Goal: Task Accomplishment & Management: Complete application form

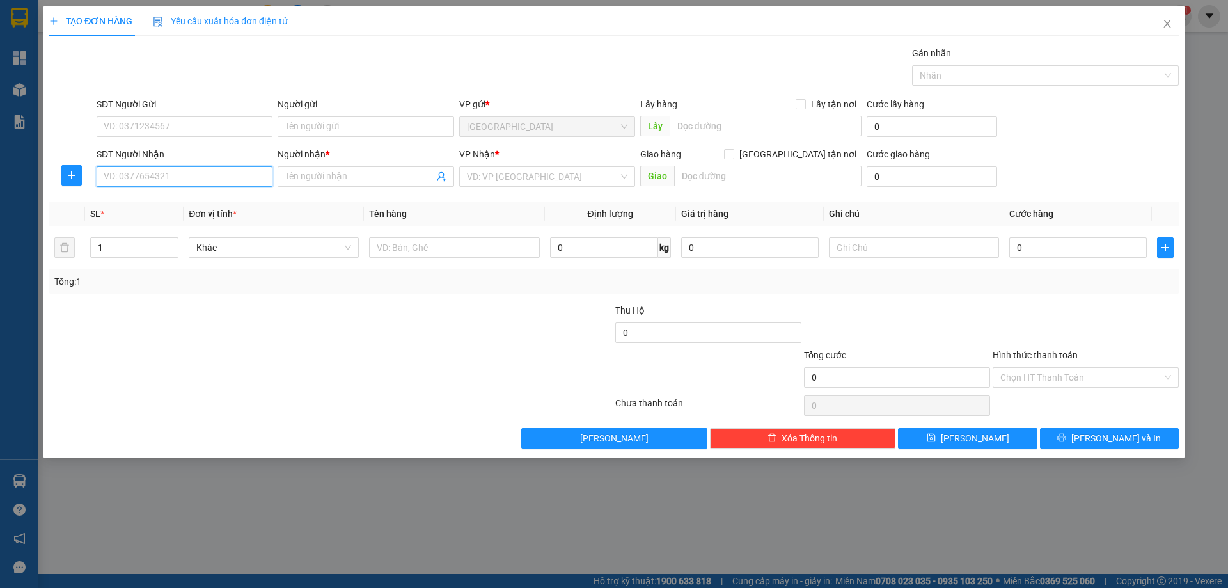
click at [193, 176] on input "SĐT Người Nhận" at bounding box center [185, 176] width 176 height 20
type input "0905432242"
drag, startPoint x: 164, startPoint y: 205, endPoint x: 478, endPoint y: 240, distance: 315.3
click at [179, 204] on div "0905432242 - HIỆP THỊNH" at bounding box center [184, 202] width 161 height 14
type input "HIỆP THỊNH"
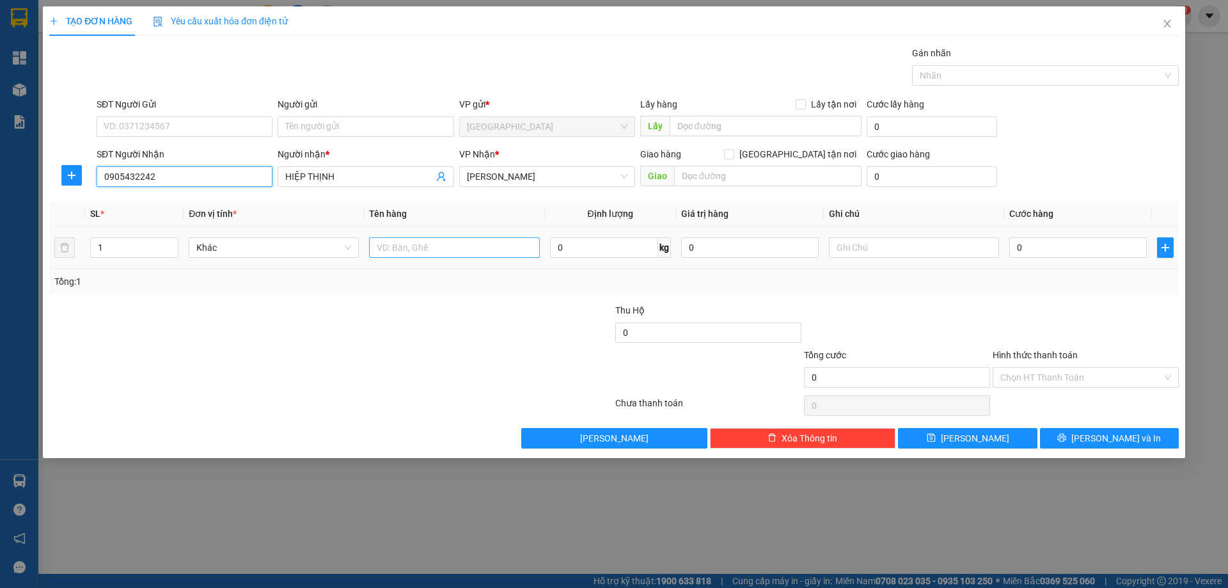
type input "0905432242"
click at [484, 249] on input "text" at bounding box center [454, 247] width 170 height 20
type input "1 GÓI"
drag, startPoint x: 1112, startPoint y: 439, endPoint x: 1047, endPoint y: 426, distance: 66.0
click at [1100, 452] on div "TẠO ĐƠN HÀNG Yêu cầu xuất hóa đơn điện tử Transit Pickup Surcharge Ids Transit …" at bounding box center [614, 232] width 1142 height 452
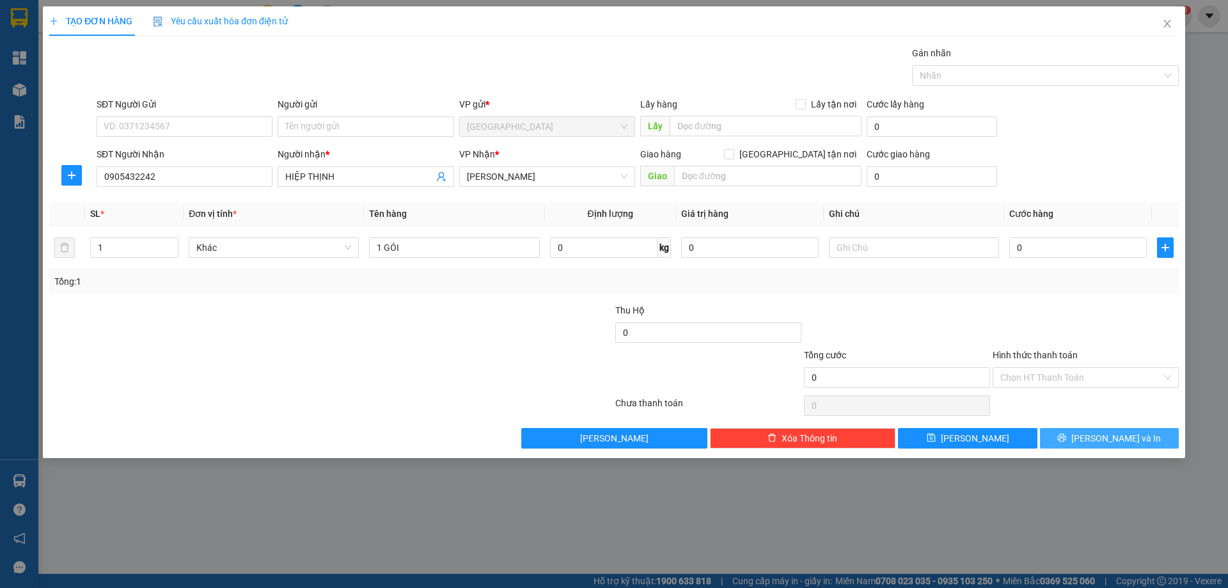
click at [1103, 444] on span "[PERSON_NAME] và In" at bounding box center [1116, 438] width 90 height 14
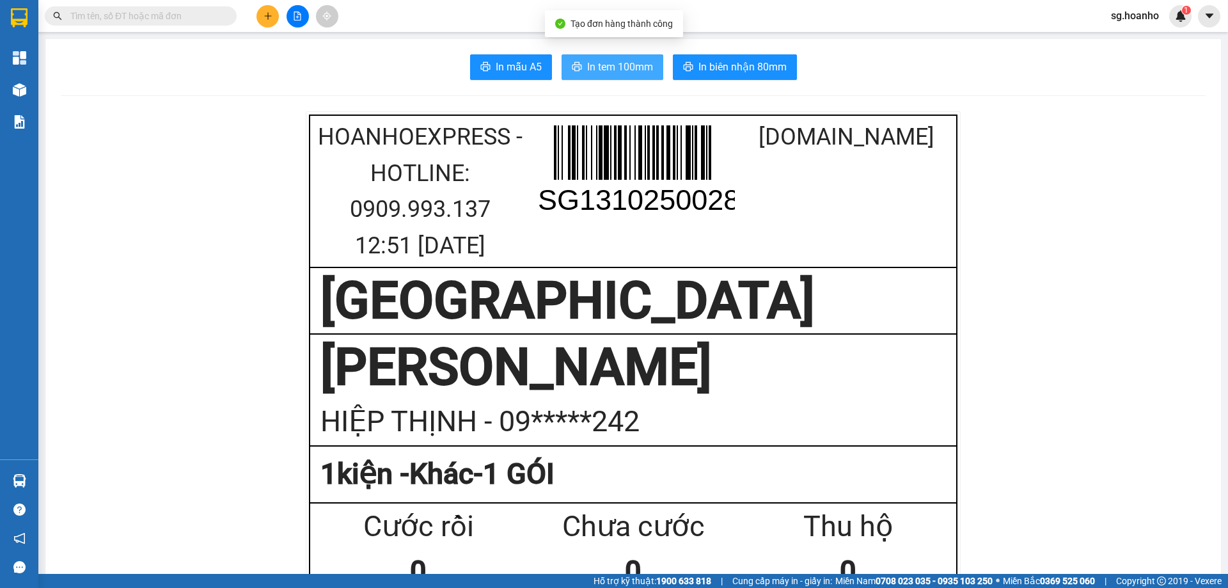
drag, startPoint x: 619, startPoint y: 55, endPoint x: 671, endPoint y: 118, distance: 81.3
click at [619, 54] on button "In tem 100mm" at bounding box center [613, 67] width 102 height 26
click at [150, 24] on span at bounding box center [141, 15] width 192 height 19
click at [150, 18] on input "text" at bounding box center [145, 16] width 151 height 14
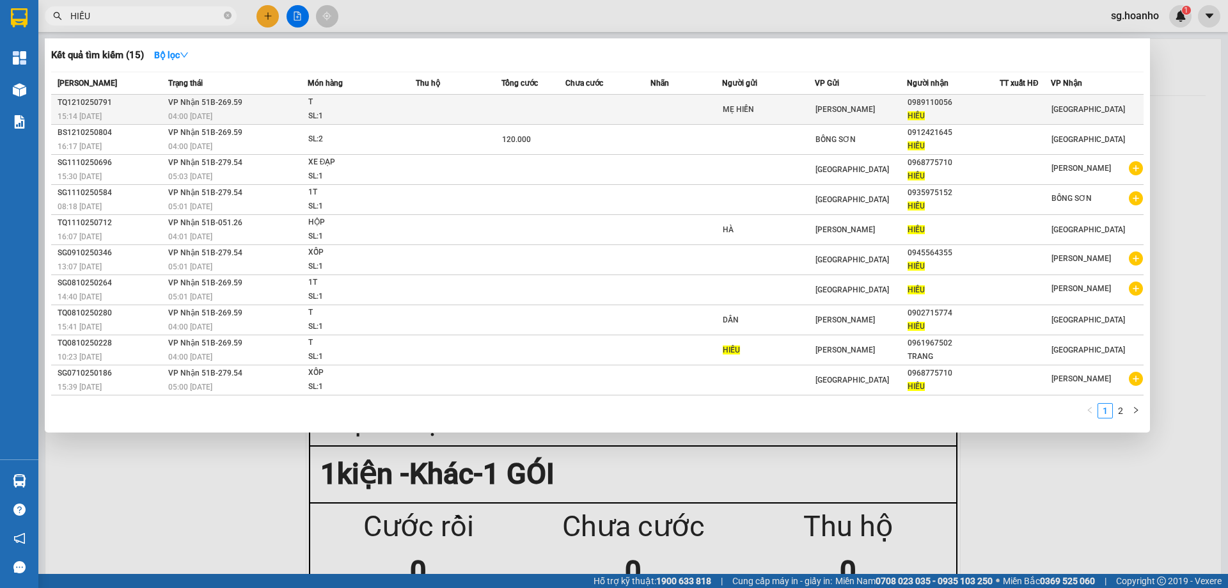
type input "HIẾU"
click at [963, 115] on div "HIẾU" at bounding box center [953, 115] width 91 height 13
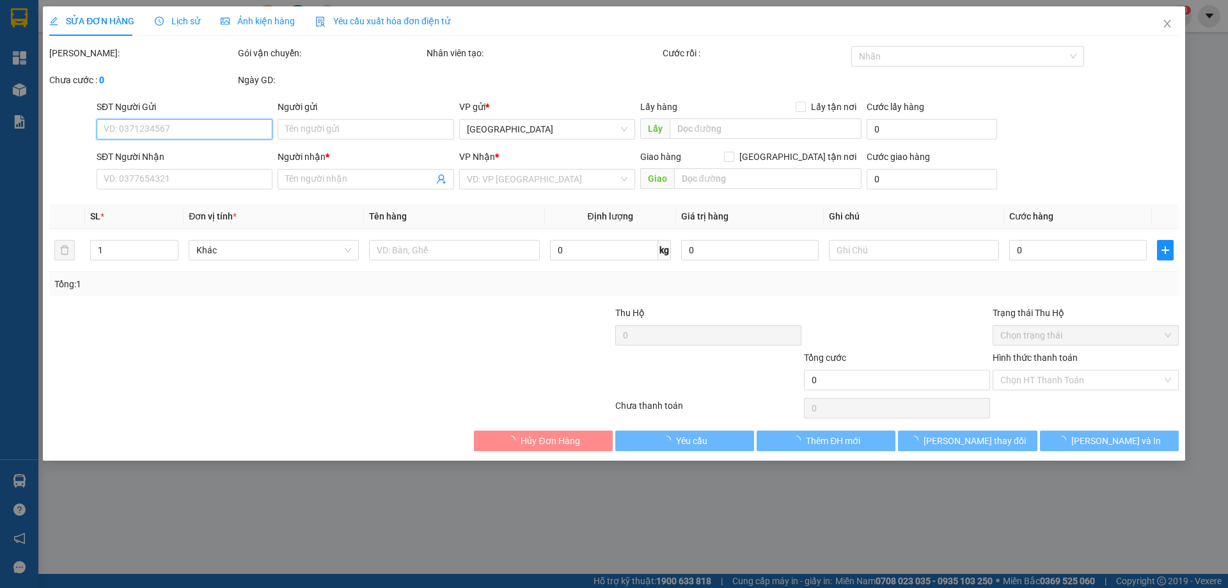
type input "MẸ HIỀN"
type input "0989110056"
type input "HIẾU"
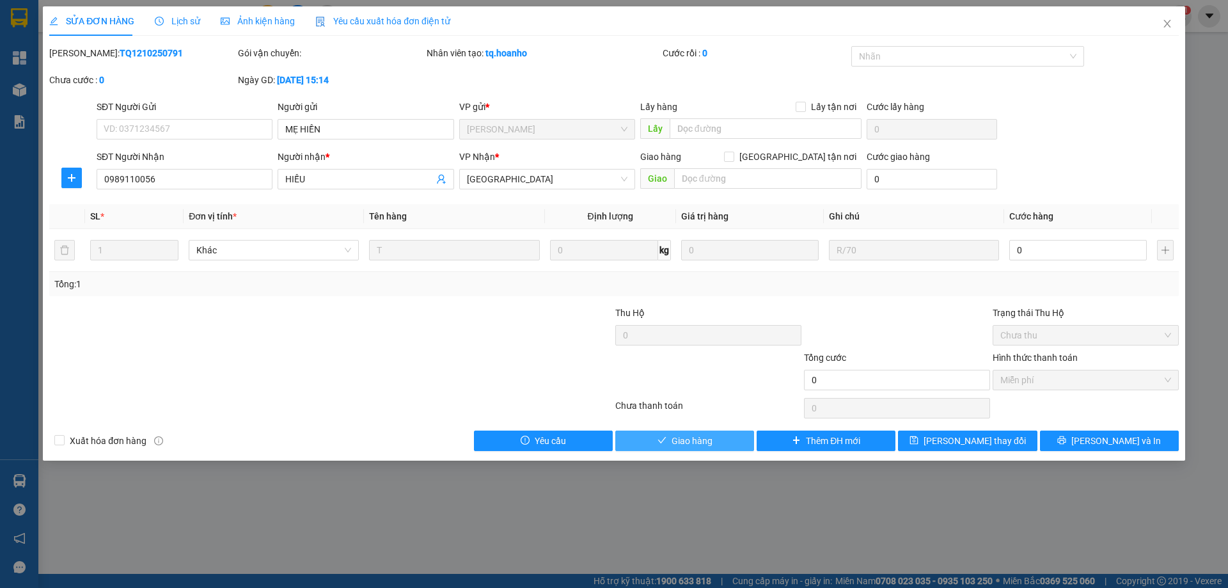
click at [668, 446] on button "Giao hàng" at bounding box center [684, 440] width 139 height 20
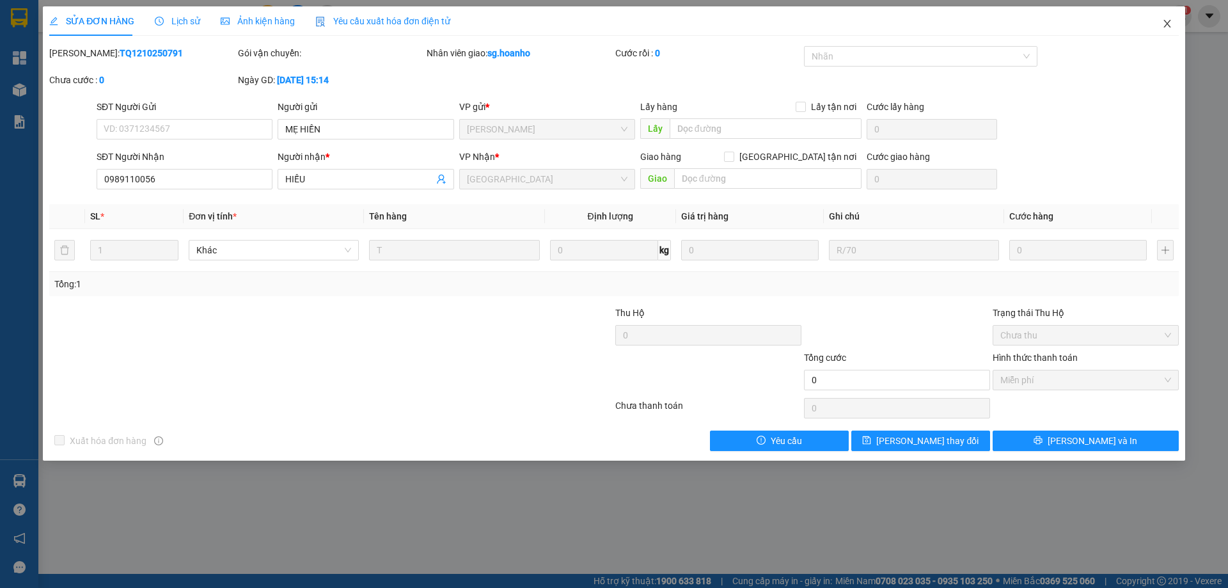
click at [1167, 24] on icon "close" at bounding box center [1167, 24] width 10 height 10
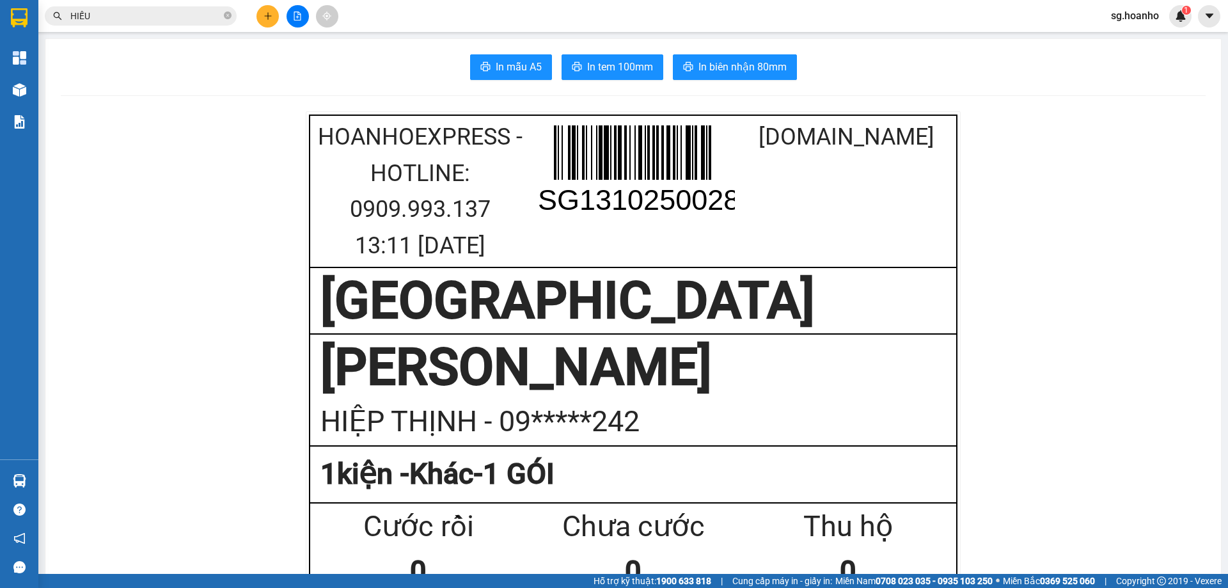
drag, startPoint x: 268, startPoint y: 3, endPoint x: 265, endPoint y: 10, distance: 7.7
click at [265, 10] on button at bounding box center [267, 16] width 22 height 22
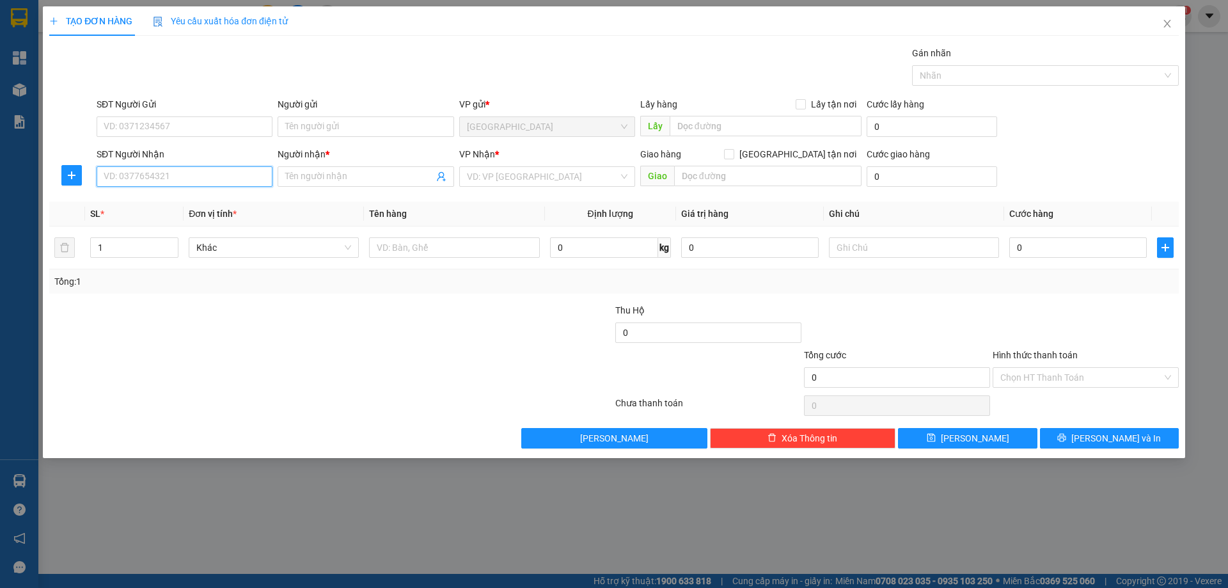
click at [134, 177] on input "SĐT Người Nhận" at bounding box center [185, 176] width 176 height 20
type input "0358362969"
drag, startPoint x: 157, startPoint y: 201, endPoint x: 388, endPoint y: 241, distance: 233.7
click at [158, 200] on div "0358362969 - [PERSON_NAME]" at bounding box center [184, 202] width 161 height 14
type input "VÂN"
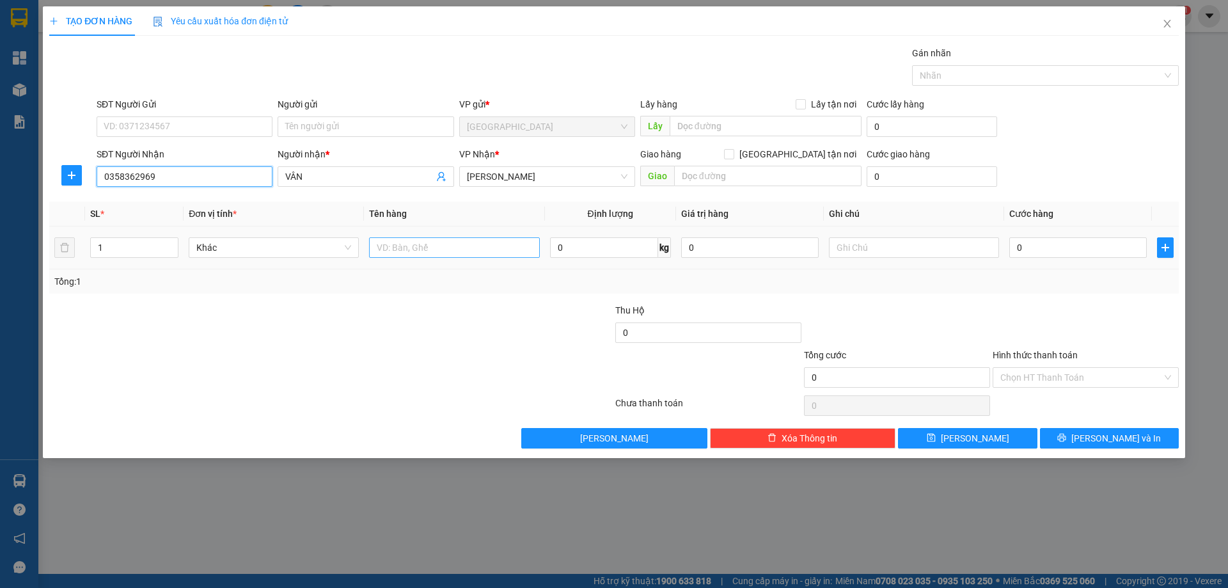
type input "0358362969"
click at [439, 254] on input "text" at bounding box center [454, 247] width 170 height 20
type input "1 XE"
click at [895, 254] on input "text" at bounding box center [914, 247] width 170 height 20
type input "R 400K"
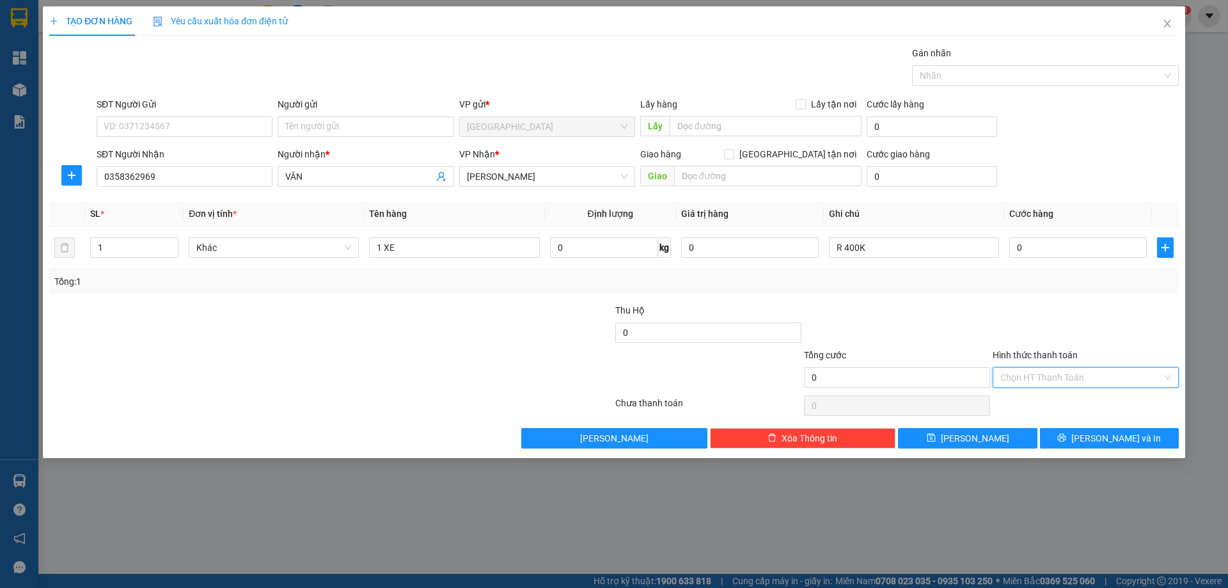
drag, startPoint x: 1074, startPoint y: 373, endPoint x: 1027, endPoint y: 436, distance: 79.0
click at [1071, 375] on input "Hình thức thanh toán" at bounding box center [1081, 377] width 162 height 19
click at [1025, 425] on div "Miễn phí" at bounding box center [1085, 423] width 171 height 14
click at [1088, 449] on div "TẠO ĐƠN HÀNG Yêu cầu xuất hóa đơn điện tử Transit Pickup Surcharge Ids Transit …" at bounding box center [614, 232] width 1142 height 452
click at [1077, 436] on button "[PERSON_NAME] và In" at bounding box center [1109, 438] width 139 height 20
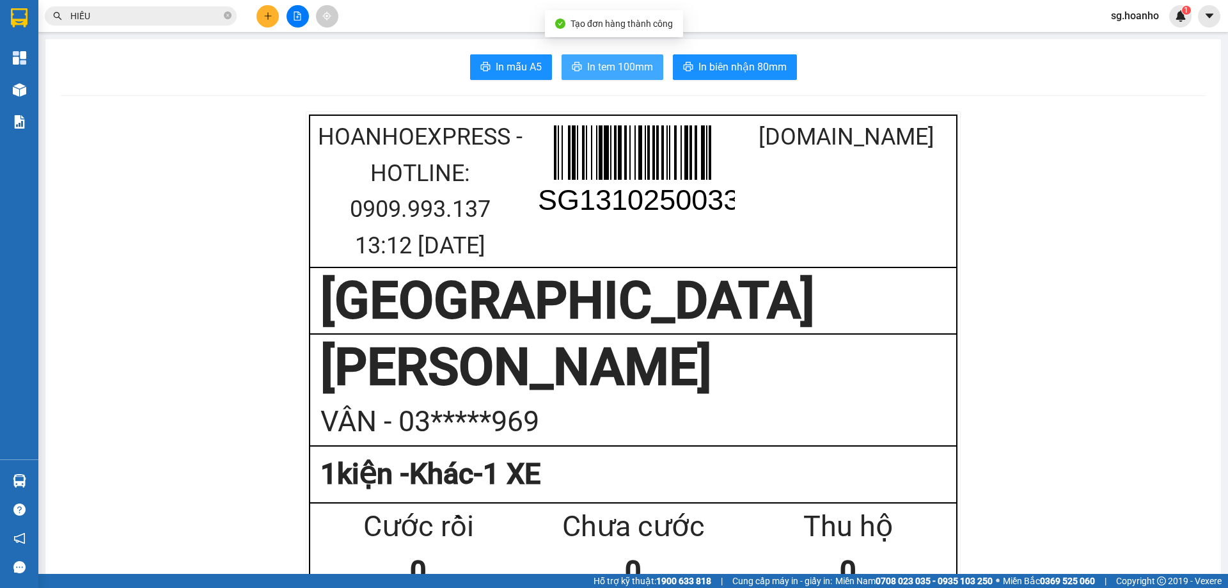
click at [629, 70] on span "In tem 100mm" at bounding box center [620, 67] width 66 height 16
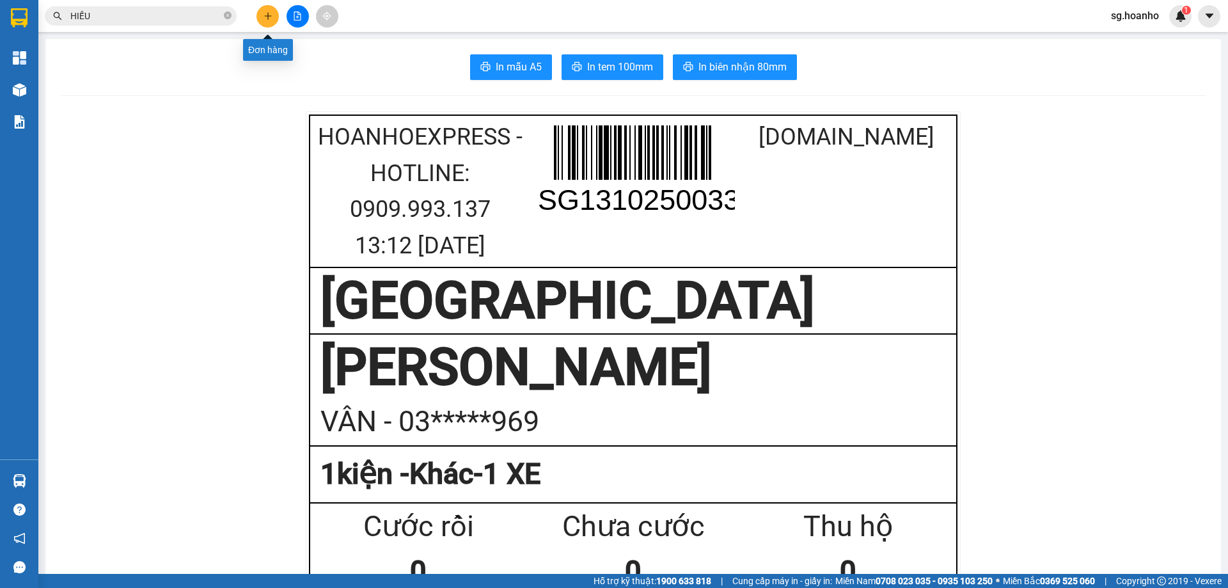
click at [264, 6] on button at bounding box center [267, 16] width 22 height 22
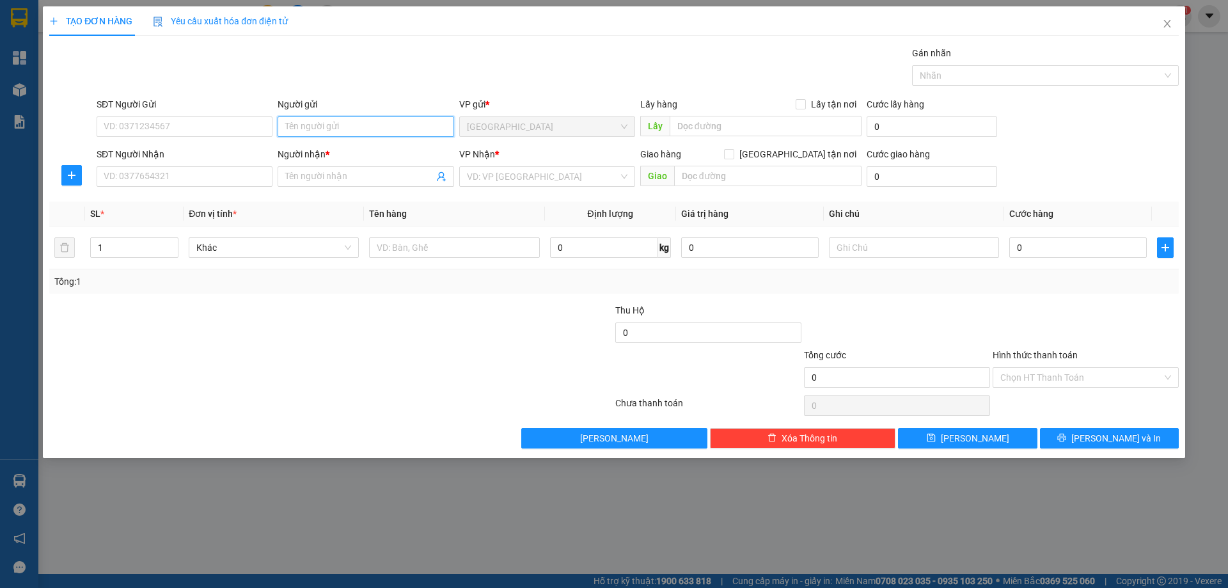
click at [308, 135] on input "Người gửi" at bounding box center [366, 126] width 176 height 20
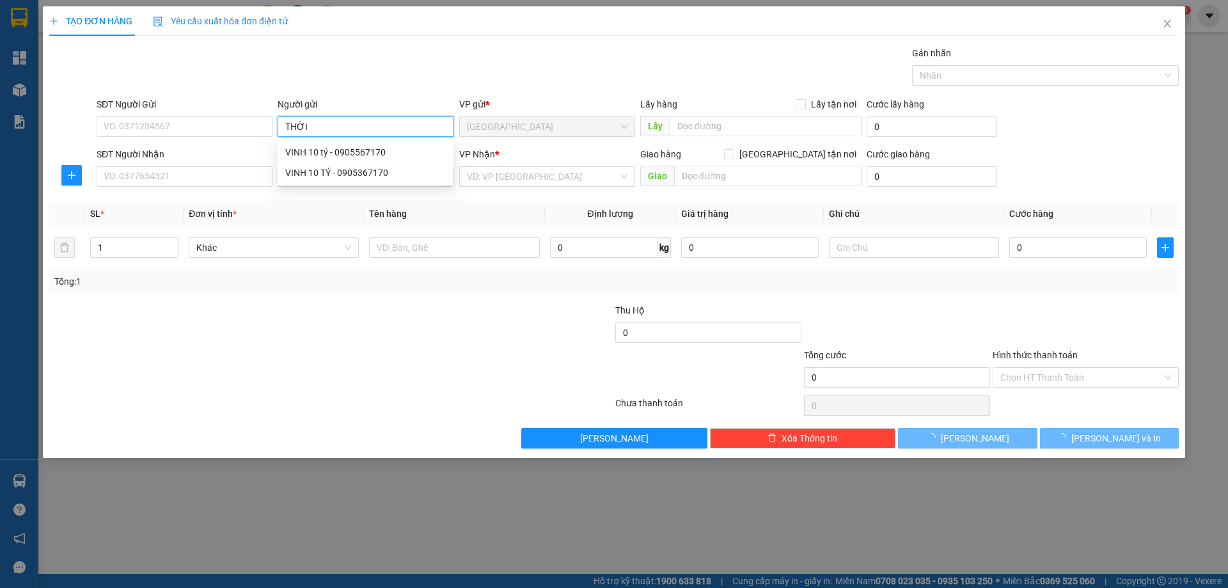
type input "THỜI"
click at [339, 84] on div "Gán nhãn Nhãn" at bounding box center [637, 68] width 1087 height 45
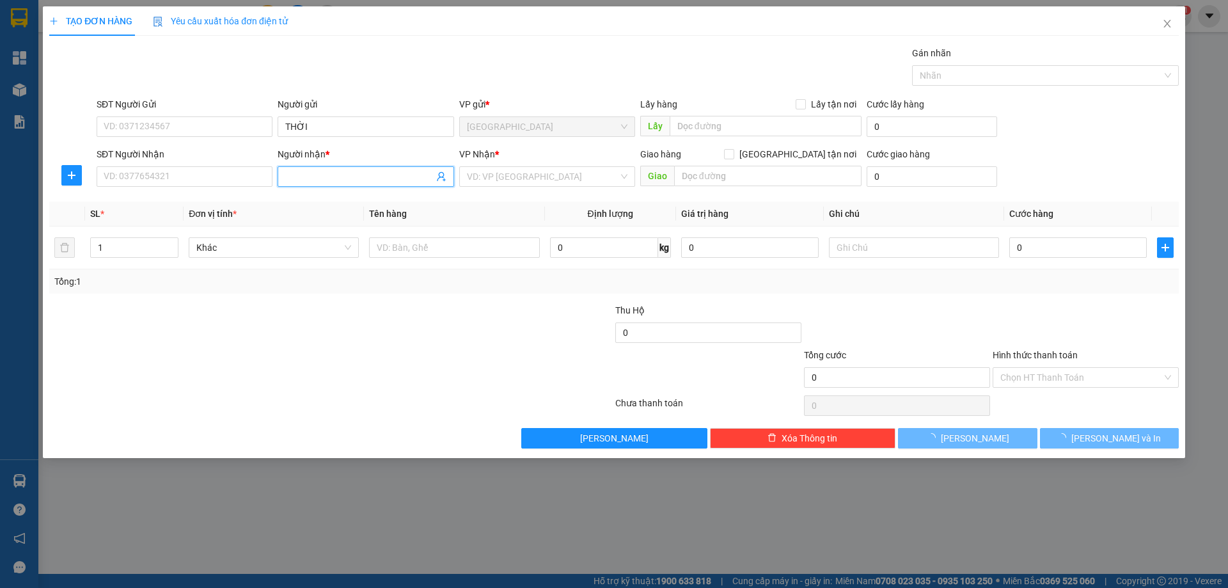
click at [352, 168] on span at bounding box center [366, 176] width 176 height 20
type input "BA ỔN"
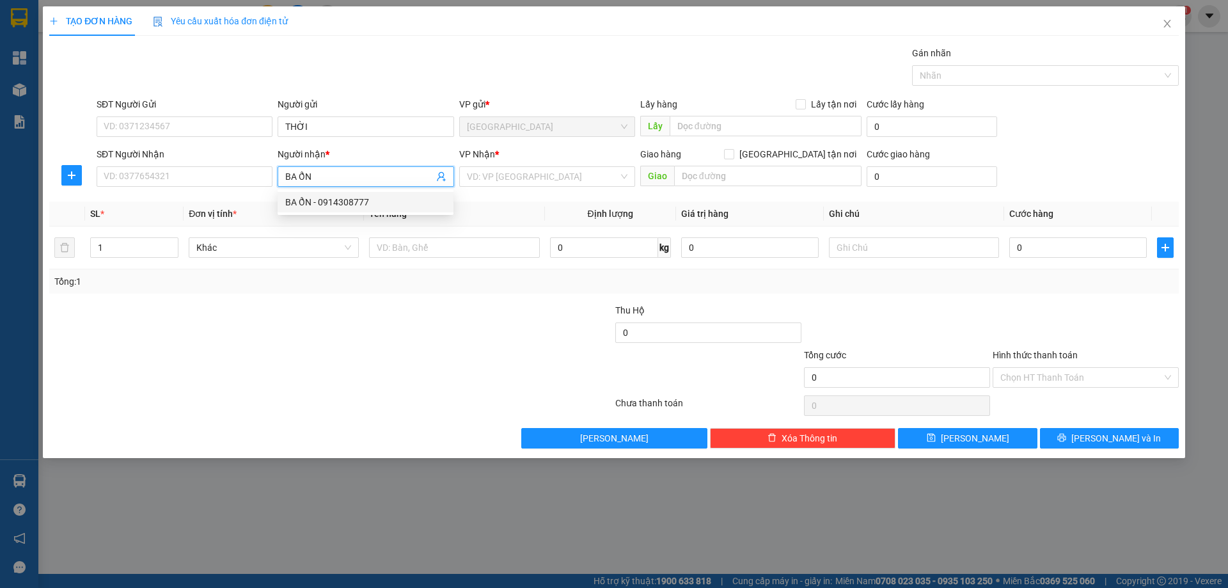
click at [372, 205] on div "BA ỔN - 0914308777" at bounding box center [365, 202] width 161 height 14
type input "0914308777"
type input "BA ỔN"
click at [519, 180] on input "search" at bounding box center [543, 176] width 152 height 19
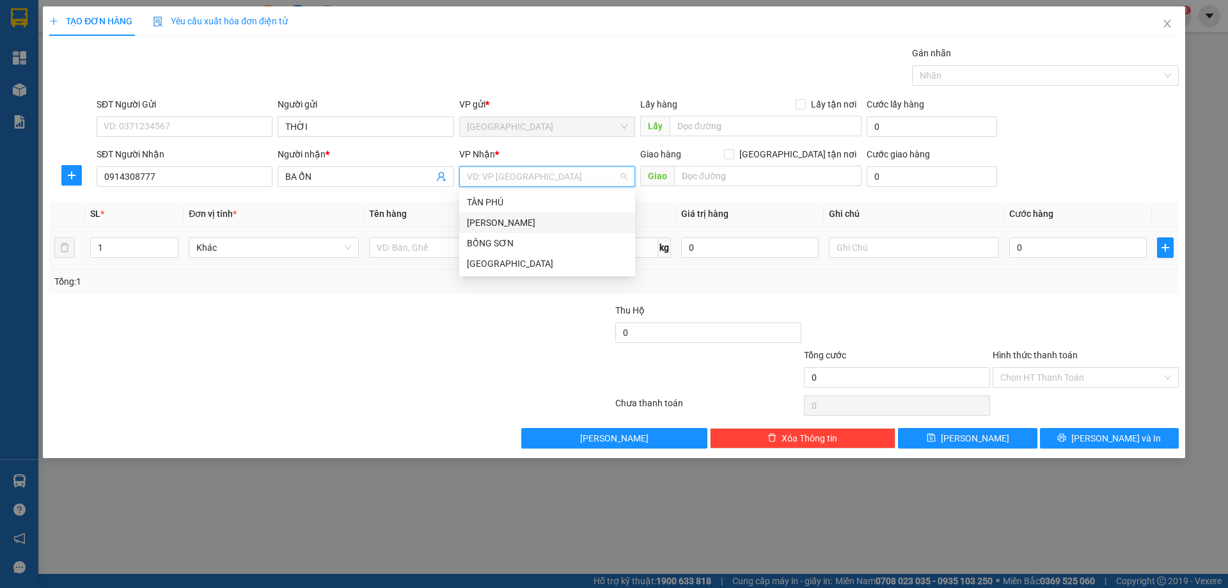
drag, startPoint x: 505, startPoint y: 216, endPoint x: 443, endPoint y: 258, distance: 74.5
click at [504, 216] on div "[PERSON_NAME]" at bounding box center [547, 223] width 161 height 14
click at [427, 251] on input "text" at bounding box center [454, 247] width 170 height 20
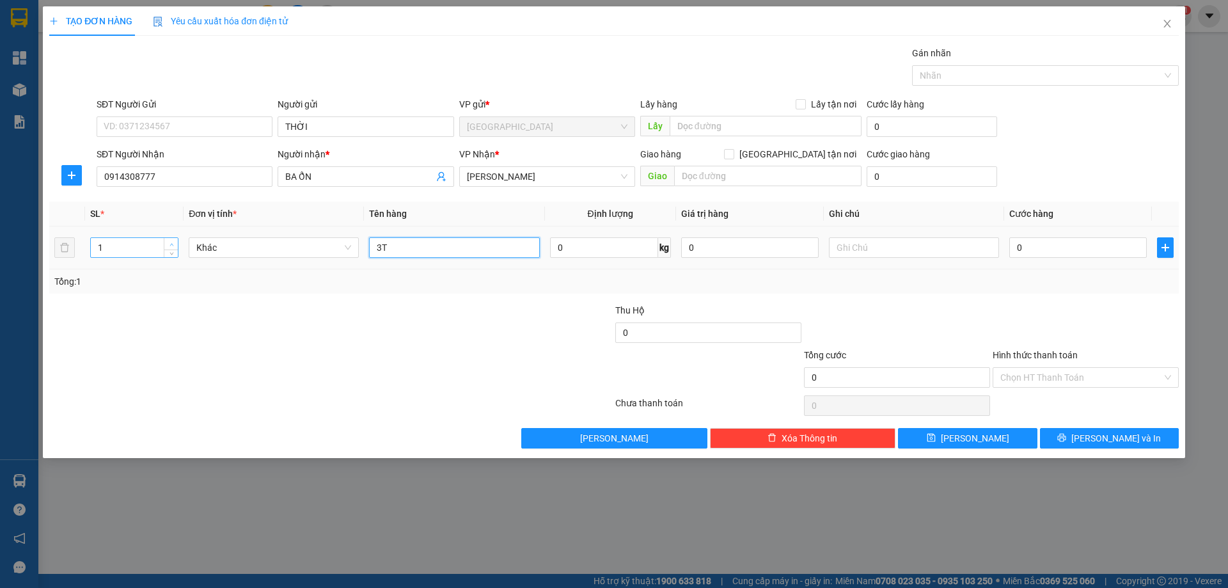
type input "3T"
click at [168, 244] on span "up" at bounding box center [172, 244] width 8 height 8
type input "3"
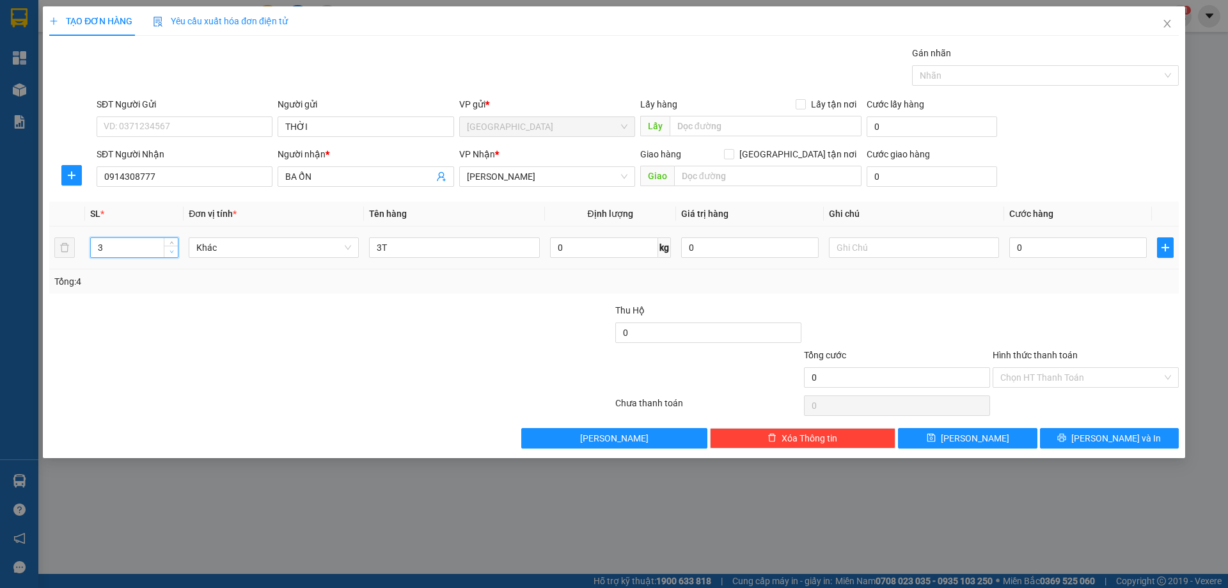
drag, startPoint x: 171, startPoint y: 252, endPoint x: 556, endPoint y: 366, distance: 400.9
click at [172, 252] on icon "down" at bounding box center [171, 251] width 4 height 4
click at [1066, 429] on button "[PERSON_NAME] và In" at bounding box center [1109, 438] width 139 height 20
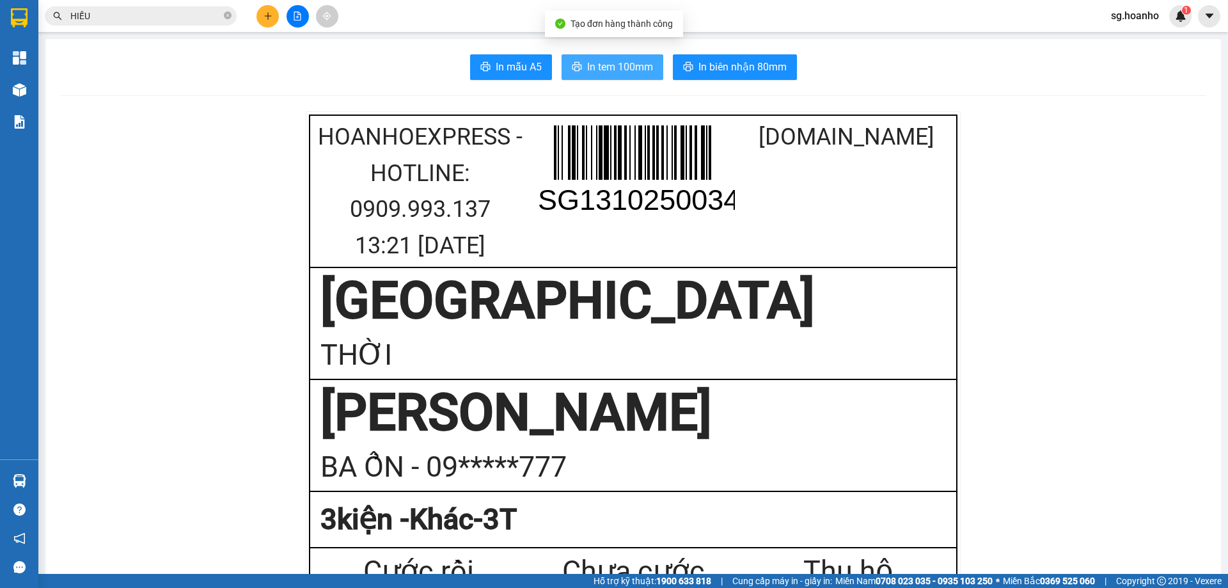
drag, startPoint x: 621, startPoint y: 66, endPoint x: 633, endPoint y: 104, distance: 40.3
click at [622, 67] on span "In tem 100mm" at bounding box center [620, 67] width 66 height 16
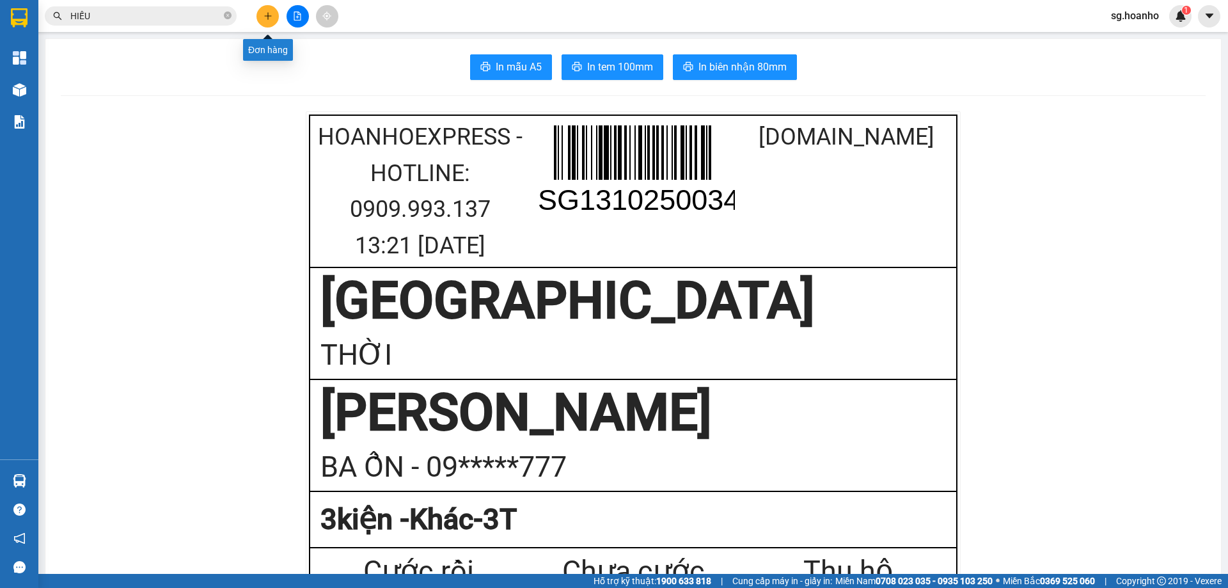
click at [278, 12] on button at bounding box center [267, 16] width 22 height 22
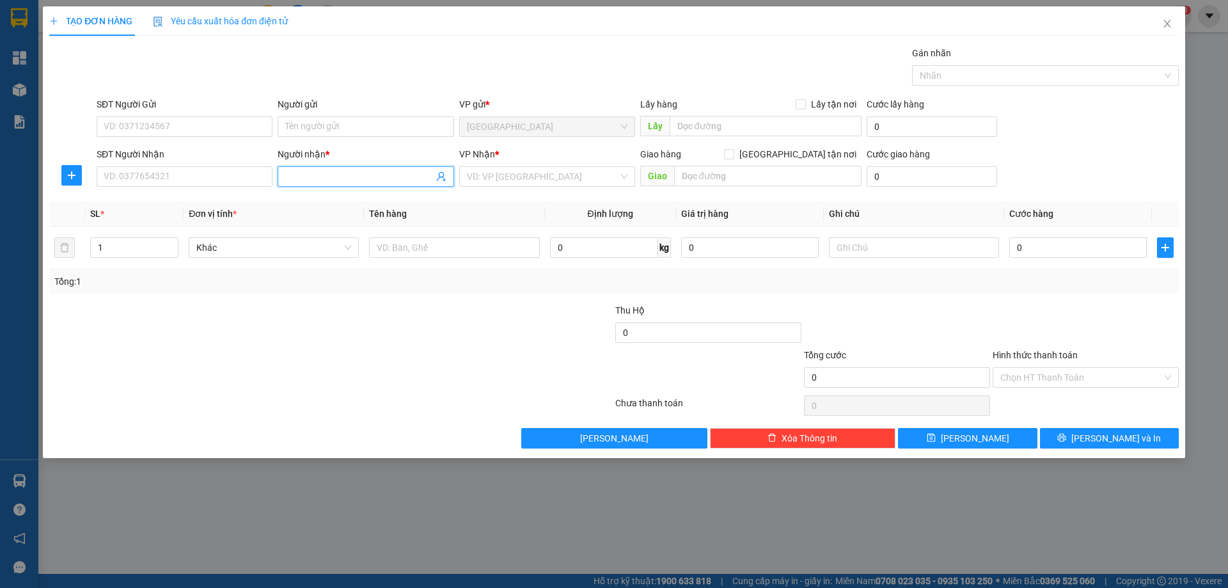
click at [295, 170] on input "Người nhận *" at bounding box center [359, 176] width 148 height 14
type input "D"
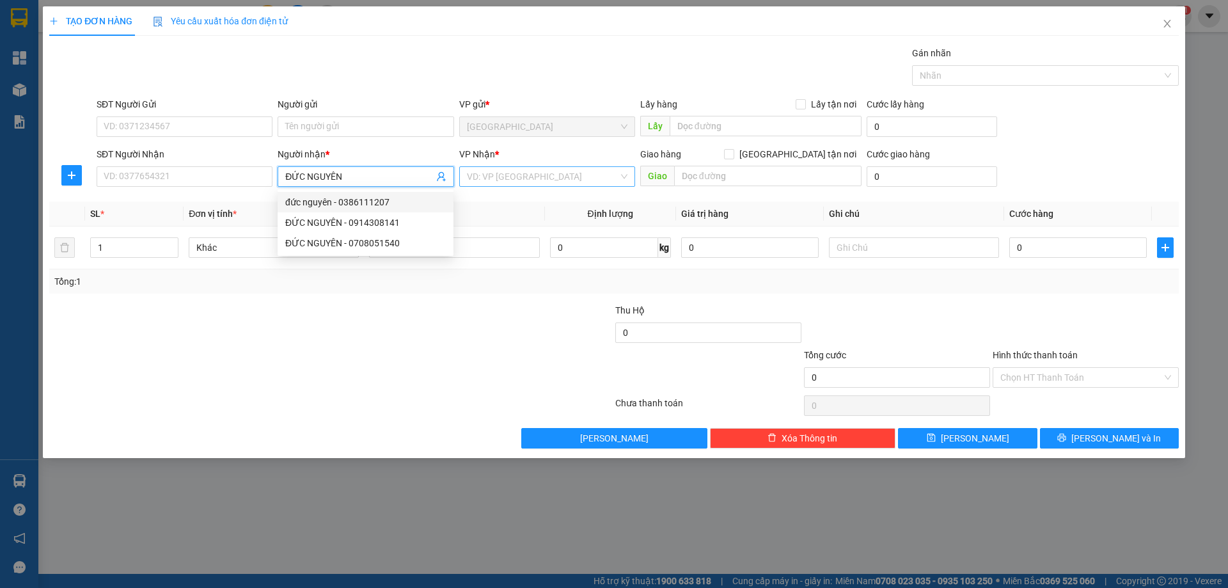
type input "ĐỨC NGUYÊN"
drag, startPoint x: 472, startPoint y: 175, endPoint x: 472, endPoint y: 189, distance: 14.1
click at [471, 175] on input "search" at bounding box center [543, 176] width 152 height 19
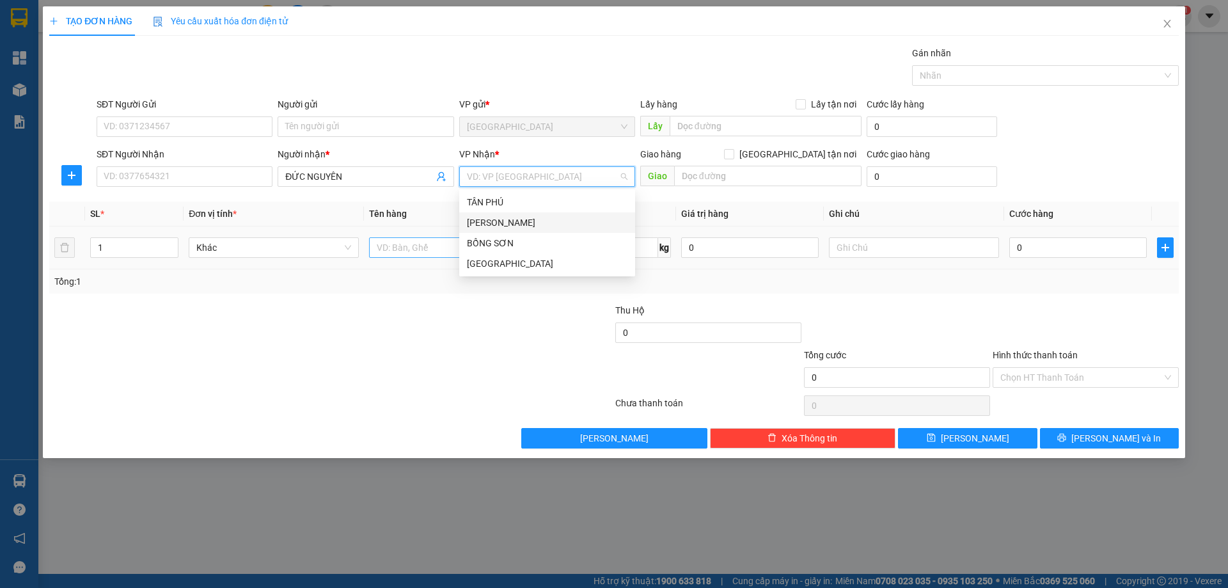
drag, startPoint x: 475, startPoint y: 221, endPoint x: 443, endPoint y: 238, distance: 35.8
click at [468, 224] on div "[PERSON_NAME]" at bounding box center [547, 223] width 161 height 14
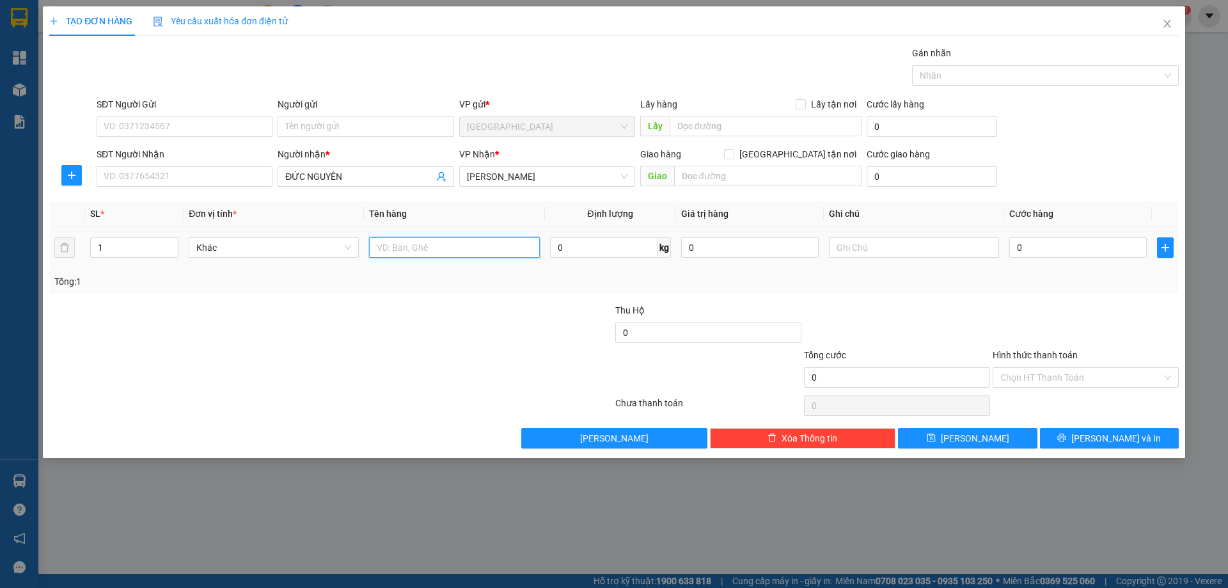
click at [441, 238] on input "text" at bounding box center [454, 247] width 170 height 20
type input "1TX"
click at [938, 428] on button "[PERSON_NAME]" at bounding box center [967, 438] width 139 height 20
click at [1170, 24] on span "Close" at bounding box center [1167, 24] width 36 height 36
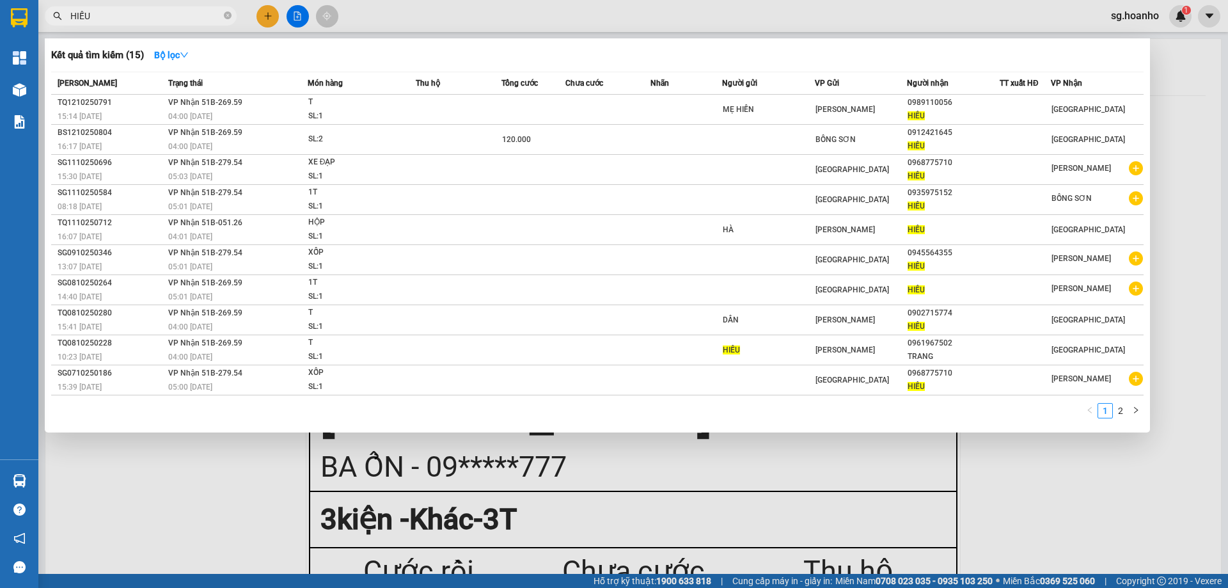
drag, startPoint x: 139, startPoint y: 20, endPoint x: 63, endPoint y: 20, distance: 76.1
click at [49, 28] on div "Kết quả tìm kiếm ( 15 ) Bộ lọc Mã ĐH Trạng thái Món hàng Thu hộ Tổng cước Chưa …" at bounding box center [124, 16] width 249 height 22
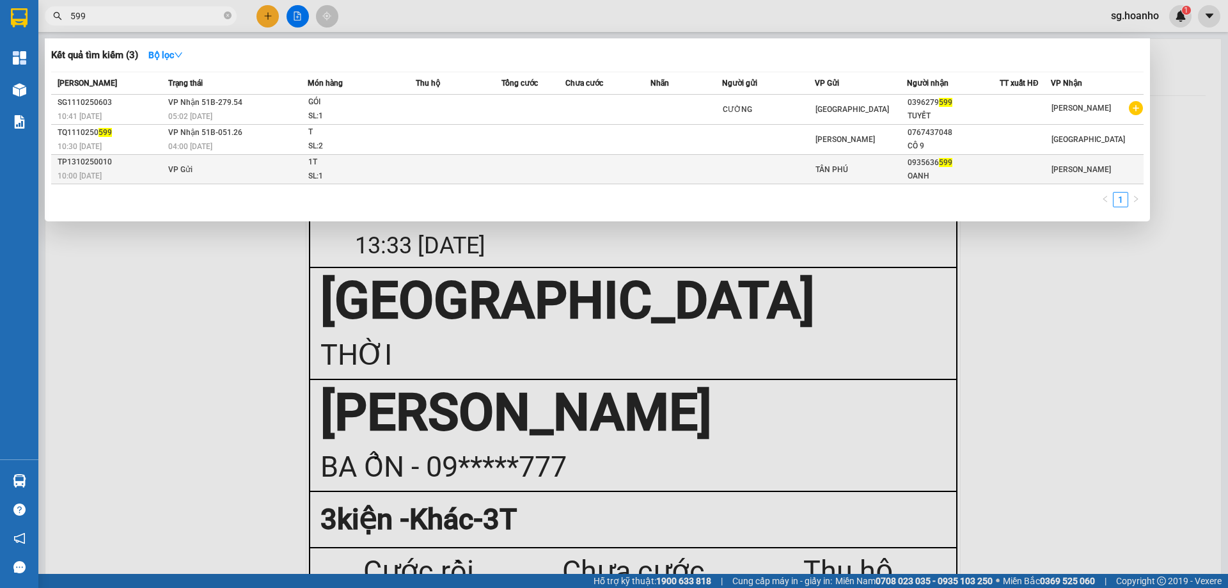
type input "599"
click at [957, 171] on div "OANH" at bounding box center [953, 175] width 91 height 13
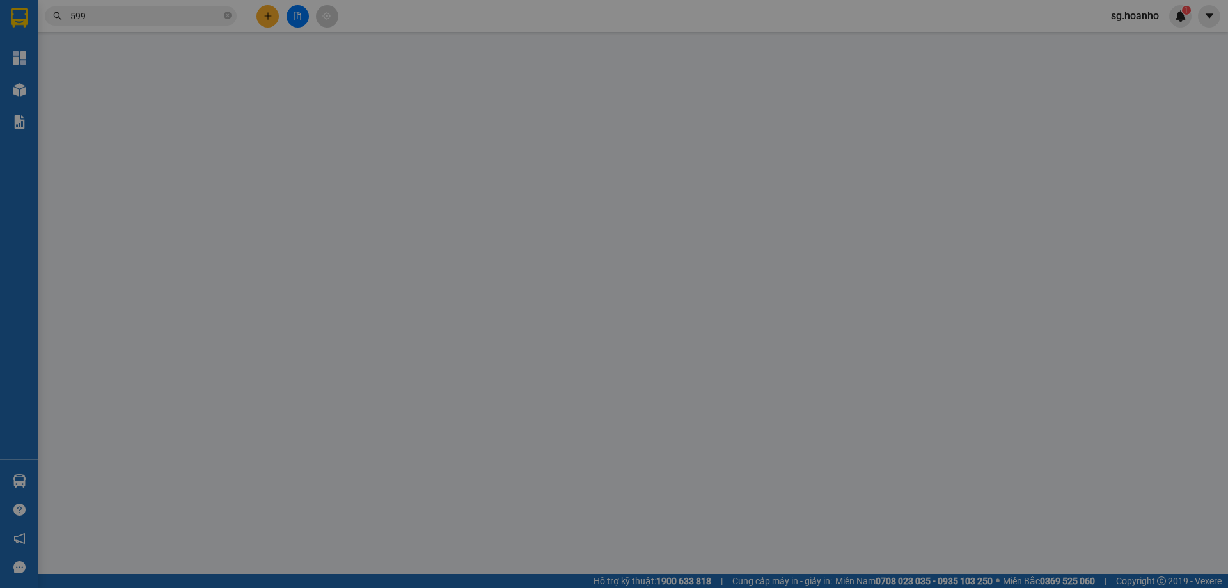
type input "0935636599"
type input "OANH"
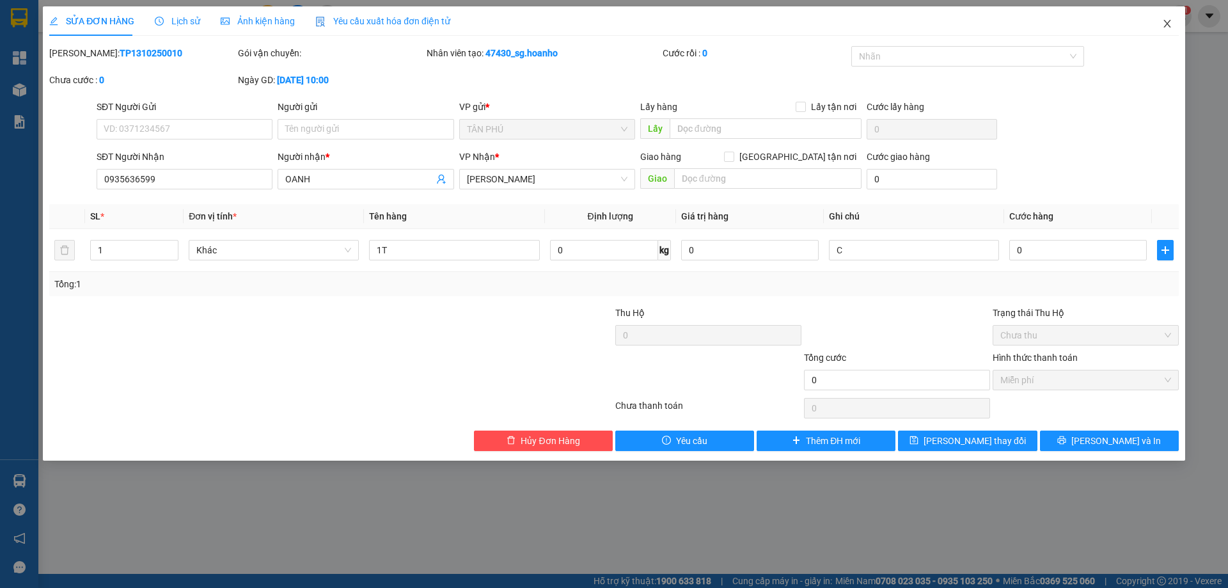
drag, startPoint x: 1163, startPoint y: 19, endPoint x: 1000, endPoint y: 0, distance: 164.2
click at [1107, 15] on div "SỬA ĐƠN HÀNG Lịch sử Ảnh kiện hàng Yêu cầu xuất hóa đơn điện tử Total Paid Fee …" at bounding box center [614, 233] width 1142 height 454
drag, startPoint x: 1165, startPoint y: 24, endPoint x: 757, endPoint y: 13, distance: 408.2
click at [1157, 27] on span "Close" at bounding box center [1167, 24] width 36 height 36
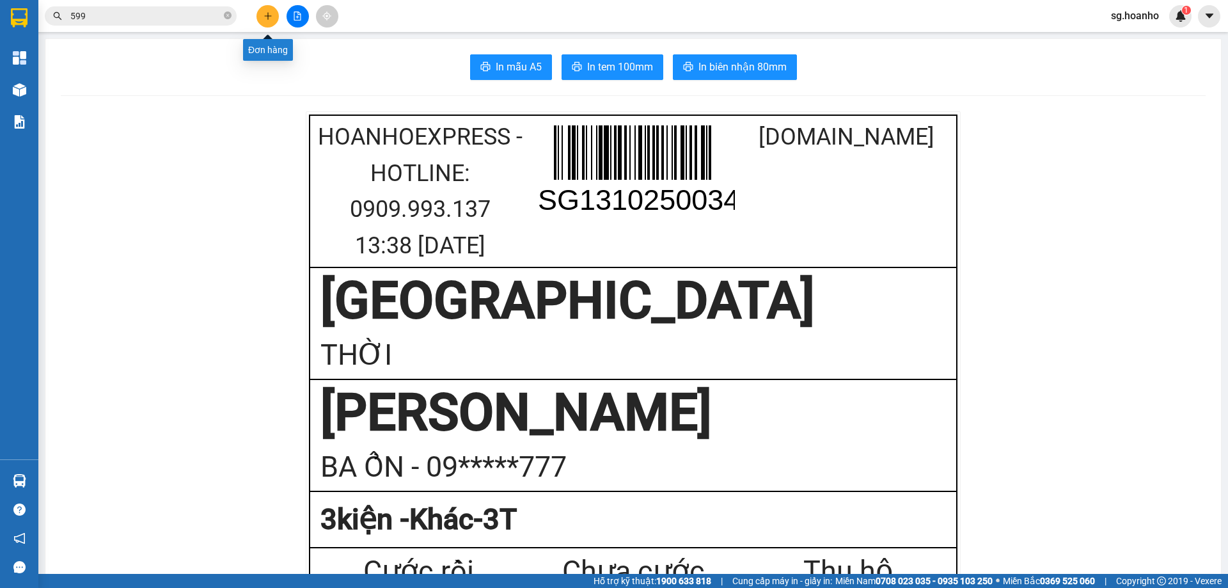
click at [269, 20] on icon "plus" at bounding box center [267, 16] width 9 height 9
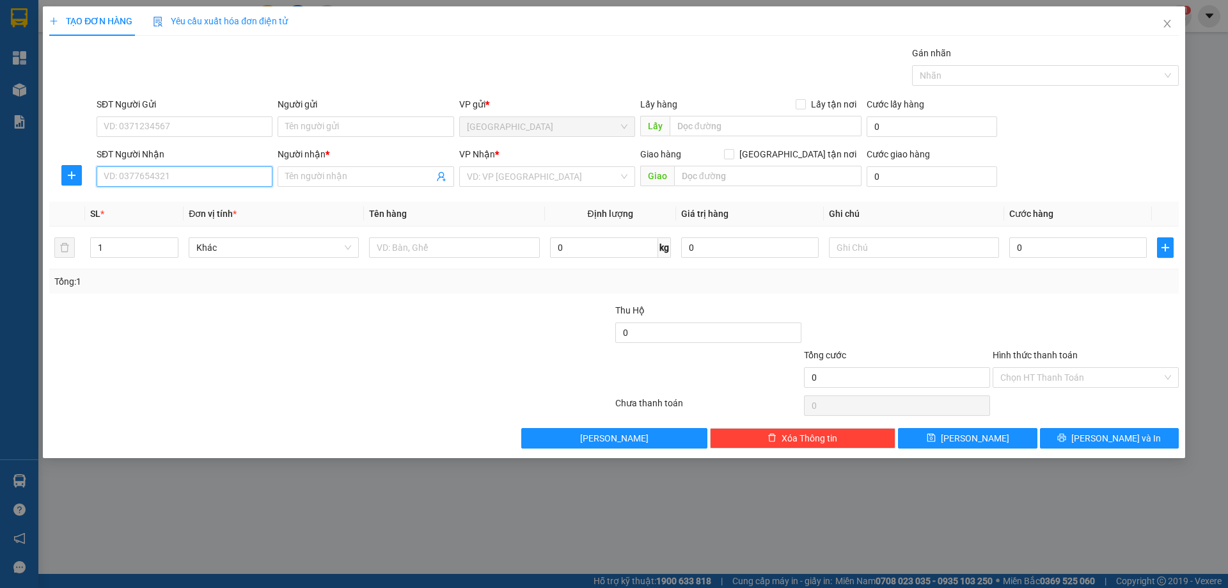
click at [114, 176] on input "SĐT Người Nhận" at bounding box center [185, 176] width 176 height 20
click at [195, 199] on div "0941786133 - DIỆU" at bounding box center [184, 202] width 161 height 14
type input "0941786133"
type input "DIỆU"
type input "0941786133"
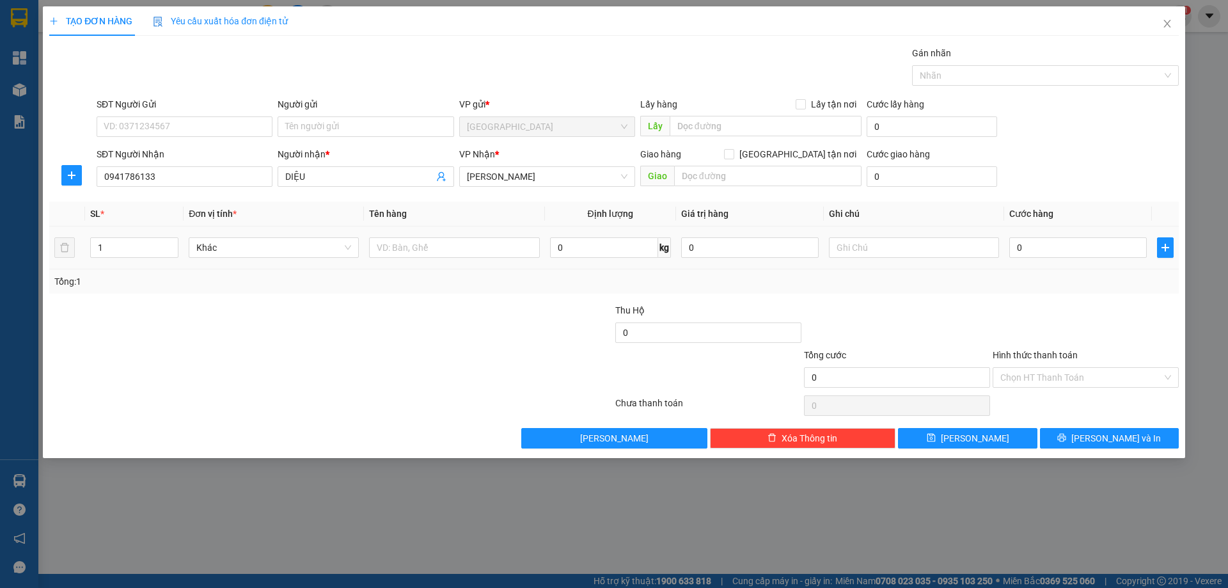
click at [493, 260] on td at bounding box center [454, 247] width 180 height 43
click at [501, 249] on input "text" at bounding box center [454, 247] width 170 height 20
type input "1 TÚI"
click at [1090, 432] on button "[PERSON_NAME] và In" at bounding box center [1109, 438] width 139 height 20
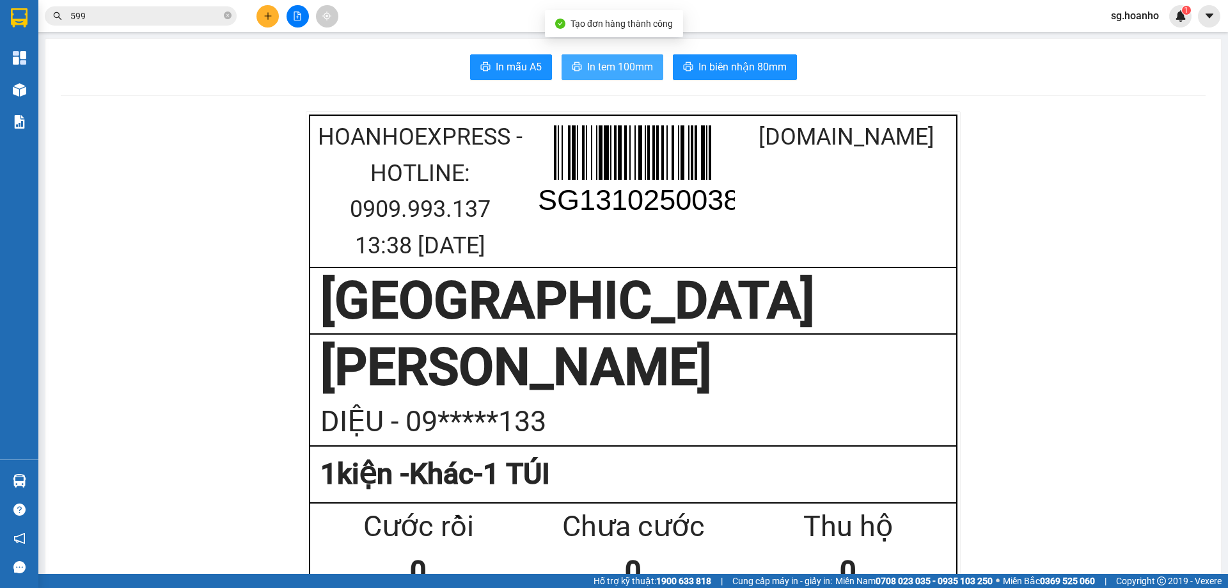
click at [621, 57] on button "In tem 100mm" at bounding box center [613, 67] width 102 height 26
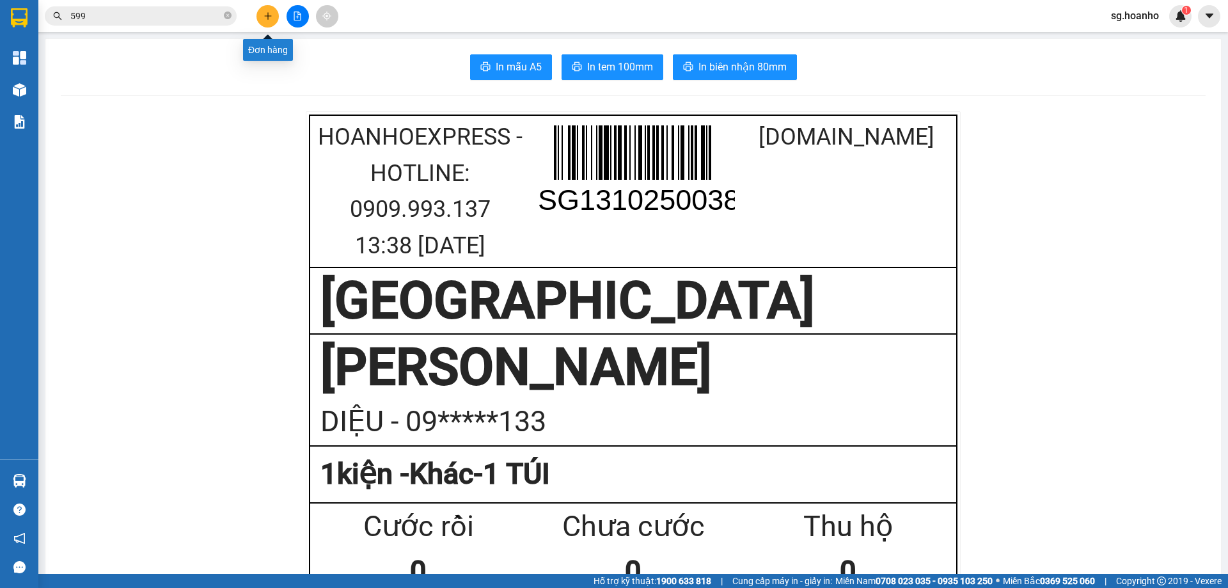
click at [269, 20] on icon "plus" at bounding box center [267, 16] width 9 height 9
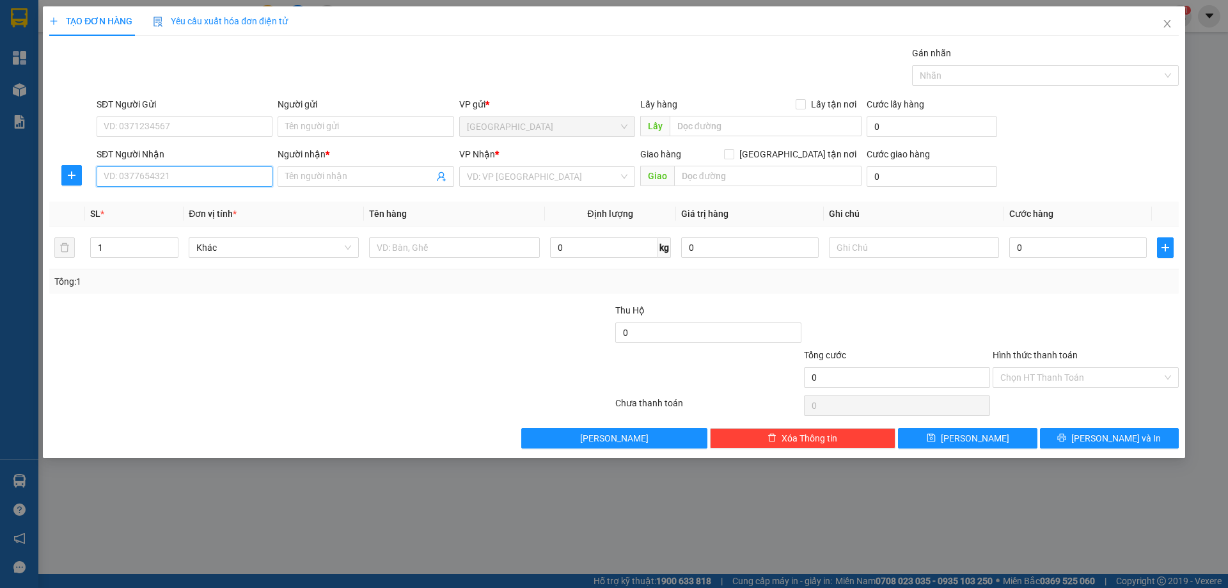
click at [138, 177] on input "SĐT Người Nhận" at bounding box center [185, 176] width 176 height 20
click at [152, 202] on div "0834170779 - THÚY" at bounding box center [184, 202] width 161 height 14
type input "0834170779"
type input "THÚY"
type input "0834170779"
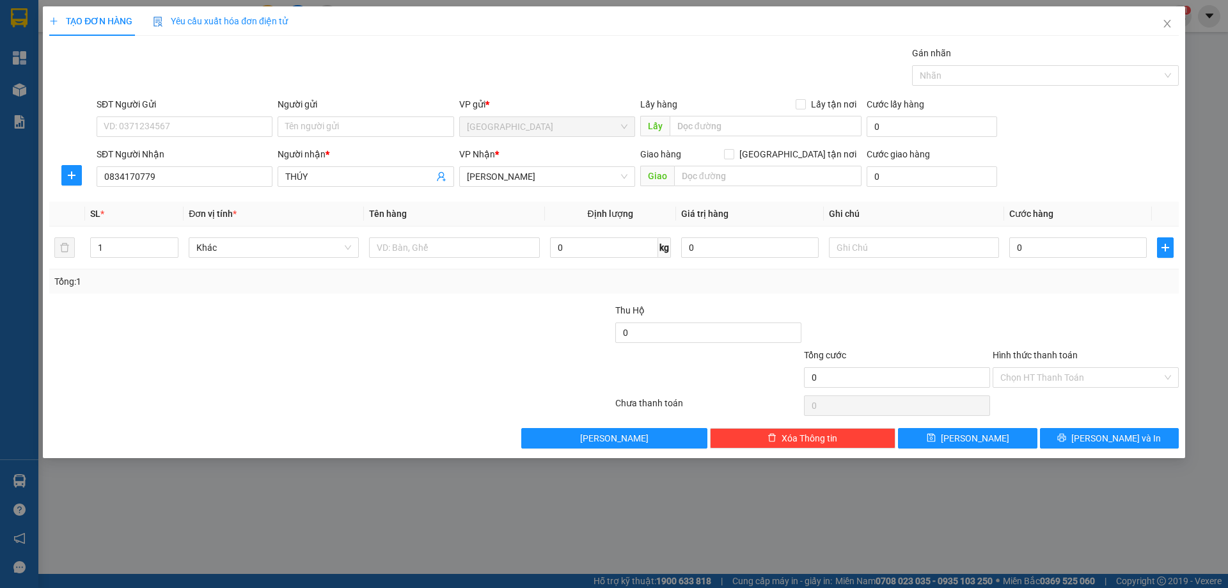
click at [373, 112] on div "Người gửi" at bounding box center [366, 106] width 176 height 19
click at [375, 127] on input "Người gửi" at bounding box center [366, 126] width 176 height 20
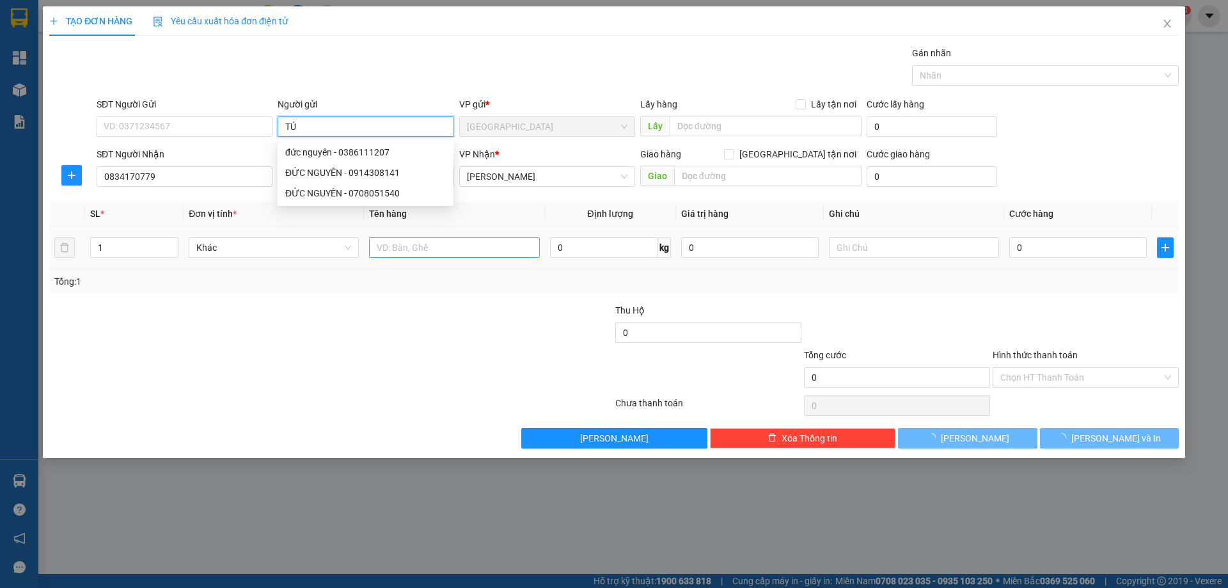
type input "TÚ"
click at [443, 244] on input "text" at bounding box center [454, 247] width 170 height 20
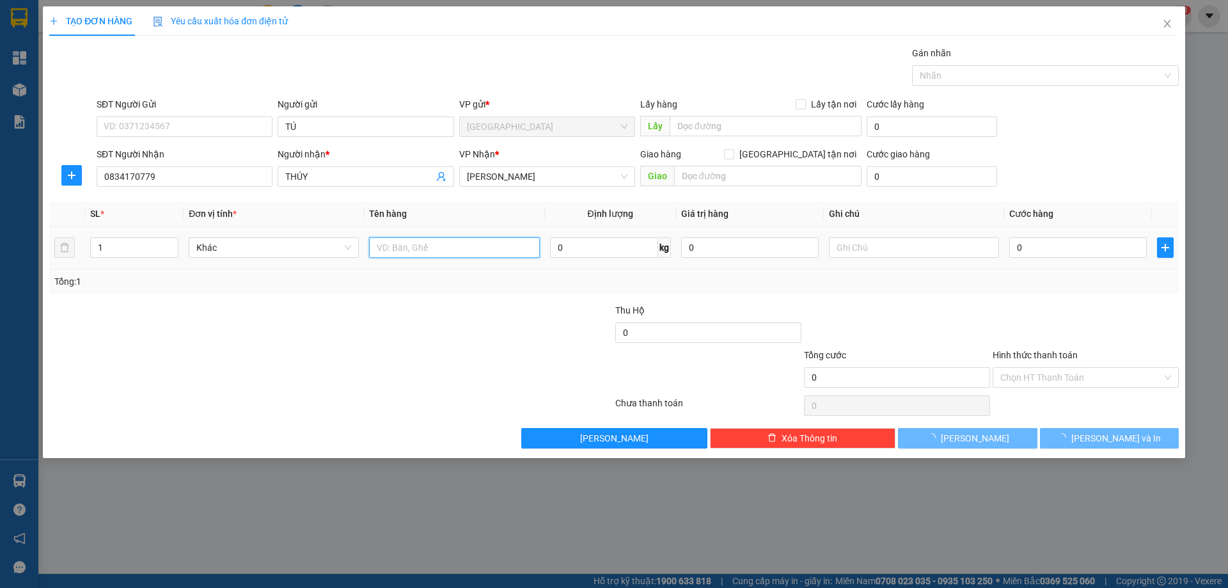
type input "D"
type input "ĐT"
click at [881, 240] on input "text" at bounding box center [914, 247] width 170 height 20
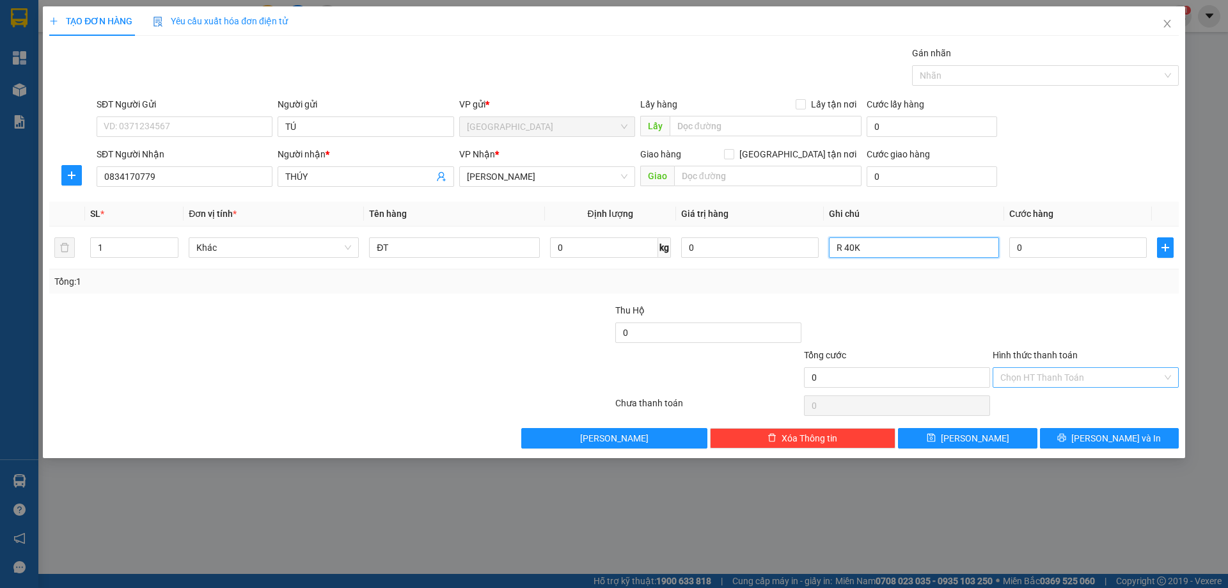
type input "R 40K"
click at [1044, 383] on input "Hình thức thanh toán" at bounding box center [1081, 377] width 162 height 19
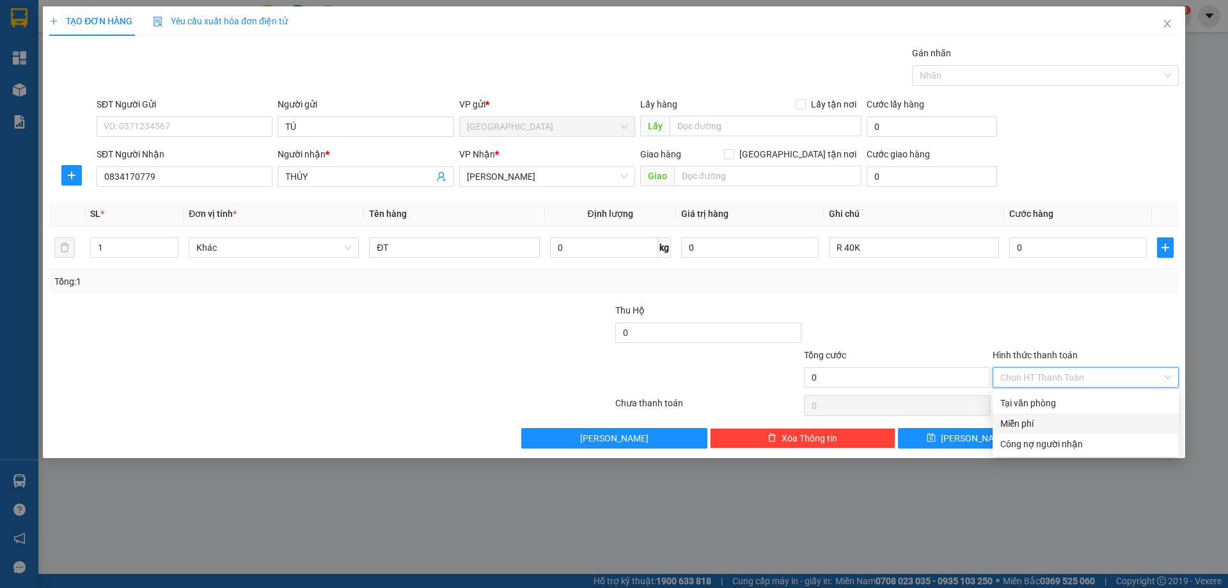
click at [1032, 416] on div "Miễn phí" at bounding box center [1085, 423] width 171 height 14
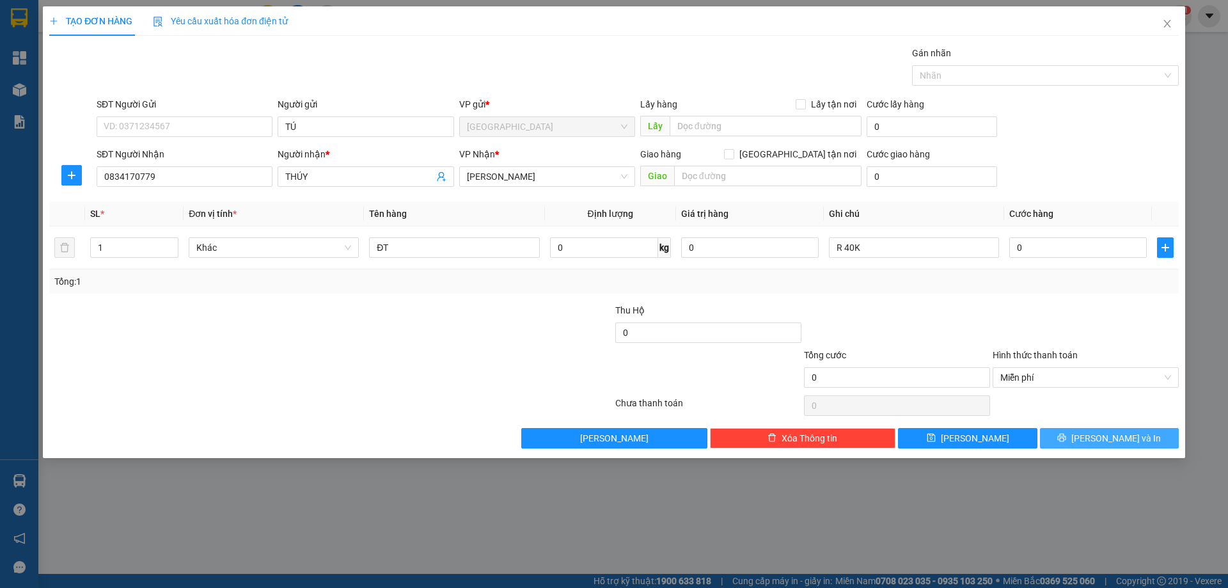
click at [1066, 439] on icon "printer" at bounding box center [1061, 437] width 9 height 9
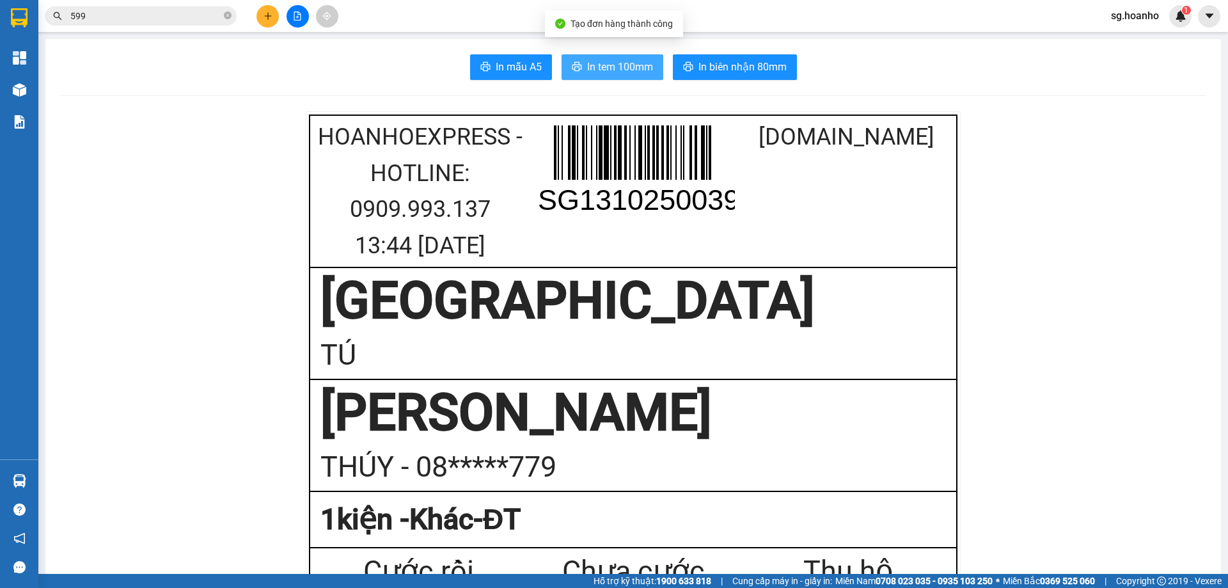
click at [624, 68] on span "In tem 100mm" at bounding box center [620, 67] width 66 height 16
click at [263, 11] on button at bounding box center [267, 16] width 22 height 22
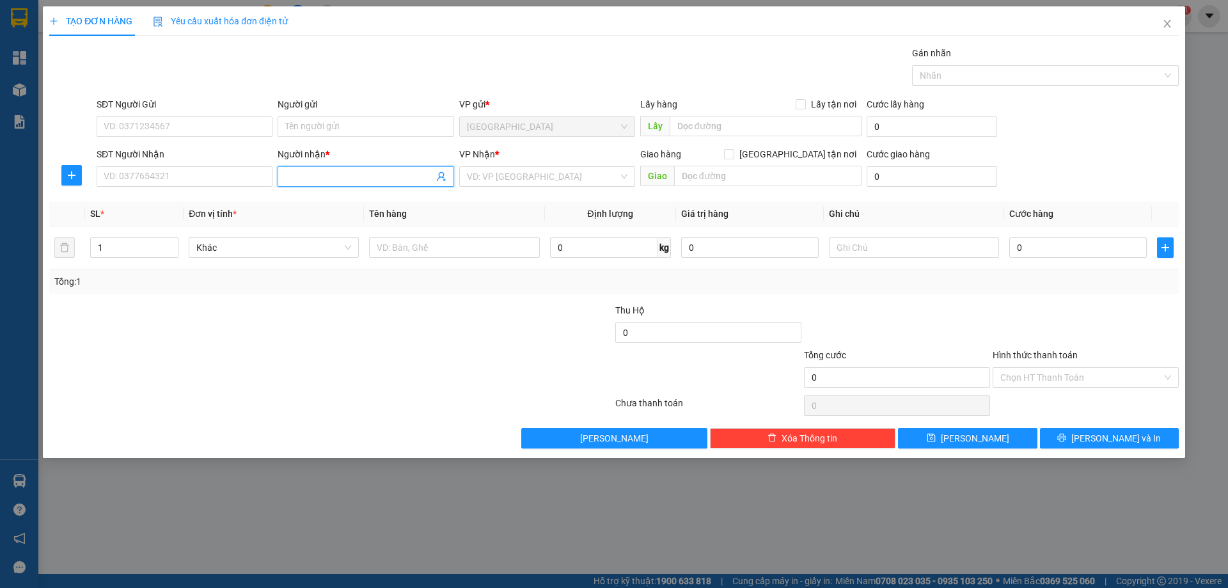
click at [306, 182] on input "Người nhận *" at bounding box center [359, 176] width 148 height 14
type input "D"
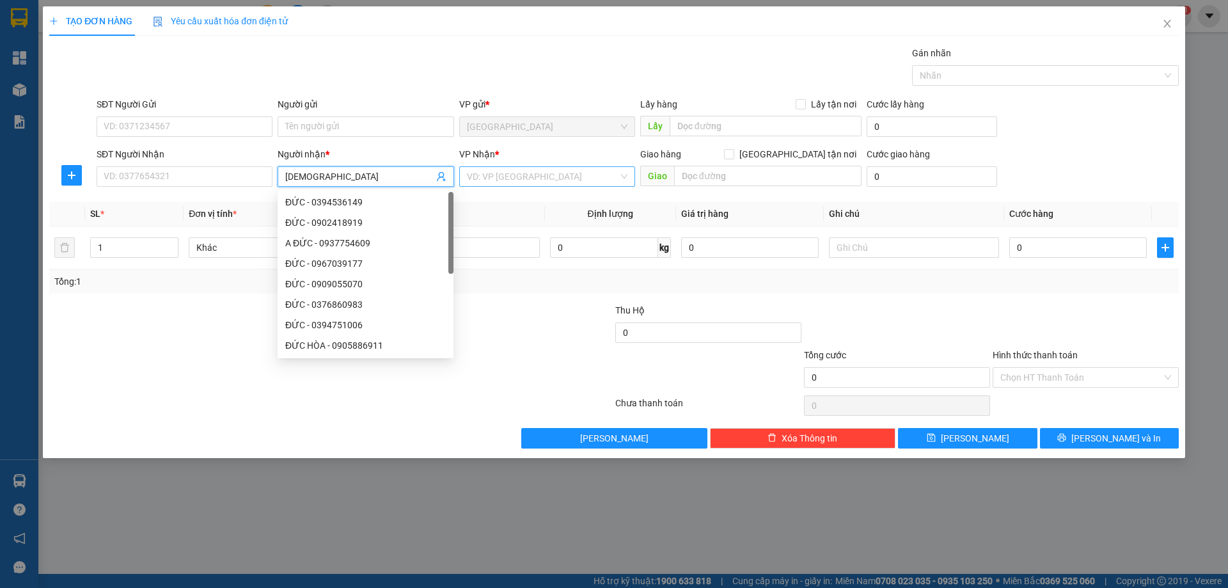
type input "ĐỨC NGUYÊN"
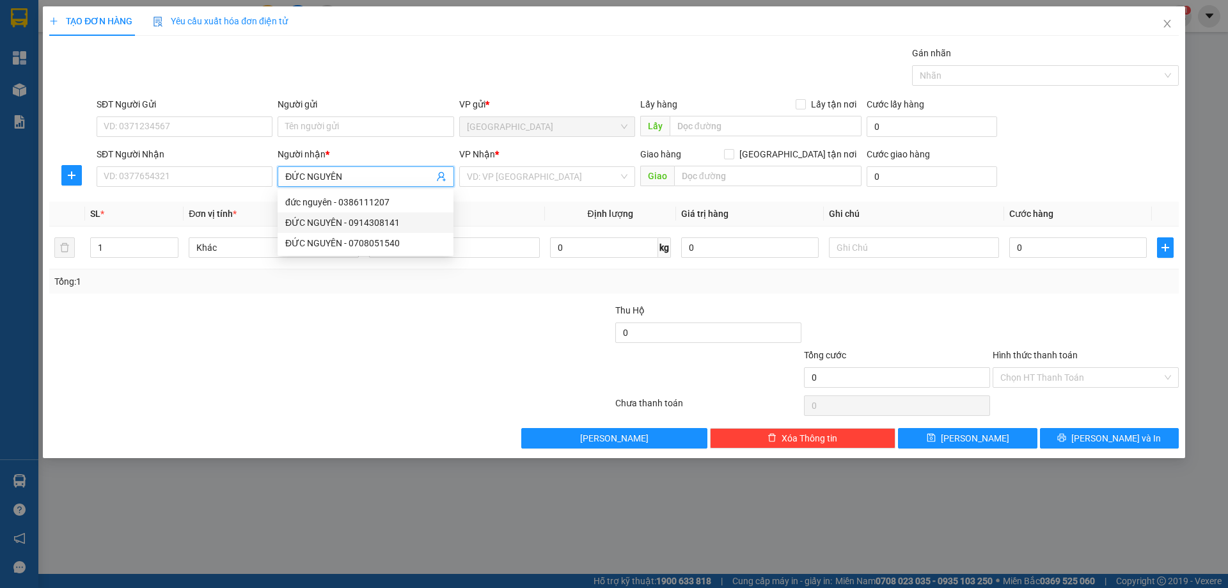
click at [414, 227] on div "ĐỨC NGUYÊN - 0914308141" at bounding box center [365, 223] width 161 height 14
type input "0914308141"
type input "ĐỨC NGUYÊN"
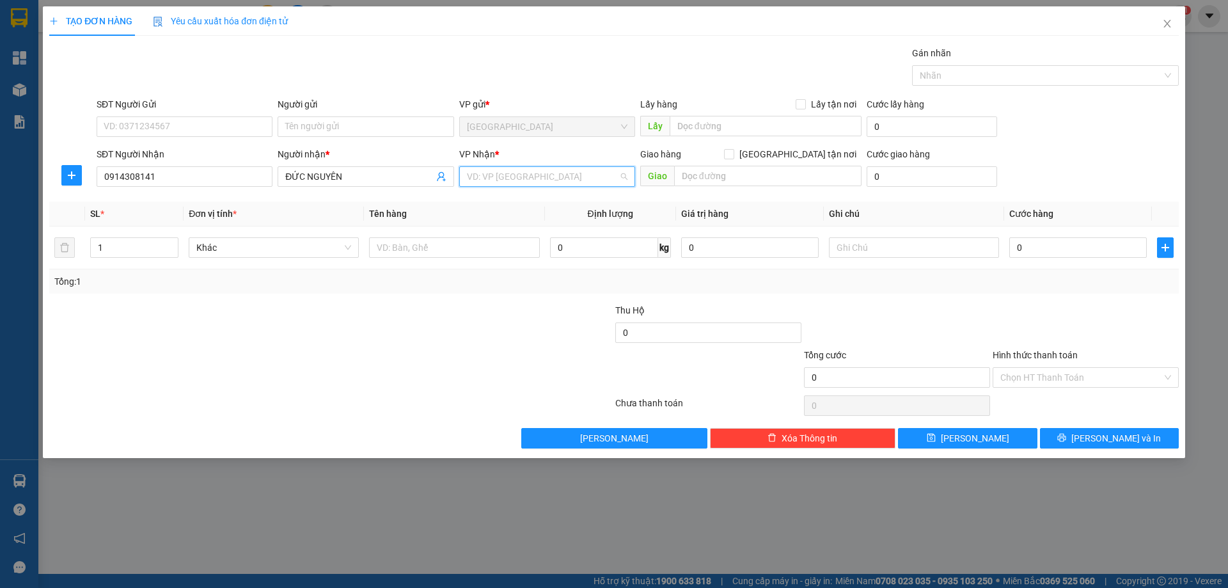
drag, startPoint x: 488, startPoint y: 181, endPoint x: 477, endPoint y: 213, distance: 33.8
click at [486, 187] on div "VP Nhận * VD: VP [GEOGRAPHIC_DATA]" at bounding box center [547, 169] width 176 height 45
drag, startPoint x: 476, startPoint y: 214, endPoint x: 407, endPoint y: 252, distance: 79.3
click at [465, 222] on div "[PERSON_NAME]" at bounding box center [547, 222] width 176 height 20
click at [401, 255] on input "text" at bounding box center [454, 247] width 170 height 20
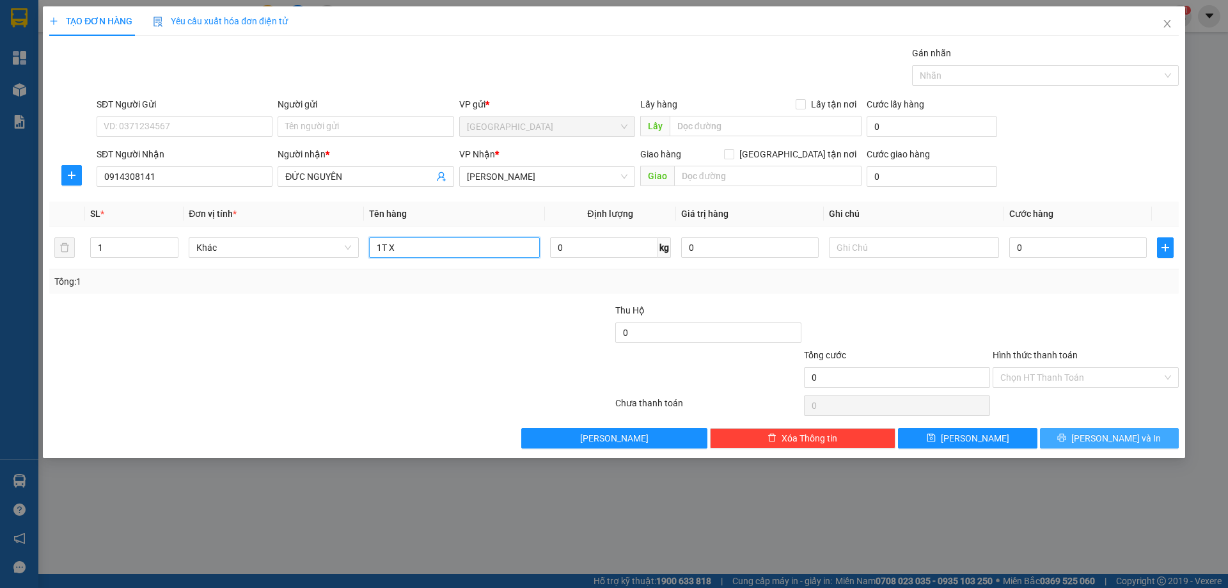
type input "1T X"
drag, startPoint x: 1051, startPoint y: 437, endPoint x: 1014, endPoint y: 444, distance: 37.1
click at [1051, 436] on button "[PERSON_NAME] và In" at bounding box center [1109, 438] width 139 height 20
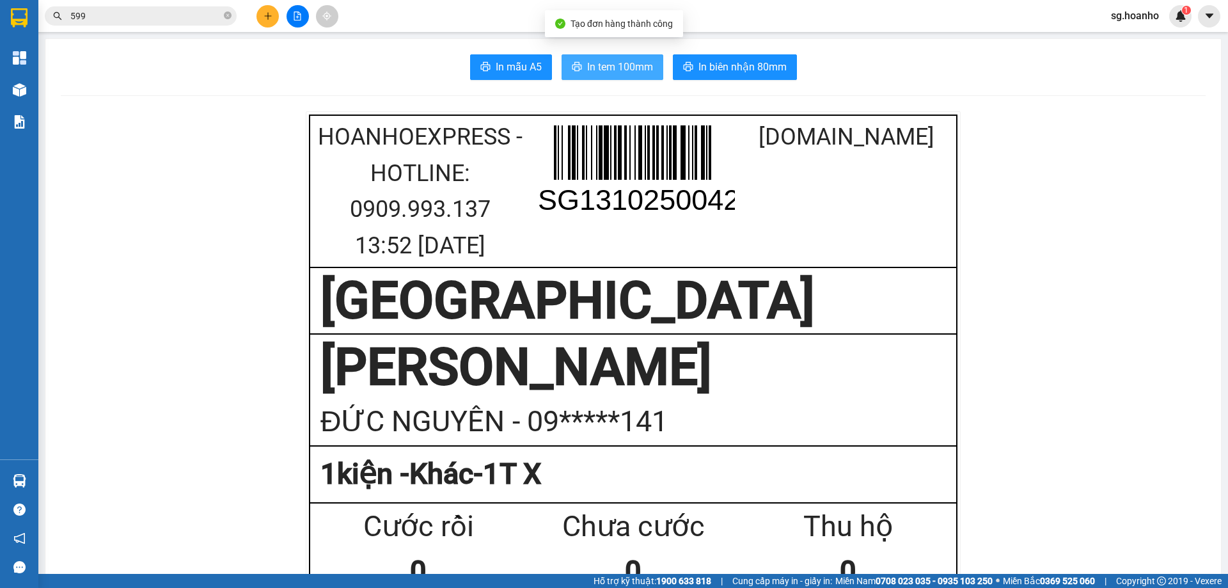
click at [600, 67] on span "In tem 100mm" at bounding box center [620, 67] width 66 height 16
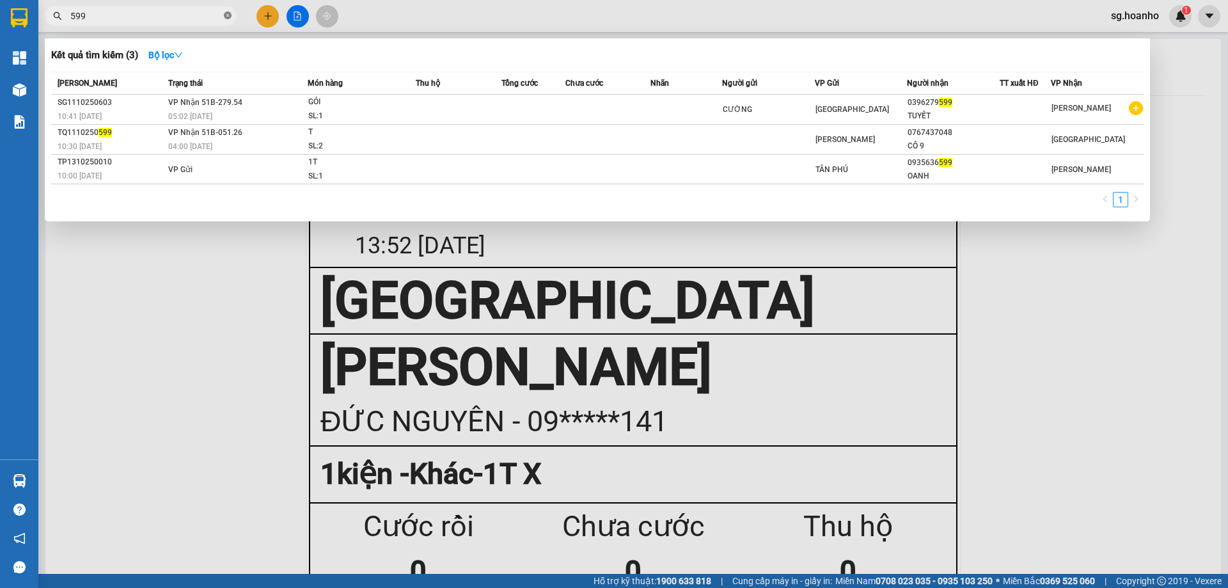
drag, startPoint x: 229, startPoint y: 19, endPoint x: 159, endPoint y: 30, distance: 70.6
click at [224, 20] on span at bounding box center [228, 16] width 8 height 12
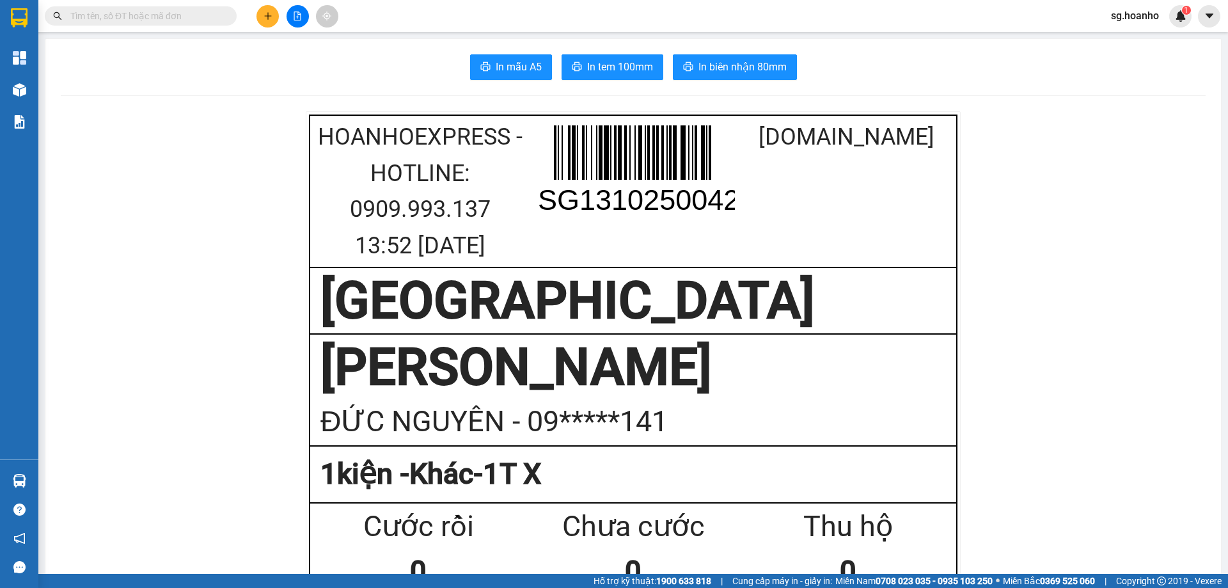
click at [159, 21] on input "text" at bounding box center [145, 16] width 151 height 14
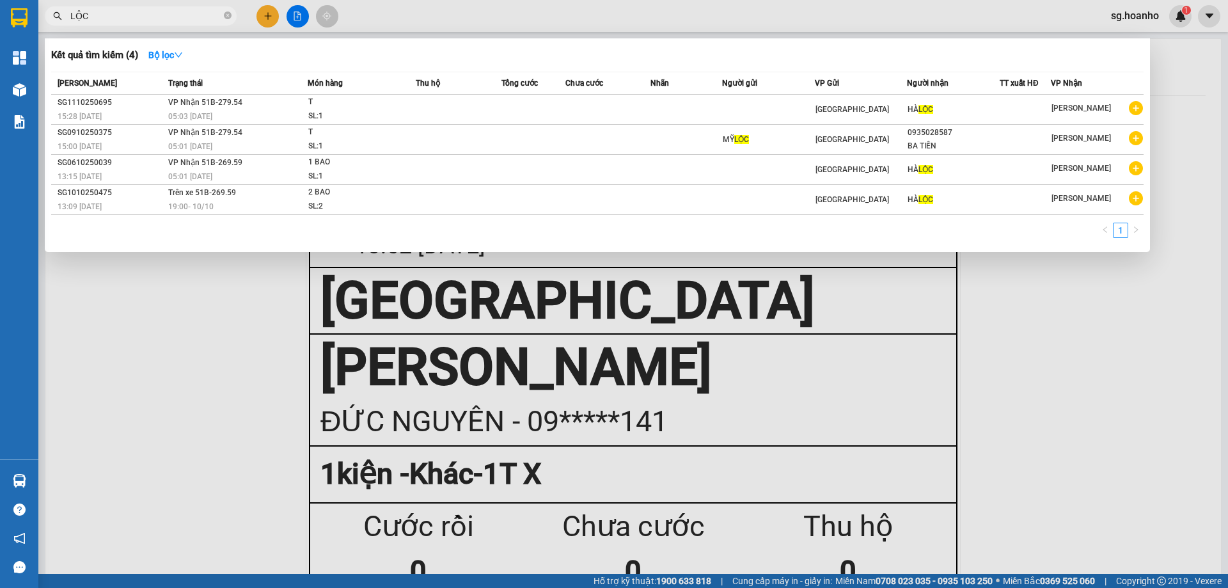
drag, startPoint x: 114, startPoint y: 15, endPoint x: 613, endPoint y: 55, distance: 499.8
click at [68, 24] on span "LỘC" at bounding box center [141, 15] width 192 height 19
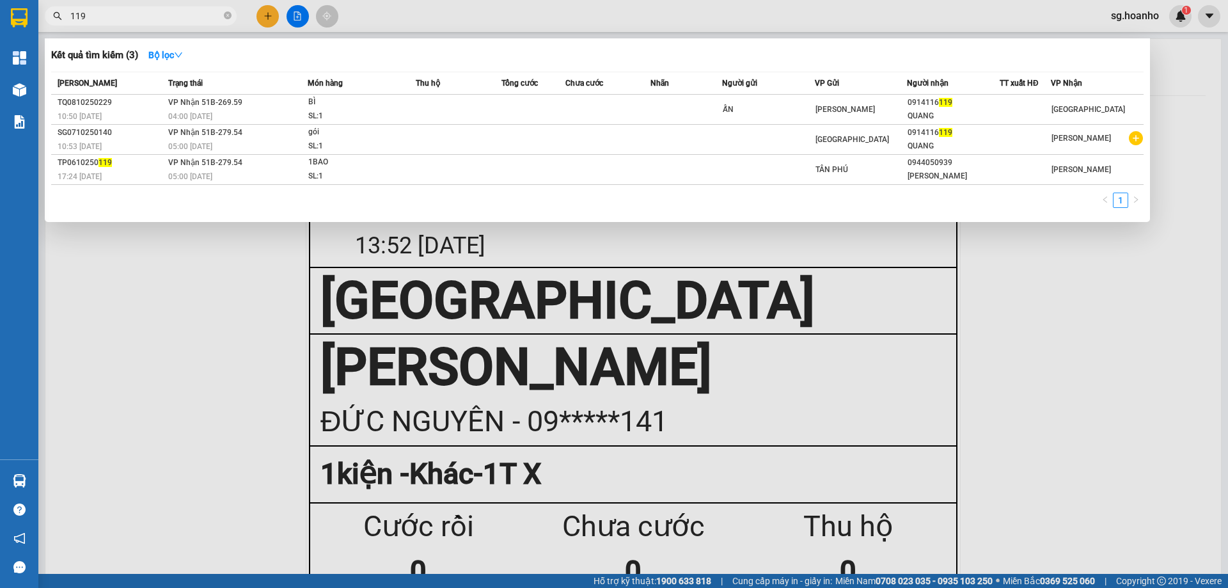
drag, startPoint x: 118, startPoint y: 15, endPoint x: 38, endPoint y: 33, distance: 81.9
click at [38, 28] on div "Kết quả tìm kiếm ( 3 ) Bộ lọc Mã ĐH Trạng thái Món hàng Thu hộ Tổng cước Chưa c…" at bounding box center [124, 16] width 249 height 22
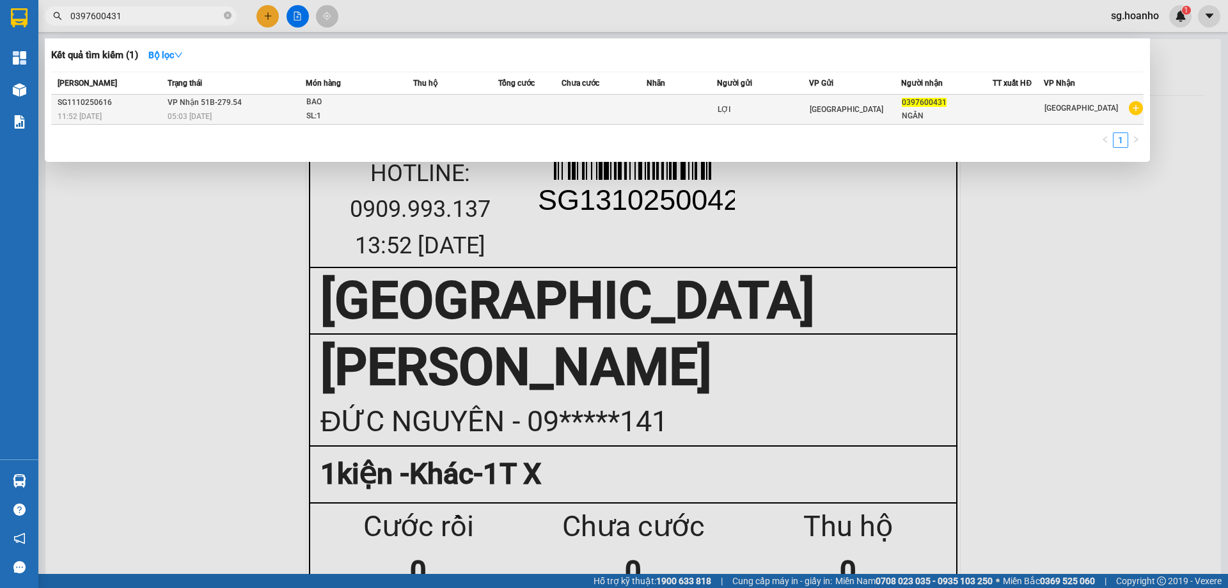
type input "0397600431"
click at [863, 105] on div "[GEOGRAPHIC_DATA]" at bounding box center [855, 109] width 91 height 14
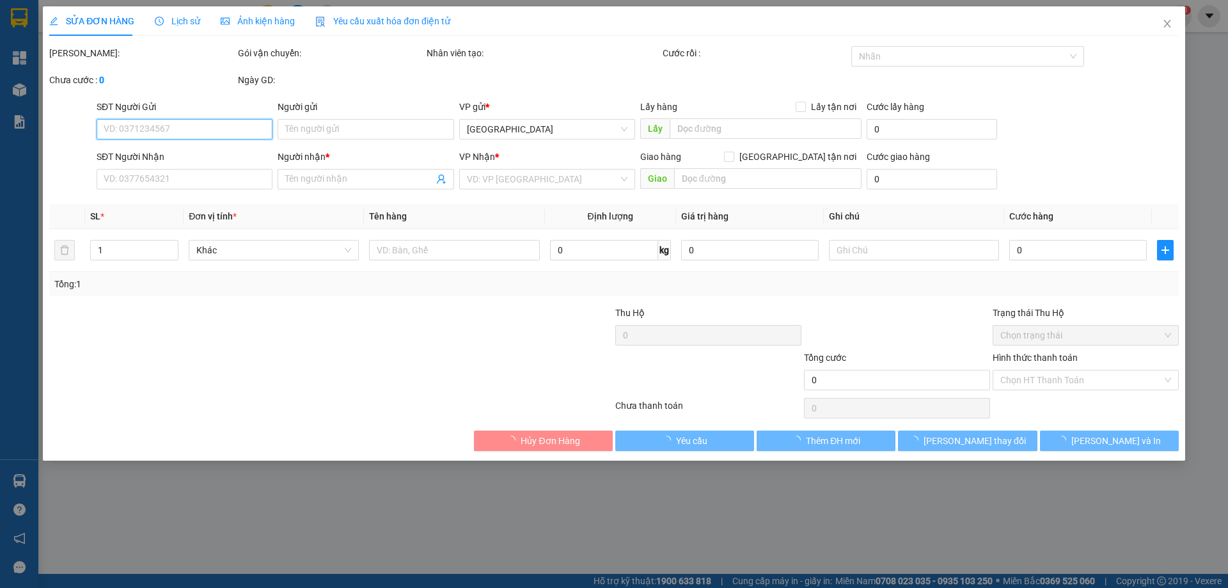
type input "LỢI"
type input "0397600431"
type input "NGÂN"
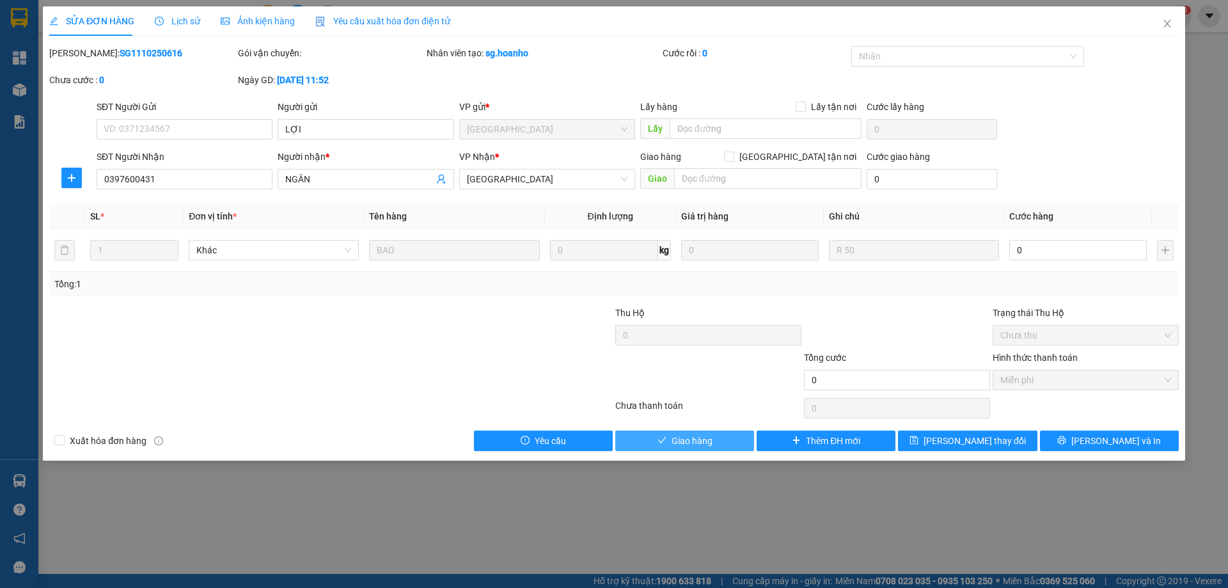
drag, startPoint x: 682, startPoint y: 434, endPoint x: 1201, endPoint y: 114, distance: 609.9
click at [704, 423] on div "Total Paid Fee 0 Total UnPaid Fee 0 Cash Collection Total Fee Mã ĐH: SG11102506…" at bounding box center [613, 248] width 1129 height 405
drag, startPoint x: 1168, startPoint y: 17, endPoint x: 730, endPoint y: 39, distance: 438.0
click at [1117, 20] on div "SỬA ĐƠN HÀNG Lịch sử Ảnh kiện hàng Yêu cầu xuất hóa đơn điện tử Total Paid Fee …" at bounding box center [614, 233] width 1142 height 454
drag, startPoint x: 1168, startPoint y: 22, endPoint x: 596, endPoint y: 8, distance: 571.9
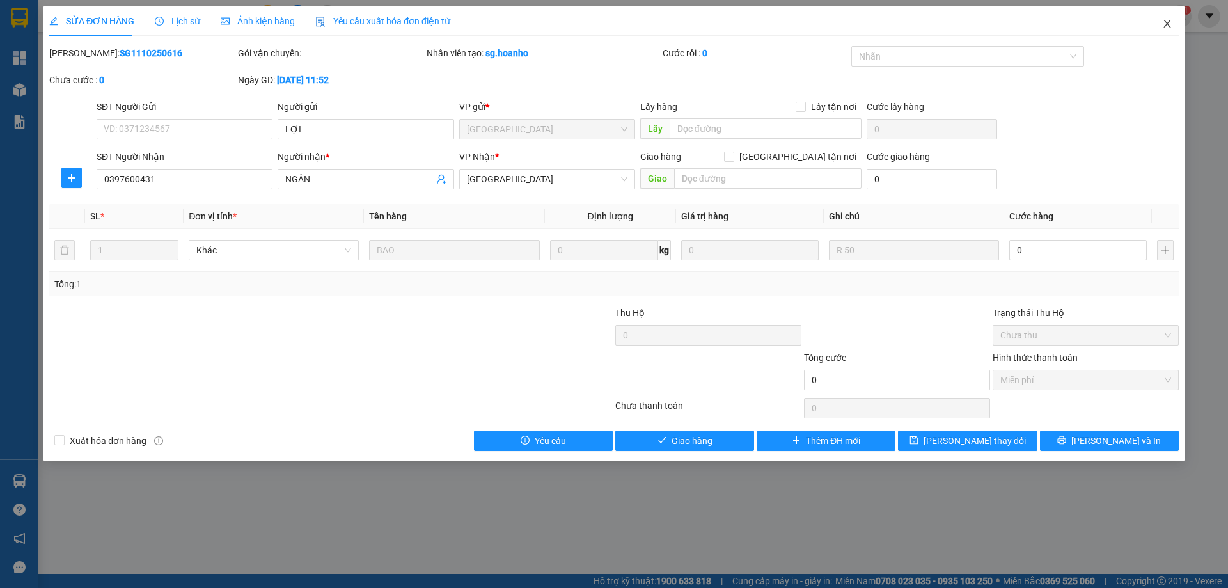
click at [1152, 29] on span "Close" at bounding box center [1167, 24] width 36 height 36
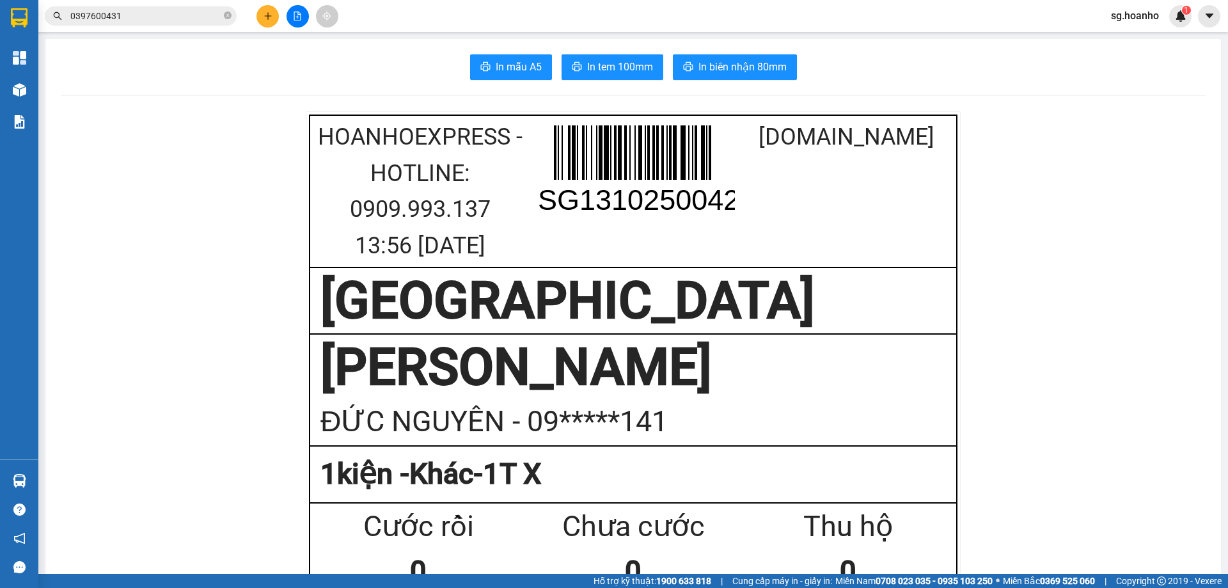
click at [276, 18] on button at bounding box center [267, 16] width 22 height 22
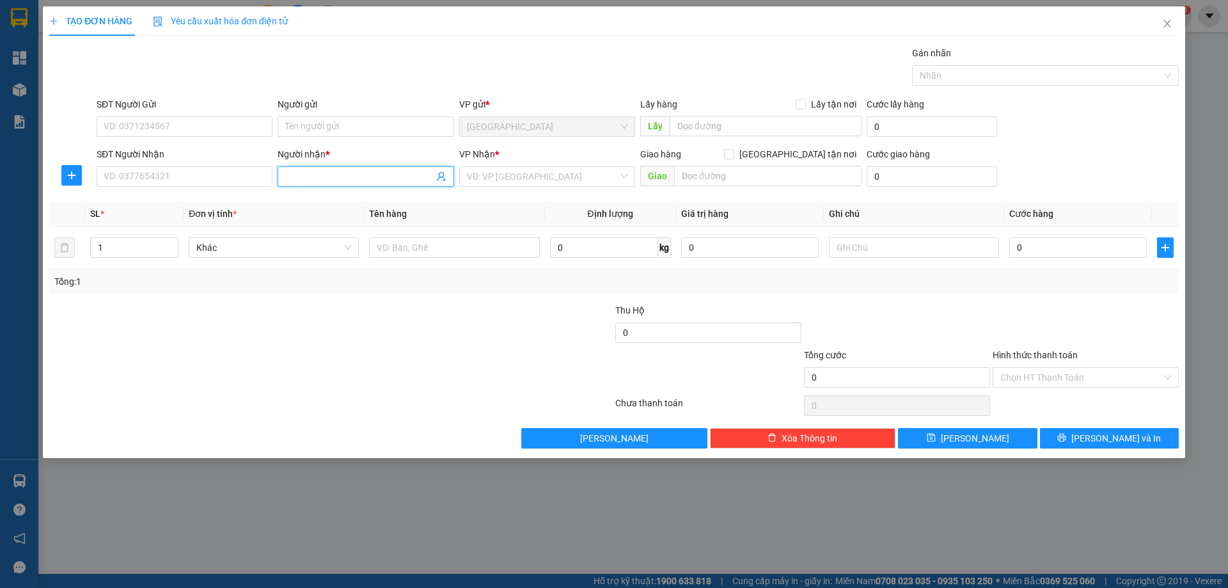
click at [358, 177] on input "Người nhận *" at bounding box center [359, 176] width 148 height 14
click at [301, 177] on input "THIÊ PHÁT" at bounding box center [359, 176] width 148 height 14
click at [303, 175] on input "THIÊ PHÁT" at bounding box center [359, 176] width 148 height 14
type input "THIÊN PHÁT"
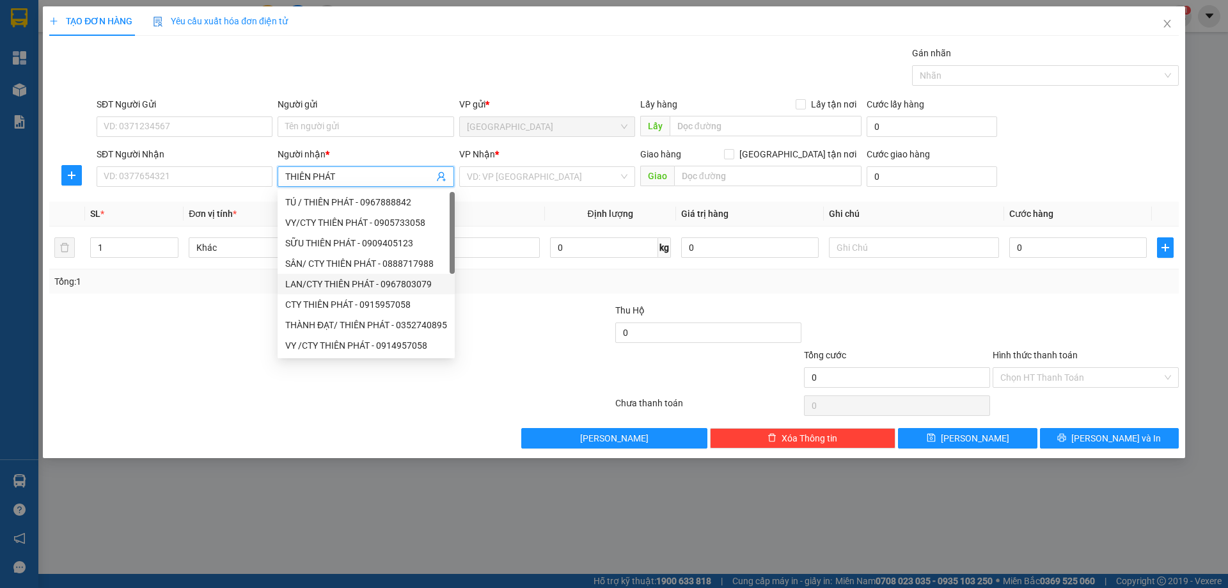
click at [315, 279] on div "LAN/CTY THIÊN PHÁT - 0967803079" at bounding box center [366, 284] width 162 height 14
type input "0967803079"
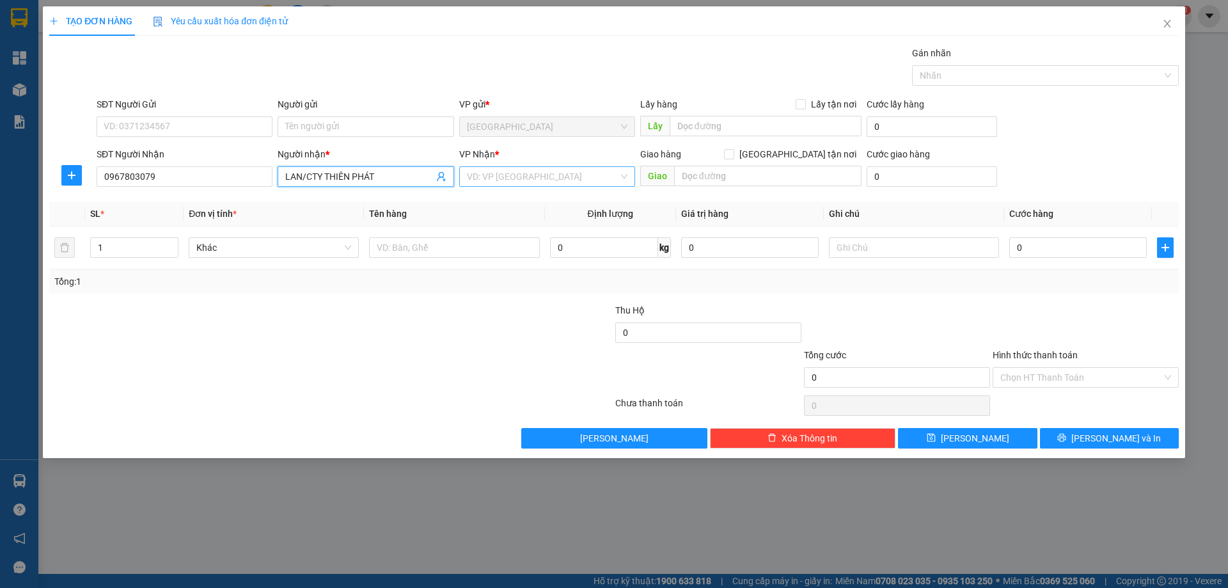
type input "LAN/CTY THIÊN PHÁT"
drag, startPoint x: 519, startPoint y: 168, endPoint x: 514, endPoint y: 185, distance: 18.0
click at [517, 173] on input "search" at bounding box center [543, 176] width 152 height 19
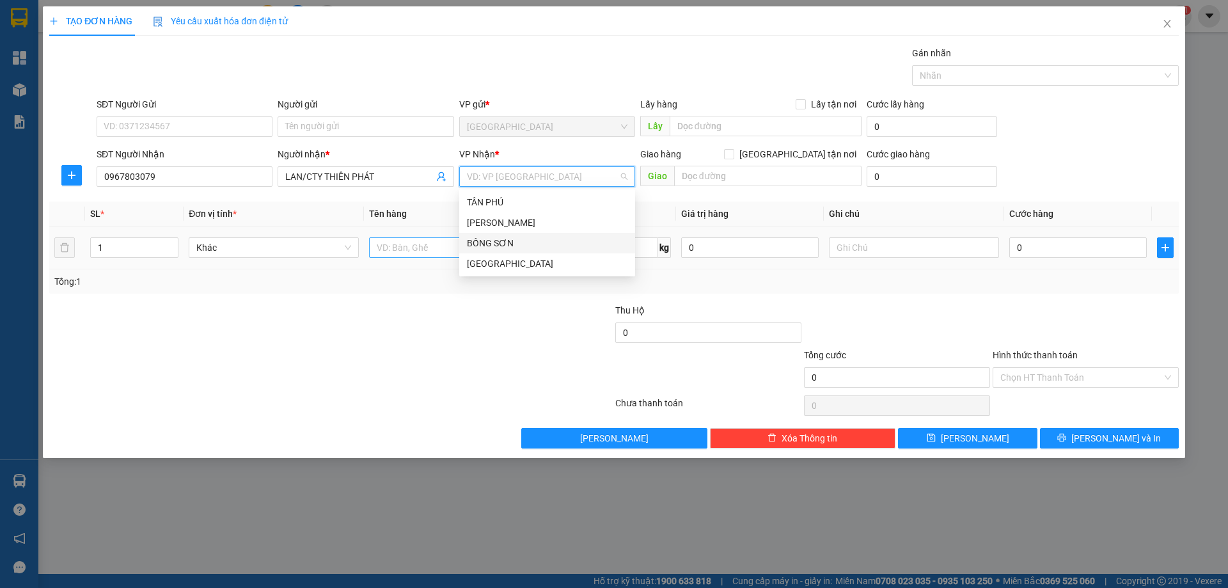
drag, startPoint x: 482, startPoint y: 239, endPoint x: 438, endPoint y: 255, distance: 46.1
click at [471, 246] on div "BỒNG SƠN" at bounding box center [547, 243] width 161 height 14
click at [411, 256] on div at bounding box center [454, 248] width 170 height 26
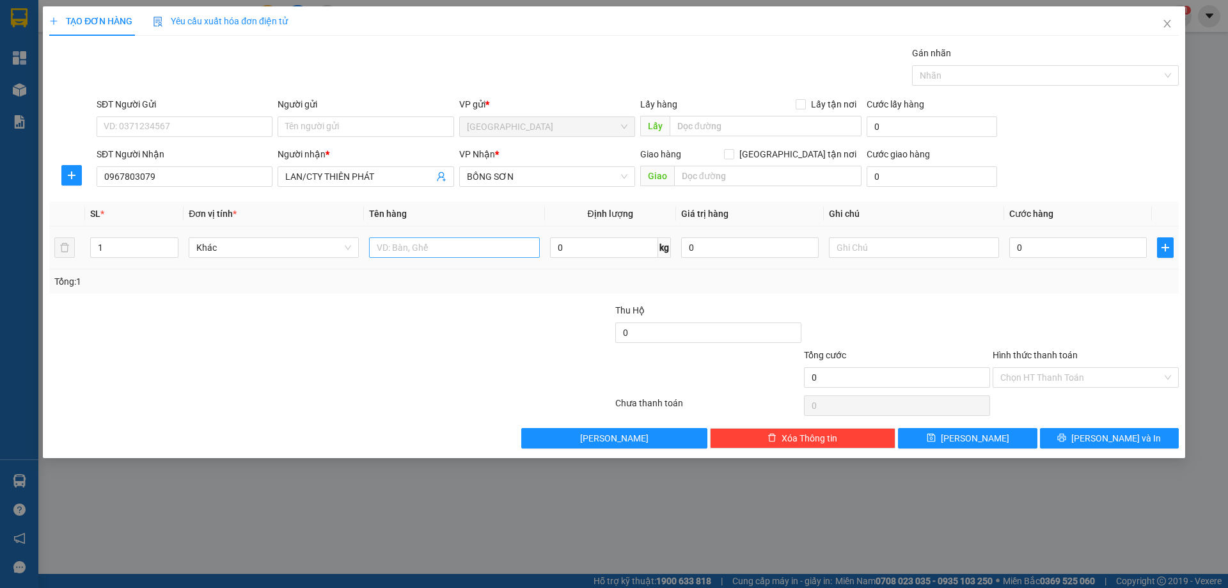
click at [411, 254] on input "text" at bounding box center [454, 247] width 170 height 20
type input "1T"
click at [705, 173] on input "text" at bounding box center [767, 176] width 187 height 20
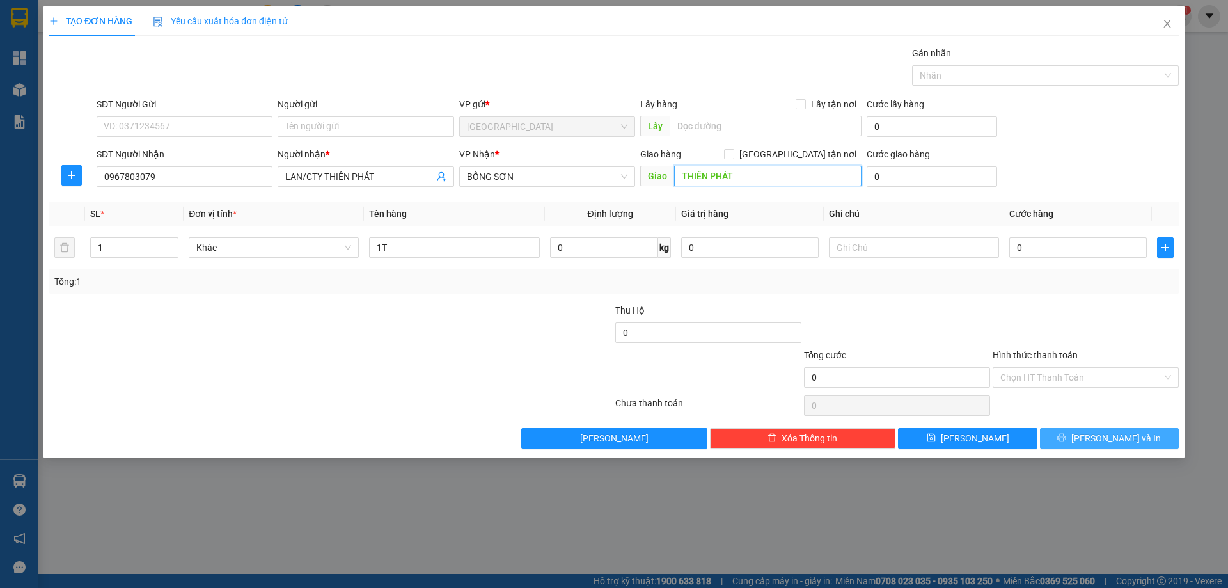
type input "THIÊN PHÁT"
click at [1096, 435] on button "[PERSON_NAME] và In" at bounding box center [1109, 438] width 139 height 20
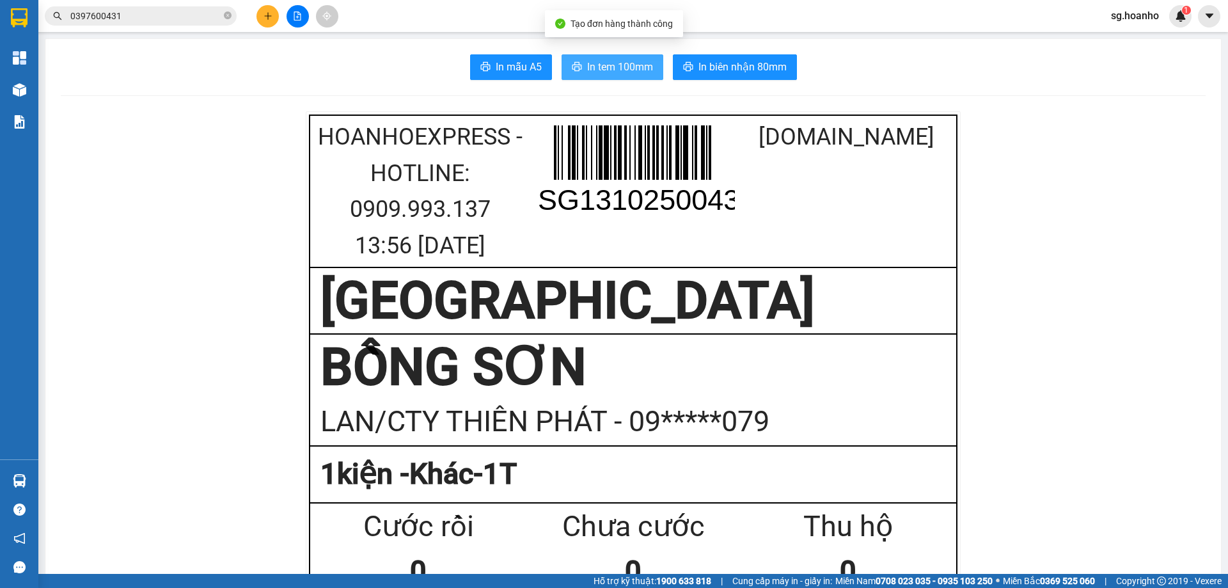
click at [597, 78] on button "In tem 100mm" at bounding box center [613, 67] width 102 height 26
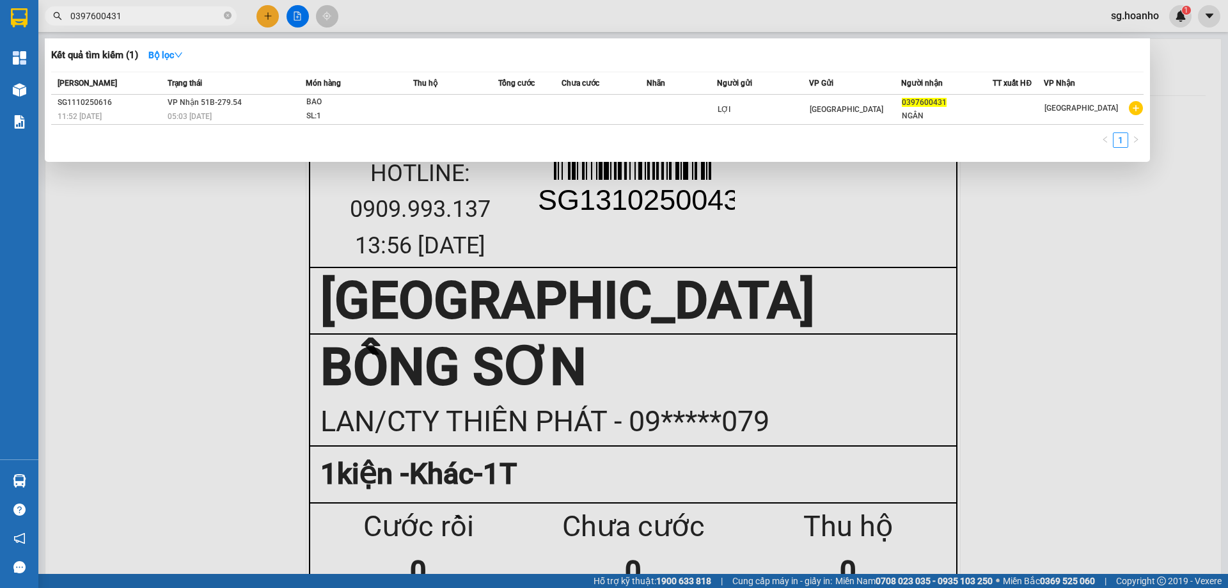
drag, startPoint x: 226, startPoint y: 12, endPoint x: 174, endPoint y: 33, distance: 56.8
click at [219, 19] on span "0397600431" at bounding box center [141, 15] width 192 height 19
drag, startPoint x: 227, startPoint y: 15, endPoint x: 221, endPoint y: 21, distance: 9.0
click at [224, 19] on icon "close-circle" at bounding box center [228, 16] width 8 height 8
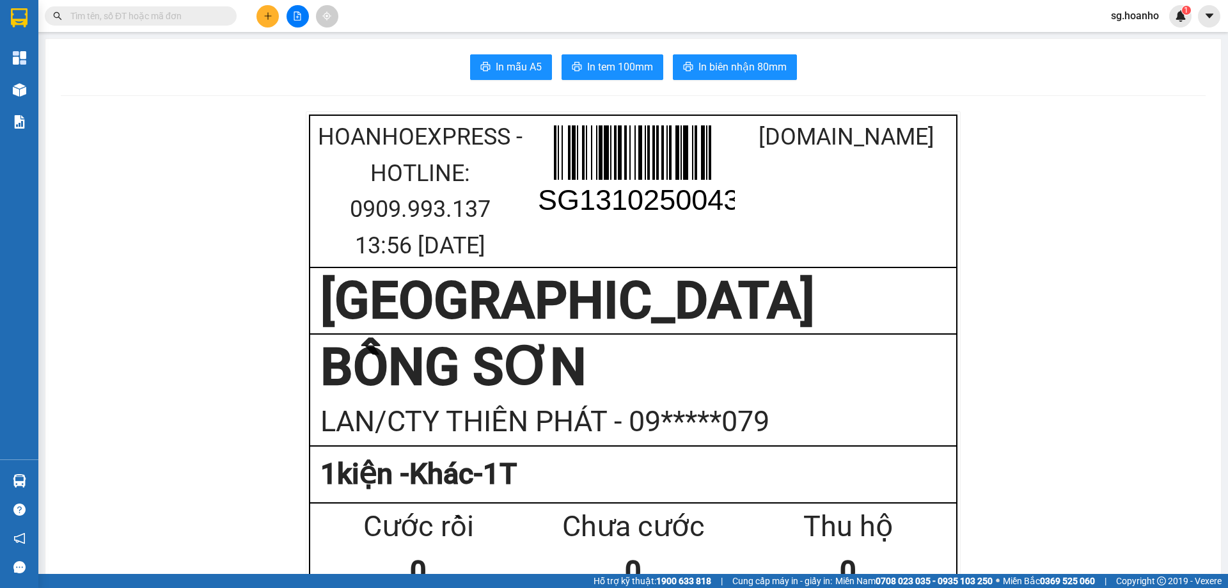
click at [163, 13] on input "text" at bounding box center [145, 16] width 151 height 14
click at [167, 15] on input "text" at bounding box center [145, 16] width 151 height 14
click at [149, 18] on input "text" at bounding box center [145, 16] width 151 height 14
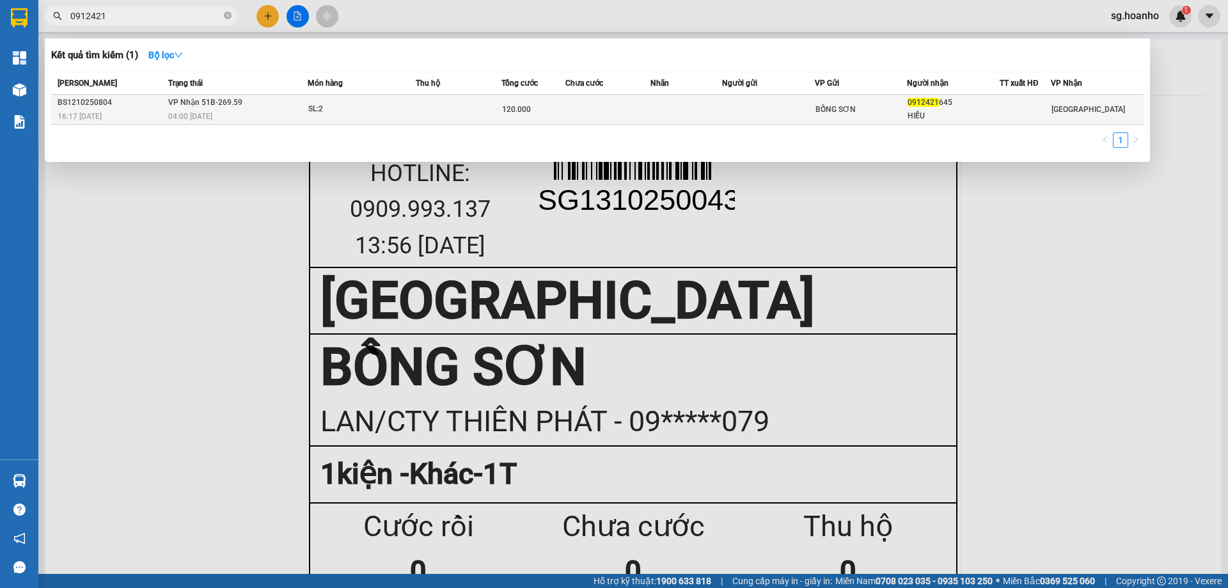
type input "0912421"
click at [593, 107] on td at bounding box center [608, 110] width 86 height 30
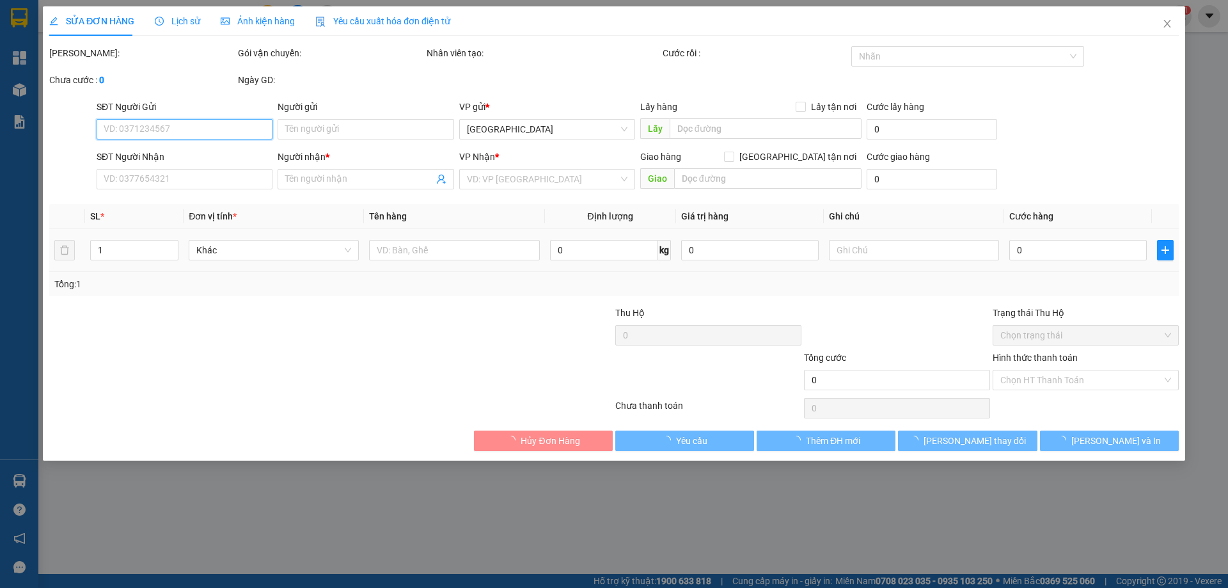
type input "0912421645"
type input "HIẾU"
type input "120.000"
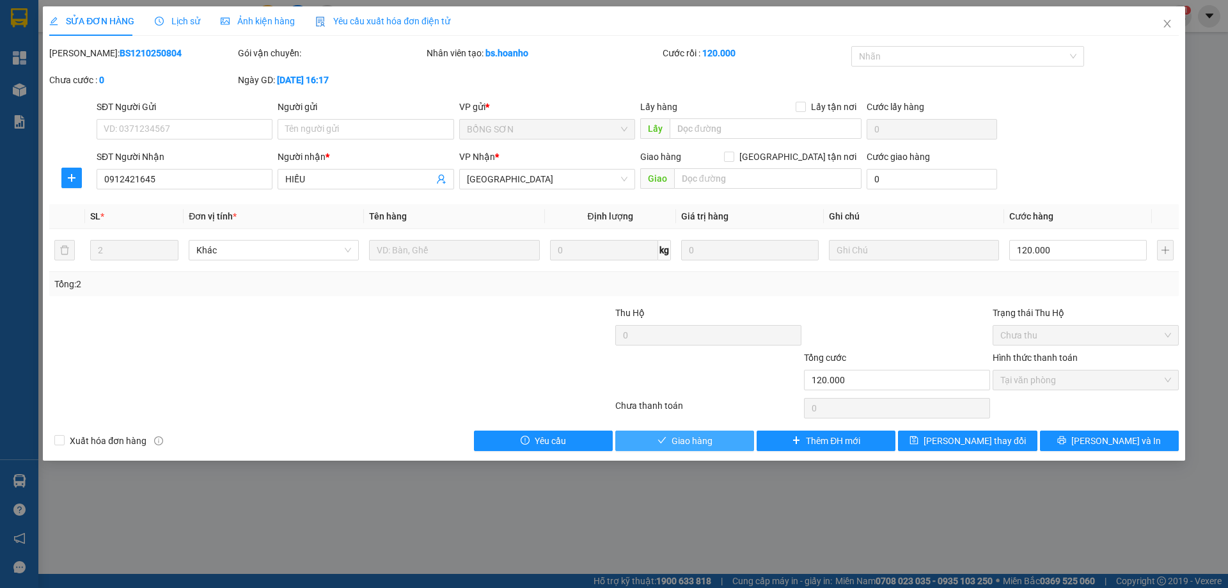
click at [719, 438] on button "Giao hàng" at bounding box center [684, 440] width 139 height 20
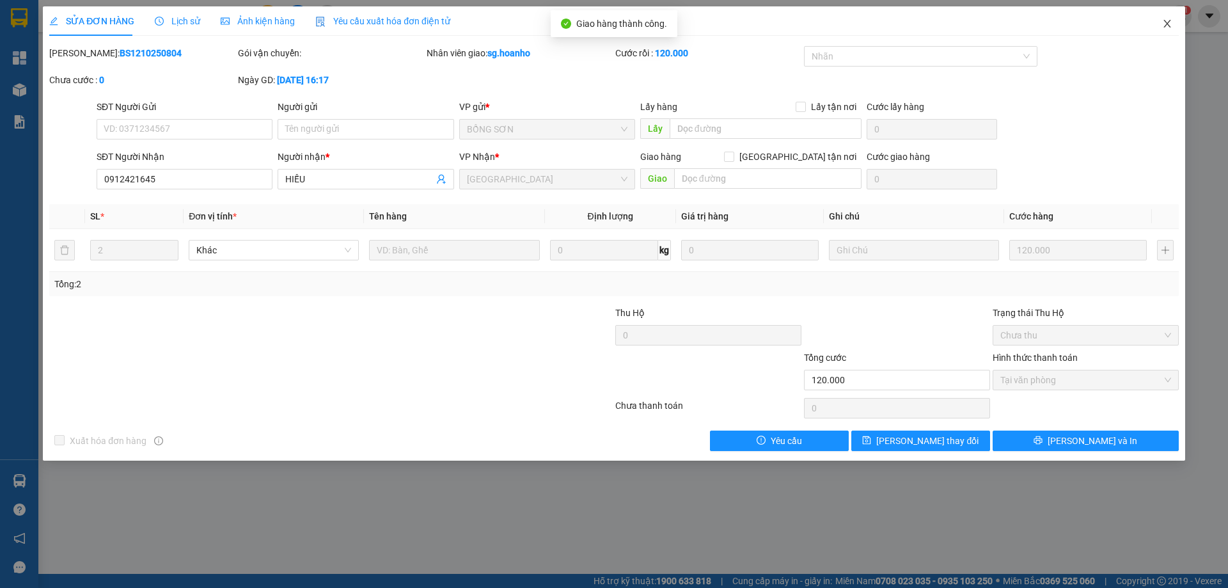
drag, startPoint x: 1172, startPoint y: 23, endPoint x: 450, endPoint y: 3, distance: 723.0
click at [1114, 29] on div "SỬA ĐƠN HÀNG Lịch sử Ảnh kiện hàng Yêu cầu xuất hóa đơn điện tử Total Paid Fee …" at bounding box center [614, 233] width 1142 height 454
drag, startPoint x: 1166, startPoint y: 29, endPoint x: 522, endPoint y: 17, distance: 644.1
click at [1151, 29] on span "Close" at bounding box center [1167, 24] width 36 height 36
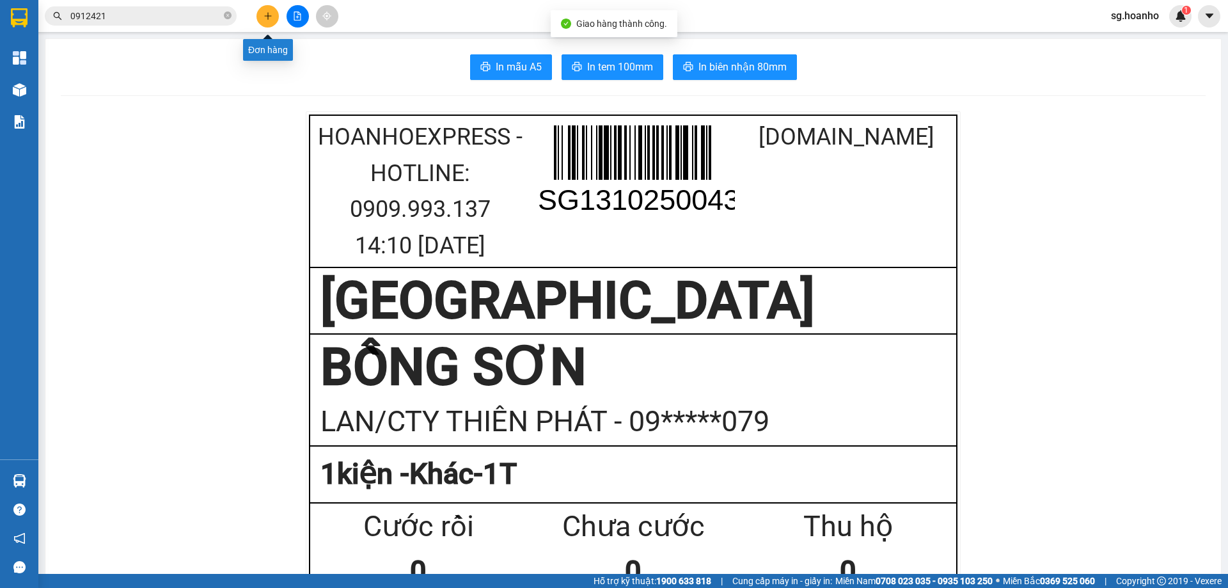
click at [266, 21] on button at bounding box center [267, 16] width 22 height 22
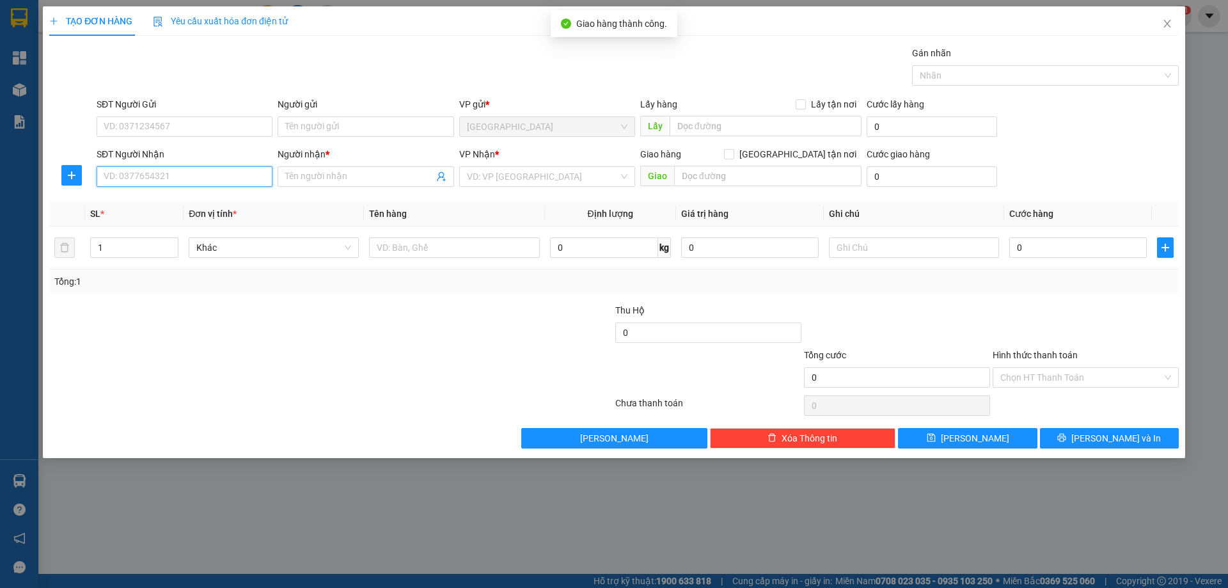
click at [184, 177] on input "SĐT Người Nhận" at bounding box center [185, 176] width 176 height 20
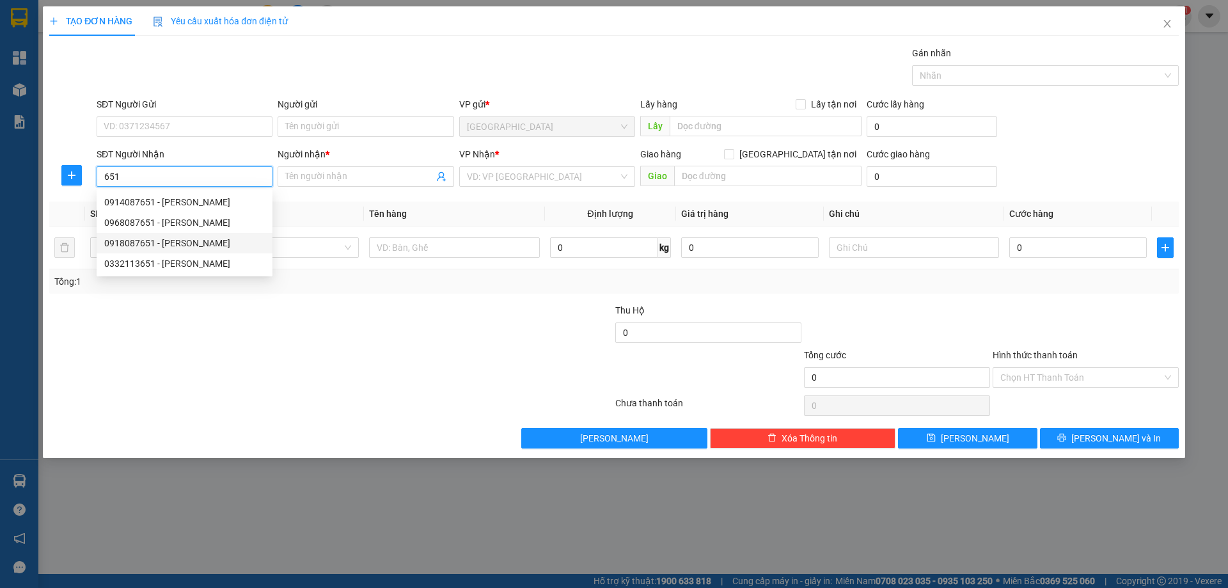
drag, startPoint x: 178, startPoint y: 244, endPoint x: 379, endPoint y: 267, distance: 202.1
click at [178, 244] on div "0918087651 - [PERSON_NAME]" at bounding box center [184, 243] width 161 height 14
type input "0918087651"
type input "[PERSON_NAME]"
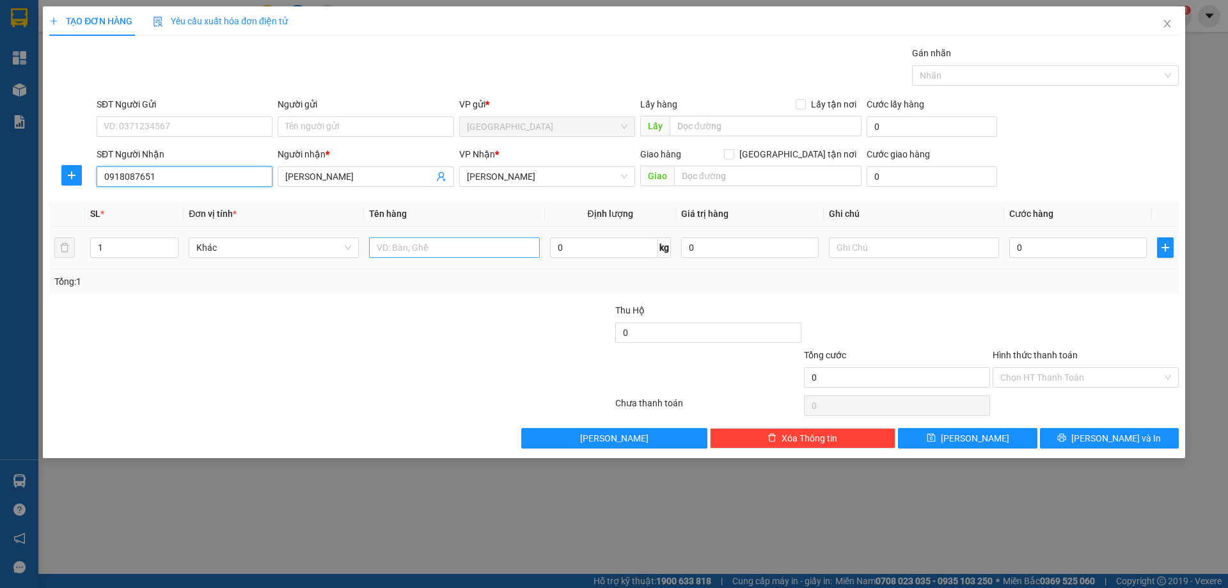
type input "0918087651"
click at [490, 252] on input "text" at bounding box center [454, 247] width 170 height 20
type input "1 KIỆN"
click at [1087, 446] on button "[PERSON_NAME] và In" at bounding box center [1109, 438] width 139 height 20
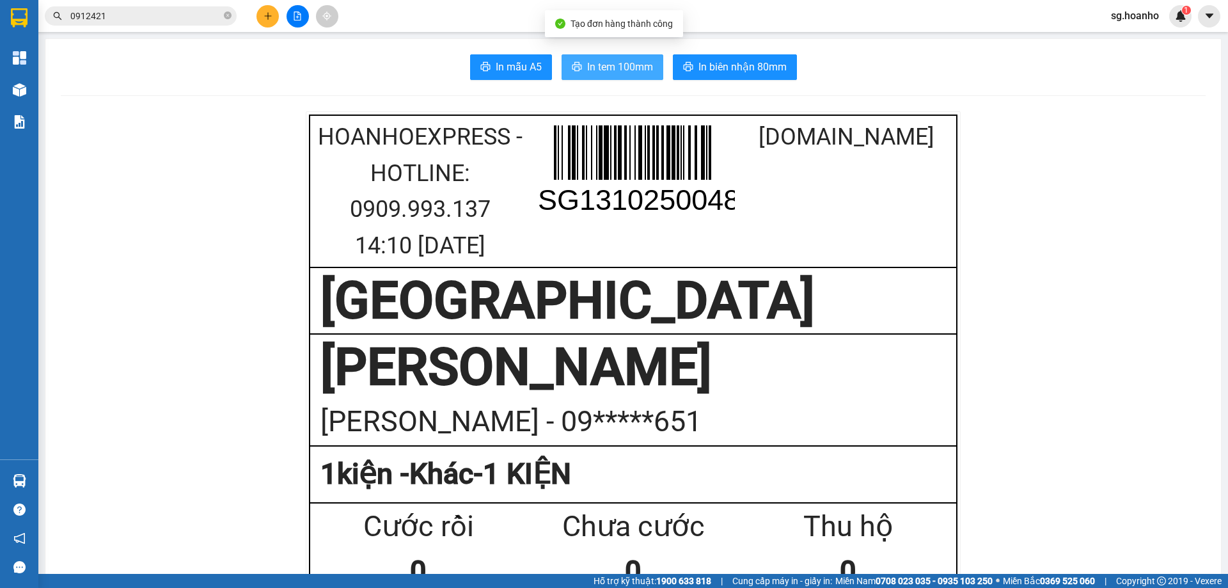
click at [604, 62] on span "In tem 100mm" at bounding box center [620, 67] width 66 height 16
click at [271, 22] on button at bounding box center [267, 16] width 22 height 22
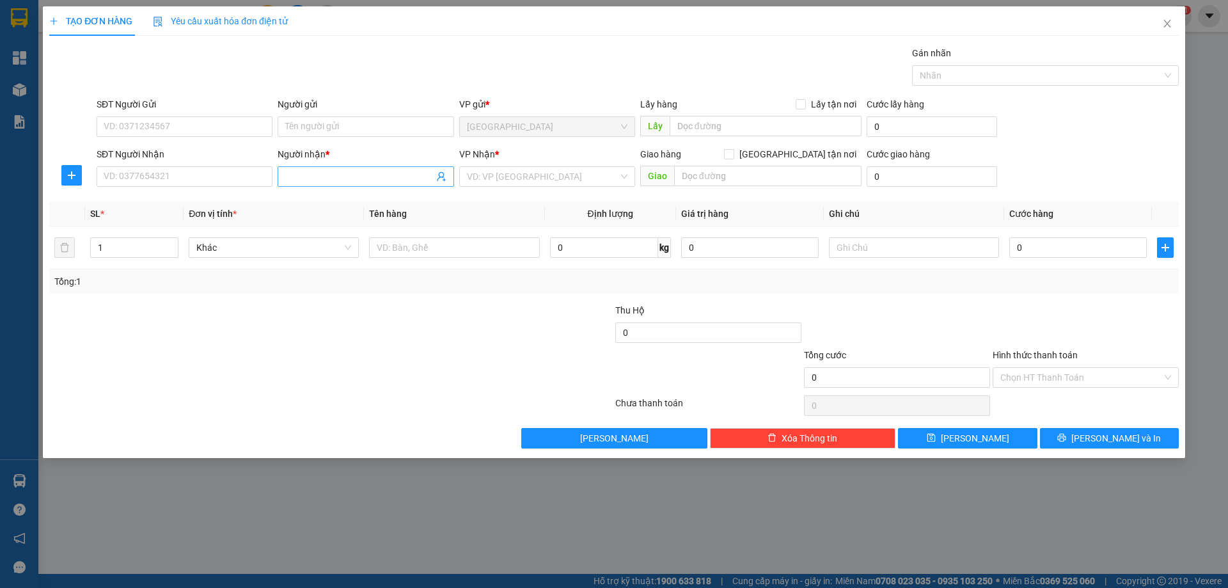
click at [306, 183] on span at bounding box center [366, 176] width 176 height 20
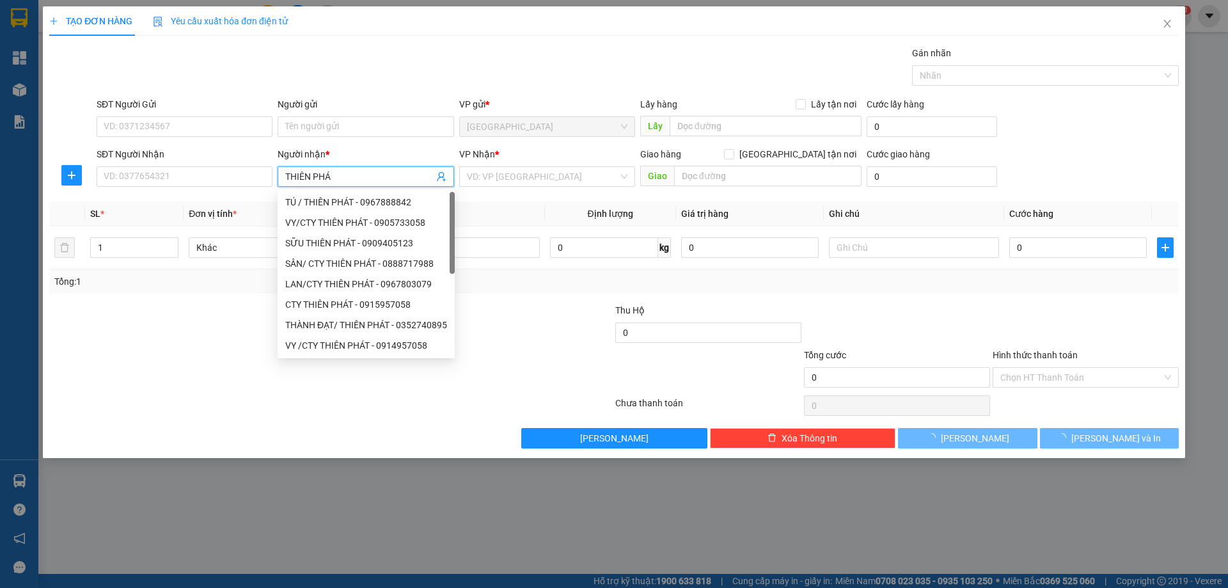
type input "THIÊN PHÁT"
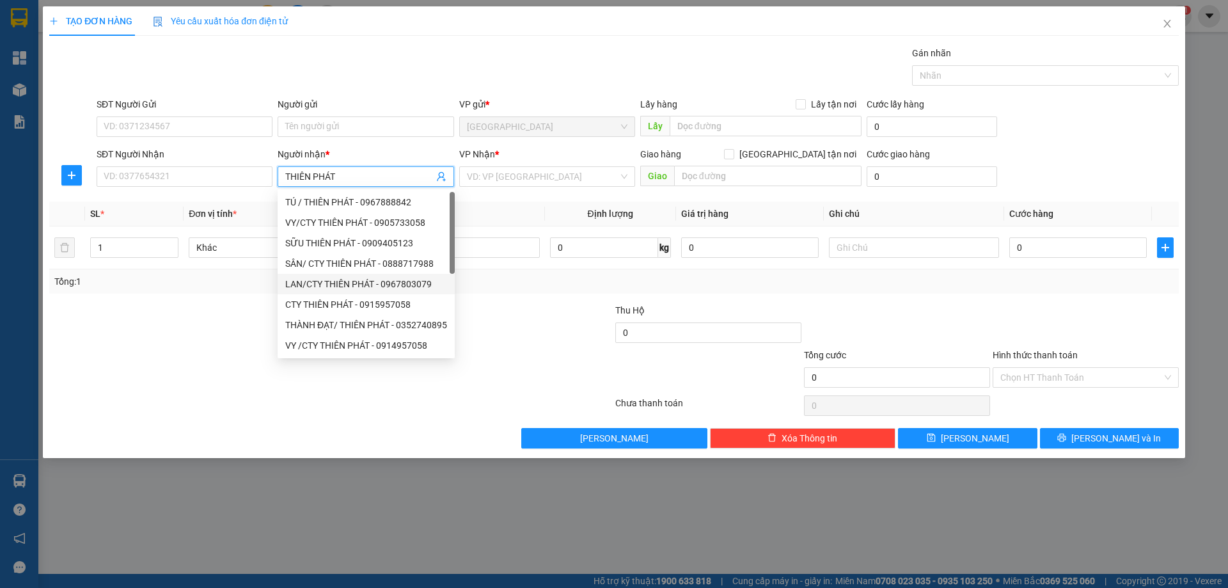
click at [315, 290] on div "LAN/CTY THIÊN PHÁT - 0967803079" at bounding box center [366, 284] width 162 height 14
type input "0967803079"
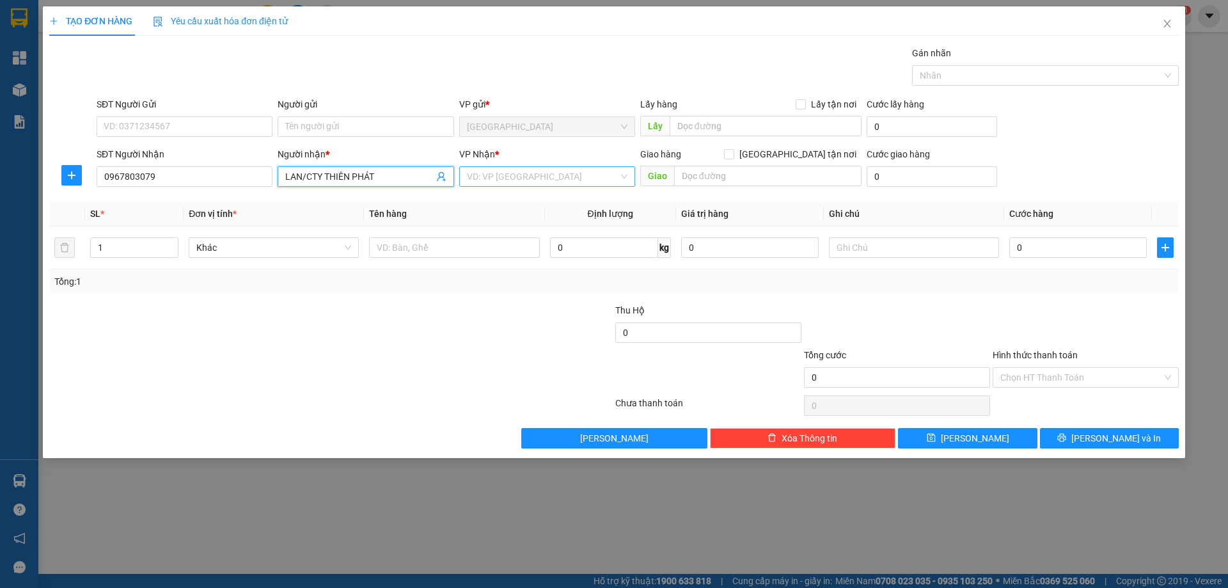
type input "LAN/CTY THIÊN PHÁT"
click at [515, 190] on body "Kết quả tìm kiếm ( 1 ) Bộ lọc Mã ĐH Trạng thái Món hàng Thu hộ Tổng cước Chưa c…" at bounding box center [614, 294] width 1228 height 588
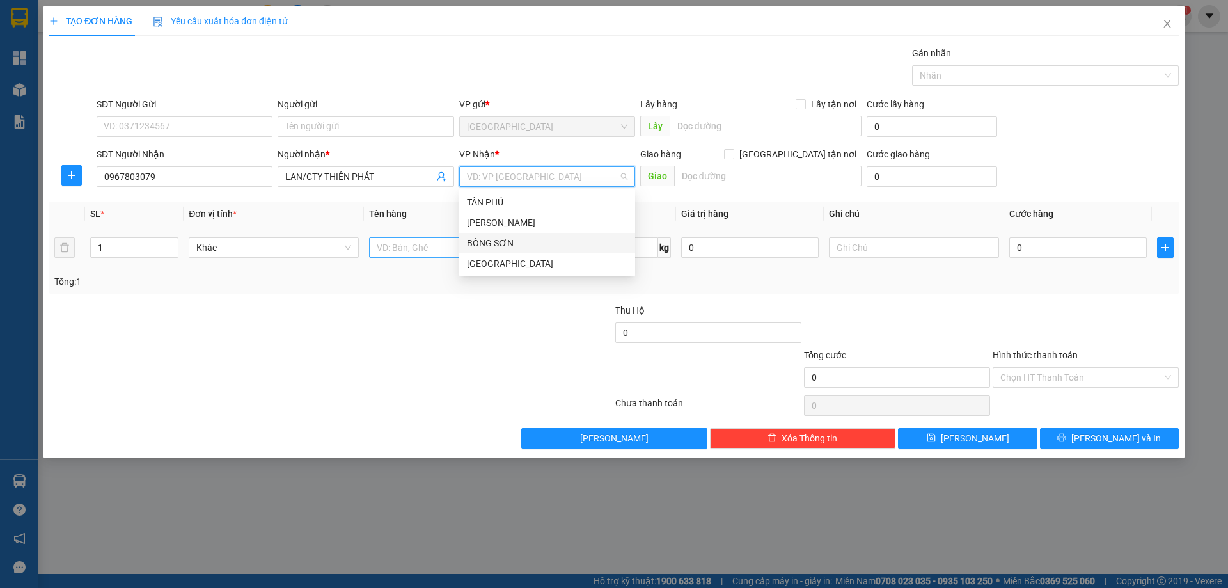
drag, startPoint x: 483, startPoint y: 243, endPoint x: 427, endPoint y: 244, distance: 56.3
click at [473, 246] on div "BỒNG SƠN" at bounding box center [547, 243] width 161 height 14
click at [424, 242] on input "text" at bounding box center [454, 247] width 170 height 20
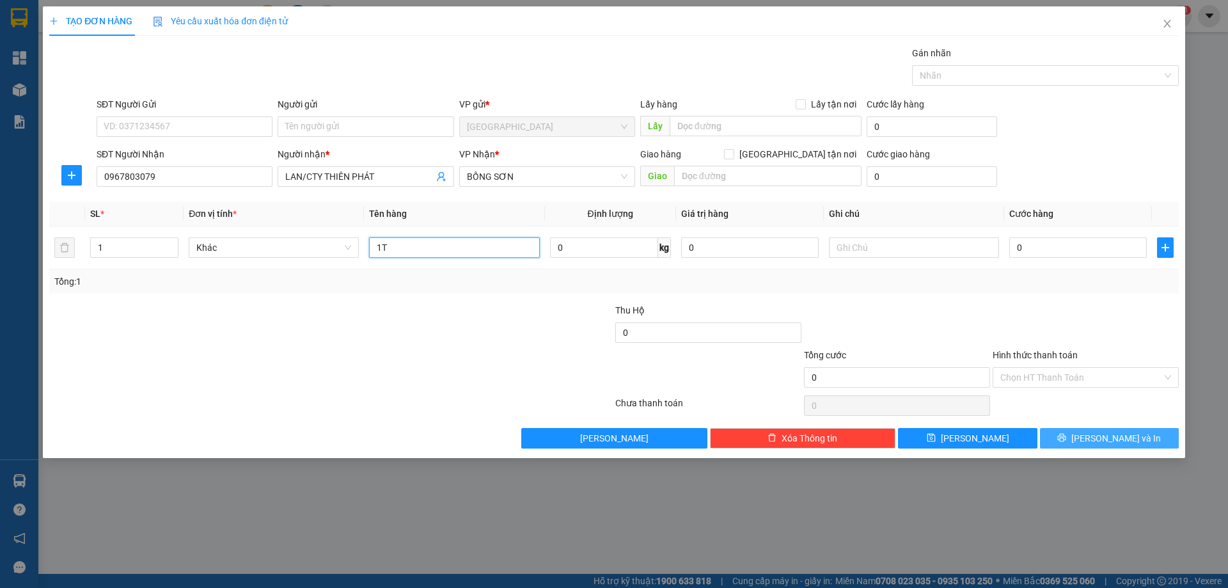
type input "1T"
click at [1095, 428] on button "[PERSON_NAME] và In" at bounding box center [1109, 438] width 139 height 20
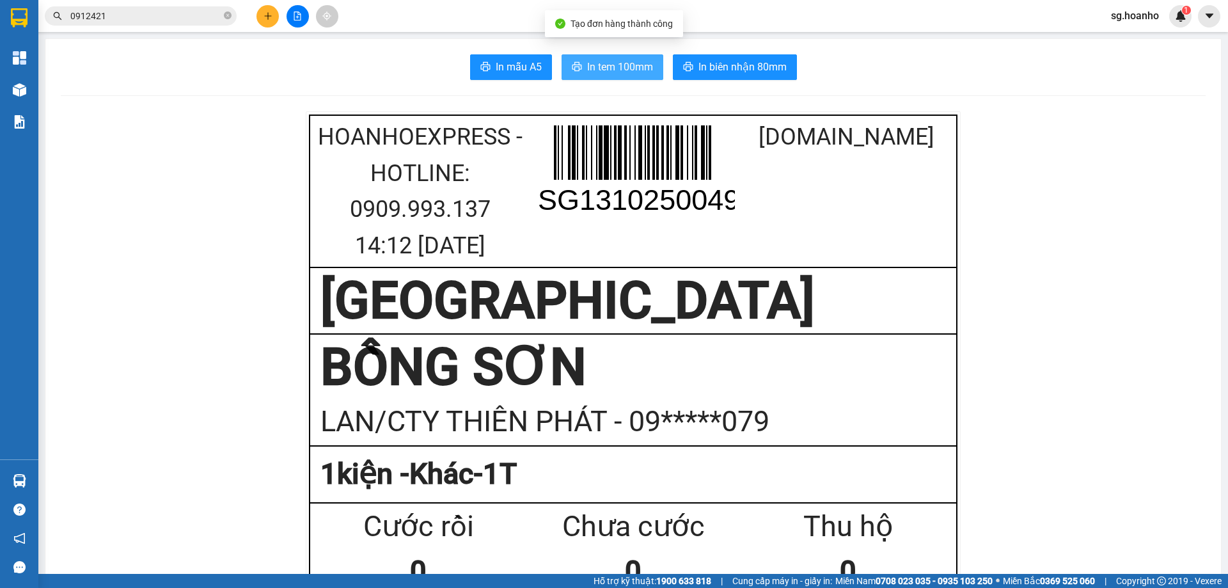
click at [590, 59] on span "In tem 100mm" at bounding box center [620, 67] width 66 height 16
click at [269, 14] on icon "plus" at bounding box center [267, 16] width 9 height 9
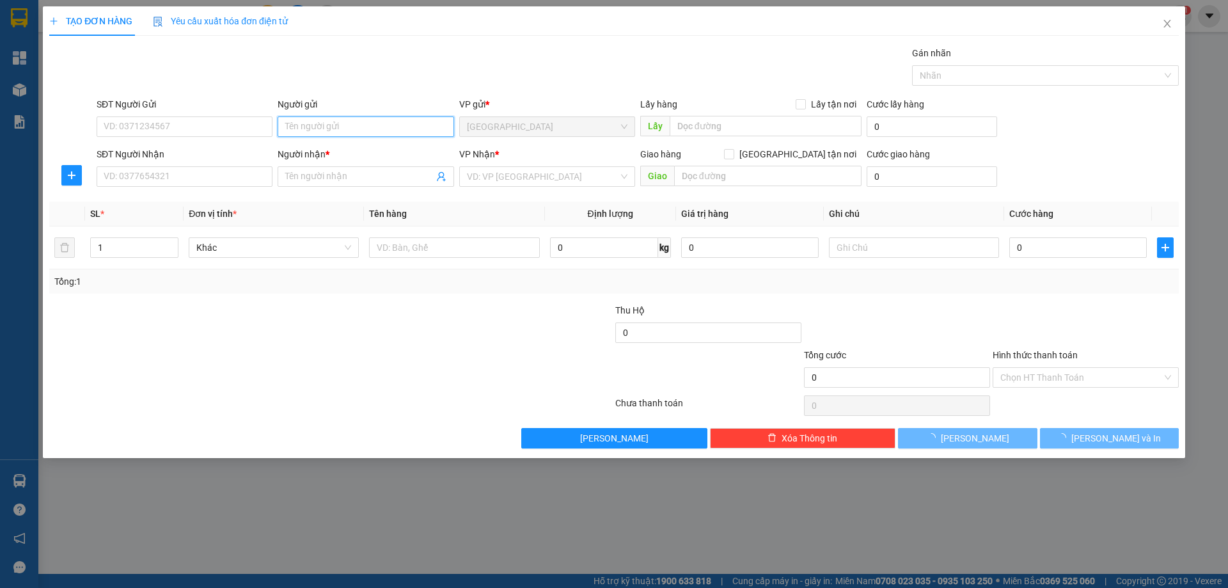
click at [344, 125] on input "Người gửi" at bounding box center [366, 126] width 176 height 20
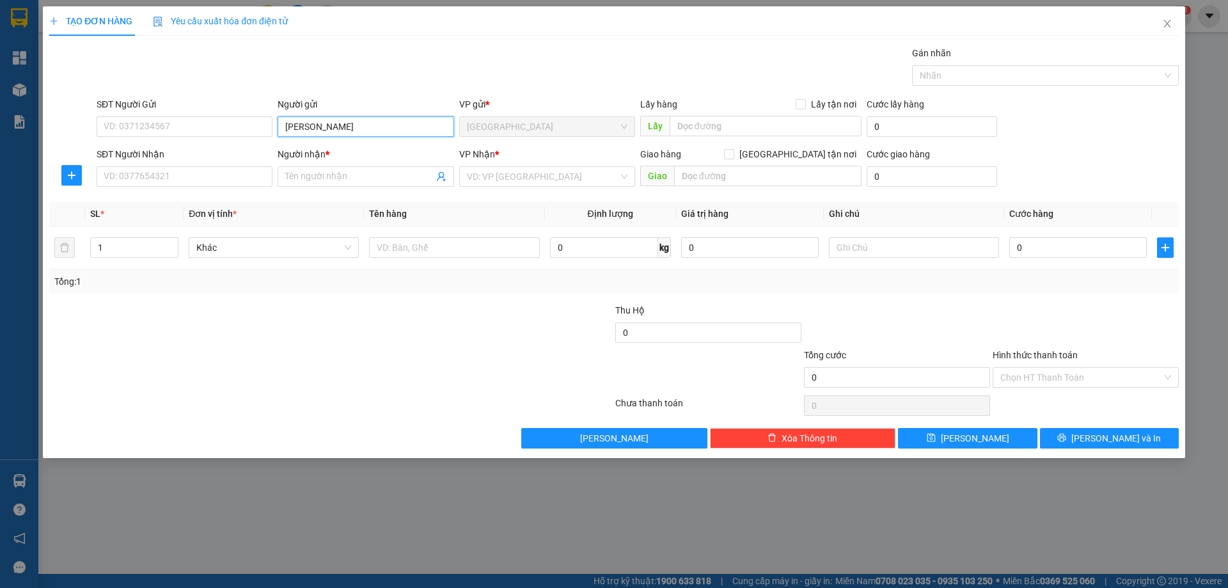
type input "[PERSON_NAME]"
click at [449, 47] on div "Gán nhãn Nhãn" at bounding box center [637, 68] width 1087 height 45
click at [295, 173] on input "Người nhận *" at bounding box center [359, 176] width 148 height 14
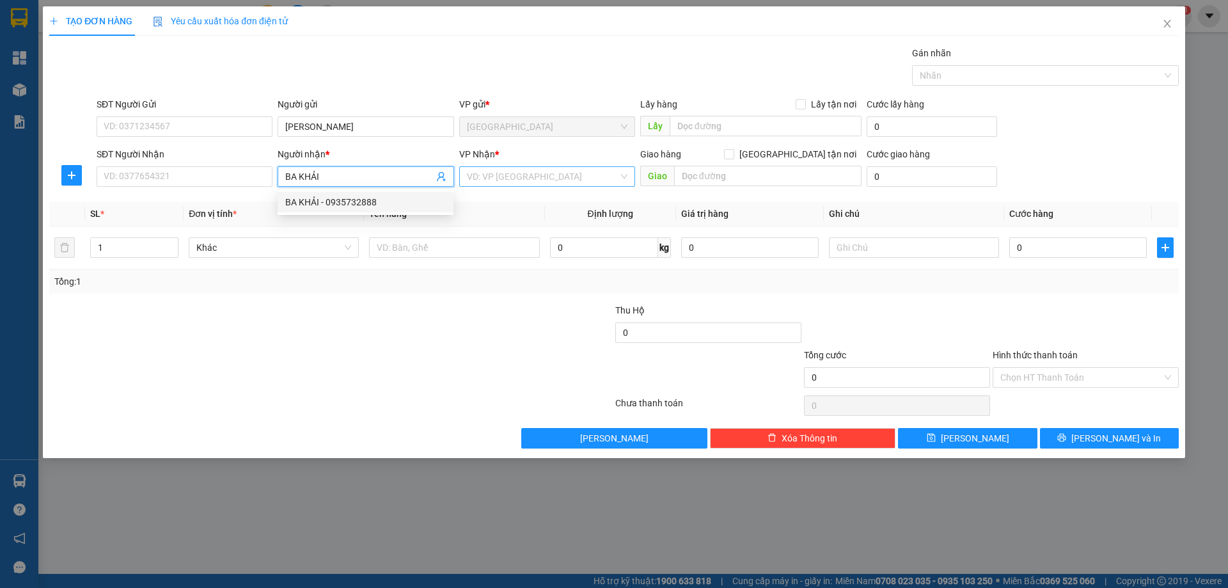
type input "BA KHẢI"
click at [510, 182] on input "search" at bounding box center [543, 176] width 152 height 19
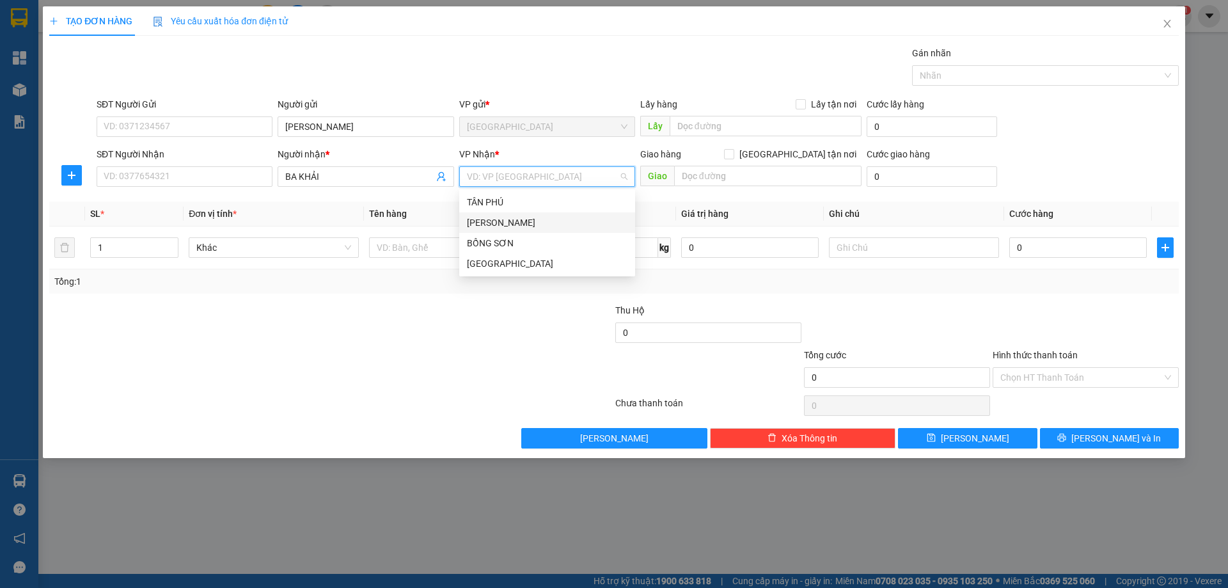
drag, startPoint x: 492, startPoint y: 222, endPoint x: 396, endPoint y: 203, distance: 98.3
click at [474, 222] on div "[PERSON_NAME]" at bounding box center [547, 223] width 161 height 14
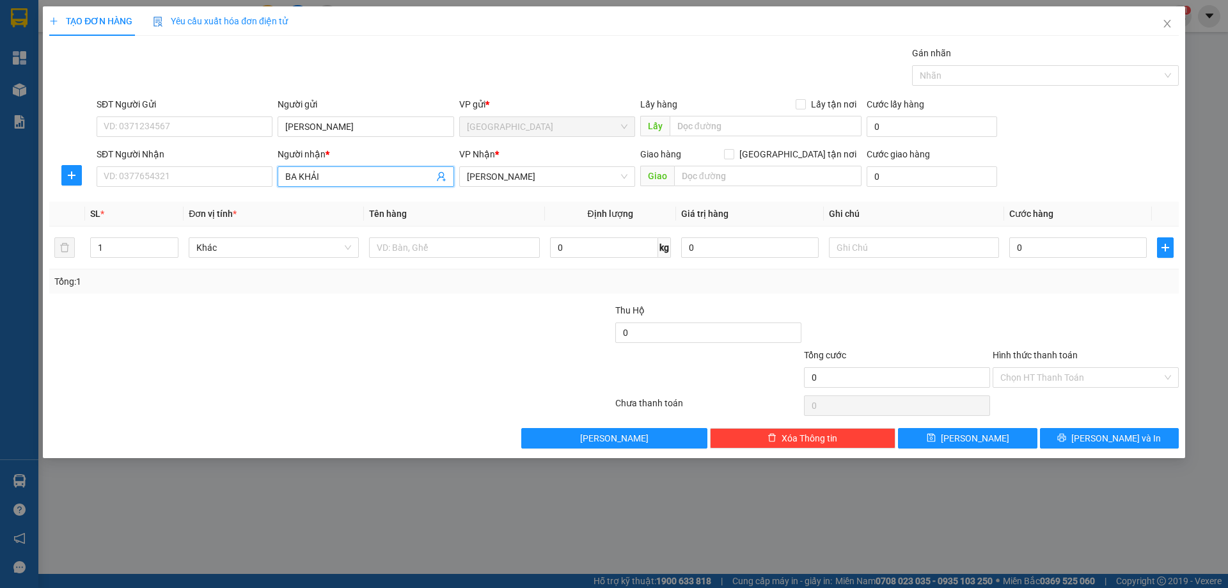
click at [377, 178] on input "BA KHẢI" at bounding box center [359, 176] width 148 height 14
drag, startPoint x: 342, startPoint y: 202, endPoint x: 434, endPoint y: 232, distance: 96.9
click at [344, 200] on div "BA KHẢI - 0935732888" at bounding box center [365, 202] width 161 height 14
type input "0935732888"
click at [512, 248] on input "text" at bounding box center [454, 247] width 170 height 20
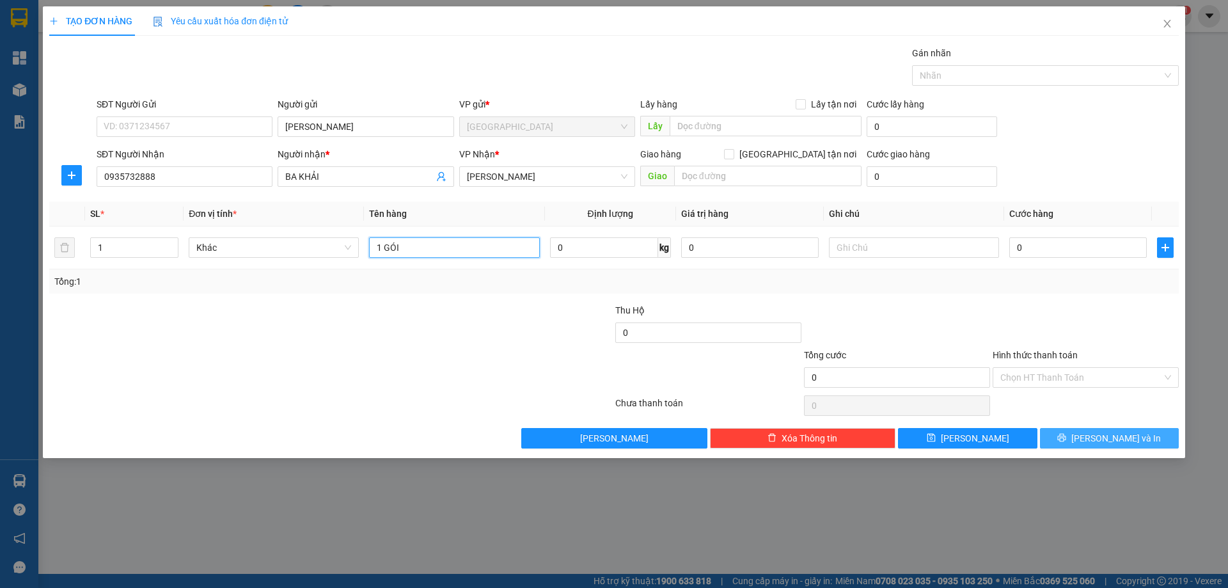
type input "1 GÓI"
click at [1073, 443] on button "[PERSON_NAME] và In" at bounding box center [1109, 438] width 139 height 20
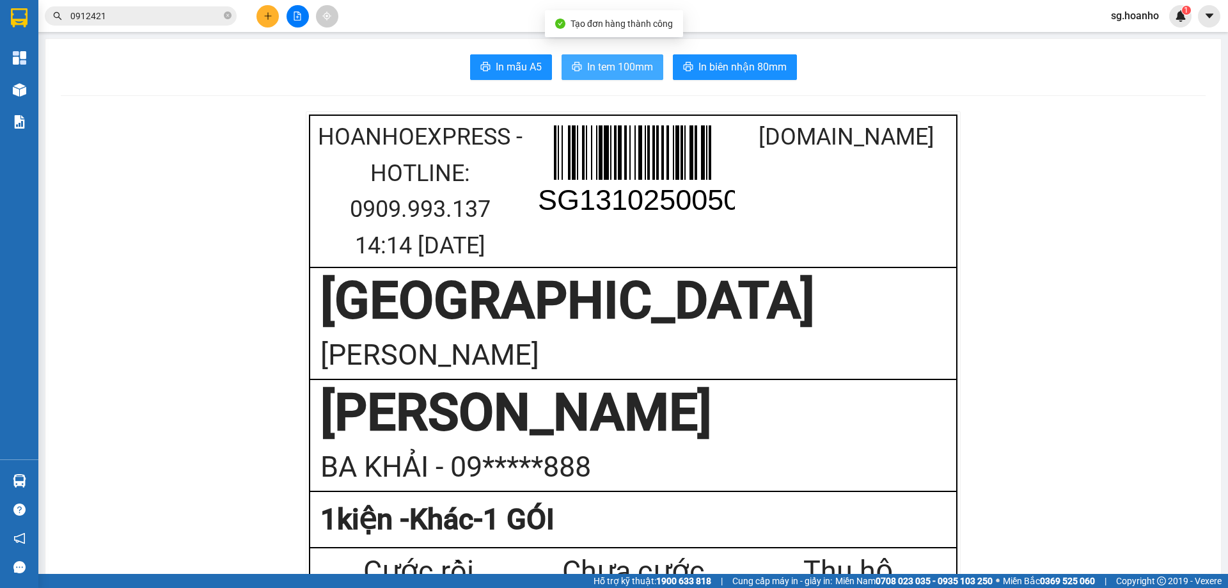
drag, startPoint x: 574, startPoint y: 72, endPoint x: 750, endPoint y: 247, distance: 247.8
click at [574, 73] on span "printer" at bounding box center [577, 67] width 10 height 12
drag, startPoint x: 421, startPoint y: 545, endPoint x: 435, endPoint y: 553, distance: 16.3
click at [421, 546] on td "1 kiện - Khác-1 GÓI" at bounding box center [633, 519] width 647 height 57
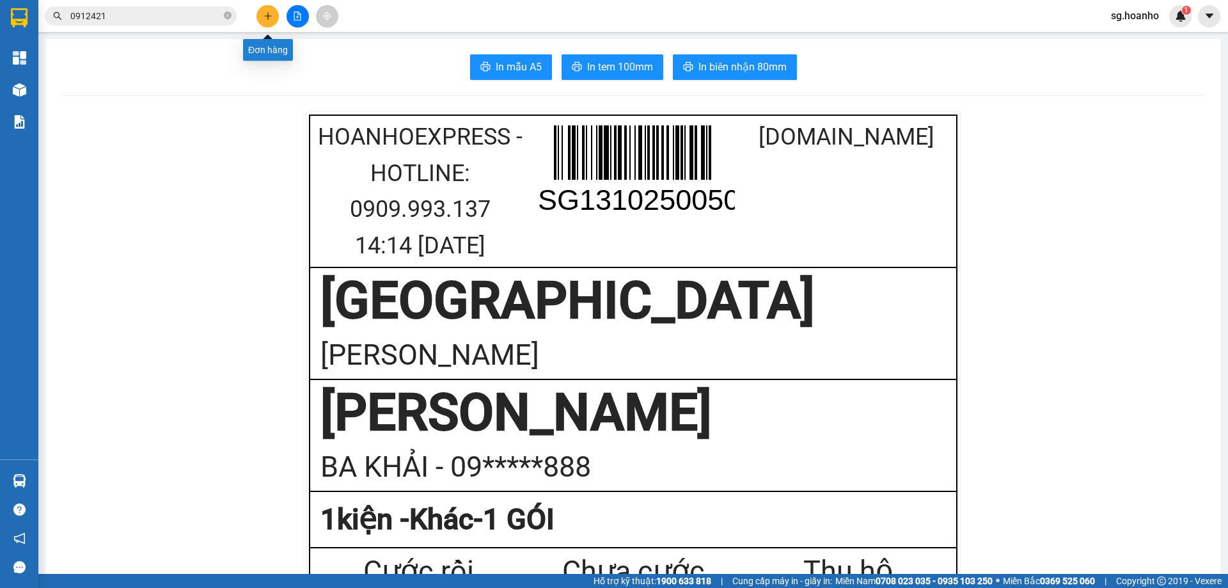
click at [265, 20] on icon "plus" at bounding box center [267, 16] width 9 height 9
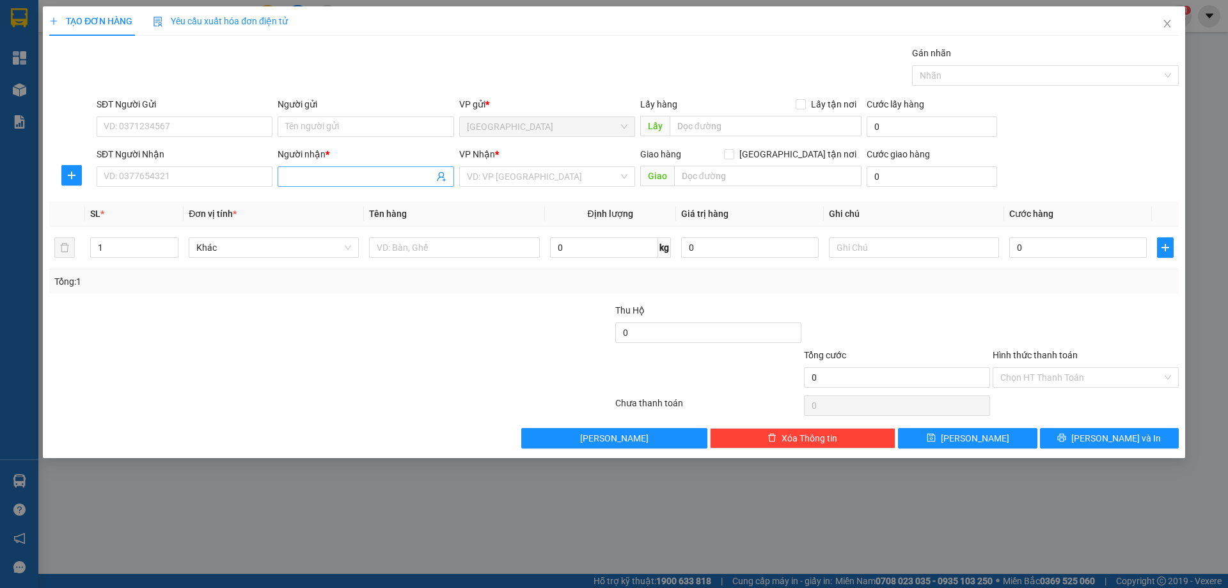
click at [324, 179] on input "Người nhận *" at bounding box center [359, 176] width 148 height 14
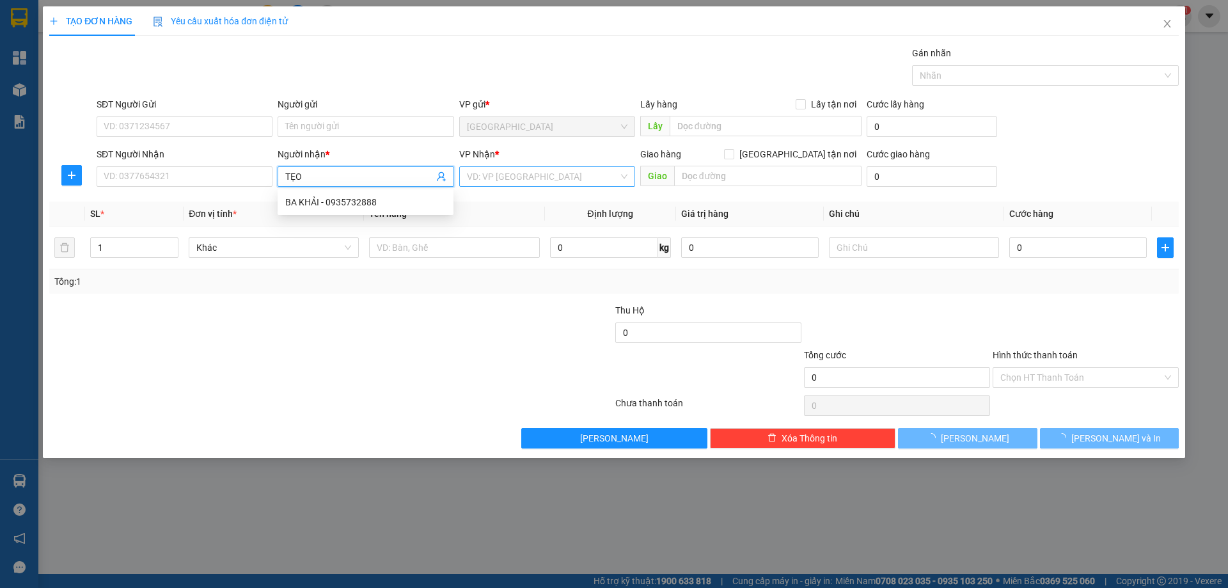
type input "TẸO"
drag, startPoint x: 530, startPoint y: 175, endPoint x: 483, endPoint y: 211, distance: 59.7
click at [525, 186] on div "VD: VP [GEOGRAPHIC_DATA]" at bounding box center [547, 176] width 176 height 20
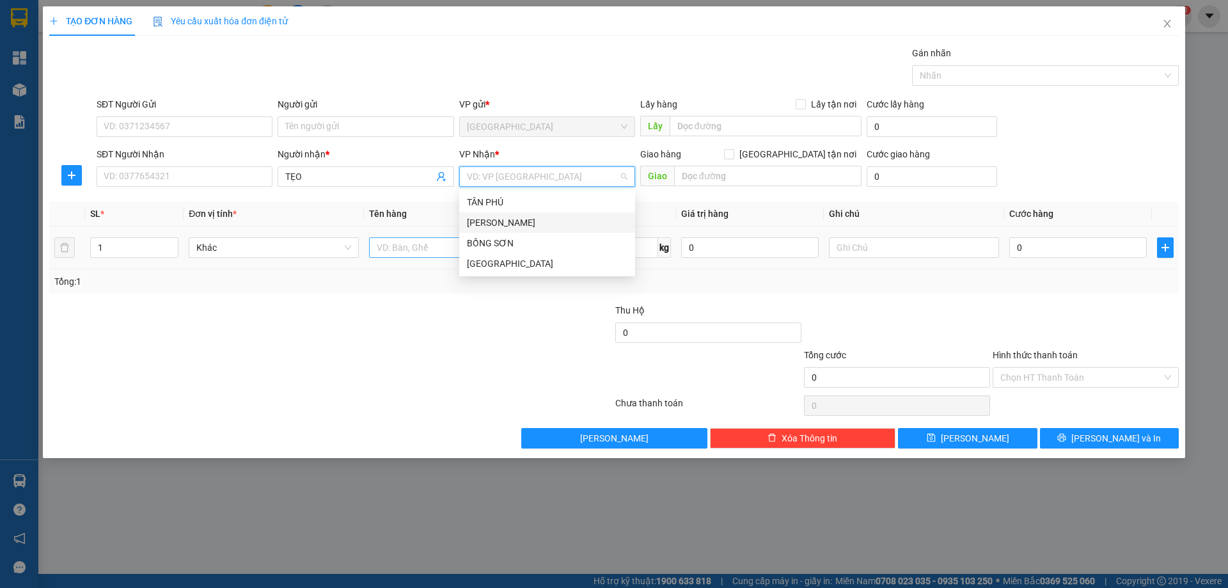
drag, startPoint x: 476, startPoint y: 217, endPoint x: 407, endPoint y: 251, distance: 77.5
click at [468, 223] on div "[PERSON_NAME]" at bounding box center [547, 223] width 161 height 14
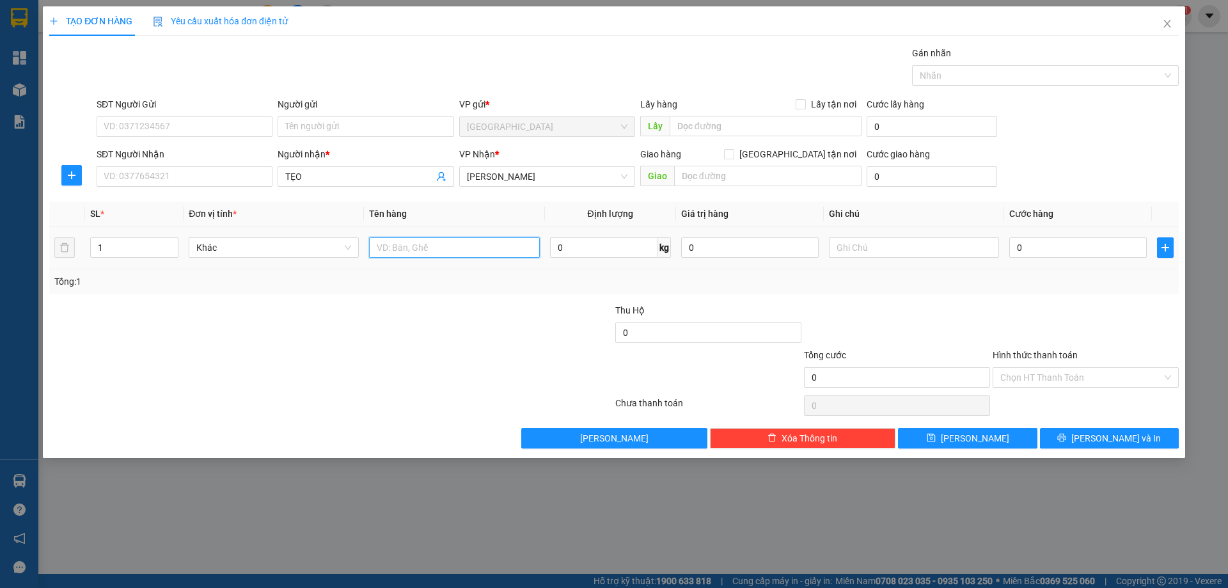
click at [407, 251] on input "text" at bounding box center [454, 247] width 170 height 20
type input "1T"
click at [975, 430] on button "[PERSON_NAME]" at bounding box center [967, 438] width 139 height 20
click at [340, 175] on input "Người nhận *" at bounding box center [359, 176] width 148 height 14
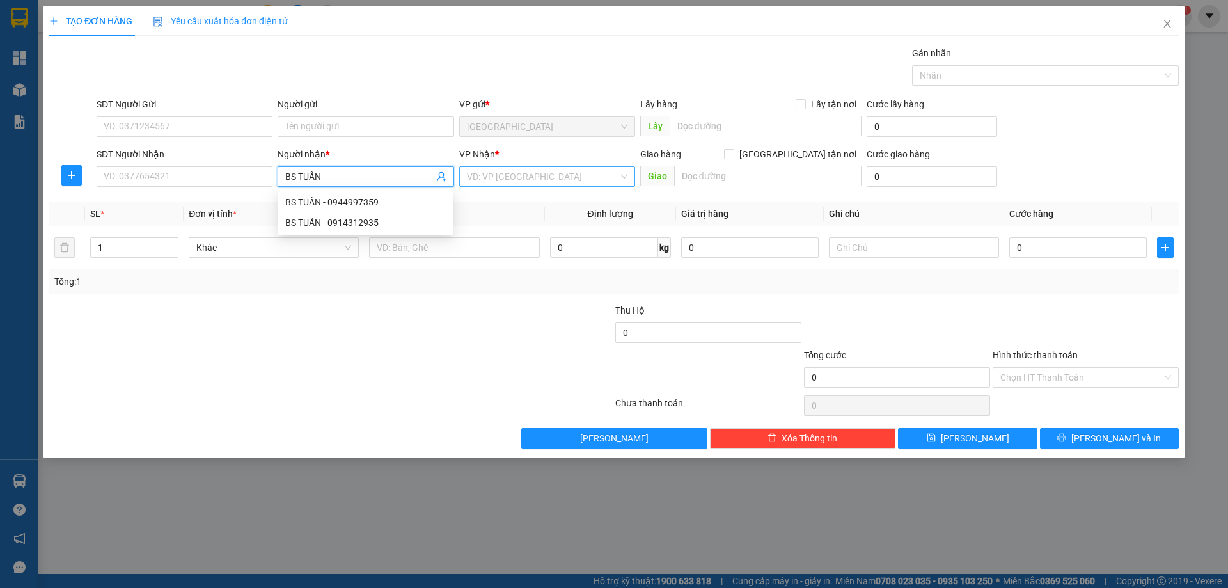
type input "BS TUẤN"
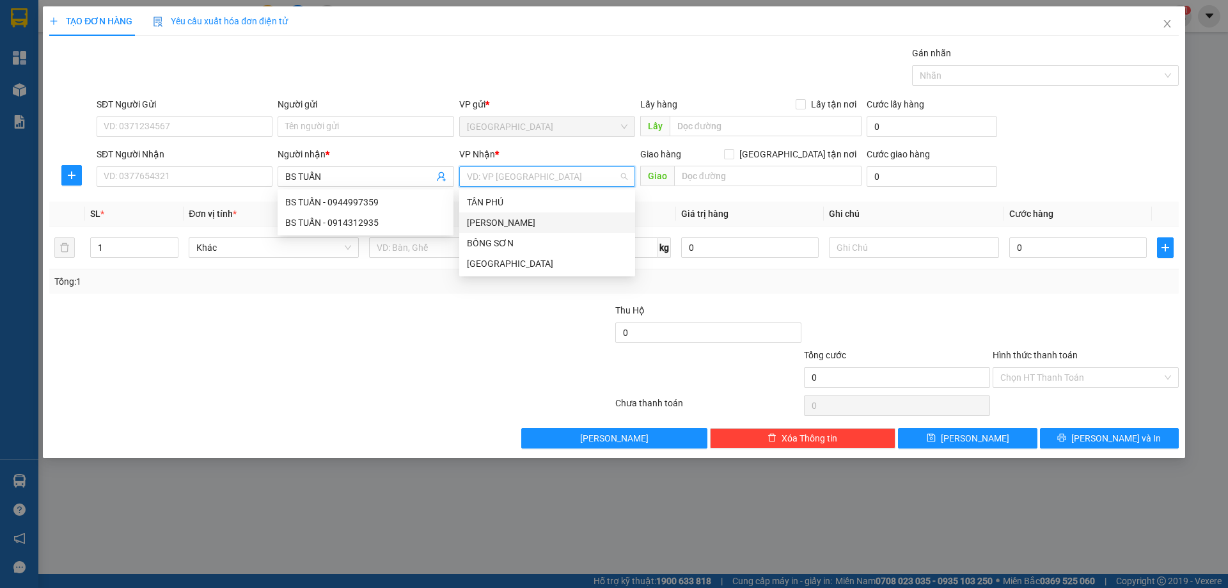
click at [514, 171] on input "search" at bounding box center [543, 176] width 152 height 19
drag, startPoint x: 483, startPoint y: 241, endPoint x: 423, endPoint y: 250, distance: 60.8
click at [477, 244] on div "BỒNG SƠN" at bounding box center [547, 243] width 161 height 14
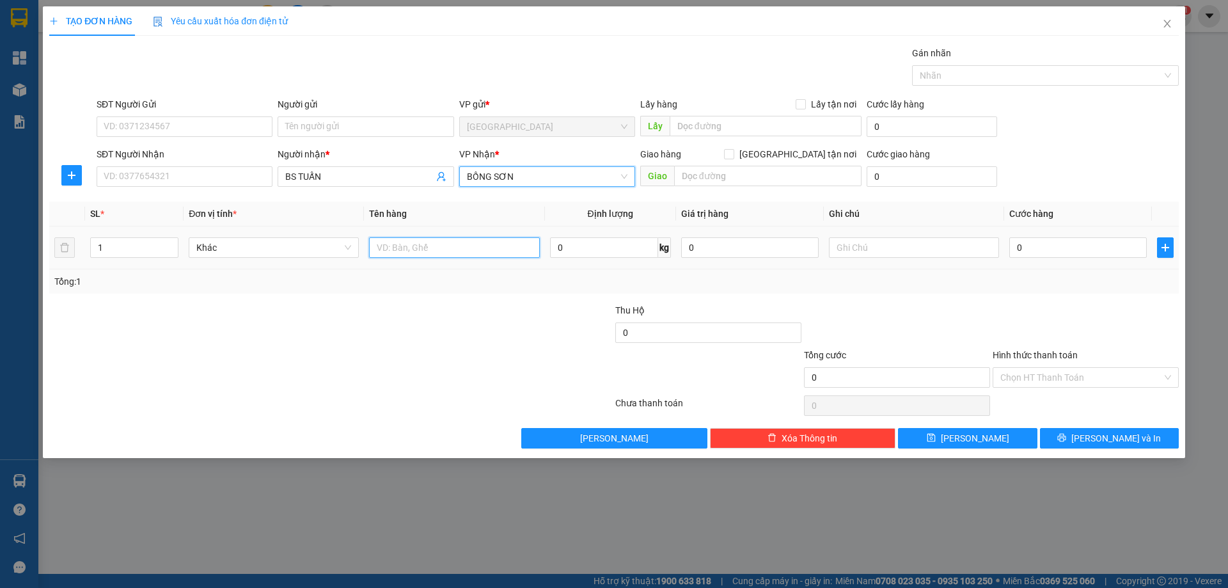
click at [423, 246] on input "text" at bounding box center [454, 247] width 170 height 20
type input "1 HỘP"
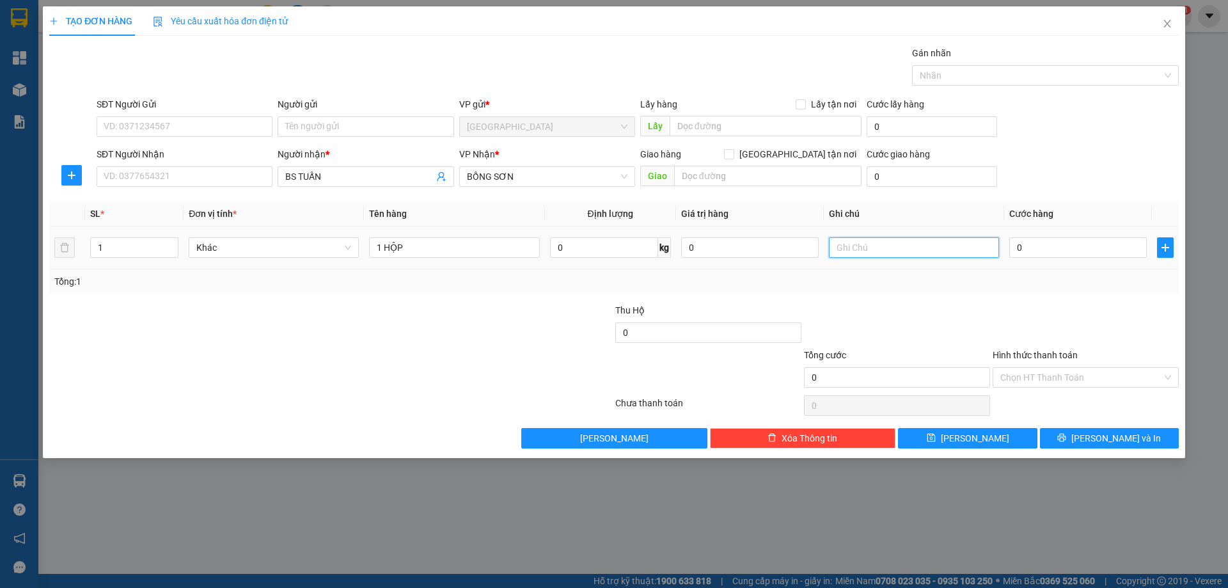
click at [878, 246] on input "text" at bounding box center [914, 247] width 170 height 20
type input "R 40K"
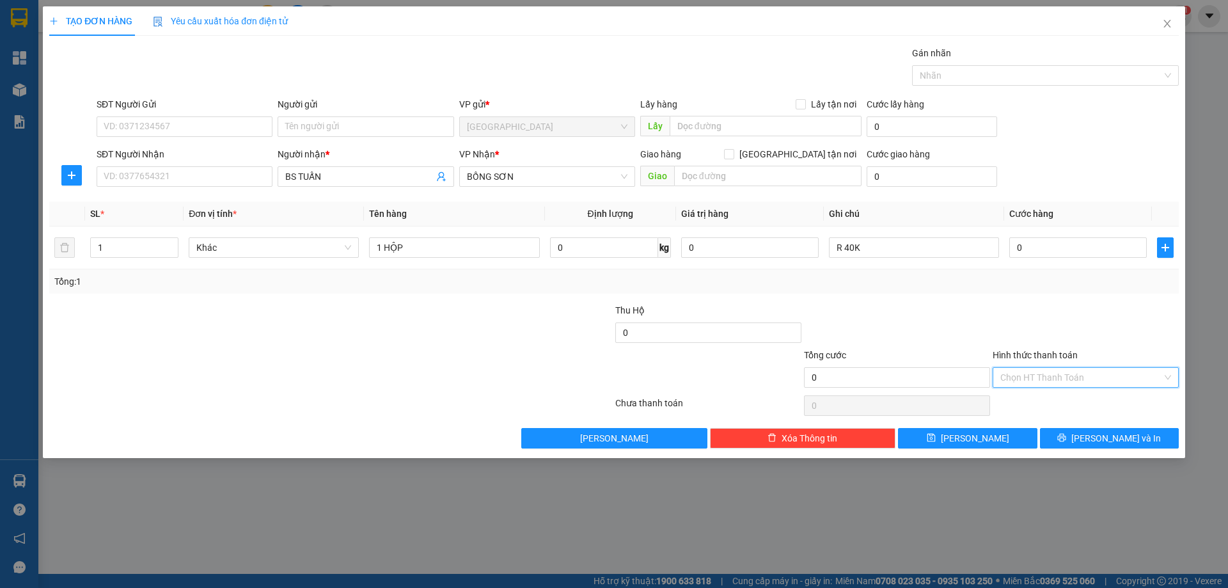
drag, startPoint x: 1082, startPoint y: 372, endPoint x: 1016, endPoint y: 430, distance: 87.9
click at [1073, 382] on input "Hình thức thanh toán" at bounding box center [1081, 377] width 162 height 19
click at [1013, 430] on div "Miễn phí" at bounding box center [1085, 423] width 171 height 14
click at [1076, 442] on button "[PERSON_NAME] và In" at bounding box center [1109, 438] width 139 height 20
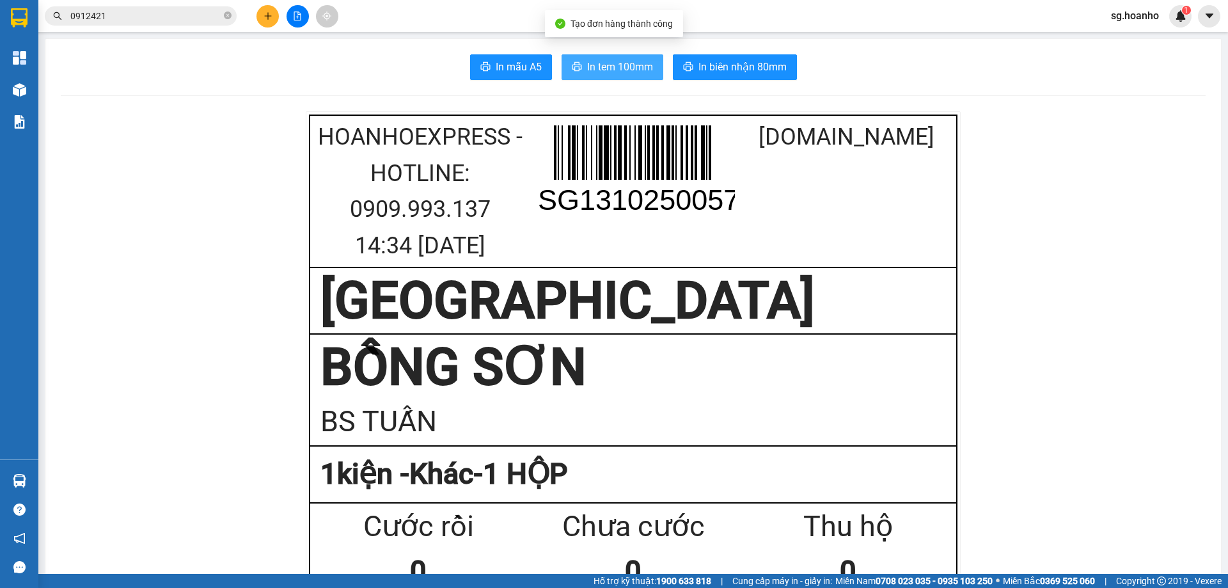
click at [596, 65] on span "In tem 100mm" at bounding box center [620, 67] width 66 height 16
click at [274, 20] on button at bounding box center [267, 16] width 22 height 22
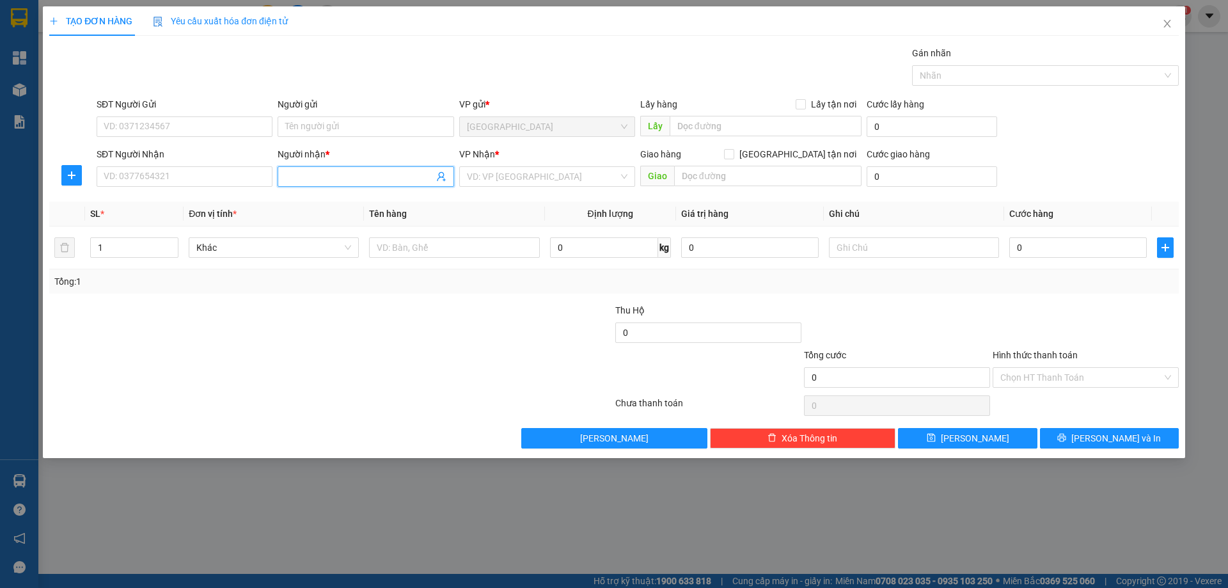
click at [292, 169] on input "Người nhận *" at bounding box center [359, 176] width 148 height 14
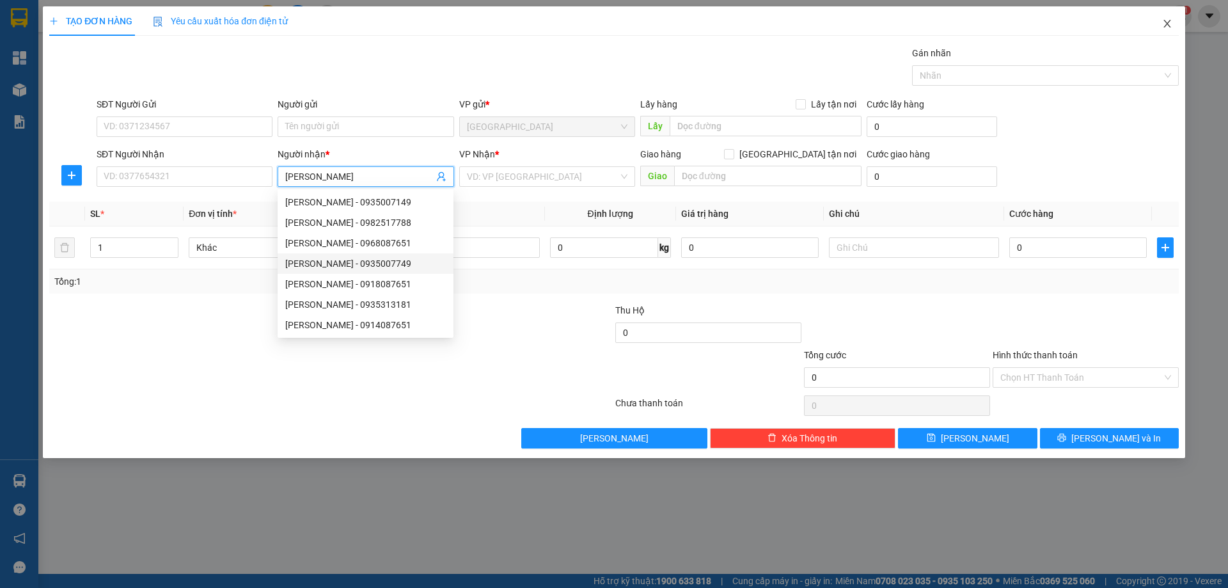
type input "[PERSON_NAME]"
drag, startPoint x: 1165, startPoint y: 22, endPoint x: 530, endPoint y: 17, distance: 635.1
click at [1139, 27] on div "TẠO ĐƠN HÀNG Yêu cầu xuất hóa đơn điện tử Transit Pickup Surcharge Ids Transit …" at bounding box center [614, 232] width 1142 height 452
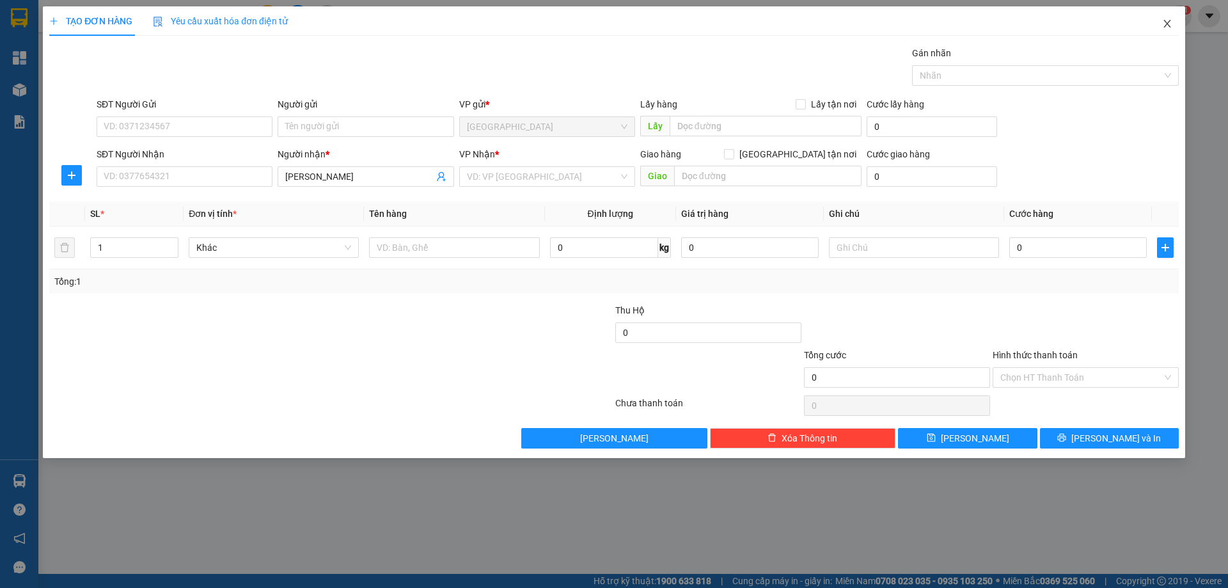
drag, startPoint x: 1167, startPoint y: 21, endPoint x: 390, endPoint y: 5, distance: 777.2
click at [1158, 23] on span "Close" at bounding box center [1167, 24] width 36 height 36
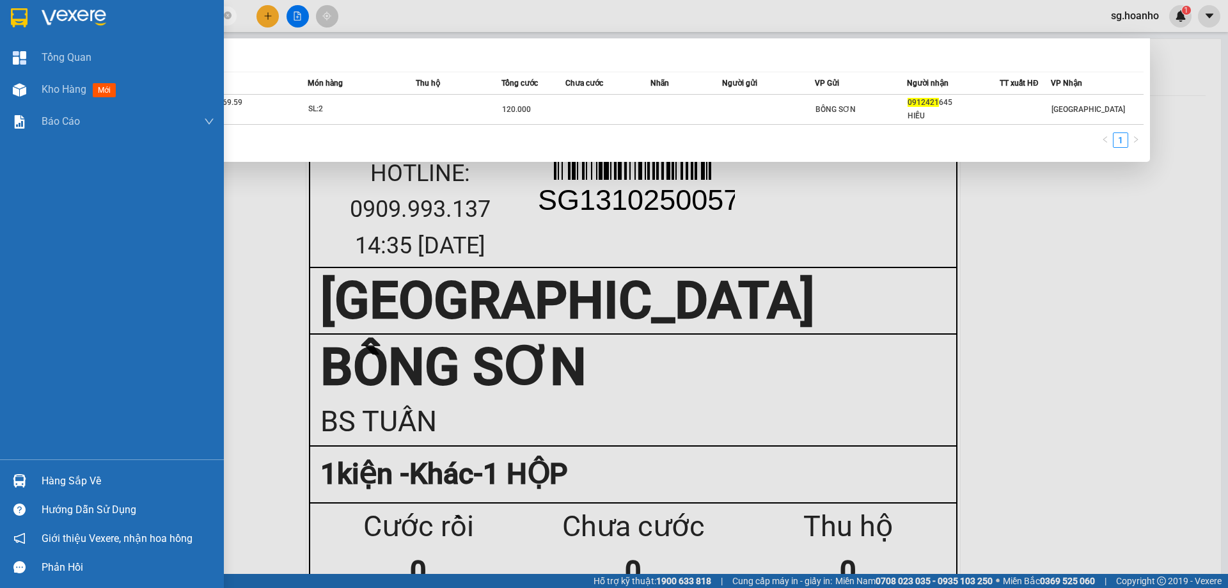
drag, startPoint x: 0, startPoint y: 52, endPoint x: 219, endPoint y: 45, distance: 218.8
click at [0, 51] on section "Kết quả tìm kiếm ( 1 ) Bộ lọc Mã ĐH Trạng thái Món hàng Thu hộ Tổng cước Chưa c…" at bounding box center [614, 294] width 1228 height 588
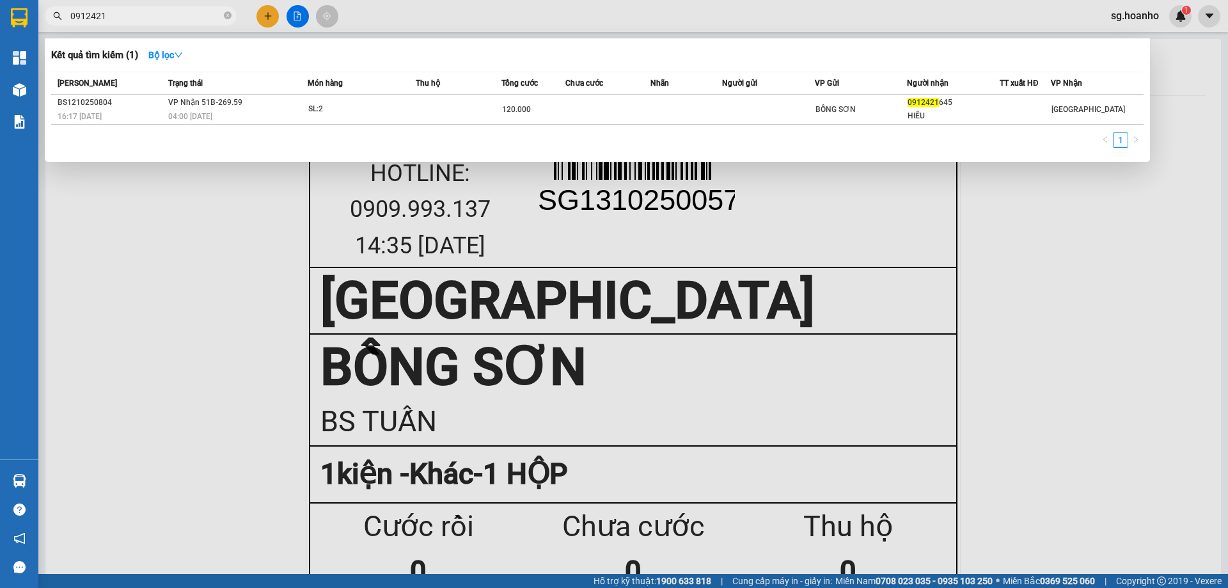
type input "7"
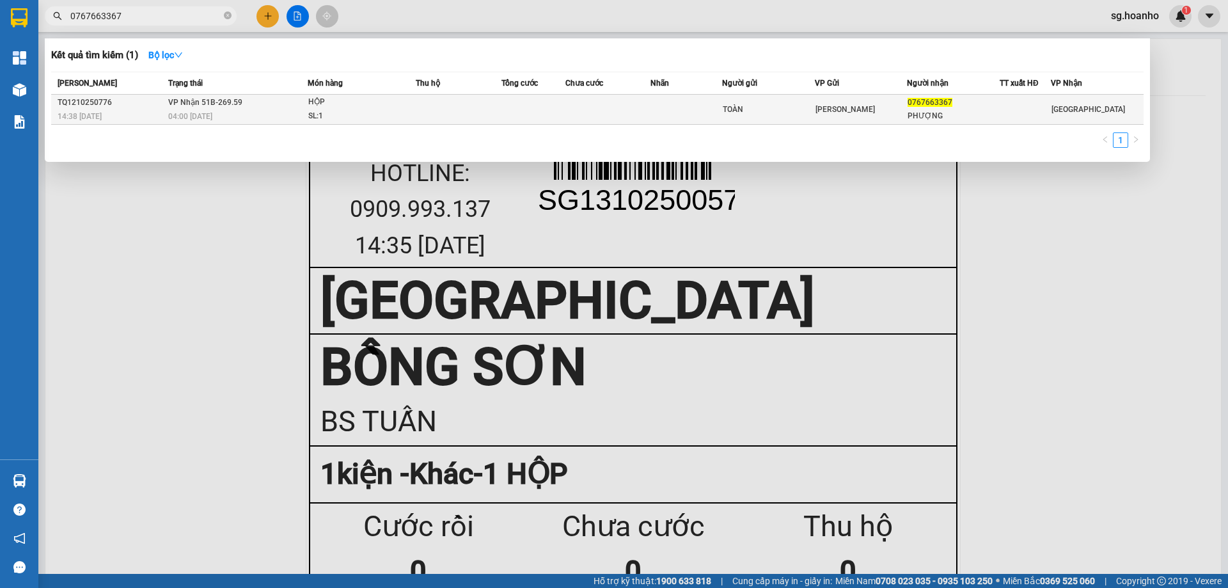
type input "0767663367"
click at [892, 109] on div "[PERSON_NAME]" at bounding box center [860, 109] width 91 height 14
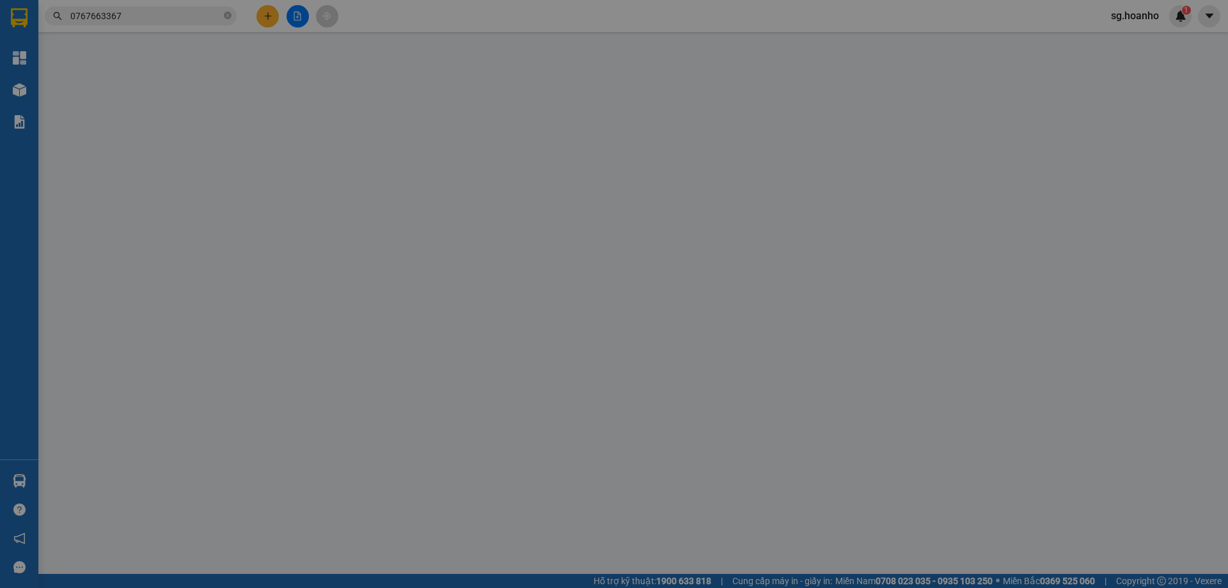
type input "TOÀN"
type input "0767663367"
type input "PHƯỢNG"
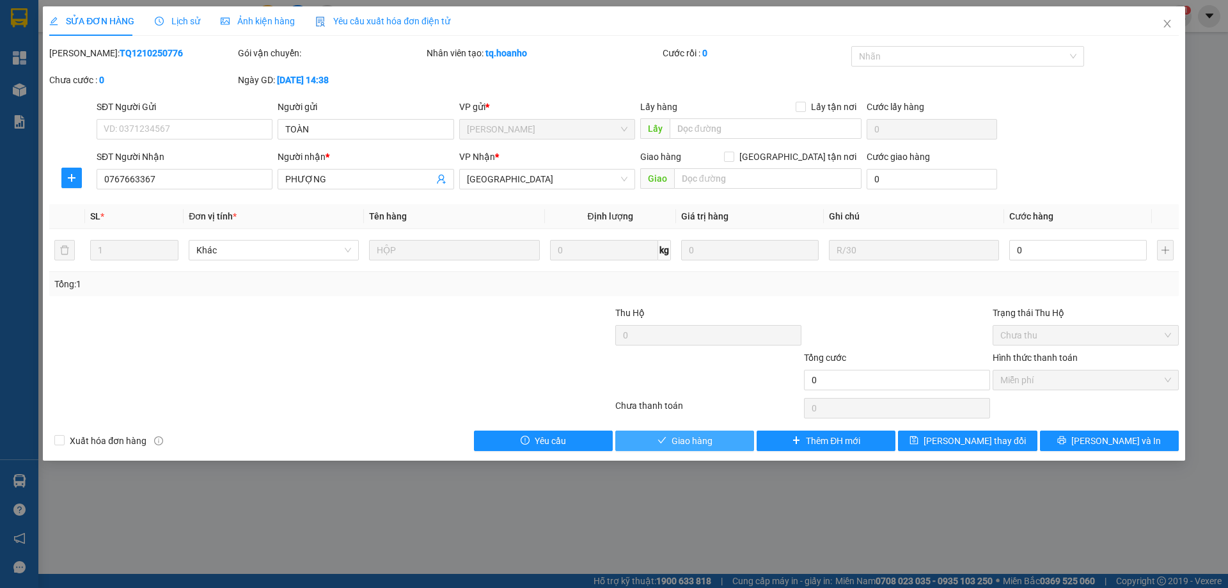
click at [693, 441] on span "Giao hàng" at bounding box center [692, 441] width 41 height 14
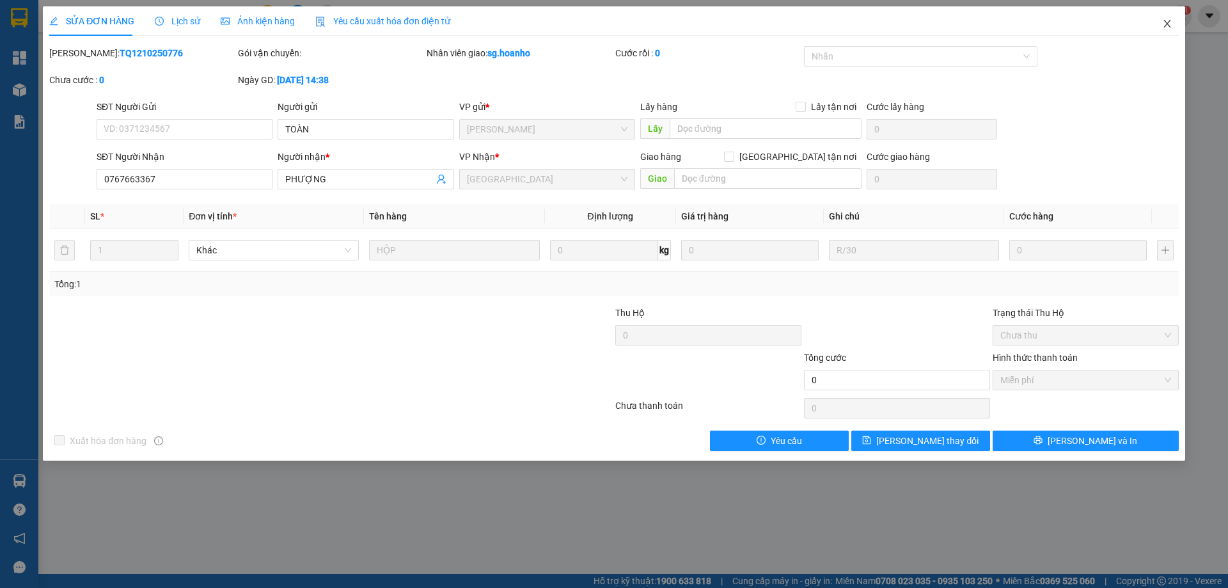
click at [1169, 26] on span "Close" at bounding box center [1167, 24] width 36 height 36
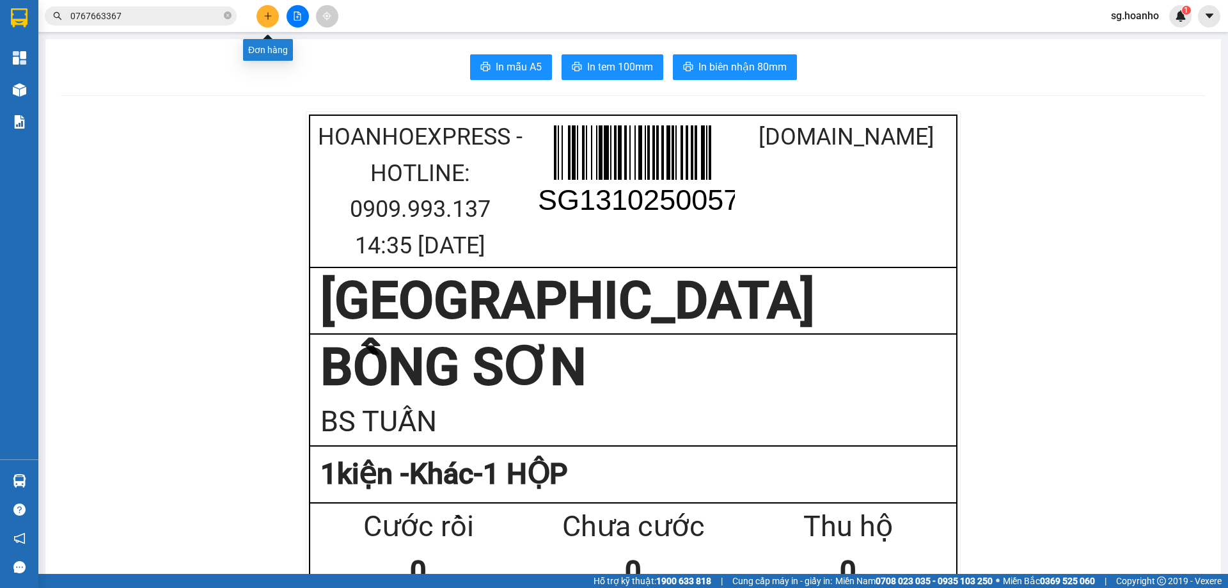
click at [271, 15] on icon "plus" at bounding box center [267, 16] width 9 height 9
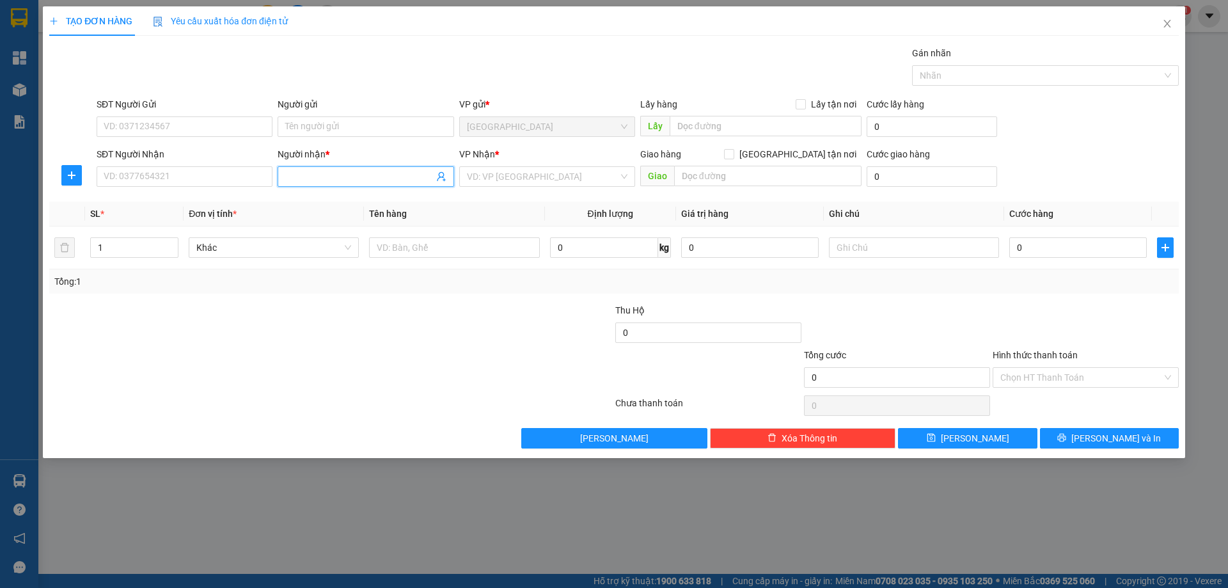
click at [343, 186] on span at bounding box center [366, 176] width 176 height 20
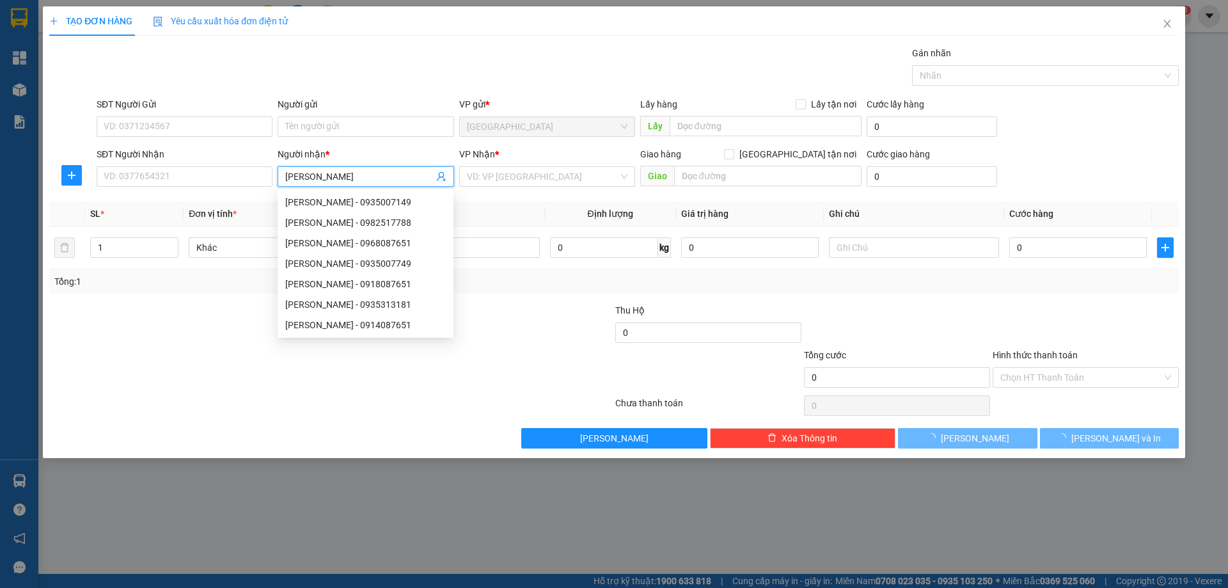
type input "[PERSON_NAME]"
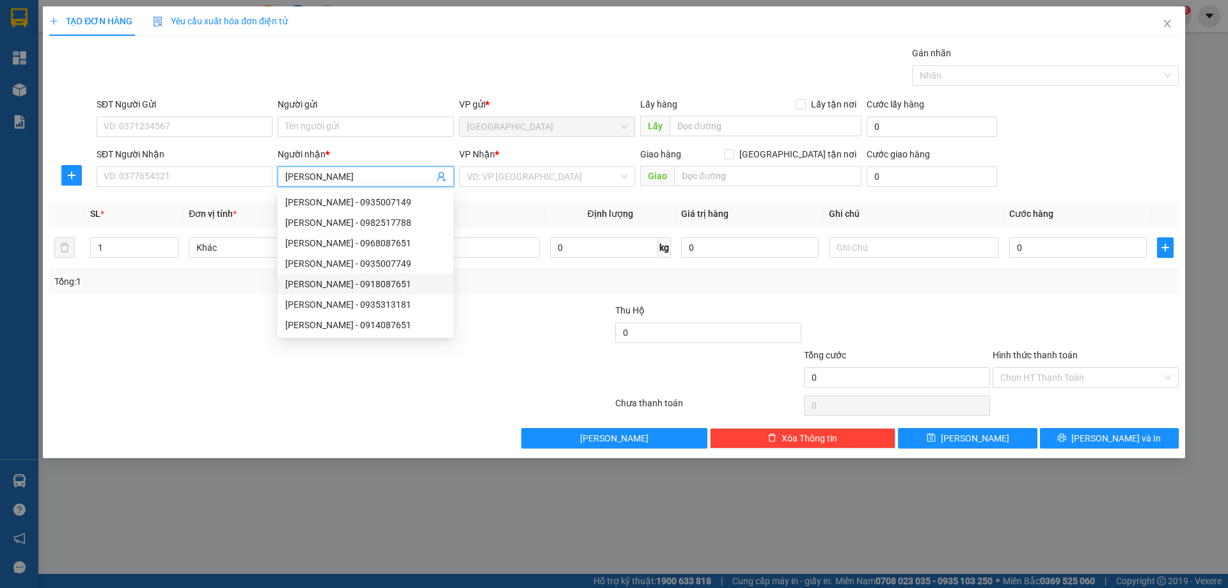
click at [368, 278] on div "[PERSON_NAME] - 0918087651" at bounding box center [365, 284] width 161 height 14
type input "0918087651"
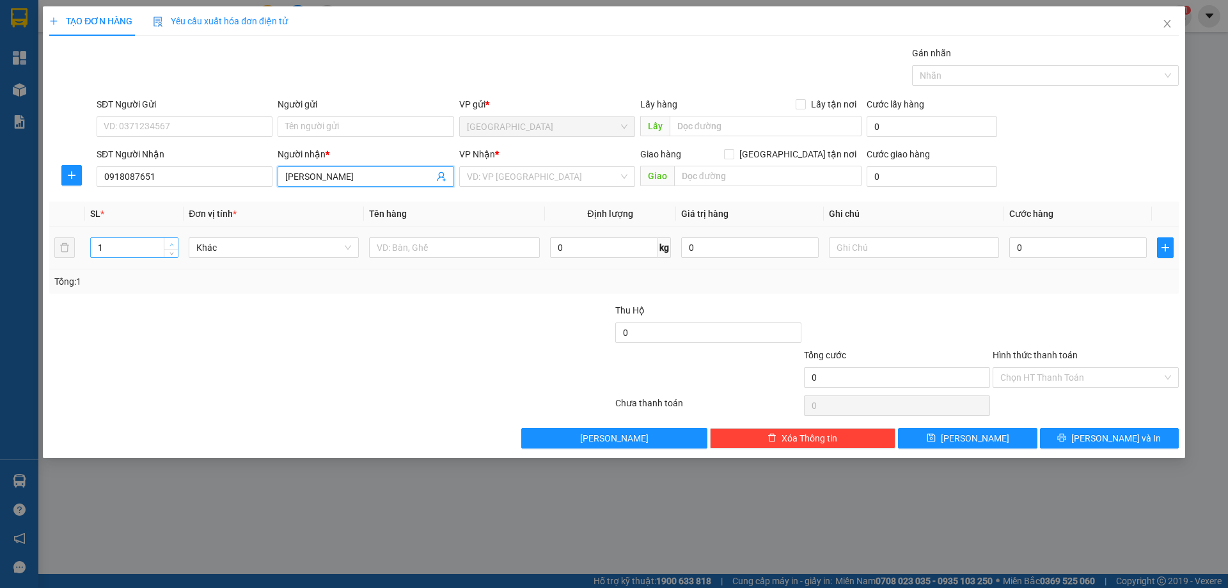
type input "[PERSON_NAME]"
type input "2"
drag, startPoint x: 170, startPoint y: 245, endPoint x: 300, endPoint y: 256, distance: 130.3
click at [173, 245] on icon "up" at bounding box center [171, 243] width 4 height 4
click at [448, 250] on input "text" at bounding box center [454, 247] width 170 height 20
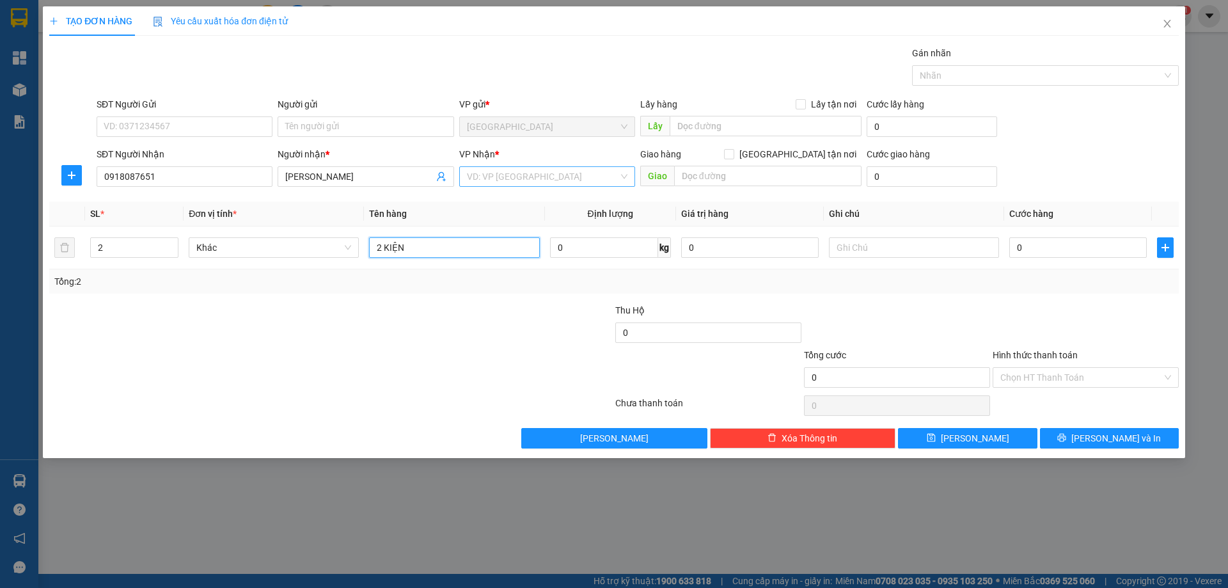
type input "2 KIỆN"
click at [485, 175] on input "search" at bounding box center [543, 176] width 152 height 19
drag, startPoint x: 478, startPoint y: 215, endPoint x: 622, endPoint y: 257, distance: 149.3
click at [486, 216] on div "[PERSON_NAME]" at bounding box center [547, 222] width 176 height 20
click at [1124, 438] on span "[PERSON_NAME] và In" at bounding box center [1116, 438] width 90 height 14
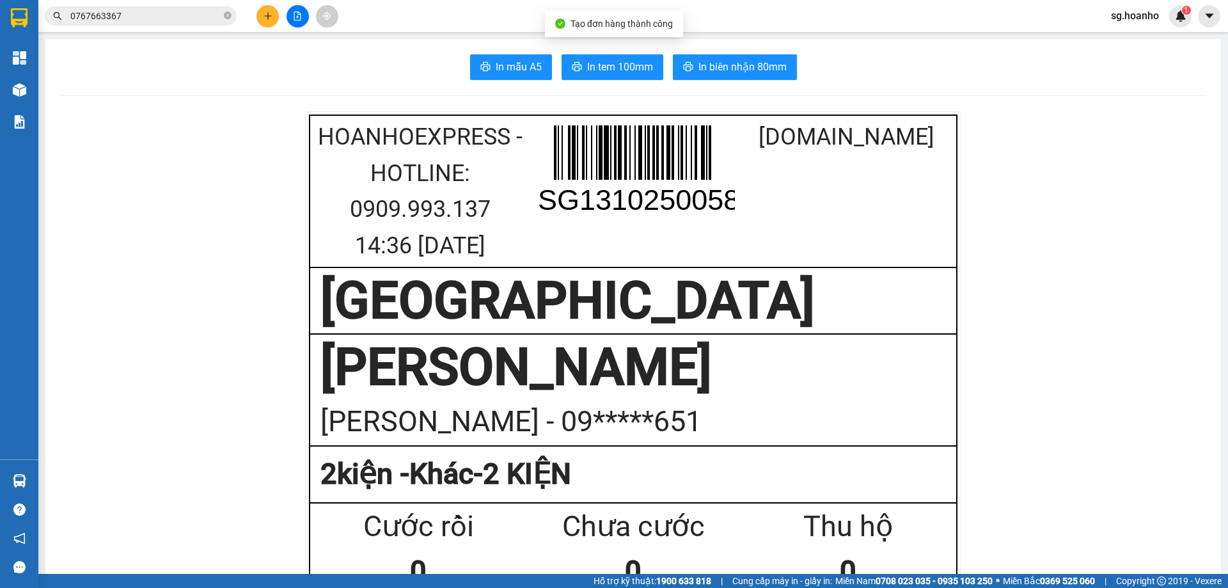
click at [601, 65] on span "In tem 100mm" at bounding box center [620, 67] width 66 height 16
click at [271, 12] on icon "plus" at bounding box center [267, 16] width 9 height 9
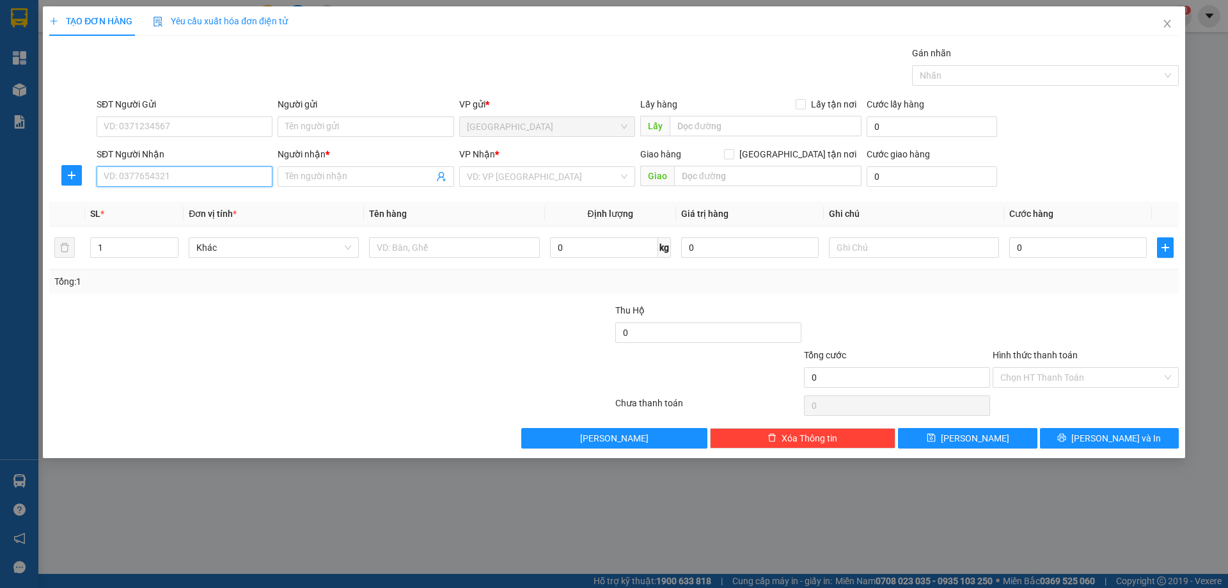
click at [205, 183] on input "SĐT Người Nhận" at bounding box center [185, 176] width 176 height 20
drag, startPoint x: 171, startPoint y: 205, endPoint x: 253, endPoint y: 218, distance: 82.9
click at [171, 205] on div "0799366506 - THẢO" at bounding box center [184, 202] width 161 height 14
type input "0799366506"
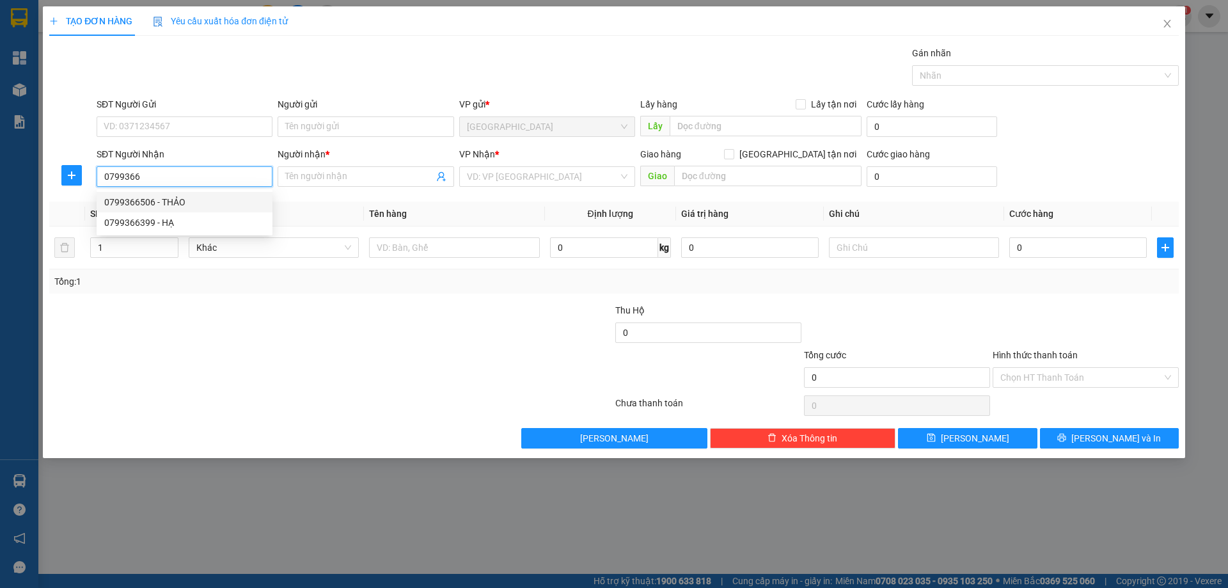
type input "THẢO"
type input "0799366506"
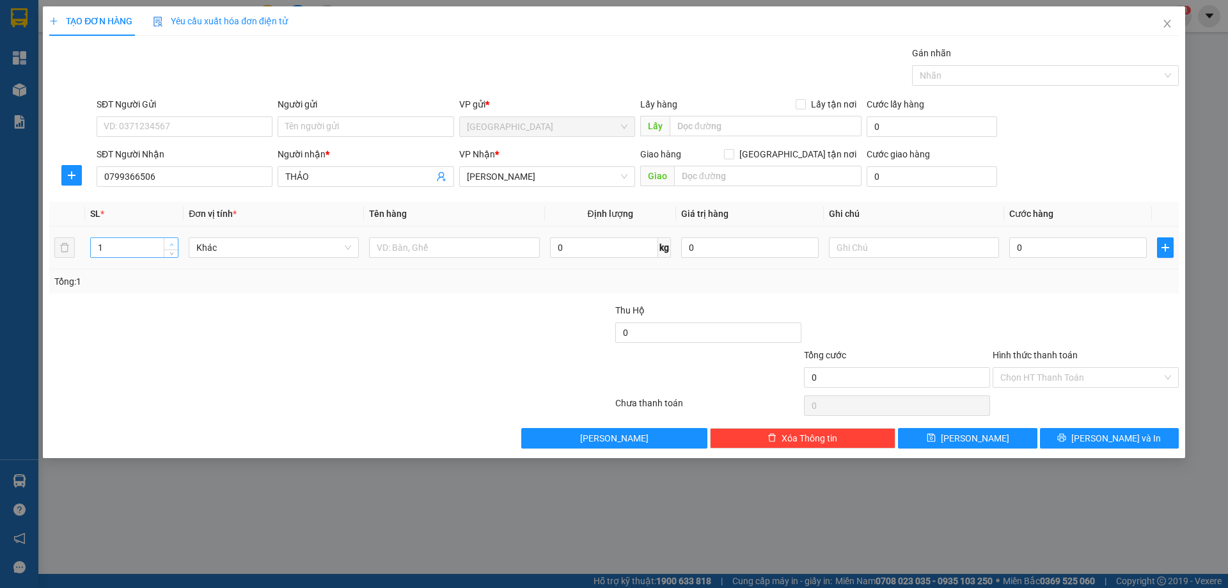
type input "2"
drag, startPoint x: 174, startPoint y: 246, endPoint x: 256, endPoint y: 251, distance: 82.0
click at [175, 245] on span "up" at bounding box center [172, 244] width 8 height 8
click at [432, 246] on input "text" at bounding box center [454, 247] width 170 height 20
type input "2T X"
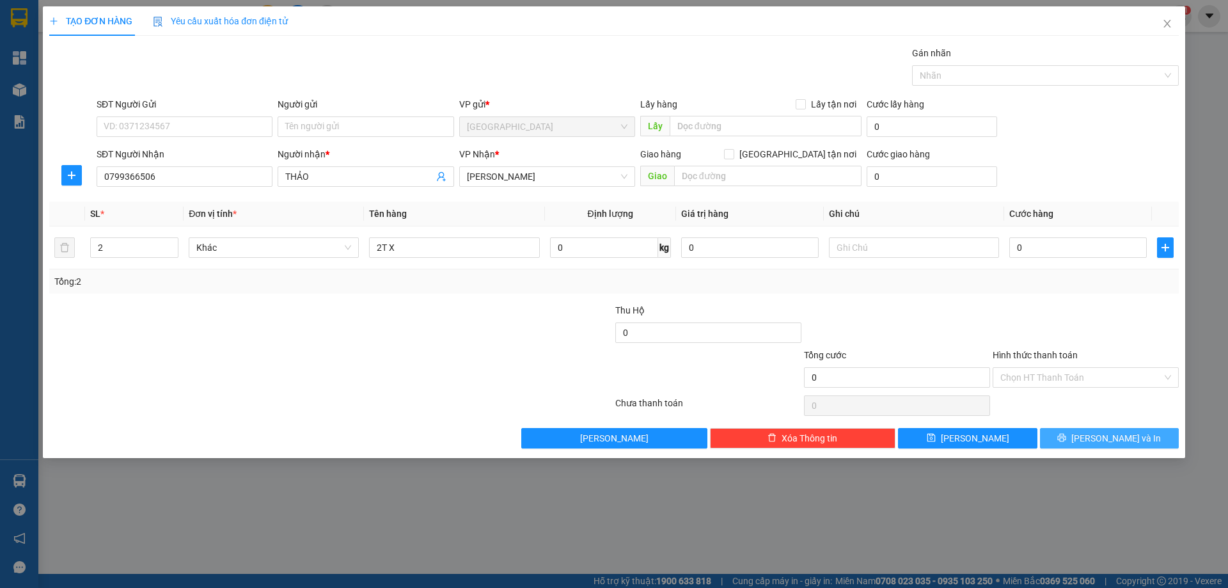
click at [1094, 441] on button "[PERSON_NAME] và In" at bounding box center [1109, 438] width 139 height 20
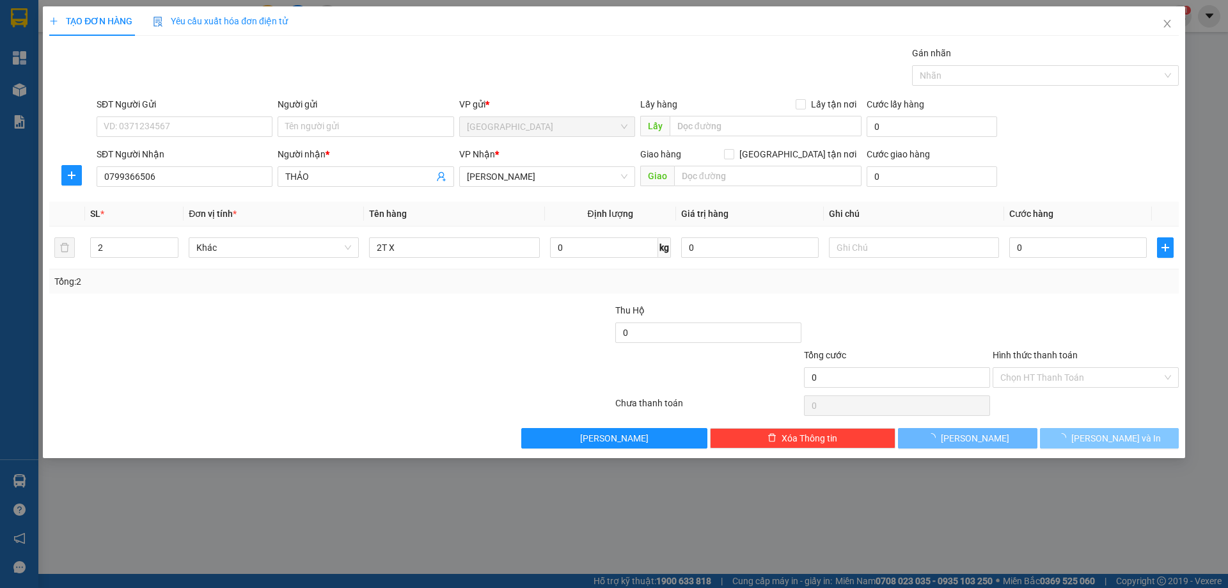
click at [1120, 441] on span "[PERSON_NAME] và In" at bounding box center [1116, 438] width 90 height 14
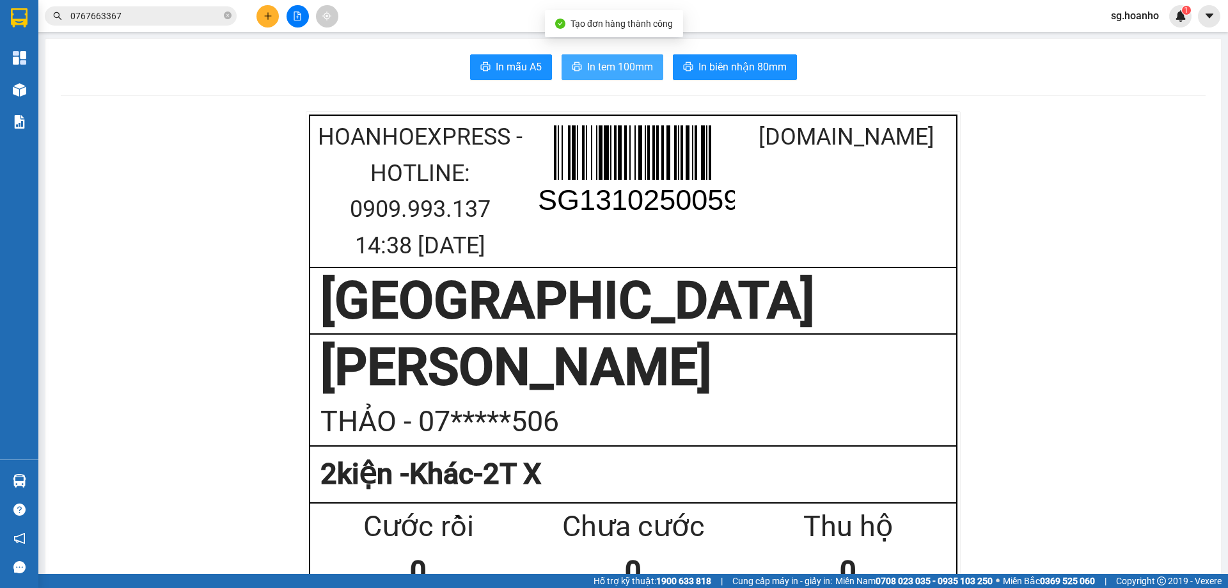
click at [588, 74] on span "In tem 100mm" at bounding box center [620, 67] width 66 height 16
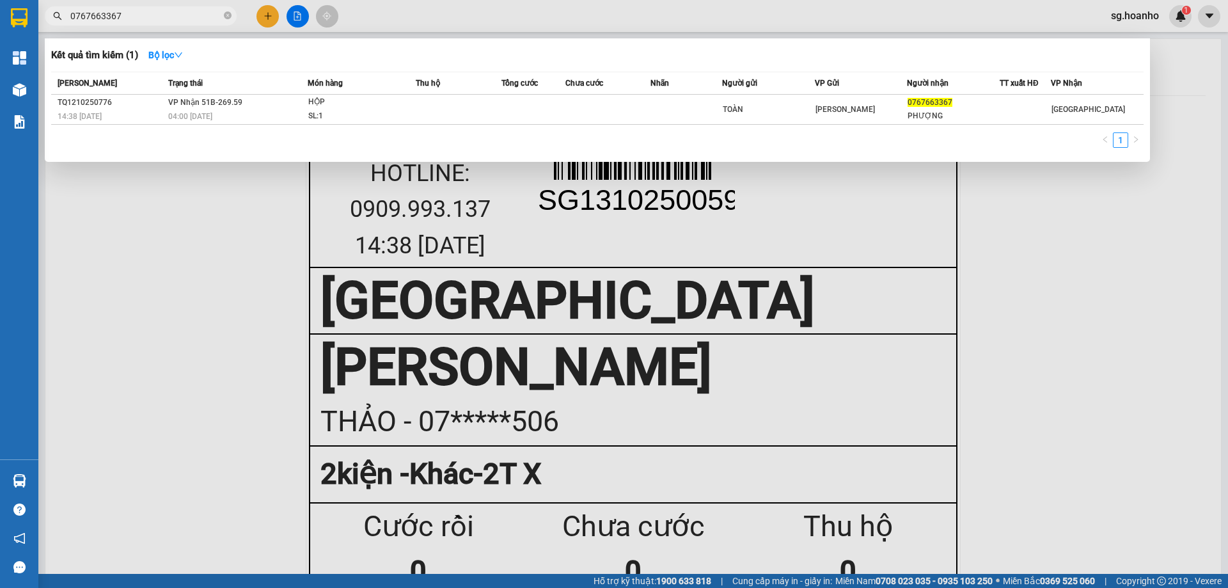
drag, startPoint x: 156, startPoint y: 20, endPoint x: 102, endPoint y: 20, distance: 53.7
click at [43, 28] on div "Kết quả tìm kiếm ( 1 ) Bộ lọc Mã ĐH Trạng thái Món hàng Thu hộ Tổng cước Chưa c…" at bounding box center [124, 16] width 249 height 22
type input "THẮNG"
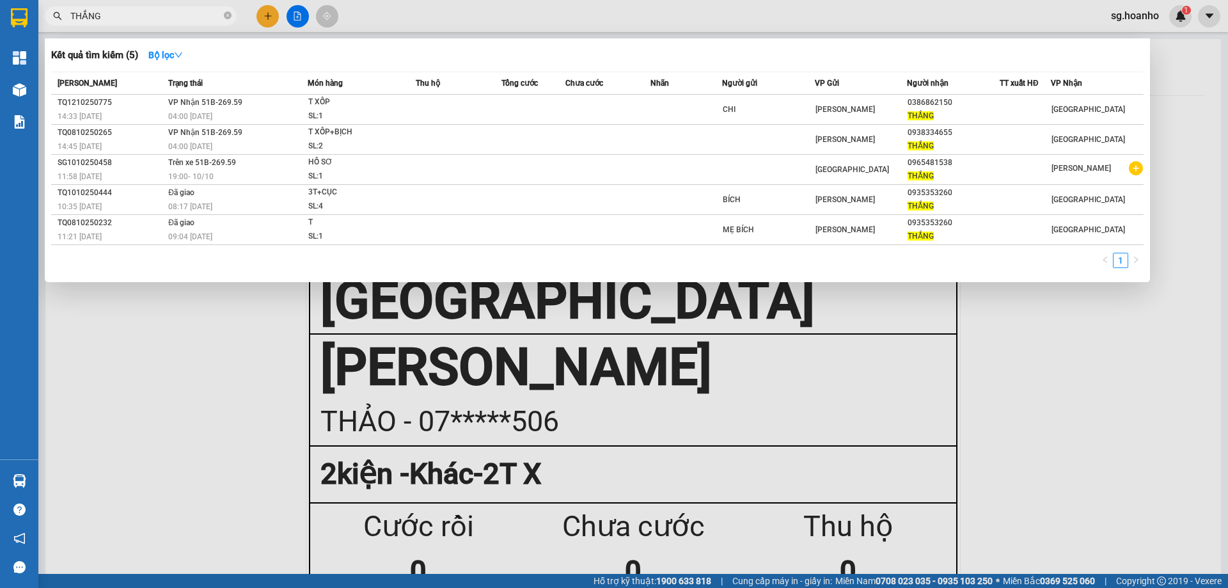
drag, startPoint x: 229, startPoint y: 14, endPoint x: 214, endPoint y: 20, distance: 15.8
click at [225, 17] on icon "close-circle" at bounding box center [228, 16] width 8 height 8
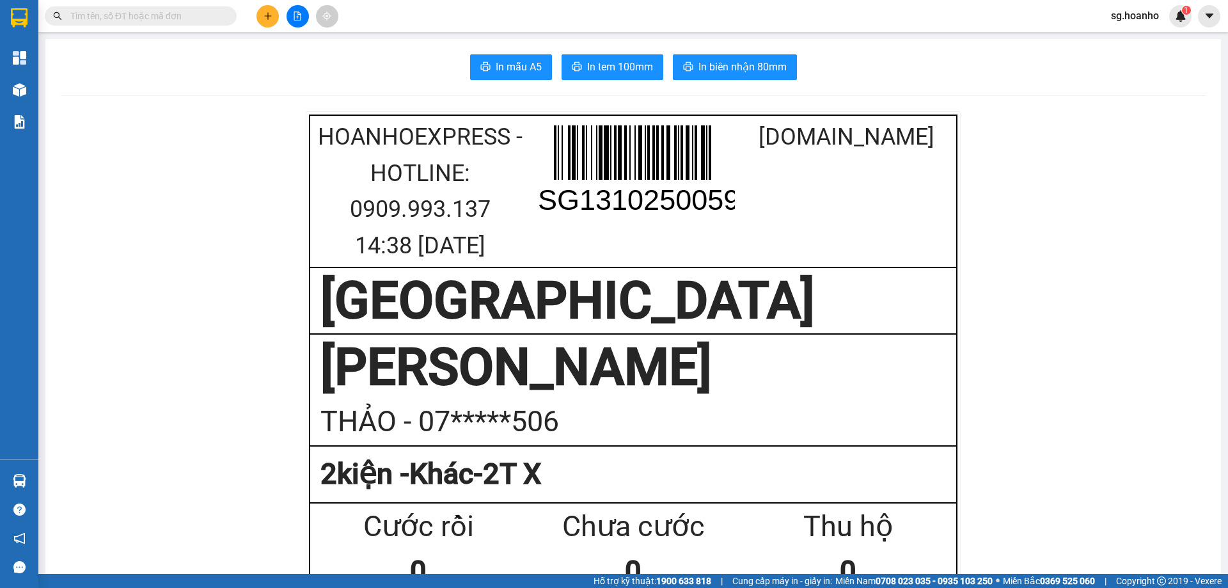
click at [196, 19] on input "text" at bounding box center [145, 16] width 151 height 14
click at [212, 21] on input "text" at bounding box center [145, 16] width 151 height 14
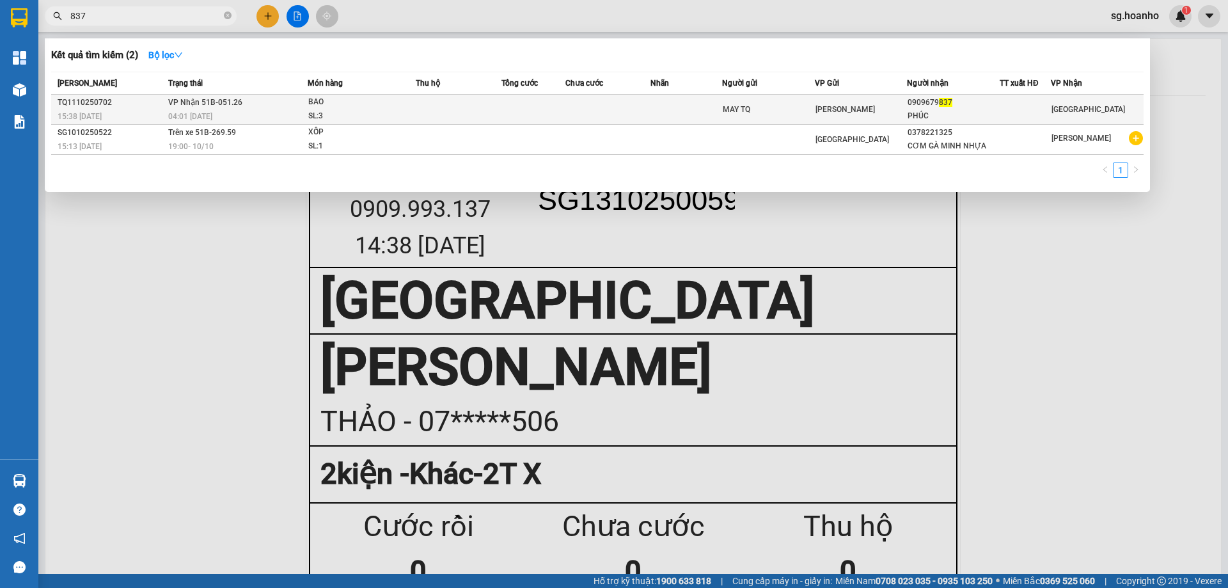
type input "837"
click at [899, 113] on div "[PERSON_NAME]" at bounding box center [860, 109] width 91 height 14
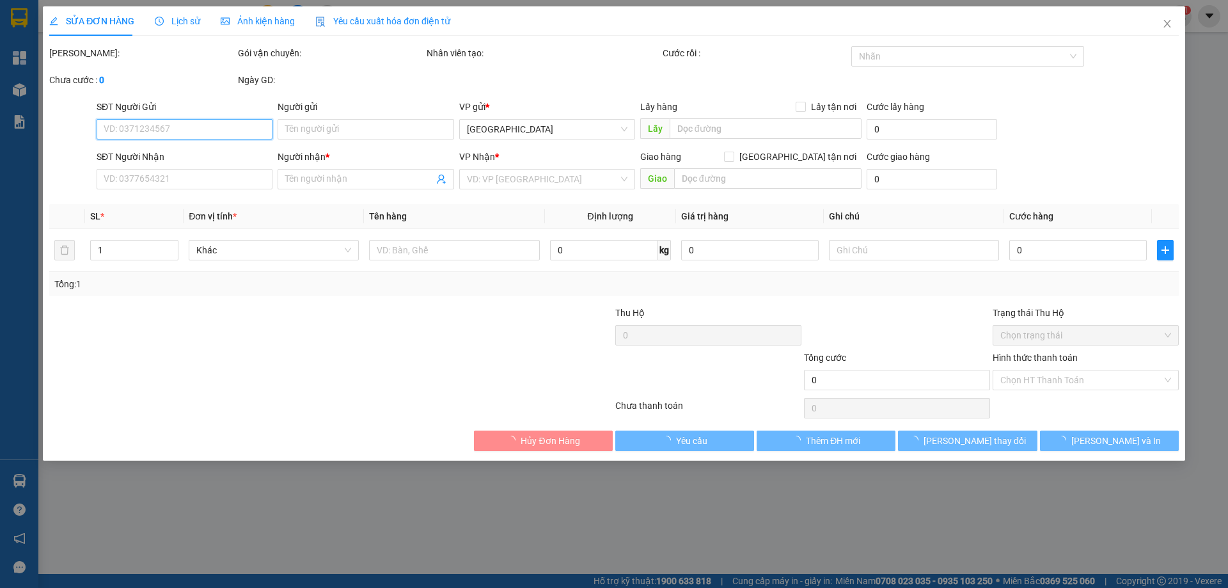
type input "MAY TQ"
type input "0909679837"
type input "PHÚC"
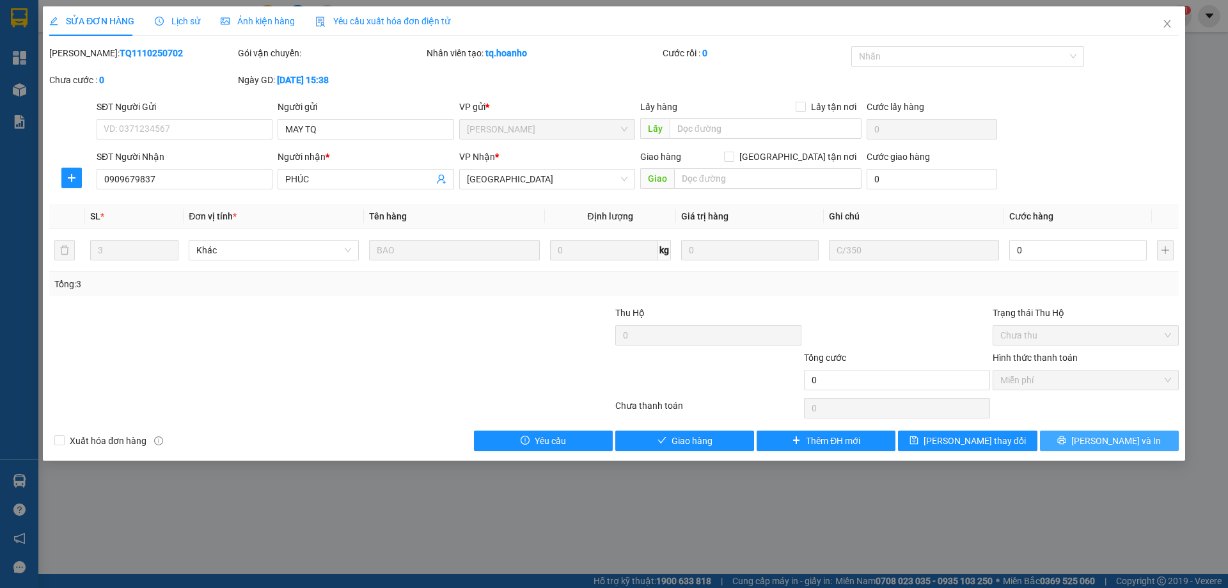
click at [1129, 437] on span "[PERSON_NAME] và In" at bounding box center [1116, 441] width 90 height 14
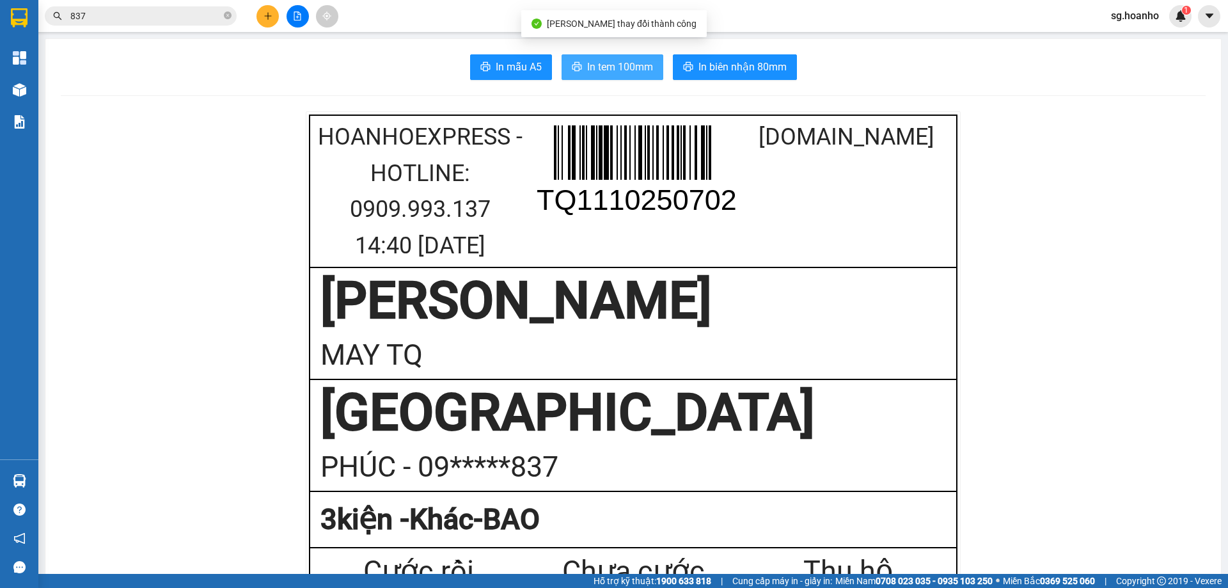
click at [630, 57] on button "In tem 100mm" at bounding box center [613, 67] width 102 height 26
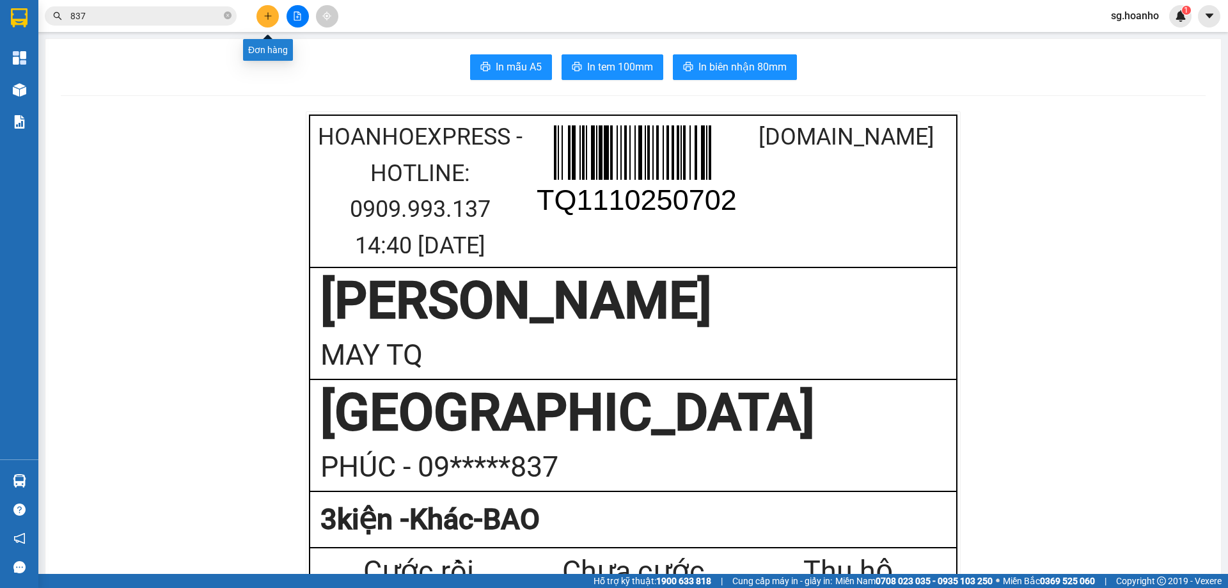
click at [260, 17] on button at bounding box center [267, 16] width 22 height 22
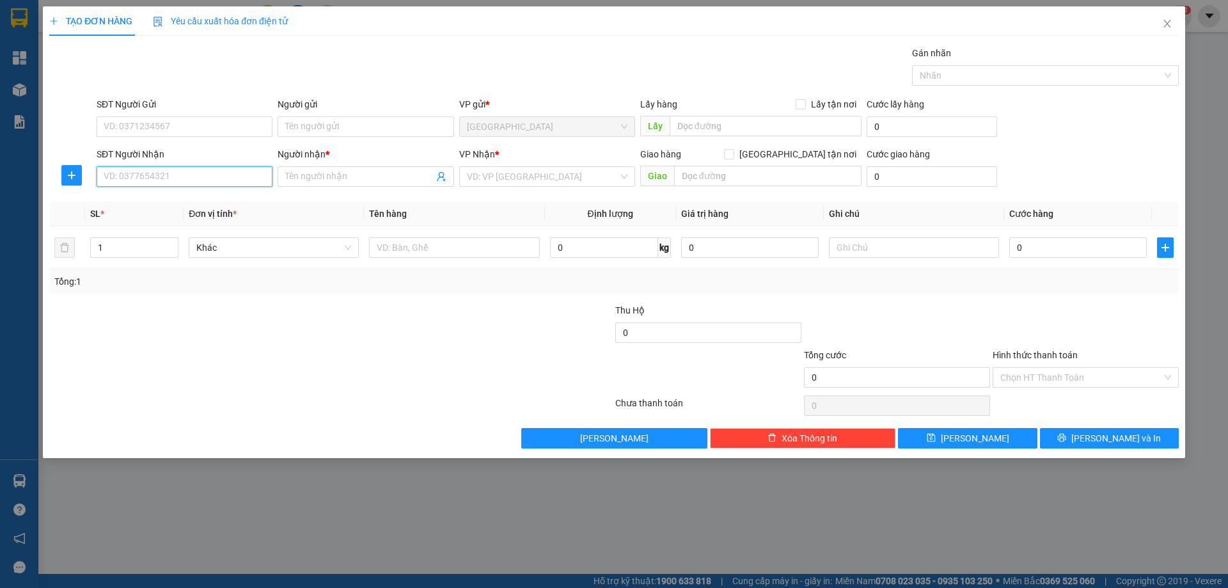
click at [107, 179] on input "SĐT Người Nhận" at bounding box center [185, 176] width 176 height 20
type input "0901473357"
click at [344, 173] on input "Người nhận *" at bounding box center [359, 176] width 148 height 14
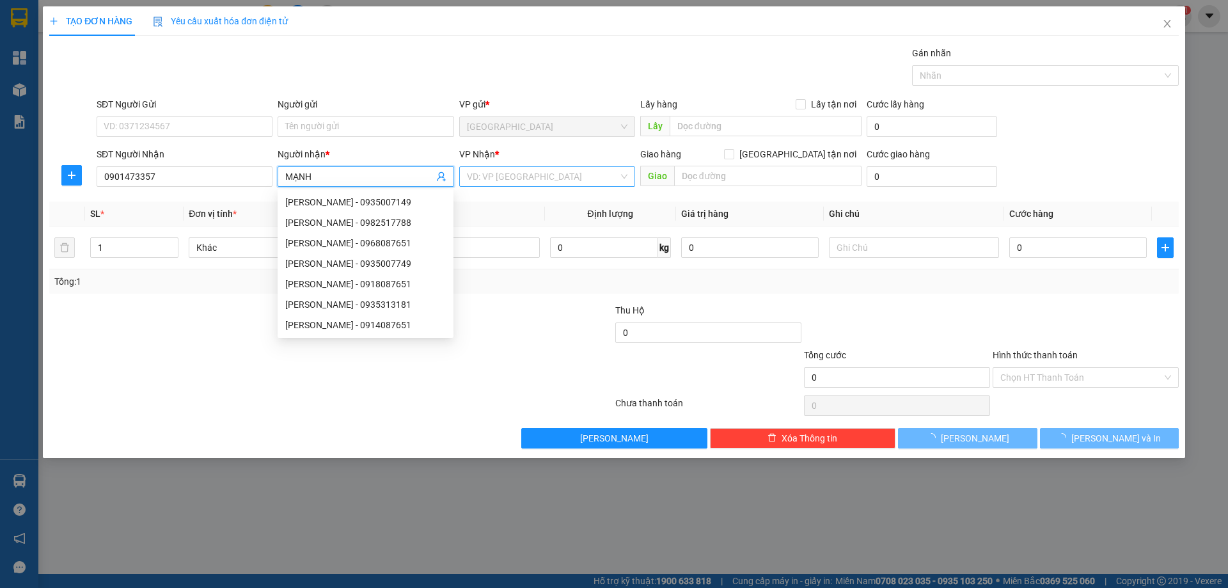
type input "MẠNH"
click at [538, 178] on input "search" at bounding box center [543, 176] width 152 height 19
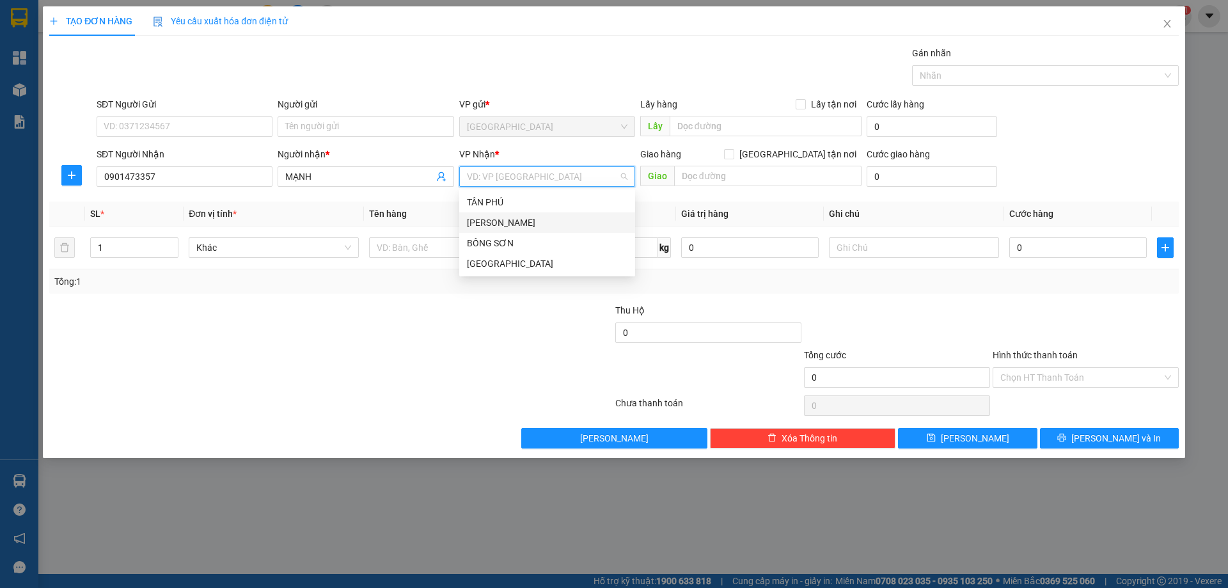
drag, startPoint x: 482, startPoint y: 222, endPoint x: 427, endPoint y: 244, distance: 59.1
click at [481, 223] on div "[PERSON_NAME]" at bounding box center [547, 223] width 161 height 14
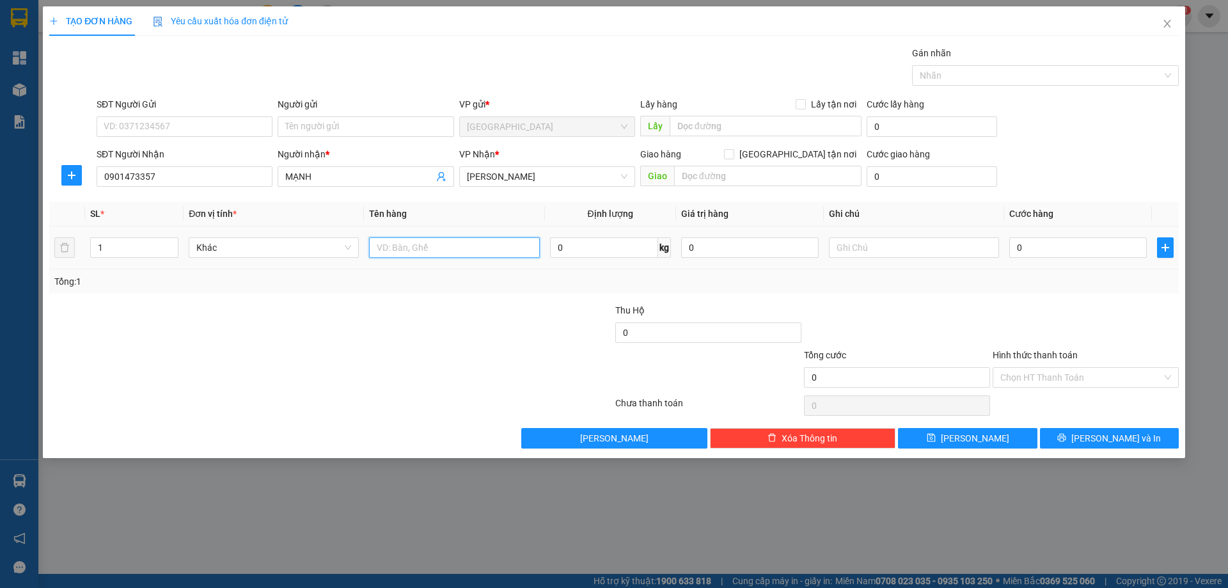
click at [421, 248] on input "text" at bounding box center [454, 247] width 170 height 20
type input "1T"
click at [689, 169] on input "text" at bounding box center [767, 176] width 187 height 20
type input "TUY PHƯỚC"
click at [888, 248] on input "text" at bounding box center [914, 247] width 170 height 20
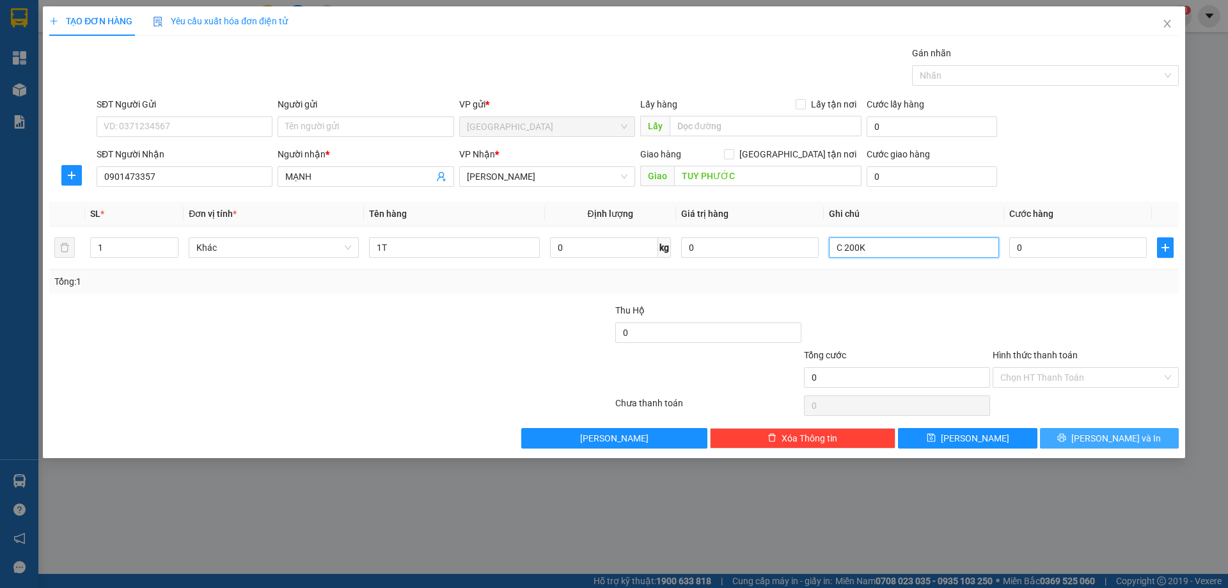
type input "C 200K"
click at [1094, 437] on button "[PERSON_NAME] và In" at bounding box center [1109, 438] width 139 height 20
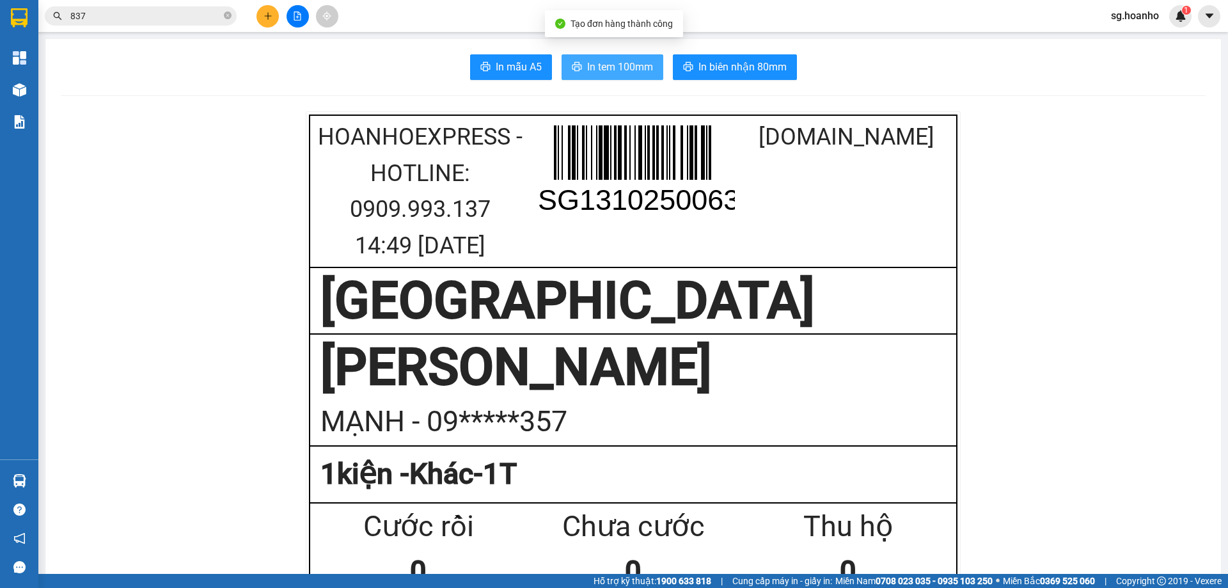
click at [625, 74] on span "In tem 100mm" at bounding box center [620, 67] width 66 height 16
click at [272, 22] on button at bounding box center [267, 16] width 22 height 22
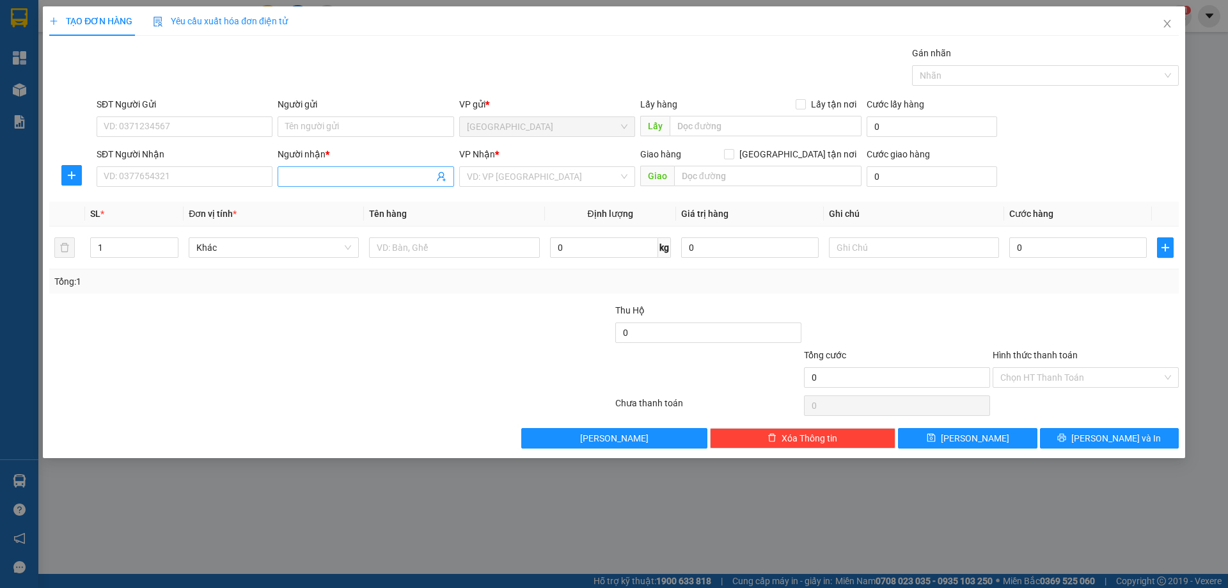
click at [321, 177] on input "Người nhận *" at bounding box center [359, 176] width 148 height 14
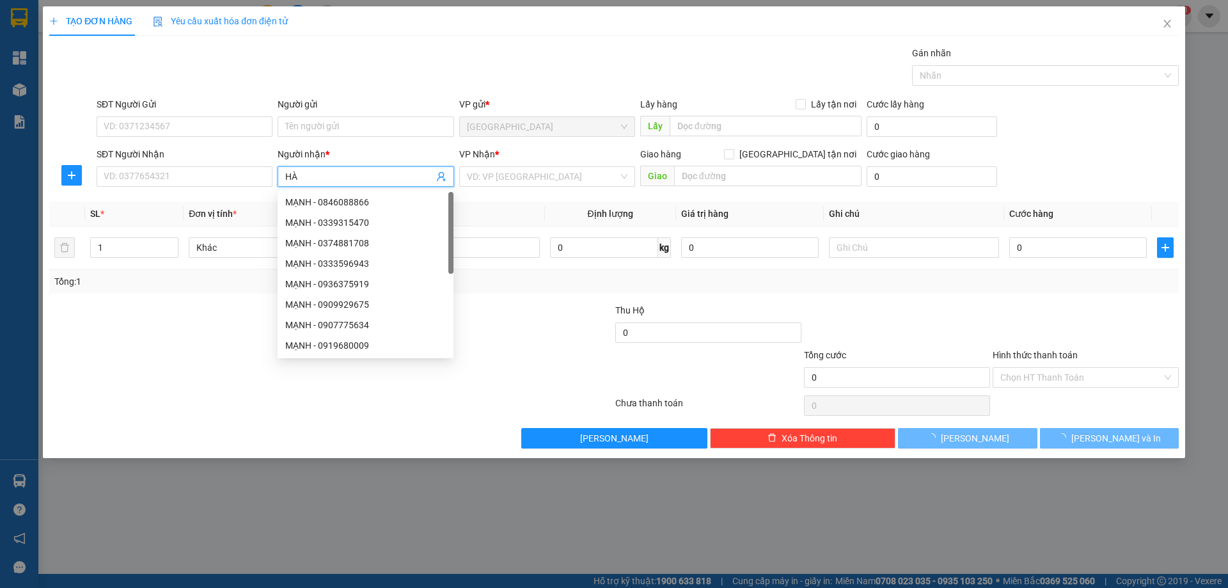
type input "HÀ"
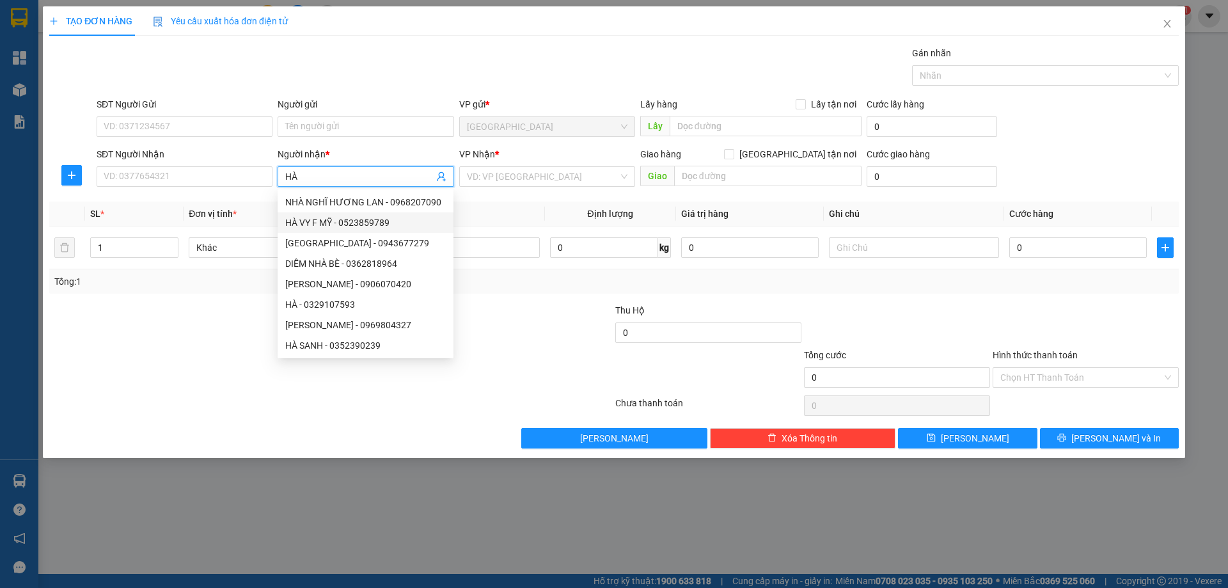
click at [333, 215] on div "HÀ VY F MỸ - 0523859789" at bounding box center [366, 222] width 176 height 20
type input "0523859789"
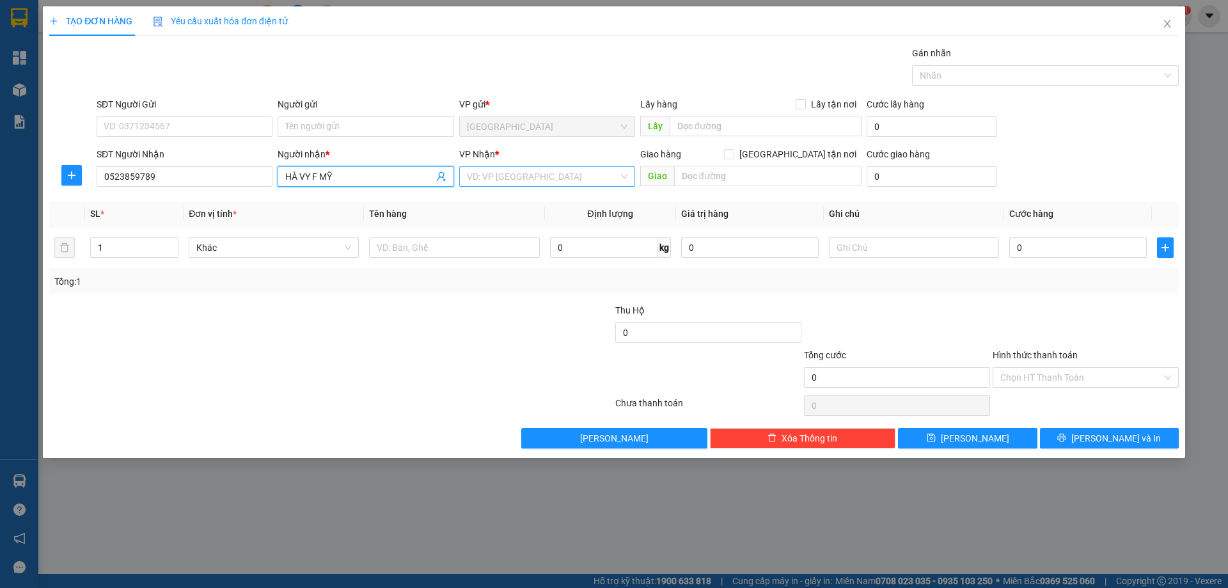
type input "HÀ VY F MỸ"
click at [523, 185] on input "search" at bounding box center [543, 176] width 152 height 19
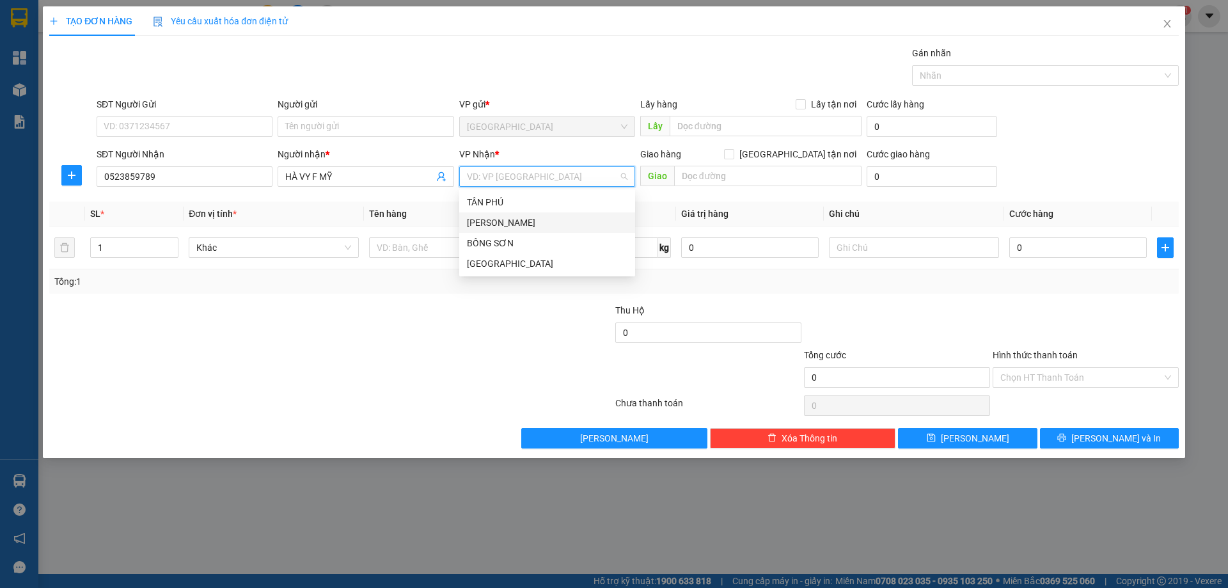
click at [500, 230] on div "[PERSON_NAME]" at bounding box center [547, 222] width 176 height 20
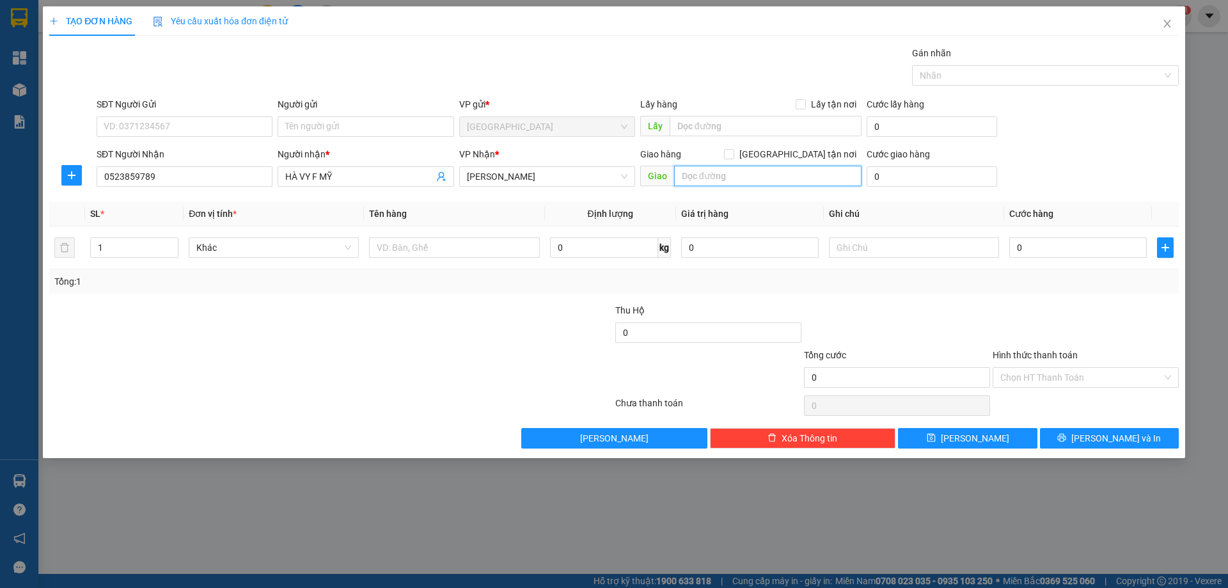
click at [730, 185] on input "text" at bounding box center [767, 176] width 187 height 20
type input "PHÙ MỸ"
click at [386, 255] on input "text" at bounding box center [454, 247] width 170 height 20
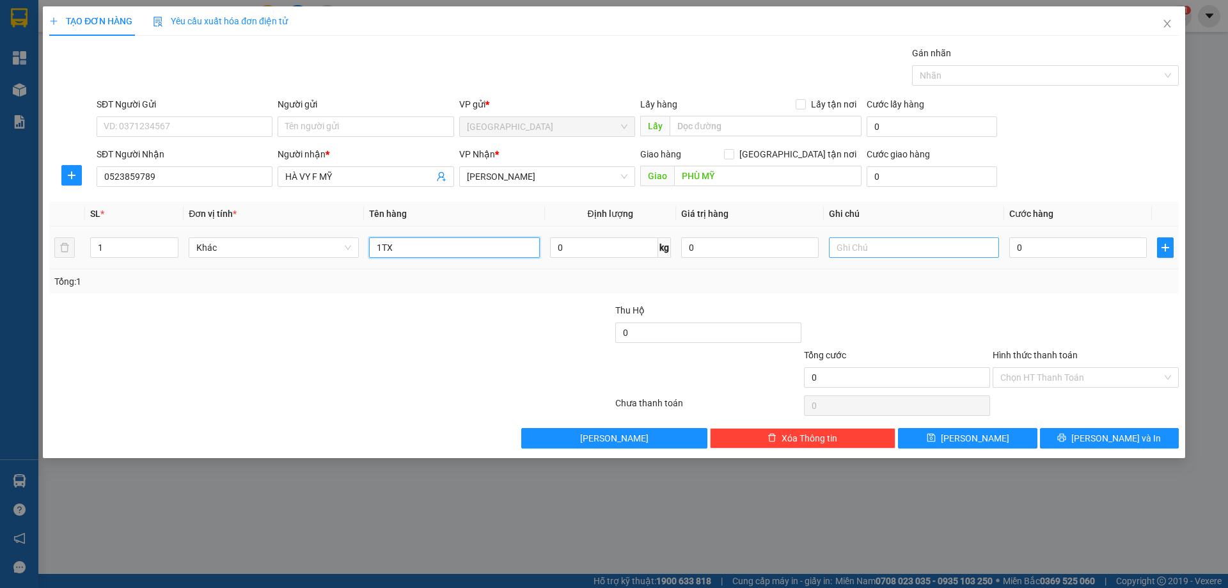
type input "1TX"
click at [929, 247] on input "text" at bounding box center [914, 247] width 170 height 20
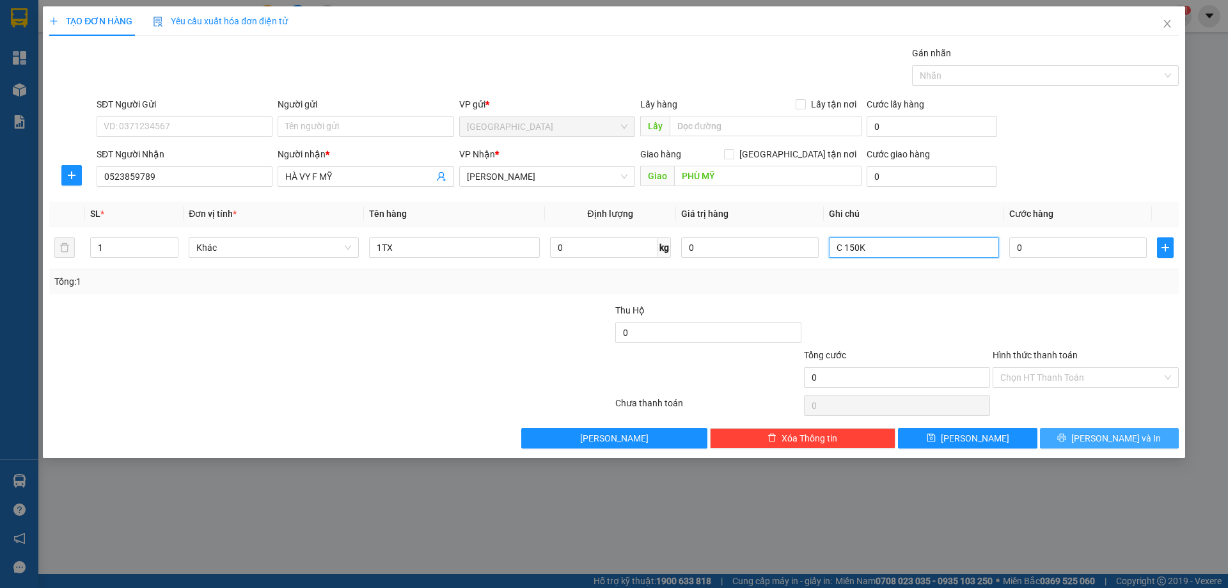
type input "C 150K"
click at [1066, 437] on icon "printer" at bounding box center [1061, 437] width 9 height 9
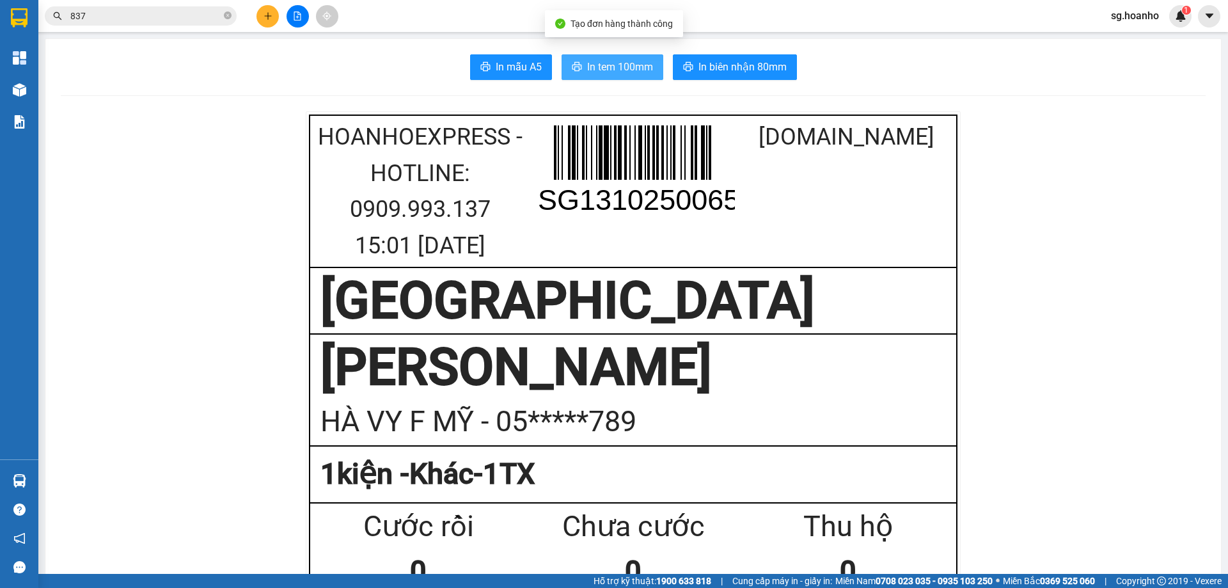
click at [609, 70] on span "In tem 100mm" at bounding box center [620, 67] width 66 height 16
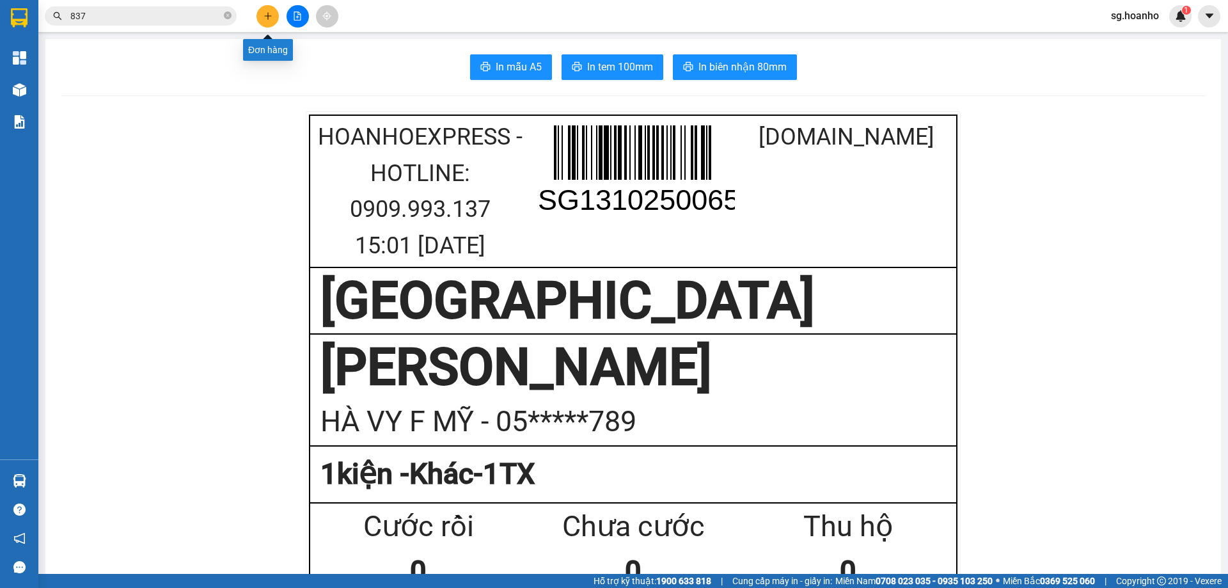
click at [270, 19] on icon "plus" at bounding box center [267, 16] width 9 height 9
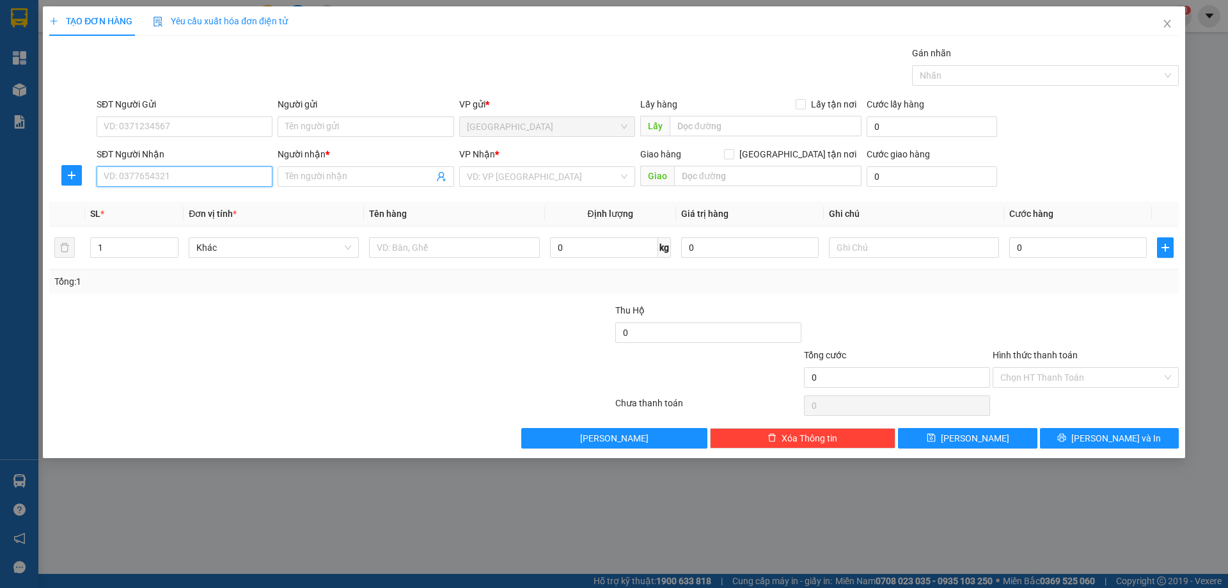
click at [208, 175] on input "SĐT Người Nhận" at bounding box center [185, 176] width 176 height 20
drag, startPoint x: 192, startPoint y: 198, endPoint x: 208, endPoint y: 203, distance: 16.6
click at [191, 198] on div "0813363779 - [PERSON_NAME]" at bounding box center [184, 202] width 161 height 14
type input "0813363779"
type input "[PERSON_NAME]"
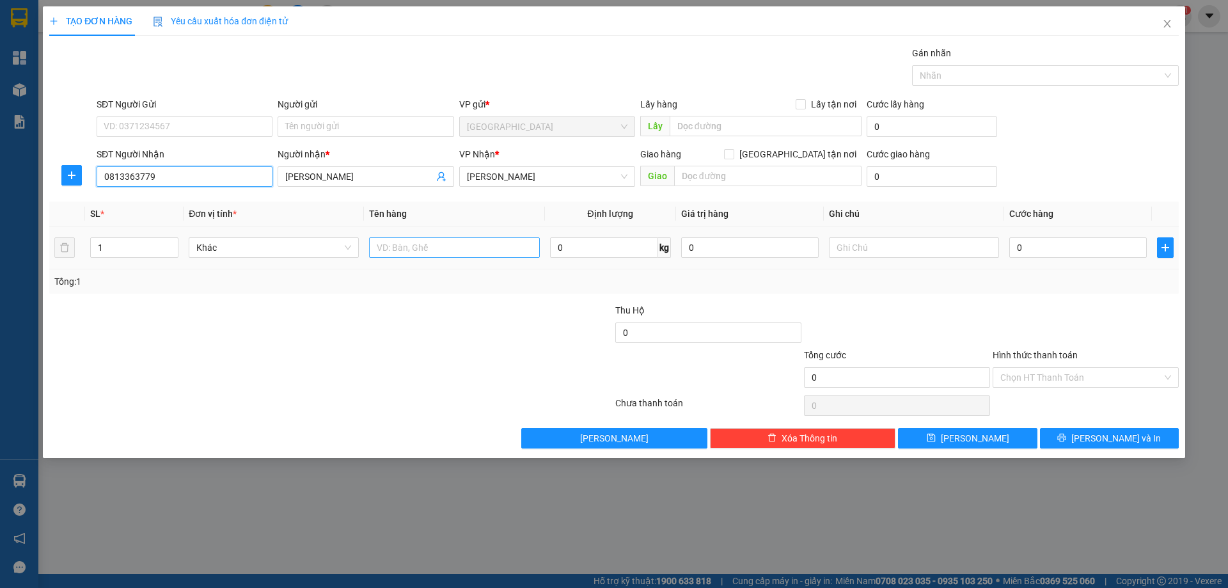
type input "0813363779"
click at [427, 251] on input "text" at bounding box center [454, 247] width 170 height 20
type input "1 BAO"
click at [1083, 439] on button "[PERSON_NAME] và In" at bounding box center [1109, 438] width 139 height 20
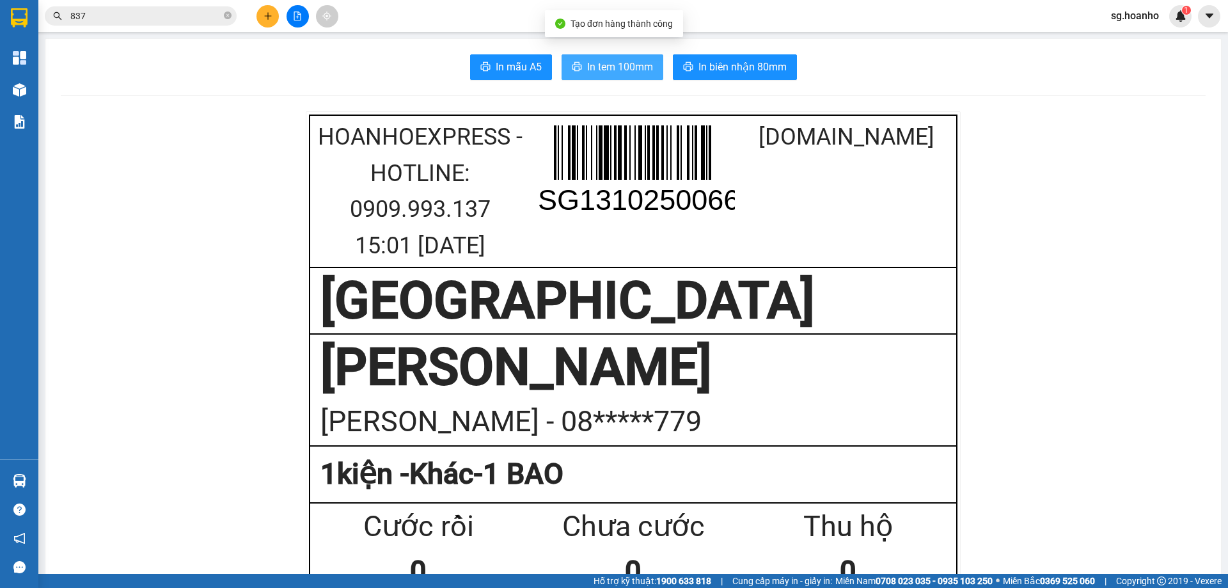
click at [619, 74] on span "In tem 100mm" at bounding box center [620, 67] width 66 height 16
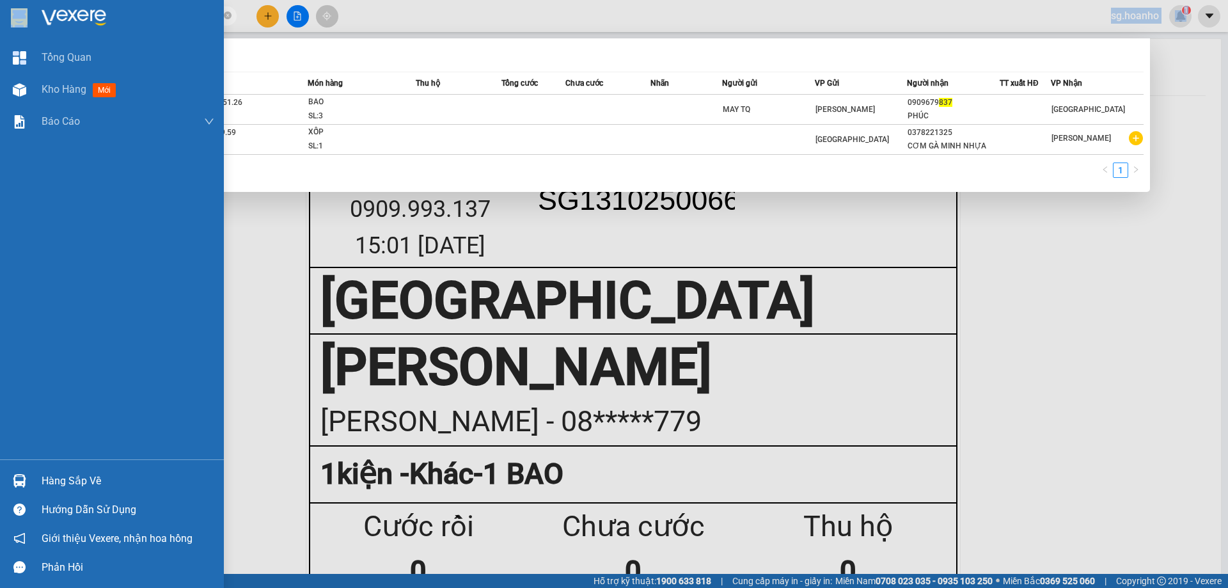
drag, startPoint x: 0, startPoint y: 13, endPoint x: 200, endPoint y: 29, distance: 200.2
click at [0, 15] on section "Kết quả tìm kiếm ( 2 ) Bộ lọc Mã ĐH Trạng thái Món hàng Thu hộ Tổng cước Chưa c…" at bounding box center [614, 294] width 1228 height 588
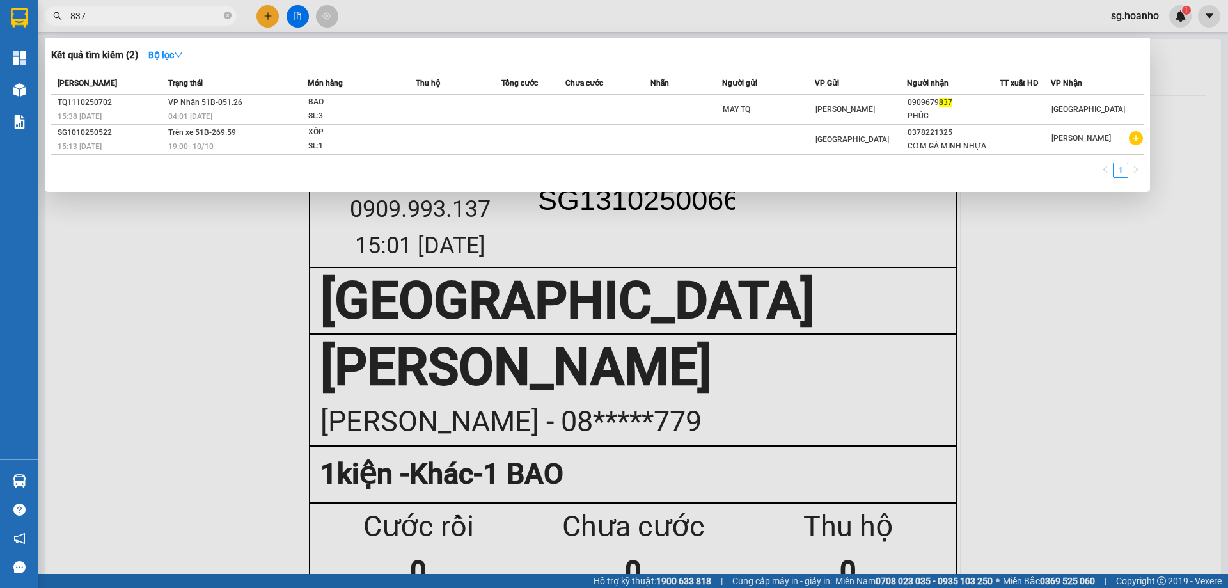
drag, startPoint x: 229, startPoint y: 13, endPoint x: 210, endPoint y: 20, distance: 20.2
click at [223, 17] on span "837" at bounding box center [141, 15] width 192 height 19
drag, startPoint x: 227, startPoint y: 16, endPoint x: 212, endPoint y: 17, distance: 15.4
click at [226, 16] on icon "close-circle" at bounding box center [228, 16] width 8 height 8
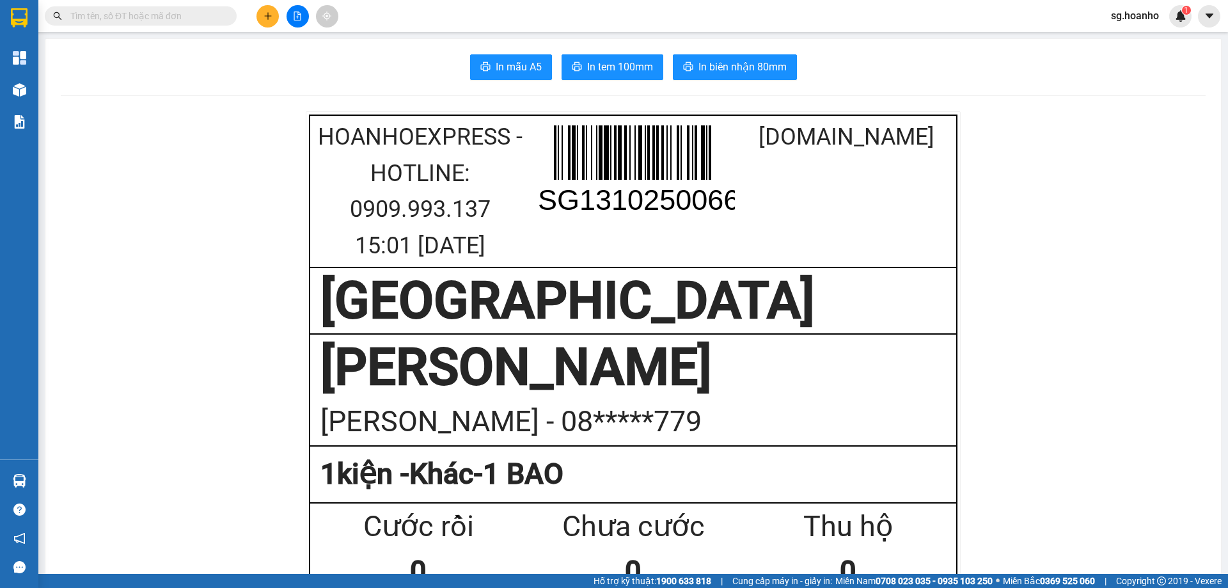
click at [210, 17] on input "text" at bounding box center [145, 16] width 151 height 14
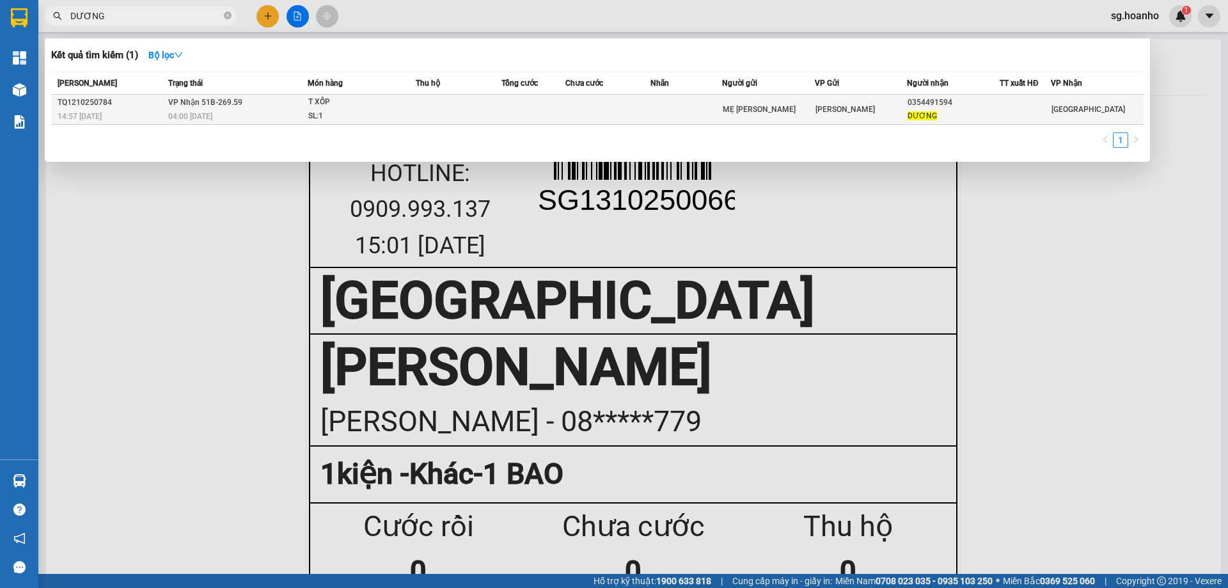
type input "DƯƠNG"
click at [974, 110] on div "DƯƠNG" at bounding box center [953, 115] width 91 height 13
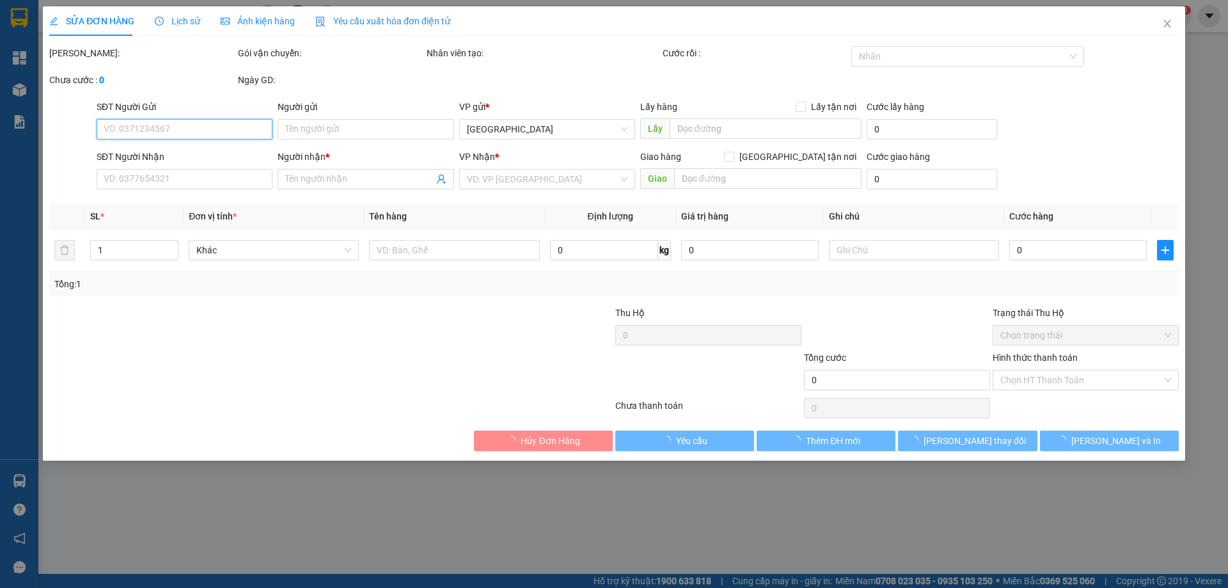
type input "MẸ [PERSON_NAME]"
type input "0354491594"
type input "DƯƠNG"
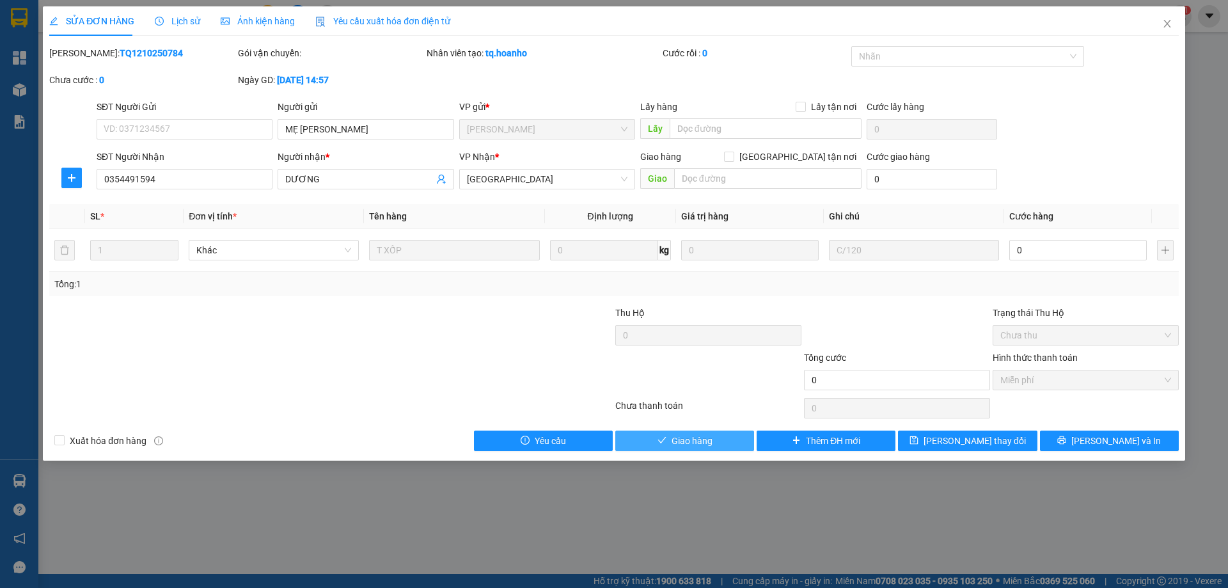
click at [700, 442] on span "Giao hàng" at bounding box center [692, 441] width 41 height 14
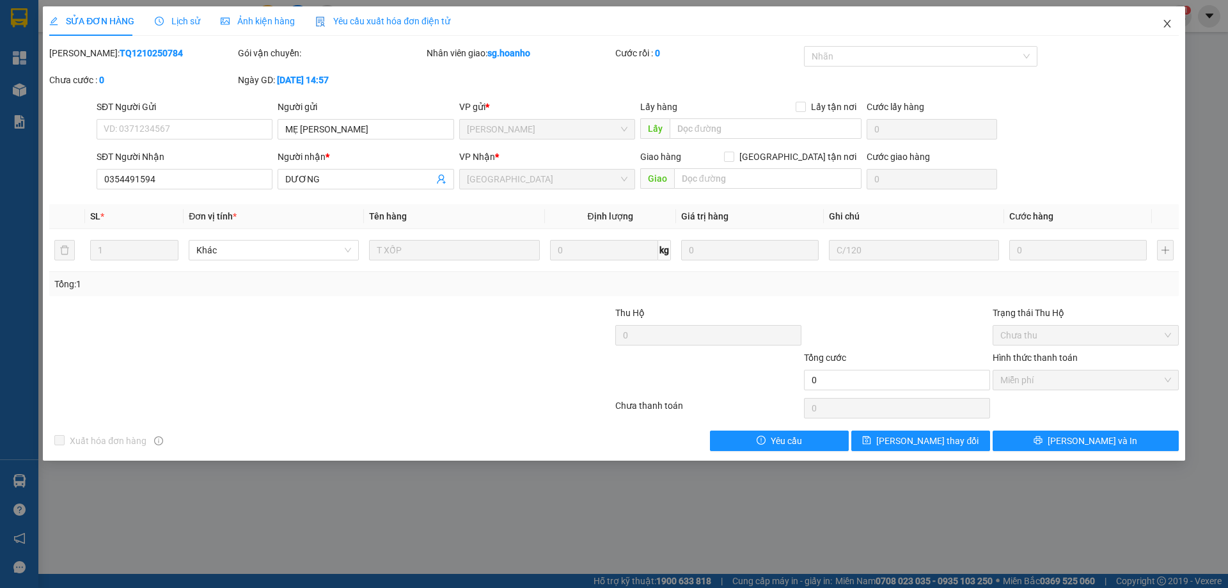
click at [1163, 26] on icon "close" at bounding box center [1167, 24] width 10 height 10
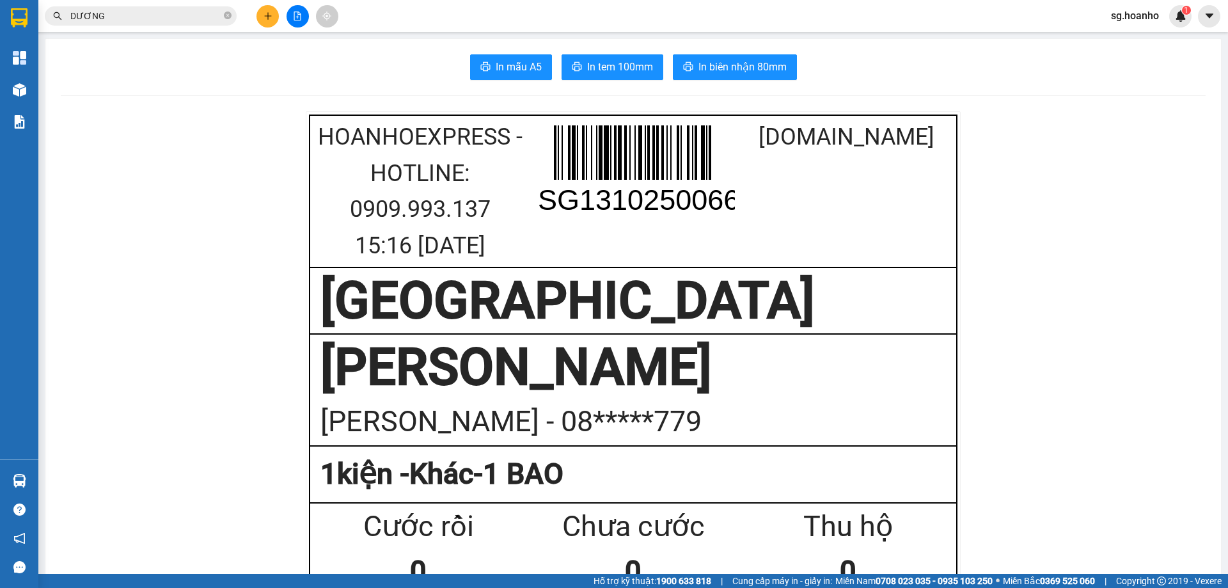
click at [228, 17] on icon "close-circle" at bounding box center [228, 16] width 8 height 8
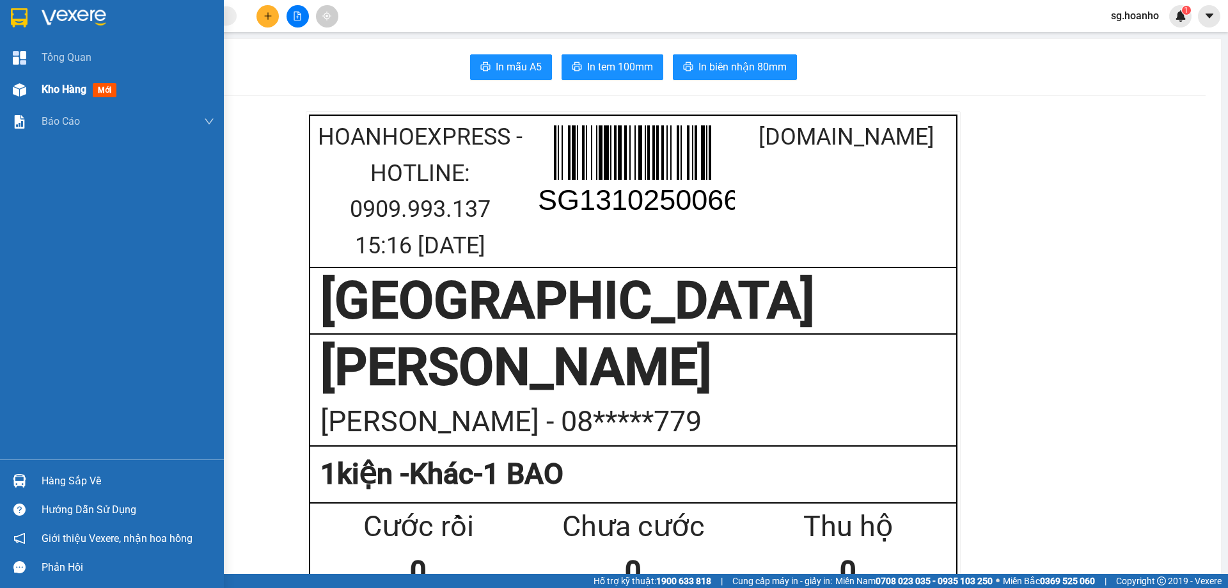
click at [106, 90] on span "mới" at bounding box center [105, 90] width 24 height 14
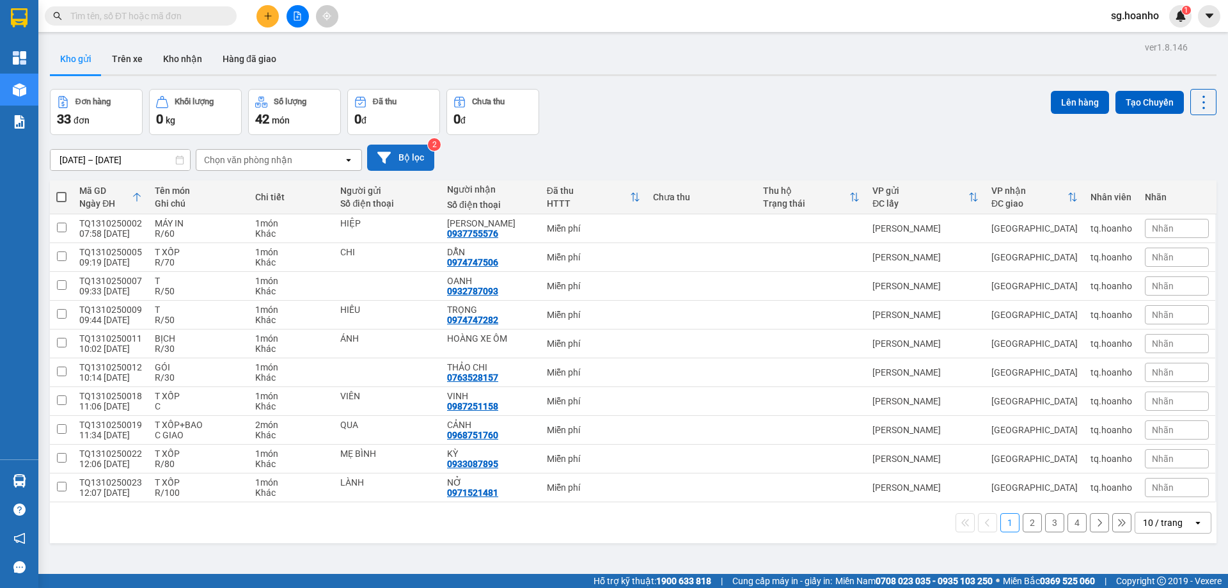
click at [420, 166] on button "Bộ lọc" at bounding box center [400, 158] width 67 height 26
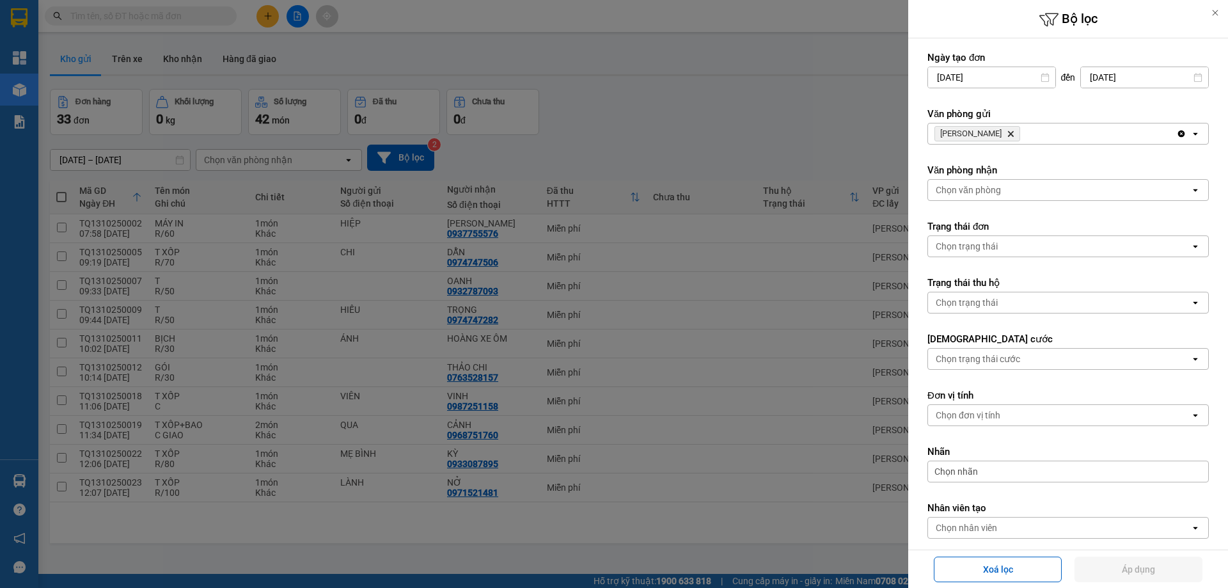
click at [1007, 136] on icon "Delete" at bounding box center [1011, 134] width 8 height 8
click at [986, 136] on div "Chọn văn phòng" at bounding box center [968, 133] width 65 height 13
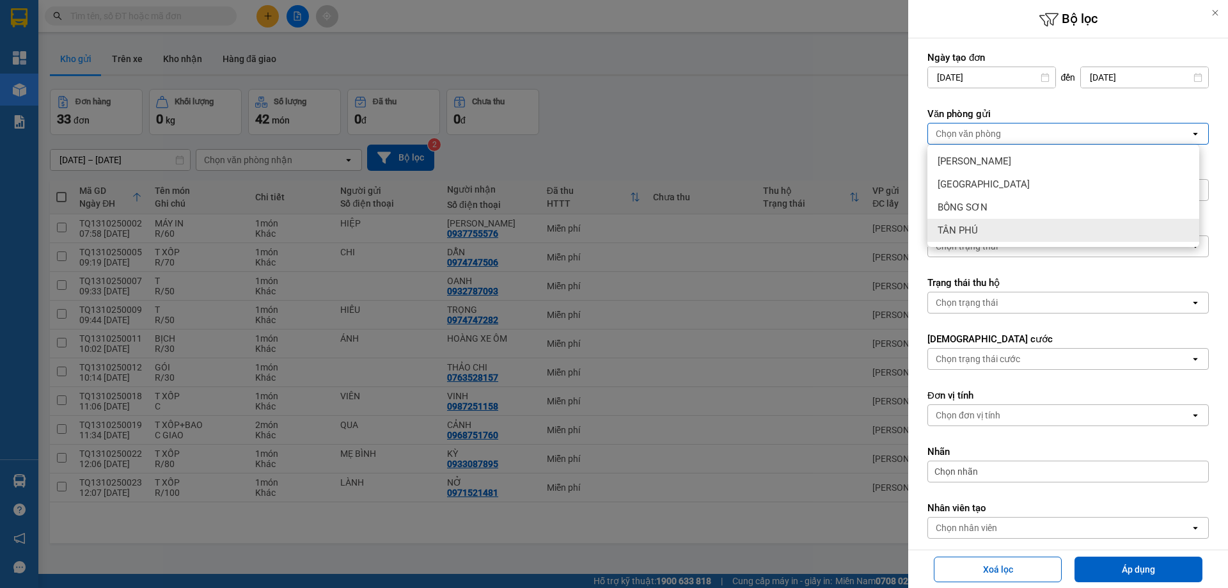
click at [1006, 223] on div "TÂN PHÚ" at bounding box center [1063, 230] width 272 height 23
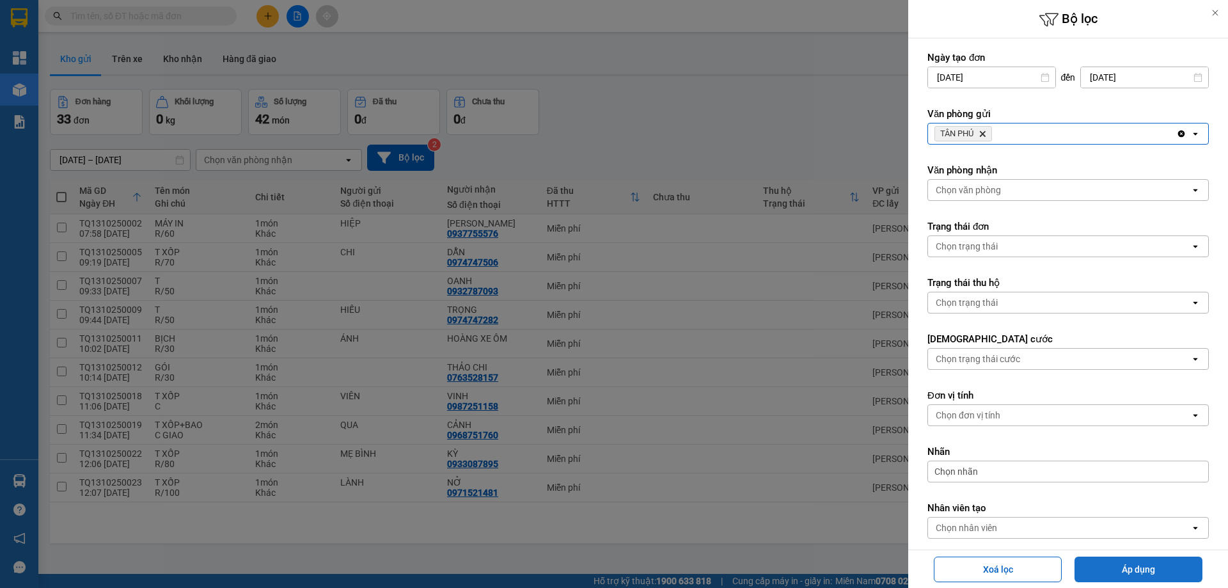
click at [1165, 563] on button "Áp dụng" at bounding box center [1138, 569] width 128 height 26
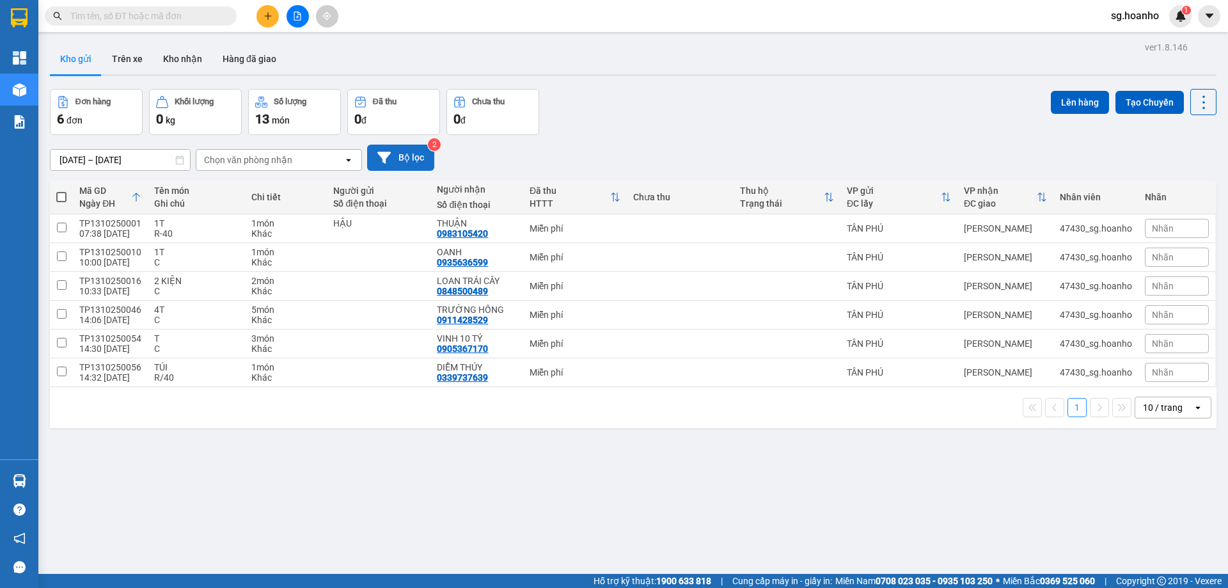
click at [404, 155] on button "Bộ lọc" at bounding box center [400, 158] width 67 height 26
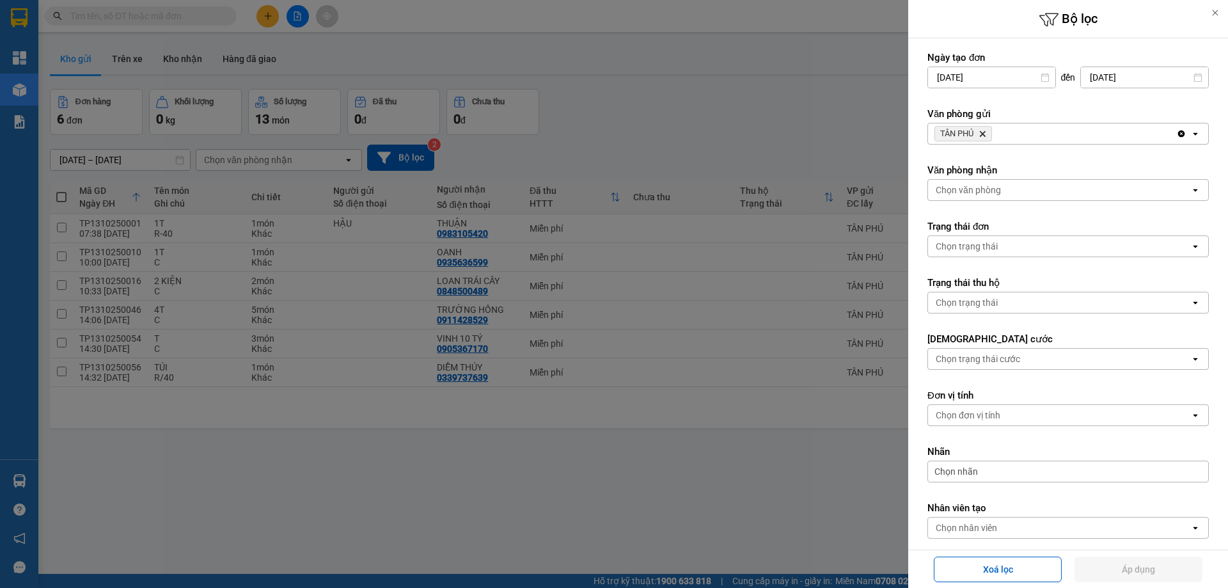
click at [985, 130] on icon "Delete" at bounding box center [982, 134] width 8 height 8
click at [966, 132] on div "Chọn văn phòng" at bounding box center [968, 133] width 65 height 13
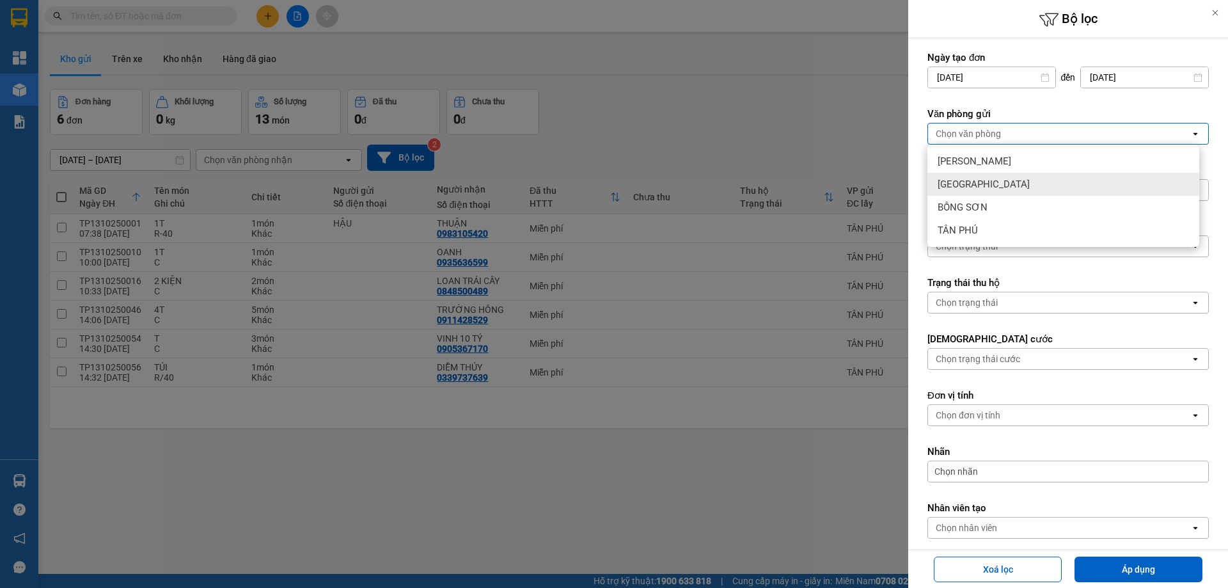
click at [975, 178] on div "[GEOGRAPHIC_DATA]" at bounding box center [1063, 184] width 272 height 23
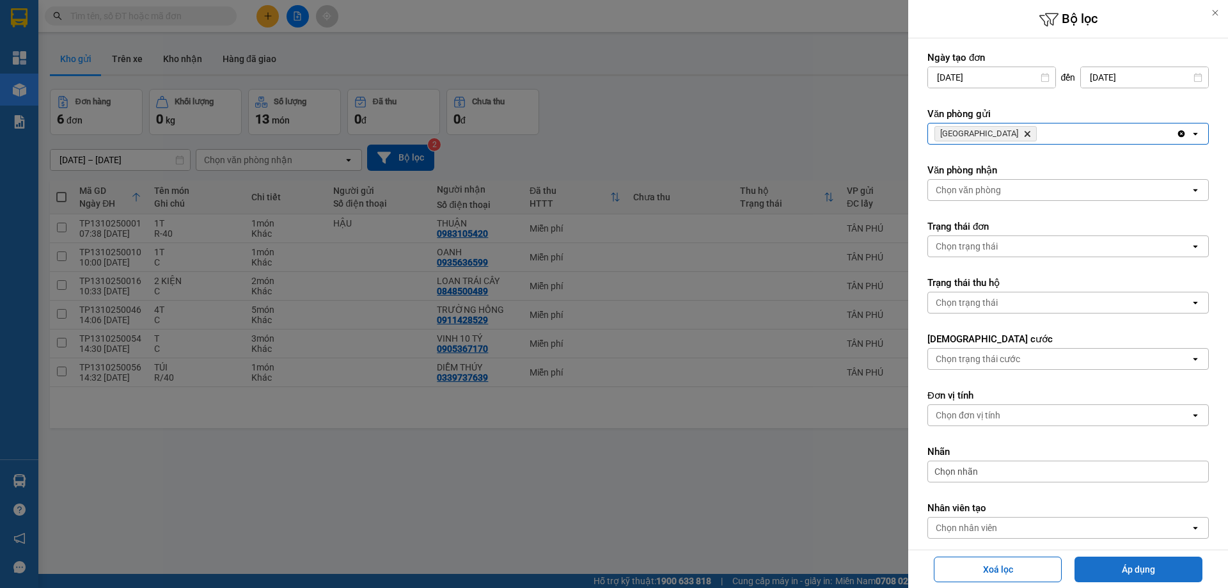
click at [1134, 576] on button "Áp dụng" at bounding box center [1138, 569] width 128 height 26
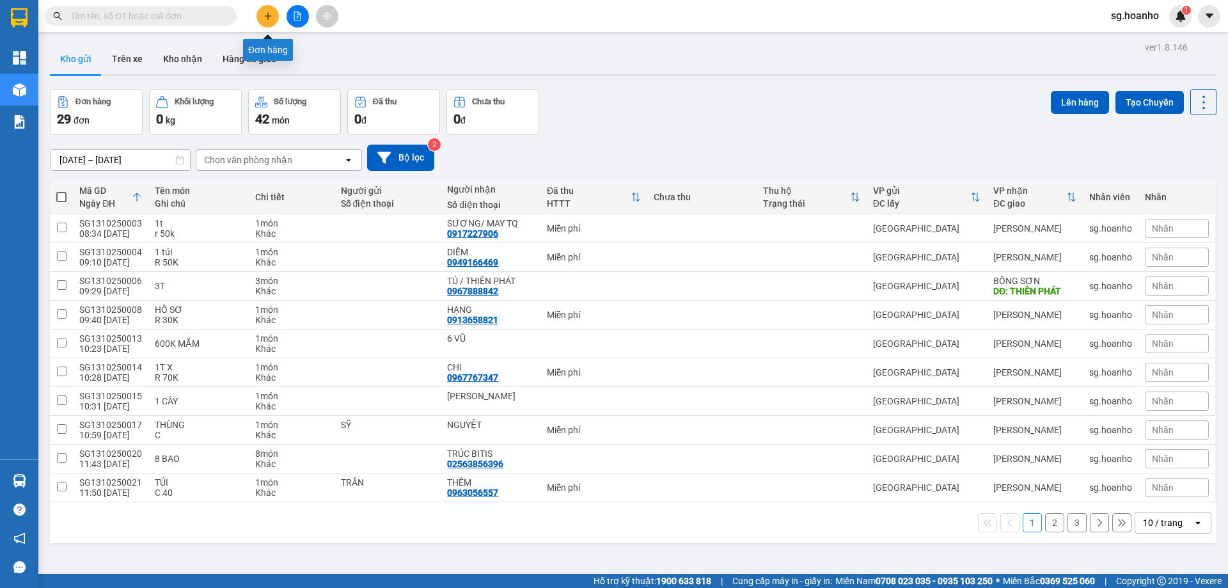
click at [269, 16] on icon "plus" at bounding box center [267, 15] width 7 height 1
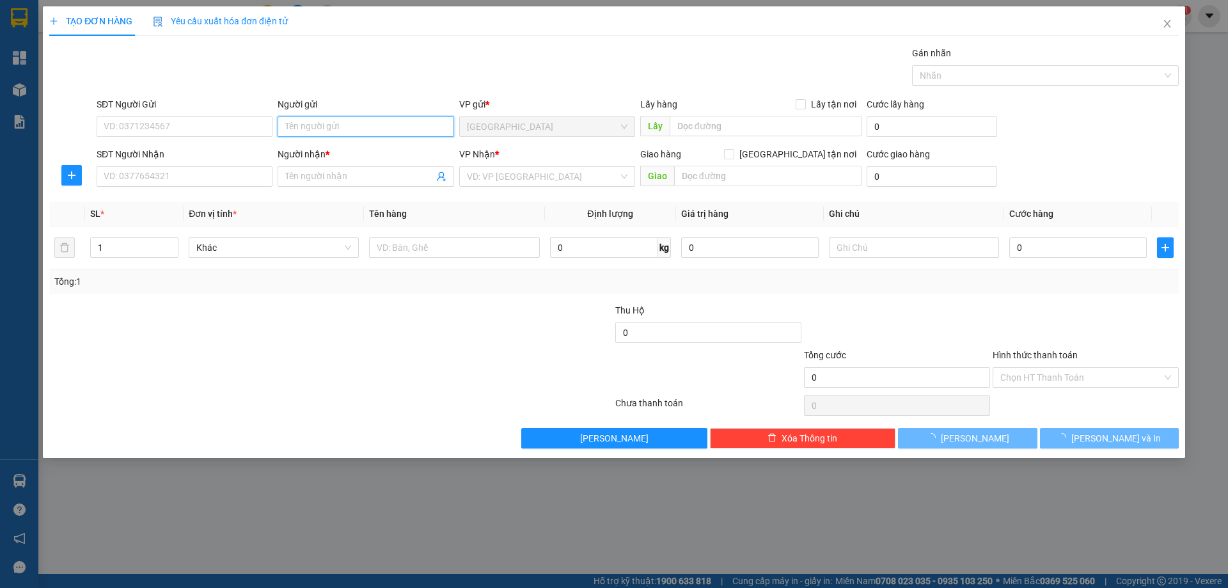
click at [329, 127] on input "Người gửi" at bounding box center [366, 126] width 176 height 20
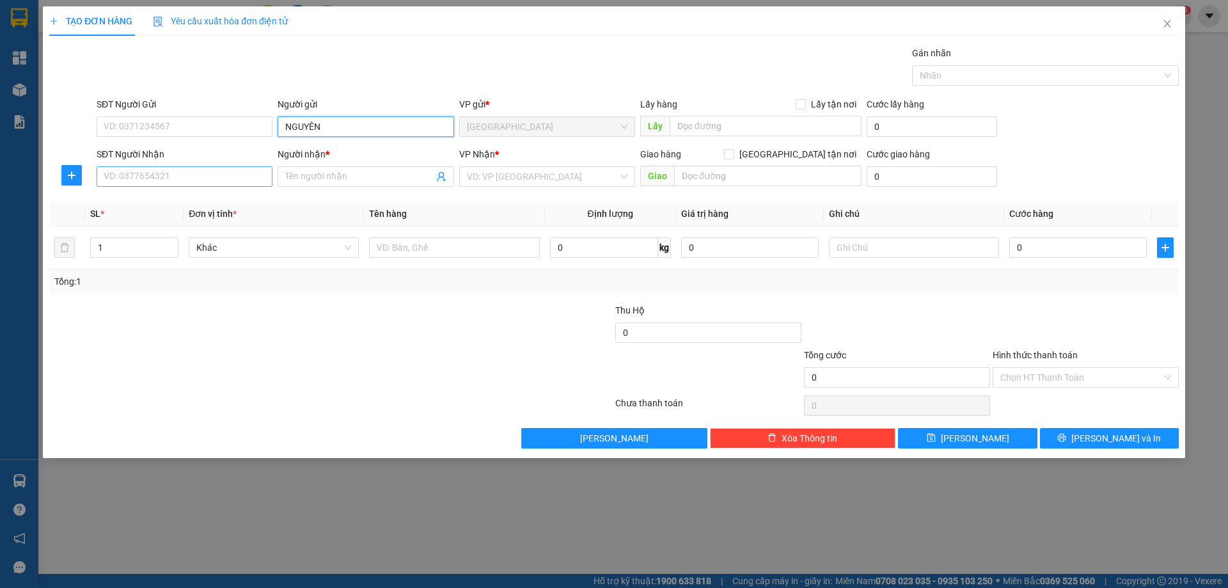
type input "NGUYÊN"
click at [256, 172] on input "SĐT Người Nhận" at bounding box center [185, 176] width 176 height 20
click at [193, 203] on div "0974640539 - MÁ TUYẾN" at bounding box center [184, 202] width 161 height 14
type input "0974640539"
type input "MÁ TUYẾN"
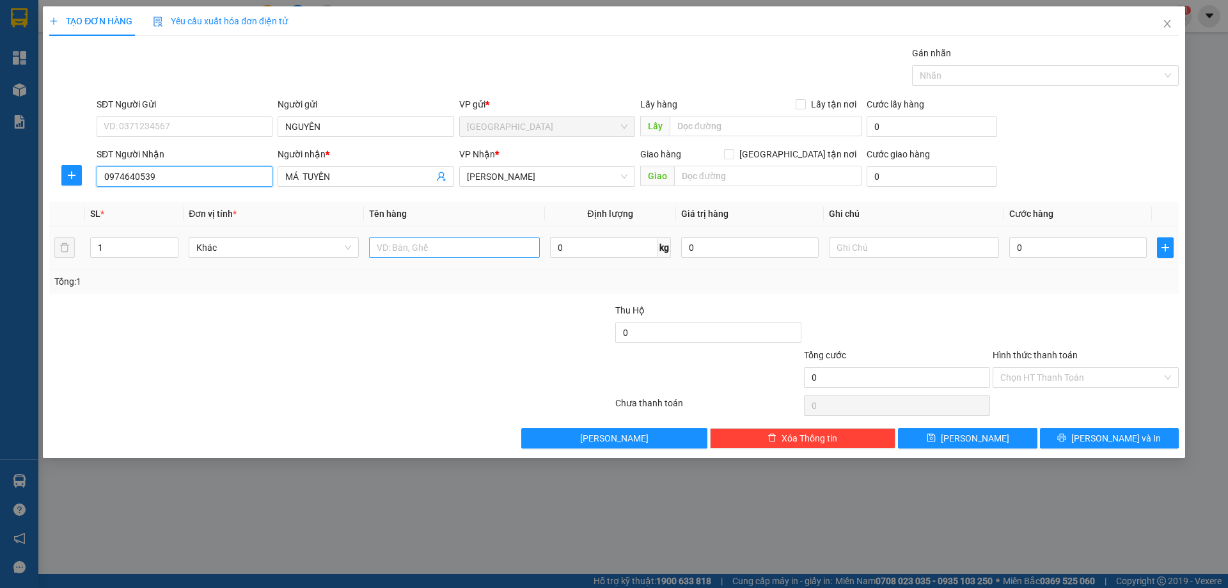
type input "0974640539"
click at [426, 253] on input "text" at bounding box center [454, 247] width 170 height 20
type input "GÓI"
click at [850, 249] on input "text" at bounding box center [914, 247] width 170 height 20
type input "R/30"
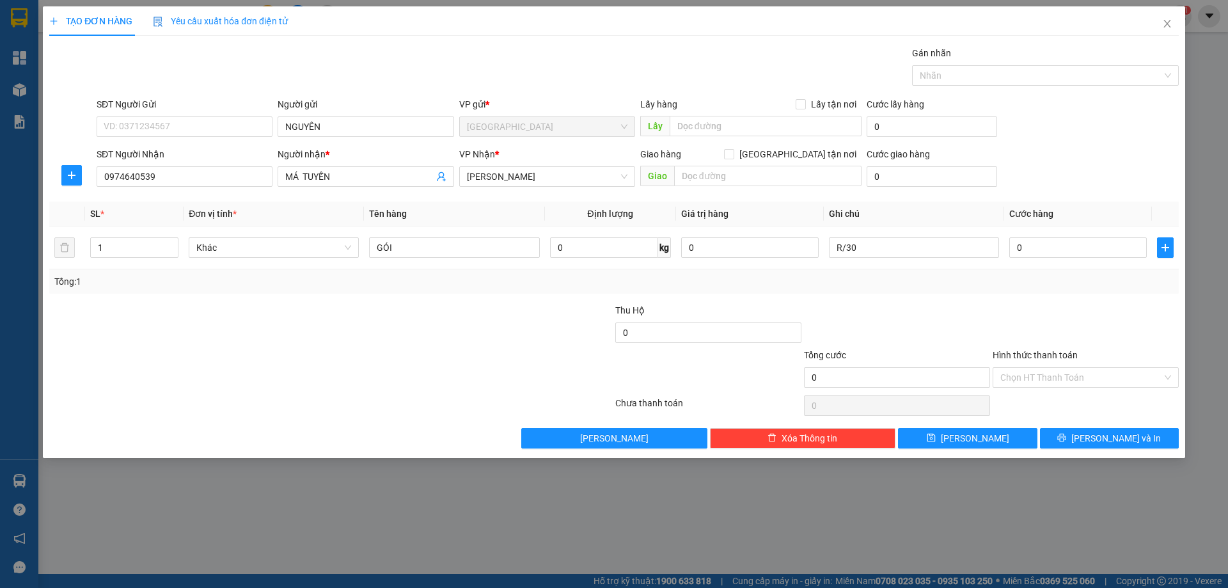
click at [1036, 359] on label "Hình thức thanh toán" at bounding box center [1035, 355] width 85 height 10
click at [1036, 368] on input "Hình thức thanh toán" at bounding box center [1081, 377] width 162 height 19
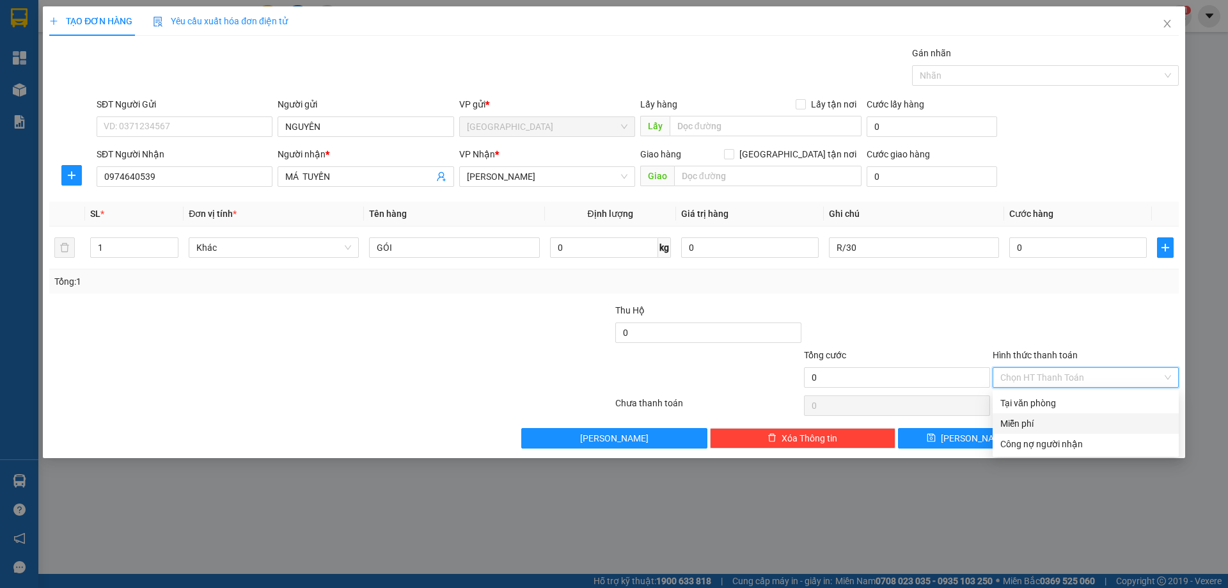
drag, startPoint x: 1039, startPoint y: 421, endPoint x: 1058, endPoint y: 423, distance: 18.6
click at [1040, 421] on div "Miễn phí" at bounding box center [1085, 423] width 171 height 14
click at [1077, 433] on button "[PERSON_NAME] và In" at bounding box center [1109, 438] width 139 height 20
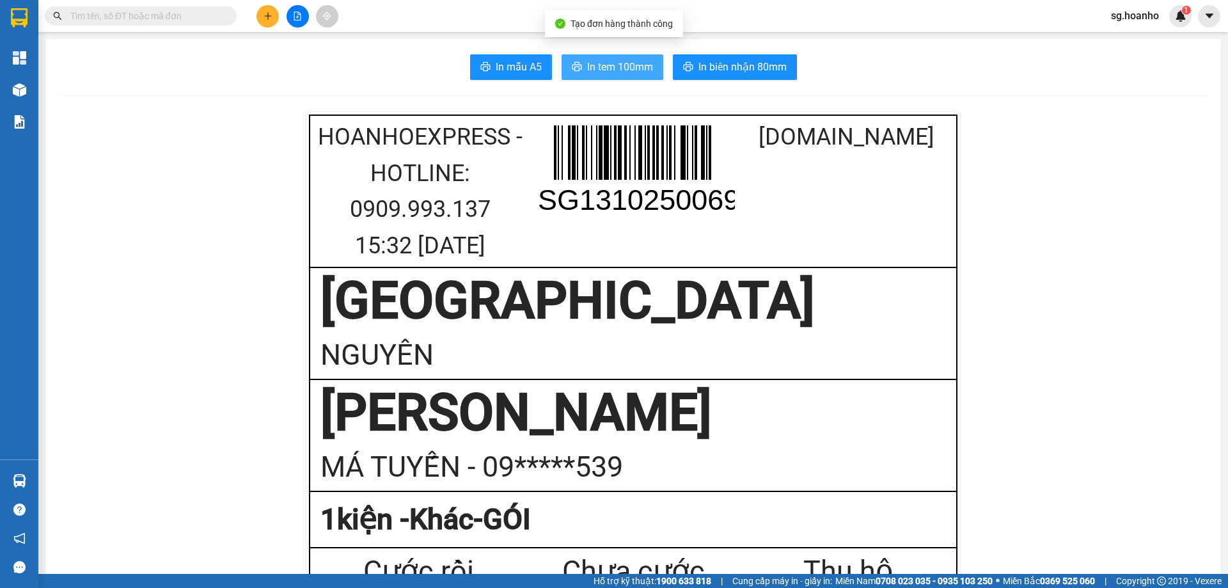
click at [590, 60] on span "In tem 100mm" at bounding box center [620, 67] width 66 height 16
click at [263, 20] on icon "plus" at bounding box center [267, 16] width 9 height 9
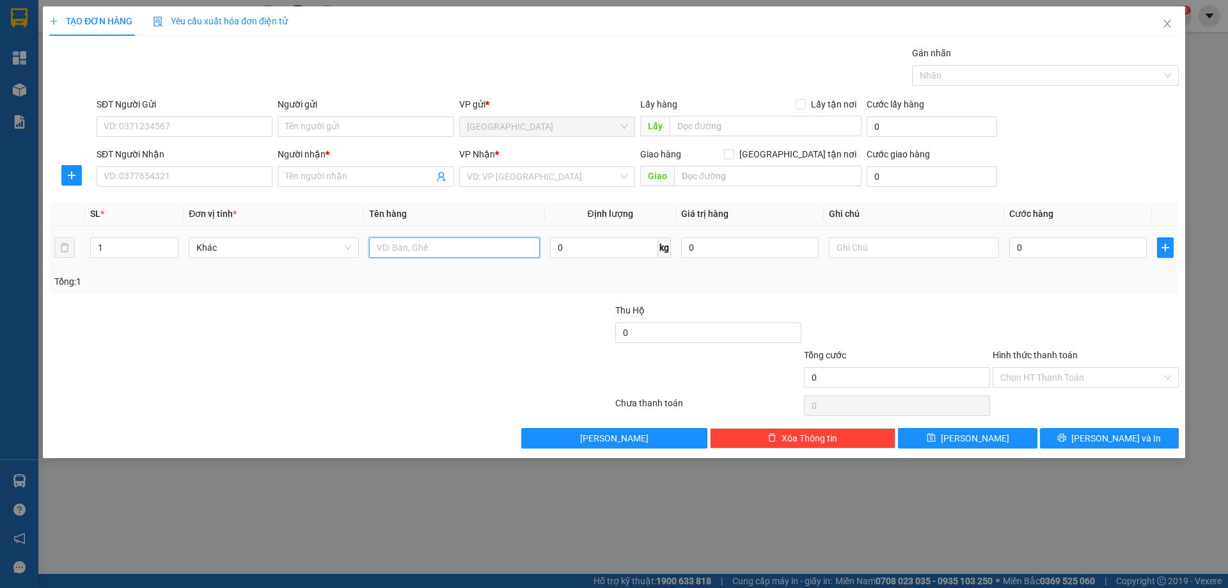
click at [426, 249] on input "text" at bounding box center [454, 247] width 170 height 20
type input "CỤC"
drag, startPoint x: 516, startPoint y: 180, endPoint x: 498, endPoint y: 184, distance: 18.9
click at [515, 180] on input "search" at bounding box center [543, 176] width 152 height 19
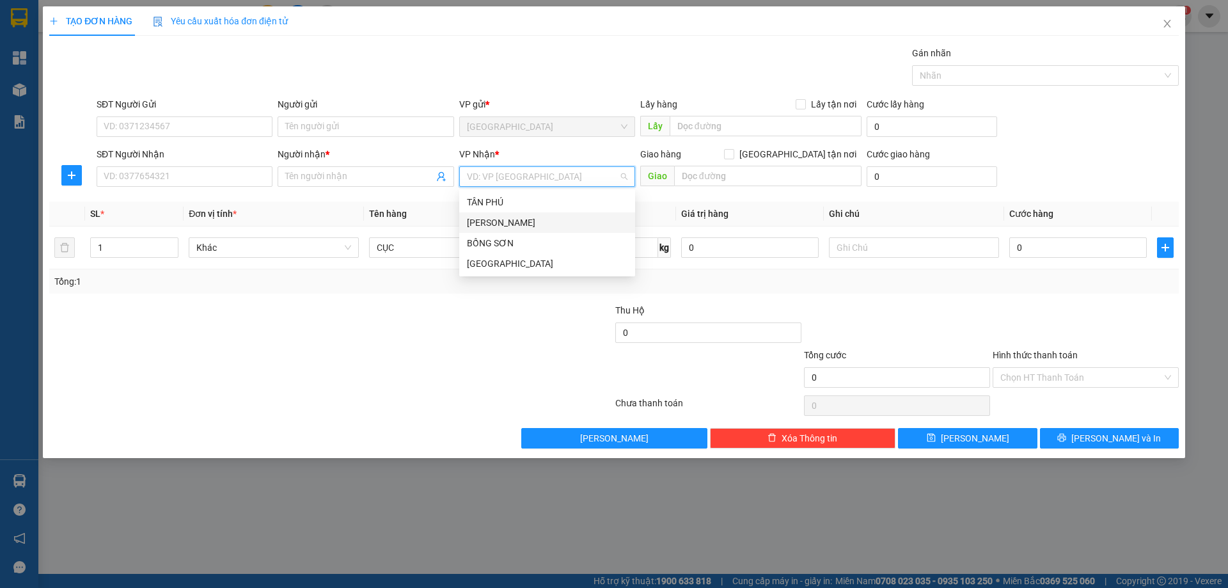
click at [501, 225] on div "[PERSON_NAME]" at bounding box center [547, 223] width 161 height 14
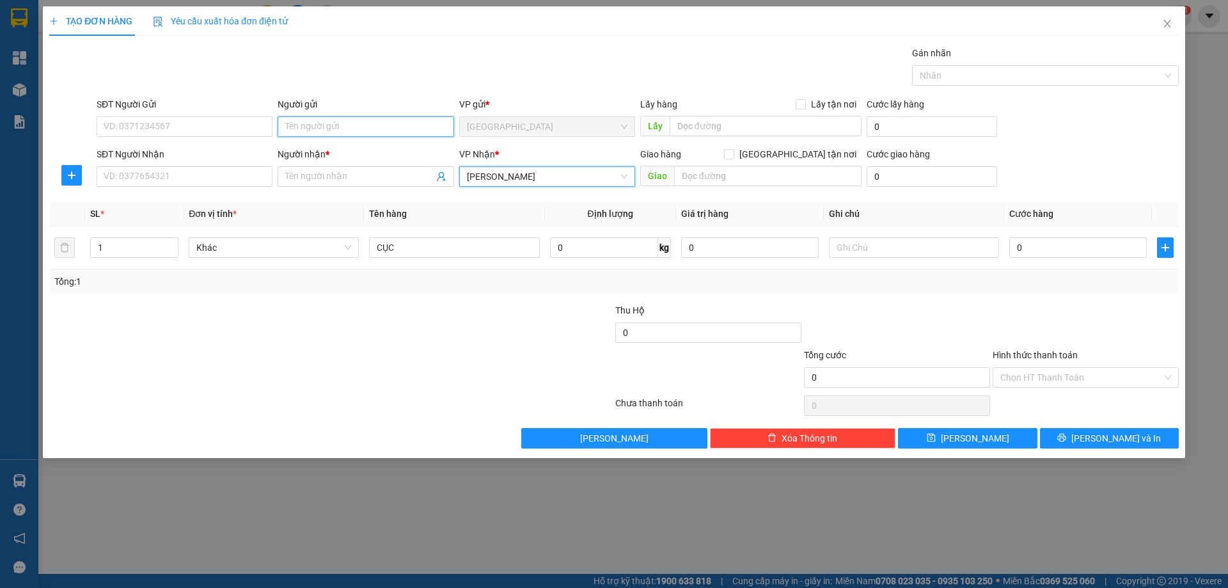
click at [319, 128] on input "Người gửi" at bounding box center [366, 126] width 176 height 20
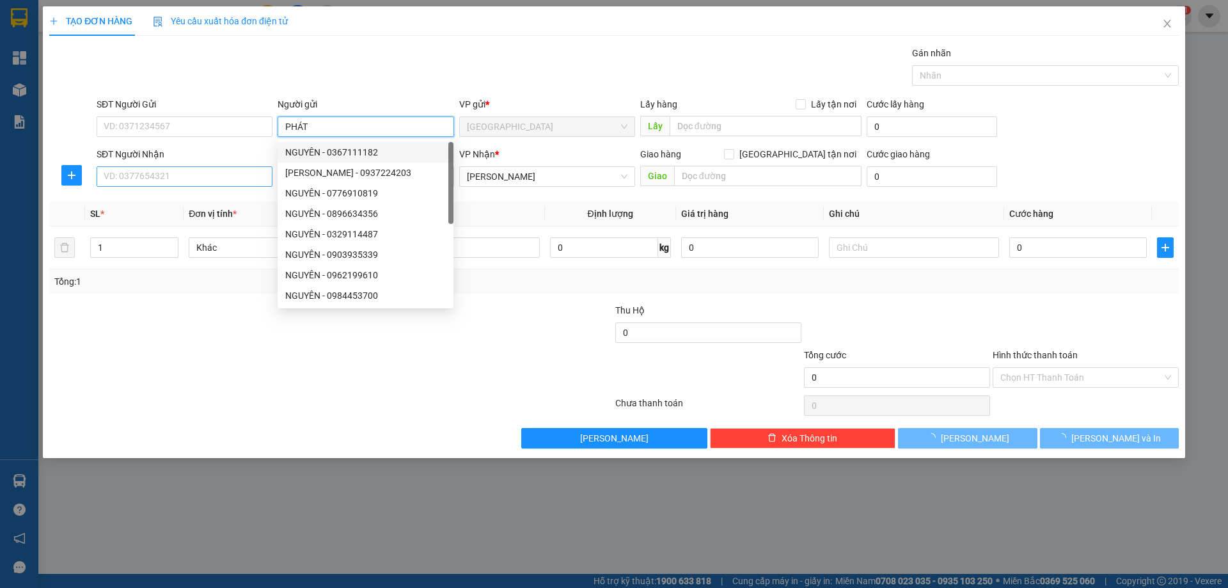
type input "PHÁT"
click at [255, 177] on input "SĐT Người Nhận" at bounding box center [185, 176] width 176 height 20
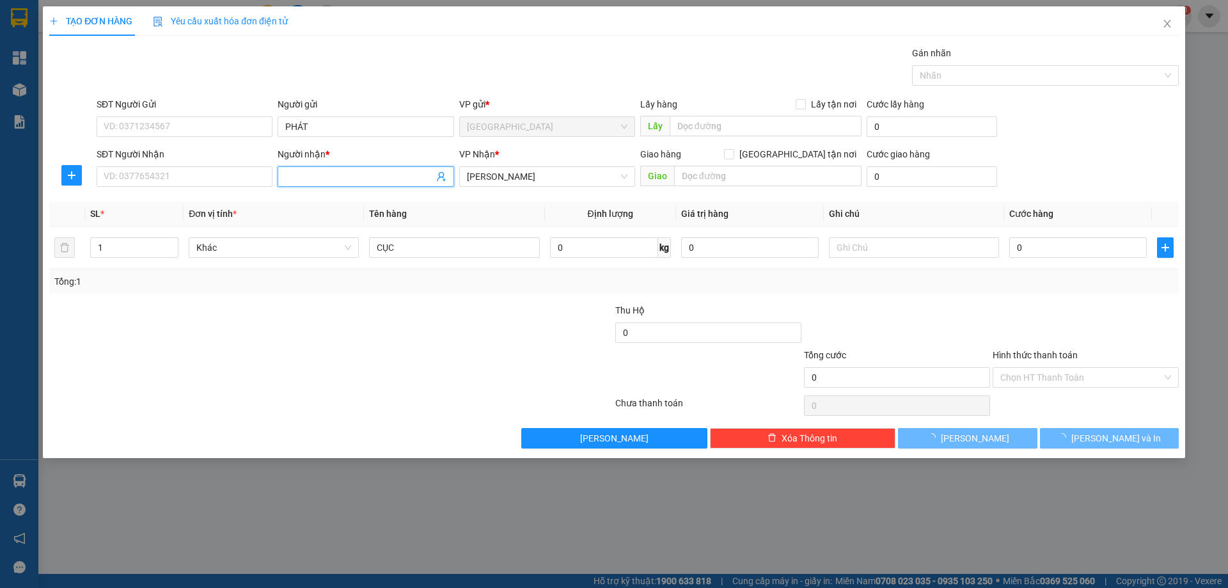
click at [302, 176] on input "Người nhận *" at bounding box center [359, 176] width 148 height 14
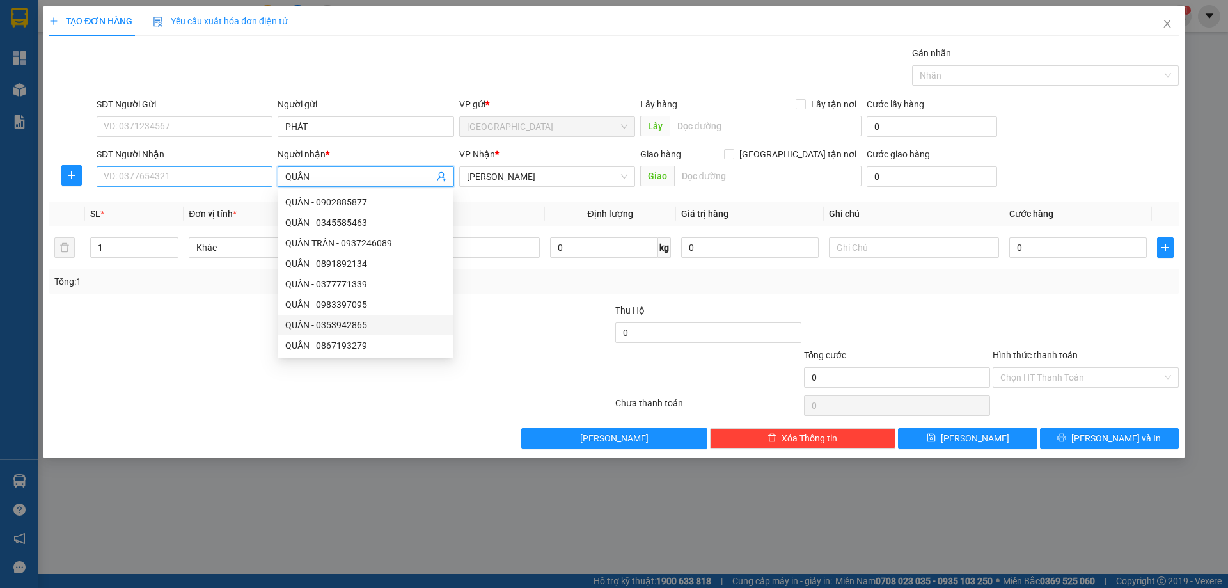
type input "QUÂN"
click at [254, 178] on input "SĐT Người Nhận" at bounding box center [185, 176] width 176 height 20
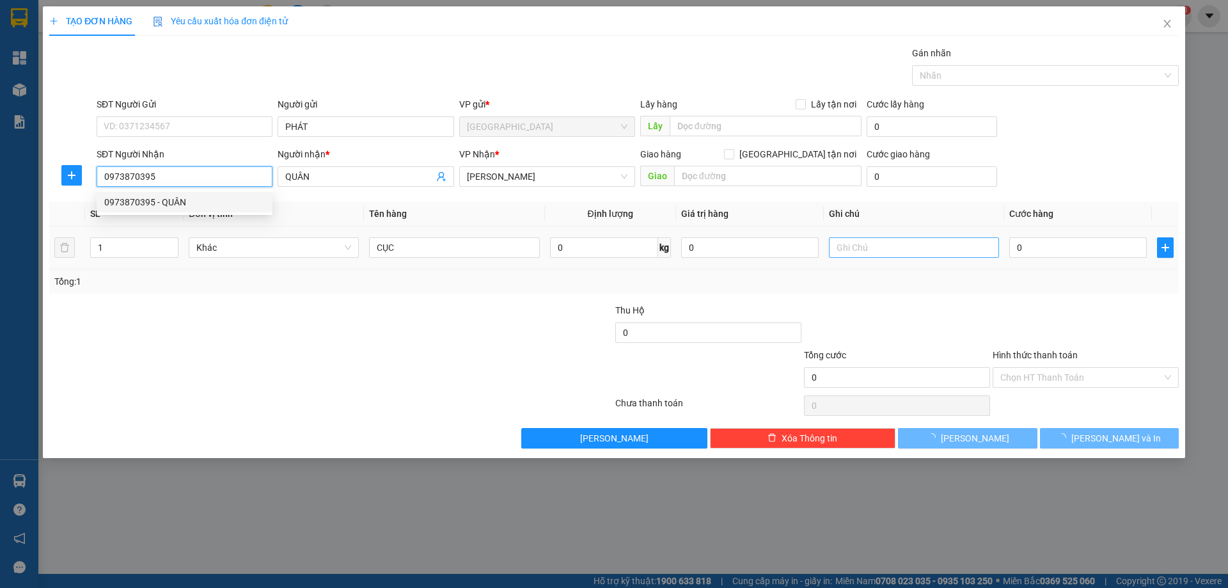
type input "0973870395"
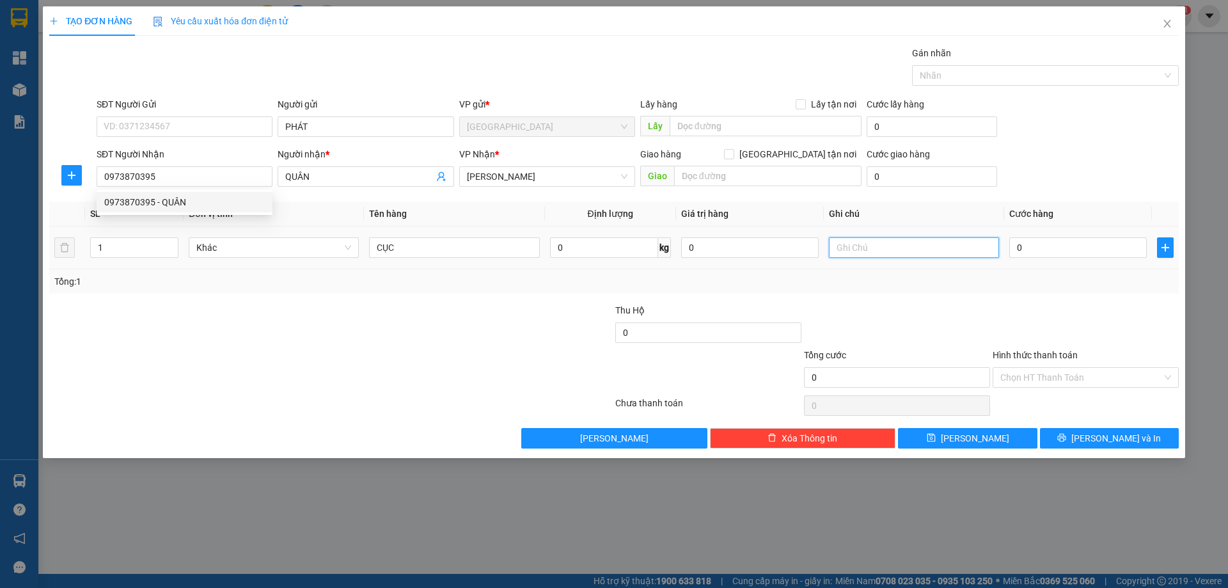
click at [859, 256] on input "text" at bounding box center [914, 247] width 170 height 20
type input "C"
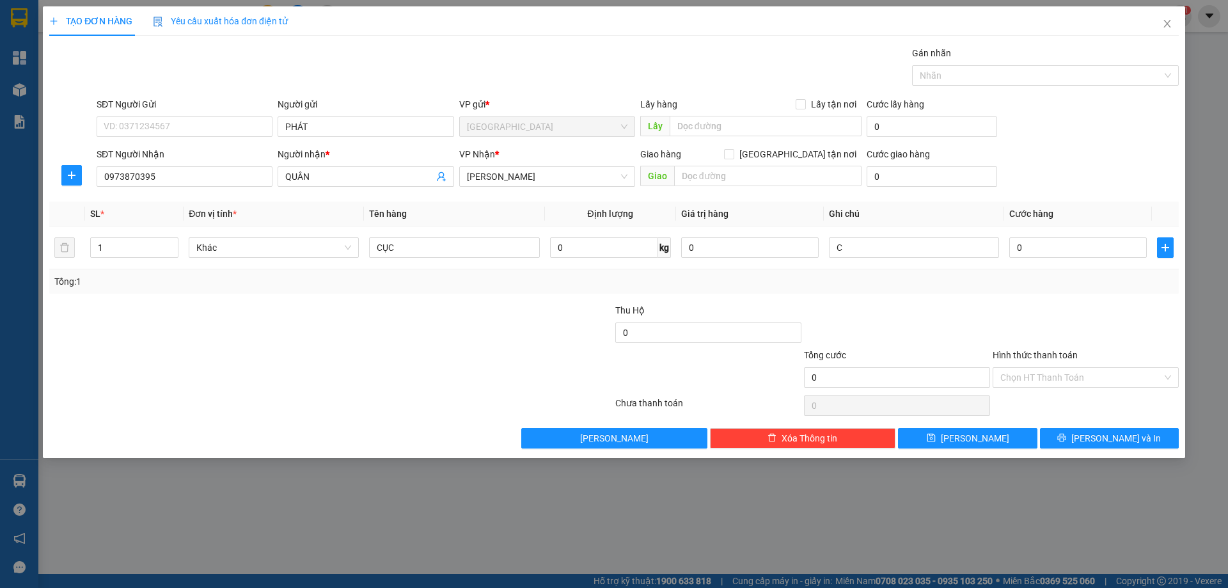
click at [1013, 356] on label "Hình thức thanh toán" at bounding box center [1035, 355] width 85 height 10
click at [1013, 368] on input "Hình thức thanh toán" at bounding box center [1081, 377] width 162 height 19
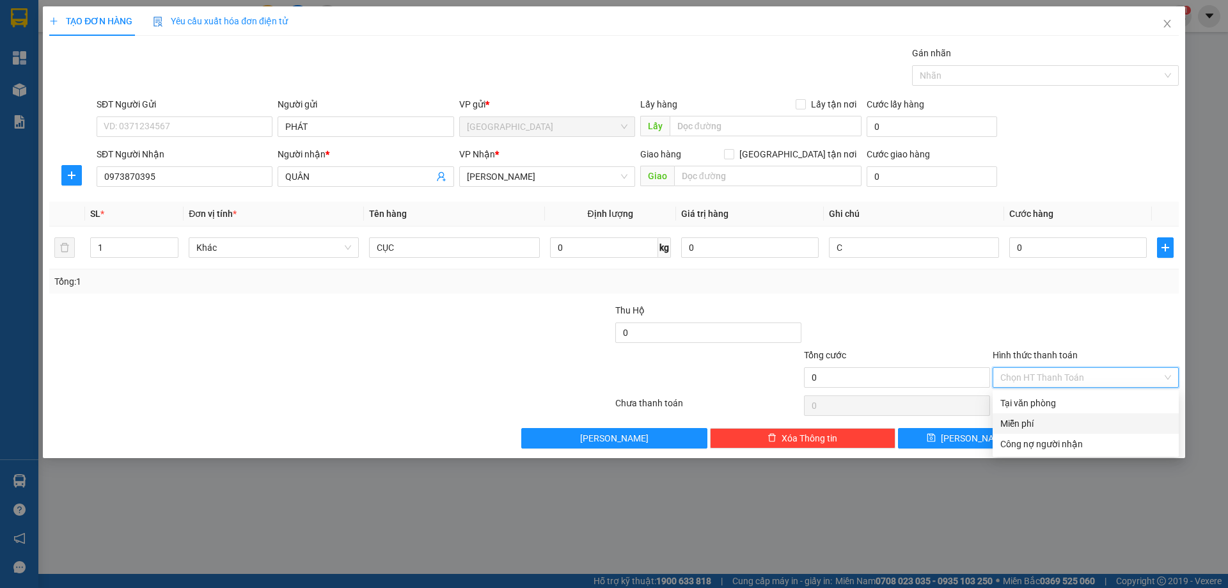
click at [1041, 421] on div "Miễn phí" at bounding box center [1085, 423] width 171 height 14
drag, startPoint x: 1074, startPoint y: 446, endPoint x: 1056, endPoint y: 470, distance: 30.2
click at [1067, 446] on button "[PERSON_NAME] và In" at bounding box center [1109, 438] width 139 height 20
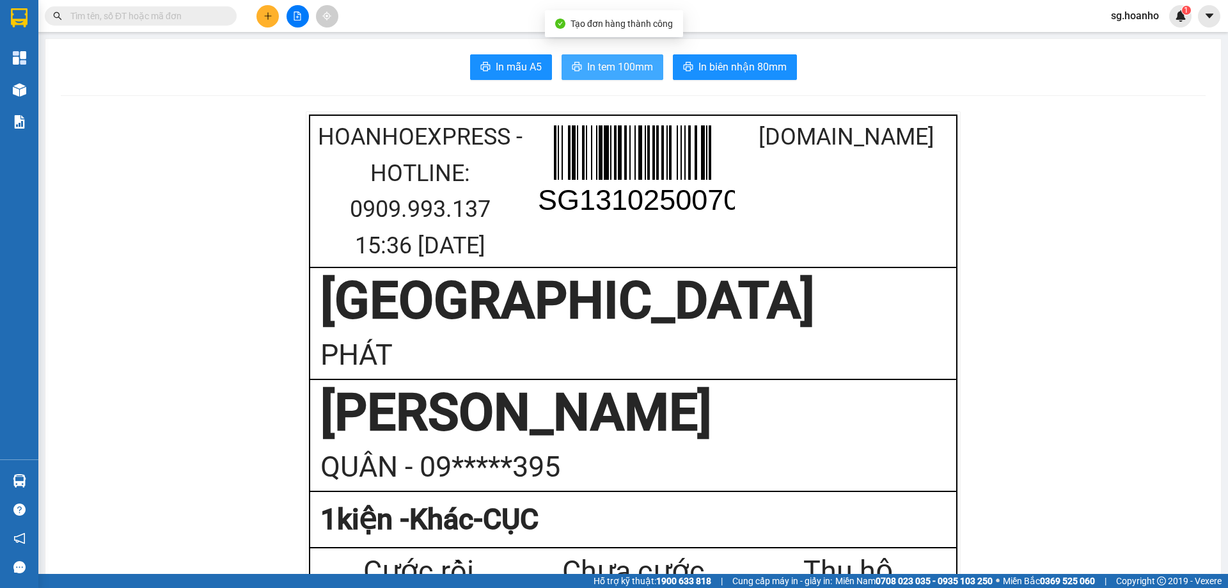
click at [637, 63] on span "In tem 100mm" at bounding box center [620, 67] width 66 height 16
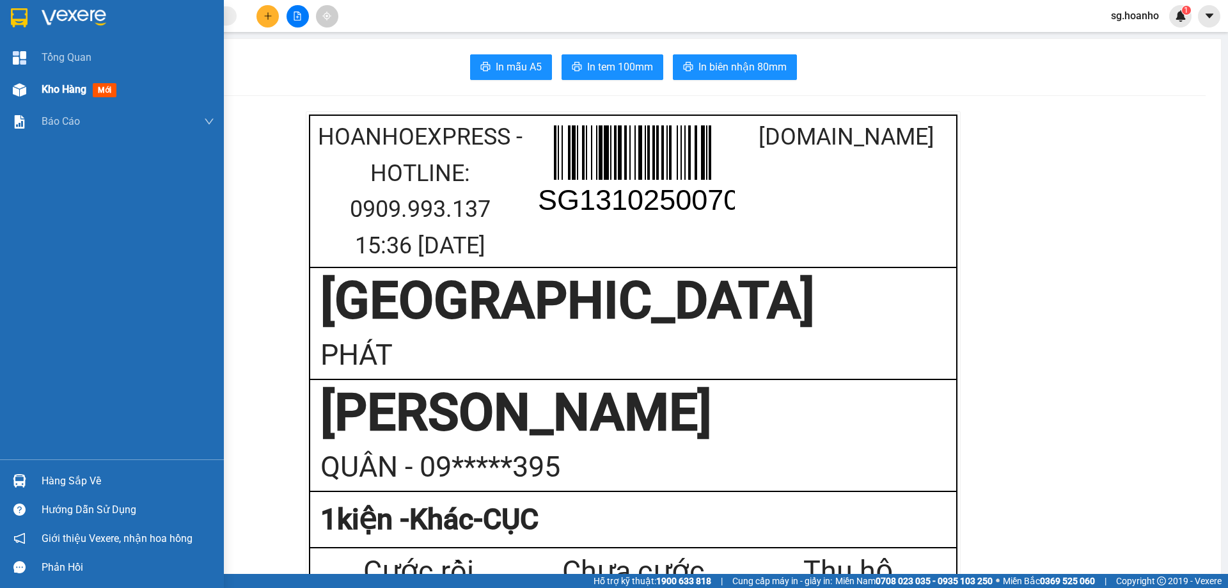
click at [91, 84] on div "Kho hàng mới" at bounding box center [82, 89] width 80 height 16
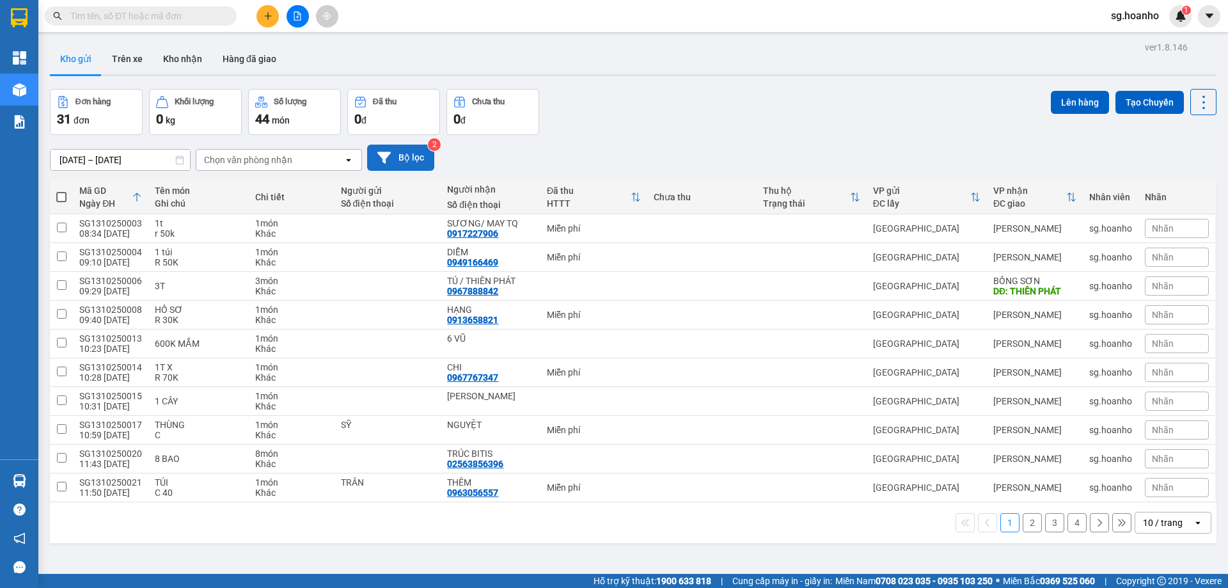
click at [408, 157] on button "Bộ lọc" at bounding box center [400, 158] width 67 height 26
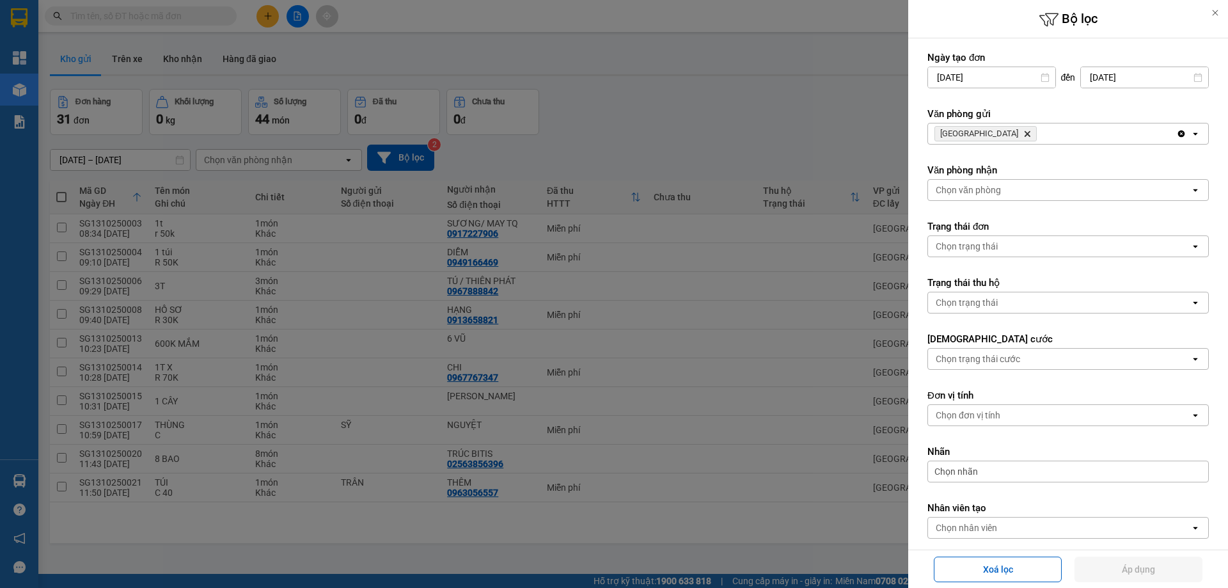
drag, startPoint x: 980, startPoint y: 136, endPoint x: 971, endPoint y: 135, distance: 9.0
click at [977, 135] on span "SÀI GÒN Delete" at bounding box center [985, 133] width 102 height 15
click at [971, 135] on span "[GEOGRAPHIC_DATA]" at bounding box center [979, 134] width 78 height 10
click at [982, 129] on span "SÀI GÒN Delete" at bounding box center [985, 133] width 102 height 15
click at [1023, 131] on icon "Delete" at bounding box center [1027, 134] width 8 height 8
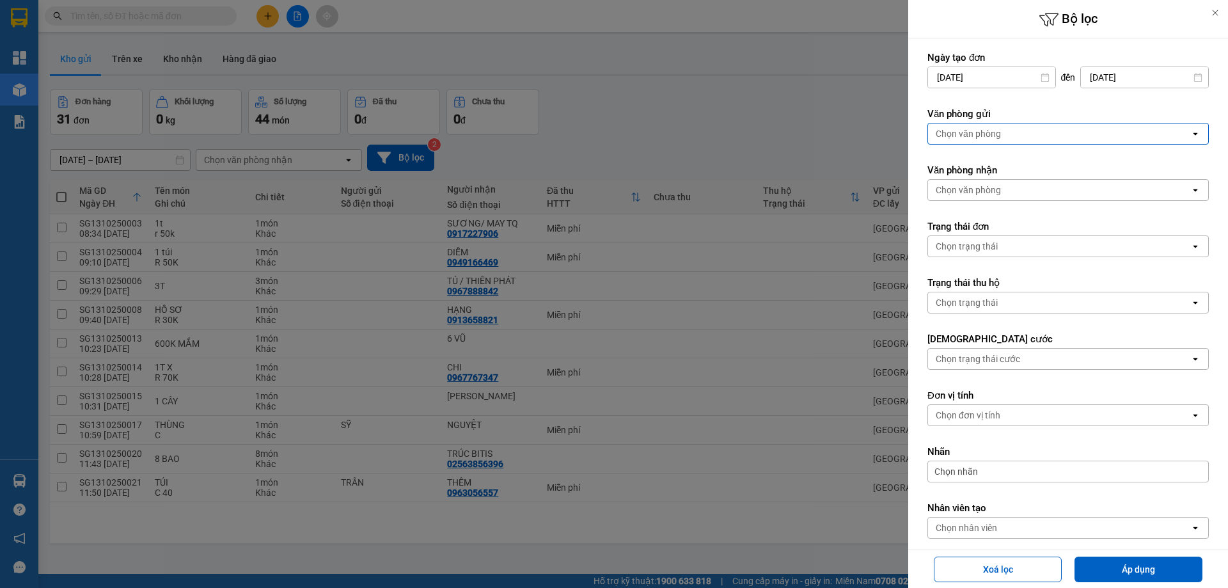
click at [980, 130] on div "Chọn văn phòng" at bounding box center [968, 133] width 65 height 13
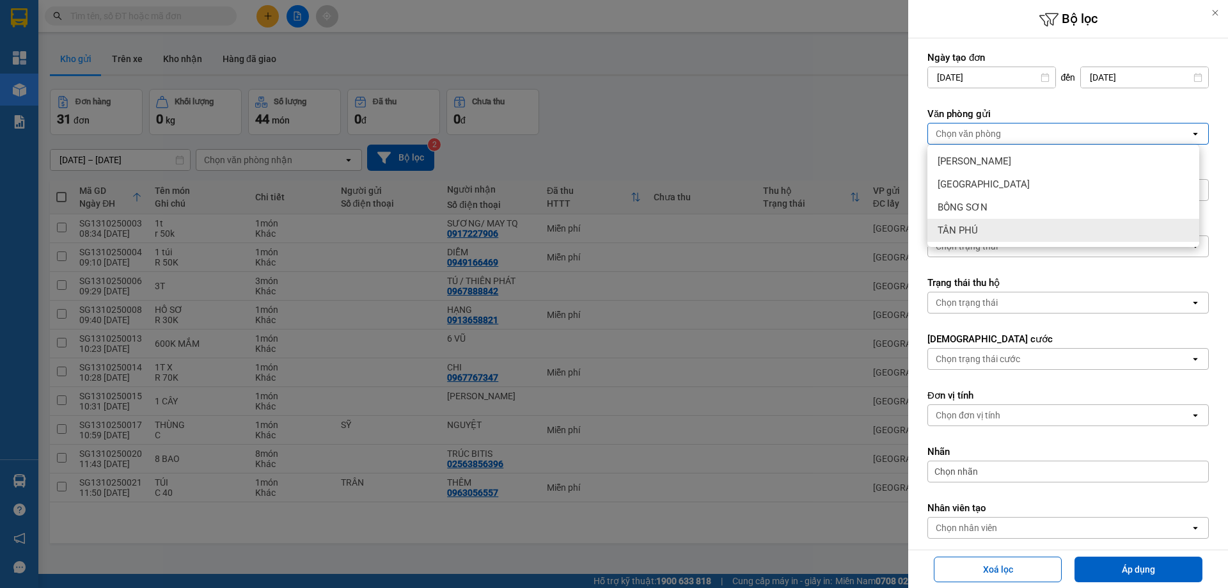
click at [986, 224] on div "TÂN PHÚ" at bounding box center [1063, 230] width 272 height 23
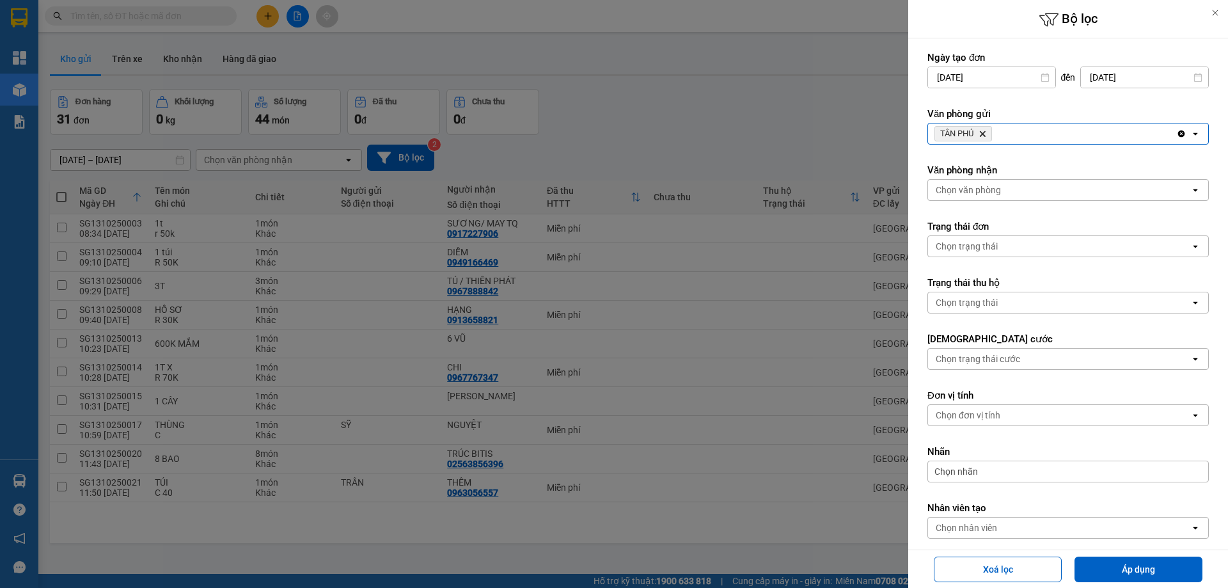
click at [1123, 553] on div "Xoá lọc Áp dụng" at bounding box center [1067, 568] width 313 height 31
click at [1128, 558] on button "Áp dụng" at bounding box center [1138, 569] width 128 height 26
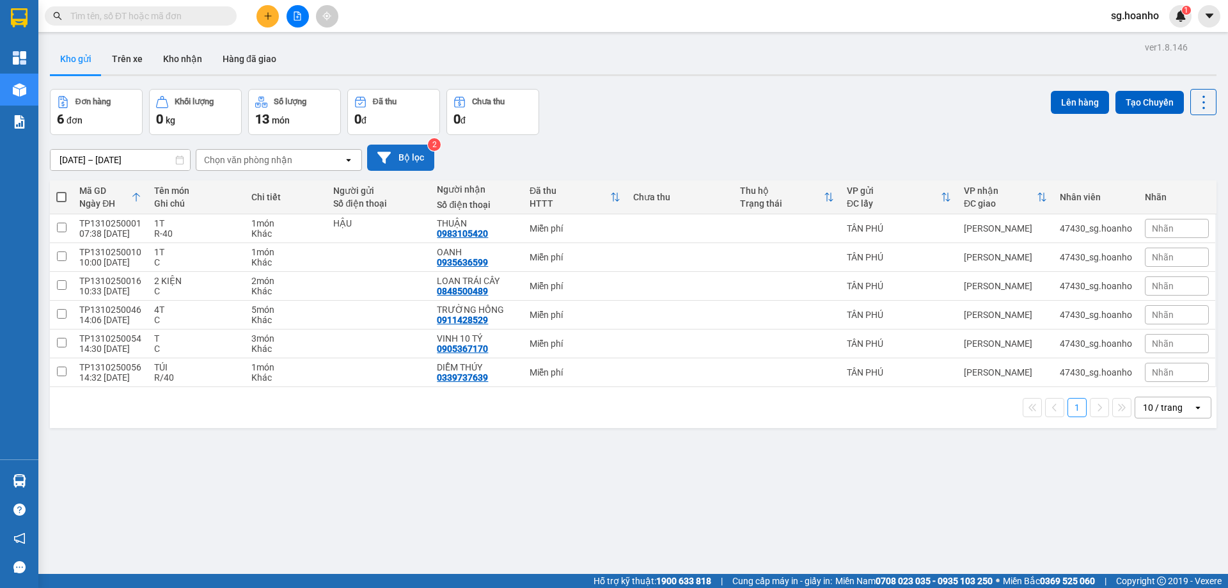
click at [414, 155] on button "Bộ lọc" at bounding box center [400, 158] width 67 height 26
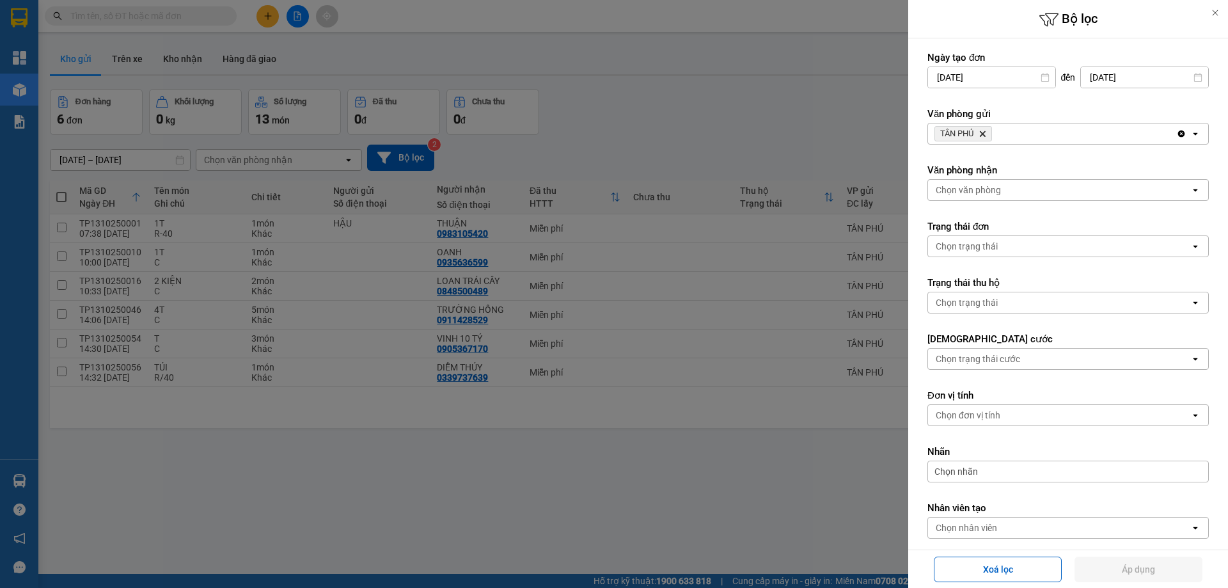
click at [985, 133] on icon "TÂN PHÚ, close by backspace" at bounding box center [983, 134] width 6 height 6
click at [975, 135] on div "Chọn văn phòng" at bounding box center [968, 133] width 65 height 13
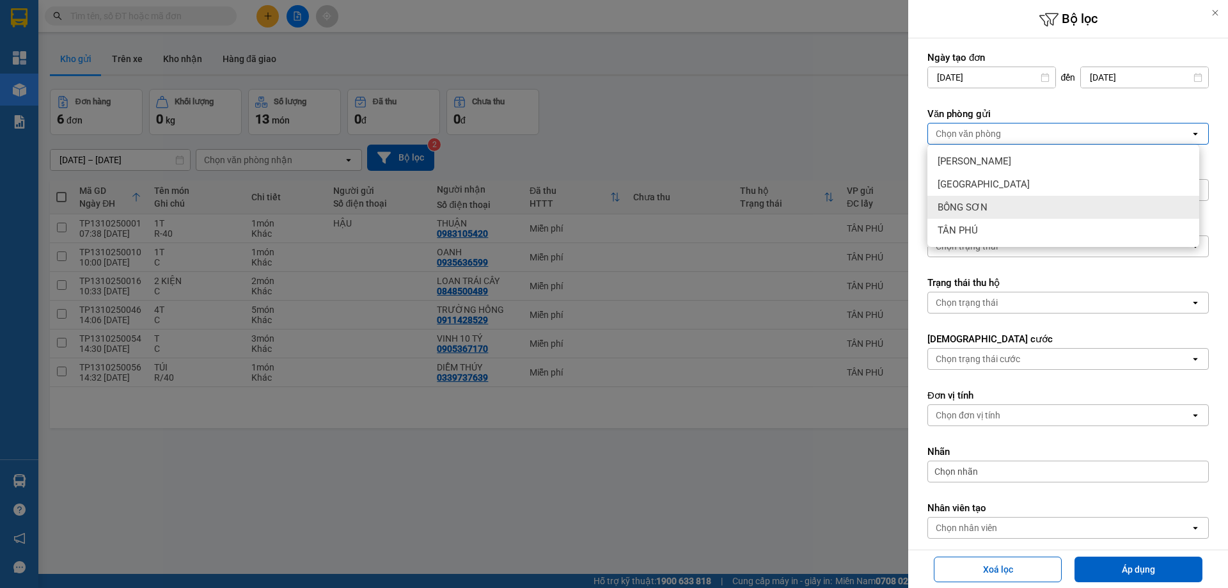
click at [972, 201] on span "BỒNG SƠN" at bounding box center [963, 207] width 50 height 13
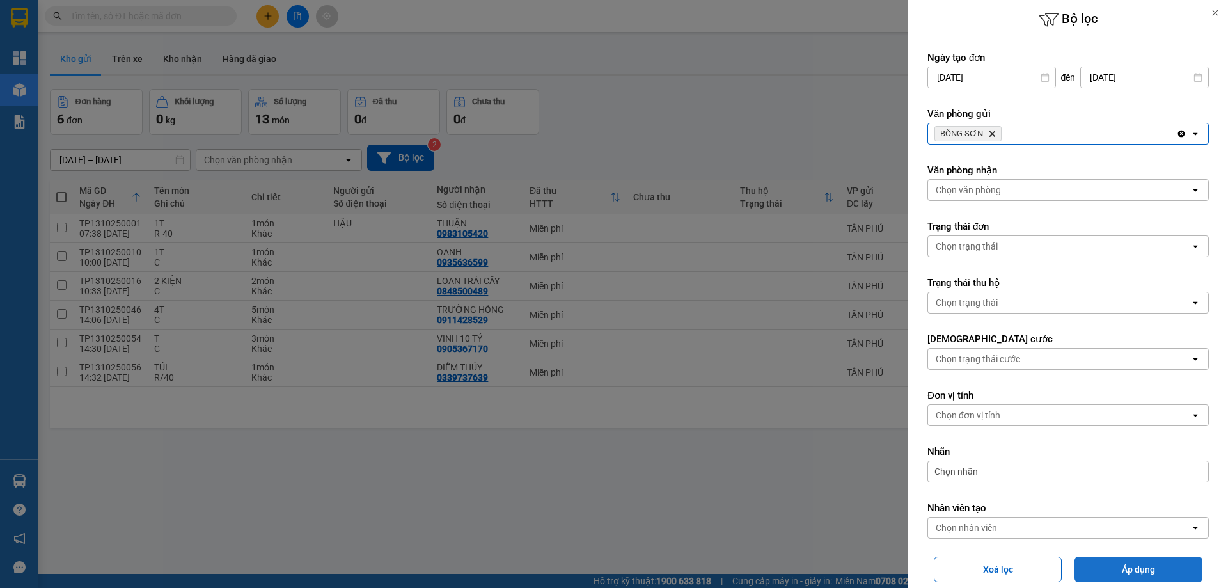
click at [1108, 565] on button "Áp dụng" at bounding box center [1138, 569] width 128 height 26
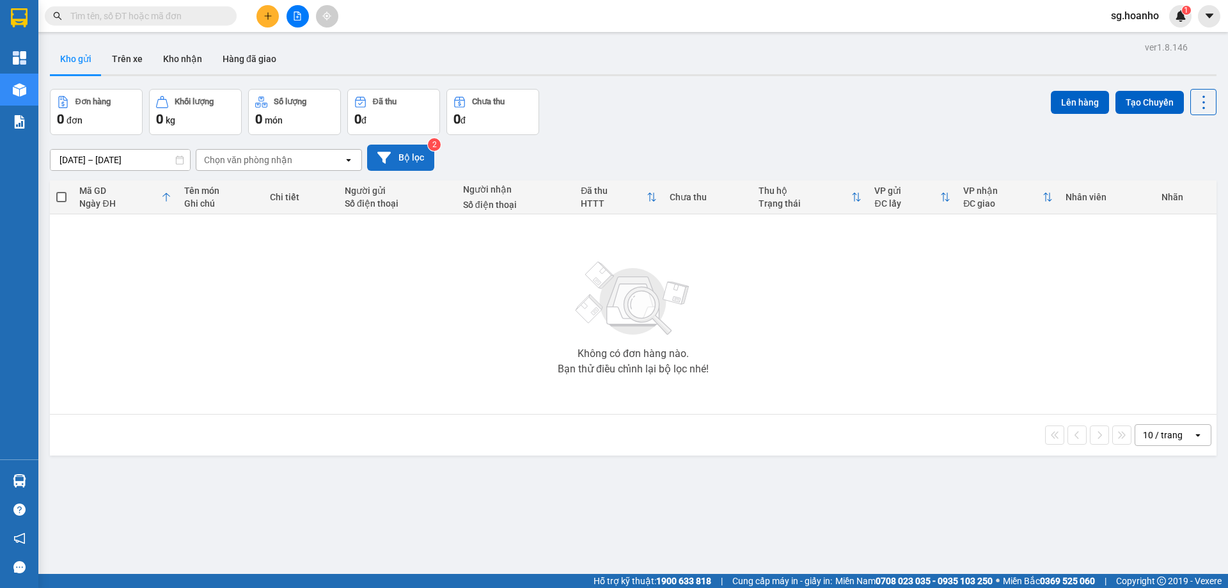
click at [413, 150] on button "Bộ lọc" at bounding box center [400, 158] width 67 height 26
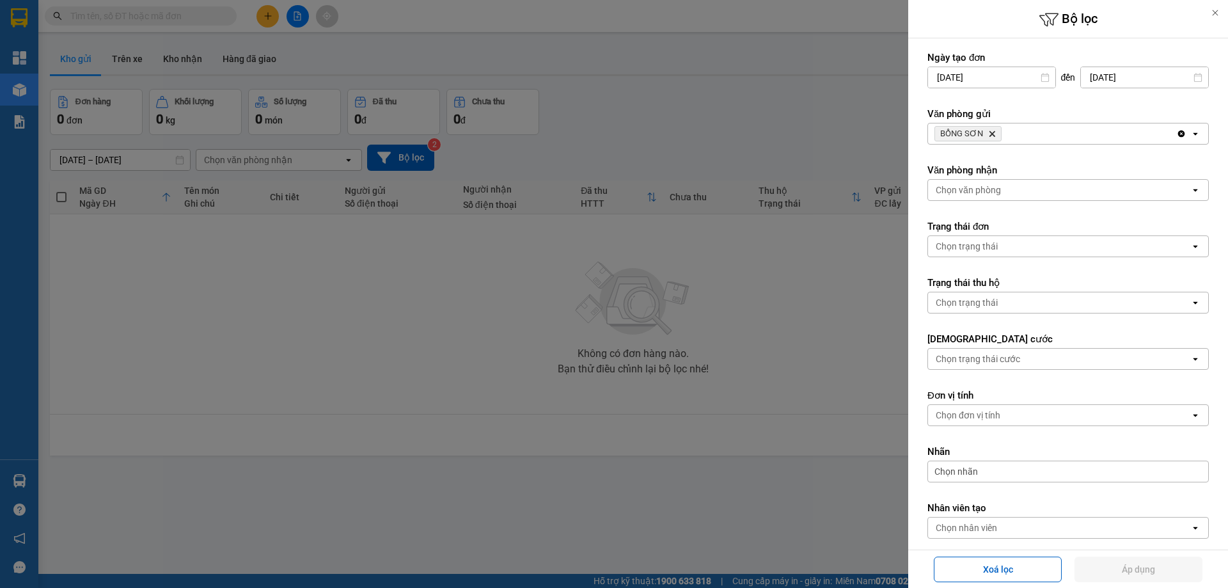
click at [989, 132] on icon "Delete" at bounding box center [992, 134] width 8 height 8
click at [958, 131] on div "Chọn văn phòng" at bounding box center [968, 133] width 65 height 13
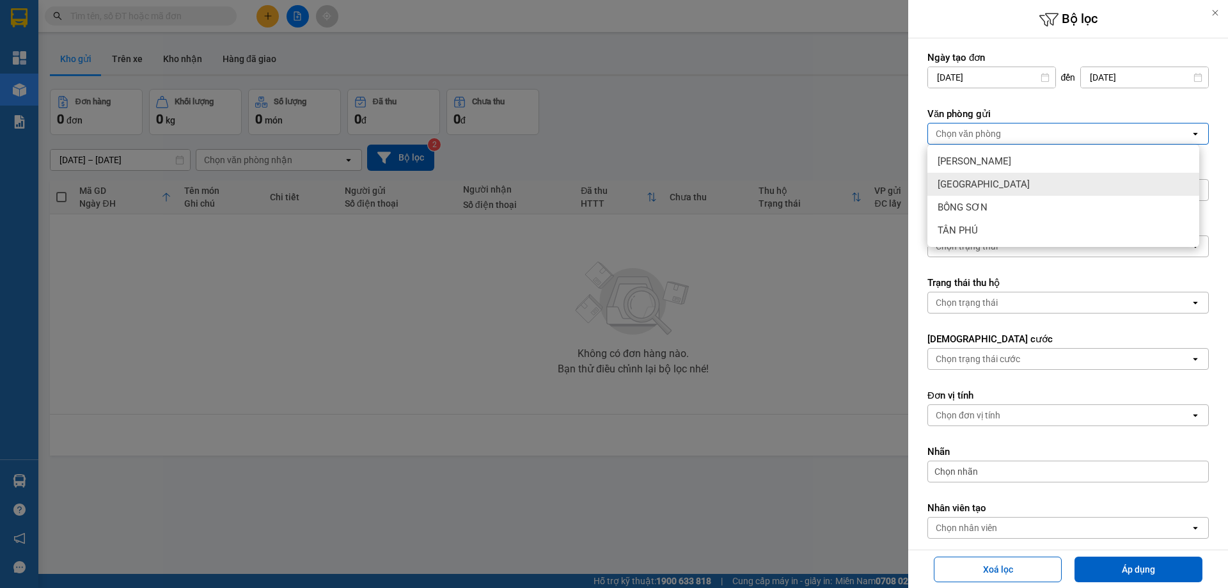
click at [979, 167] on span "[PERSON_NAME]" at bounding box center [975, 161] width 74 height 13
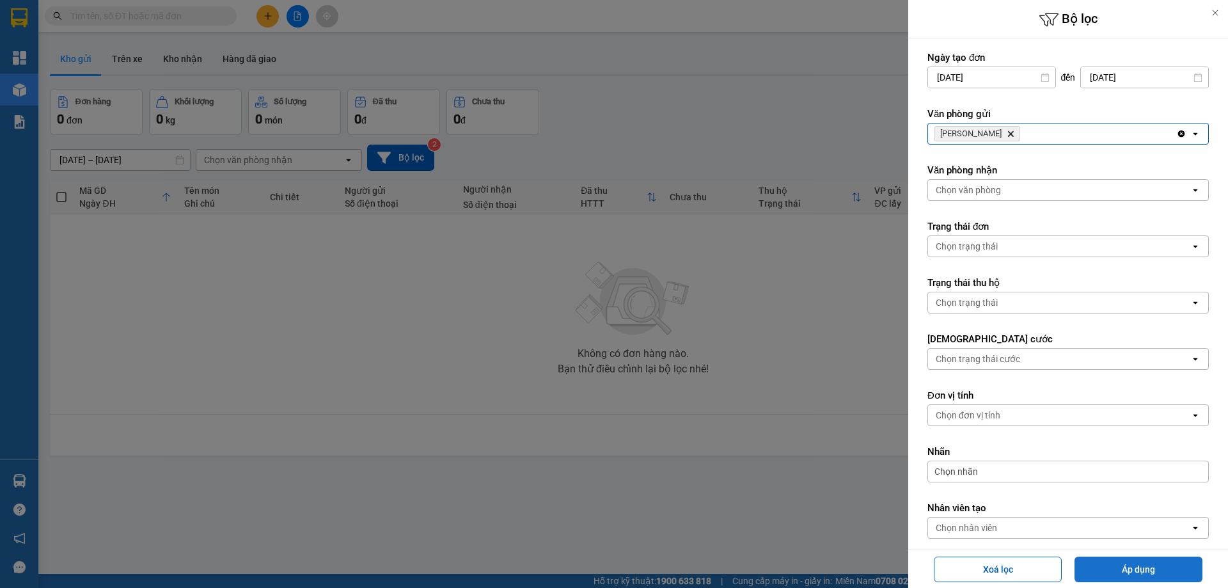
click at [1126, 577] on button "Áp dụng" at bounding box center [1138, 569] width 128 height 26
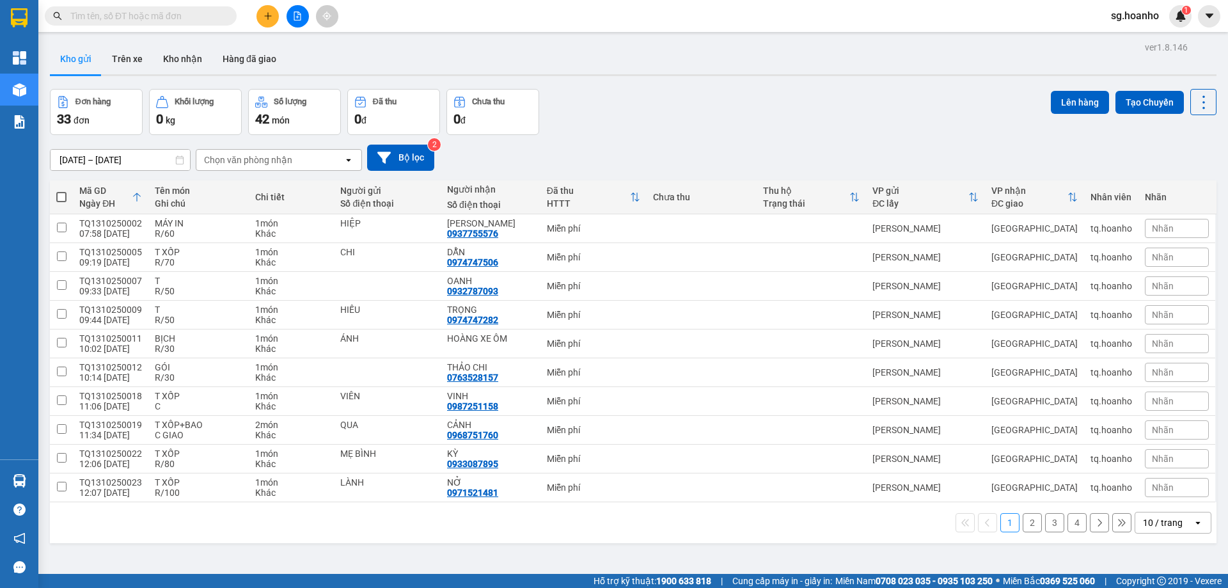
click at [114, 23] on span at bounding box center [141, 15] width 192 height 19
click at [115, 18] on input "text" at bounding box center [145, 16] width 151 height 14
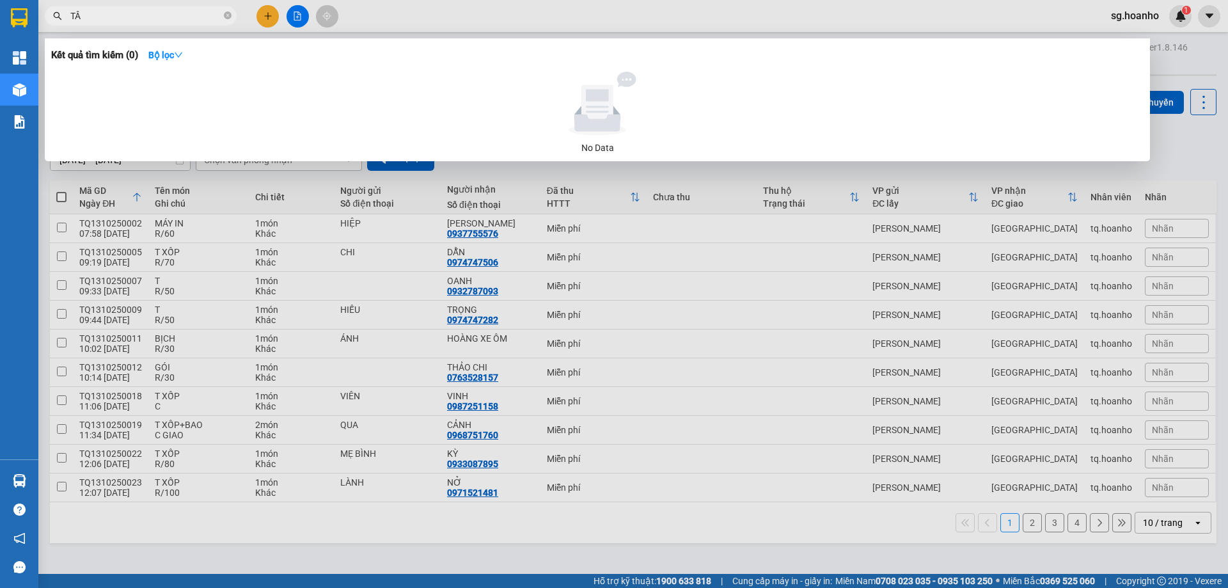
type input "TÂY"
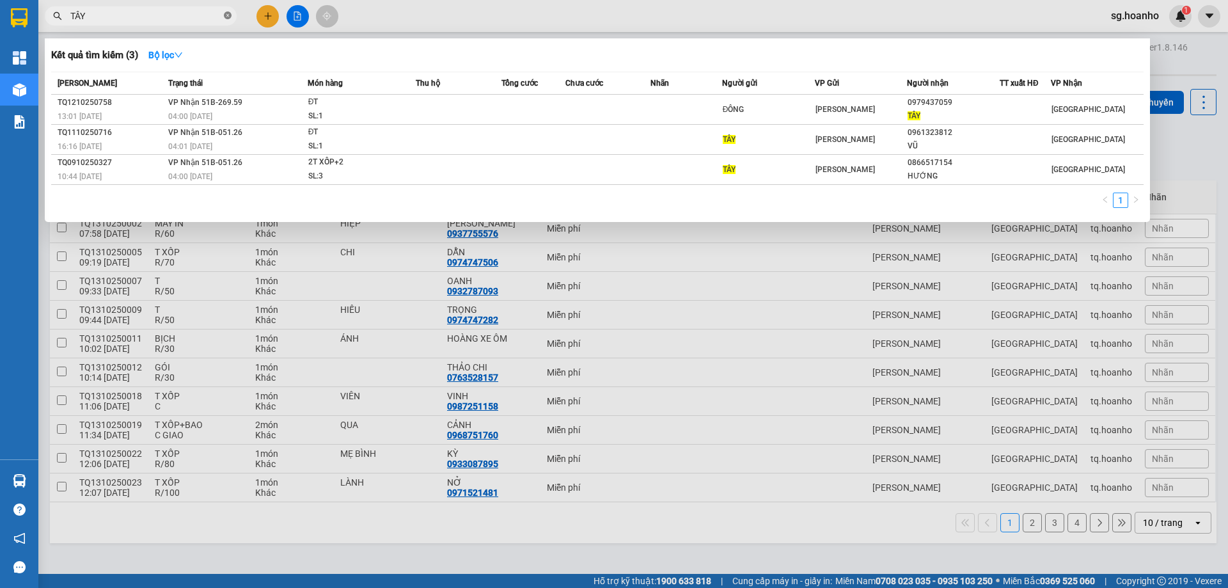
click at [226, 17] on icon "close-circle" at bounding box center [228, 16] width 8 height 8
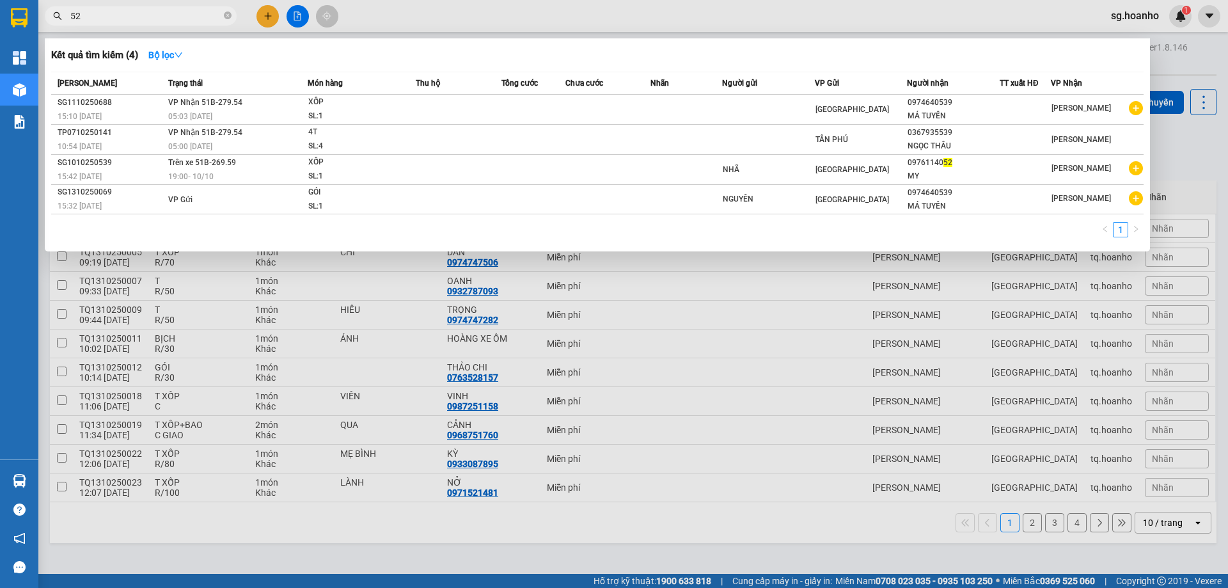
type input "529"
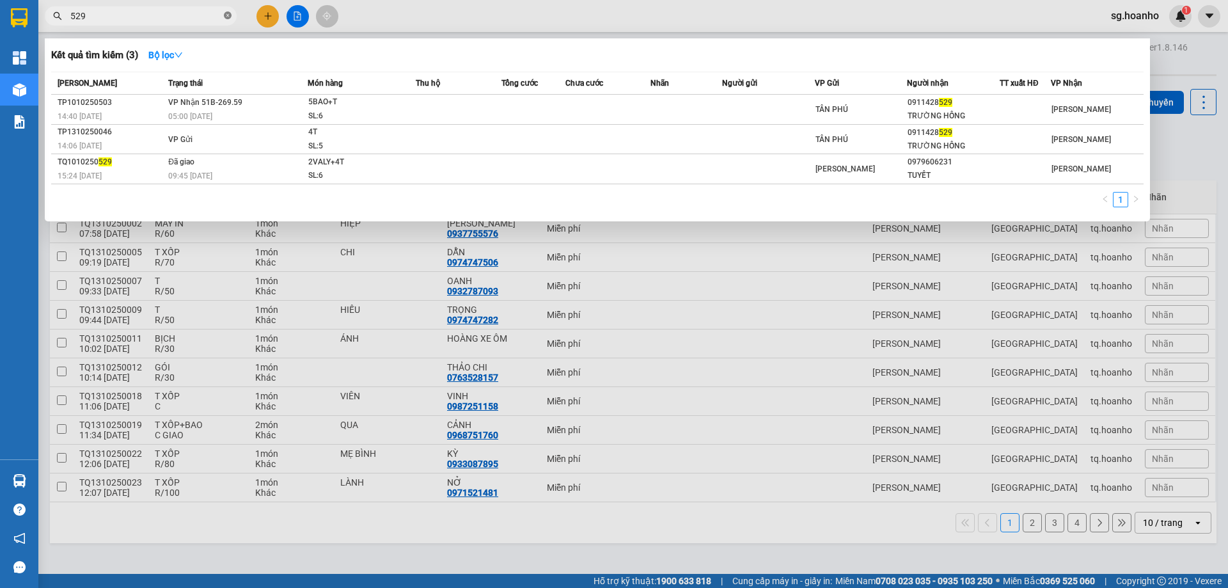
click at [224, 12] on icon "close-circle" at bounding box center [228, 16] width 8 height 8
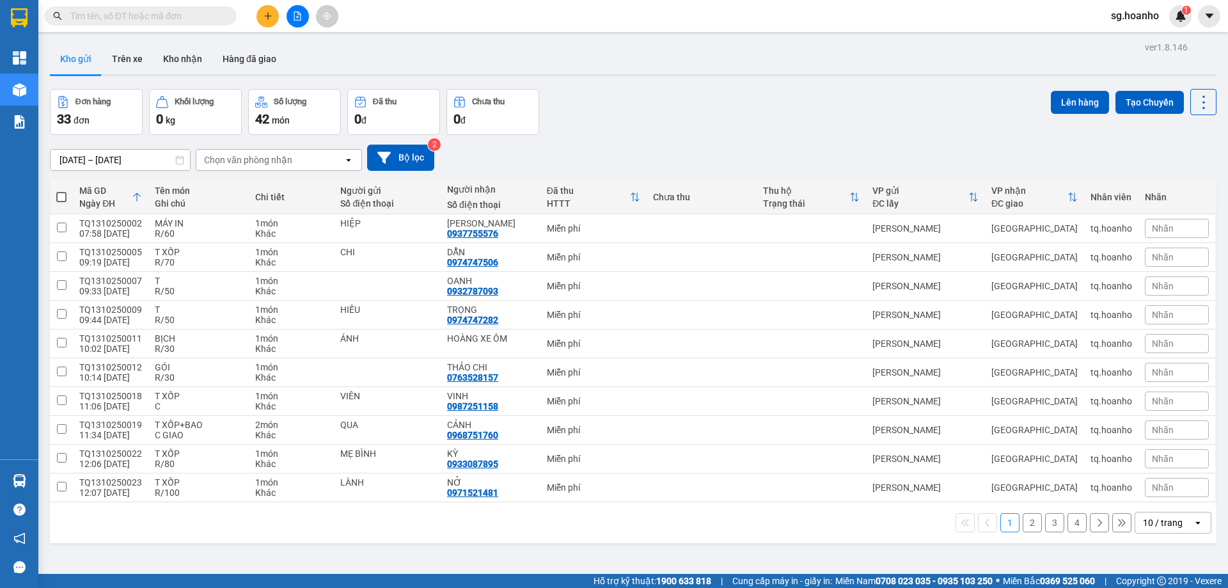
type input "D"
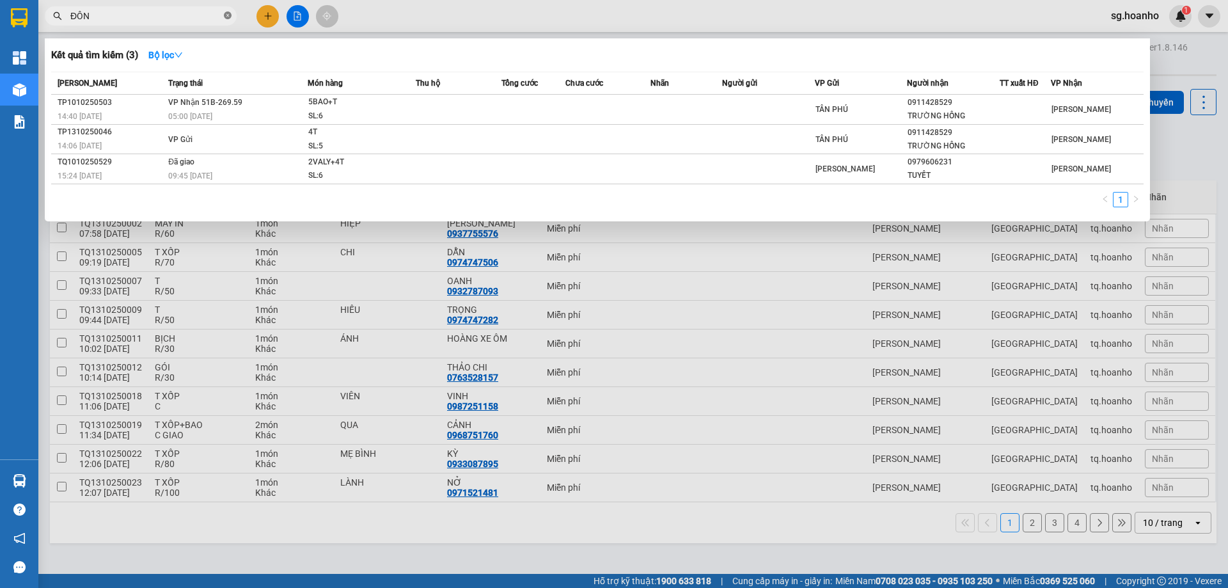
type input "ĐÔNG"
click at [227, 13] on icon "close-circle" at bounding box center [228, 16] width 8 height 8
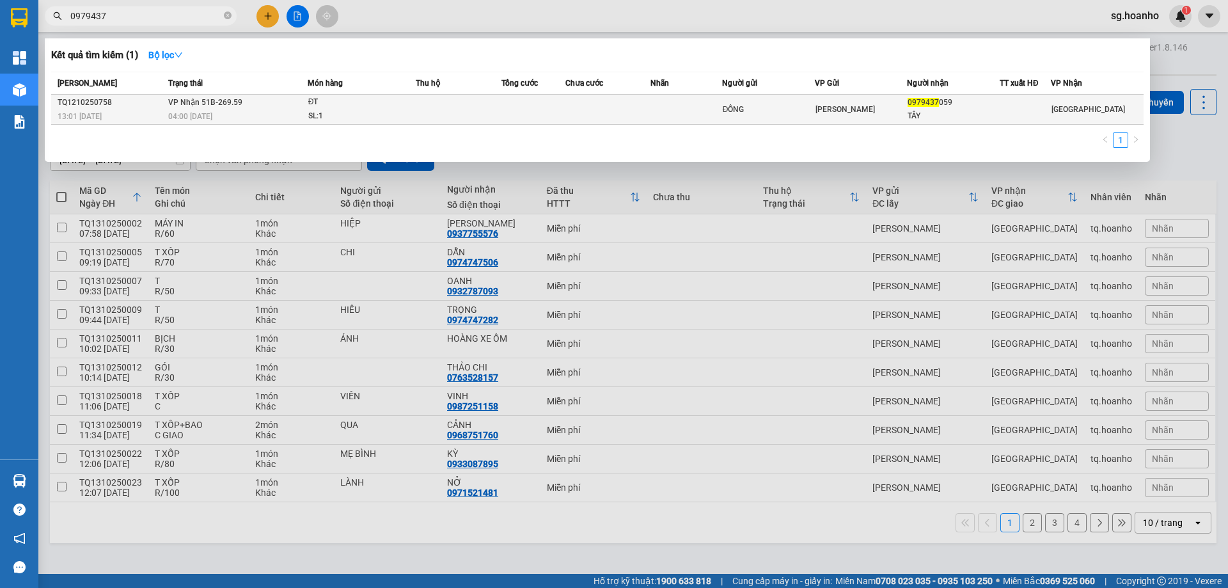
type input "0979437"
click at [641, 96] on td at bounding box center [608, 110] width 86 height 30
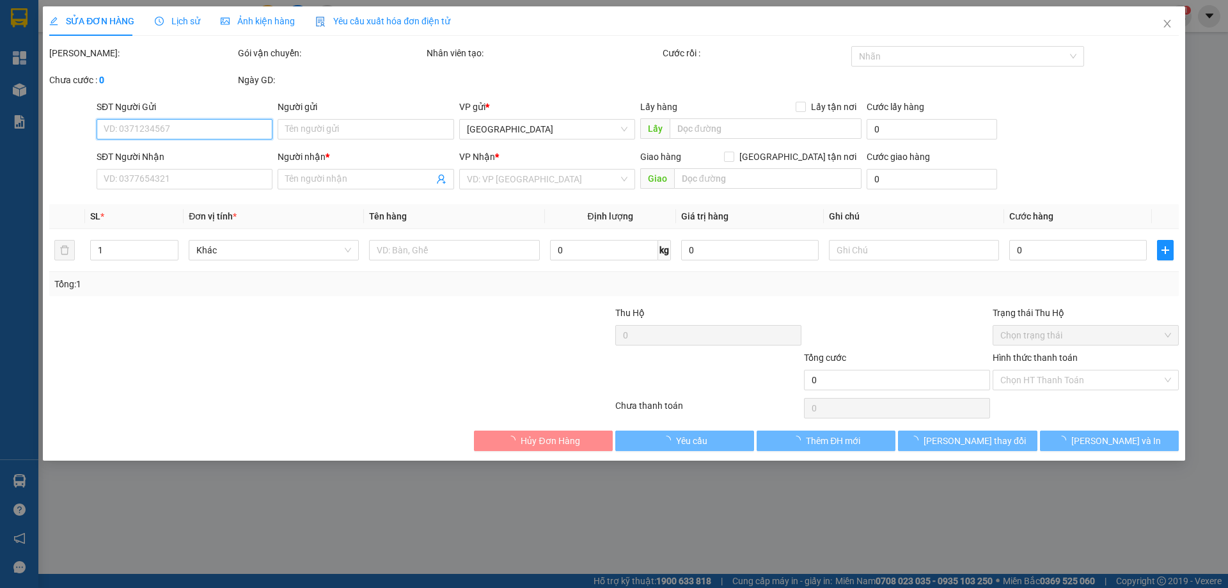
type input "ĐÔNG"
type input "0979437059"
type input "TÂY"
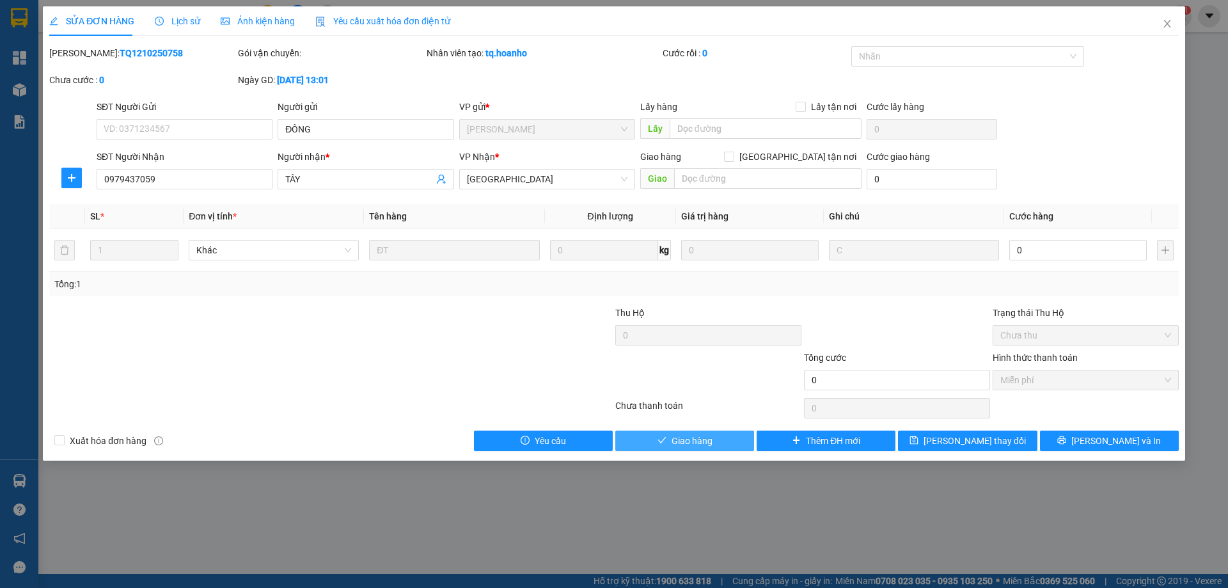
click at [701, 440] on span "Giao hàng" at bounding box center [692, 441] width 41 height 14
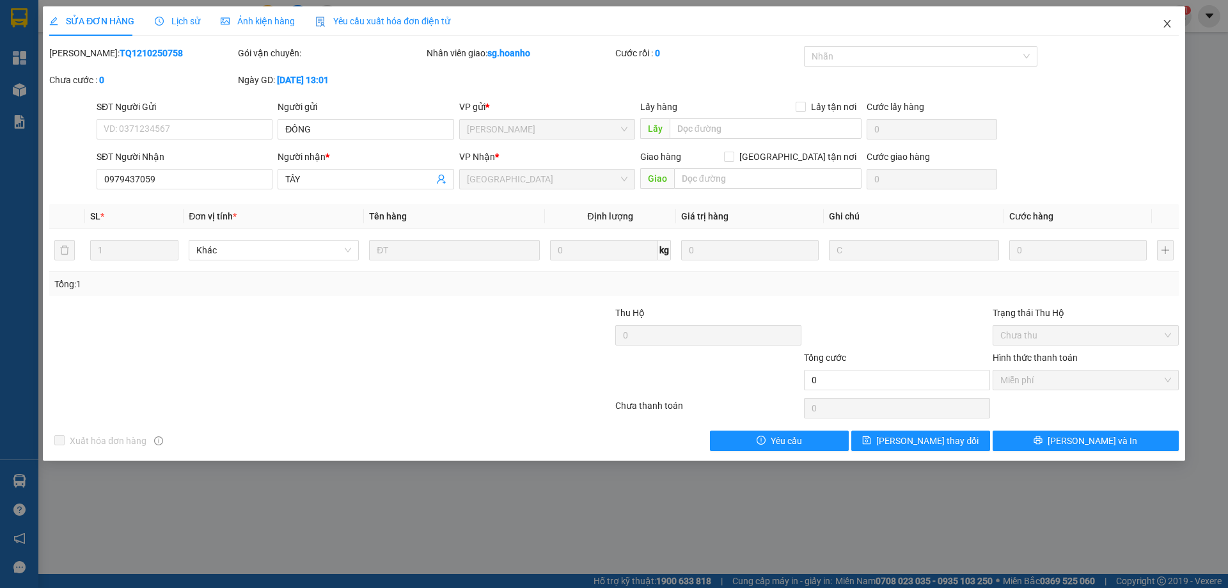
click at [1164, 24] on icon "close" at bounding box center [1167, 24] width 10 height 10
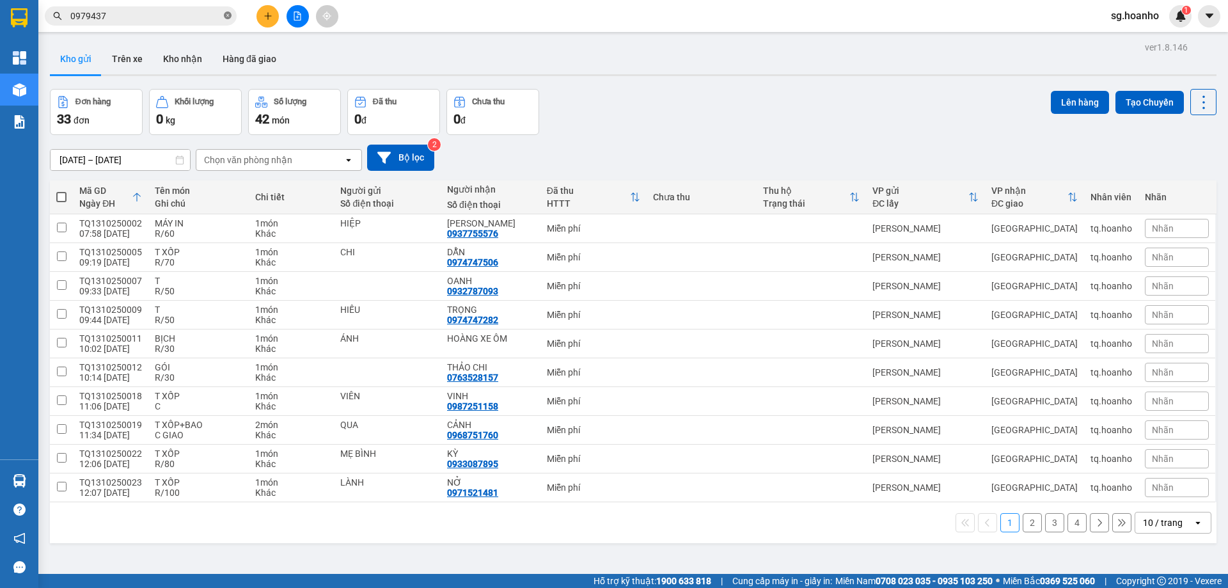
click at [225, 15] on icon "close-circle" at bounding box center [228, 16] width 8 height 8
click at [1166, 523] on div "10 / trang" at bounding box center [1163, 522] width 40 height 13
click at [1142, 450] on span "50 / trang" at bounding box center [1155, 448] width 41 height 13
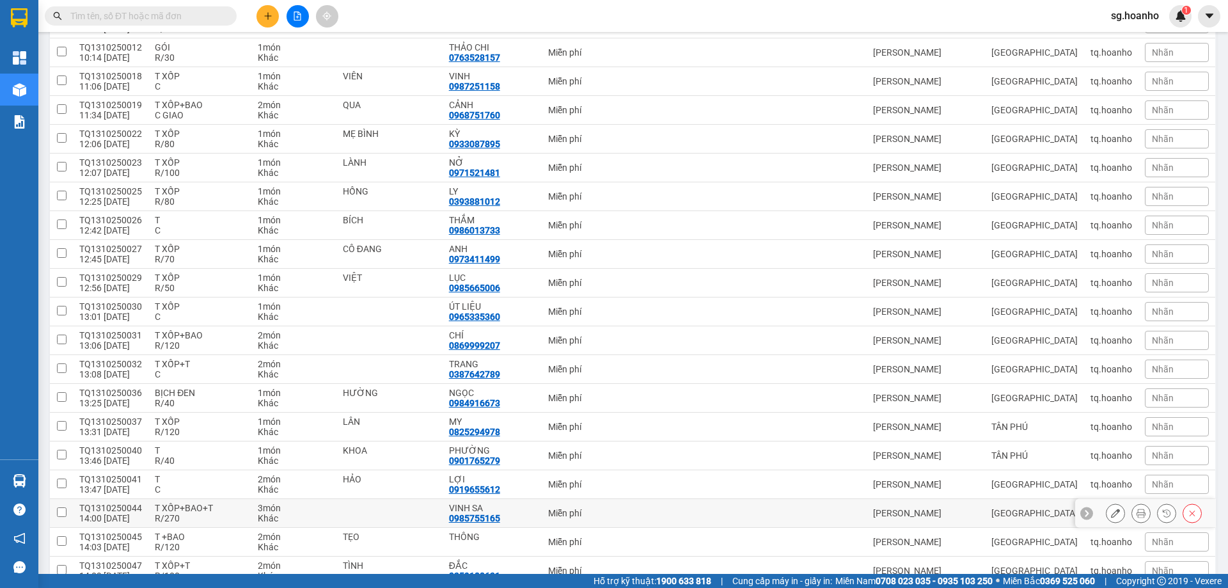
scroll to position [640, 0]
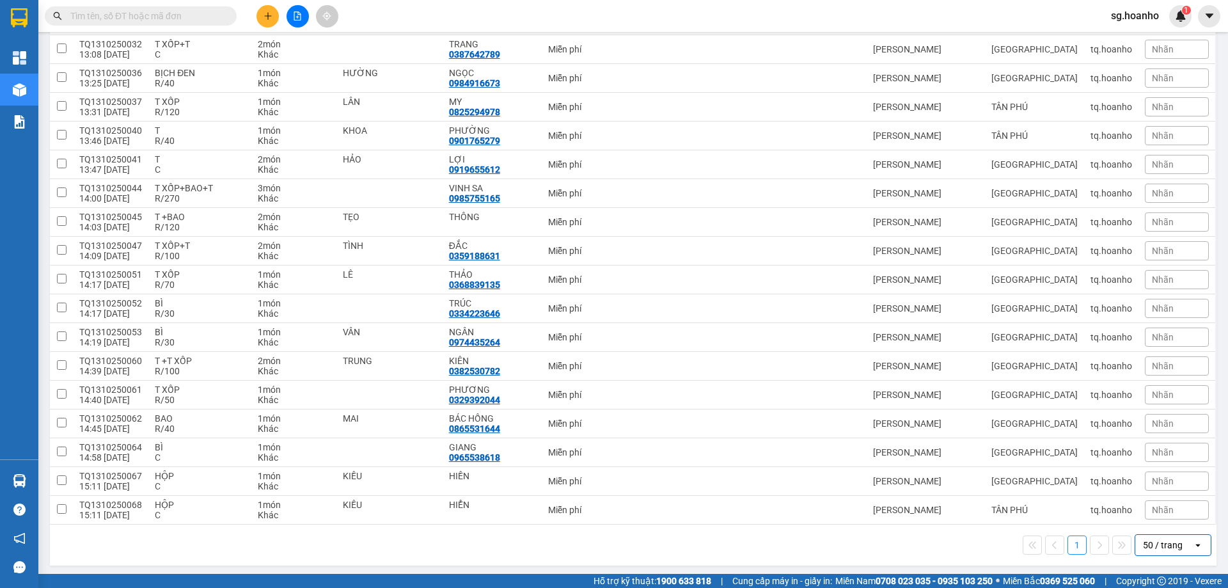
click at [264, 9] on button at bounding box center [267, 16] width 22 height 22
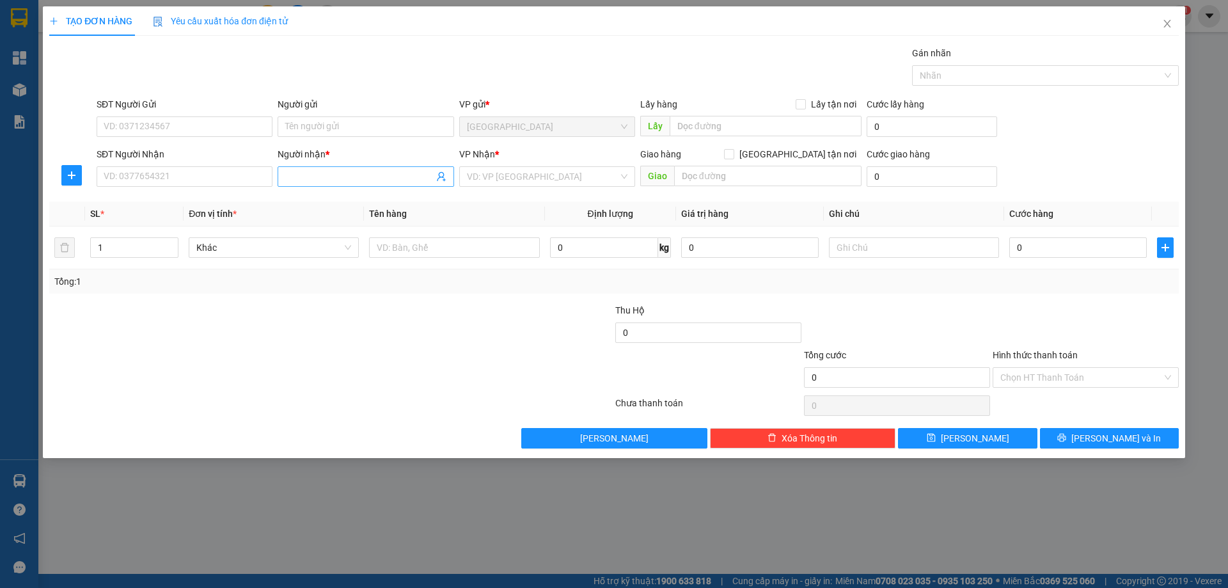
click at [300, 177] on input "Người nhận *" at bounding box center [359, 176] width 148 height 14
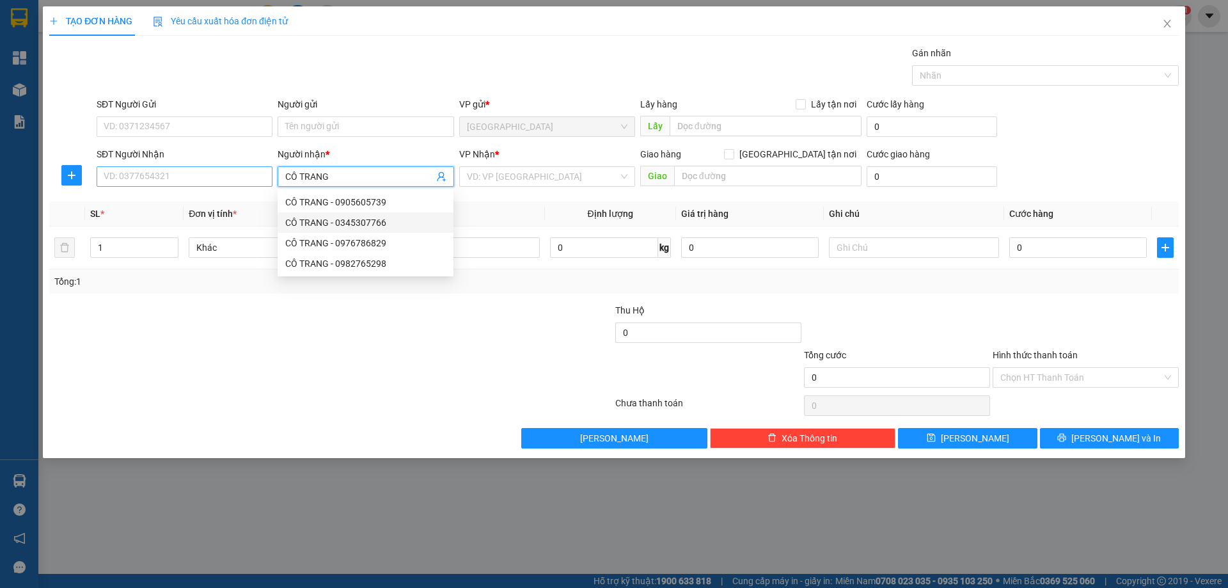
type input "CÔ TRANG"
click at [203, 178] on input "SĐT Người Nhận" at bounding box center [185, 176] width 176 height 20
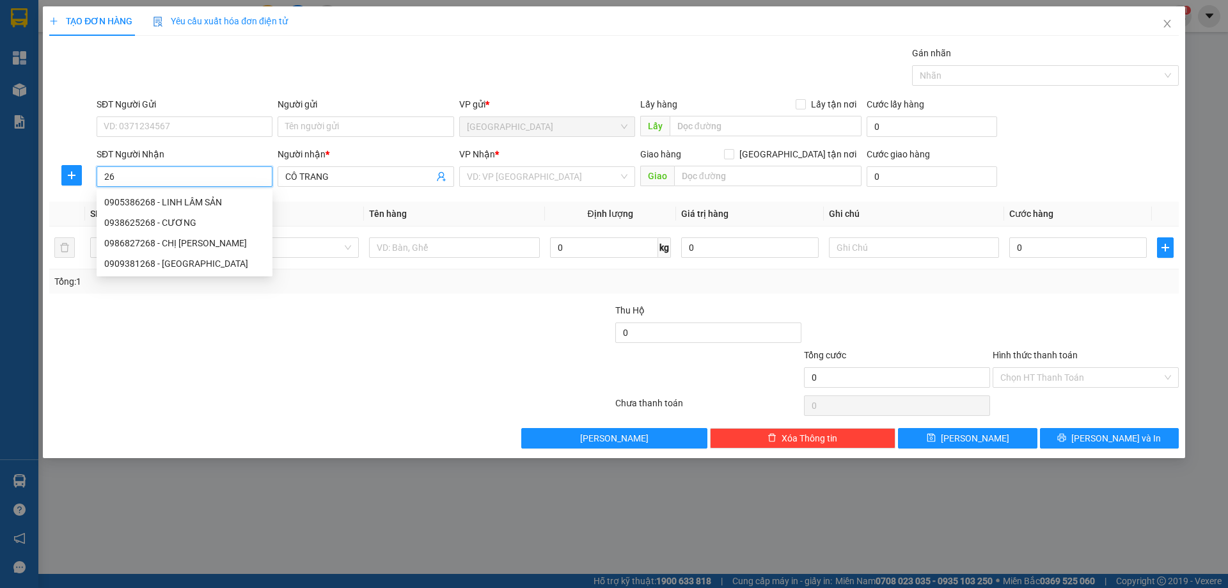
type input "2"
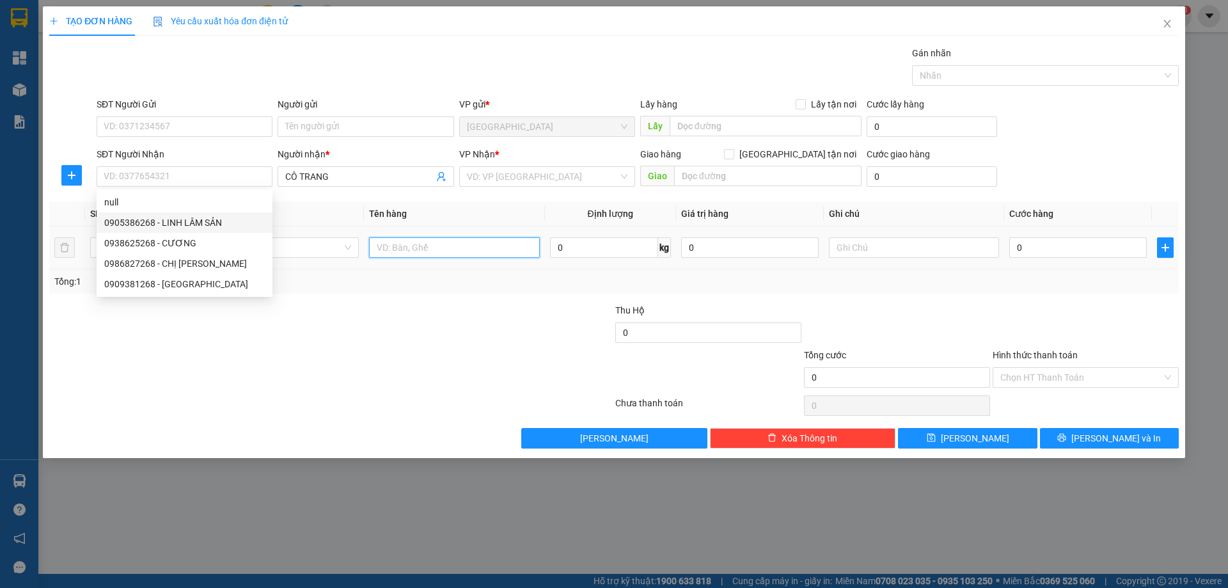
click at [430, 245] on input "text" at bounding box center [454, 247] width 170 height 20
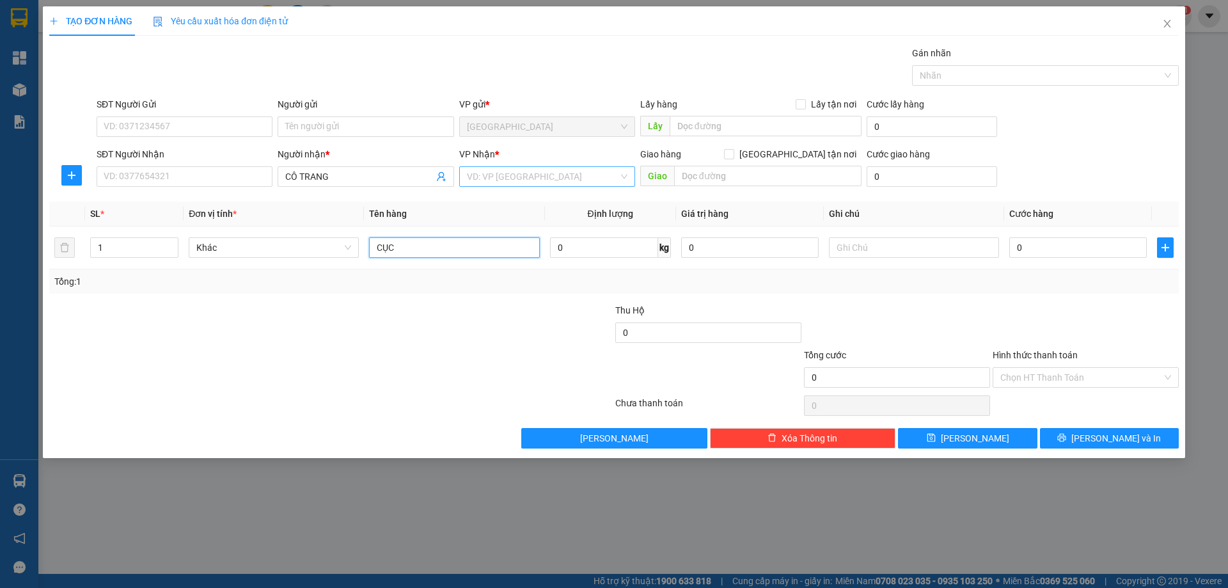
type input "CỤC"
click at [521, 175] on input "search" at bounding box center [543, 176] width 152 height 19
click at [511, 221] on div "[PERSON_NAME]" at bounding box center [547, 223] width 161 height 14
click at [882, 244] on input "text" at bounding box center [914, 247] width 170 height 20
type input "R/40"
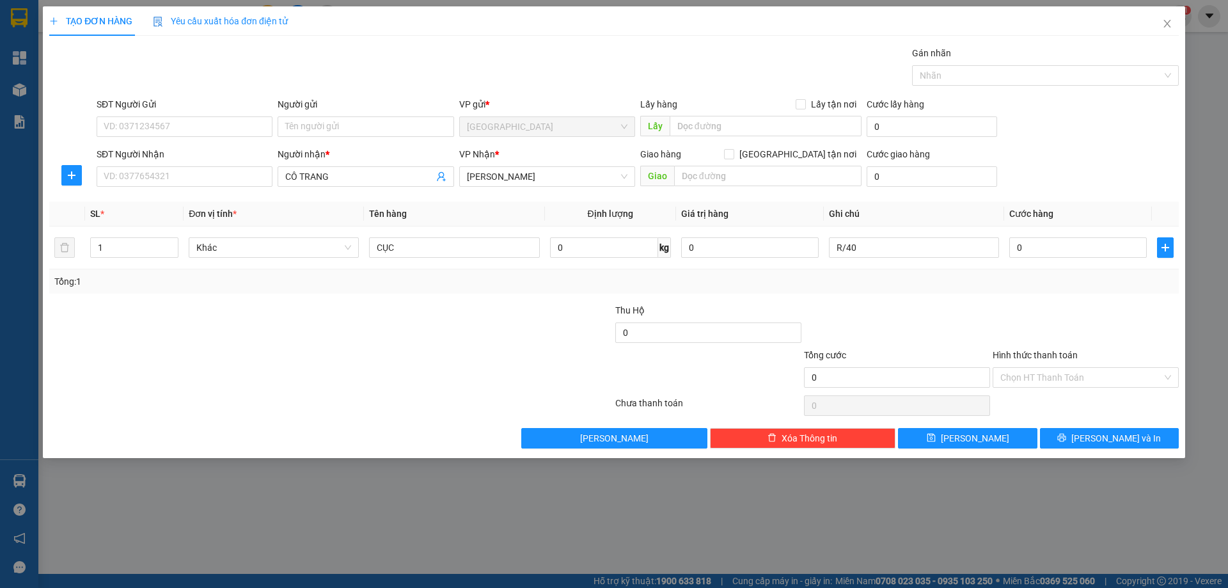
click at [998, 350] on label "Hình thức thanh toán" at bounding box center [1035, 355] width 85 height 10
click at [1000, 368] on input "Hình thức thanh toán" at bounding box center [1081, 377] width 162 height 19
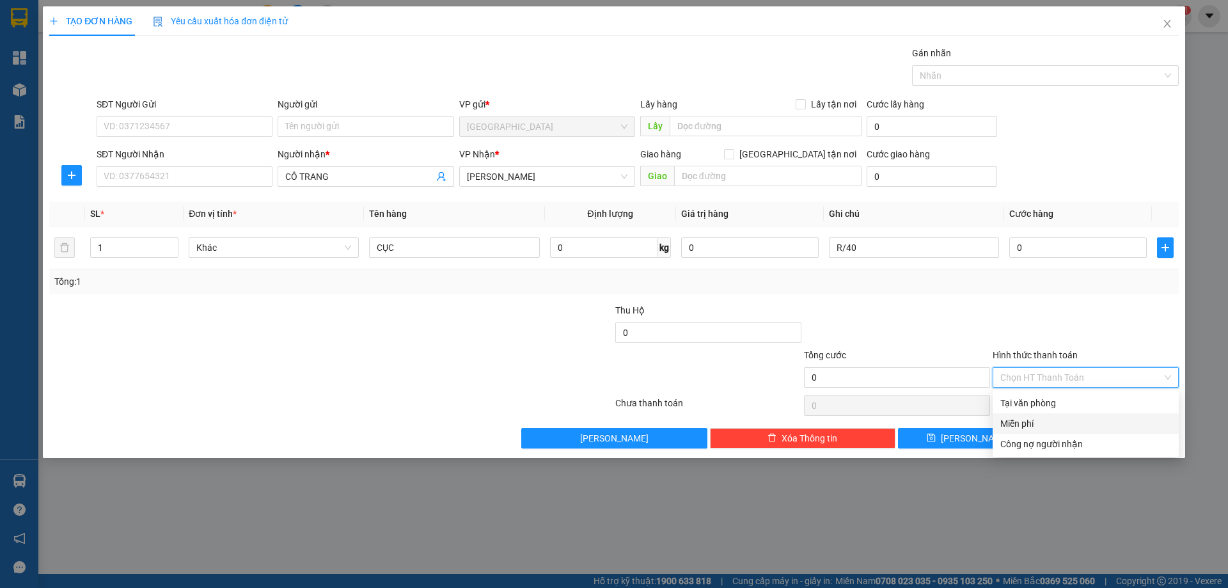
click at [1035, 423] on div "Miễn phí" at bounding box center [1085, 423] width 171 height 14
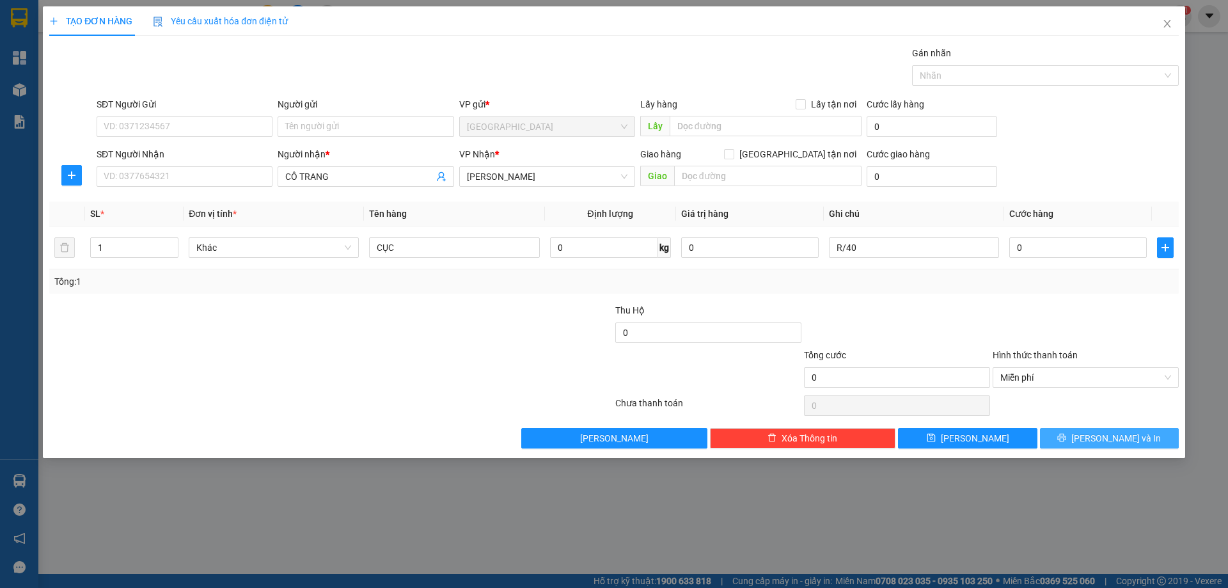
click at [1053, 441] on button "[PERSON_NAME] và In" at bounding box center [1109, 438] width 139 height 20
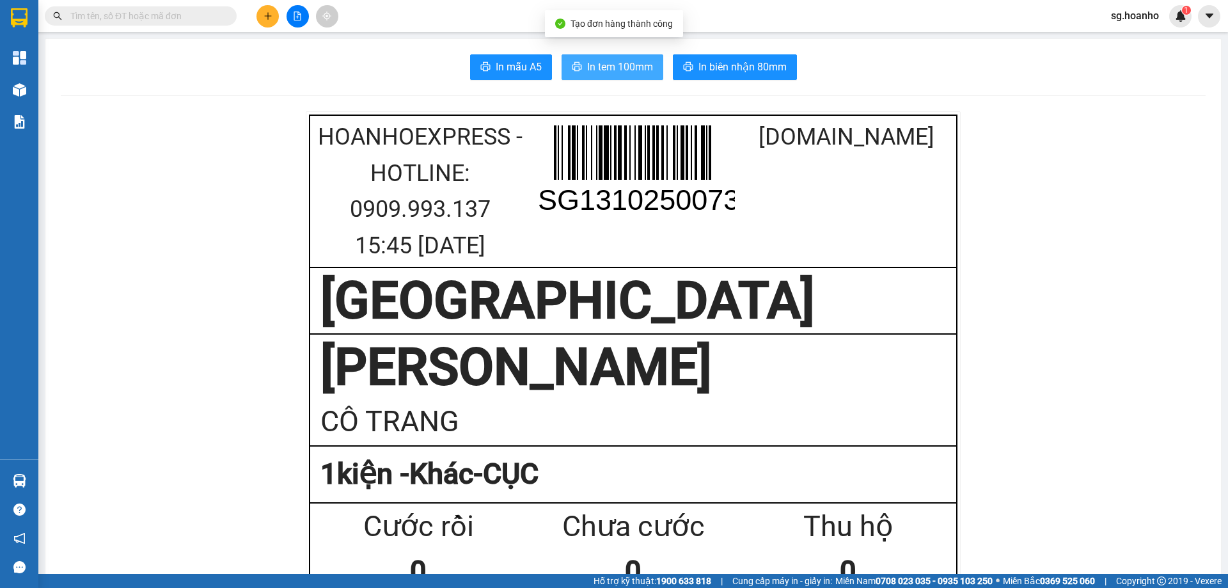
click at [579, 74] on button "In tem 100mm" at bounding box center [613, 67] width 102 height 26
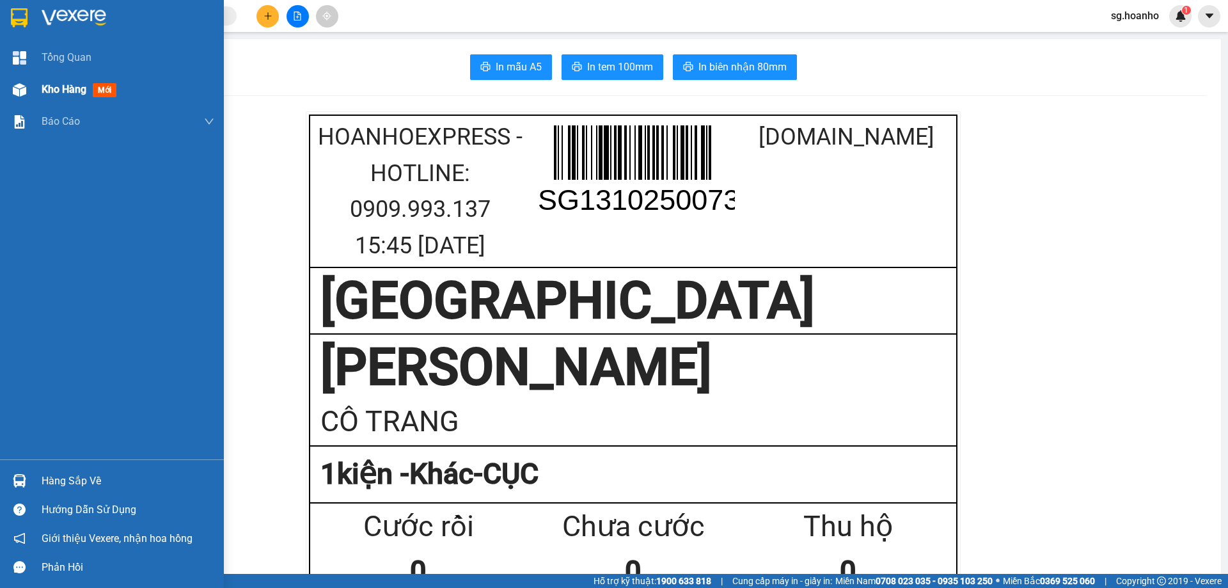
click at [100, 92] on span "mới" at bounding box center [105, 90] width 24 height 14
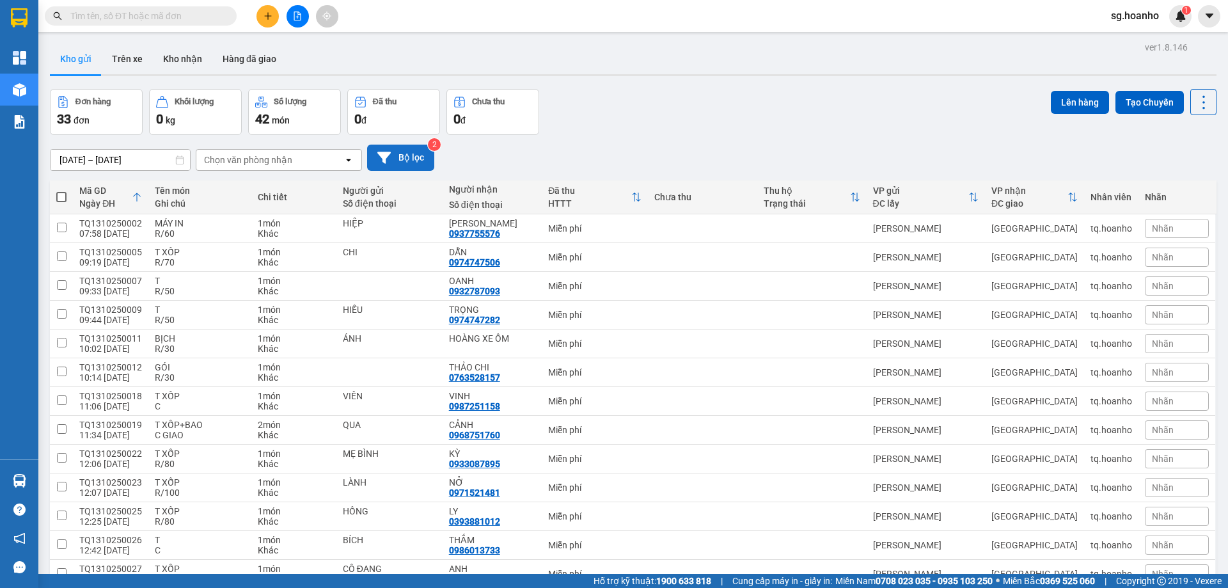
click at [413, 161] on button "Bộ lọc" at bounding box center [400, 158] width 67 height 26
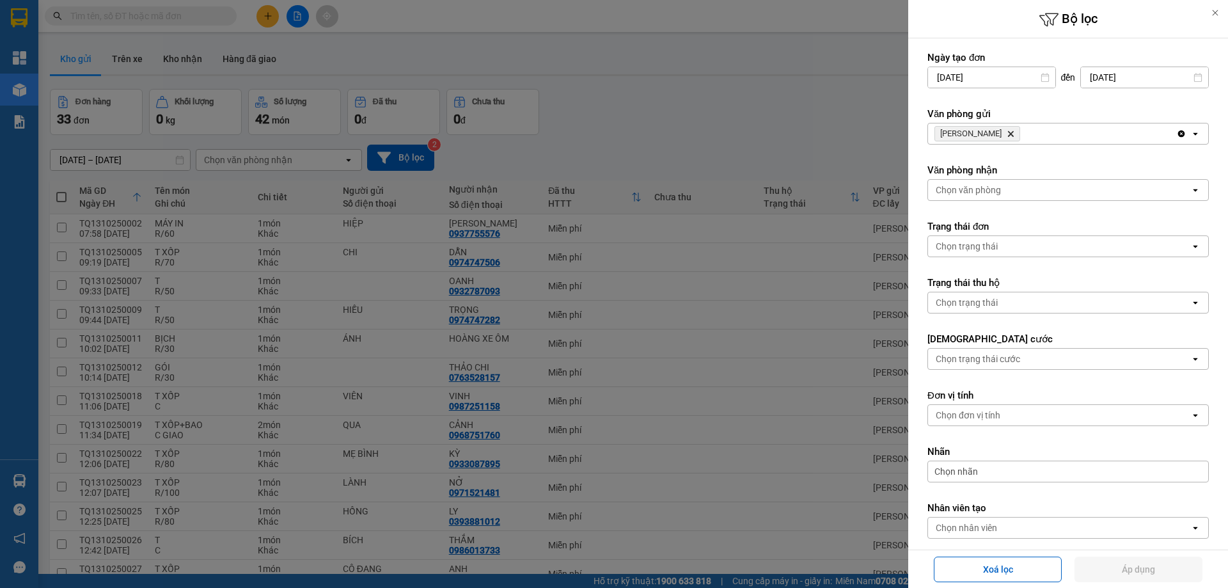
click at [1008, 133] on icon "TAM QUAN, close by backspace" at bounding box center [1011, 134] width 6 height 6
click at [985, 133] on div "Chọn văn phòng" at bounding box center [968, 133] width 65 height 13
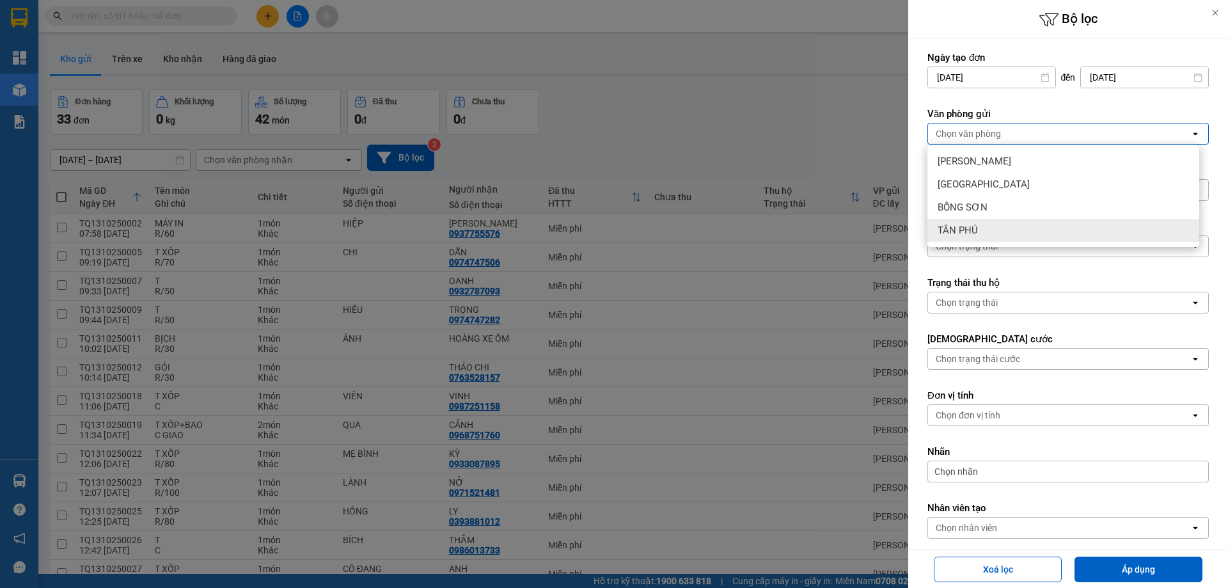
click at [984, 221] on div "TÂN PHÚ" at bounding box center [1063, 230] width 272 height 23
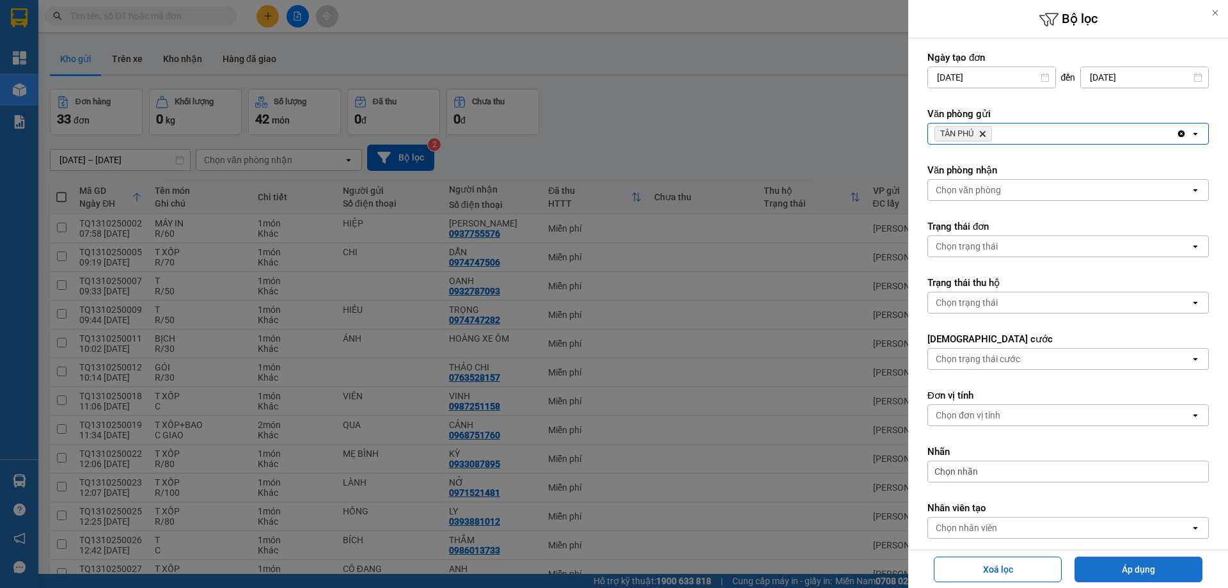
click at [1115, 567] on button "Áp dụng" at bounding box center [1138, 569] width 128 height 26
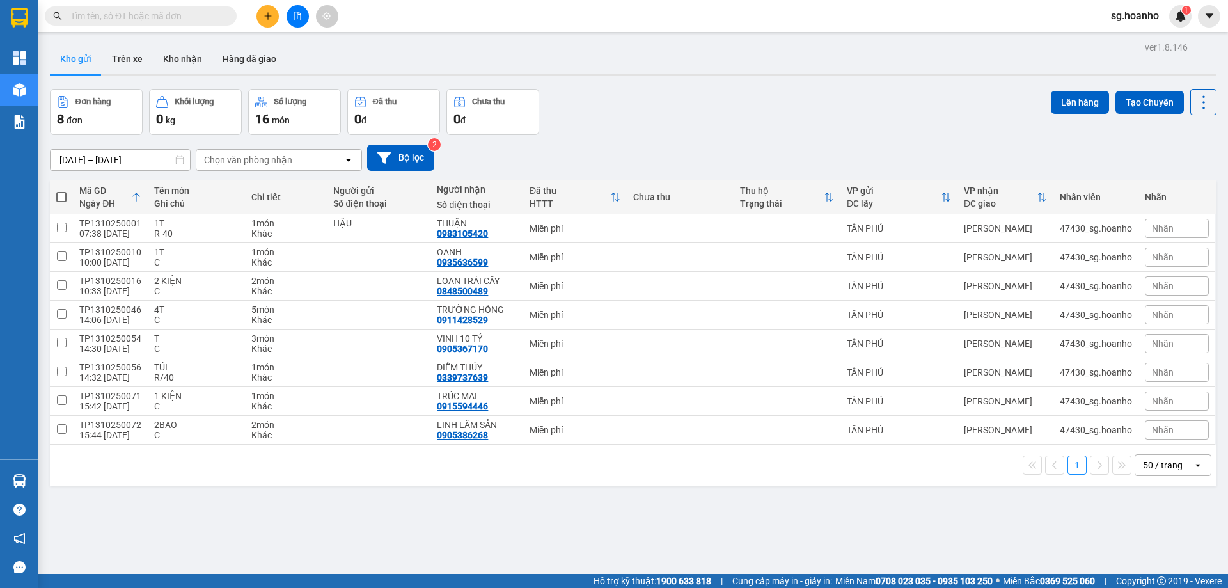
click at [260, 17] on button at bounding box center [267, 16] width 22 height 22
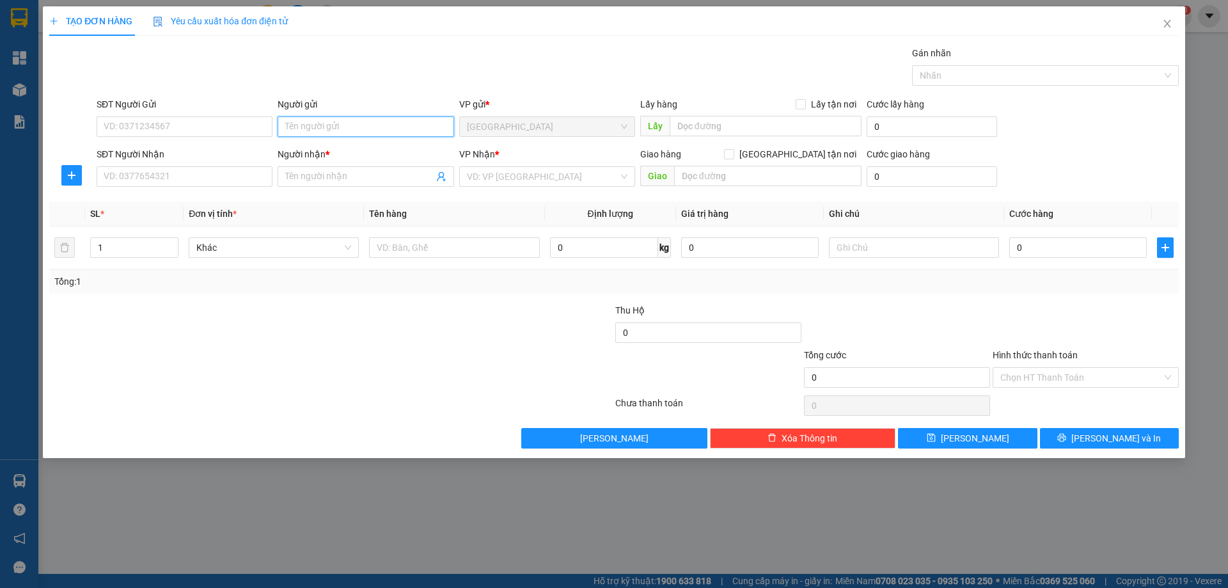
click at [311, 122] on input "Người gửi" at bounding box center [366, 126] width 176 height 20
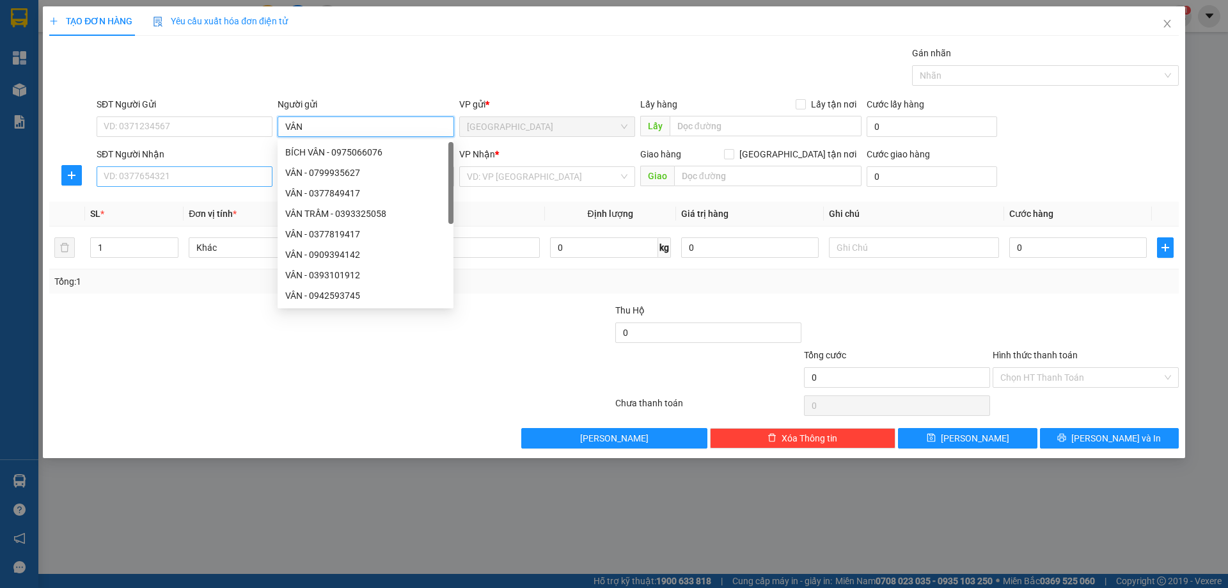
type input "VÂN"
click at [225, 171] on input "SĐT Người Nhận" at bounding box center [185, 176] width 176 height 20
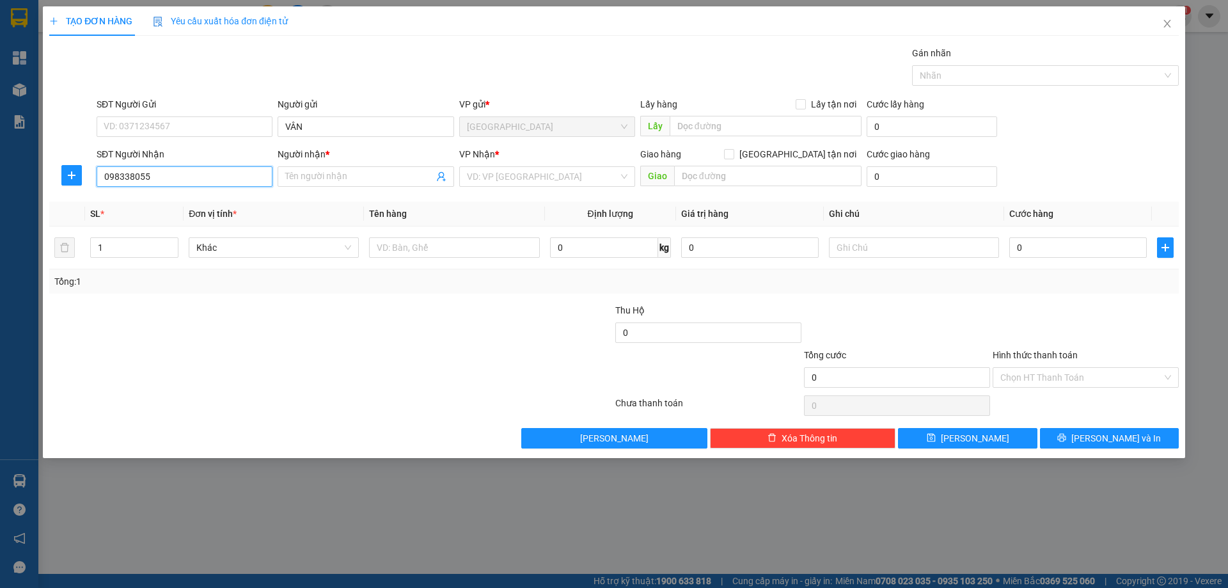
drag, startPoint x: 0, startPoint y: 324, endPoint x: 237, endPoint y: 184, distance: 275.5
click at [237, 184] on input "098338055" at bounding box center [185, 176] width 176 height 20
click at [228, 198] on div "0983380551 - SA" at bounding box center [184, 202] width 161 height 14
type input "0983380551"
type input "SA"
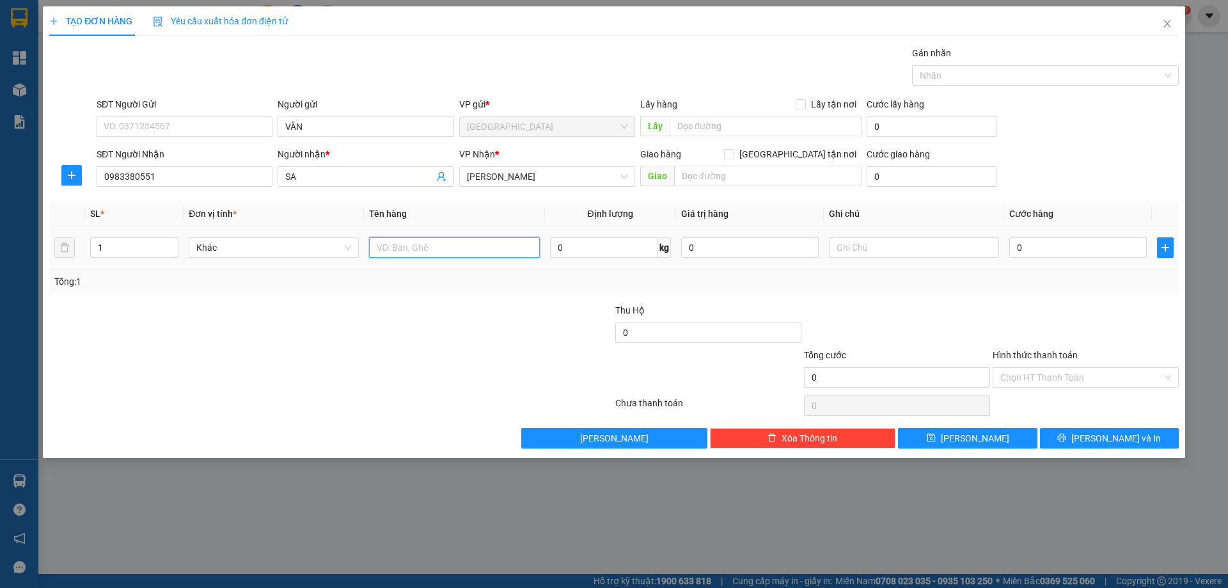
click at [413, 249] on input "text" at bounding box center [454, 247] width 170 height 20
type input "GÓI"
click at [873, 242] on input "text" at bounding box center [914, 247] width 170 height 20
type input "R/30"
click at [1012, 356] on label "Hình thức thanh toán" at bounding box center [1035, 355] width 85 height 10
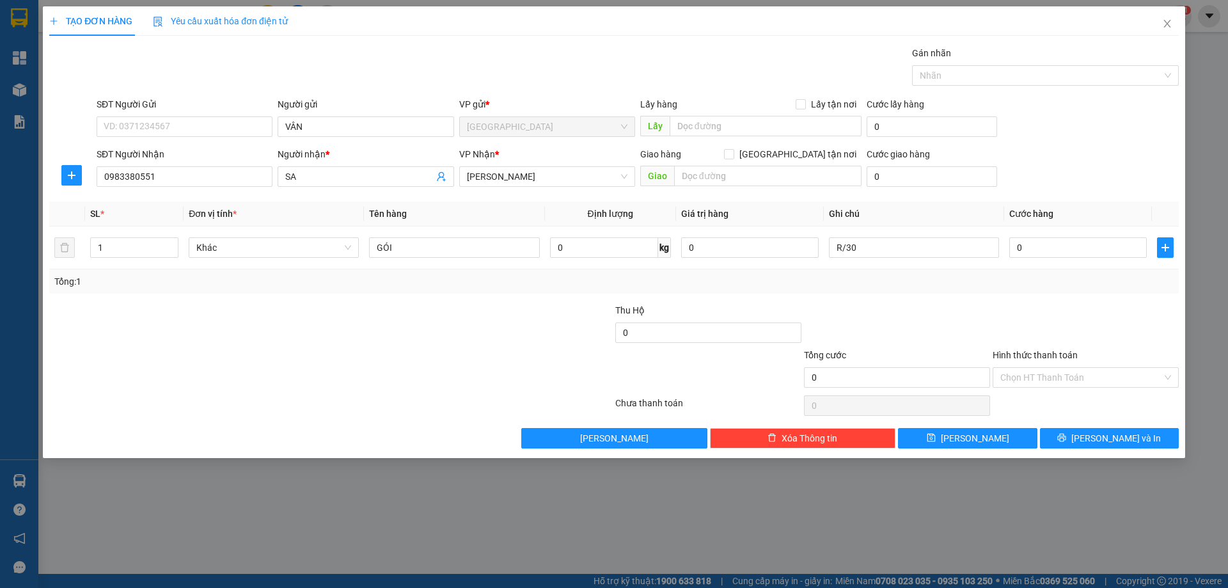
click at [1012, 368] on input "Hình thức thanh toán" at bounding box center [1081, 377] width 162 height 19
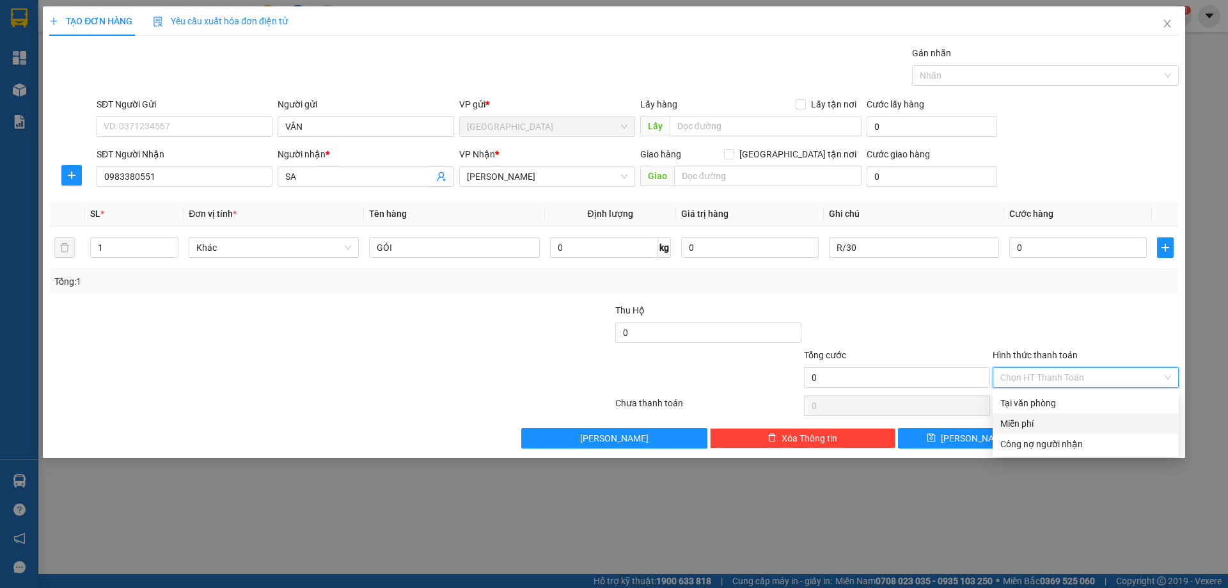
click at [1030, 421] on div "Miễn phí" at bounding box center [1085, 423] width 171 height 14
click at [1067, 441] on button "[PERSON_NAME] và In" at bounding box center [1109, 438] width 139 height 20
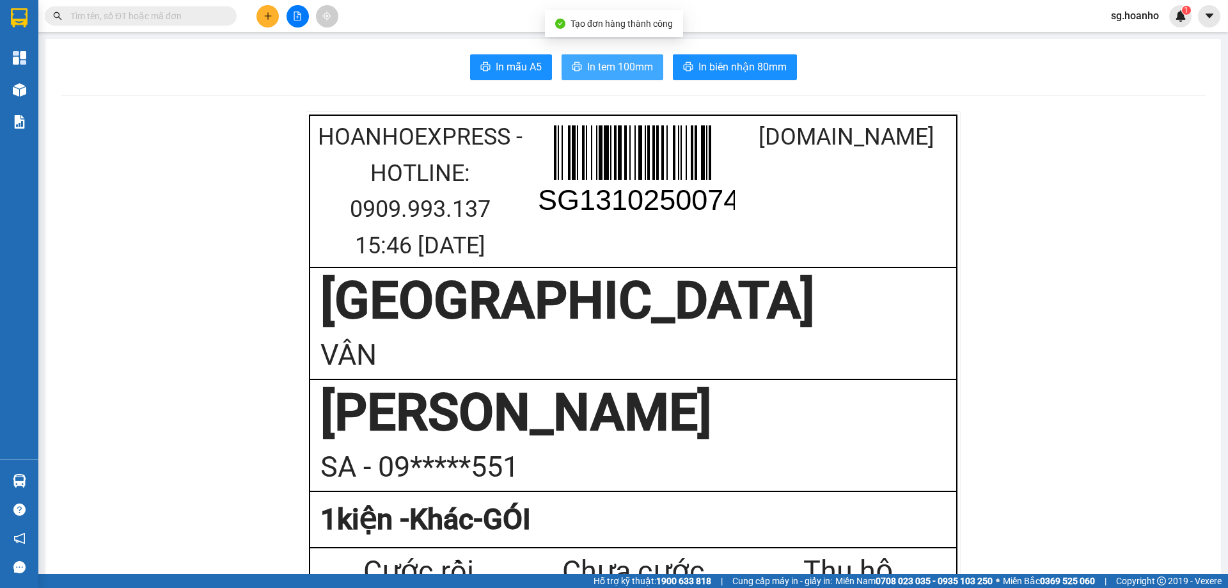
click at [611, 69] on span "In tem 100mm" at bounding box center [620, 67] width 66 height 16
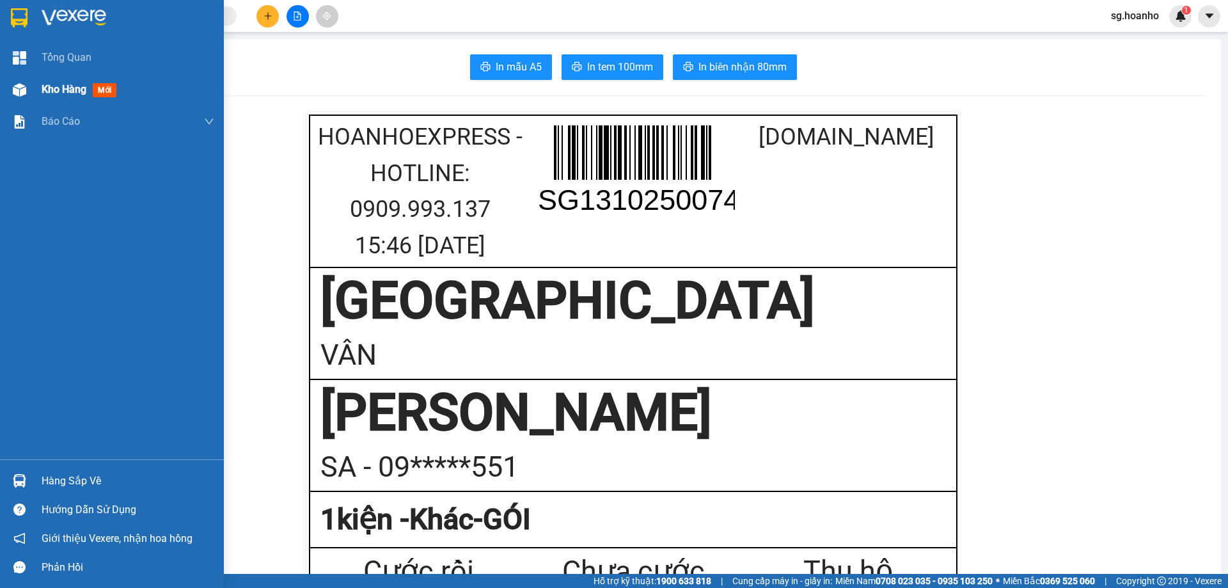
click at [102, 87] on span "mới" at bounding box center [105, 90] width 24 height 14
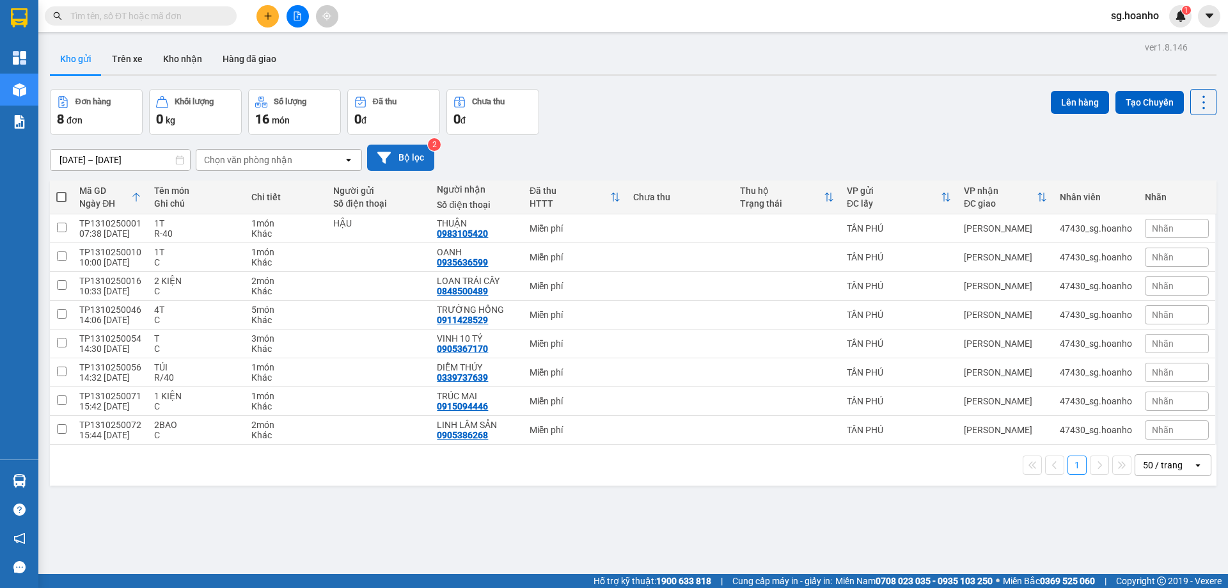
click at [405, 153] on button "Bộ lọc" at bounding box center [400, 158] width 67 height 26
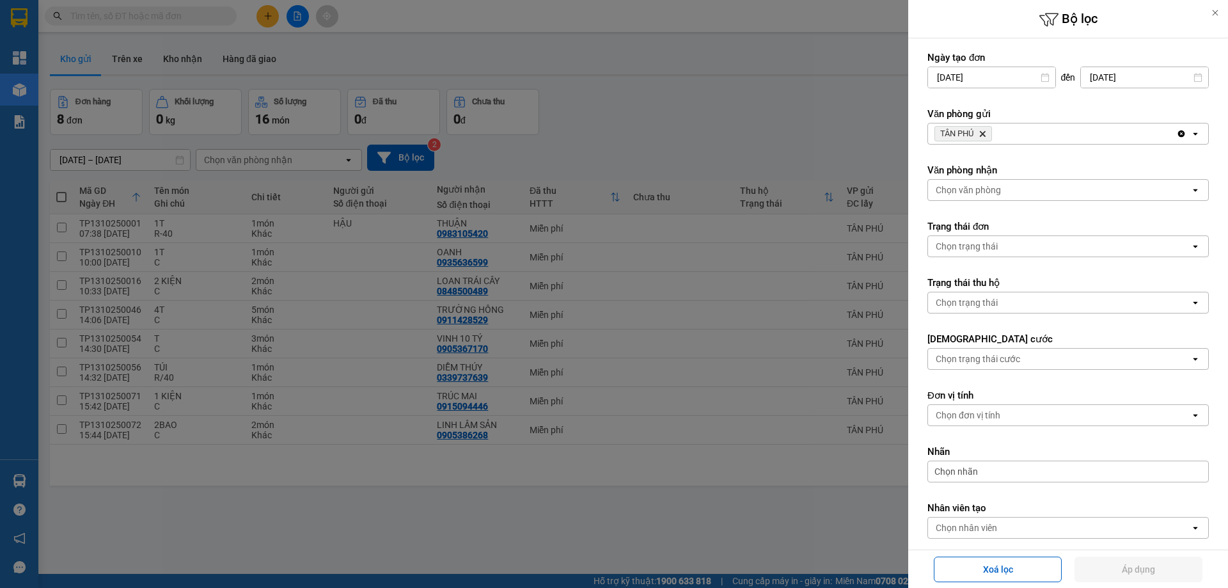
click at [986, 130] on icon "Delete" at bounding box center [982, 134] width 8 height 8
click at [979, 129] on div "Chọn văn phòng" at bounding box center [968, 133] width 65 height 13
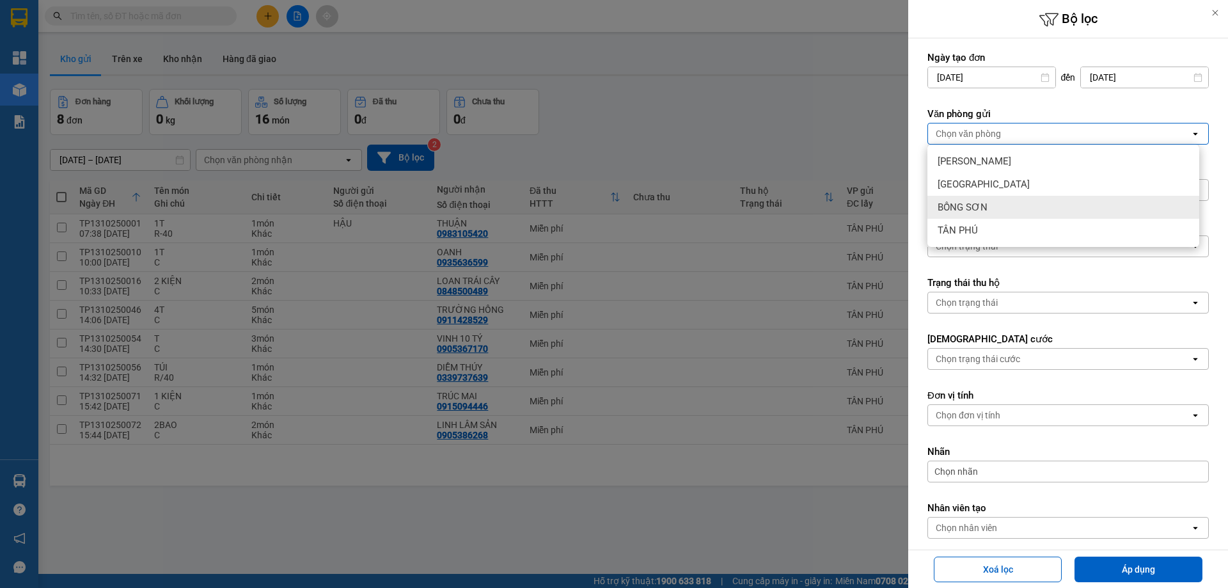
click at [970, 208] on span "BỒNG SƠN" at bounding box center [963, 207] width 50 height 13
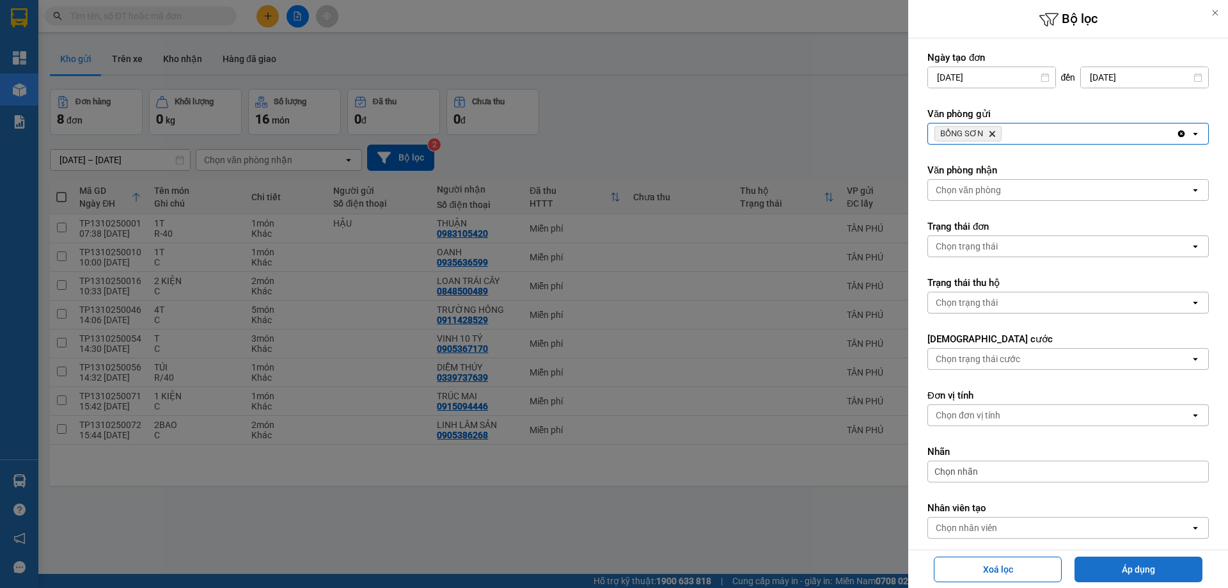
click at [1135, 565] on button "Áp dụng" at bounding box center [1138, 569] width 128 height 26
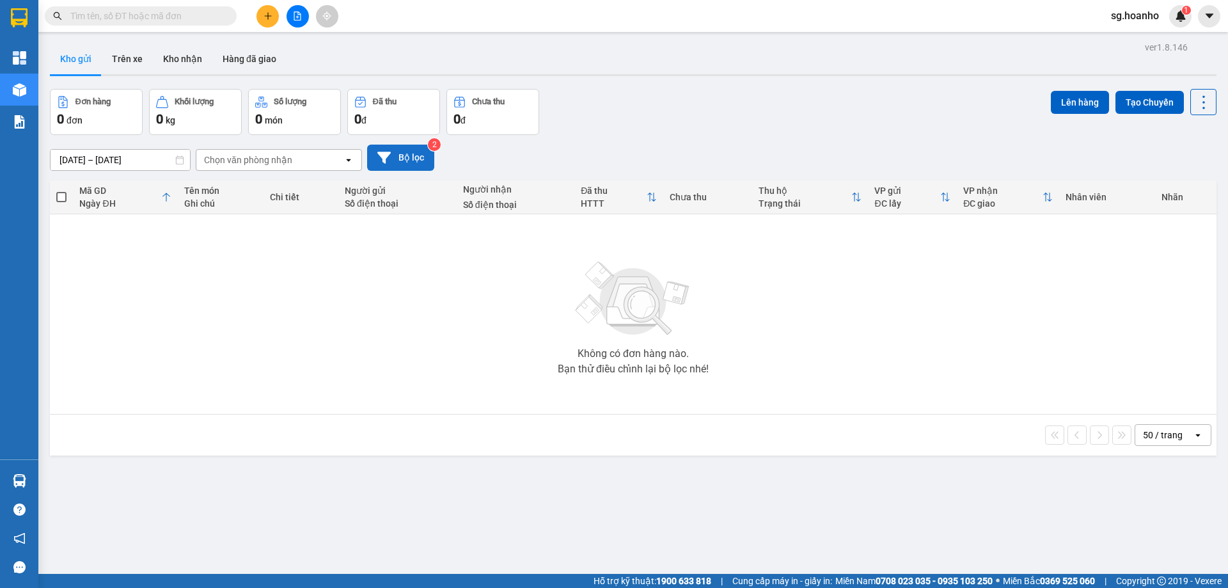
click at [404, 151] on button "Bộ lọc" at bounding box center [400, 158] width 67 height 26
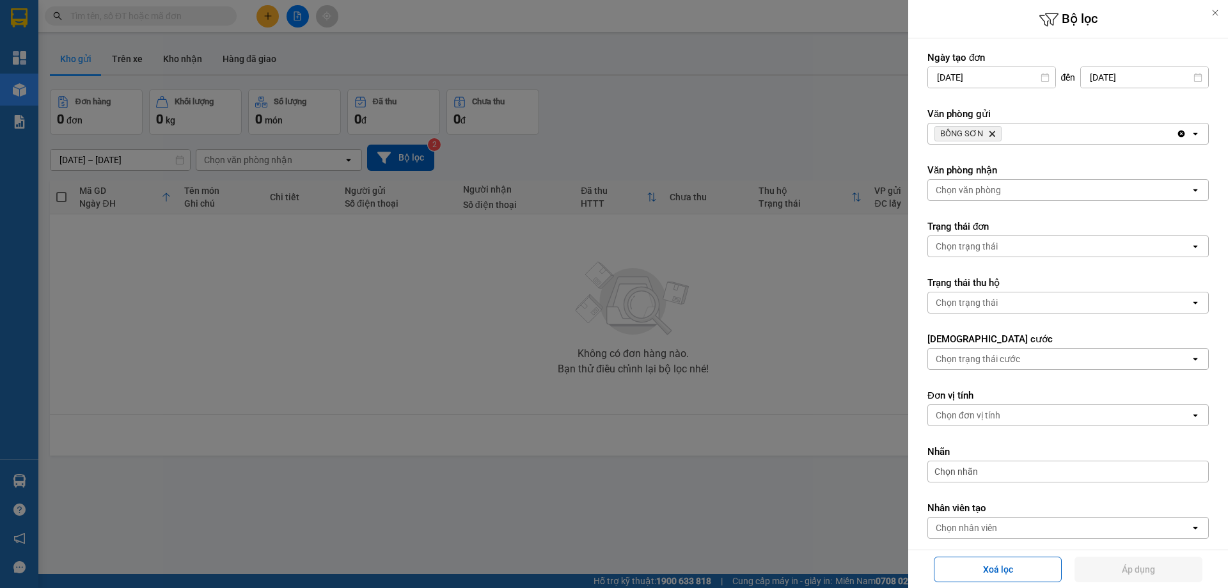
click at [990, 131] on icon "Delete" at bounding box center [992, 134] width 8 height 8
click at [980, 130] on div "Chọn văn phòng" at bounding box center [968, 133] width 65 height 13
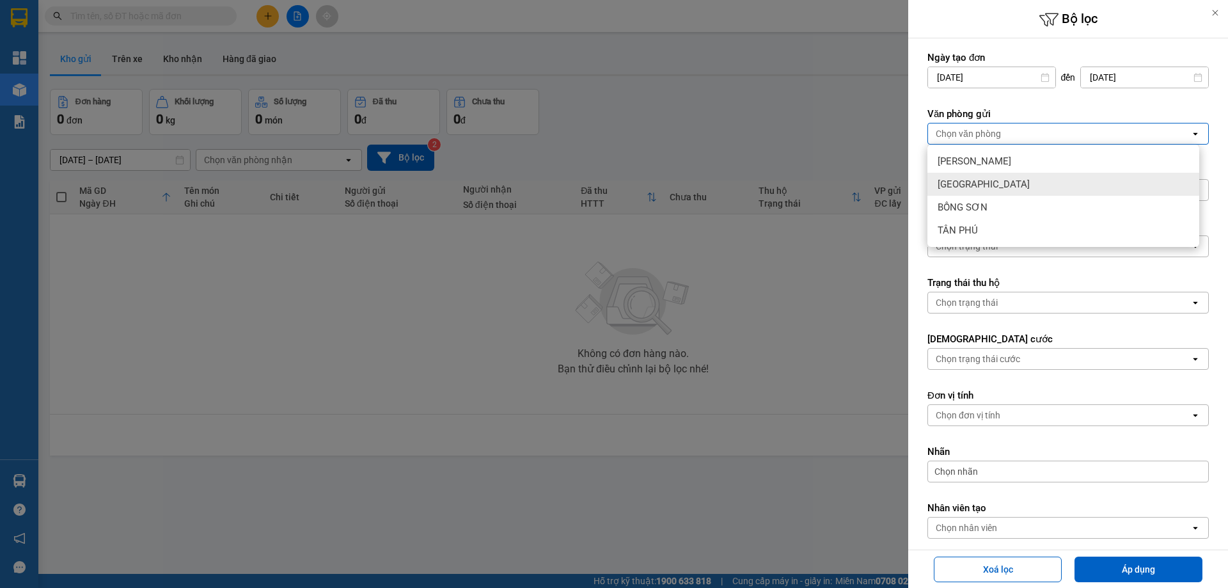
click at [959, 184] on span "[GEOGRAPHIC_DATA]" at bounding box center [984, 184] width 92 height 13
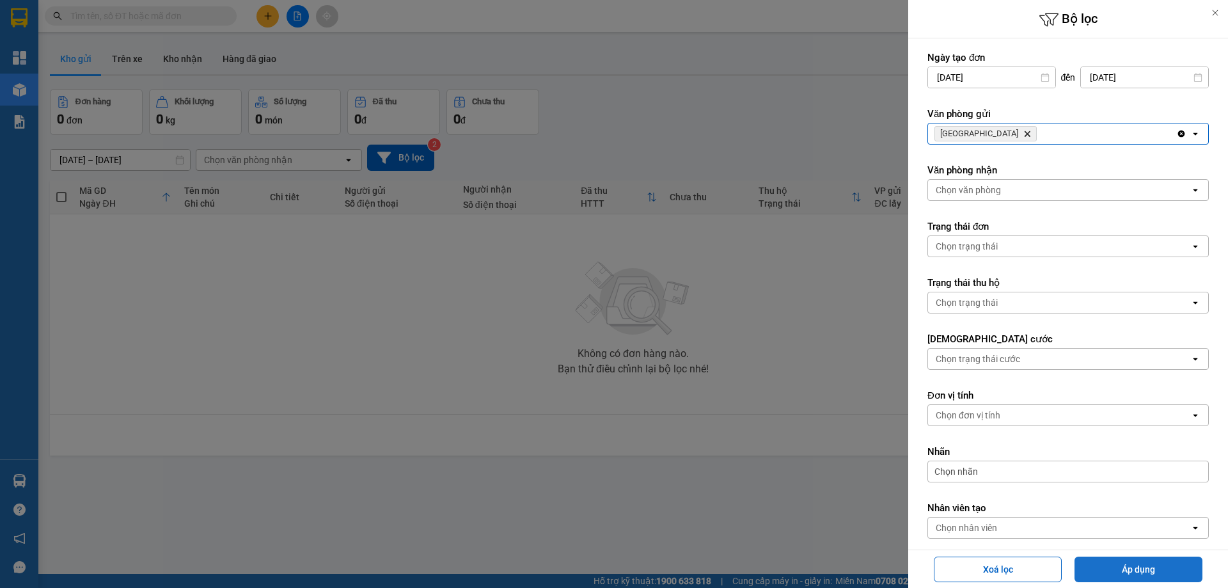
click at [1104, 558] on button "Áp dụng" at bounding box center [1138, 569] width 128 height 26
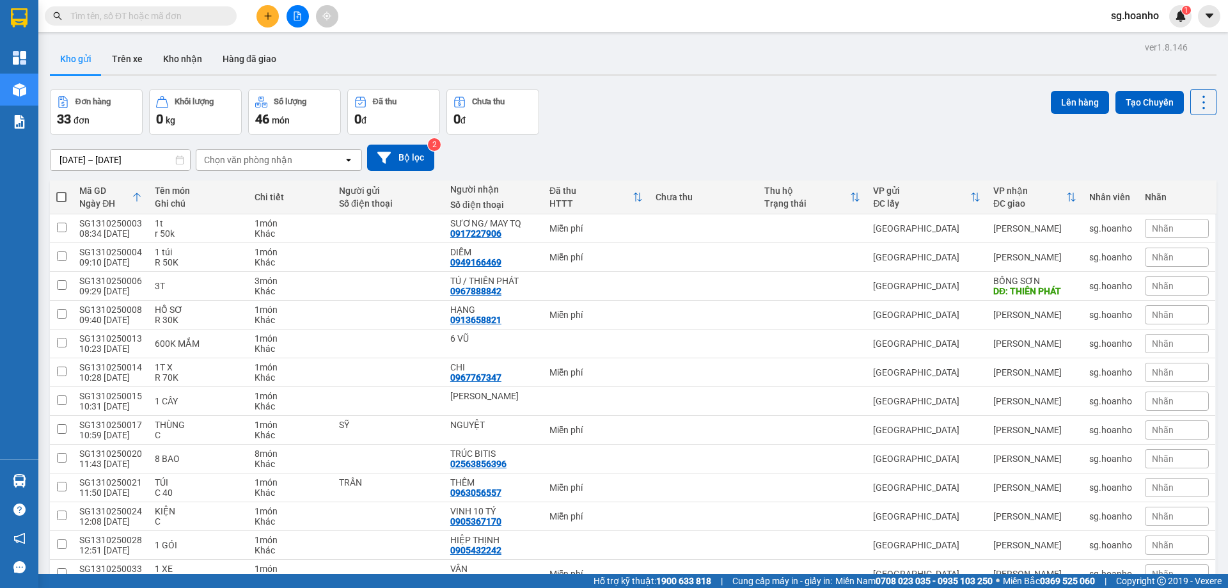
click at [270, 19] on icon "plus" at bounding box center [267, 16] width 9 height 9
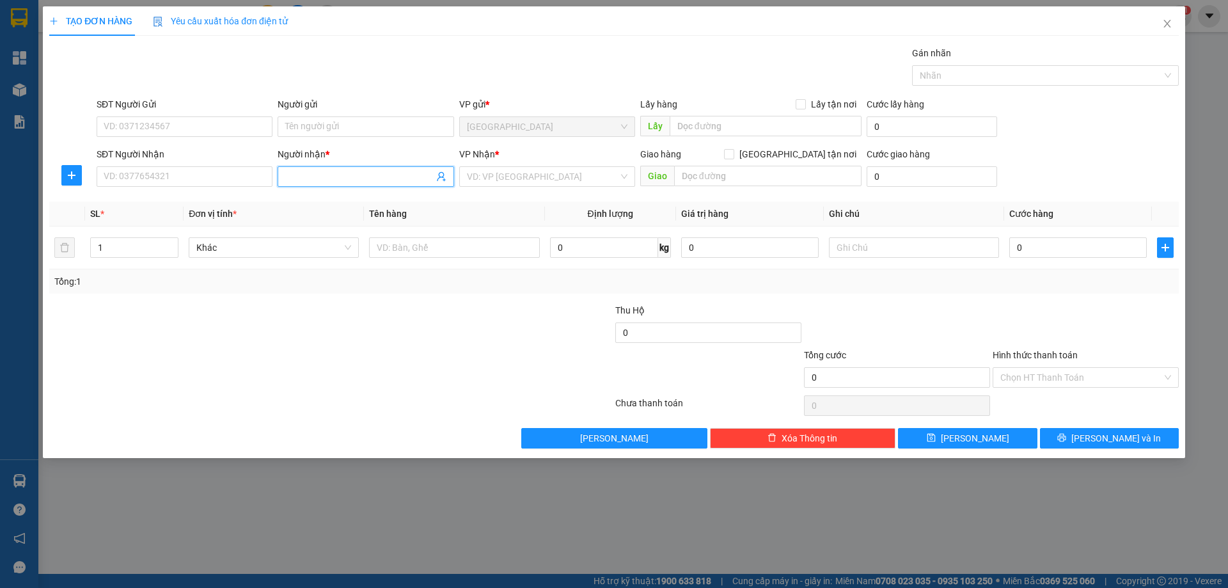
click at [304, 178] on input "Người nhận *" at bounding box center [359, 176] width 148 height 14
type input "HÀ VI"
click at [265, 176] on input "SĐT Người Nhận" at bounding box center [185, 176] width 176 height 20
type input "3"
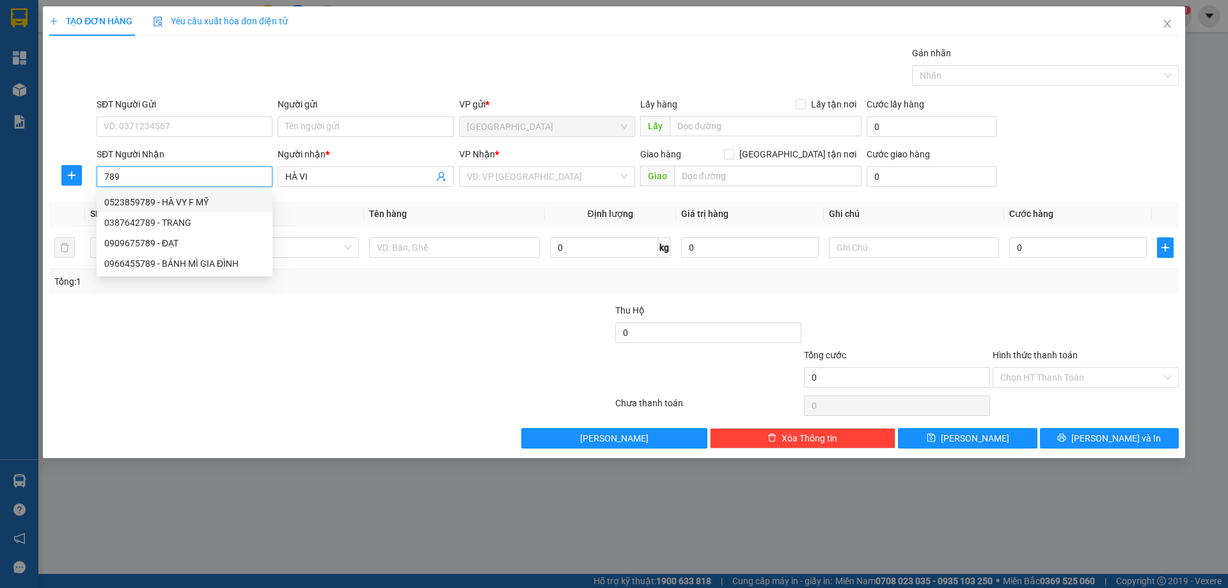
click at [197, 201] on div "0523859789 - HÀ VY F MỸ" at bounding box center [184, 202] width 161 height 14
type input "0523859789"
type input "HÀ VY F MỸ"
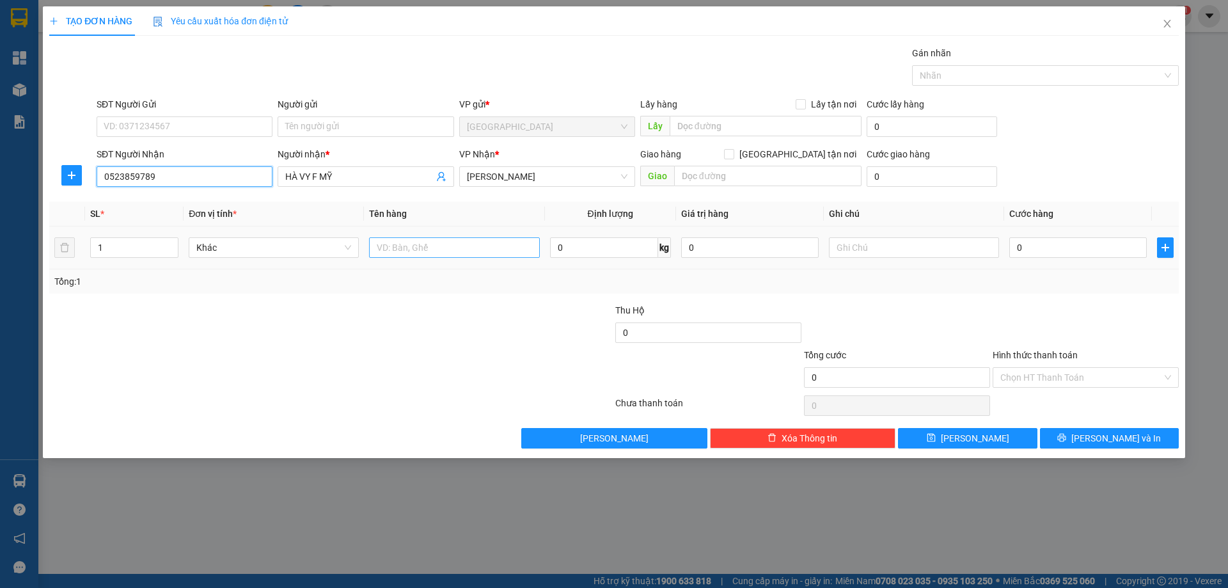
type input "0523859789"
click at [453, 249] on input "text" at bounding box center [454, 247] width 170 height 20
type input "XỐP"
click at [877, 248] on input "text" at bounding box center [914, 247] width 170 height 20
type input "C/150"
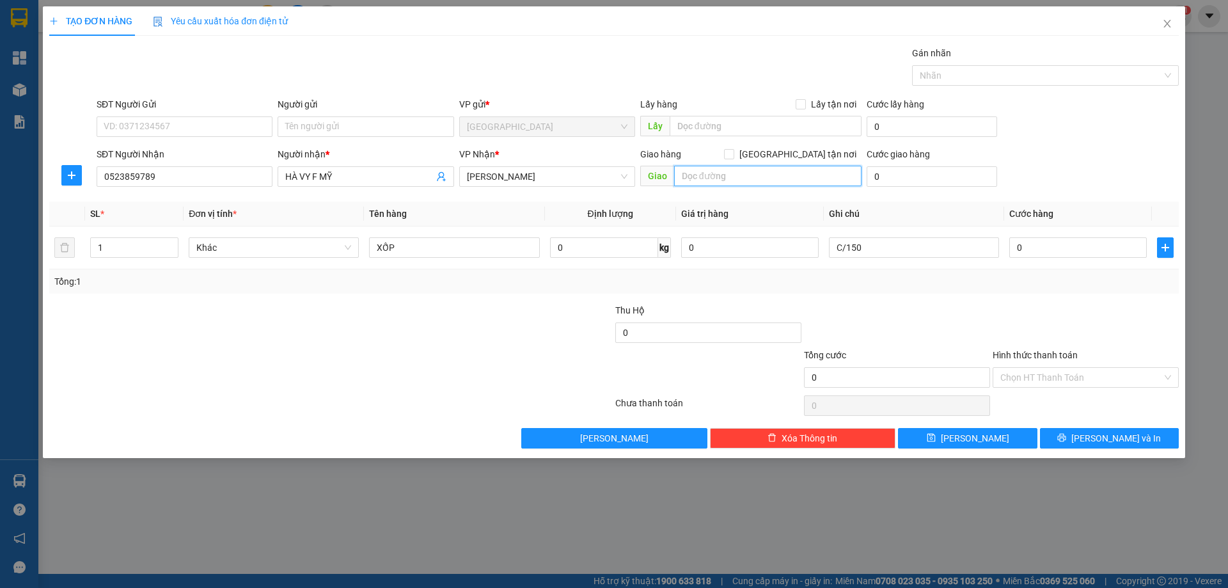
click at [700, 178] on input "text" at bounding box center [767, 176] width 187 height 20
type input "PHÙ MỸ"
click at [1056, 356] on label "Hình thức thanh toán" at bounding box center [1035, 355] width 85 height 10
click at [1056, 368] on input "Hình thức thanh toán" at bounding box center [1081, 377] width 162 height 19
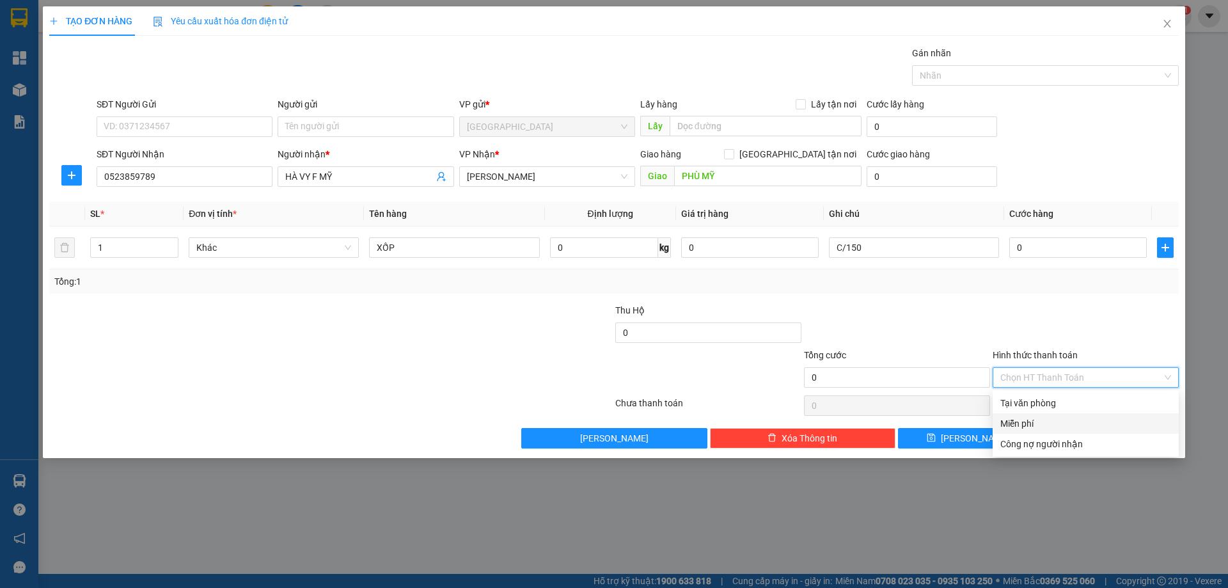
click at [1039, 420] on div "Miễn phí" at bounding box center [1085, 423] width 171 height 14
drag, startPoint x: 1054, startPoint y: 435, endPoint x: 1013, endPoint y: 413, distance: 46.7
click at [1055, 435] on button "[PERSON_NAME] và In" at bounding box center [1109, 438] width 139 height 20
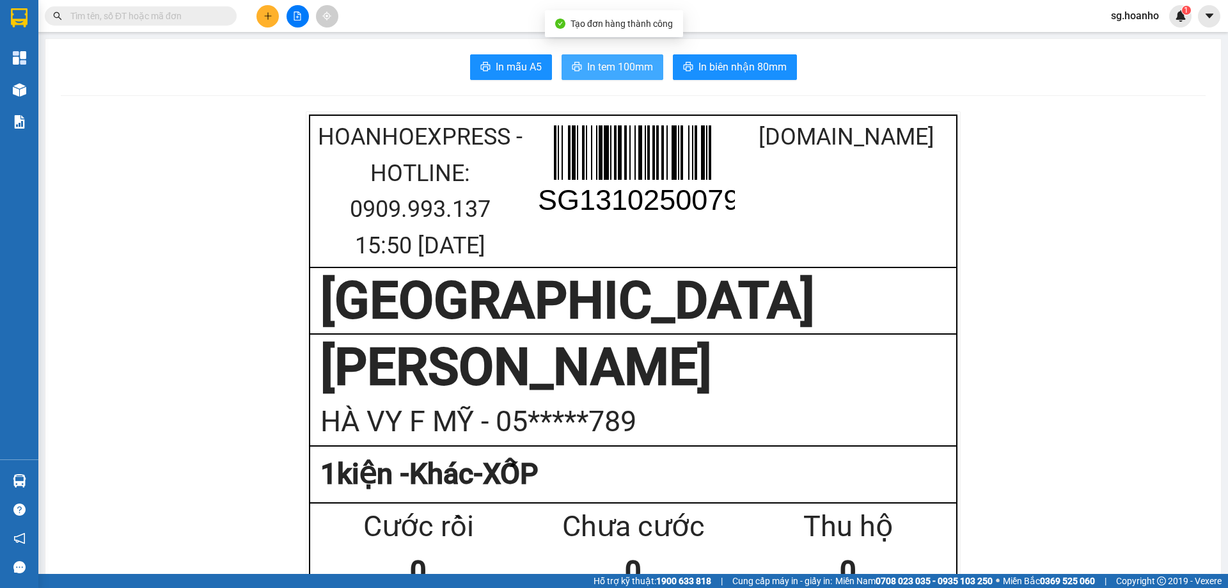
click at [621, 57] on button "In tem 100mm" at bounding box center [613, 67] width 102 height 26
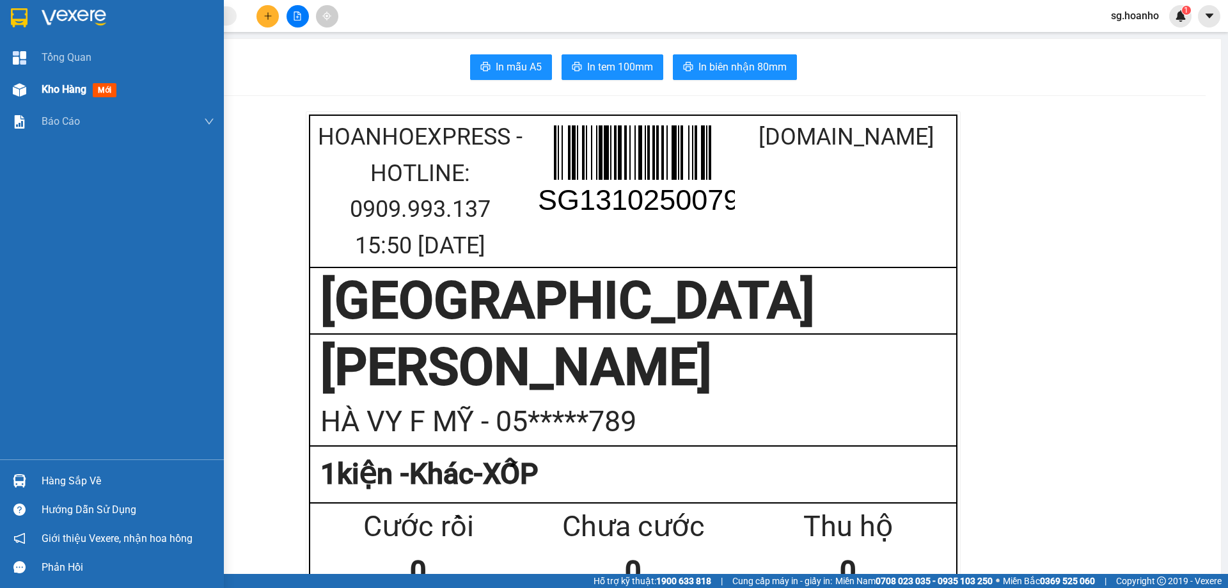
click at [105, 93] on span "mới" at bounding box center [105, 90] width 24 height 14
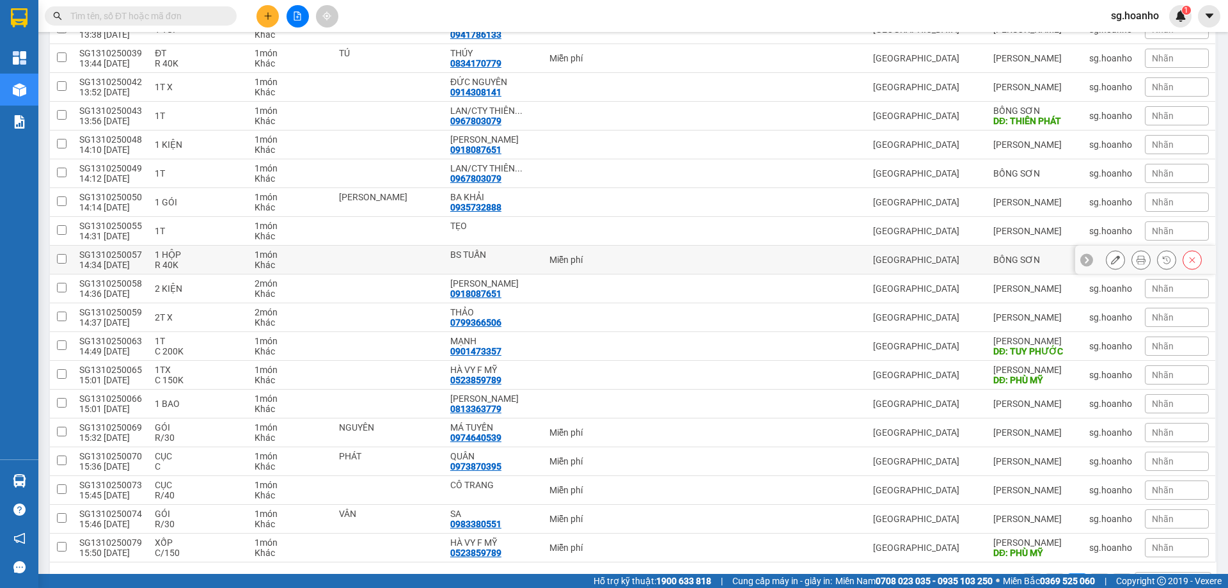
scroll to position [672, 0]
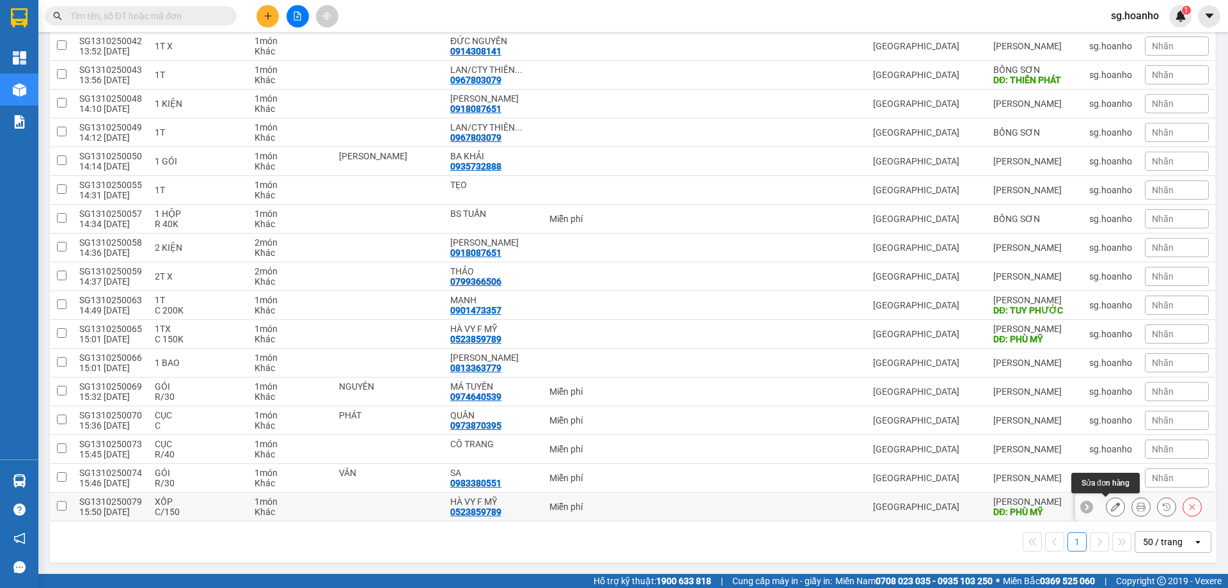
click at [1111, 505] on icon at bounding box center [1115, 506] width 9 height 9
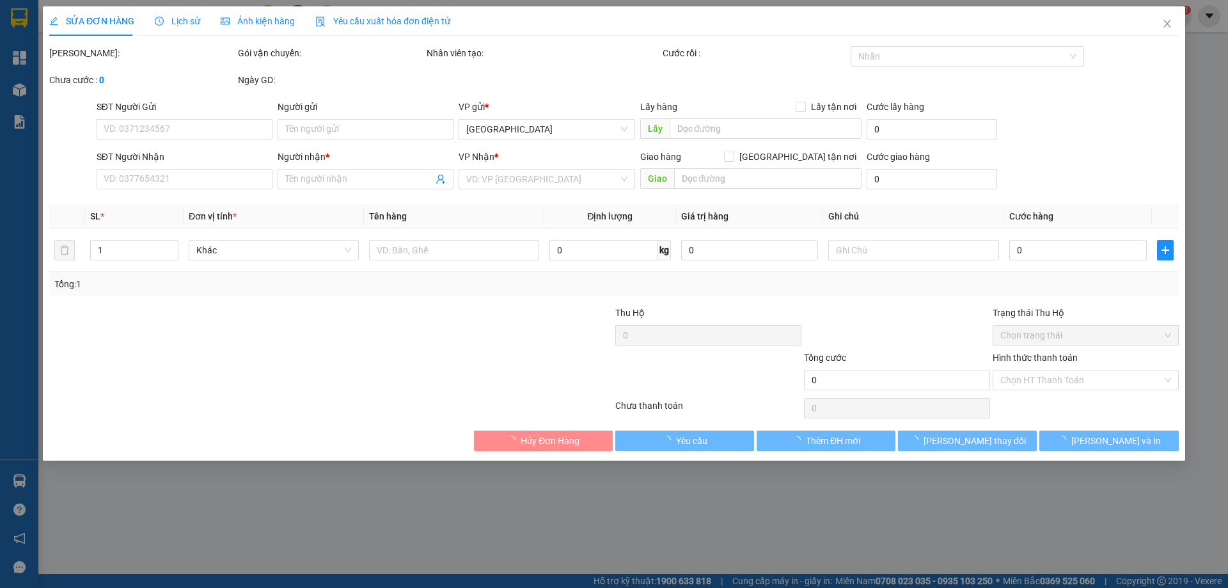
type input "0523859789"
type input "HÀ VY F MỸ"
type input "PHÙ MỸ"
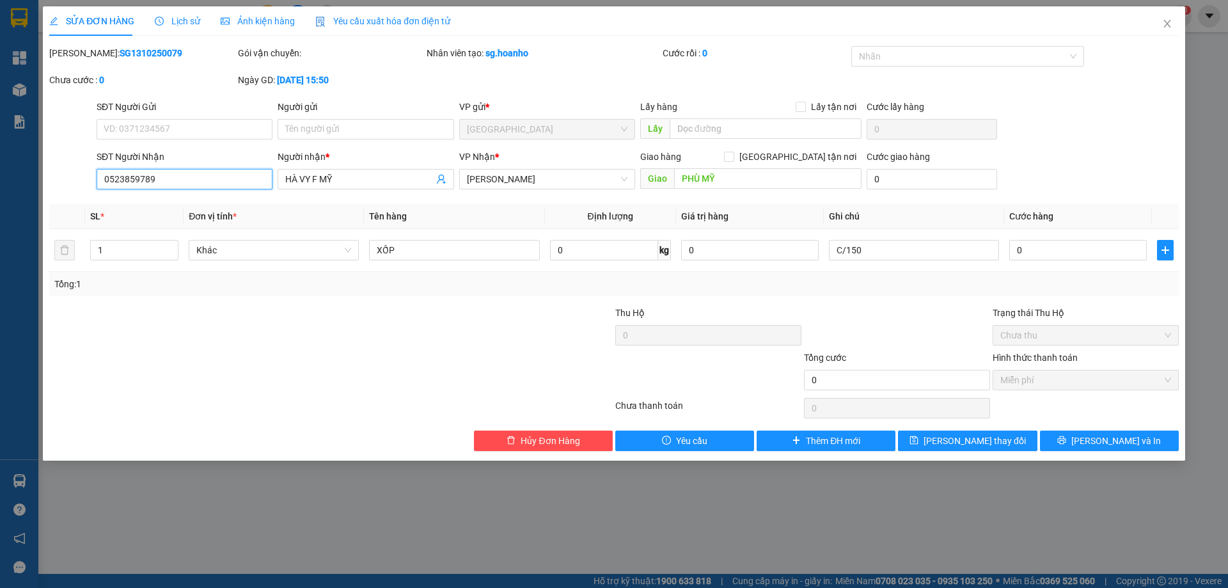
click at [229, 180] on input "0523859789" at bounding box center [185, 179] width 176 height 20
type input "0"
click at [368, 182] on input "HÀ VY F MỸ" at bounding box center [359, 179] width 148 height 14
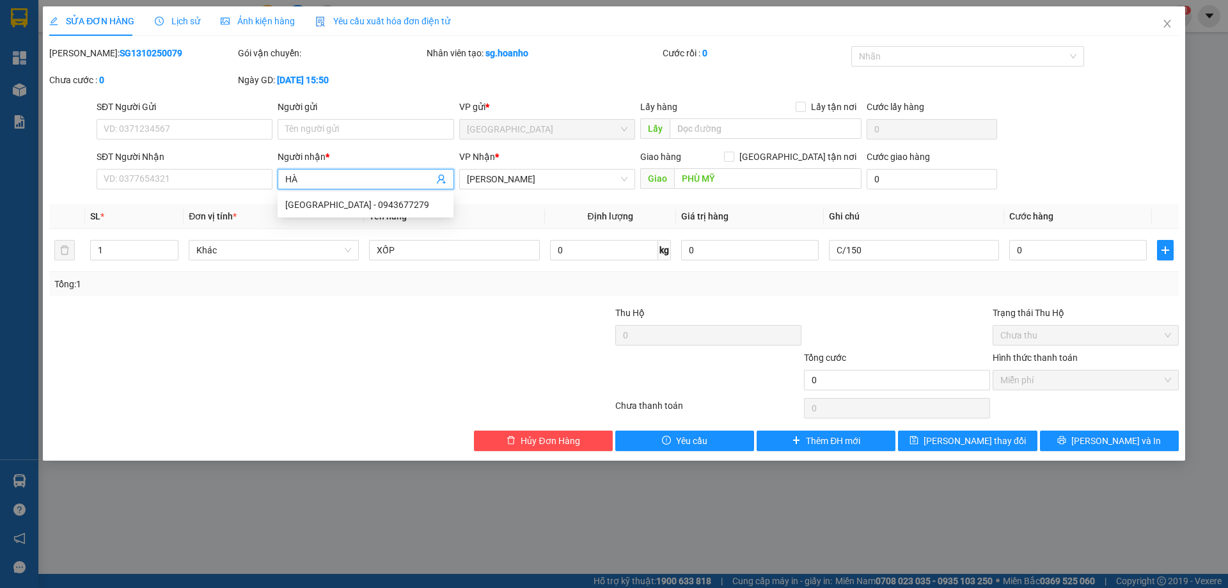
type input "H"
type input "CƠM GÀ"
click at [370, 209] on div "CƠM GÀ 79 - 0905266339" at bounding box center [365, 205] width 161 height 14
type input "0905266339"
drag, startPoint x: 546, startPoint y: 180, endPoint x: 539, endPoint y: 187, distance: 9.9
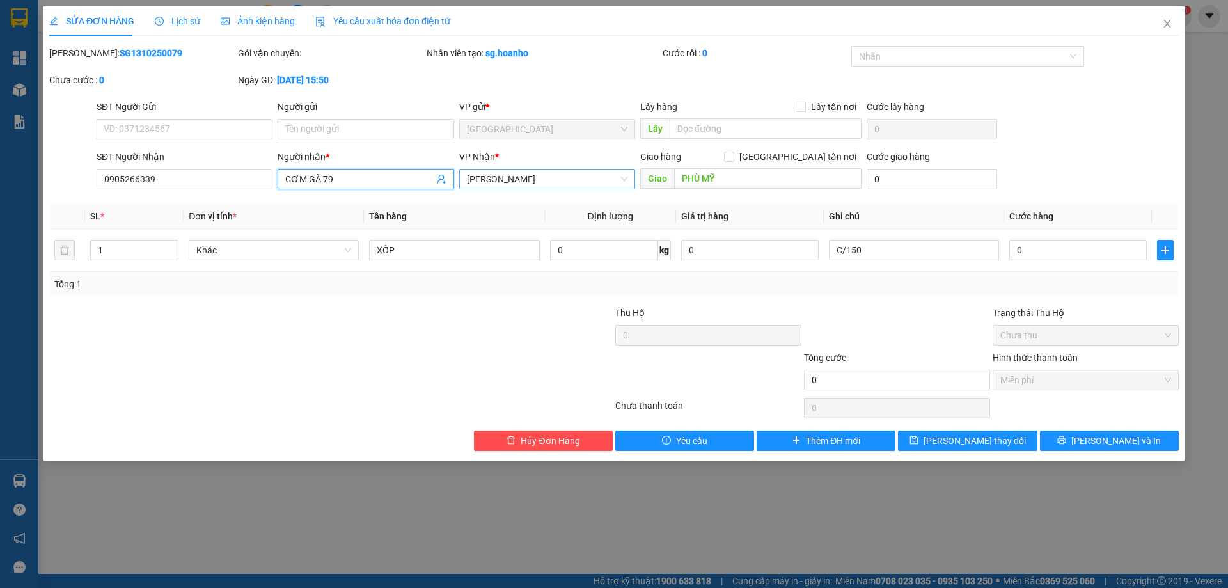
click at [546, 180] on span "[PERSON_NAME]" at bounding box center [547, 178] width 161 height 19
type input "CƠM GÀ 79"
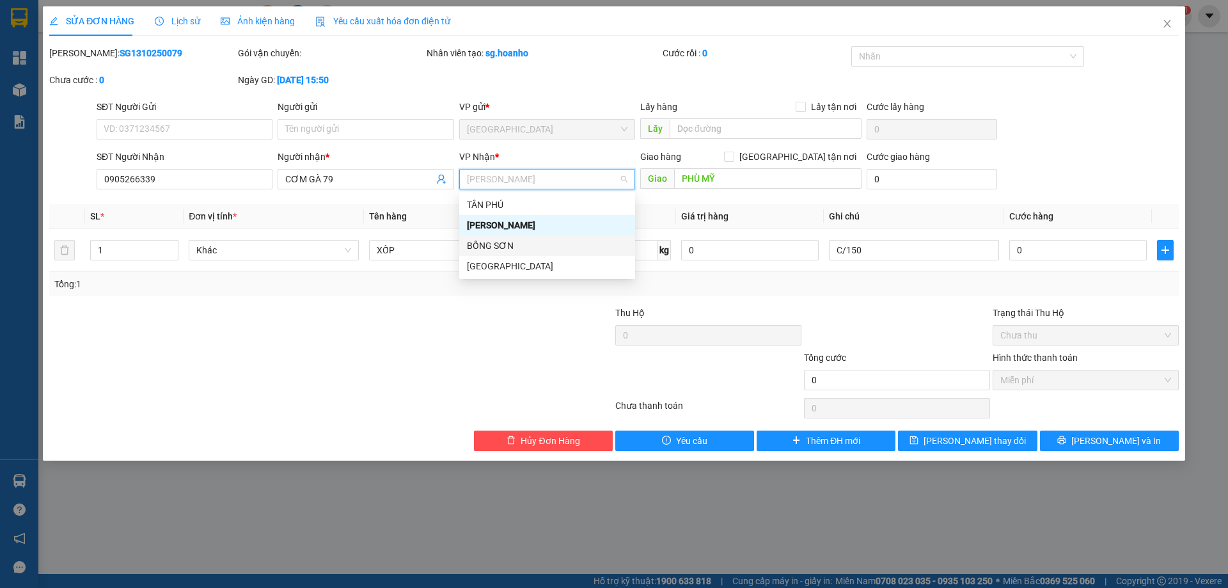
click at [511, 248] on div "BỒNG SƠN" at bounding box center [547, 246] width 161 height 14
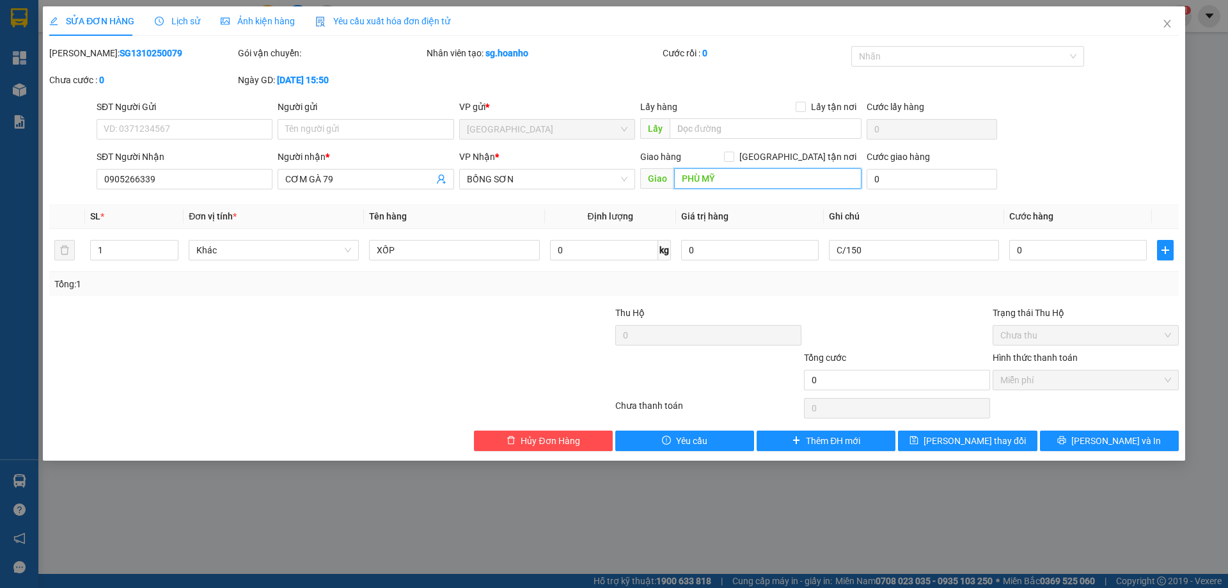
click at [718, 183] on input "PHÙ MỸ" at bounding box center [767, 178] width 187 height 20
click at [1078, 444] on button "[PERSON_NAME] và In" at bounding box center [1109, 440] width 139 height 20
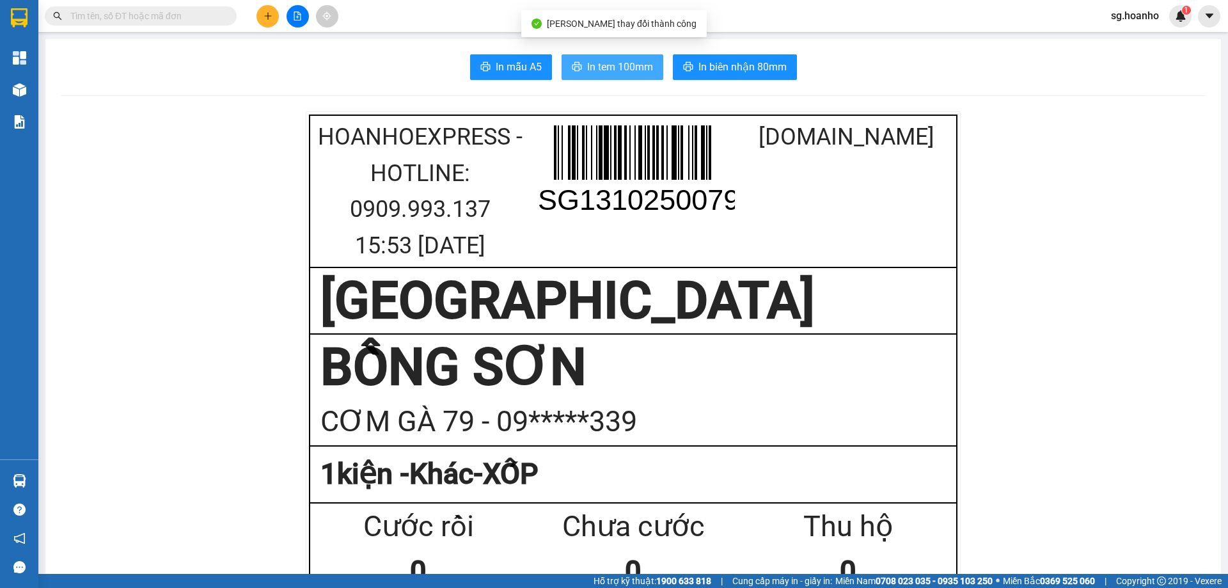
click at [629, 67] on span "In tem 100mm" at bounding box center [620, 67] width 66 height 16
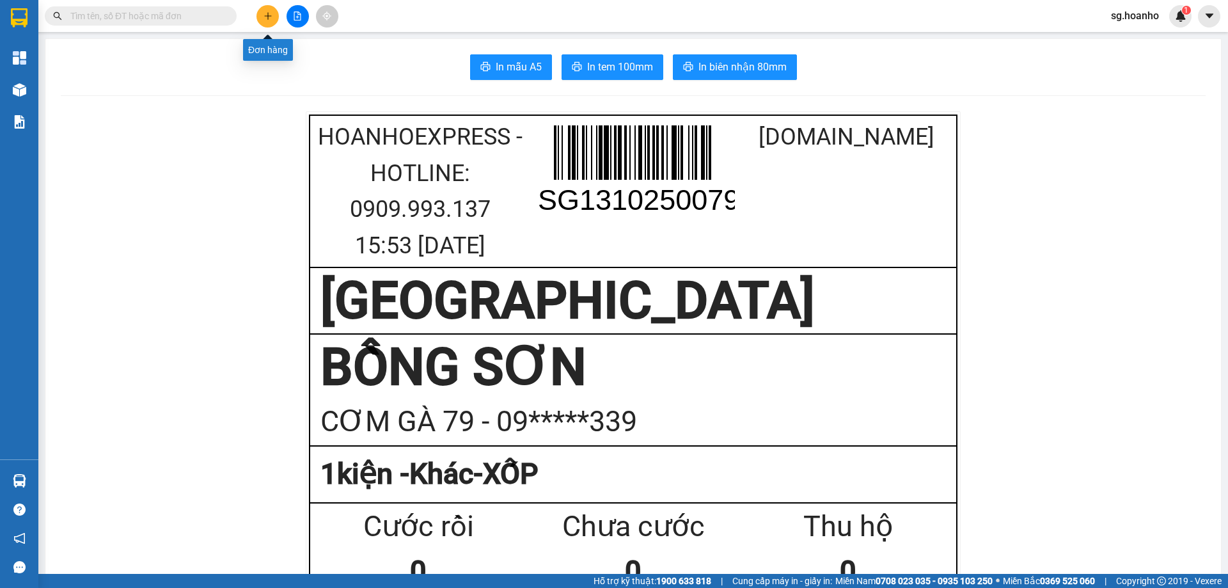
click at [263, 12] on icon "plus" at bounding box center [267, 16] width 9 height 9
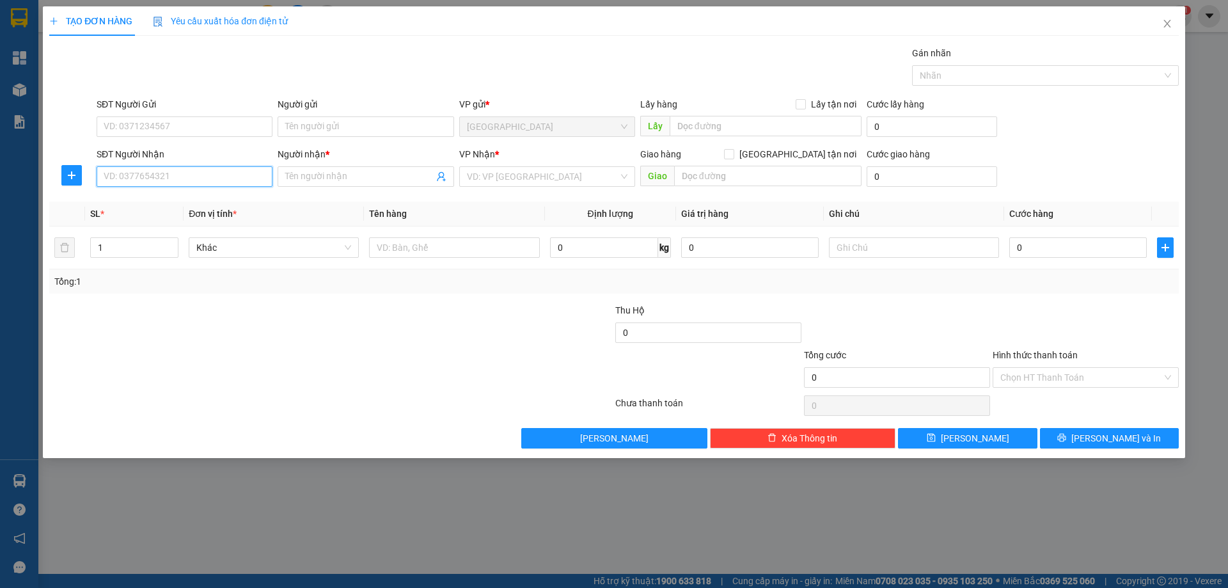
click at [217, 174] on input "SĐT Người Nhận" at bounding box center [185, 176] width 176 height 20
click at [189, 202] on div "0971169152 - DUNG" at bounding box center [184, 202] width 161 height 14
type input "0971169152"
type input "DUNG"
type input "0971169152"
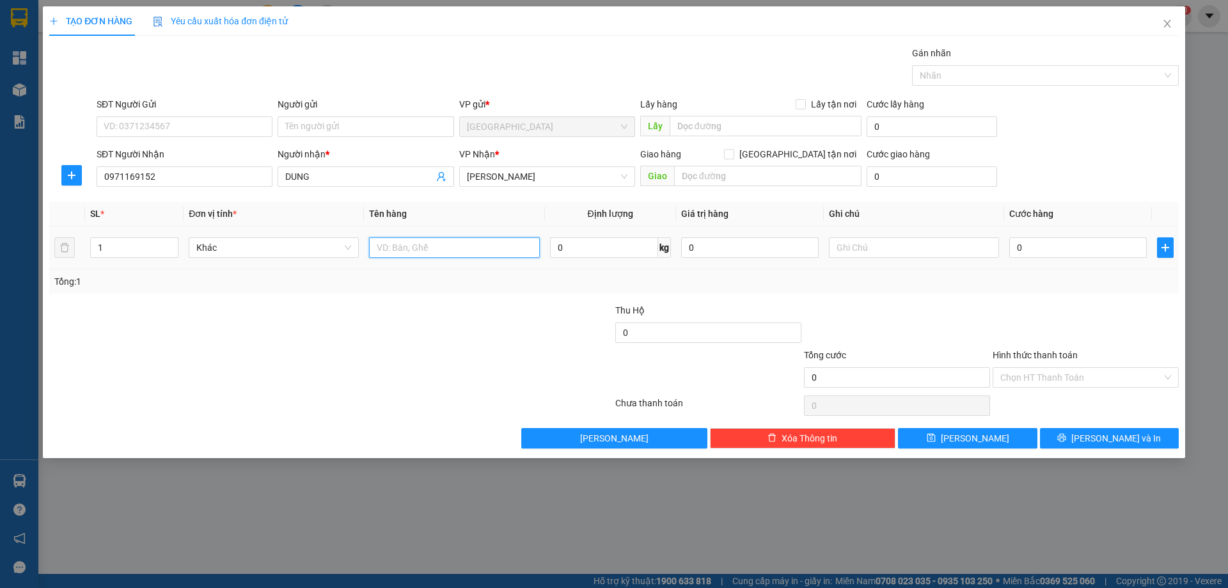
click at [400, 251] on input "text" at bounding box center [454, 247] width 170 height 20
type input "CÂY"
click at [860, 240] on input "text" at bounding box center [914, 247] width 170 height 20
click at [868, 243] on input "text" at bounding box center [914, 247] width 170 height 20
type input "C"
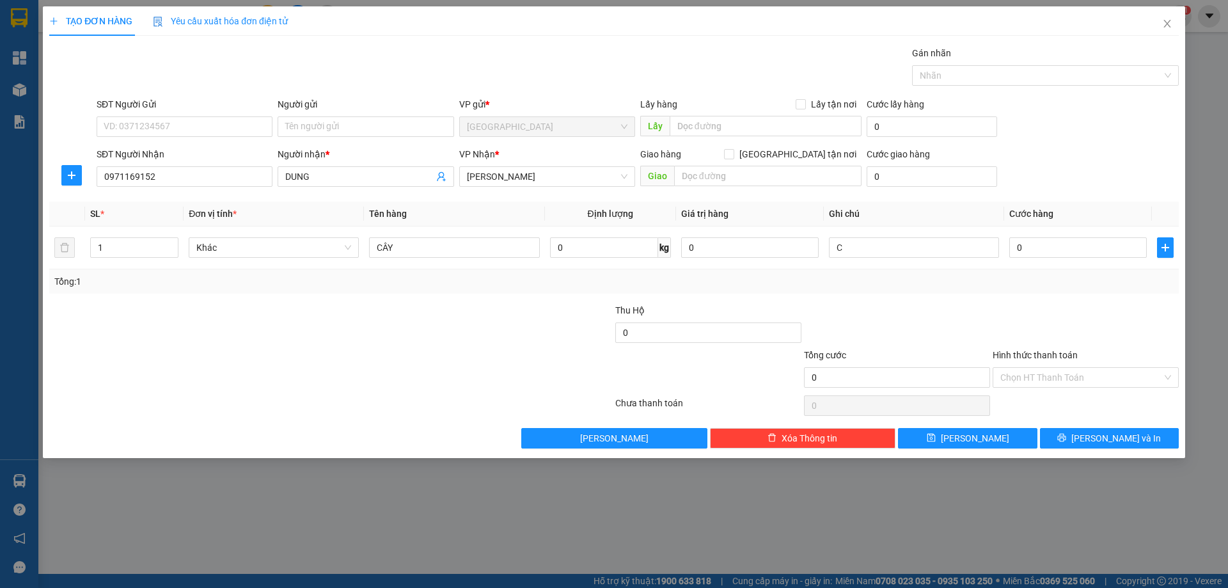
click at [1032, 353] on label "Hình thức thanh toán" at bounding box center [1035, 355] width 85 height 10
click at [1032, 368] on input "Hình thức thanh toán" at bounding box center [1081, 377] width 162 height 19
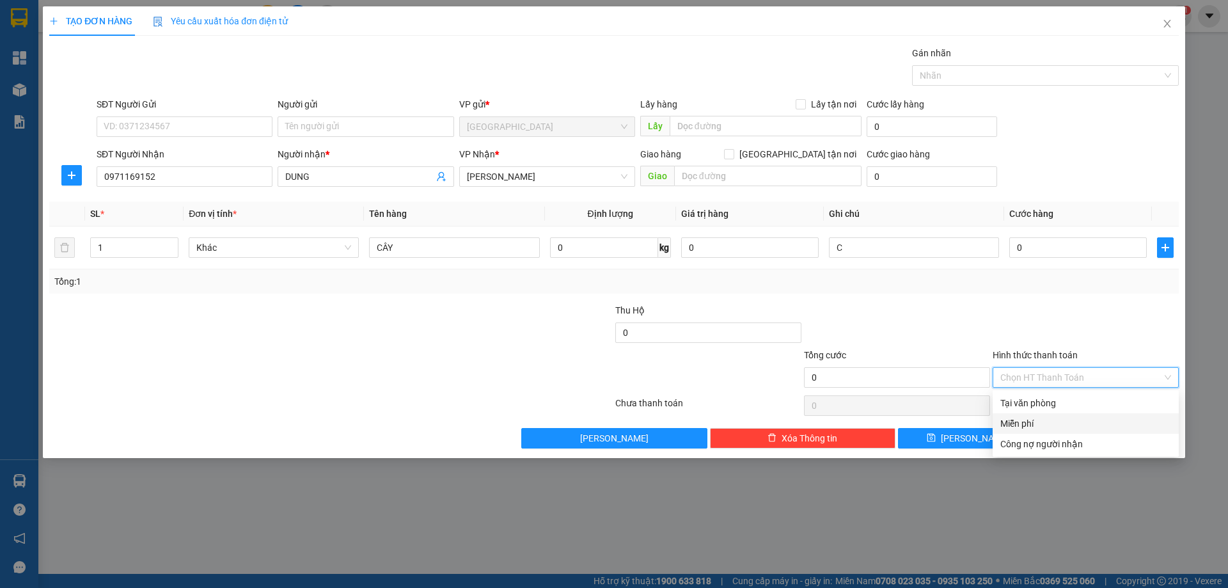
click at [1017, 423] on div "Miễn phí" at bounding box center [1085, 423] width 171 height 14
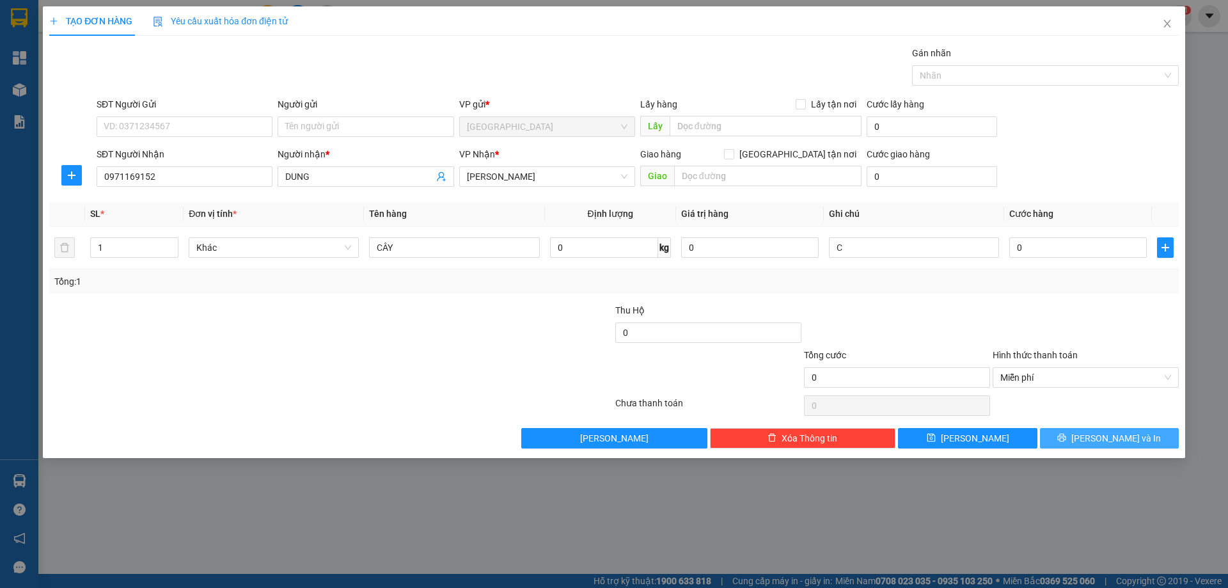
click at [1058, 437] on button "[PERSON_NAME] và In" at bounding box center [1109, 438] width 139 height 20
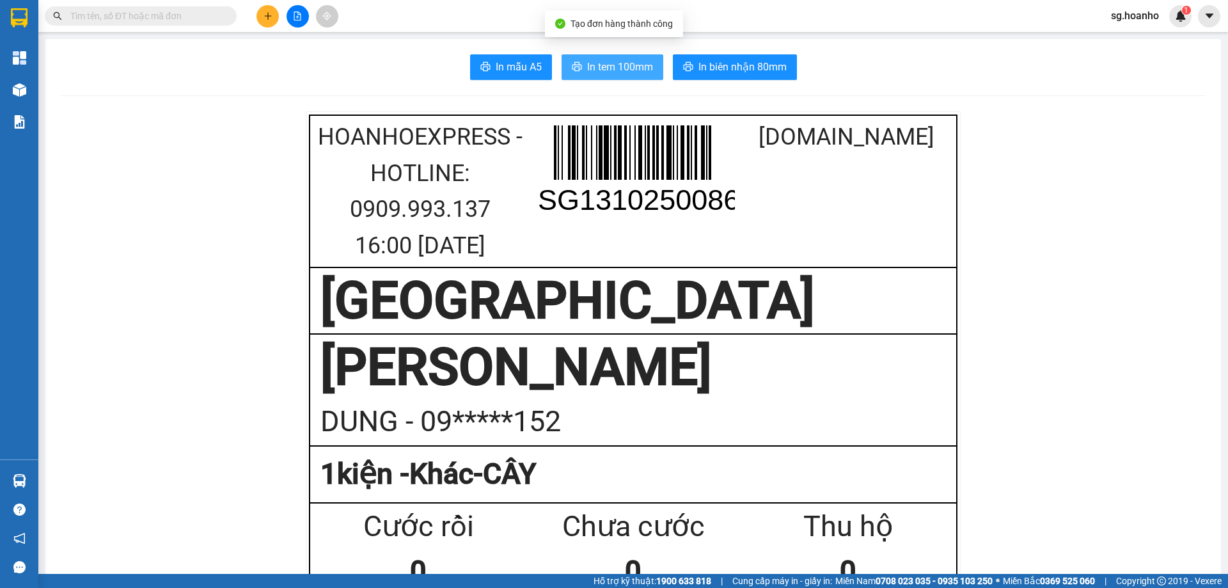
drag, startPoint x: 609, startPoint y: 65, endPoint x: 579, endPoint y: 240, distance: 177.3
click at [589, 69] on span "In tem 100mm" at bounding box center [620, 67] width 66 height 16
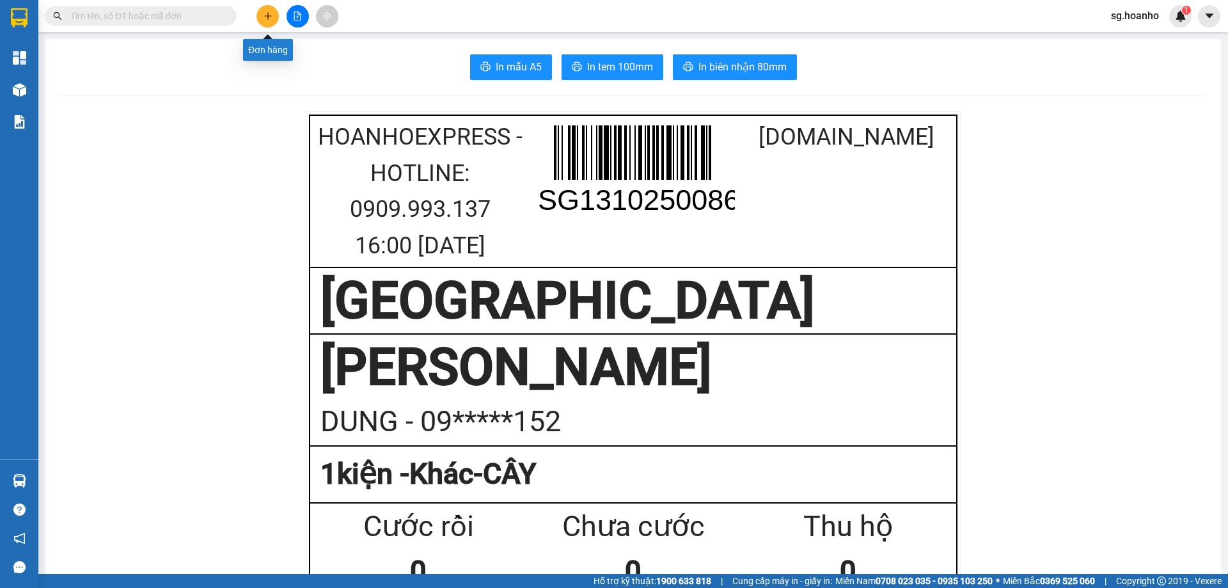
click at [263, 17] on icon "plus" at bounding box center [267, 16] width 9 height 9
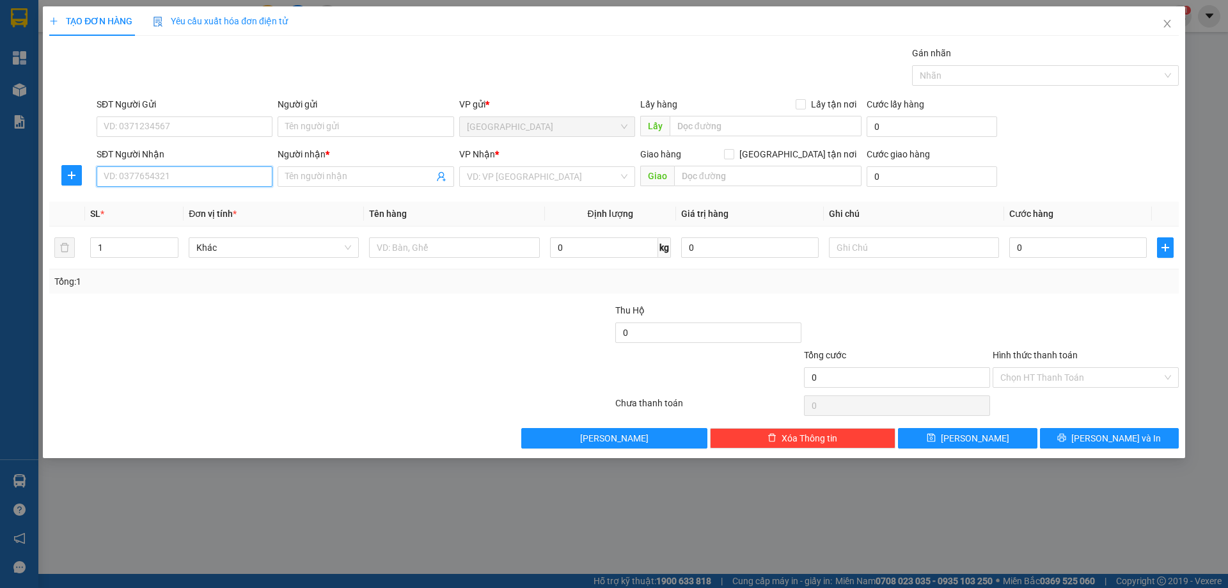
click at [246, 175] on input "SĐT Người Nhận" at bounding box center [185, 176] width 176 height 20
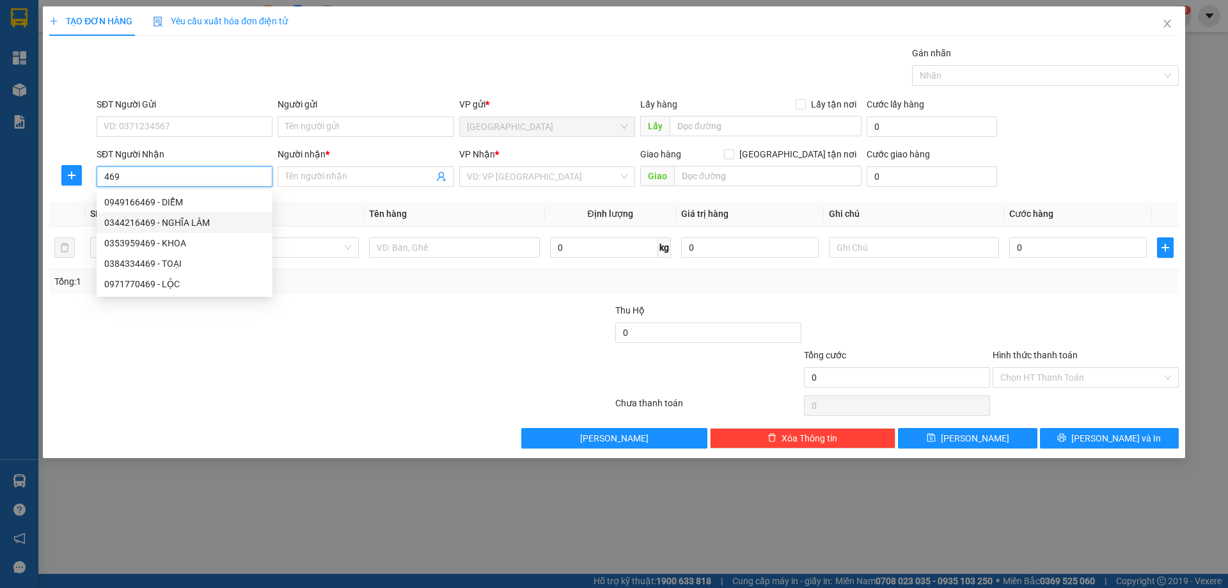
click at [188, 216] on div "0344216469 - NGHĨA LÂM" at bounding box center [184, 223] width 161 height 14
type input "0344216469"
type input "NGHĨA LÂM"
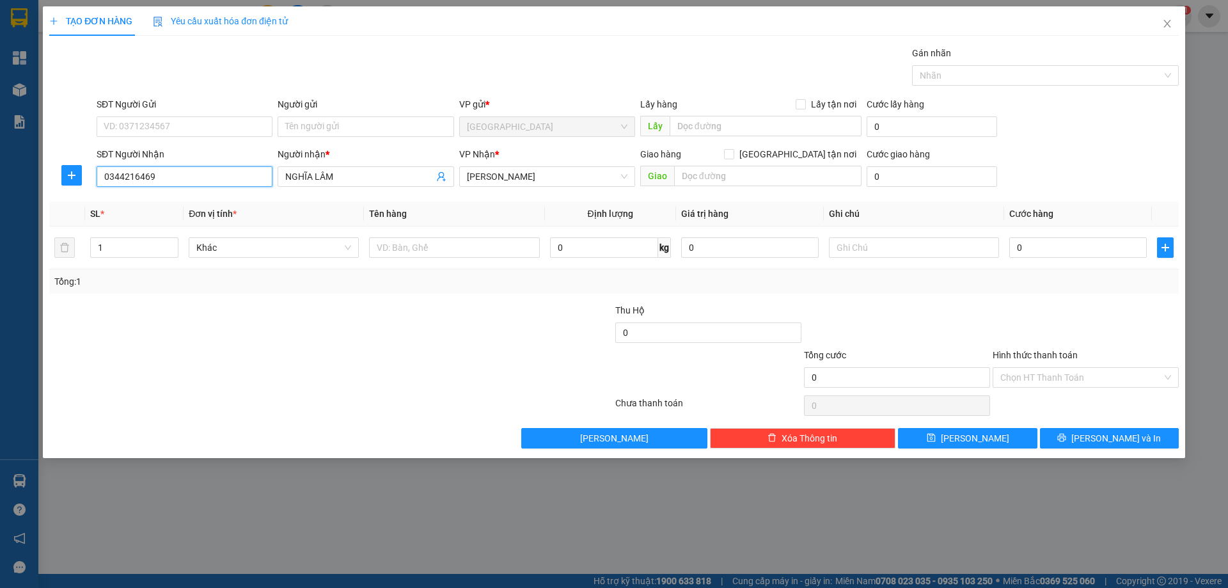
click at [192, 171] on input "0344216469" at bounding box center [185, 176] width 176 height 20
type input "0"
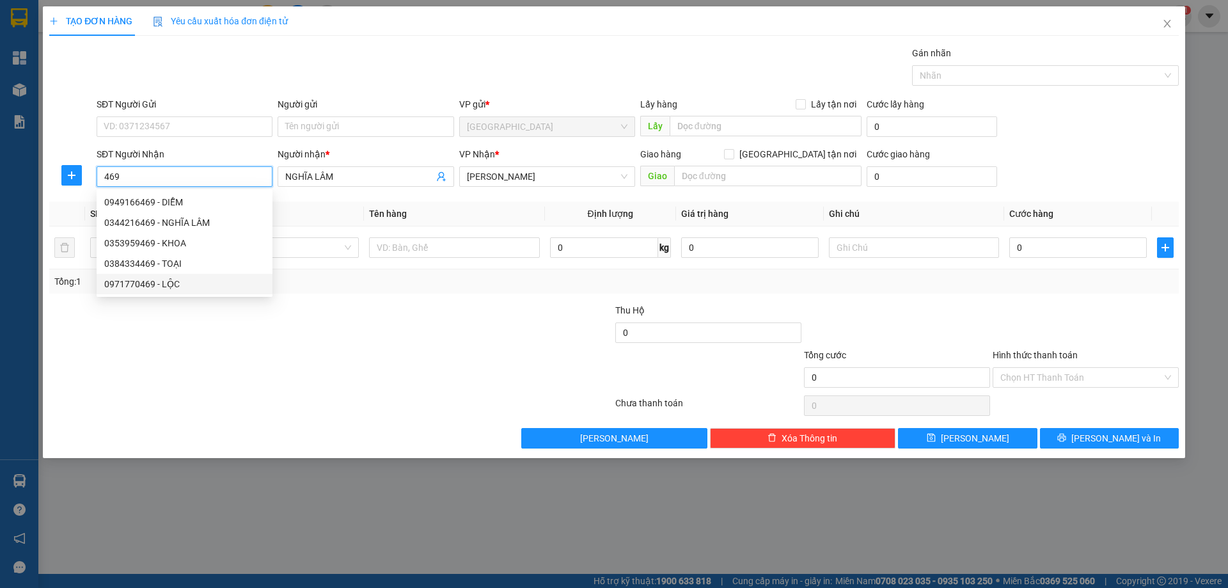
click at [173, 289] on div "0971770469 - LỘC" at bounding box center [184, 284] width 161 height 14
type input "0971770469"
type input "LỘC"
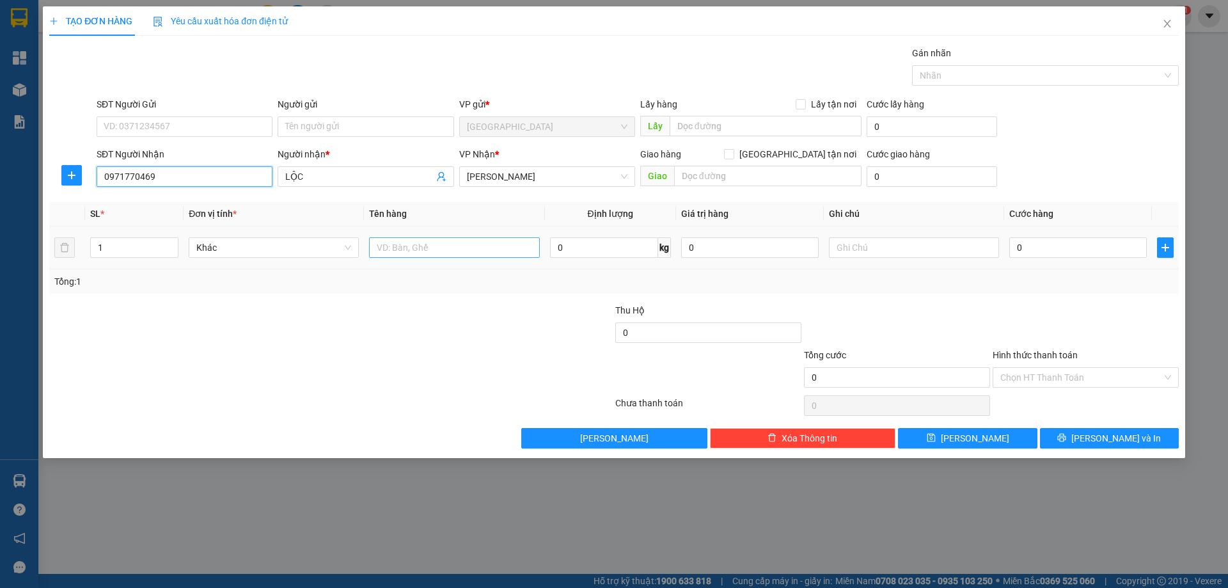
type input "0971770469"
click at [453, 245] on input "text" at bounding box center [454, 247] width 170 height 20
type input "T"
click at [860, 251] on input "text" at bounding box center [914, 247] width 170 height 20
type input "C"
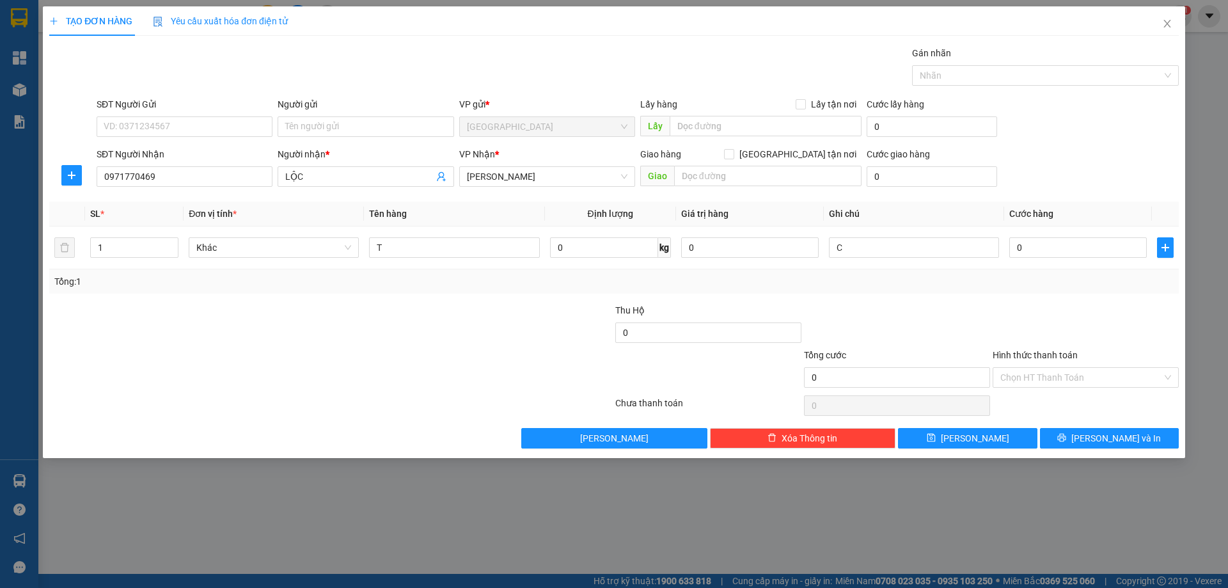
click at [1008, 354] on label "Hình thức thanh toán" at bounding box center [1035, 355] width 85 height 10
click at [1008, 368] on input "Hình thức thanh toán" at bounding box center [1081, 377] width 162 height 19
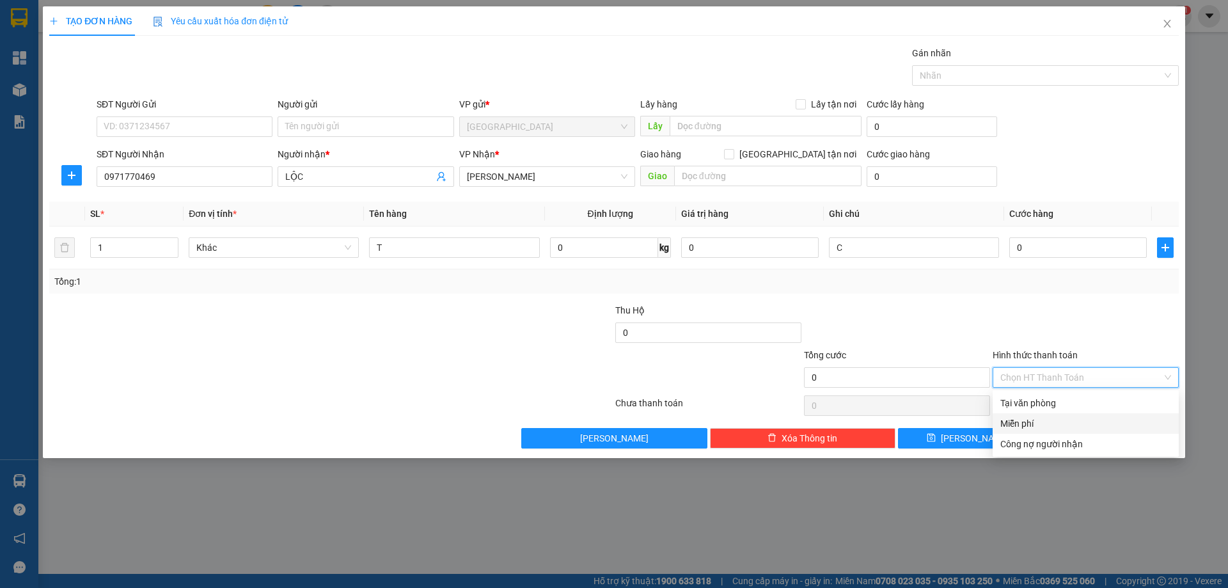
click at [1034, 427] on div "Miễn phí" at bounding box center [1085, 423] width 171 height 14
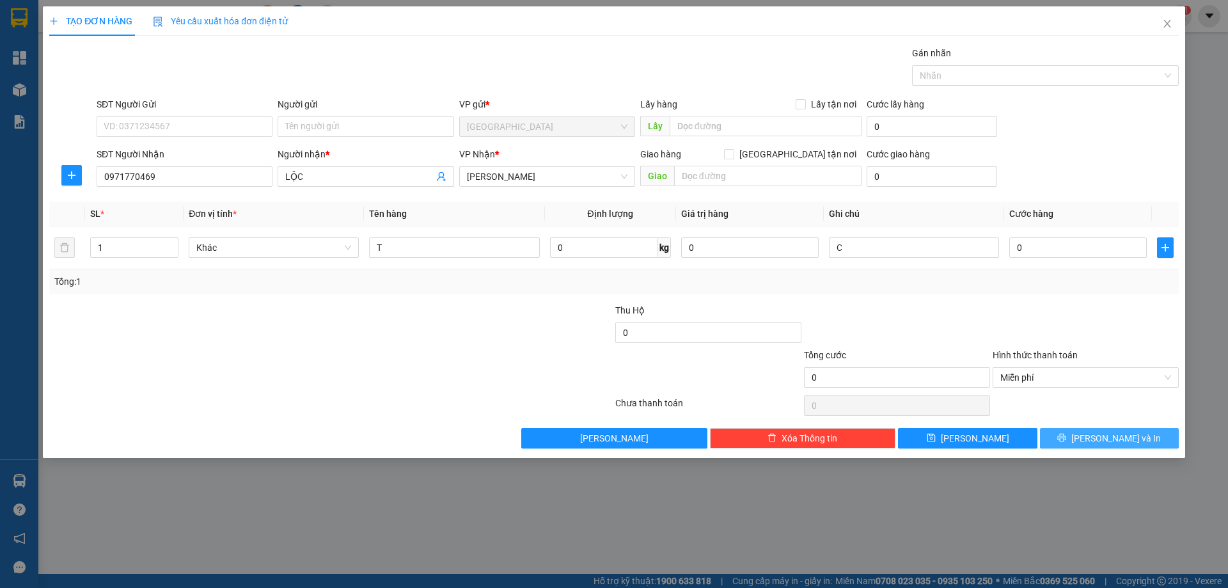
click at [1068, 436] on button "[PERSON_NAME] và In" at bounding box center [1109, 438] width 139 height 20
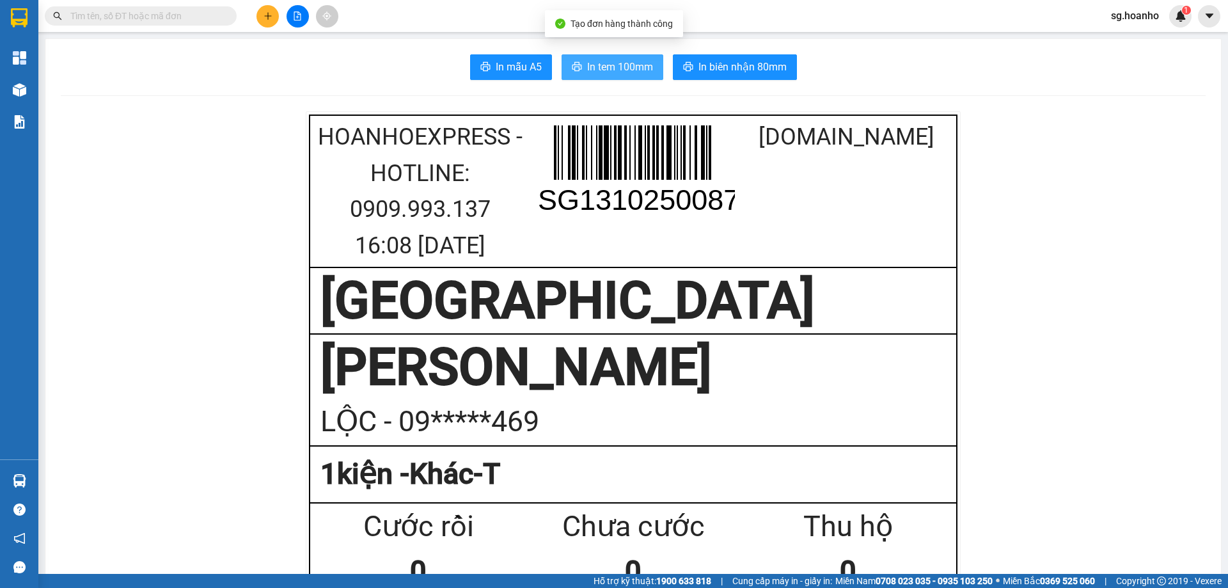
click at [620, 75] on span "In tem 100mm" at bounding box center [620, 67] width 66 height 16
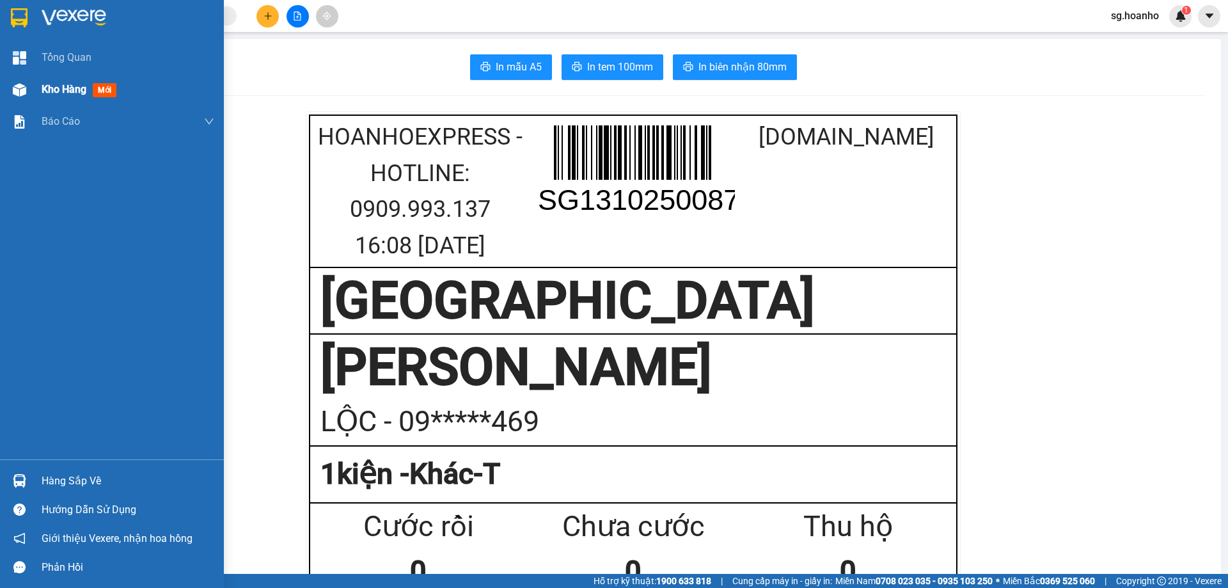
click at [103, 90] on span "mới" at bounding box center [105, 90] width 24 height 14
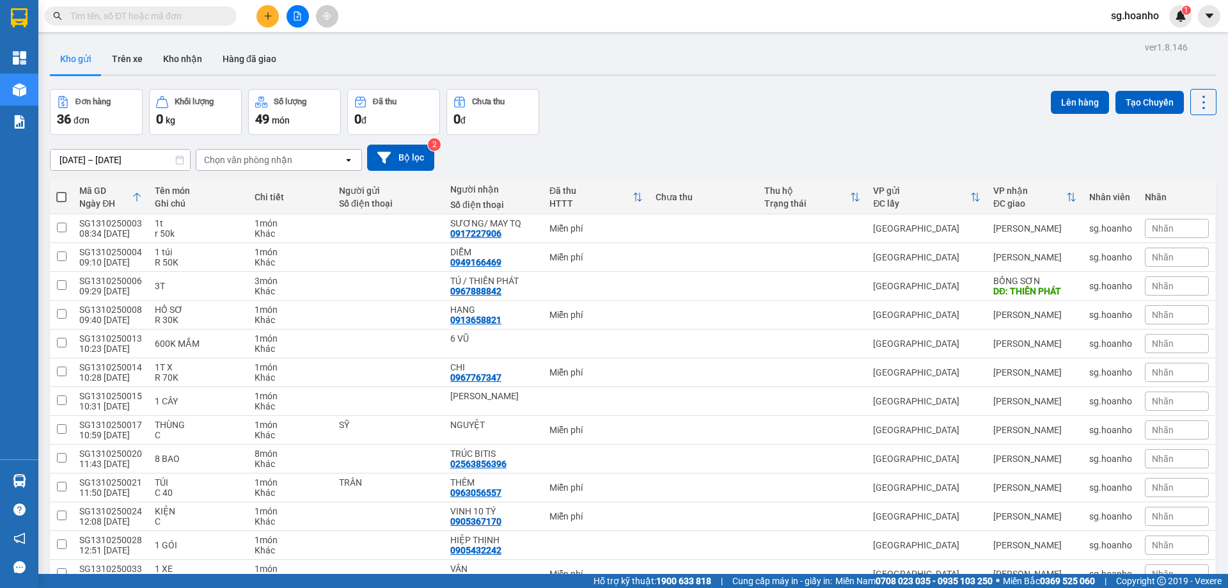
click at [263, 20] on button at bounding box center [267, 16] width 22 height 22
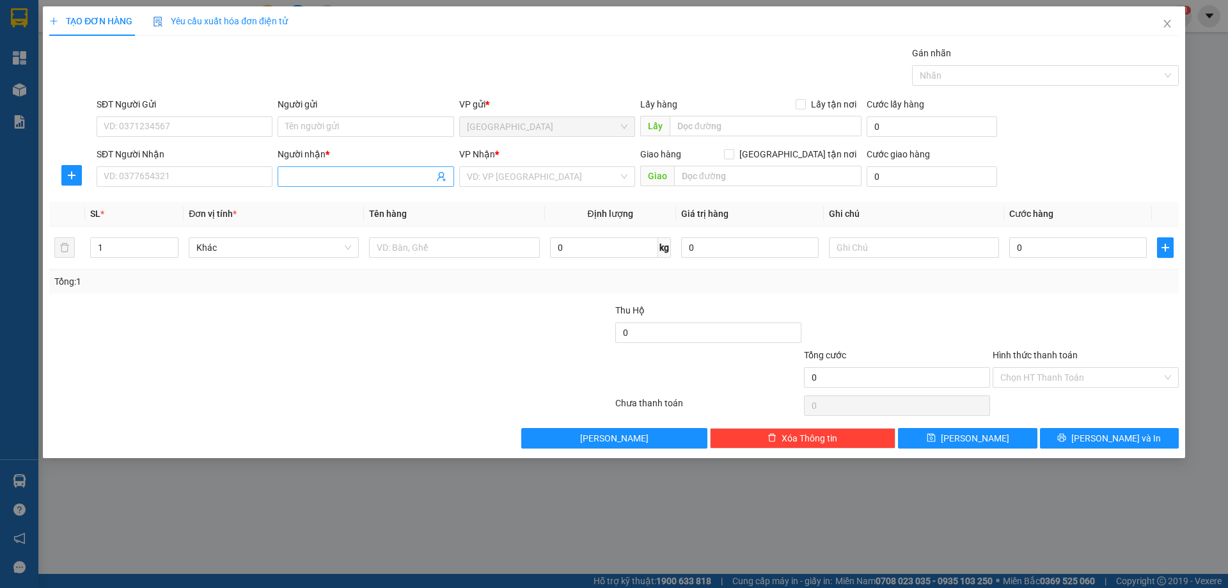
click at [301, 174] on input "Người nhận *" at bounding box center [359, 176] width 148 height 14
type input "LAN/ THIÊN PHÁT"
click at [492, 163] on div "VP Nhận *" at bounding box center [547, 156] width 176 height 19
click at [501, 181] on input "search" at bounding box center [543, 176] width 152 height 19
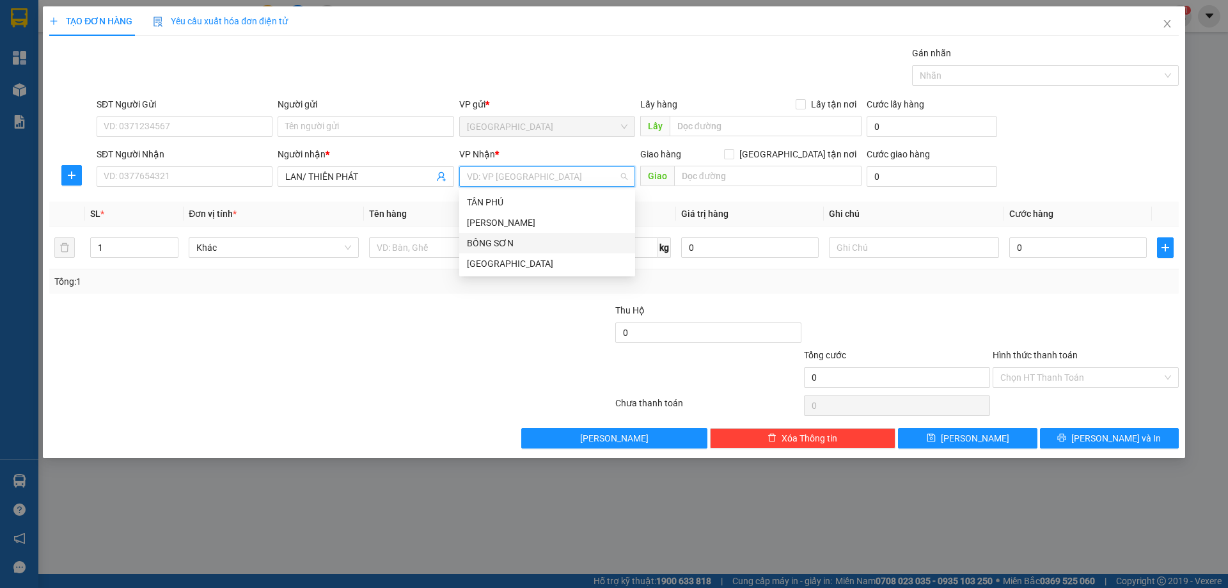
click at [517, 238] on div "BỒNG SƠN" at bounding box center [547, 243] width 161 height 14
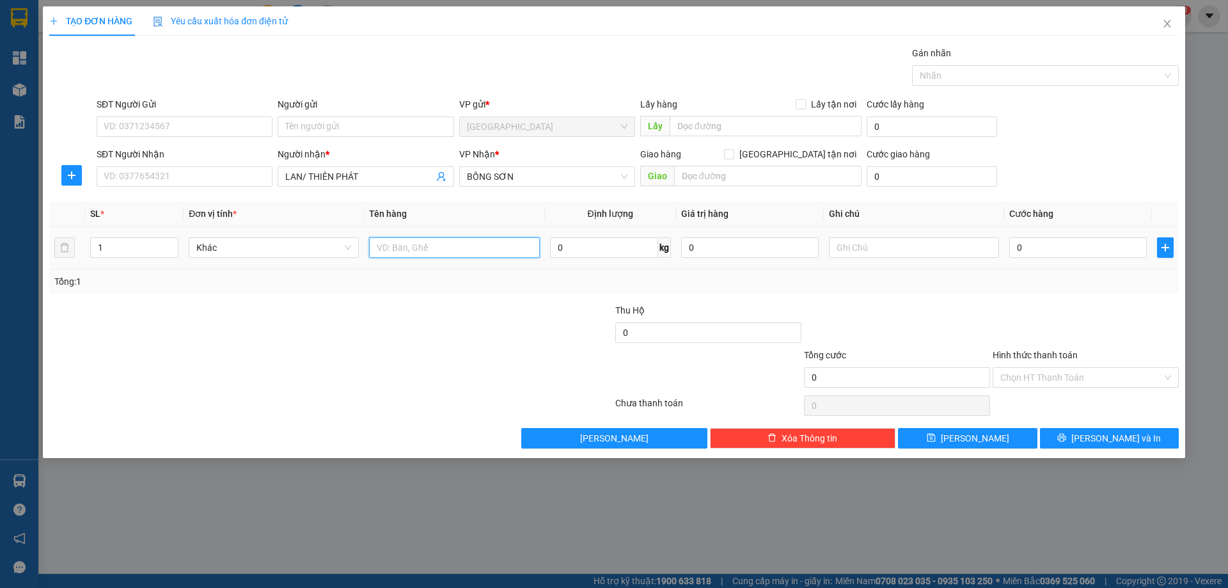
click at [459, 240] on input "text" at bounding box center [454, 247] width 170 height 20
type input "T"
click at [886, 256] on input "text" at bounding box center [914, 247] width 170 height 20
type input "C"
drag, startPoint x: 1035, startPoint y: 354, endPoint x: 1050, endPoint y: 361, distance: 16.9
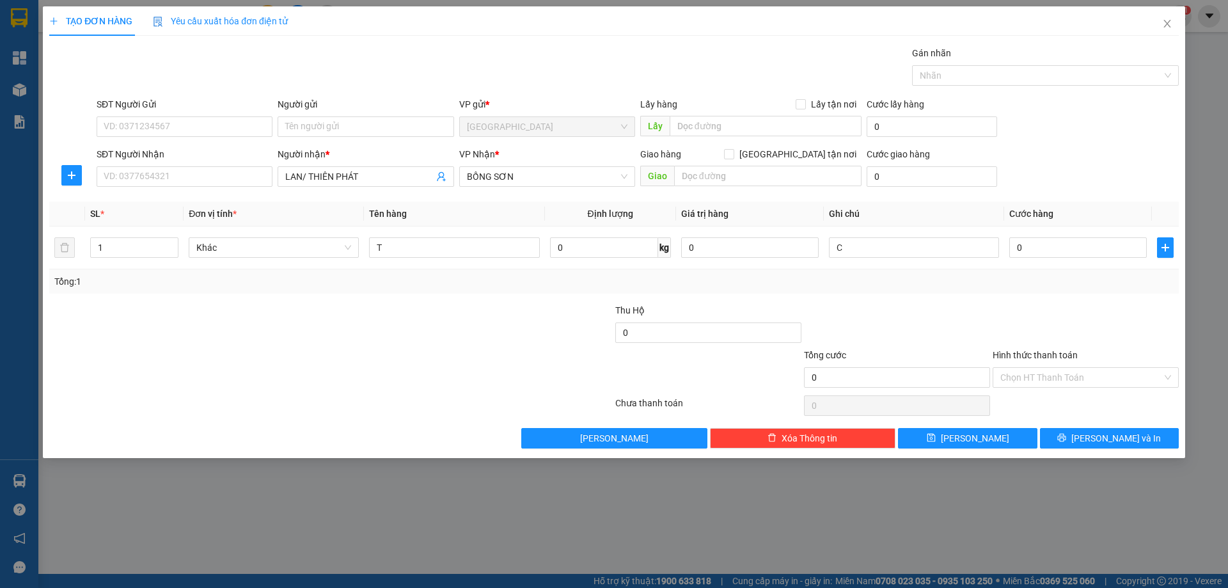
click at [1035, 354] on label "Hình thức thanh toán" at bounding box center [1035, 355] width 85 height 10
click at [1035, 368] on input "Hình thức thanh toán" at bounding box center [1081, 377] width 162 height 19
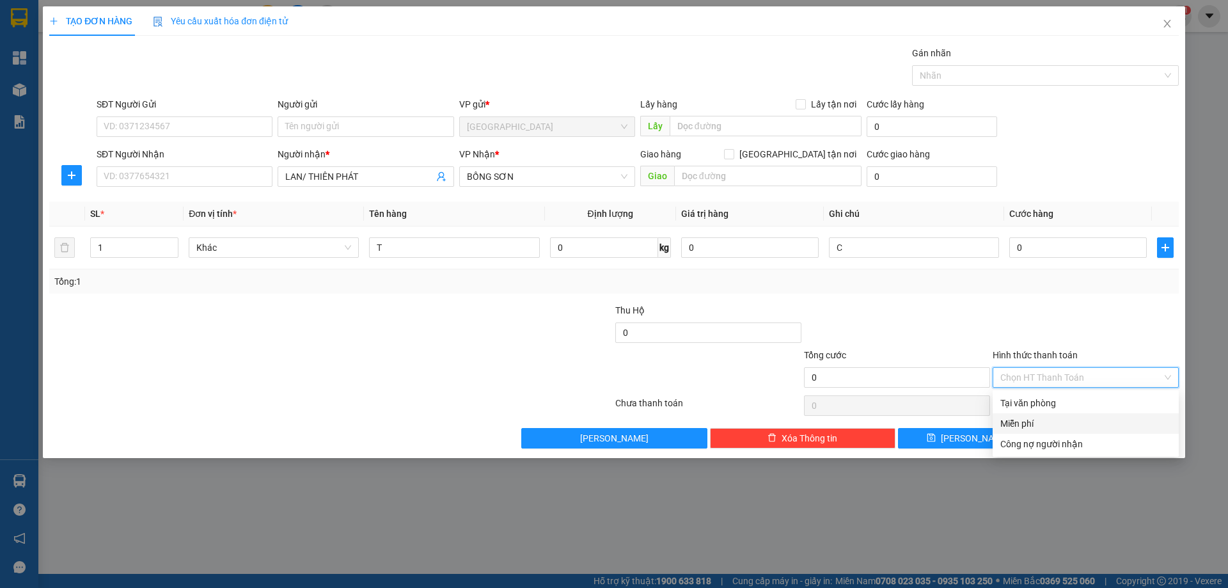
click at [1053, 425] on div "Miễn phí" at bounding box center [1085, 423] width 171 height 14
click at [1069, 434] on button "[PERSON_NAME] và In" at bounding box center [1109, 438] width 139 height 20
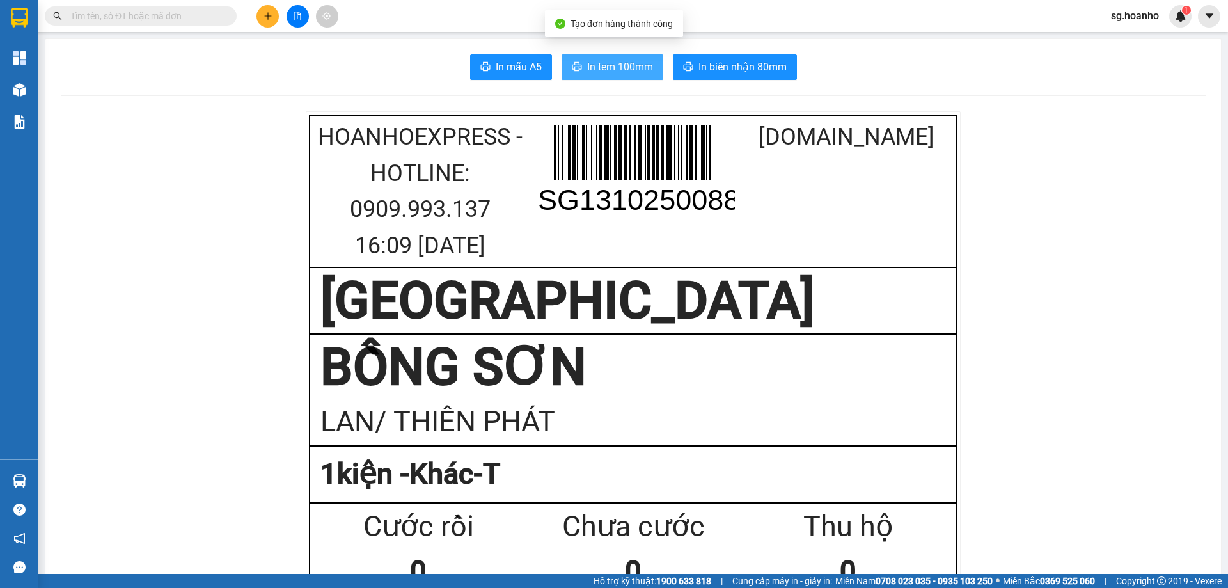
click at [598, 74] on span "In tem 100mm" at bounding box center [620, 67] width 66 height 16
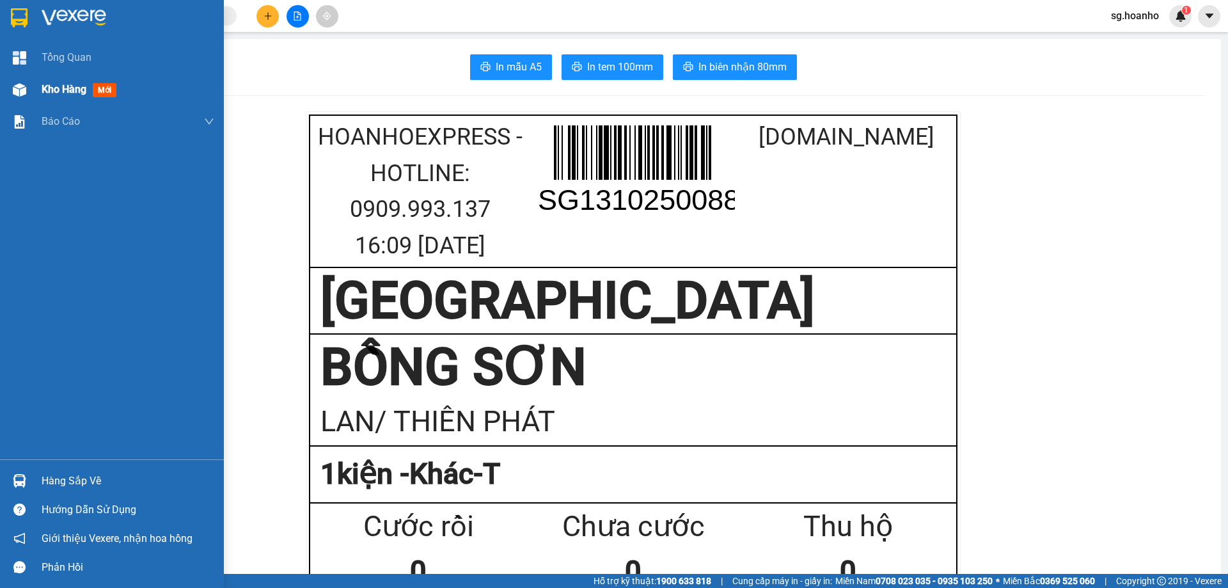
click at [75, 89] on span "Kho hàng" at bounding box center [64, 89] width 45 height 12
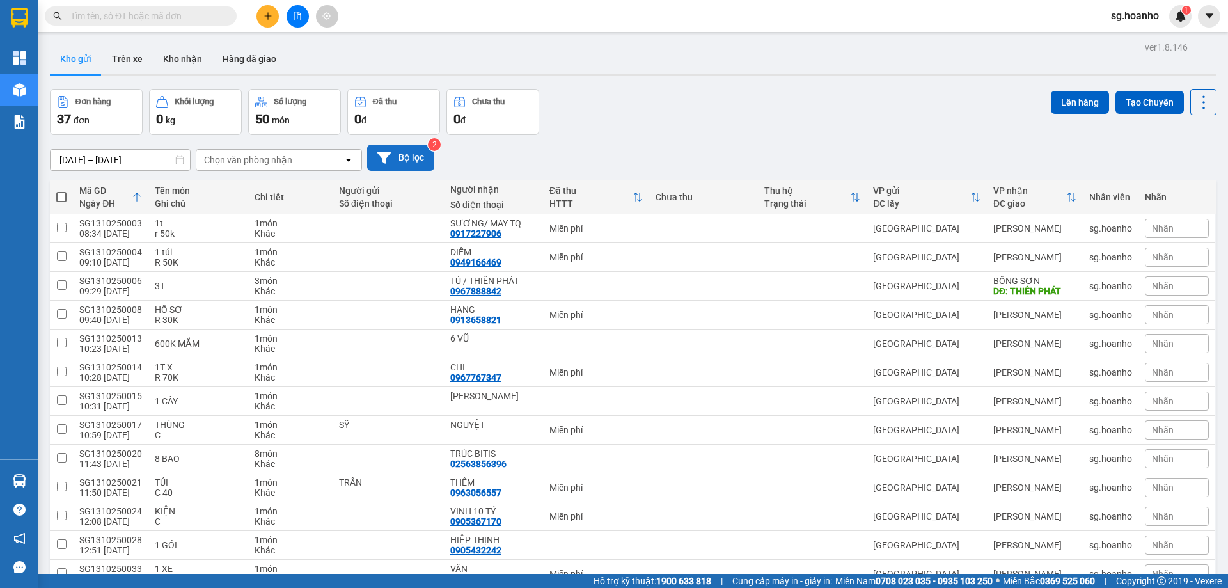
click at [405, 148] on button "Bộ lọc" at bounding box center [400, 158] width 67 height 26
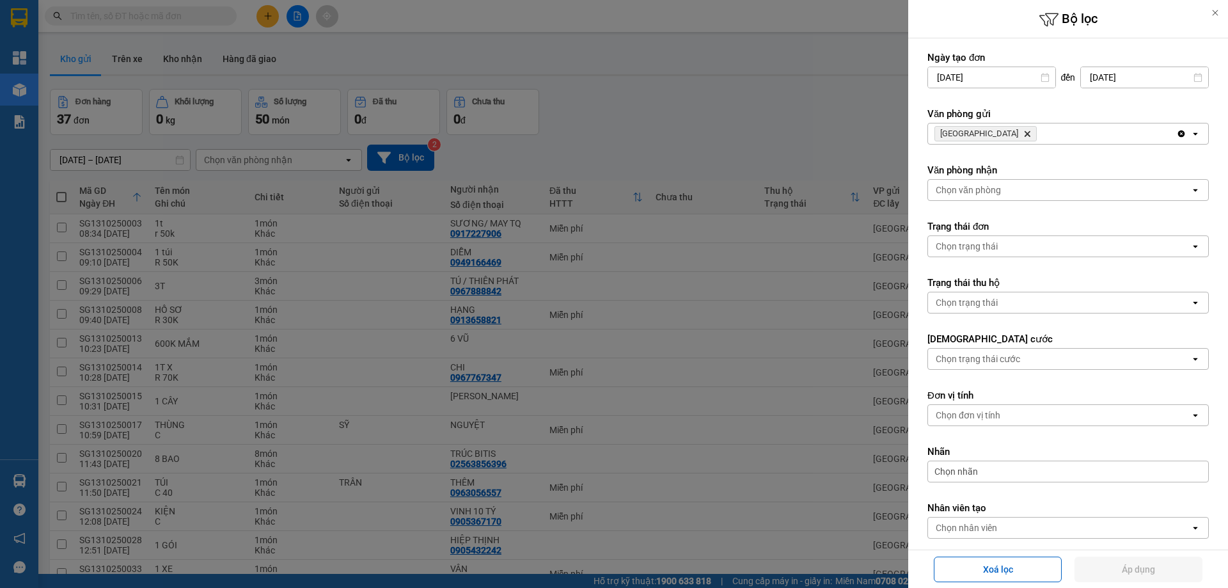
click at [1023, 131] on icon "Delete" at bounding box center [1027, 134] width 8 height 8
click at [974, 132] on div "Chọn văn phòng" at bounding box center [968, 133] width 65 height 13
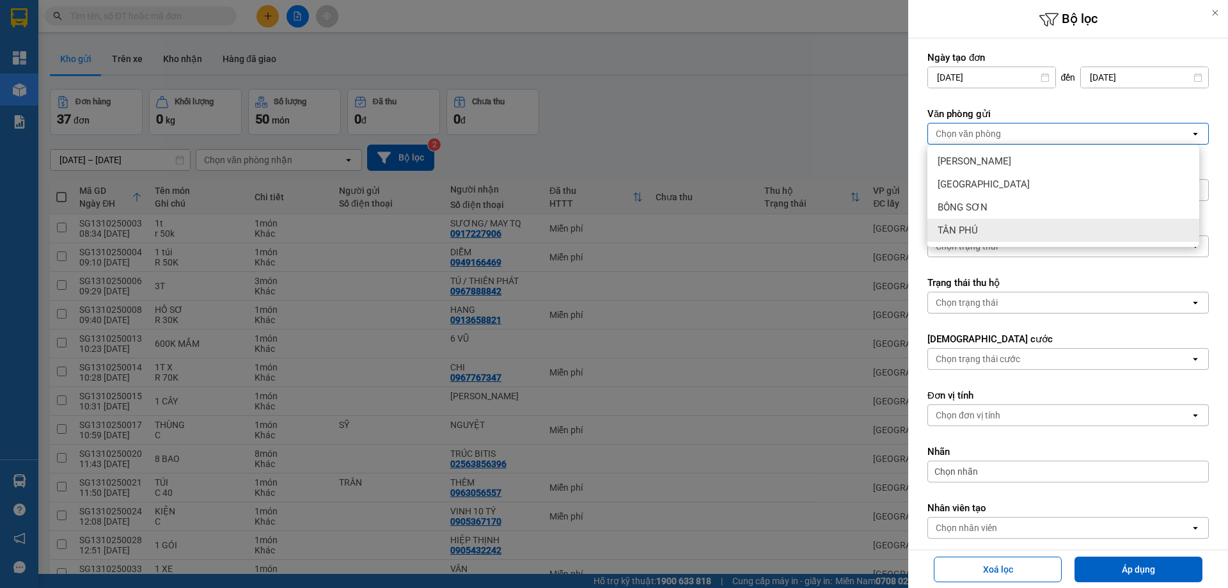
click at [961, 223] on div "TÂN PHÚ" at bounding box center [1063, 230] width 272 height 23
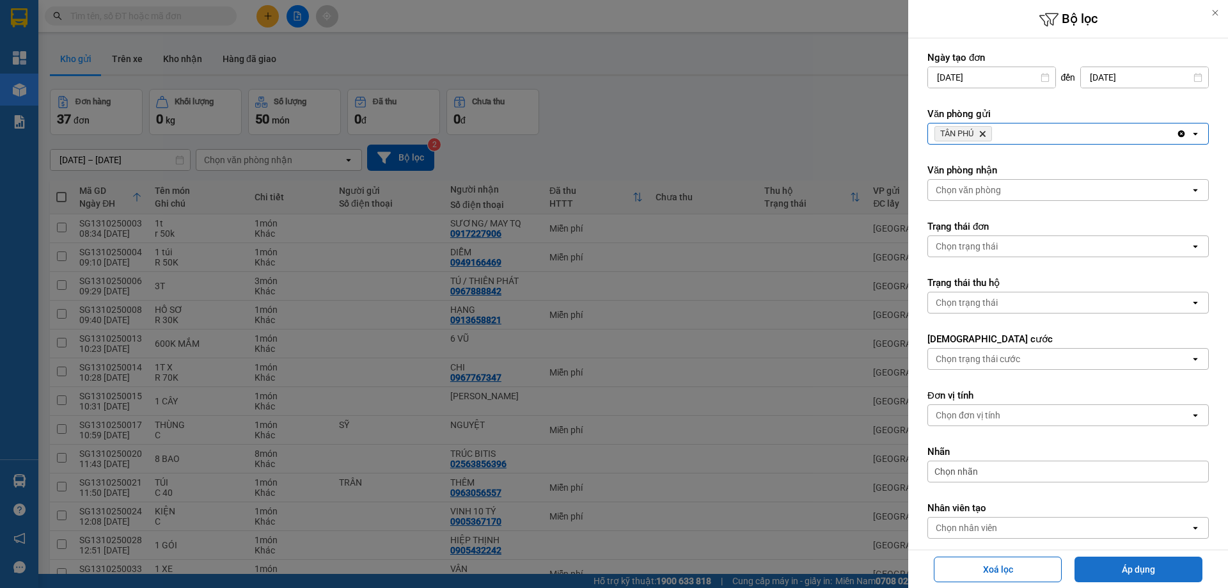
click at [1143, 566] on button "Áp dụng" at bounding box center [1138, 569] width 128 height 26
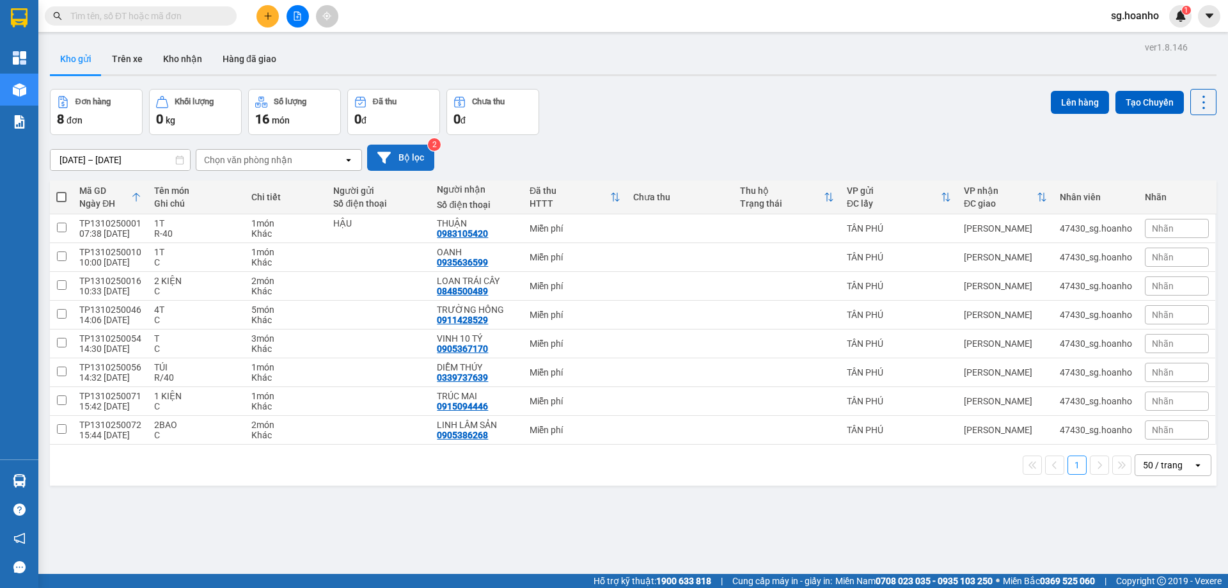
click at [412, 165] on button "Bộ lọc" at bounding box center [400, 158] width 67 height 26
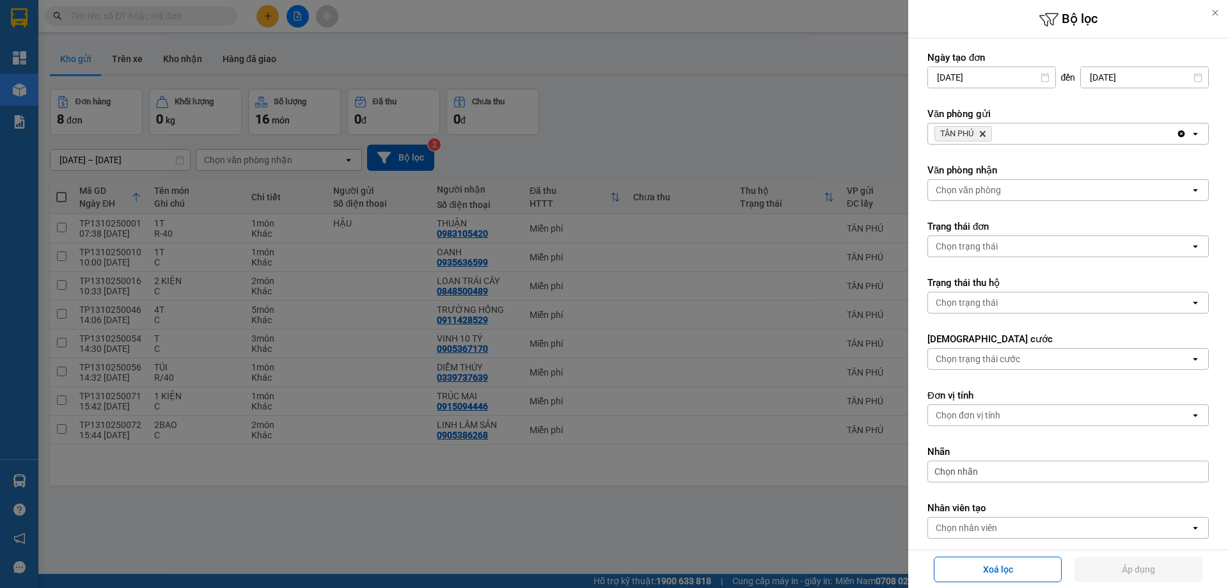
click at [986, 131] on icon "Delete" at bounding box center [982, 134] width 8 height 8
click at [982, 131] on div "Chọn văn phòng" at bounding box center [968, 133] width 65 height 13
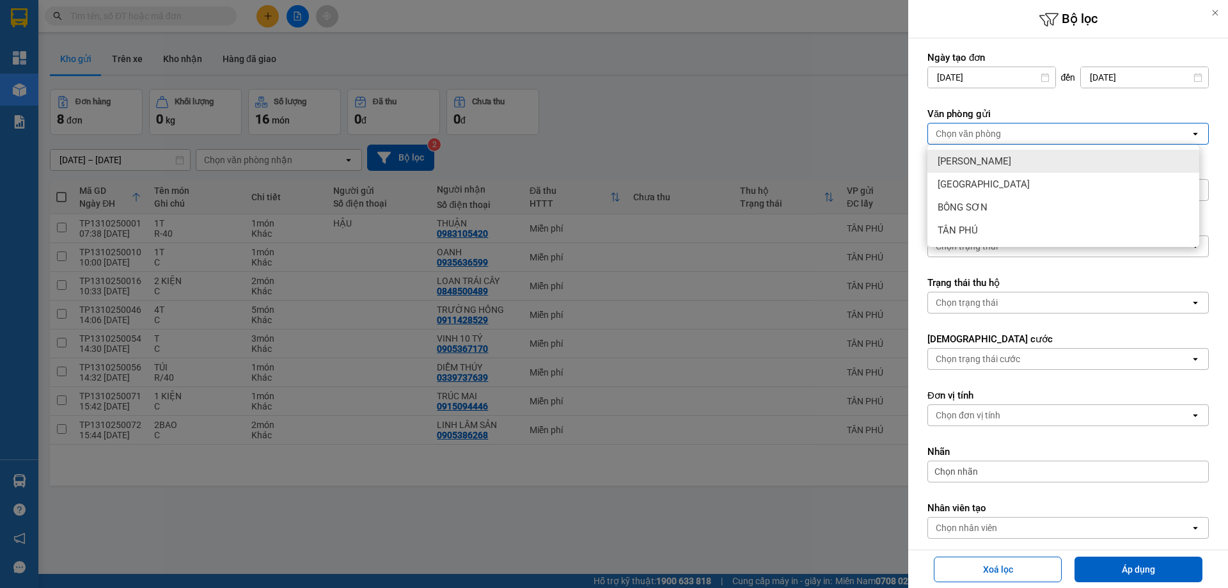
click at [951, 163] on span "[PERSON_NAME]" at bounding box center [975, 161] width 74 height 13
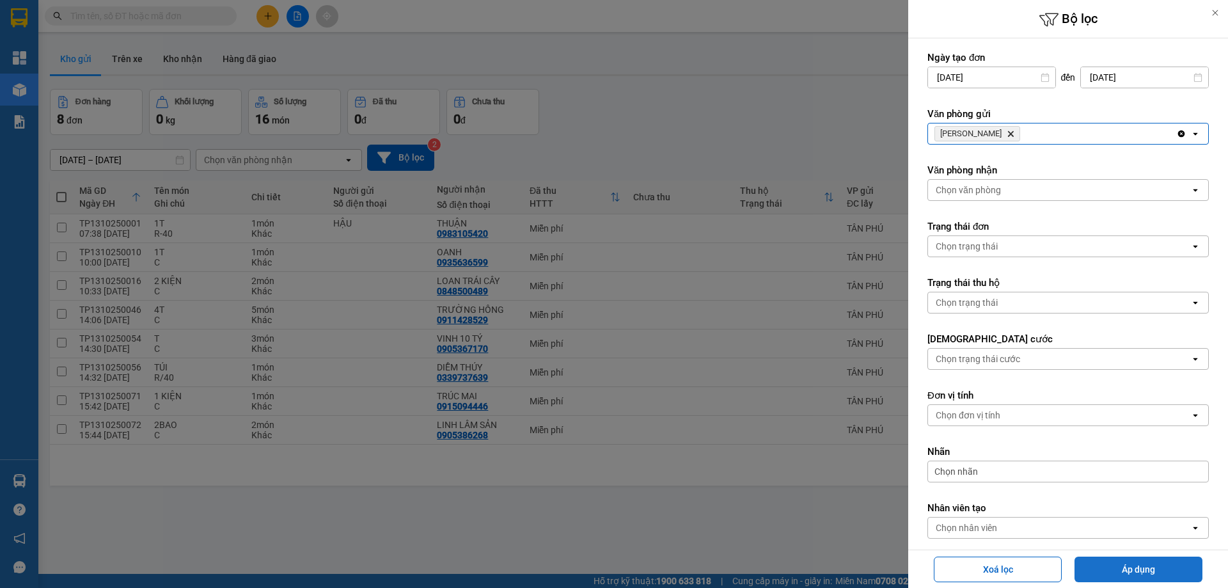
click at [1137, 560] on button "Áp dụng" at bounding box center [1138, 569] width 128 height 26
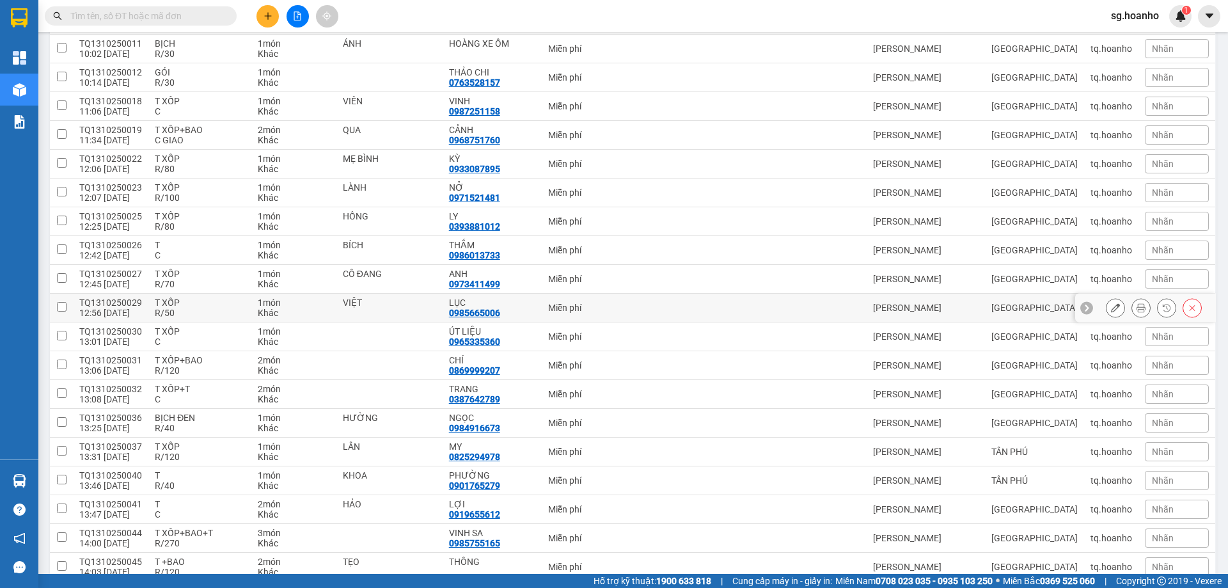
scroll to position [90, 0]
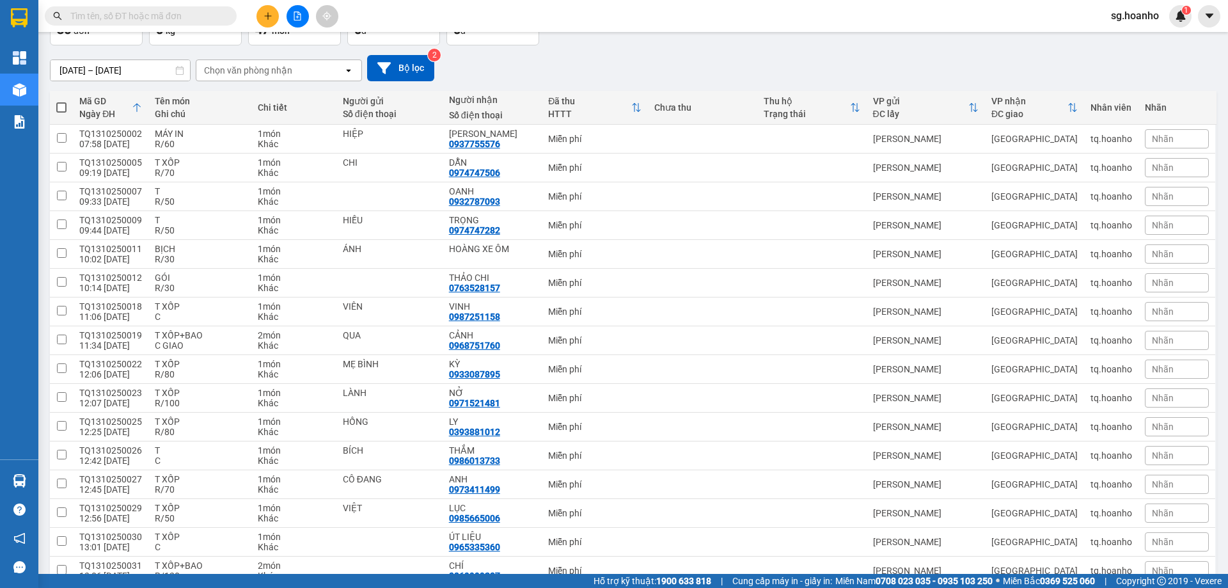
click at [155, 13] on input "text" at bounding box center [145, 16] width 151 height 14
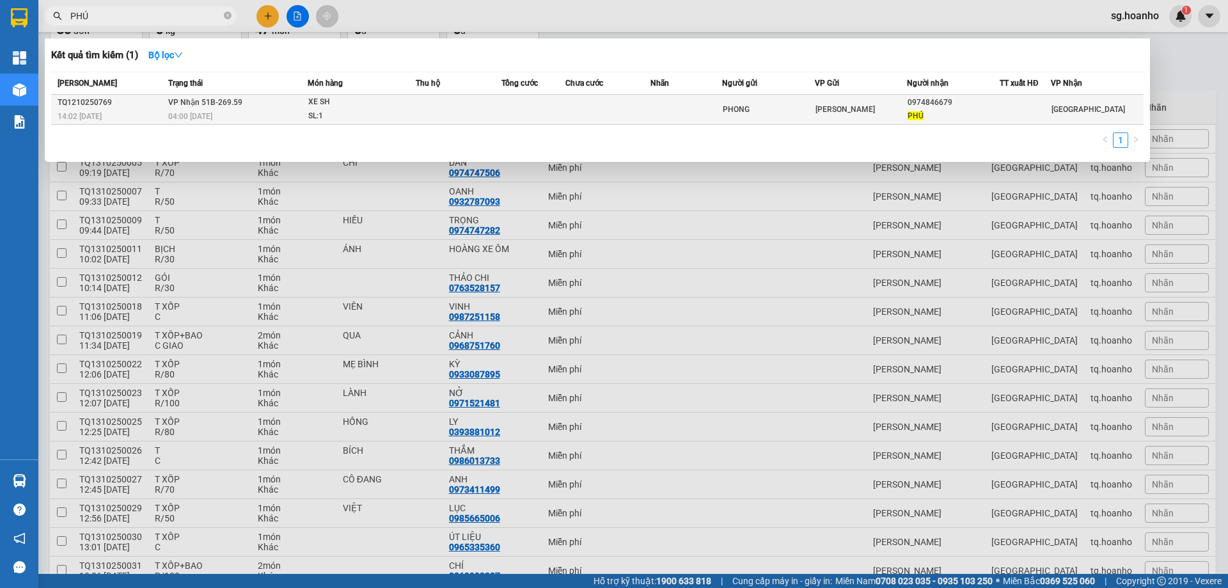
type input "PHÚ"
click at [617, 107] on td at bounding box center [608, 110] width 86 height 30
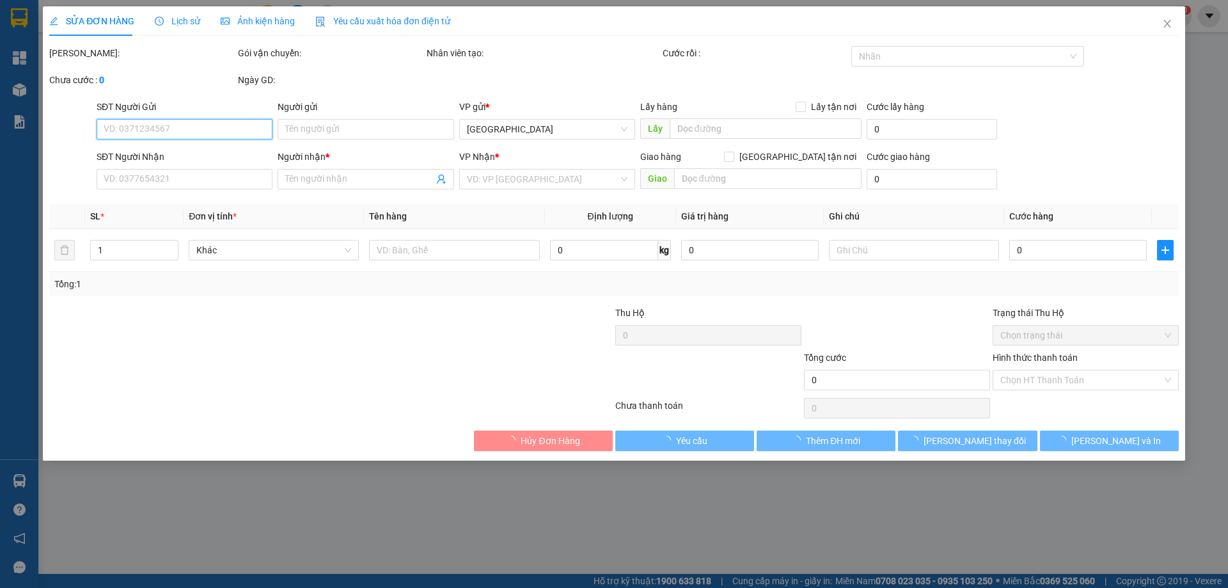
type input "PHONG"
type input "0974846679"
type input "PHÚ"
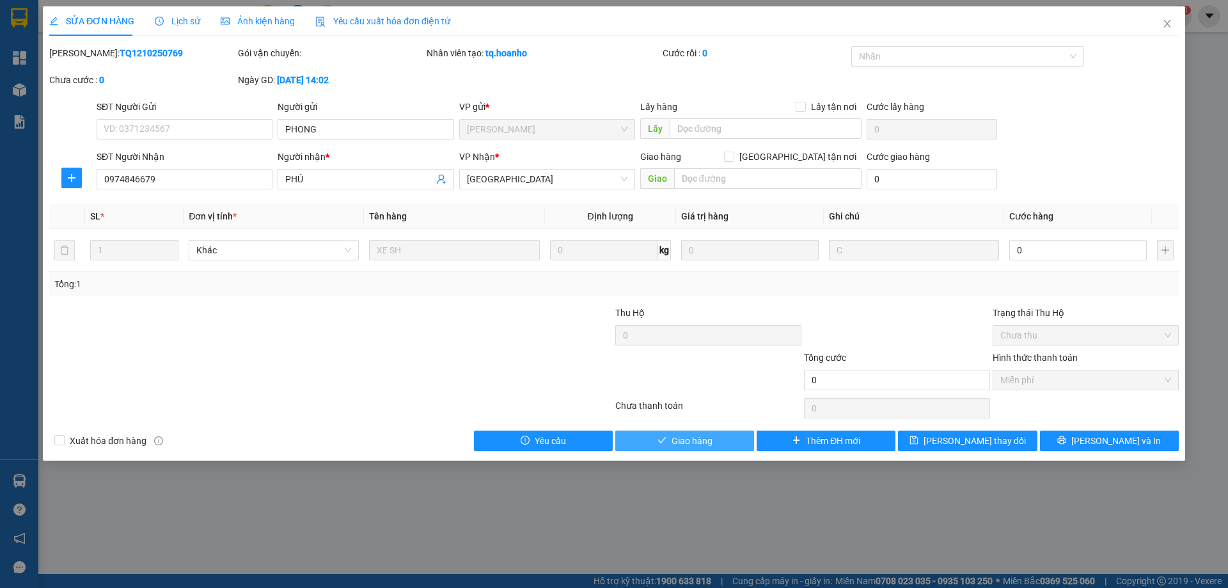
click at [716, 434] on button "Giao hàng" at bounding box center [684, 440] width 139 height 20
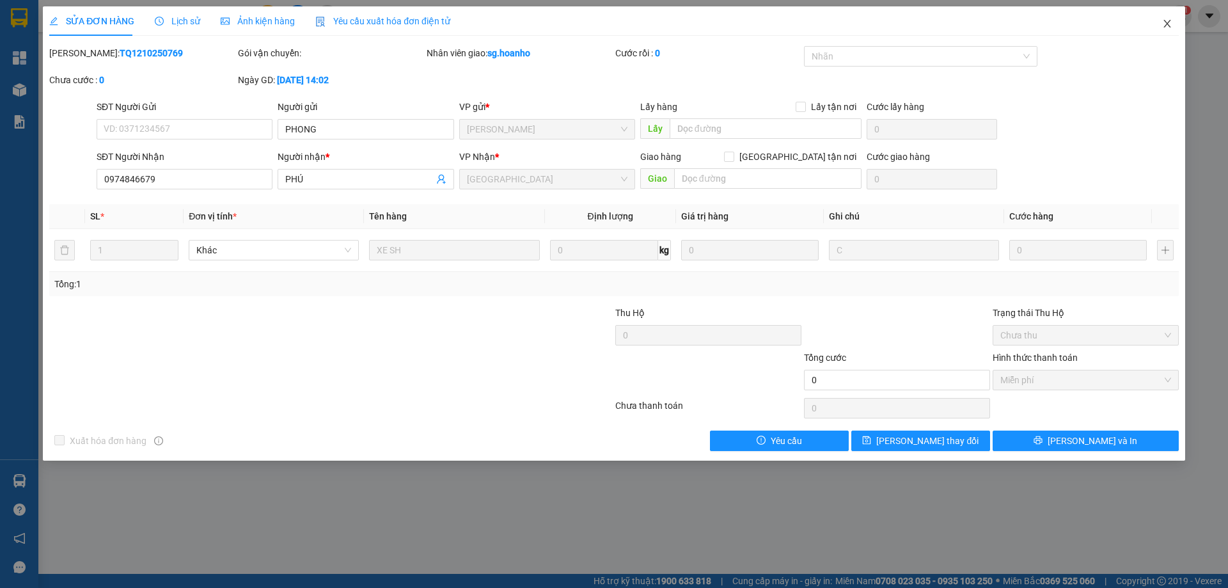
click at [1167, 23] on icon "close" at bounding box center [1167, 24] width 10 height 10
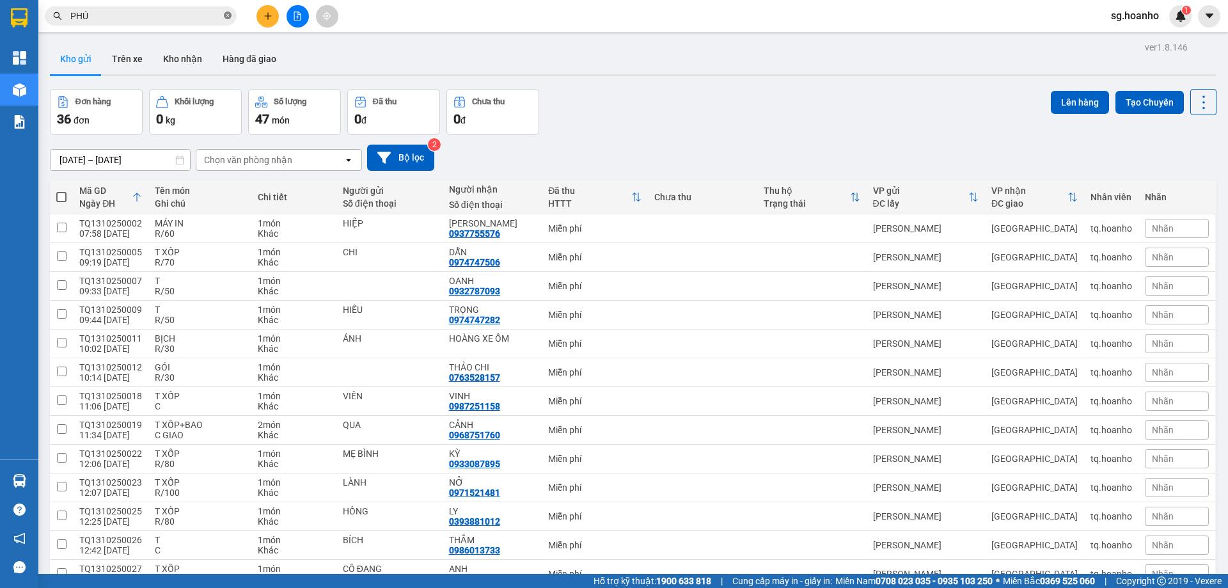
click at [226, 17] on icon "close-circle" at bounding box center [228, 16] width 8 height 8
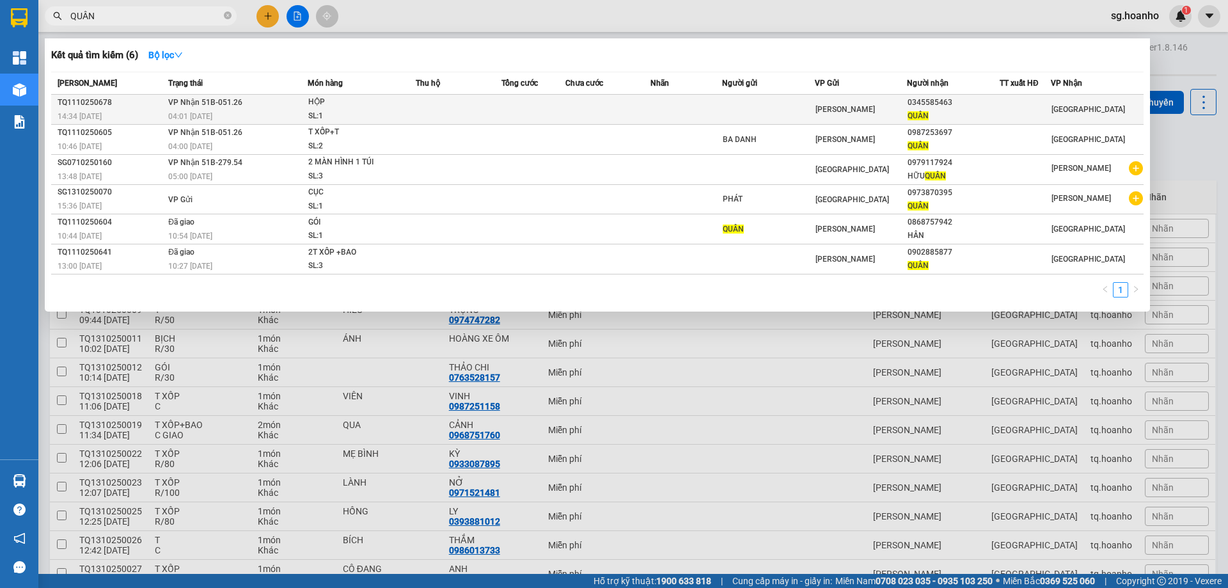
type input "QUÂN"
click at [807, 110] on td at bounding box center [768, 110] width 93 height 30
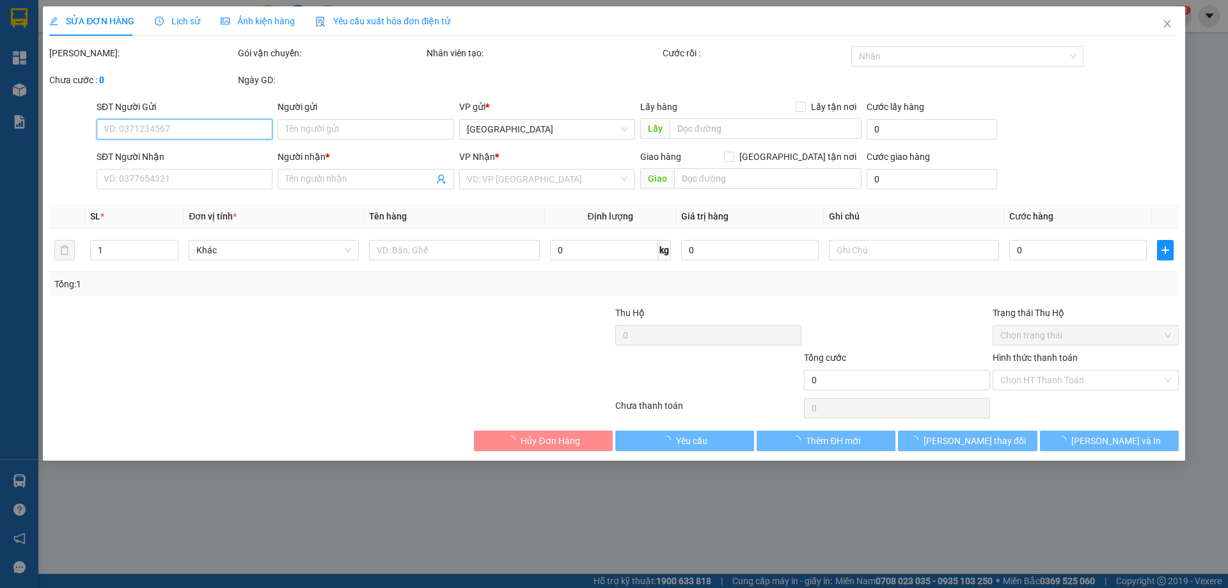
type input "0345585463"
type input "QUÂN"
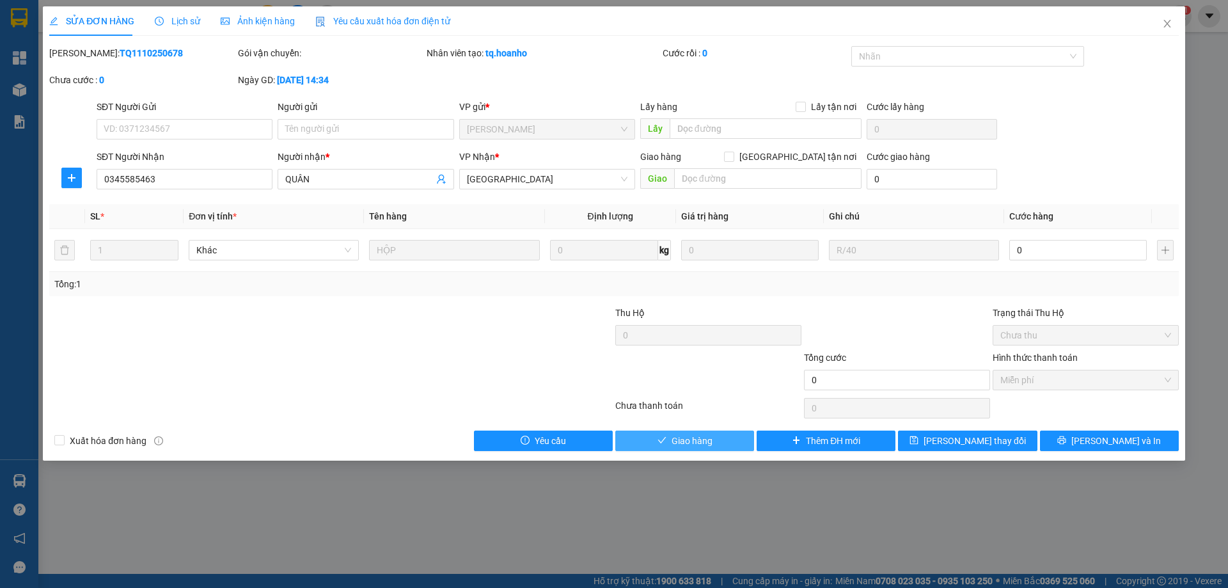
click at [688, 436] on span "Giao hàng" at bounding box center [692, 441] width 41 height 14
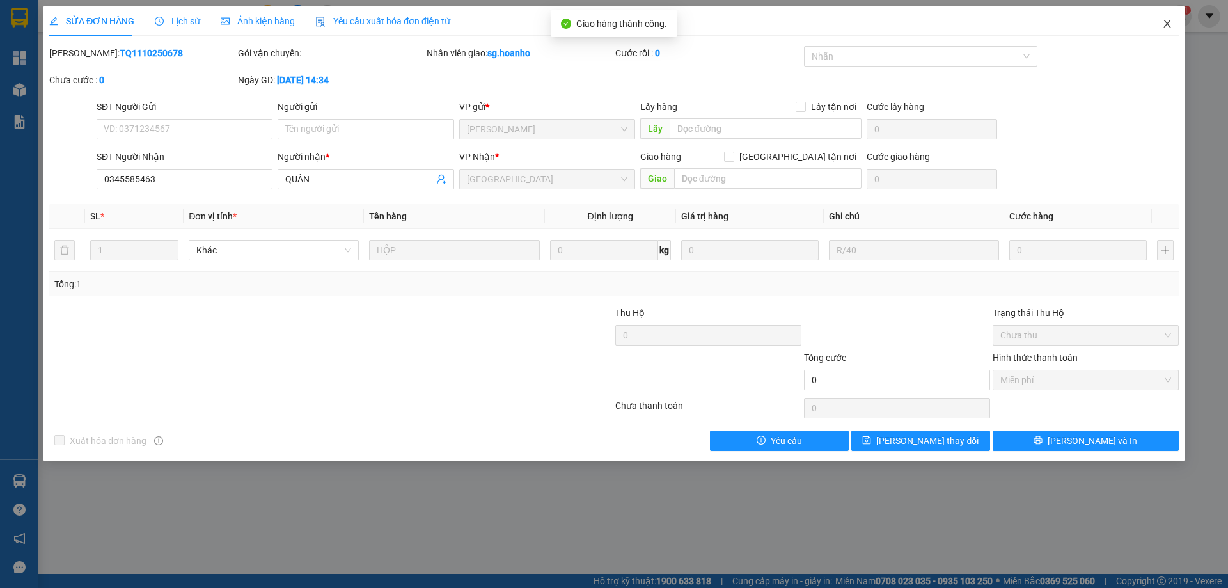
click at [1164, 22] on icon "close" at bounding box center [1167, 24] width 10 height 10
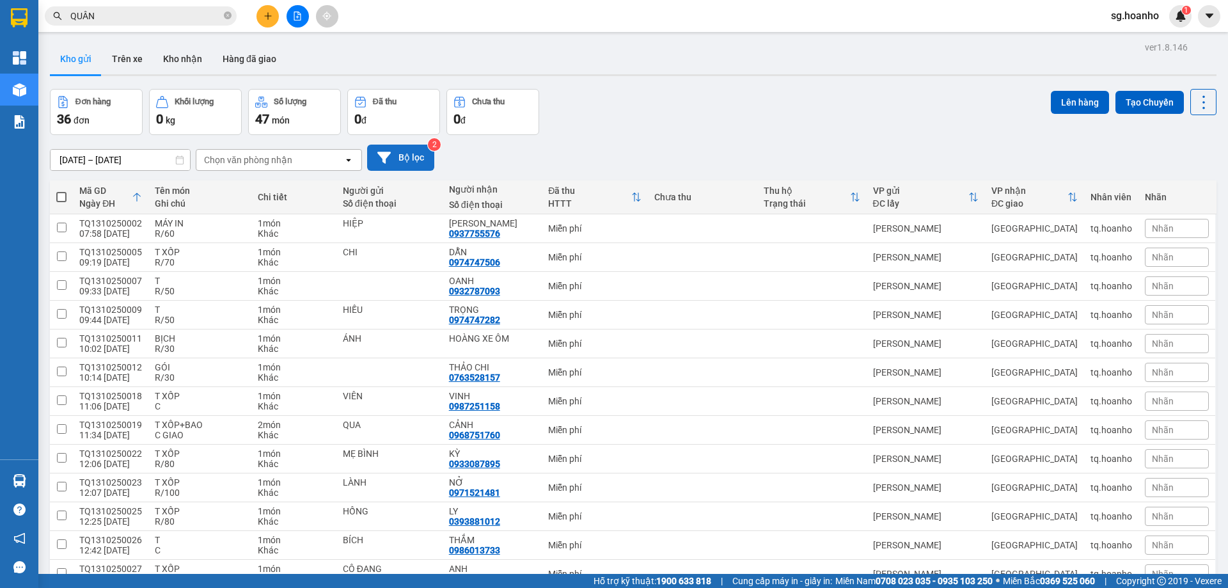
click at [400, 161] on button "Bộ lọc" at bounding box center [400, 158] width 67 height 26
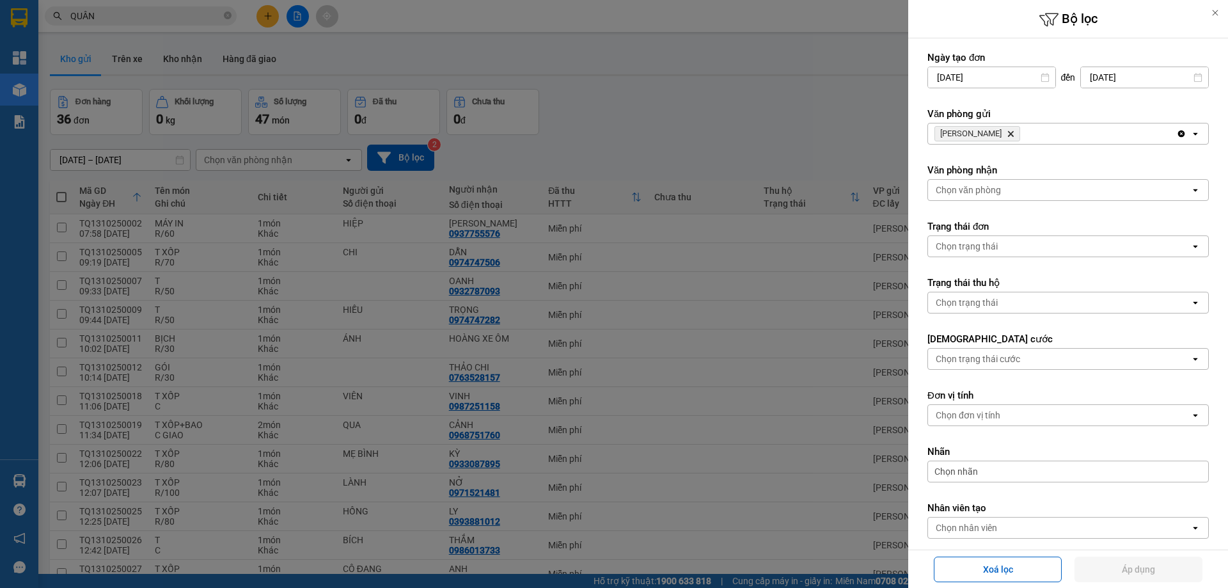
click at [1008, 136] on icon "TAM QUAN, close by backspace" at bounding box center [1011, 134] width 6 height 6
click at [986, 136] on div "Chọn văn phòng" at bounding box center [968, 133] width 65 height 13
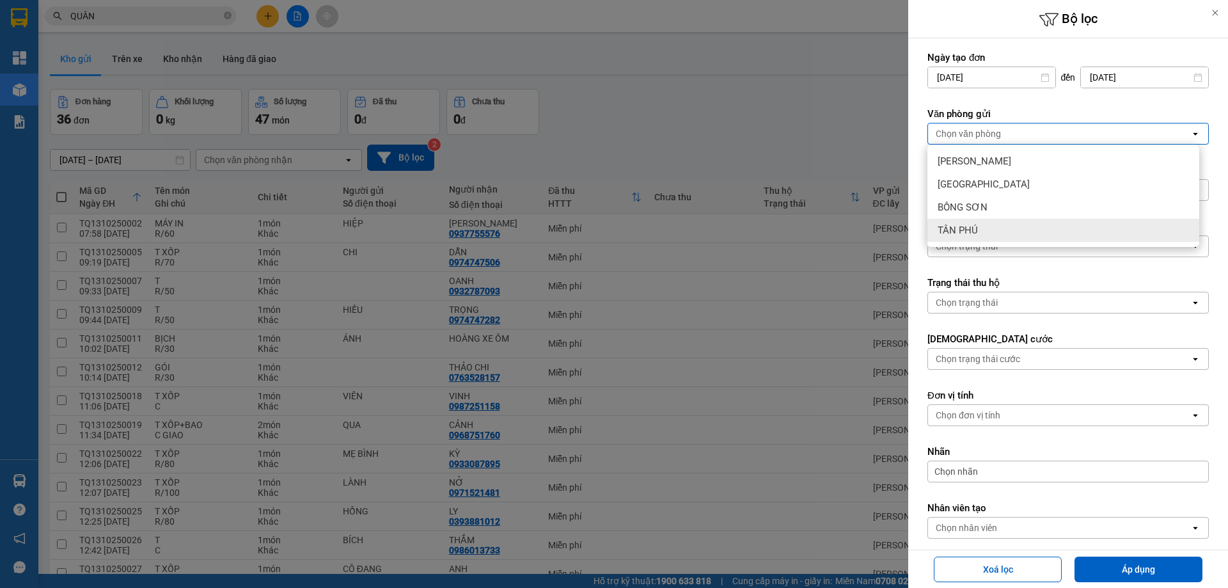
click at [973, 227] on span "TÂN PHÚ" at bounding box center [958, 230] width 40 height 13
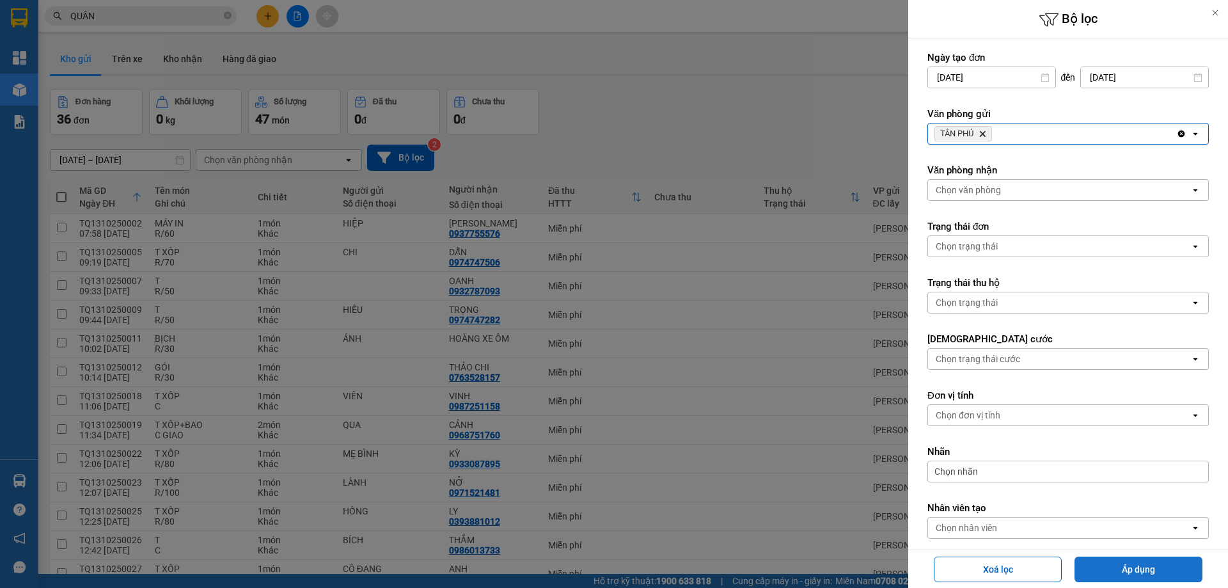
drag, startPoint x: 1108, startPoint y: 563, endPoint x: 1107, endPoint y: 573, distance: 10.3
click at [1108, 563] on button "Áp dụng" at bounding box center [1138, 569] width 128 height 26
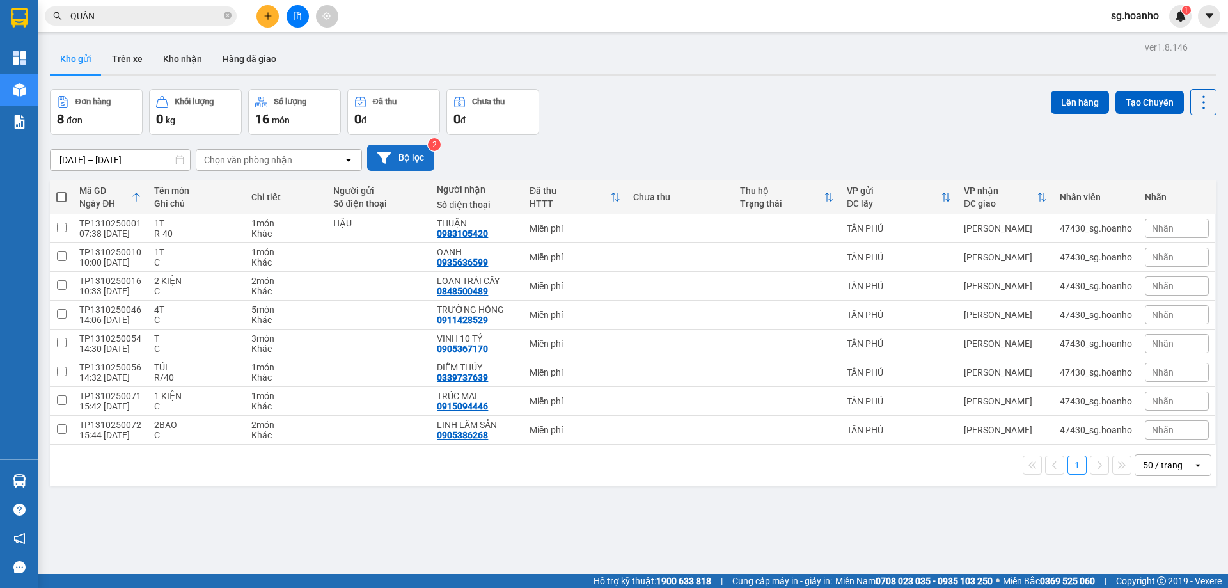
click at [422, 153] on button "Bộ lọc" at bounding box center [400, 158] width 67 height 26
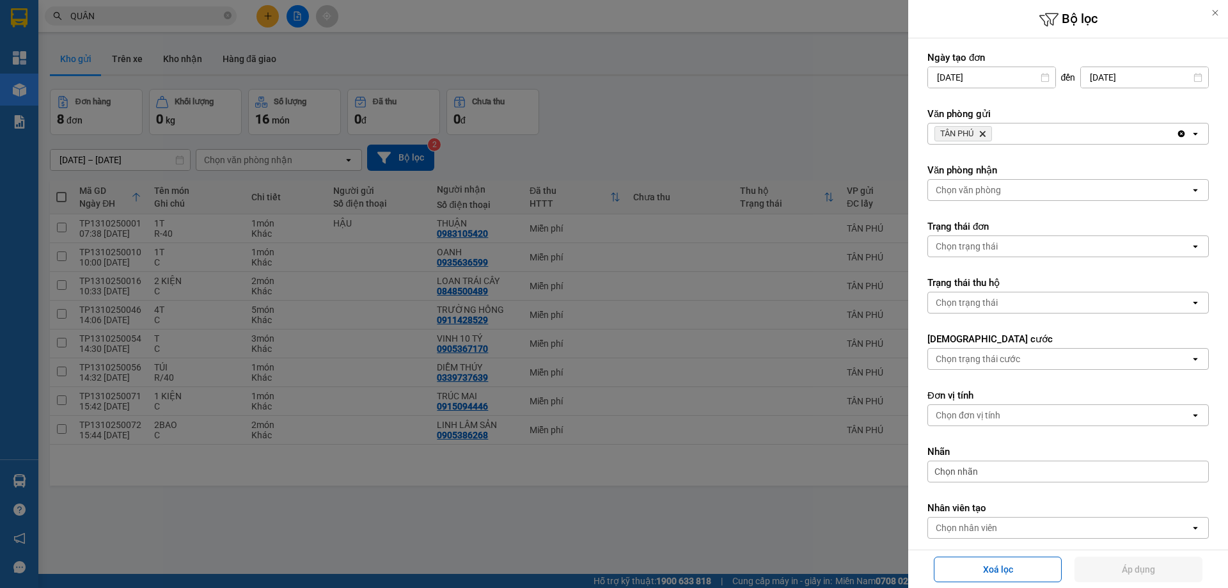
click at [986, 132] on icon "TÂN PHÚ, close by backspace" at bounding box center [983, 134] width 6 height 6
click at [980, 130] on div "Chọn văn phòng" at bounding box center [968, 133] width 65 height 13
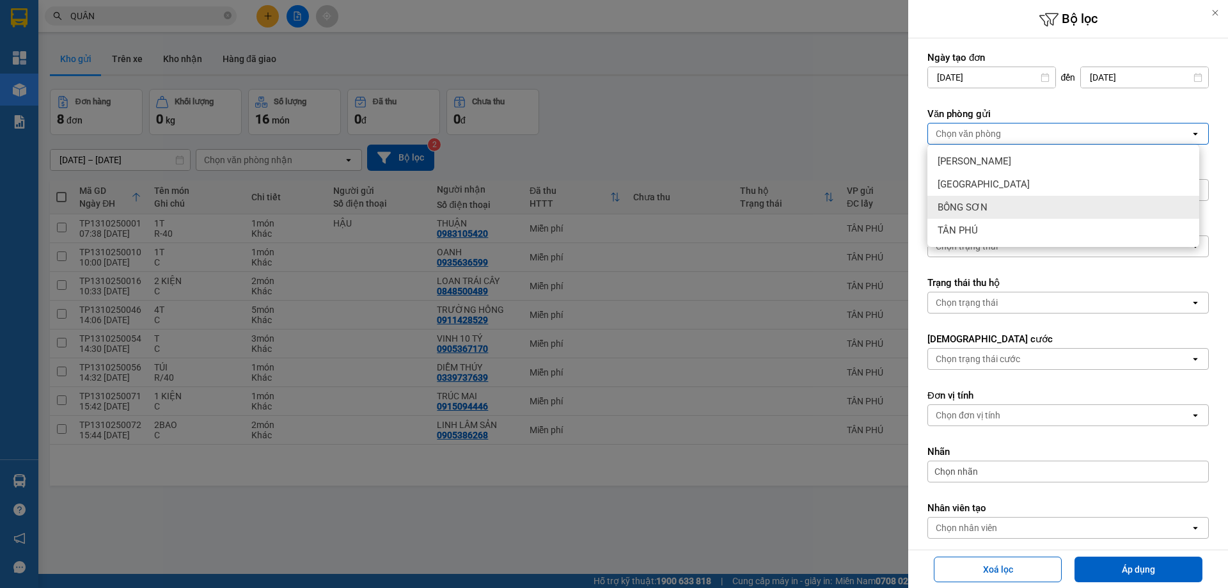
click at [987, 205] on div "BỒNG SƠN" at bounding box center [1063, 207] width 272 height 23
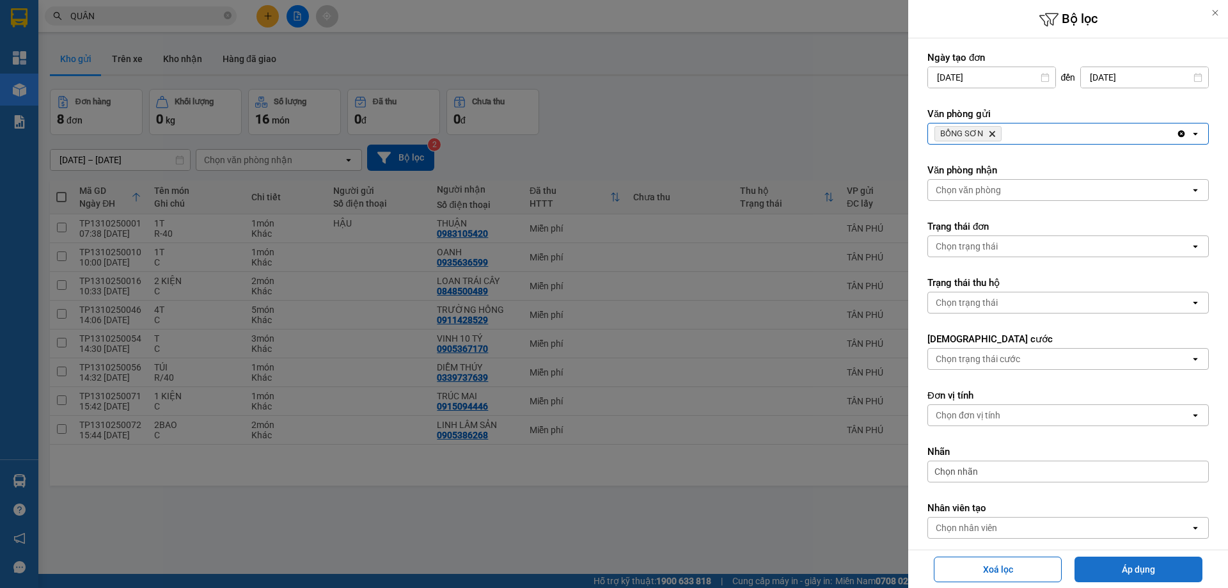
click at [1121, 573] on button "Áp dụng" at bounding box center [1138, 569] width 128 height 26
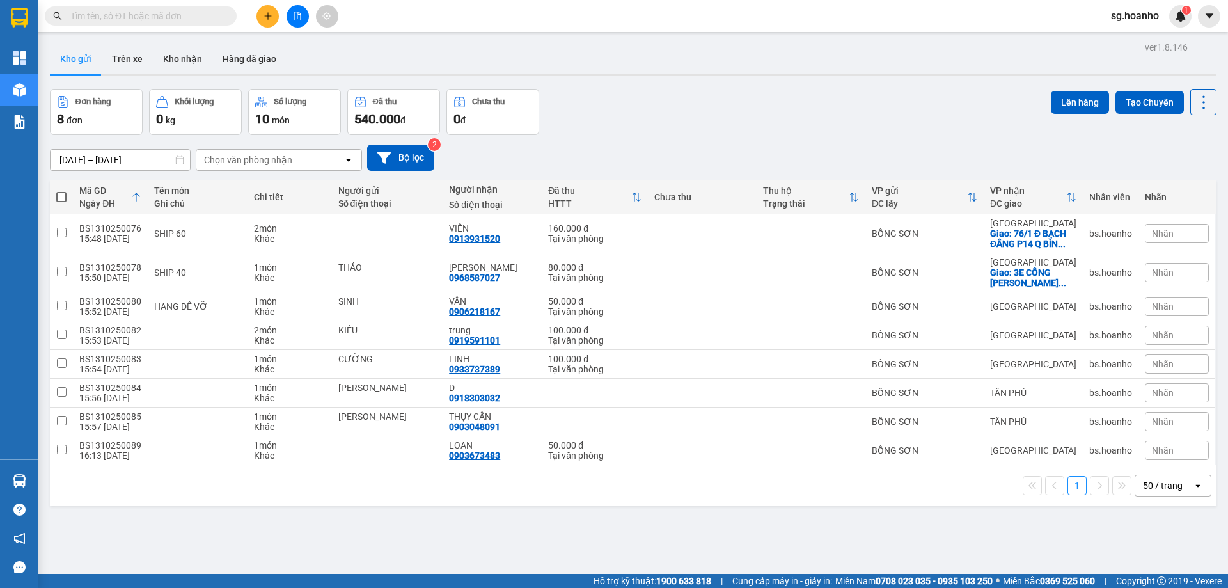
click at [267, 22] on button at bounding box center [267, 16] width 22 height 22
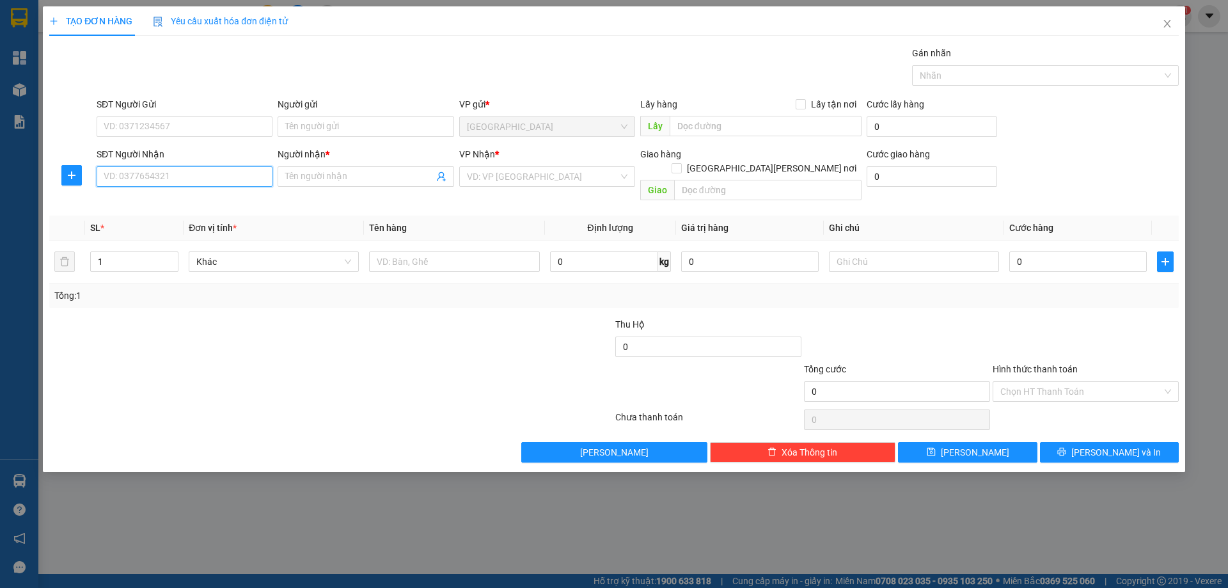
click at [210, 180] on input "SĐT Người Nhận" at bounding box center [185, 176] width 176 height 20
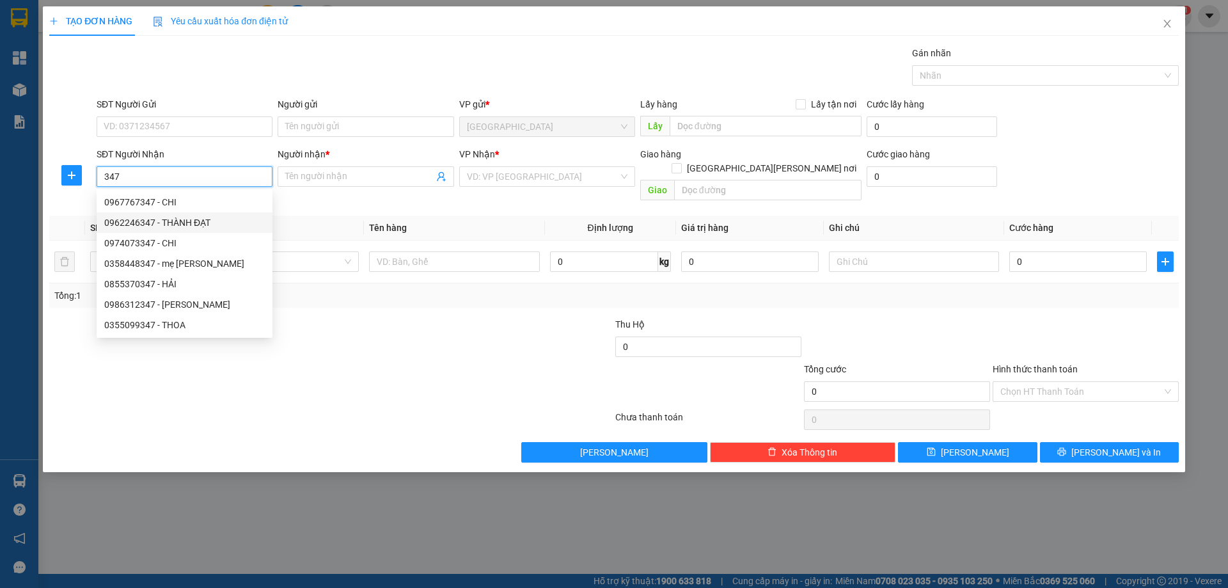
click at [185, 219] on div "0962246347 - THÀNH ĐẠT" at bounding box center [184, 223] width 161 height 14
type input "0962246347"
type input "THÀNH ĐẠT"
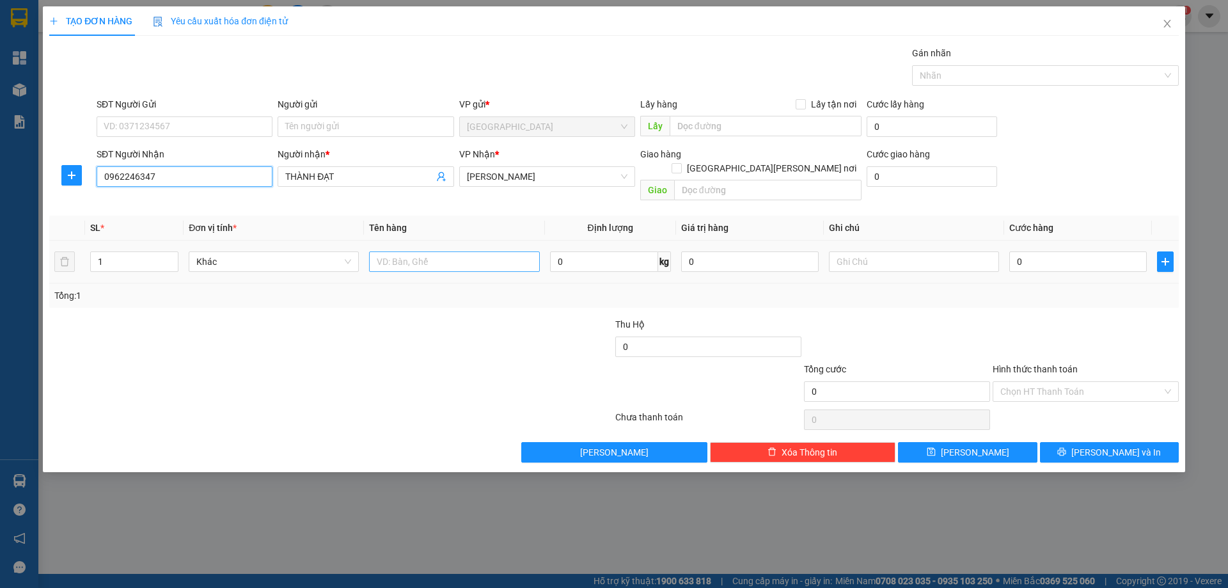
type input "0962246347"
click at [425, 254] on input "text" at bounding box center [454, 261] width 170 height 20
type input "CỤC"
click at [893, 251] on input "text" at bounding box center [914, 261] width 170 height 20
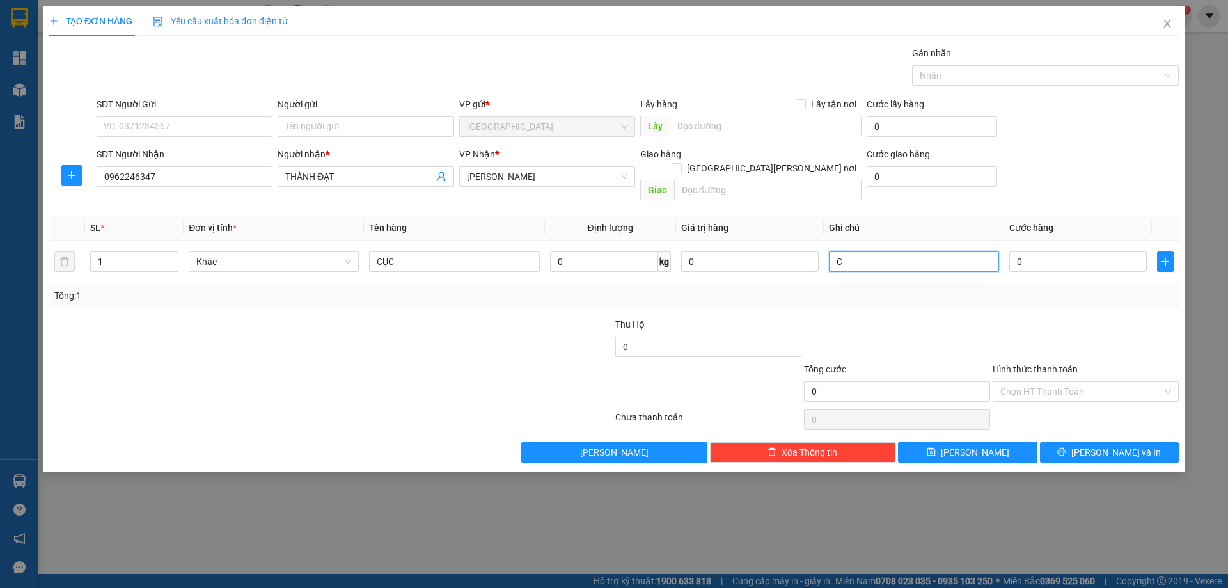
type input "C"
click at [1000, 364] on label "Hình thức thanh toán" at bounding box center [1035, 369] width 85 height 10
click at [1000, 382] on input "Hình thức thanh toán" at bounding box center [1081, 391] width 162 height 19
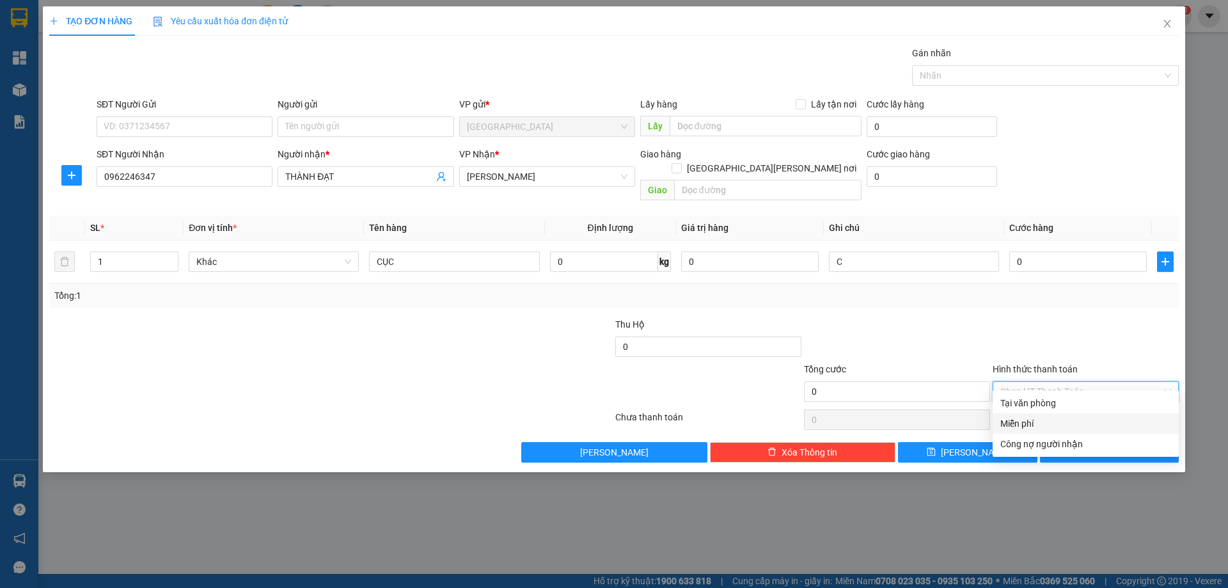
click at [1028, 425] on div "Miễn phí" at bounding box center [1085, 423] width 171 height 14
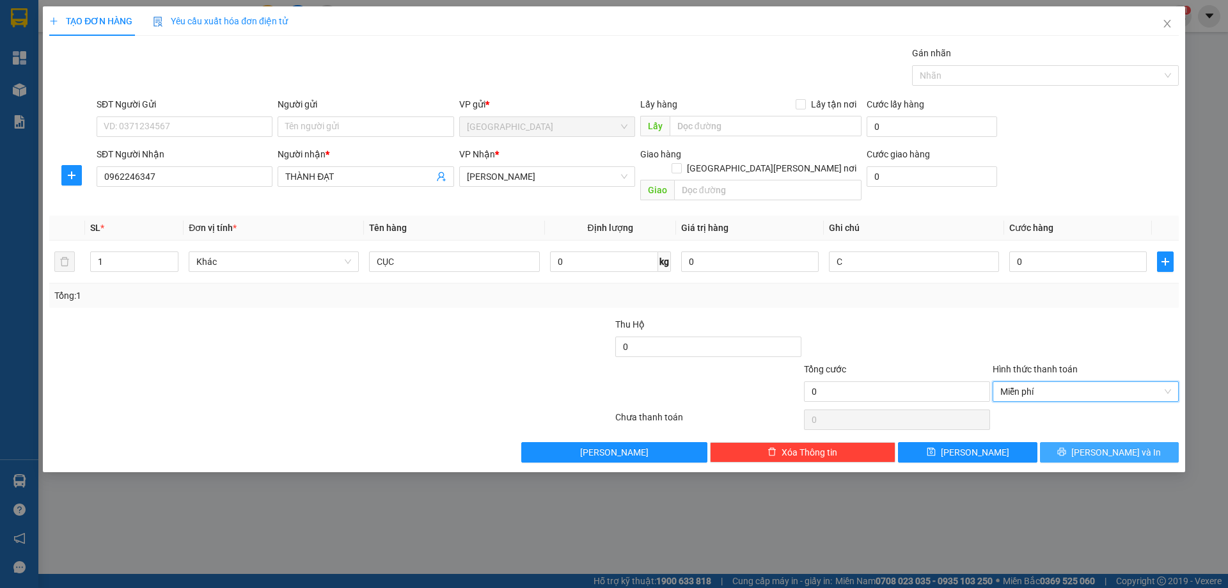
click at [1066, 447] on icon "printer" at bounding box center [1061, 451] width 9 height 9
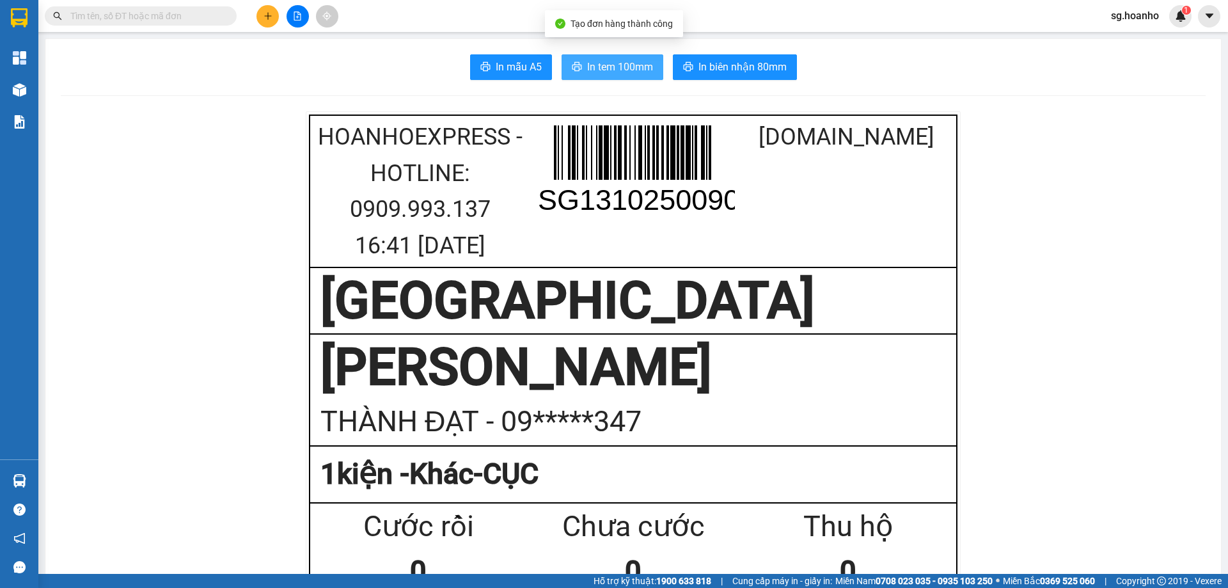
click at [609, 57] on button "In tem 100mm" at bounding box center [613, 67] width 102 height 26
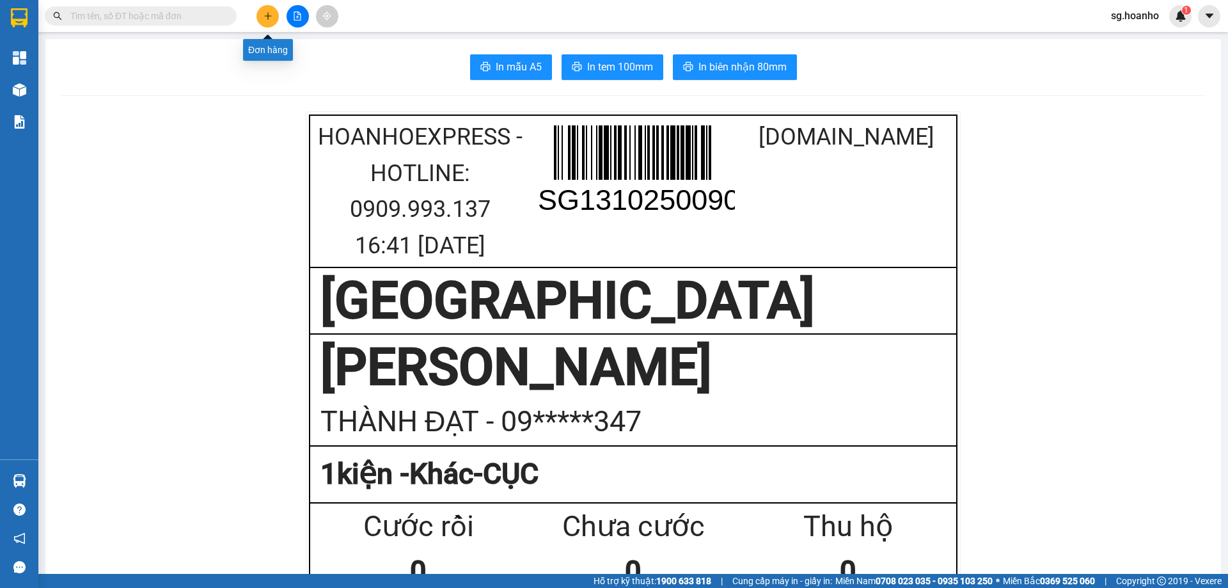
click at [267, 19] on icon "plus" at bounding box center [267, 16] width 9 height 9
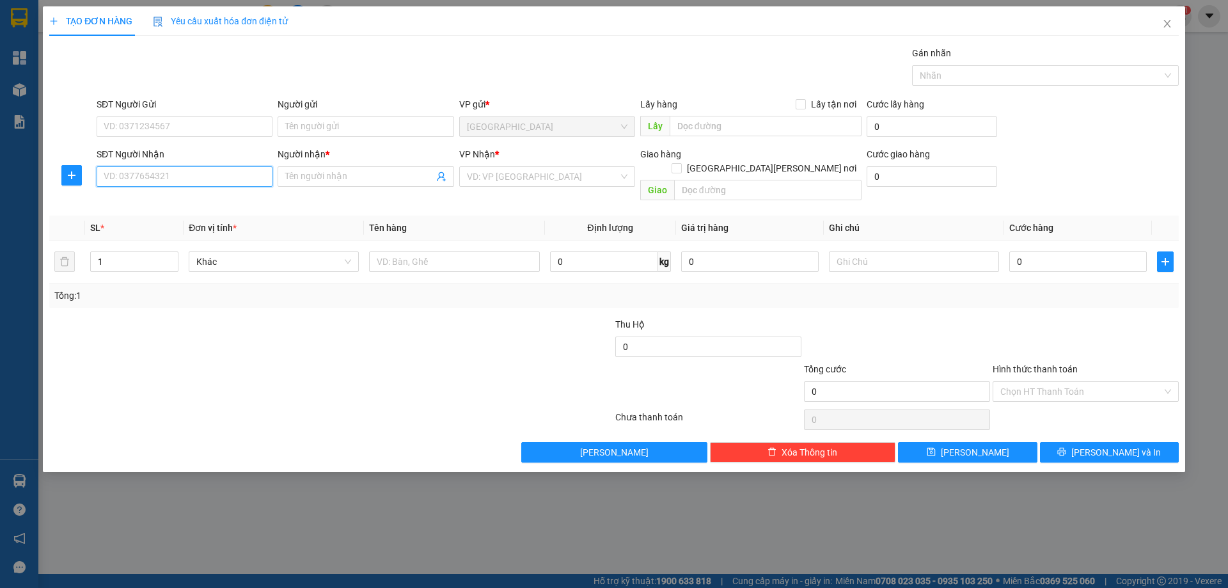
click at [256, 169] on input "SĐT Người Nhận" at bounding box center [185, 176] width 176 height 20
click at [289, 179] on input "Người nhận *" at bounding box center [359, 176] width 148 height 14
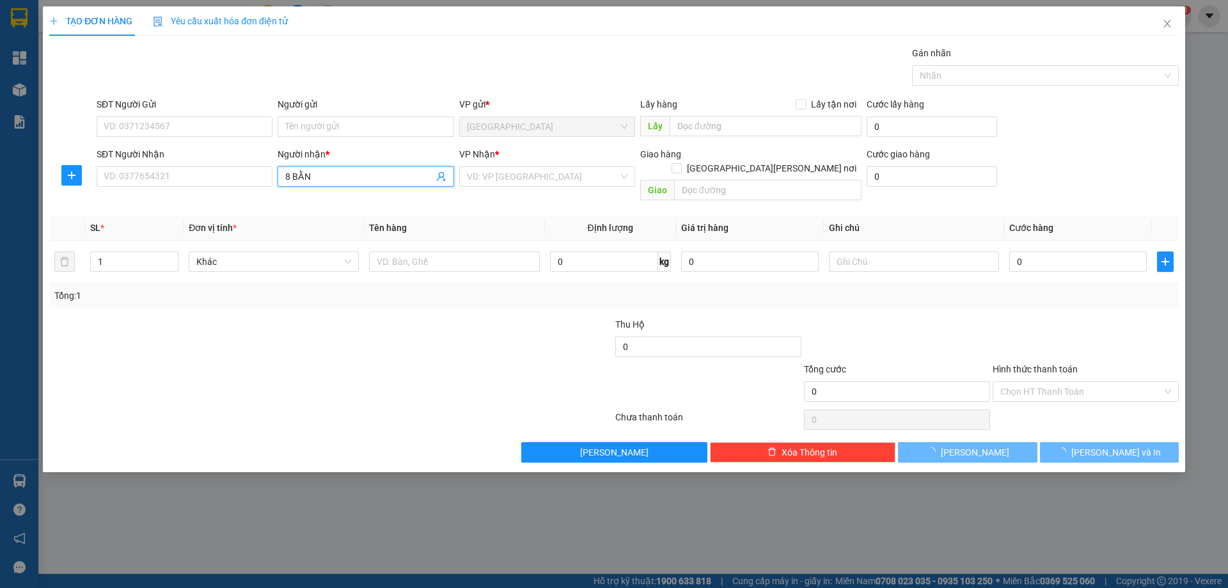
type input "8 BẰNG"
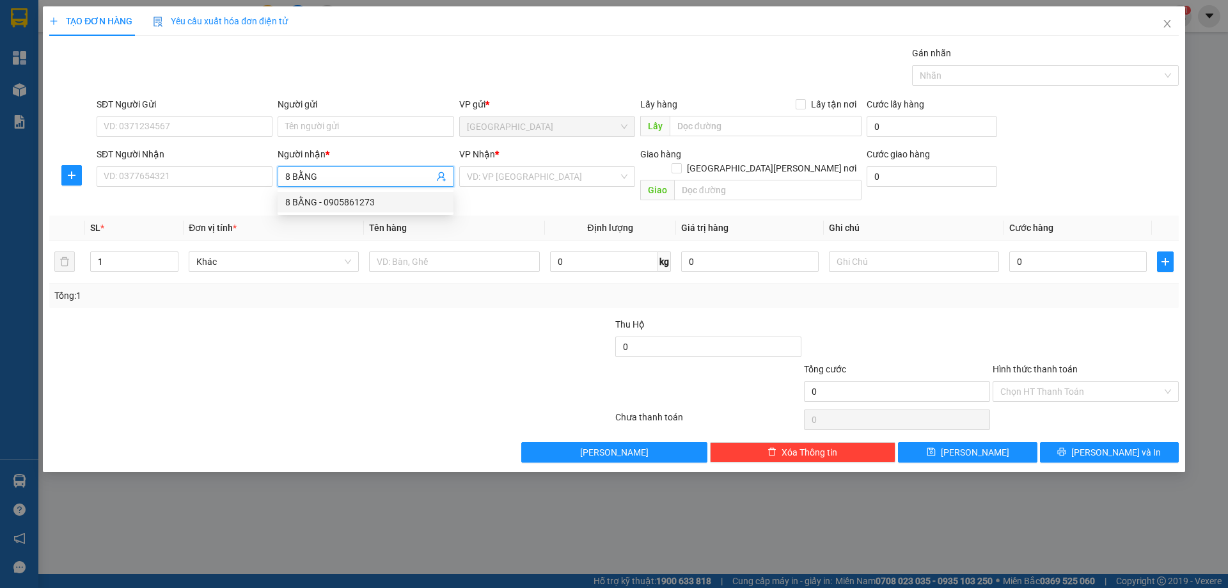
click at [337, 202] on div "8 BẰNG - 0905861273" at bounding box center [365, 202] width 161 height 14
type input "0905861273"
type input "8 BẰNG"
click at [500, 175] on input "search" at bounding box center [543, 176] width 152 height 19
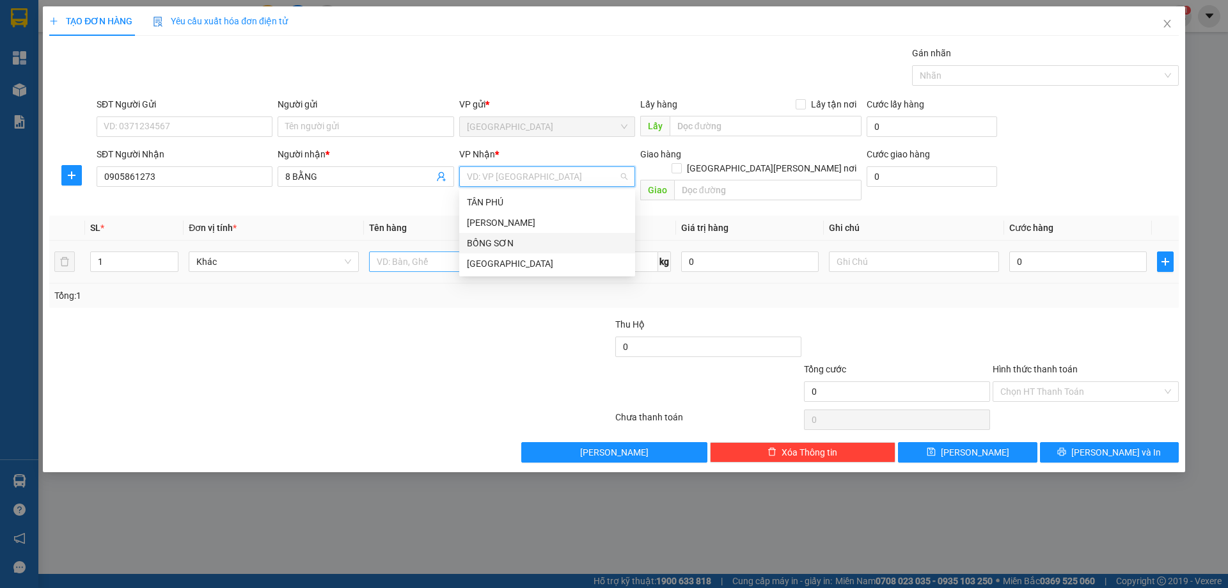
click at [503, 246] on div "BỒNG SƠN" at bounding box center [547, 243] width 161 height 14
click at [495, 253] on input "text" at bounding box center [454, 261] width 170 height 20
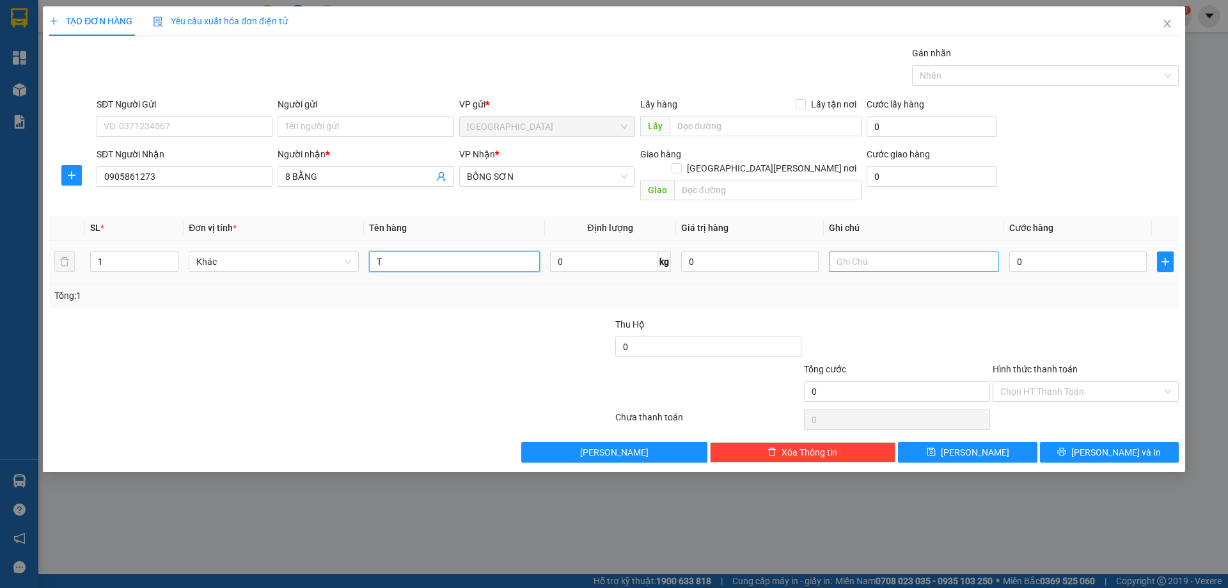
type input "T"
drag, startPoint x: 879, startPoint y: 251, endPoint x: 870, endPoint y: 248, distance: 9.5
click at [870, 251] on input "text" at bounding box center [914, 261] width 170 height 20
type input "C"
click at [1026, 364] on label "Hình thức thanh toán" at bounding box center [1035, 369] width 85 height 10
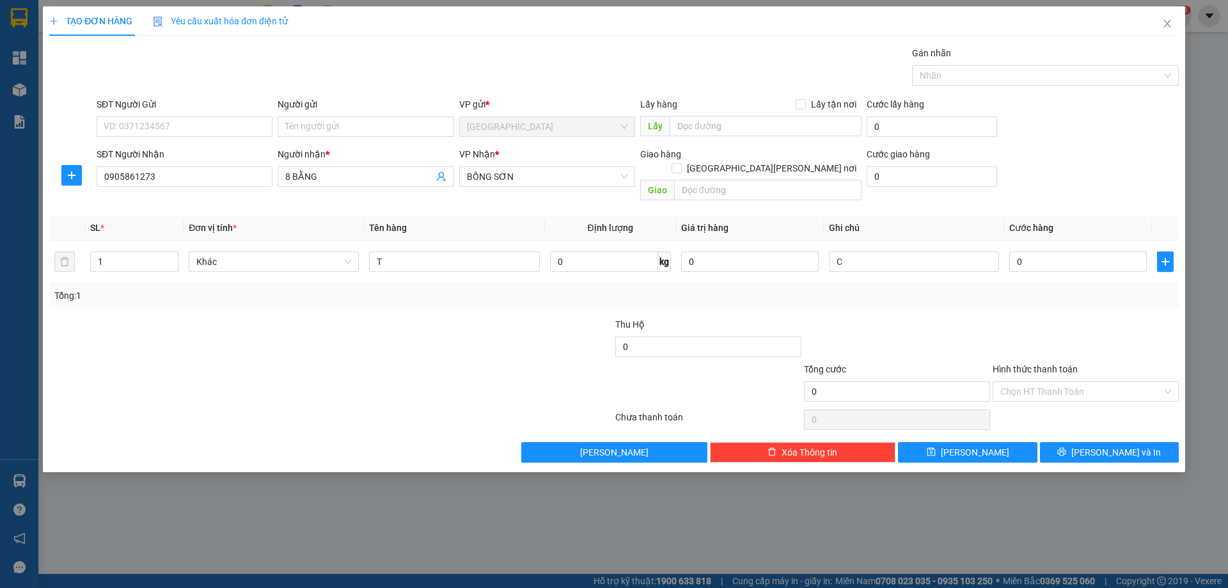
click at [1026, 382] on input "Hình thức thanh toán" at bounding box center [1081, 391] width 162 height 19
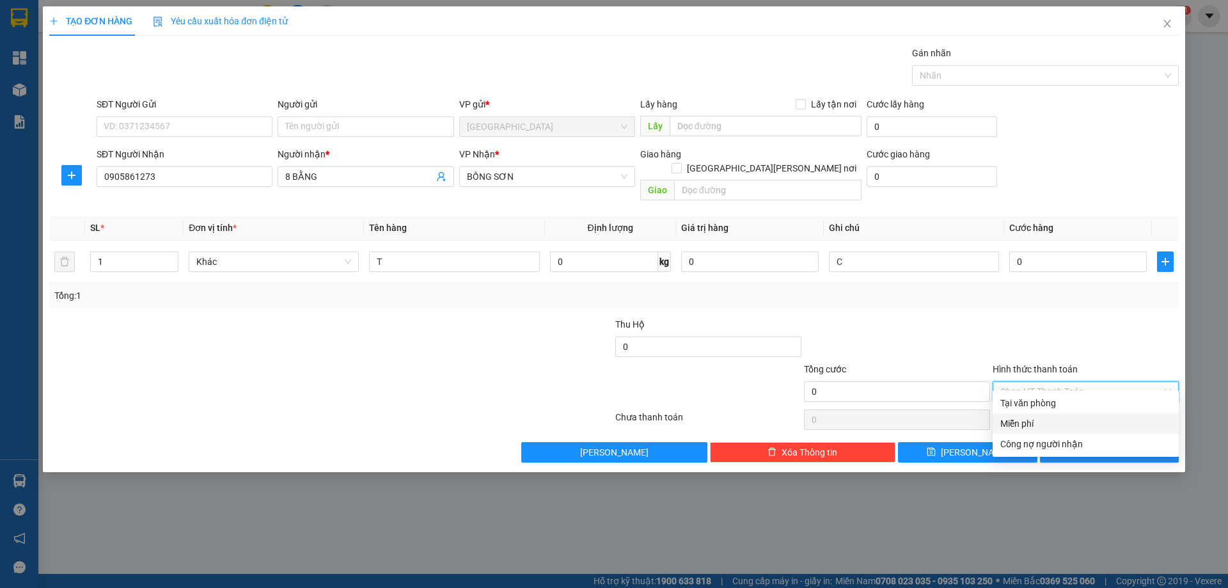
click at [1049, 423] on div "Miễn phí" at bounding box center [1085, 423] width 171 height 14
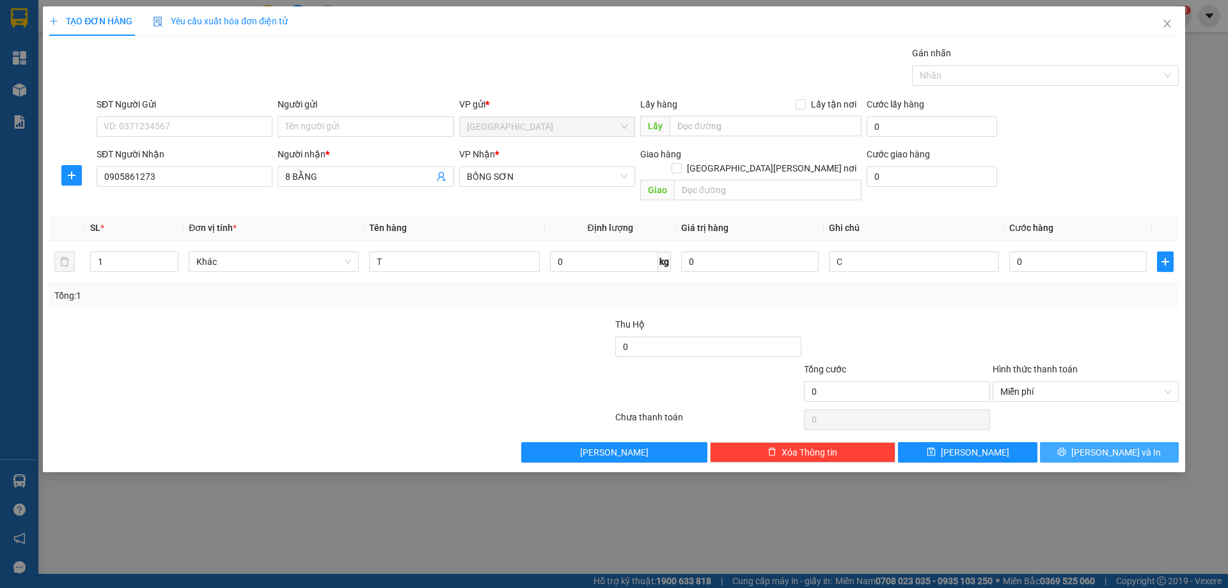
click at [1063, 446] on button "[PERSON_NAME] và In" at bounding box center [1109, 452] width 139 height 20
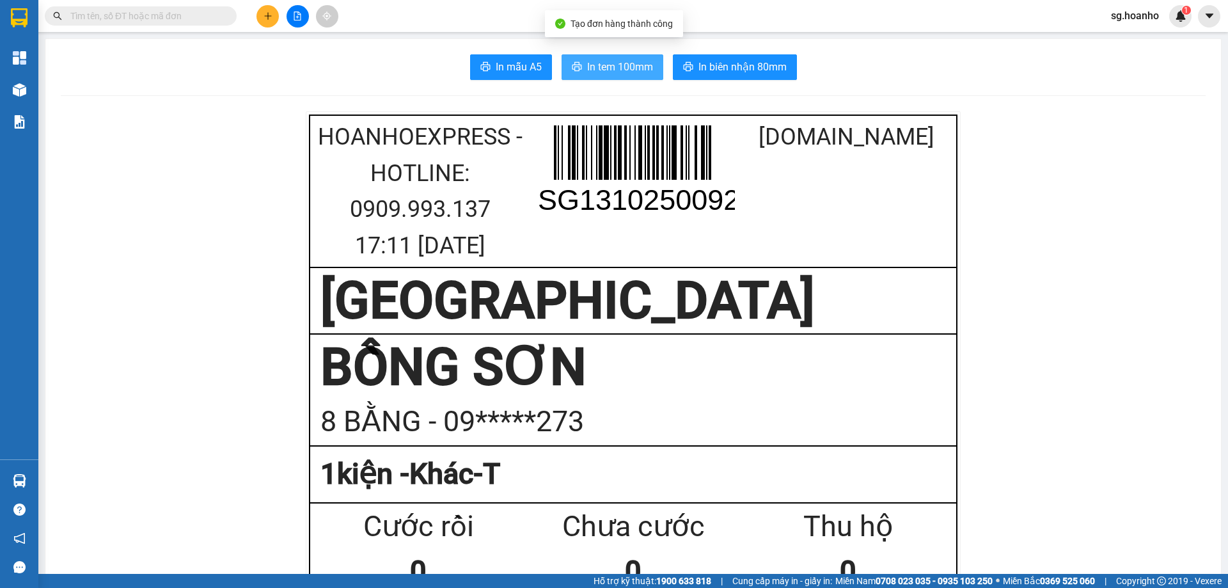
click at [620, 71] on span "In tem 100mm" at bounding box center [620, 67] width 66 height 16
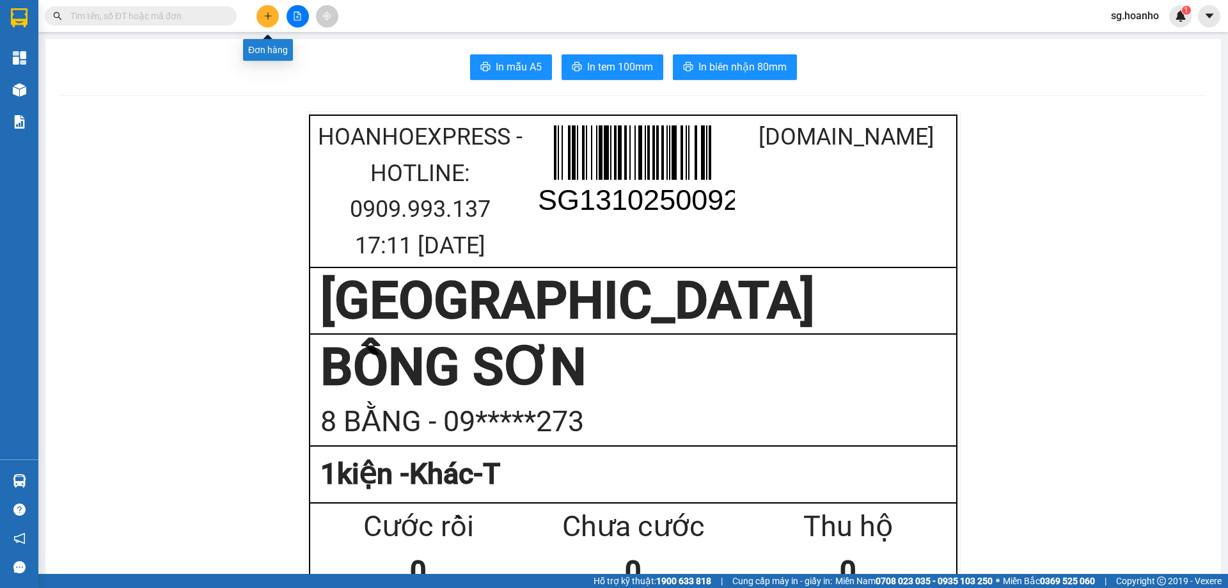
click at [271, 15] on icon "plus" at bounding box center [267, 16] width 9 height 9
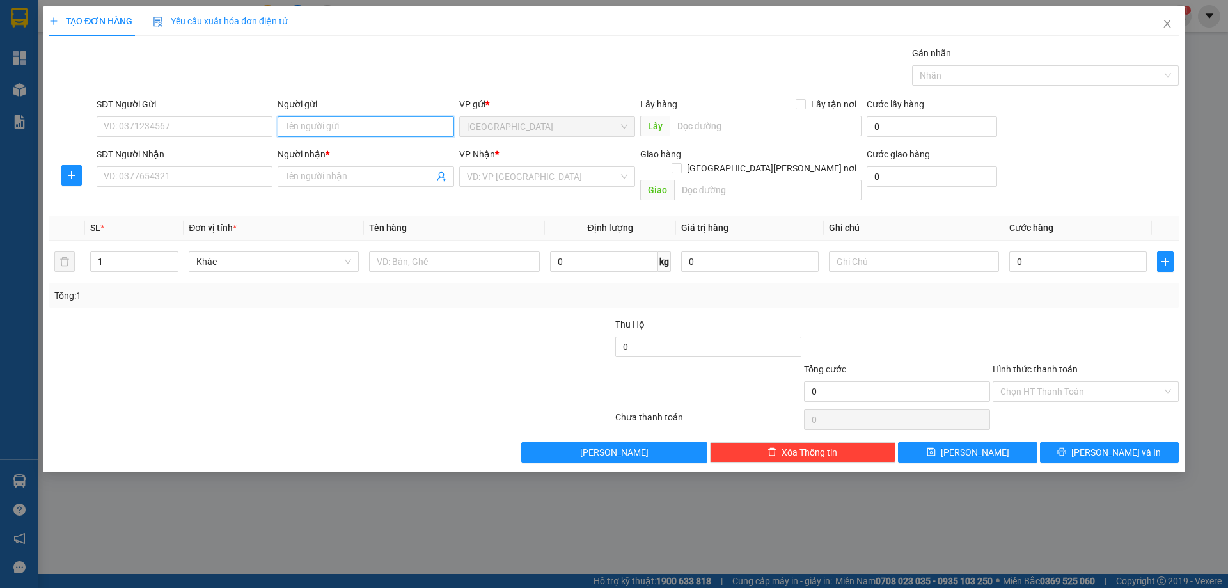
click at [337, 123] on input "Người gửi" at bounding box center [366, 126] width 176 height 20
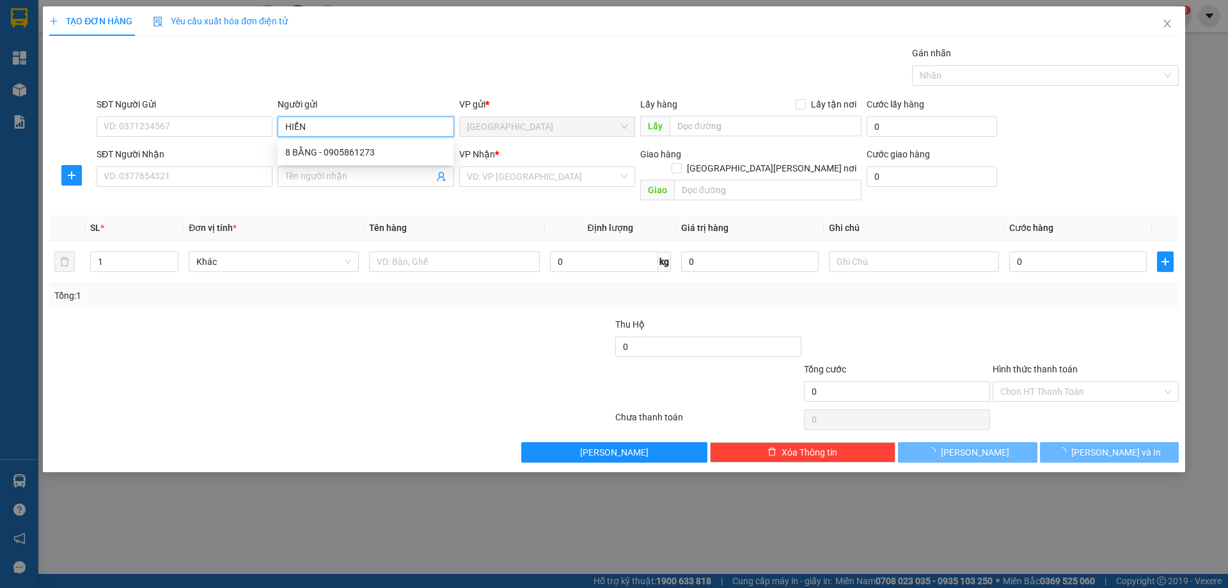
type input "HIỂN"
drag, startPoint x: 333, startPoint y: 75, endPoint x: 338, endPoint y: 113, distance: 38.7
click at [333, 74] on div "Gán nhãn Nhãn" at bounding box center [637, 68] width 1087 height 45
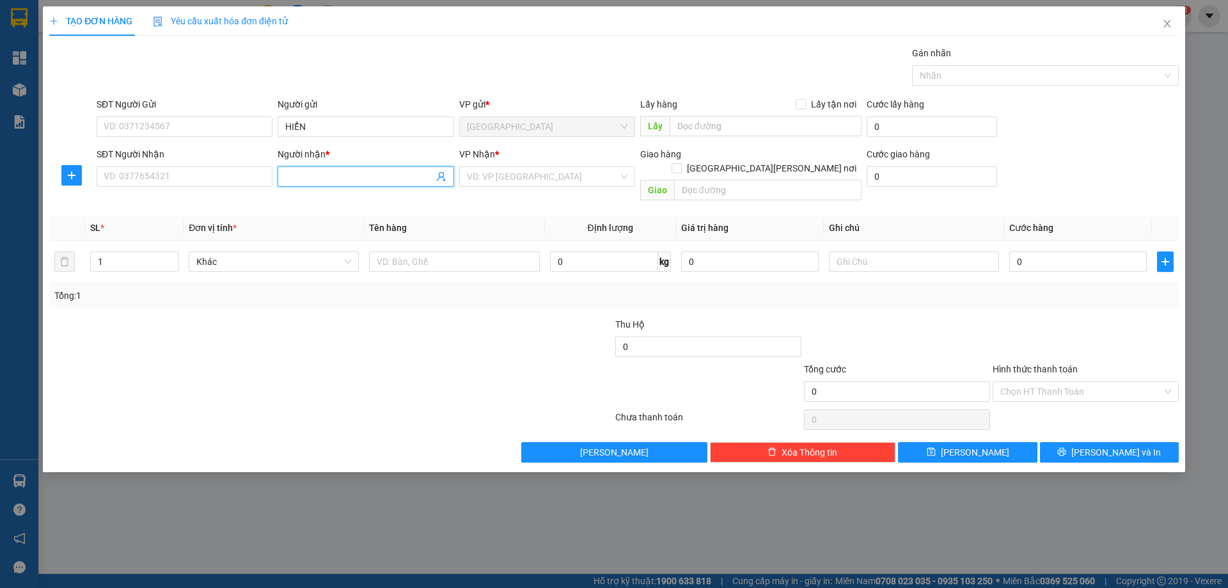
click at [319, 177] on input "Người nhận *" at bounding box center [359, 176] width 148 height 14
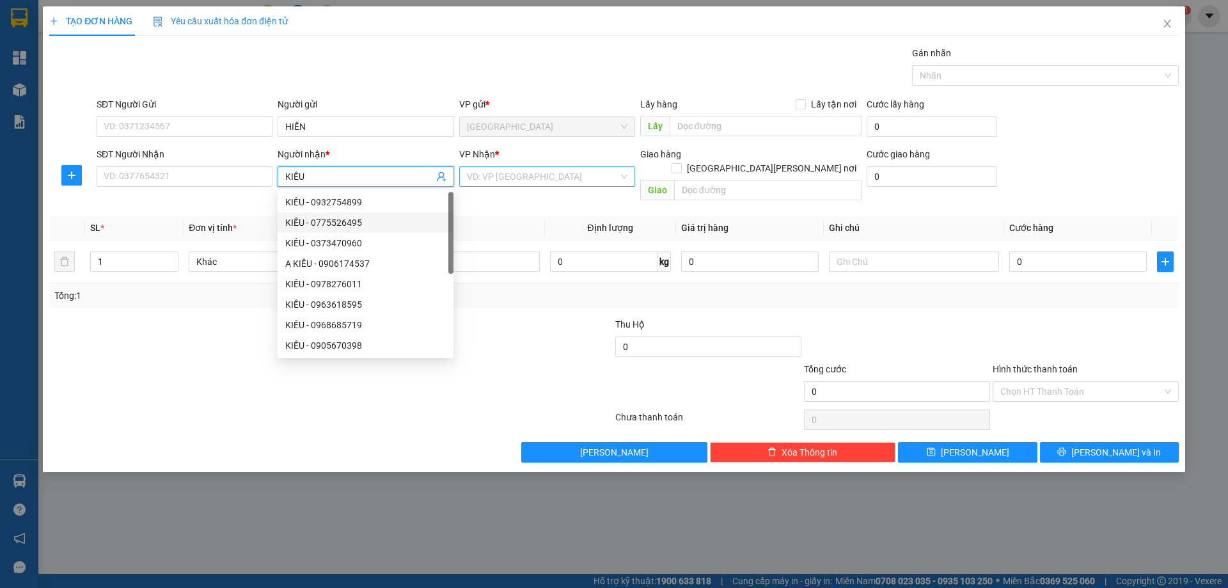
type input "KIỀU"
drag, startPoint x: 518, startPoint y: 178, endPoint x: 487, endPoint y: 218, distance: 51.0
click at [517, 180] on input "search" at bounding box center [543, 176] width 152 height 19
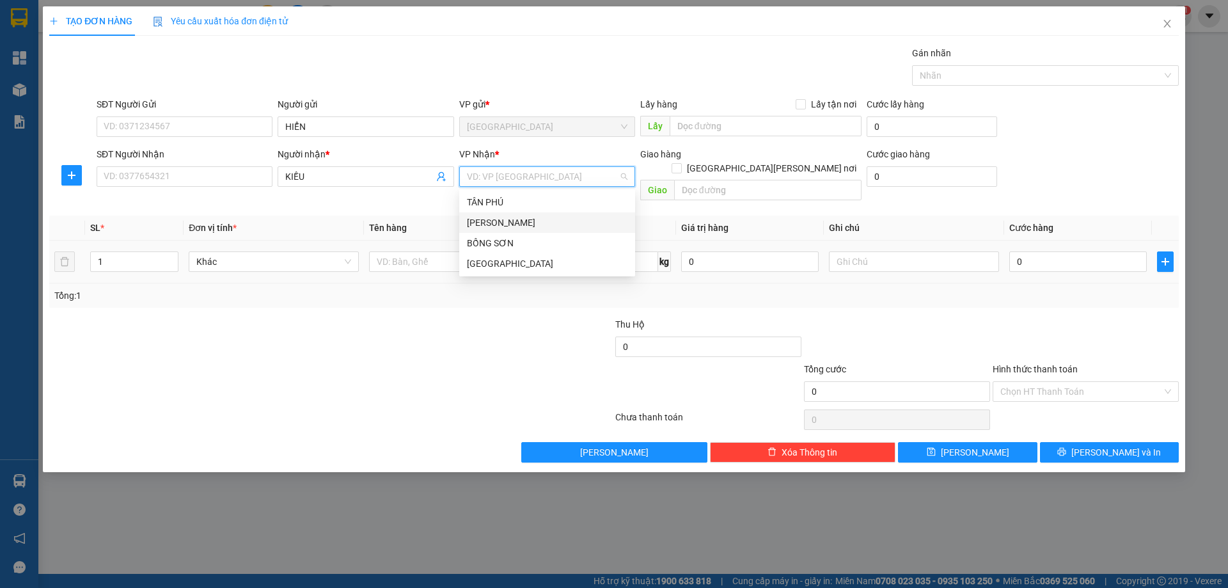
drag, startPoint x: 487, startPoint y: 218, endPoint x: 432, endPoint y: 234, distance: 56.7
click at [480, 221] on div "[PERSON_NAME]" at bounding box center [547, 223] width 161 height 14
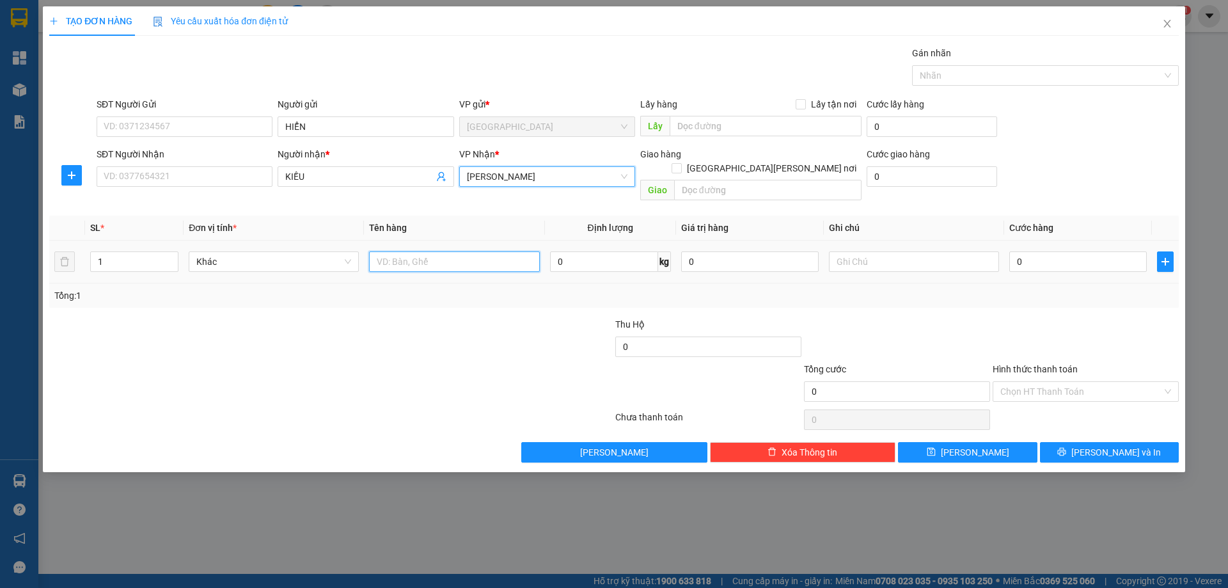
click at [415, 251] on input "text" at bounding box center [454, 261] width 170 height 20
type input "2T 1 BAO"
click at [172, 256] on icon "up" at bounding box center [171, 258] width 4 height 4
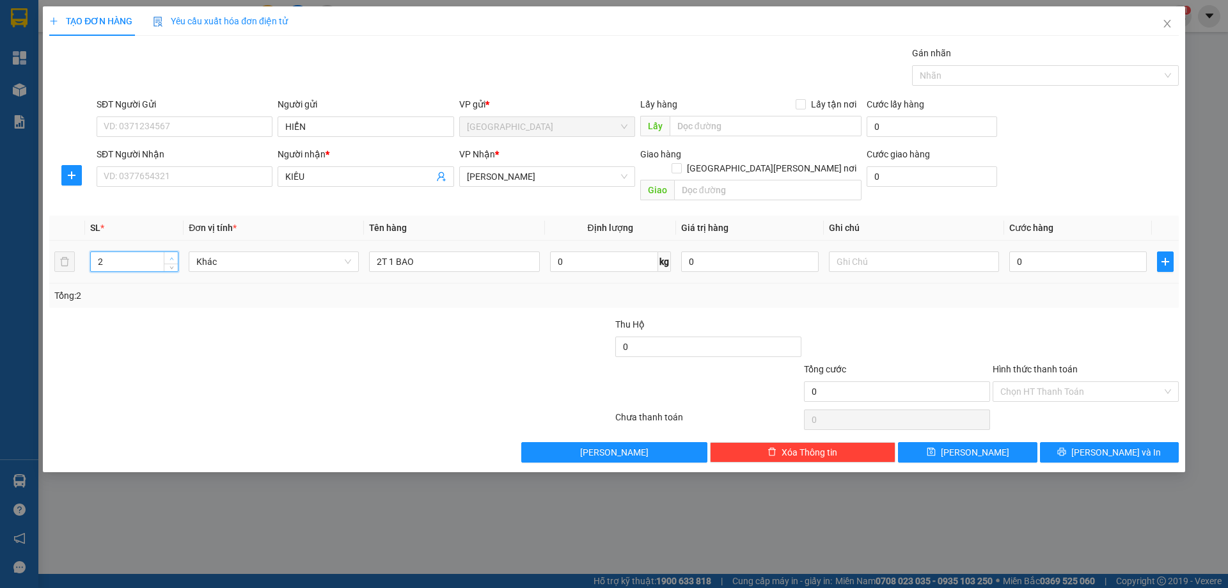
type input "3"
click at [172, 256] on icon "up" at bounding box center [171, 258] width 4 height 4
click at [935, 251] on input "text" at bounding box center [914, 261] width 170 height 20
type input "R 160K"
click at [1083, 382] on input "Hình thức thanh toán" at bounding box center [1081, 391] width 162 height 19
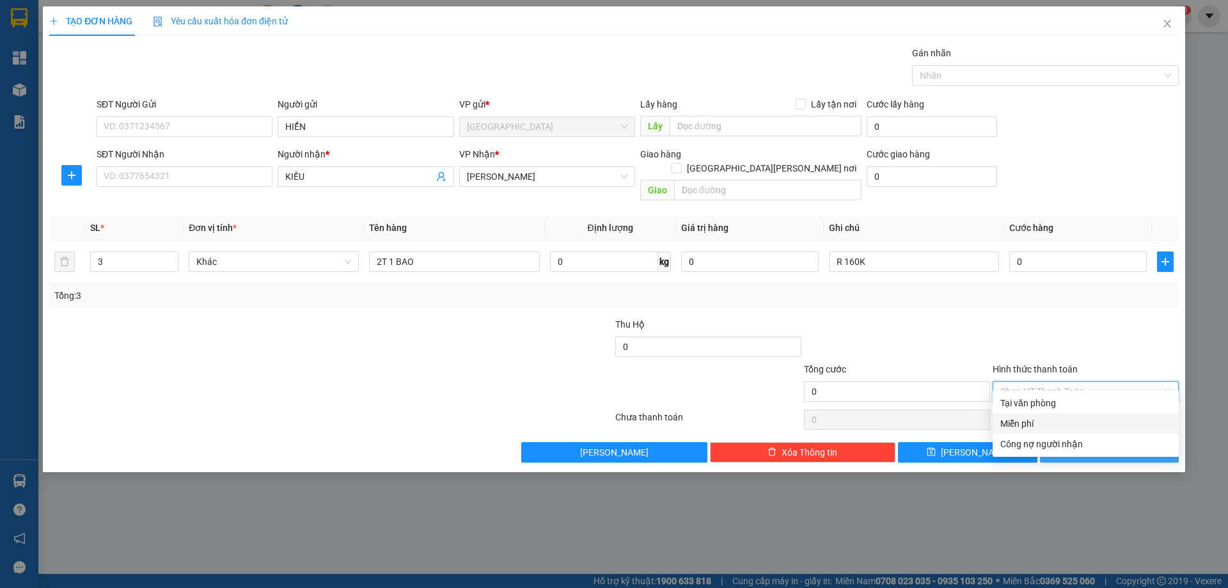
drag, startPoint x: 1045, startPoint y: 423, endPoint x: 1071, endPoint y: 439, distance: 29.8
click at [1045, 425] on div "Miễn phí" at bounding box center [1085, 423] width 171 height 14
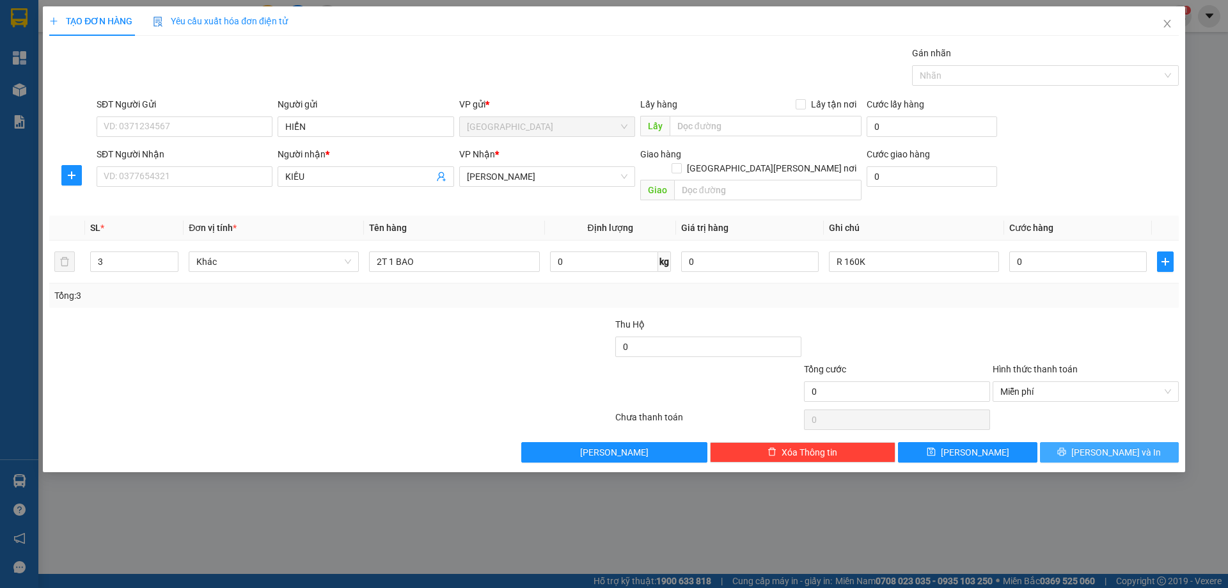
click at [1066, 447] on icon "printer" at bounding box center [1061, 451] width 9 height 9
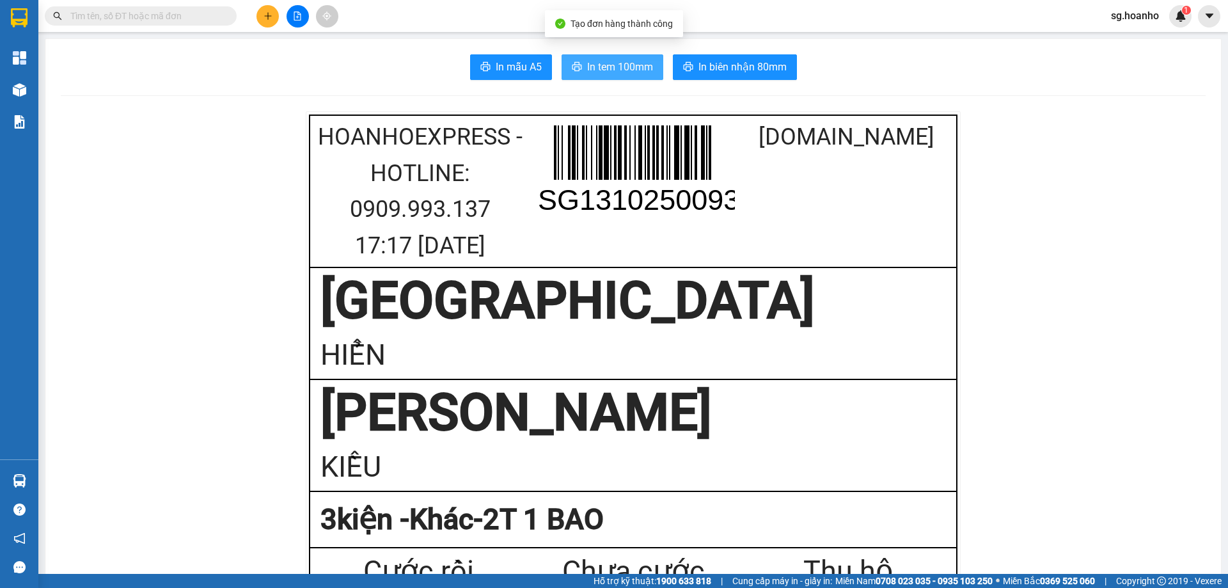
drag, startPoint x: 581, startPoint y: 58, endPoint x: 617, endPoint y: 84, distance: 44.4
click at [581, 59] on button "In tem 100mm" at bounding box center [613, 67] width 102 height 26
click at [613, 71] on span "In tem 100mm" at bounding box center [620, 67] width 66 height 16
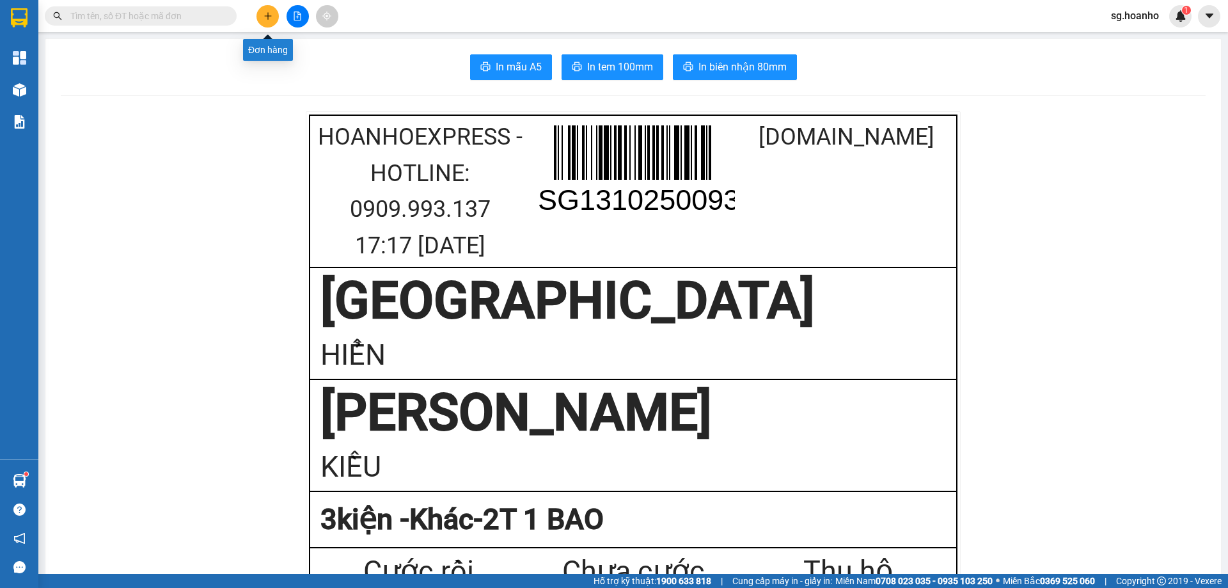
click at [275, 12] on button at bounding box center [267, 16] width 22 height 22
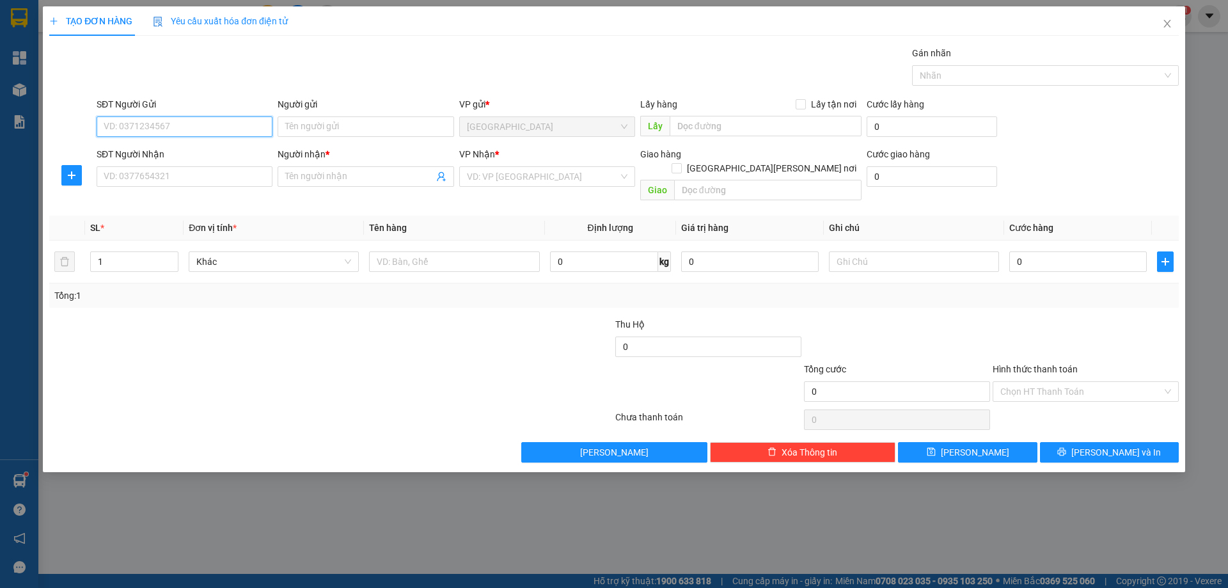
click at [526, 129] on span "[GEOGRAPHIC_DATA]" at bounding box center [547, 126] width 161 height 19
click at [285, 178] on span at bounding box center [366, 176] width 176 height 20
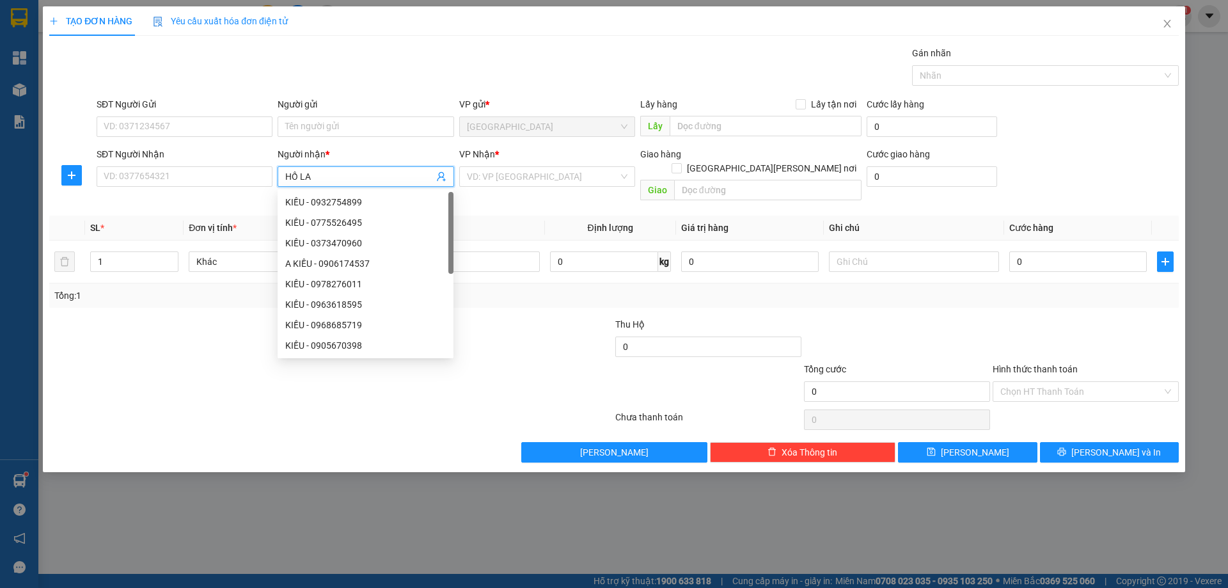
type input "HỒ LAI"
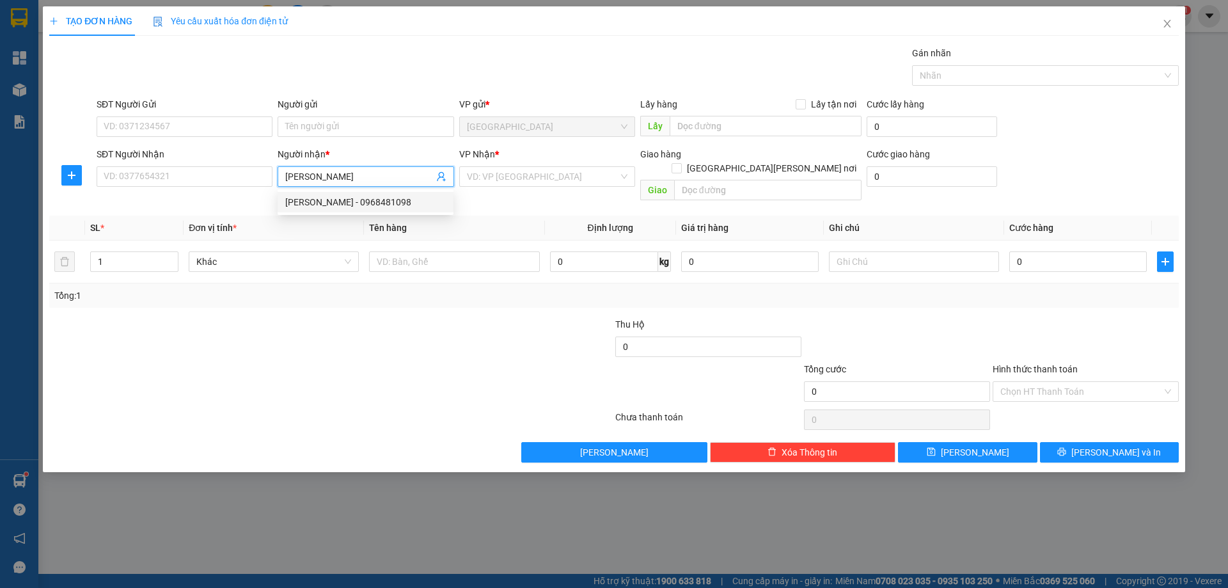
click at [318, 208] on div "HỒ LAI - 0968481098" at bounding box center [365, 202] width 161 height 14
type input "0968481098"
type input "HỒ LAI"
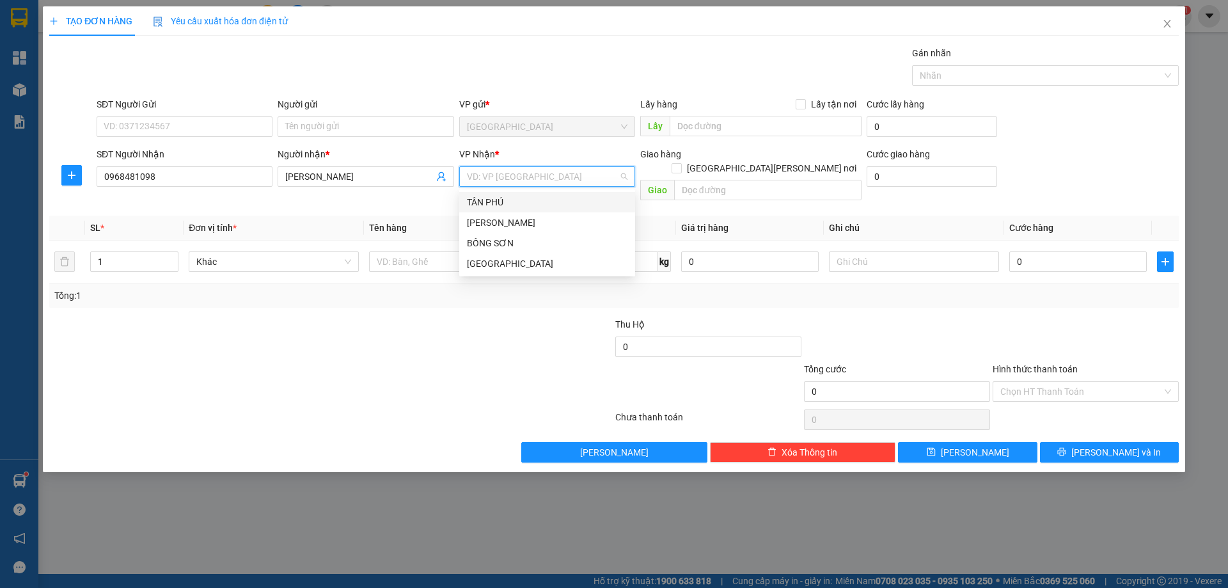
click at [497, 173] on input "search" at bounding box center [543, 176] width 152 height 19
drag, startPoint x: 475, startPoint y: 215, endPoint x: 411, endPoint y: 246, distance: 70.9
click at [471, 217] on div "[PERSON_NAME]" at bounding box center [547, 222] width 176 height 20
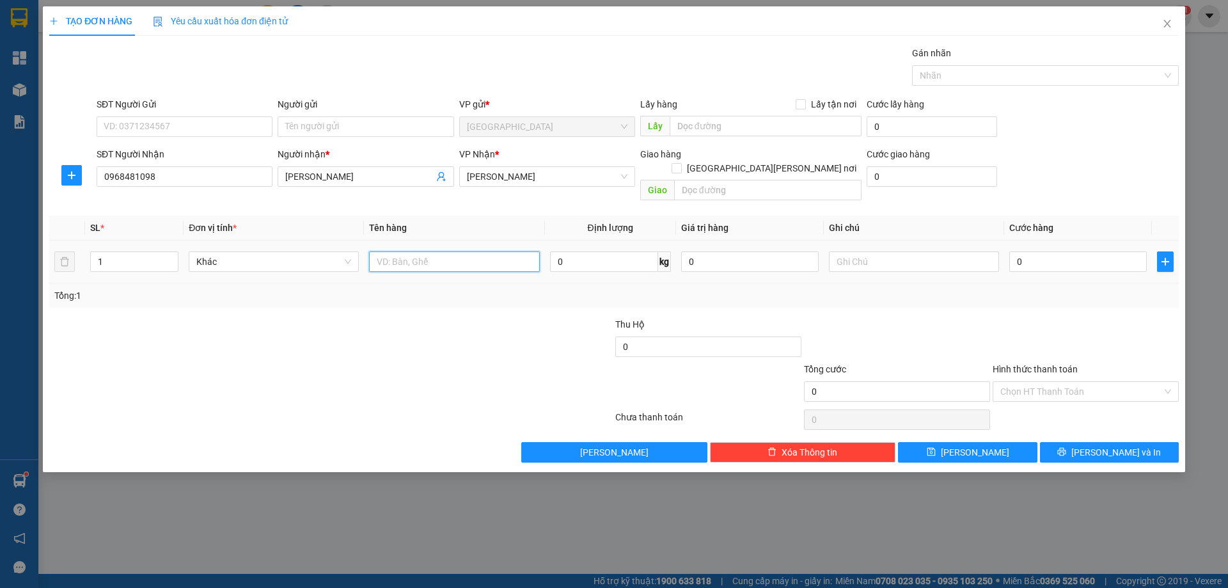
click at [408, 251] on input "text" at bounding box center [454, 261] width 170 height 20
type input "HỒ SƠ"
click at [872, 253] on input "text" at bounding box center [914, 261] width 170 height 20
type input "R 30K"
drag, startPoint x: 1073, startPoint y: 373, endPoint x: 1071, endPoint y: 381, distance: 7.9
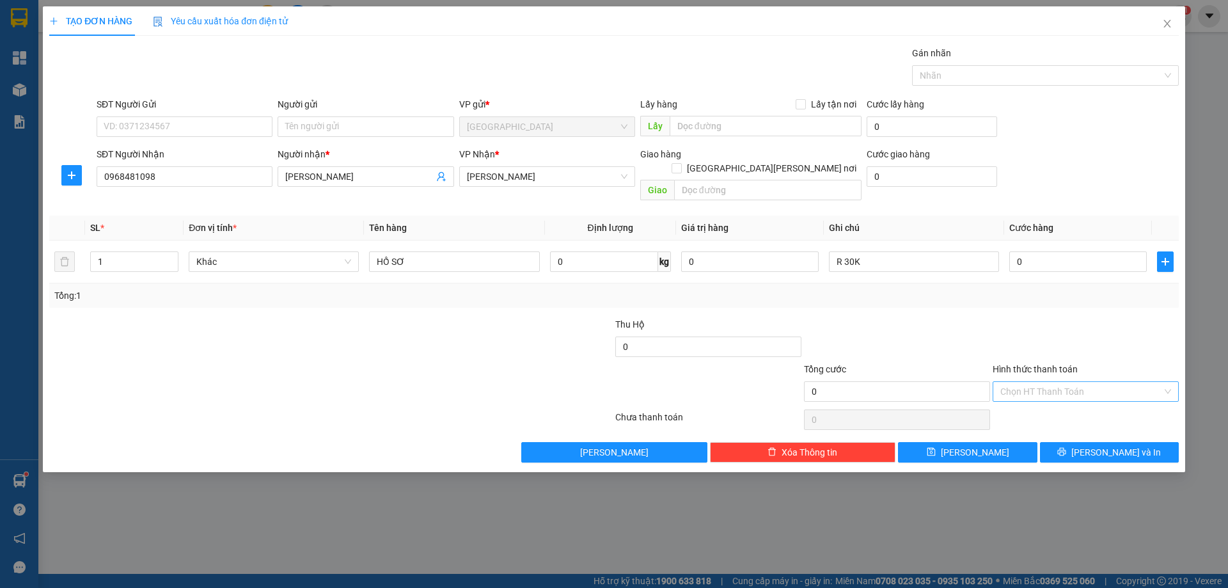
click at [1073, 382] on input "Hình thức thanh toán" at bounding box center [1081, 391] width 162 height 19
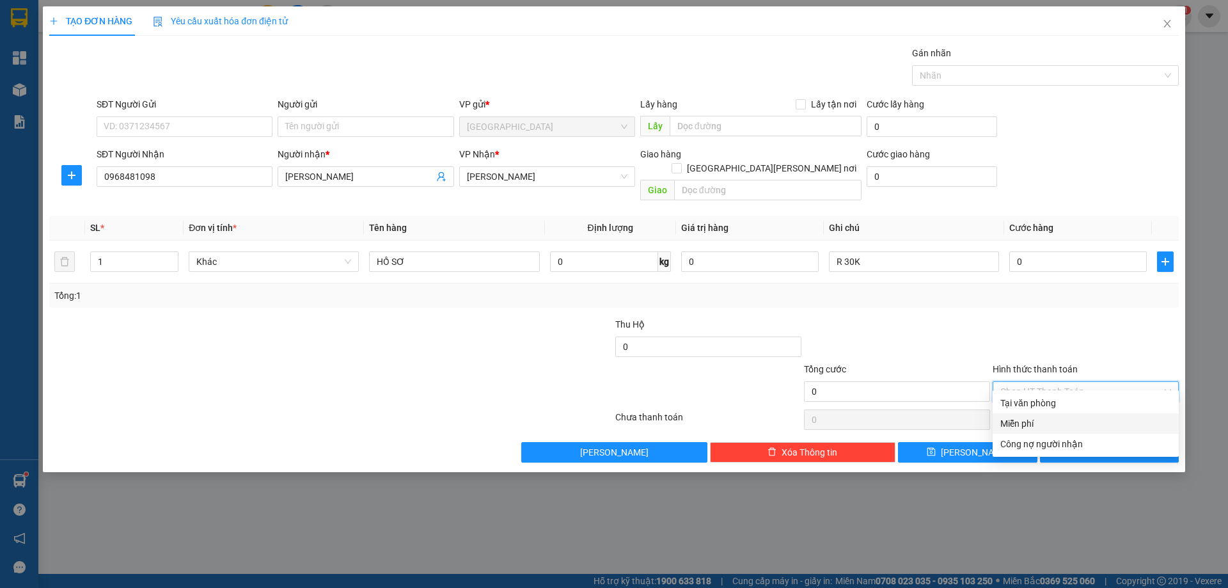
drag, startPoint x: 1051, startPoint y: 419, endPoint x: 1065, endPoint y: 428, distance: 16.7
click at [1055, 420] on div "Miễn phí" at bounding box center [1085, 423] width 171 height 14
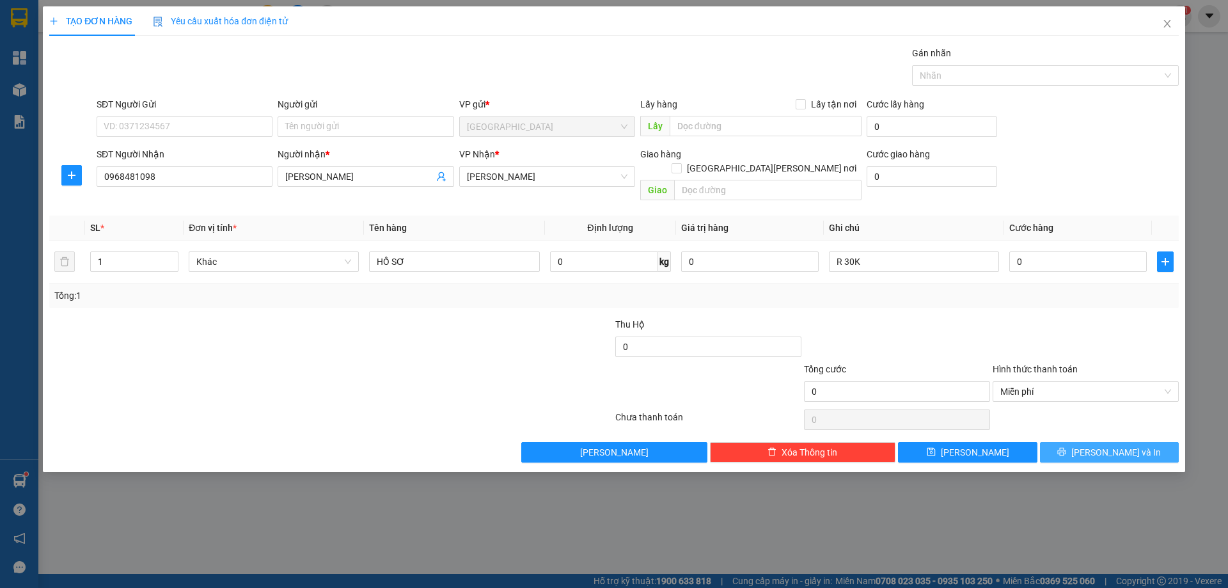
click at [1088, 442] on button "[PERSON_NAME] và In" at bounding box center [1109, 452] width 139 height 20
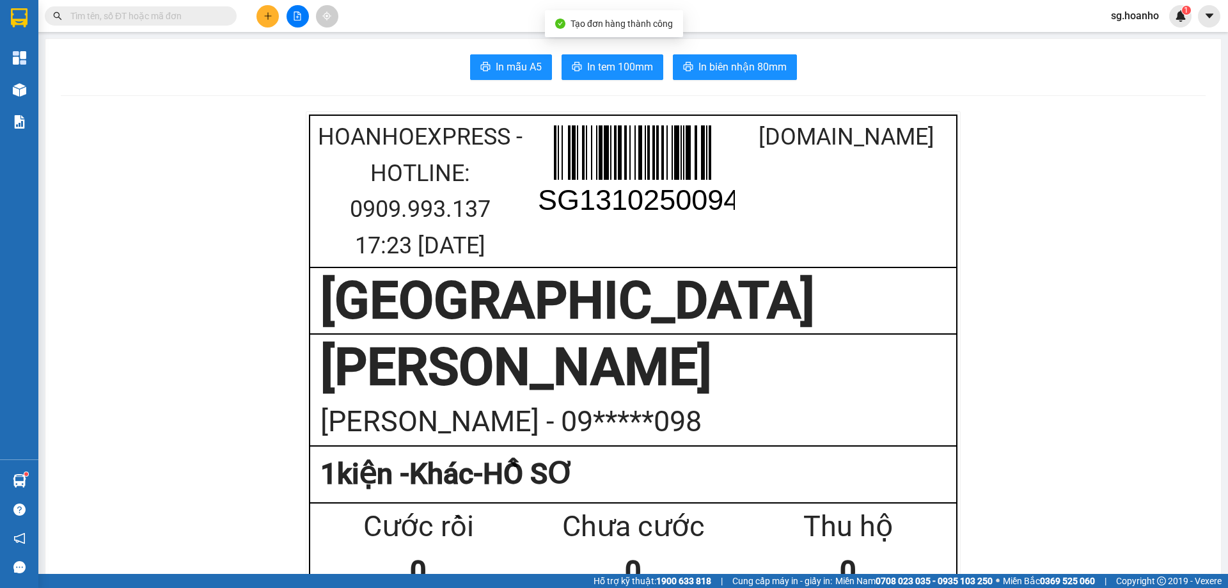
drag, startPoint x: 595, startPoint y: 77, endPoint x: 599, endPoint y: 68, distance: 9.7
click at [595, 75] on button "In tem 100mm" at bounding box center [613, 67] width 102 height 26
click at [599, 68] on span "In tem 100mm" at bounding box center [620, 67] width 66 height 16
click at [266, 13] on icon "plus" at bounding box center [267, 16] width 9 height 9
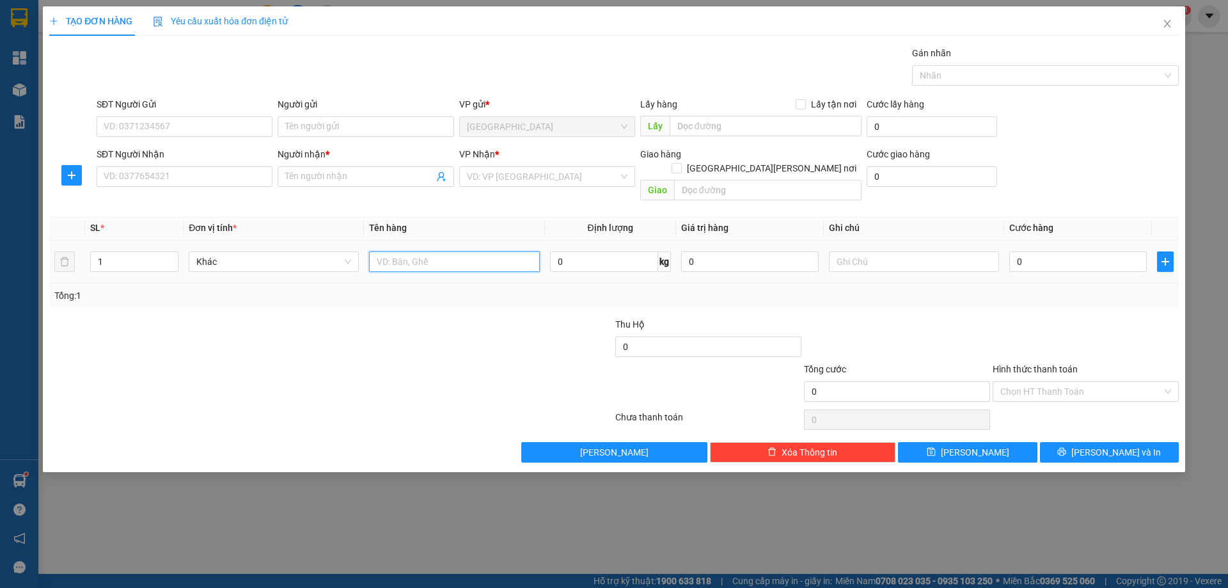
click at [446, 252] on input "text" at bounding box center [454, 261] width 170 height 20
type input "8 KIỆN"
drag, startPoint x: 520, startPoint y: 180, endPoint x: 501, endPoint y: 218, distance: 42.3
click at [519, 182] on input "search" at bounding box center [543, 176] width 152 height 19
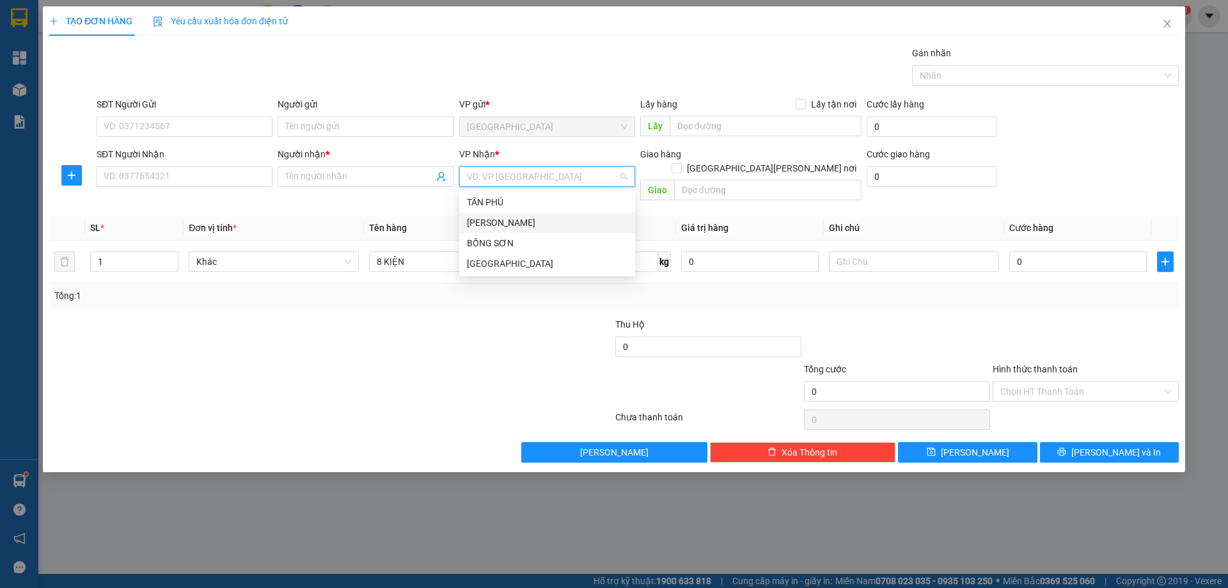
drag, startPoint x: 497, startPoint y: 222, endPoint x: 162, endPoint y: 200, distance: 335.2
click at [484, 226] on div "[PERSON_NAME]" at bounding box center [547, 223] width 161 height 14
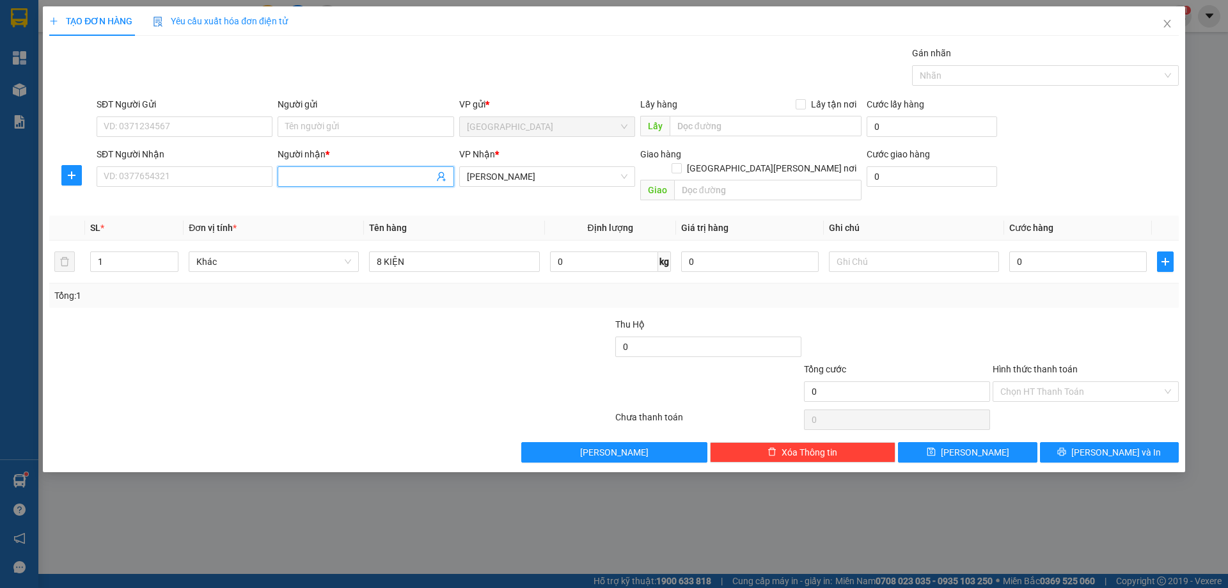
click at [356, 176] on input "Người nhận *" at bounding box center [359, 176] width 148 height 14
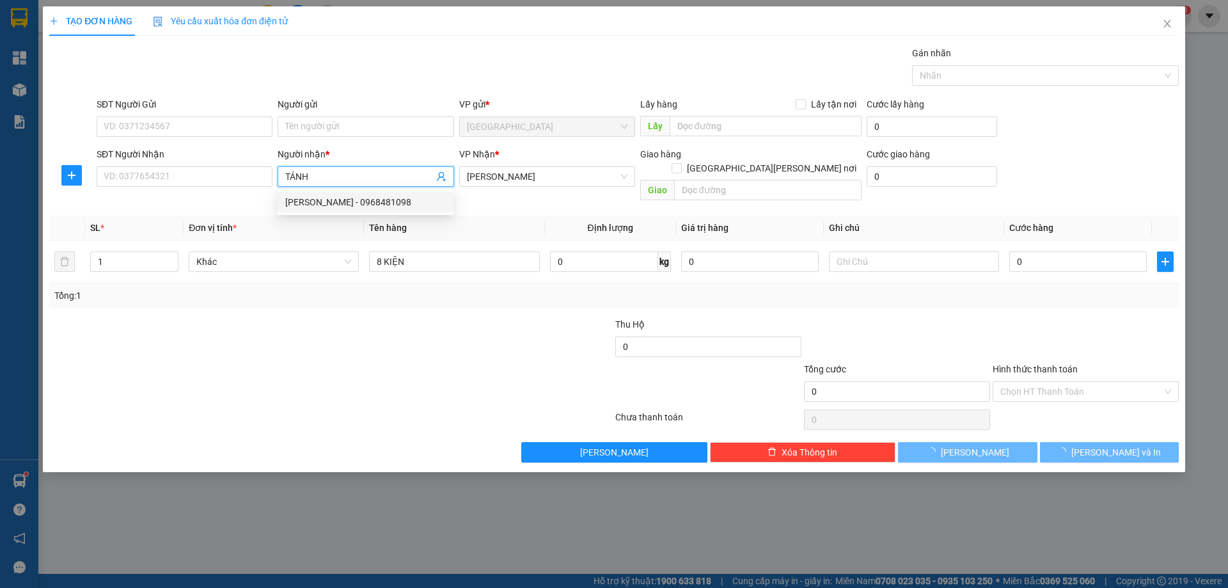
type input "TÁNH"
click at [416, 322] on div at bounding box center [236, 339] width 377 height 45
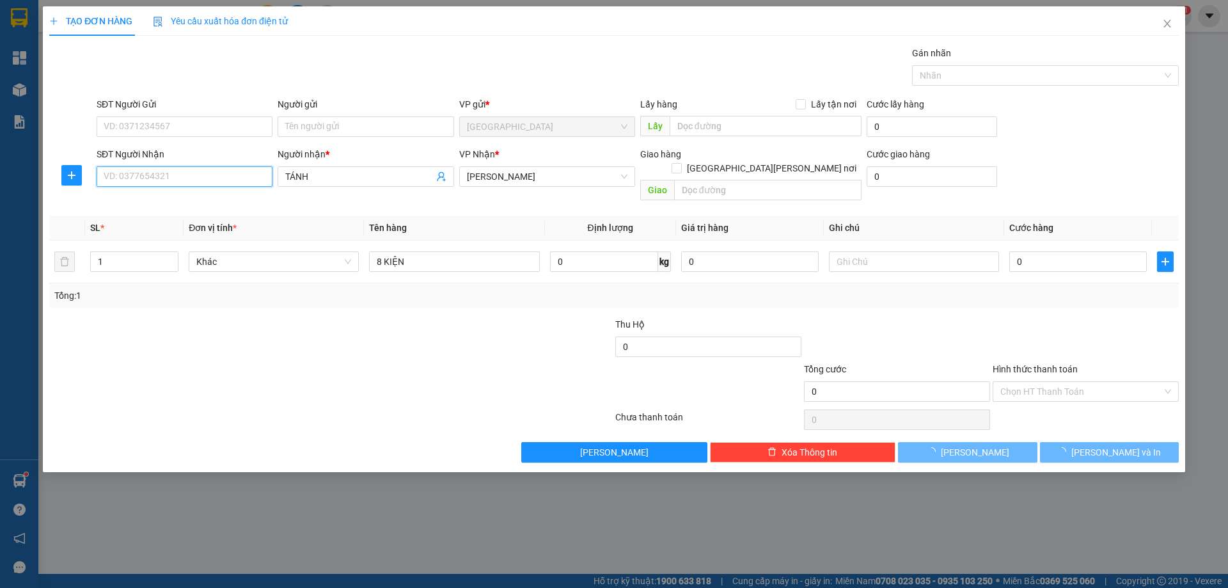
click at [122, 177] on input "SĐT Người Nhận" at bounding box center [185, 176] width 176 height 20
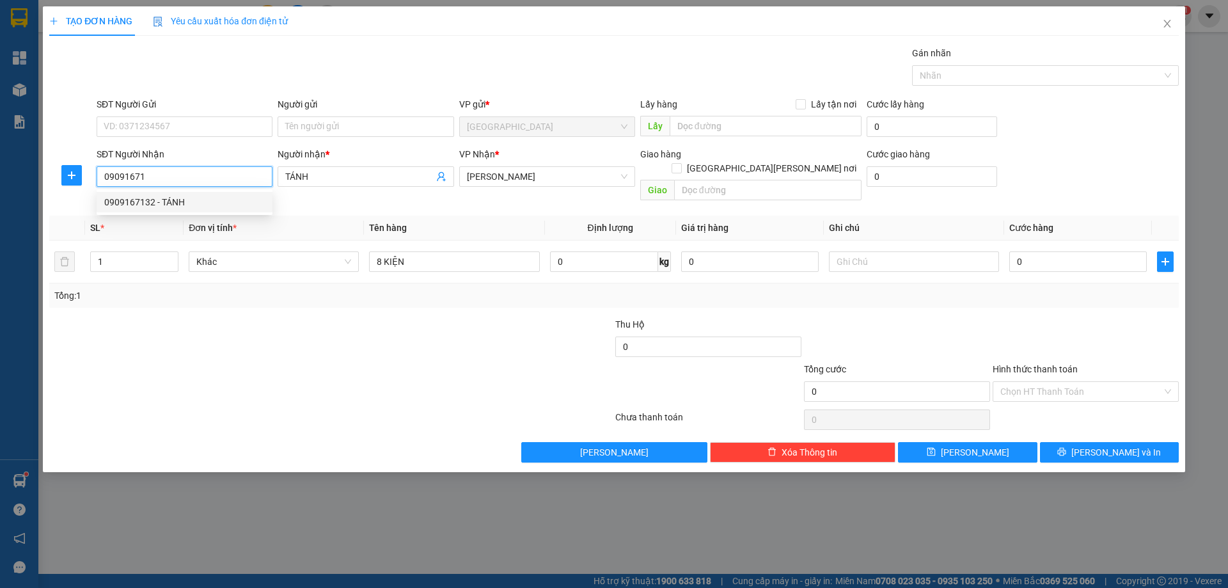
click at [183, 201] on div "0909167132 - TÁNH" at bounding box center [184, 202] width 161 height 14
type input "0909167132"
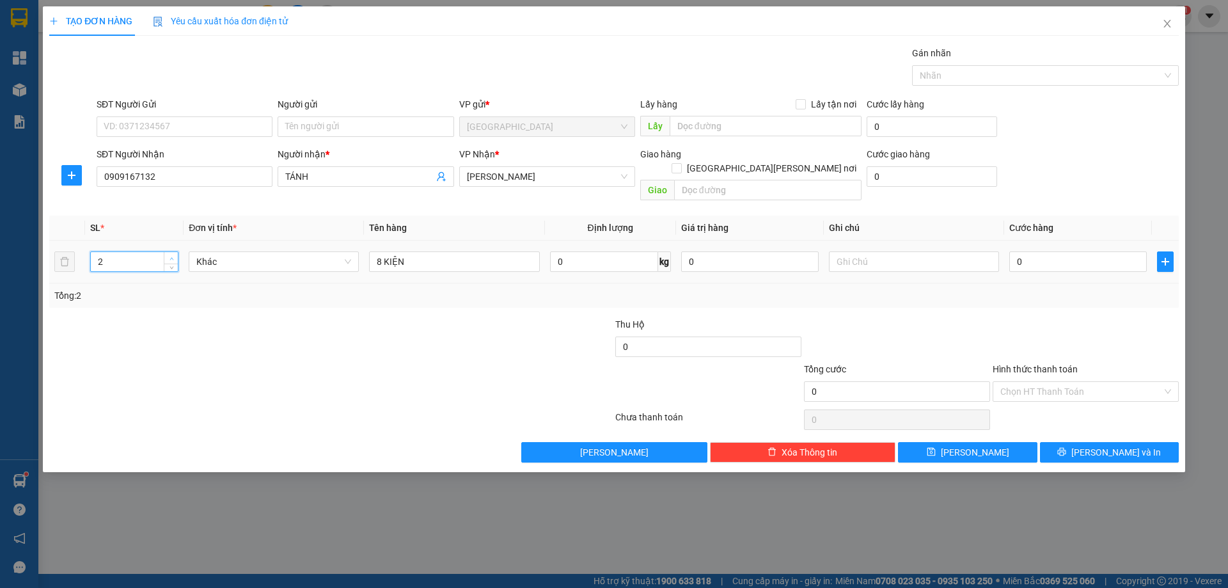
click at [172, 255] on span "up" at bounding box center [172, 259] width 8 height 8
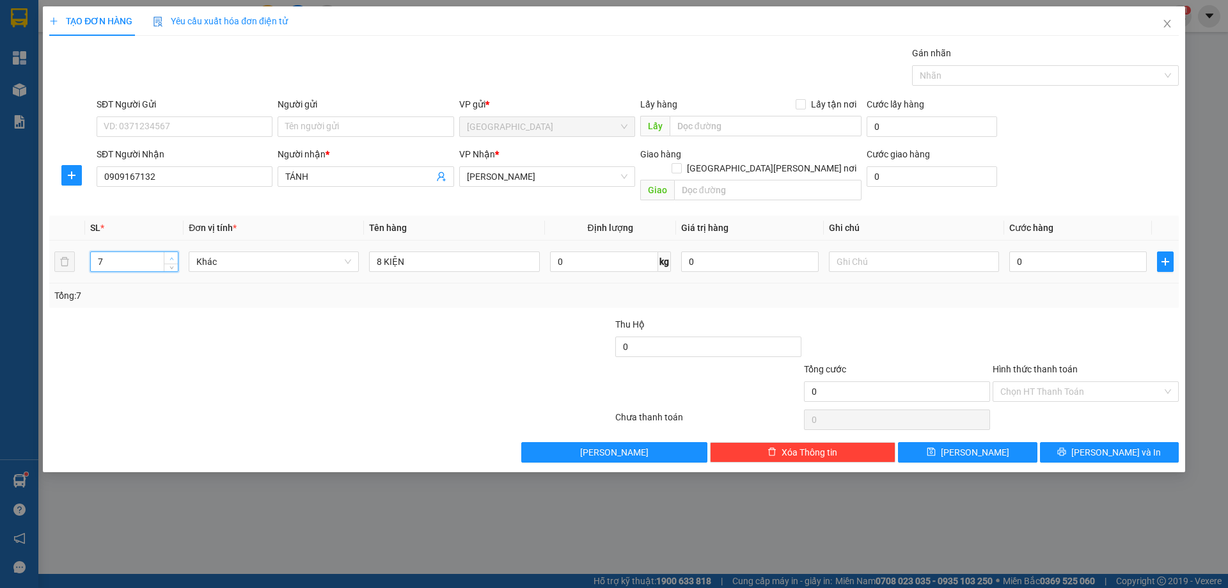
click at [172, 255] on span "up" at bounding box center [172, 259] width 8 height 8
type input "8"
click at [169, 256] on icon "up" at bounding box center [171, 258] width 4 height 4
click at [1064, 442] on button "[PERSON_NAME] và In" at bounding box center [1109, 452] width 139 height 20
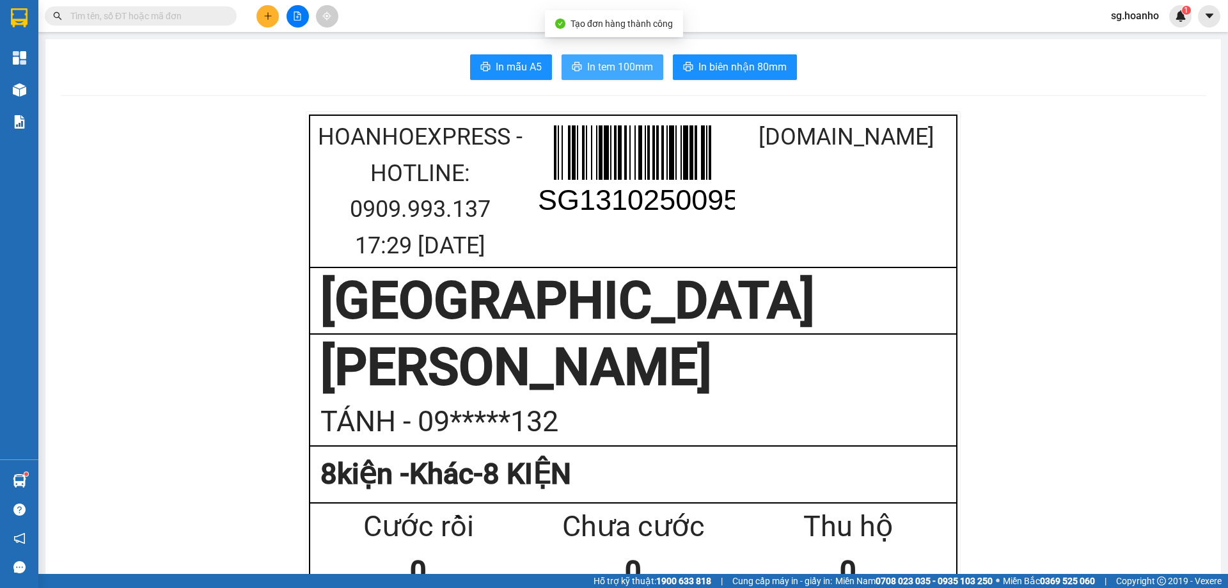
drag, startPoint x: 593, startPoint y: 70, endPoint x: 1060, endPoint y: 143, distance: 472.5
click at [593, 70] on span "In tem 100mm" at bounding box center [620, 67] width 66 height 16
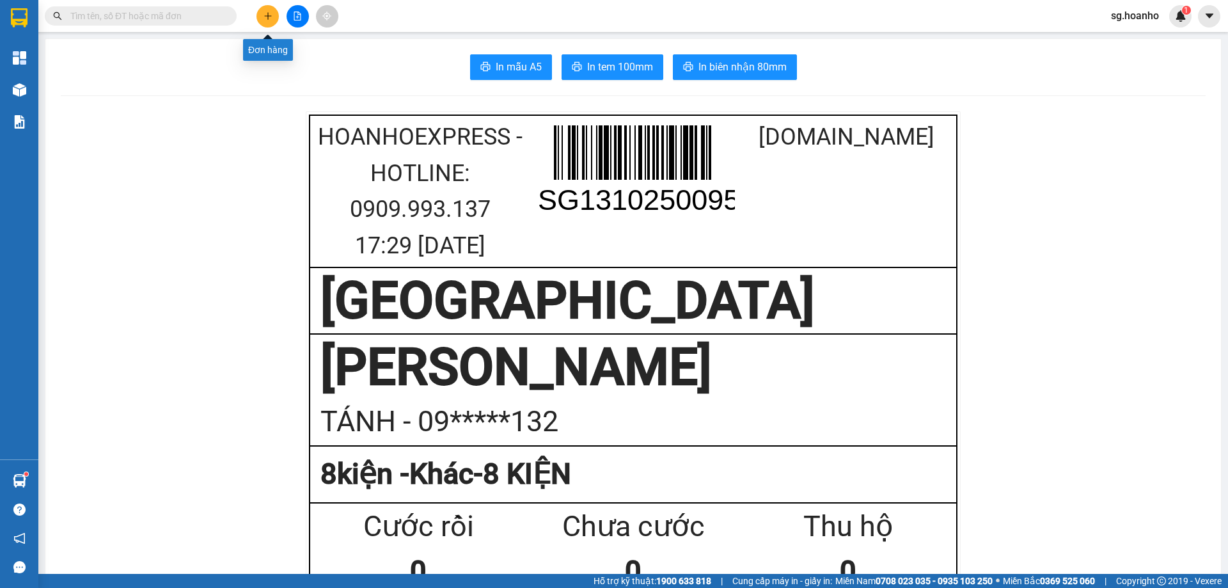
click at [258, 12] on button at bounding box center [267, 16] width 22 height 22
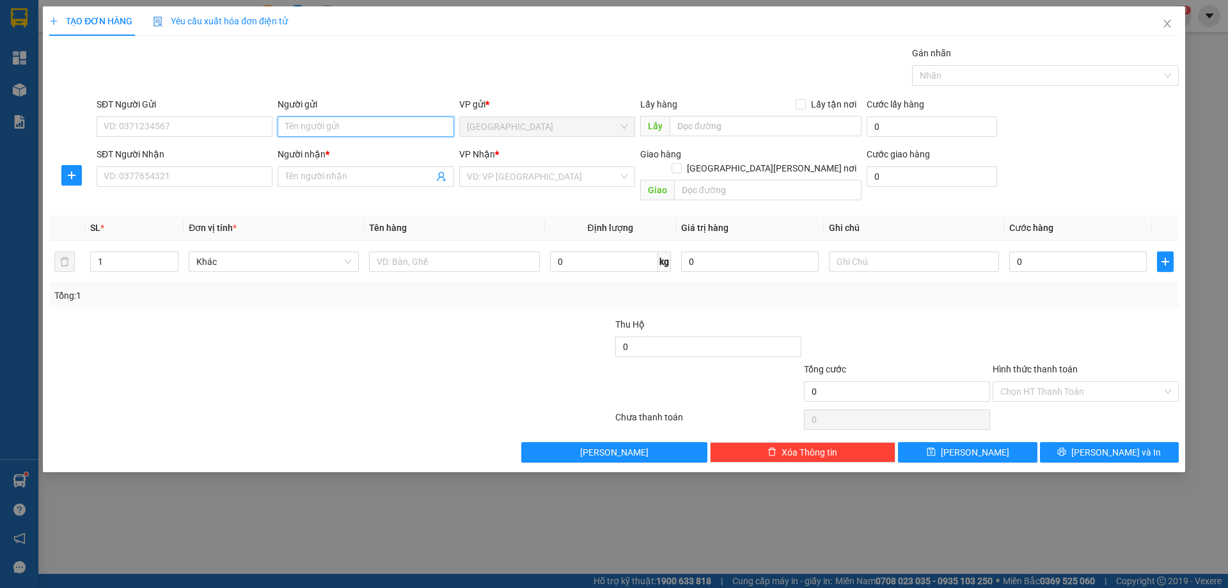
click at [334, 129] on input "Người gửi" at bounding box center [366, 126] width 176 height 20
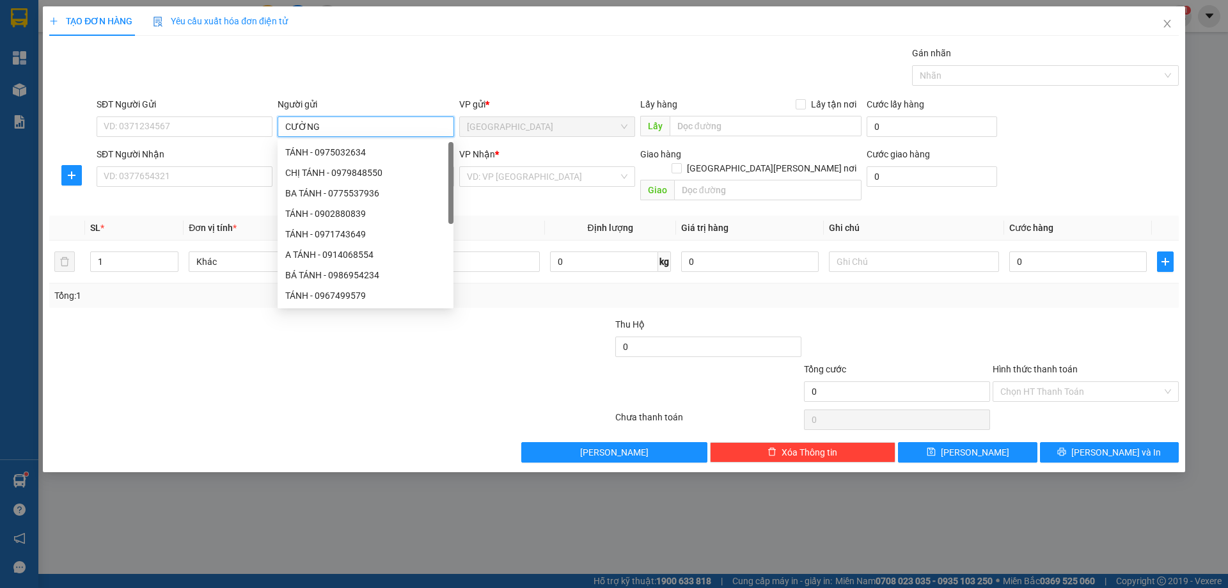
type input "CƯỜNG"
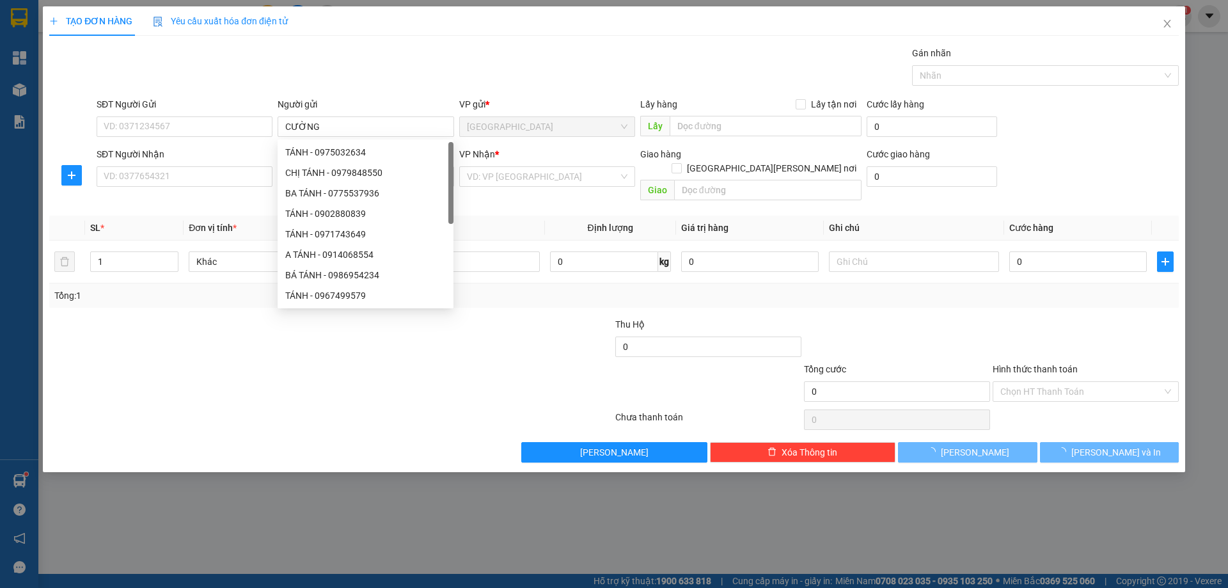
drag, startPoint x: 301, startPoint y: 65, endPoint x: 332, endPoint y: 161, distance: 100.3
click at [303, 66] on div "Gán nhãn Nhãn" at bounding box center [637, 68] width 1087 height 45
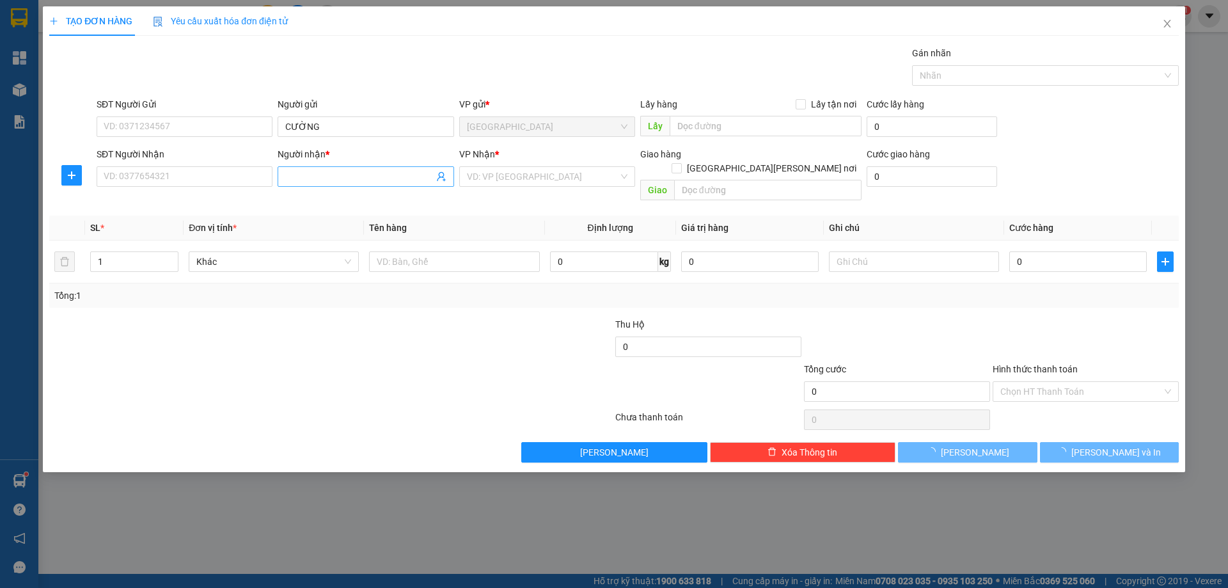
click at [311, 173] on input "Người nhận *" at bounding box center [359, 176] width 148 height 14
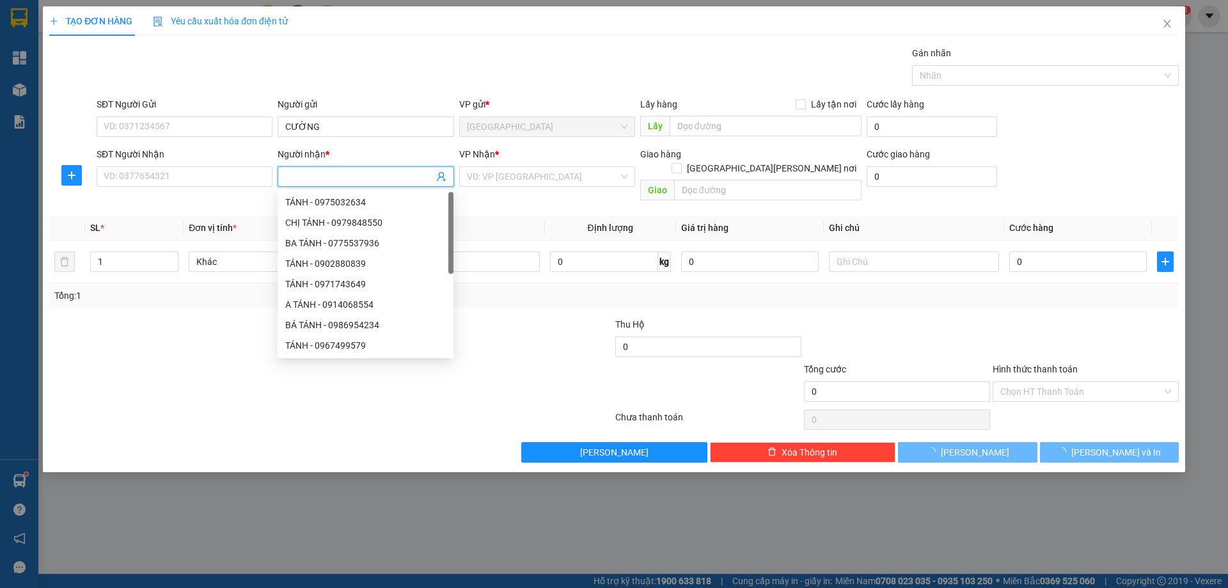
type input "Y"
type input "Ý"
click at [510, 188] on div "VP Nhận * VD: VP [GEOGRAPHIC_DATA]" at bounding box center [547, 169] width 176 height 45
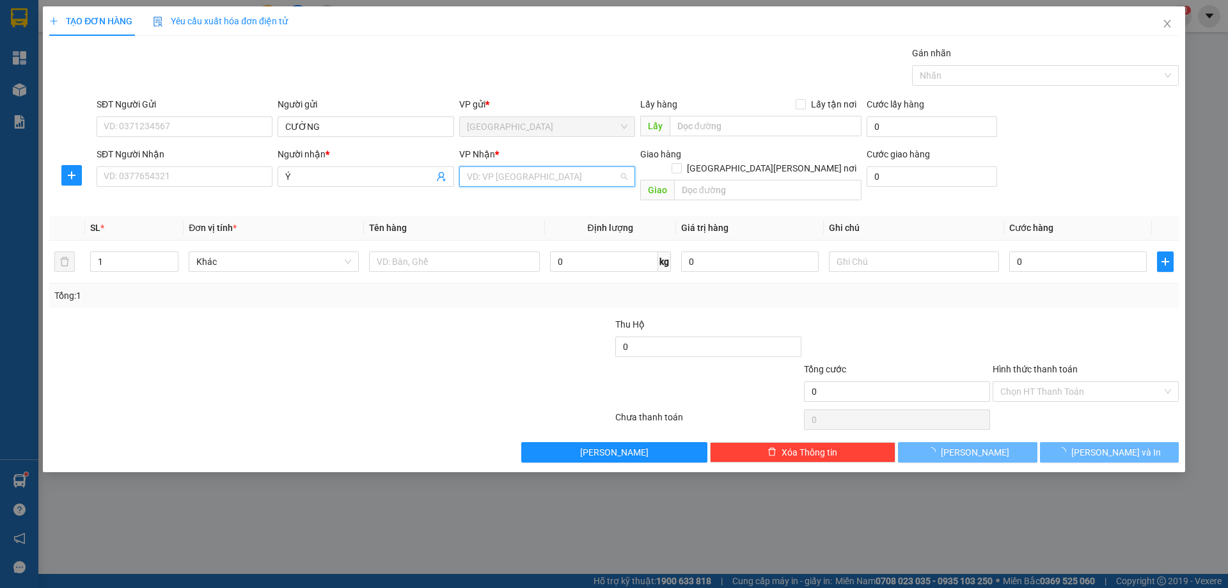
click at [511, 179] on input "search" at bounding box center [543, 176] width 152 height 19
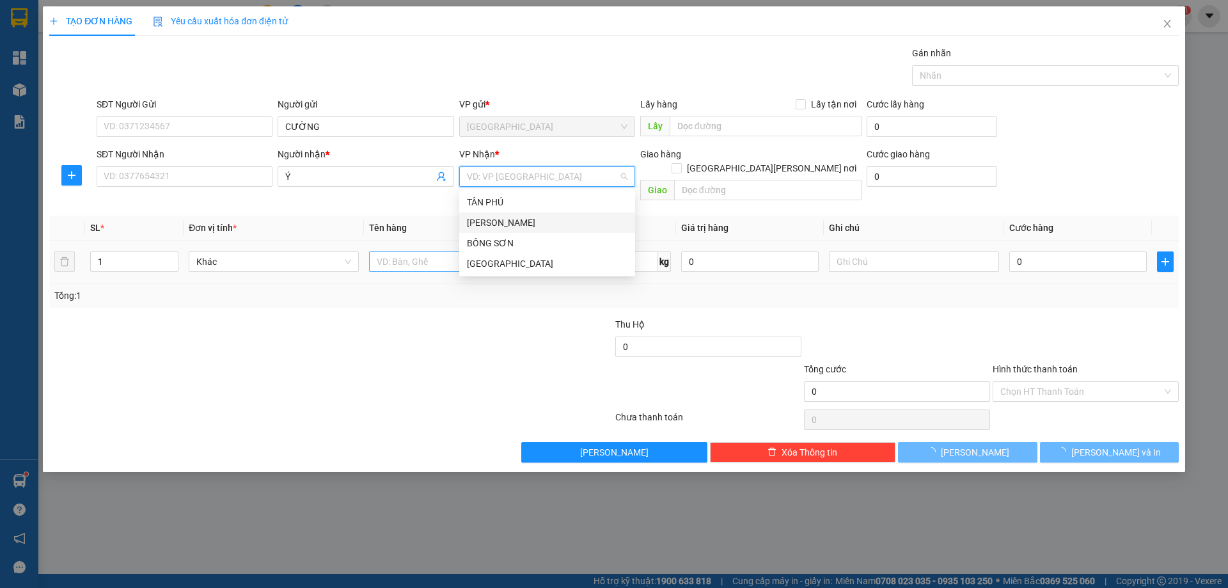
drag, startPoint x: 494, startPoint y: 225, endPoint x: 447, endPoint y: 249, distance: 52.3
click at [493, 226] on div "[PERSON_NAME]" at bounding box center [547, 223] width 161 height 14
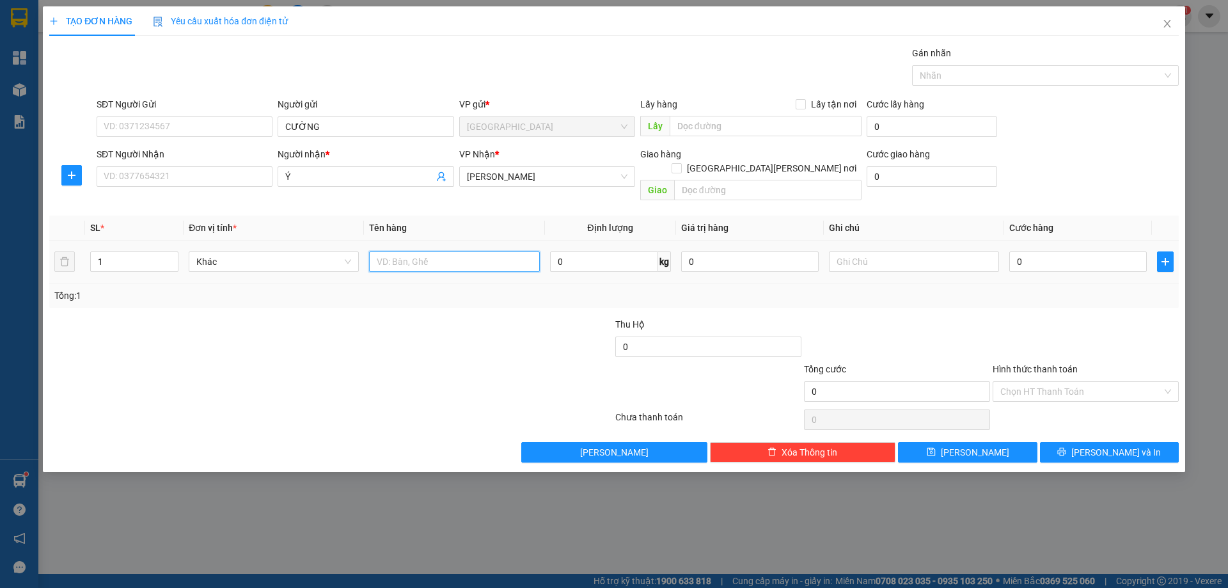
click at [447, 251] on input "text" at bounding box center [454, 261] width 170 height 20
type input "1 TÚI"
click at [885, 251] on input "text" at bounding box center [914, 261] width 170 height 20
type input "R 40K"
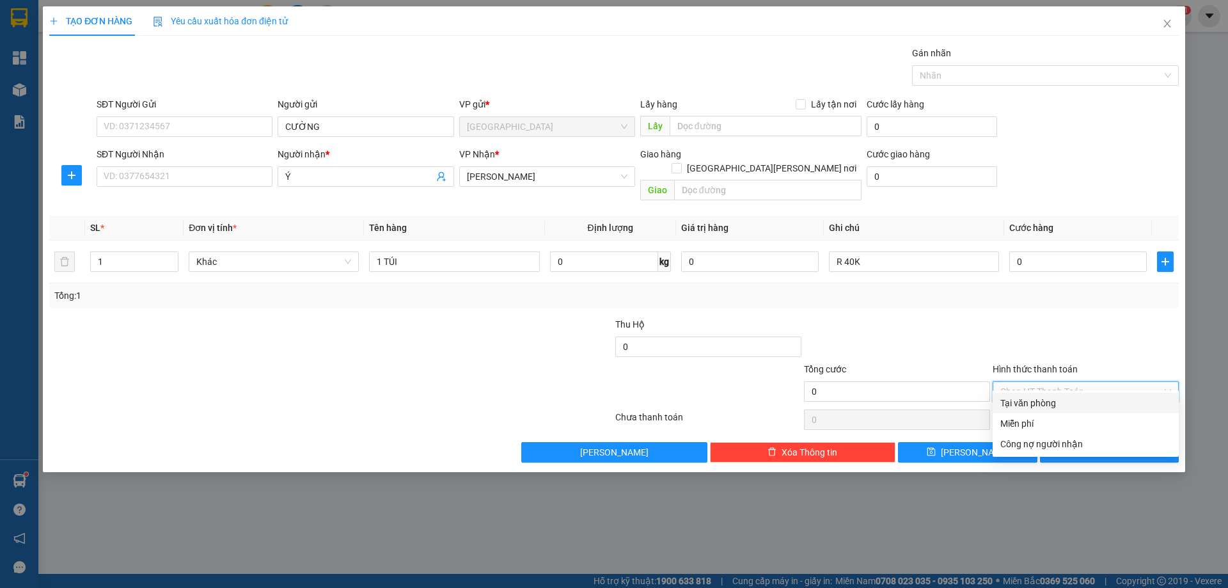
drag, startPoint x: 1074, startPoint y: 377, endPoint x: 1053, endPoint y: 415, distance: 42.9
click at [1070, 382] on input "Hình thức thanh toán" at bounding box center [1081, 391] width 162 height 19
click at [1053, 416] on div "Miễn phí" at bounding box center [1086, 423] width 186 height 20
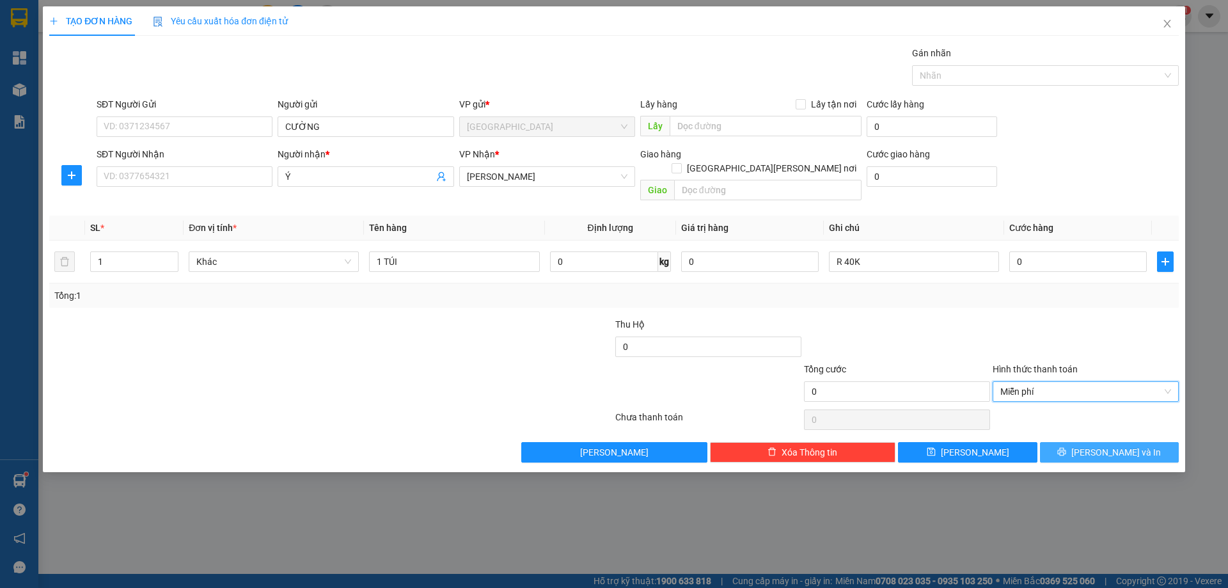
click at [1063, 442] on button "[PERSON_NAME] và In" at bounding box center [1109, 452] width 139 height 20
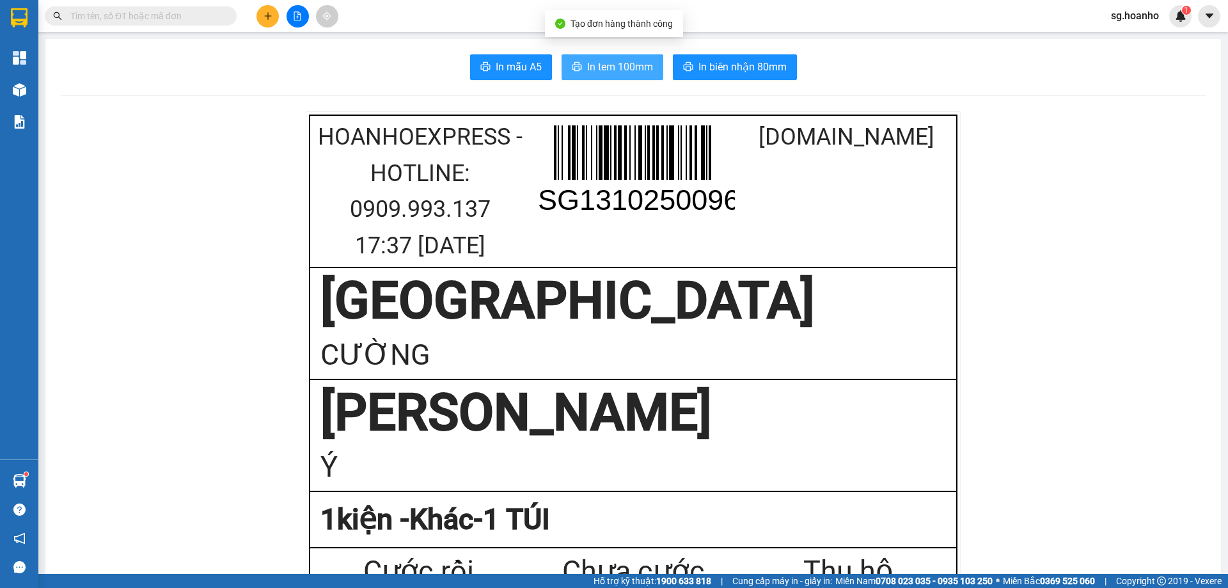
click at [587, 66] on span "In tem 100mm" at bounding box center [620, 67] width 66 height 16
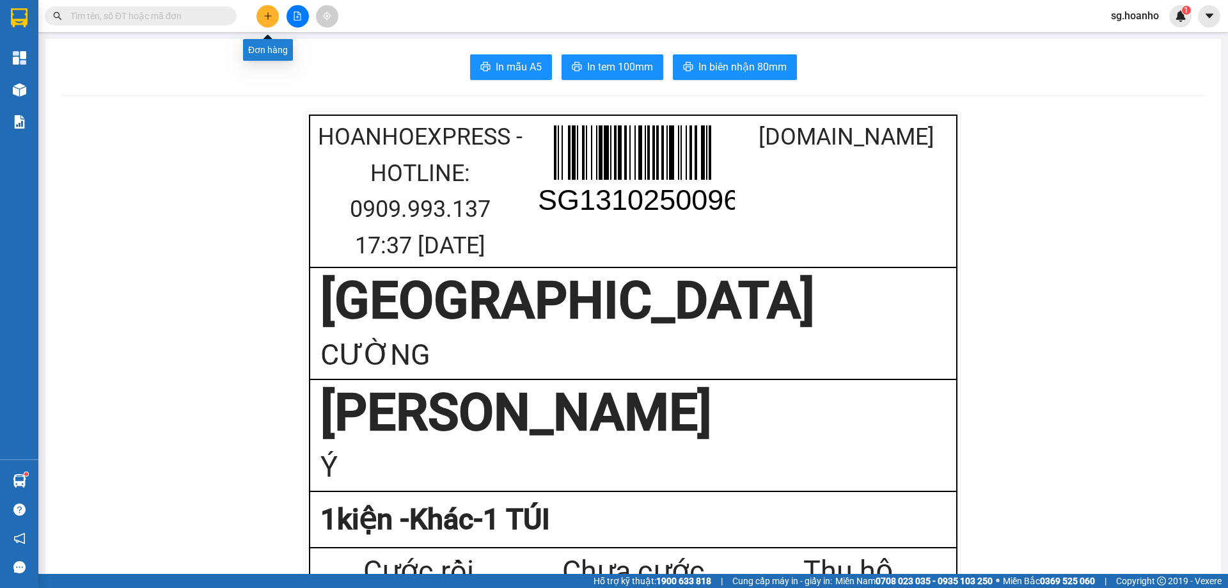
click at [273, 11] on button at bounding box center [267, 16] width 22 height 22
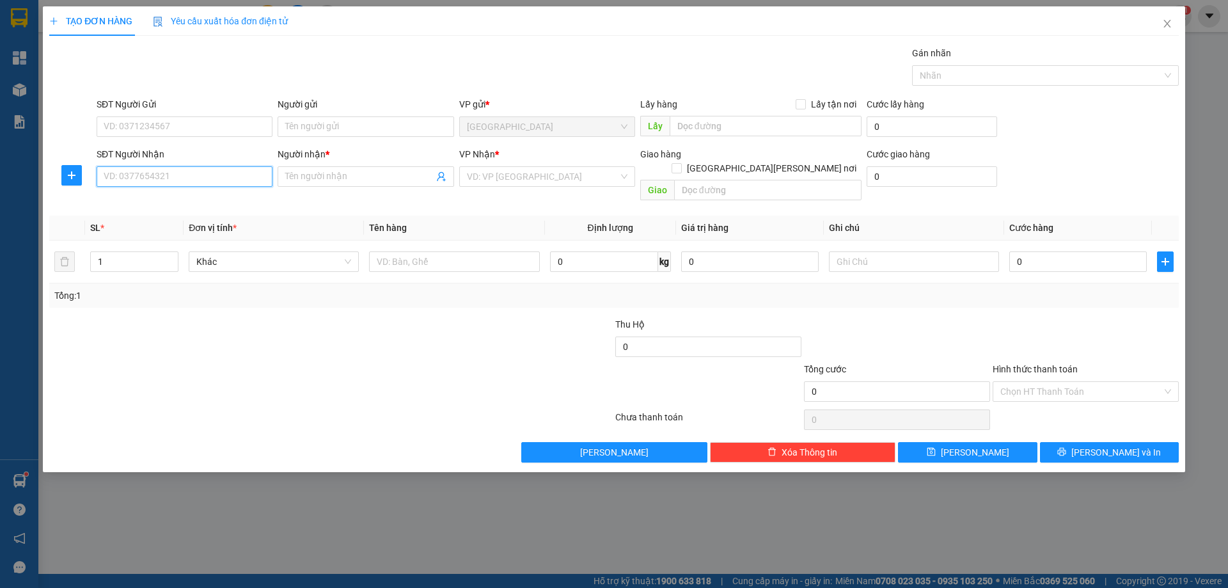
click at [244, 175] on input "SĐT Người Nhận" at bounding box center [185, 176] width 176 height 20
click at [178, 228] on div "0962888455 - TÀI" at bounding box center [184, 223] width 161 height 14
type input "0962888455"
type input "TÀI"
type input "0962888455"
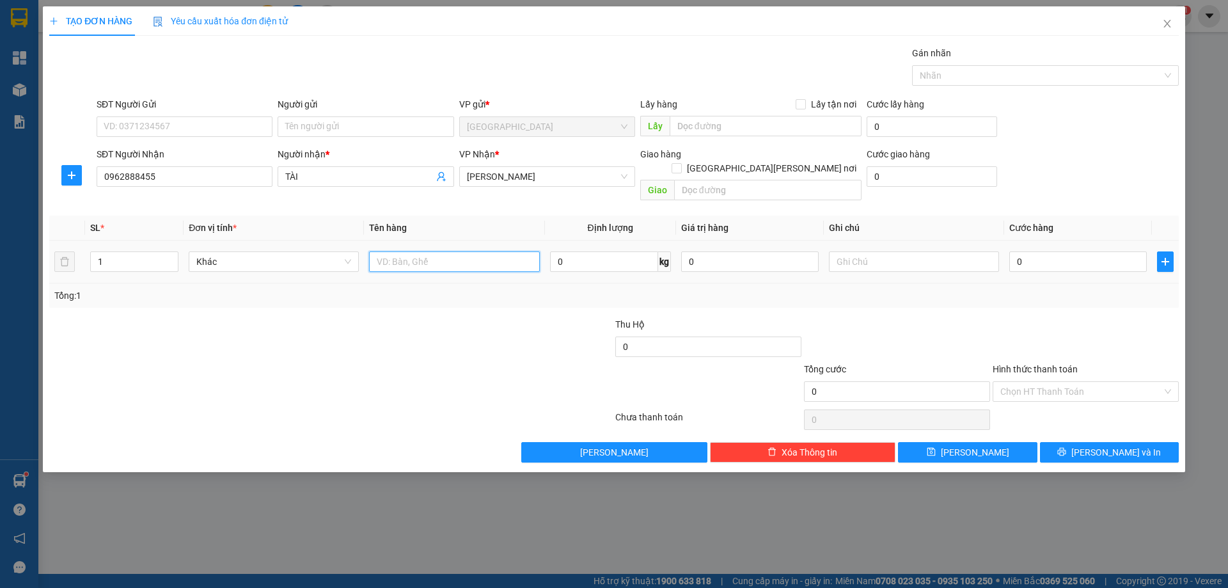
click at [462, 251] on input "text" at bounding box center [454, 261] width 170 height 20
type input "HỘP"
click at [885, 251] on input "text" at bounding box center [914, 261] width 170 height 20
type input "C"
click at [1050, 364] on label "Hình thức thanh toán" at bounding box center [1035, 369] width 85 height 10
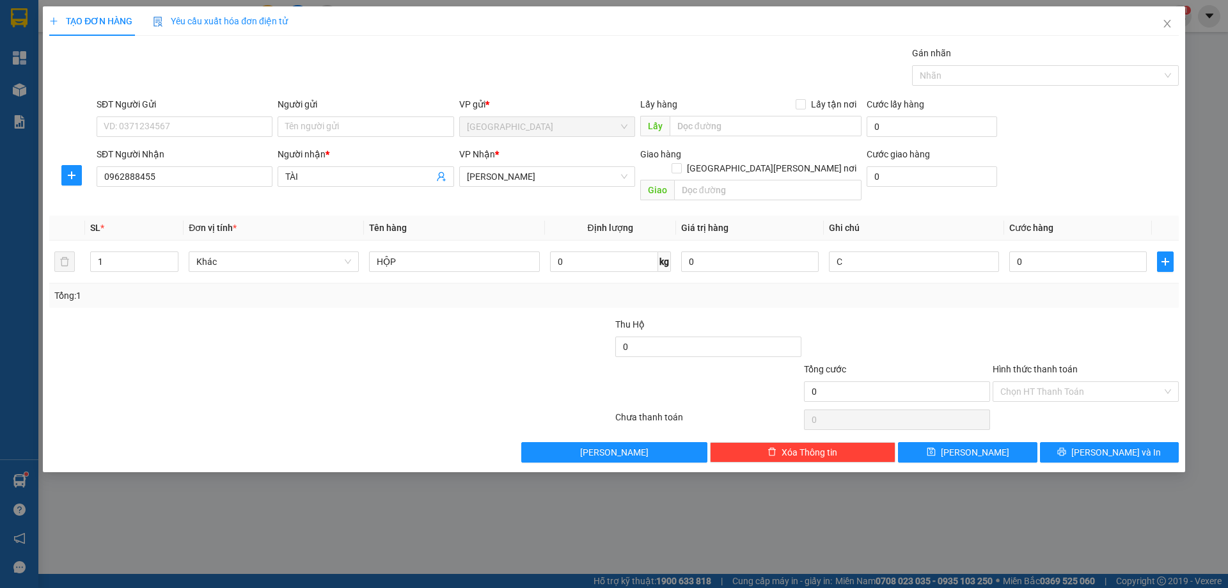
click at [1050, 382] on input "Hình thức thanh toán" at bounding box center [1081, 391] width 162 height 19
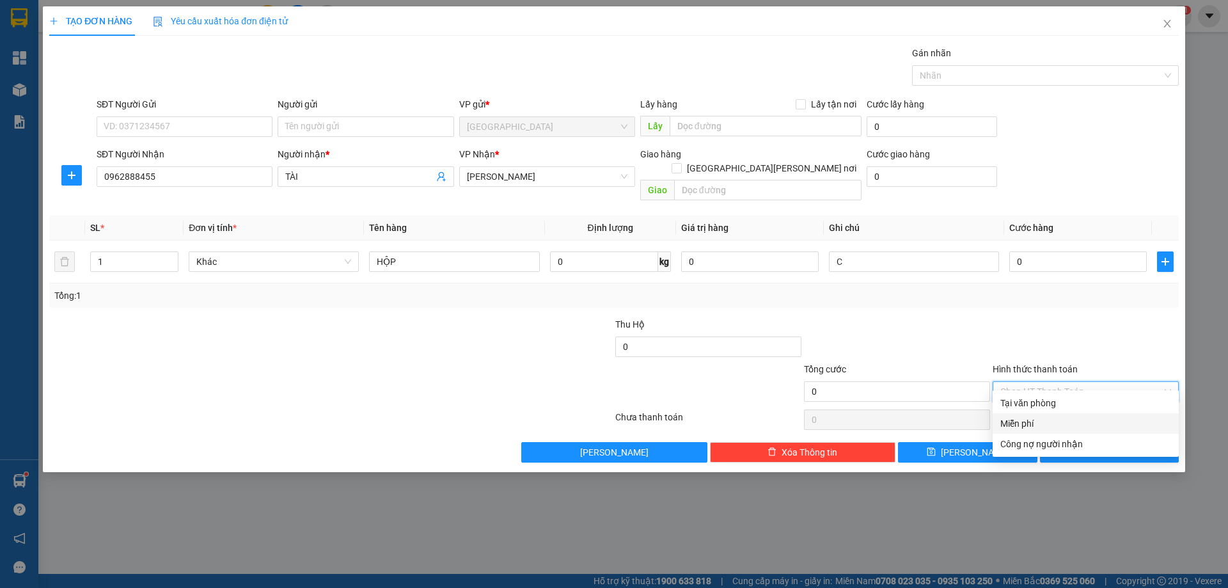
click at [1046, 424] on div "Miễn phí" at bounding box center [1085, 423] width 171 height 14
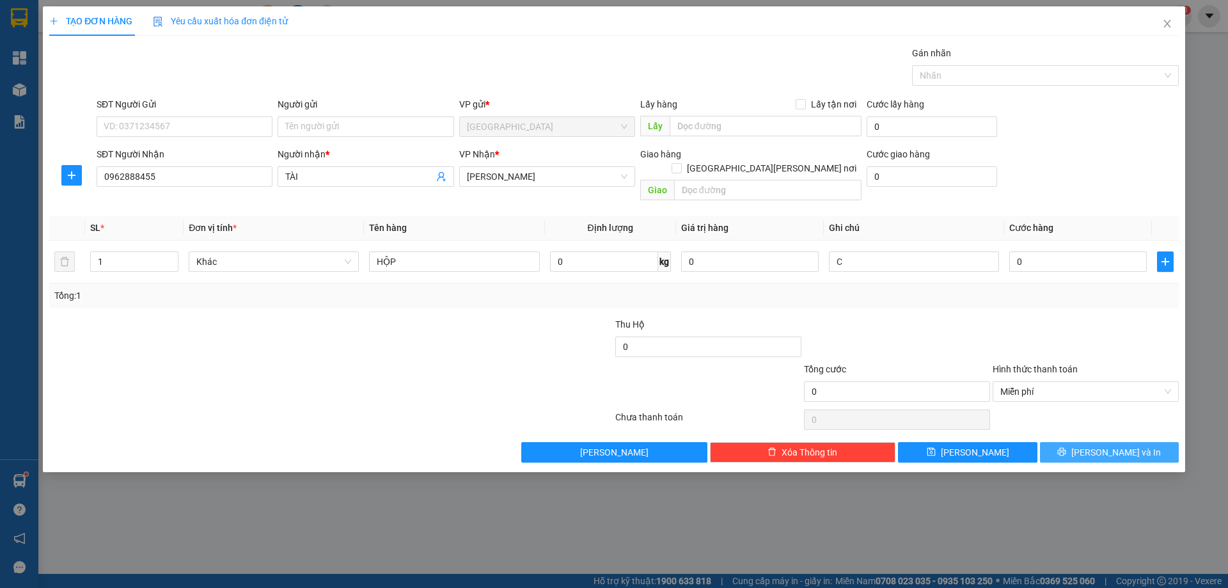
click at [1055, 442] on button "[PERSON_NAME] và In" at bounding box center [1109, 452] width 139 height 20
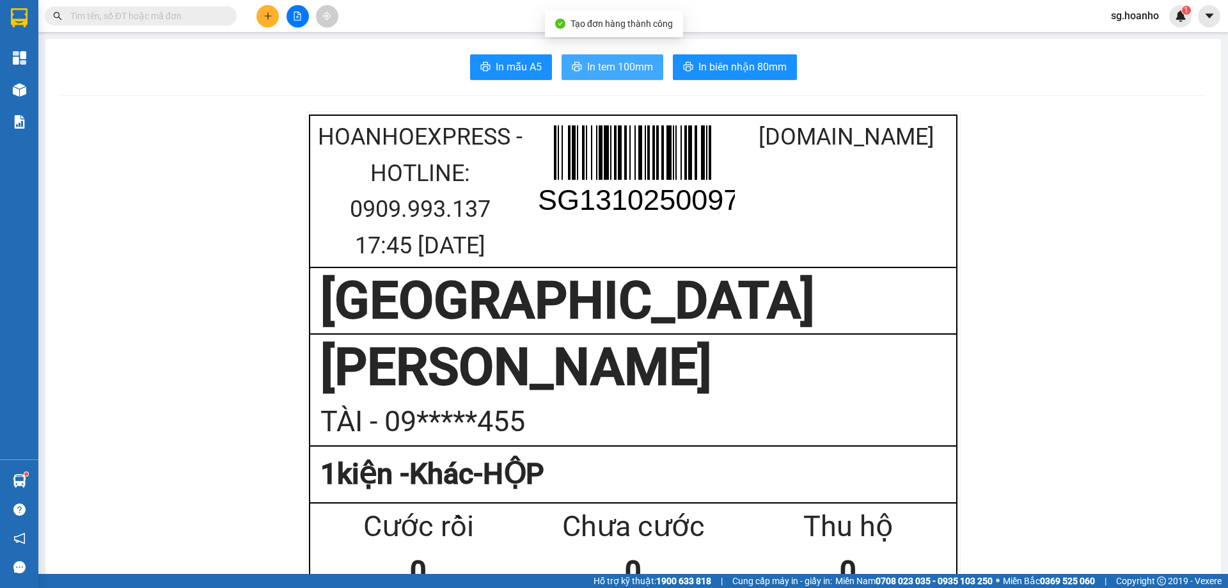
click at [590, 56] on button "In tem 100mm" at bounding box center [613, 67] width 102 height 26
